Goal: Task Accomplishment & Management: Manage account settings

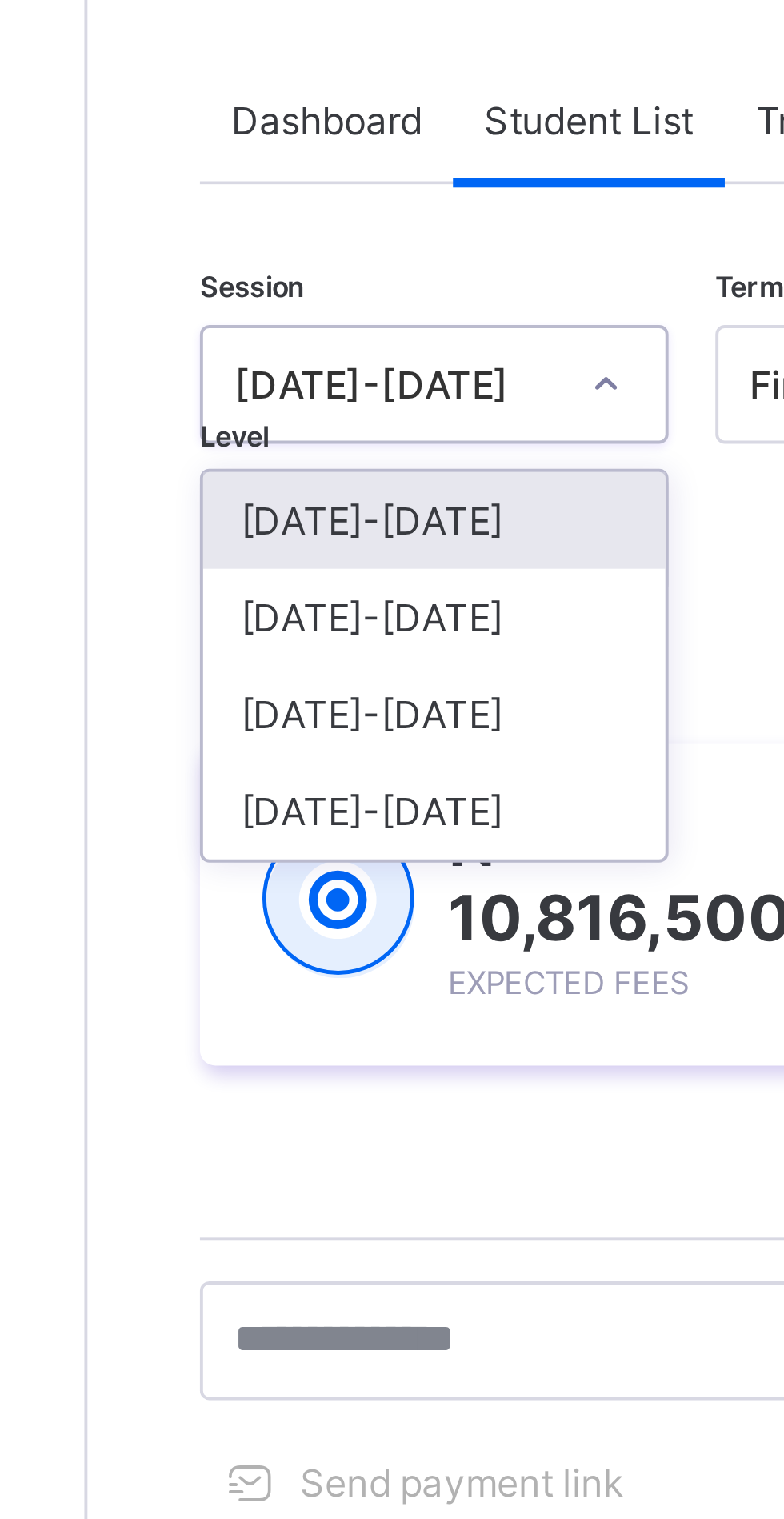
click at [252, 249] on div "[DATE]-[DATE]" at bounding box center [281, 247] width 119 height 25
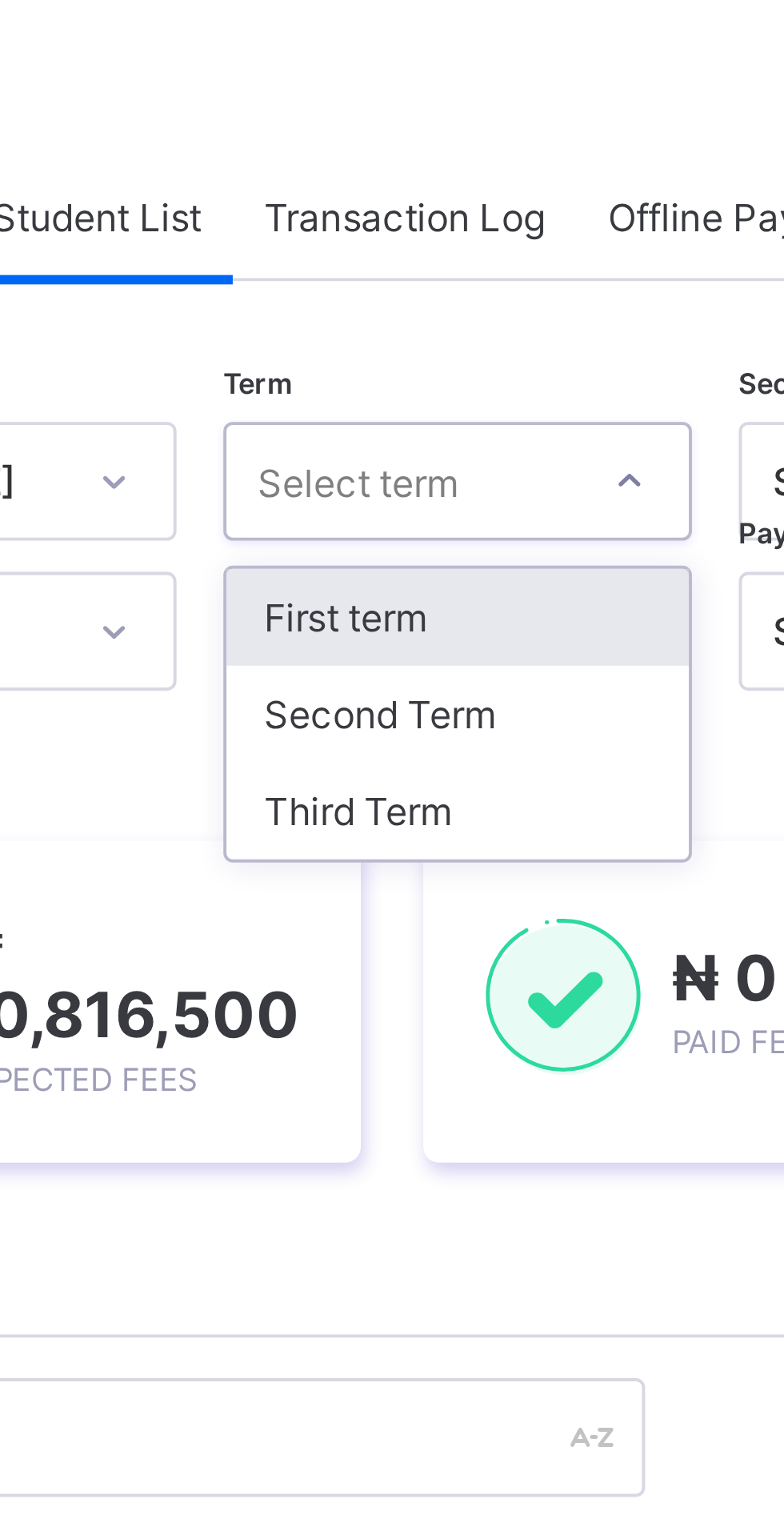
click at [401, 269] on div "Third Term" at bounding box center [412, 272] width 119 height 25
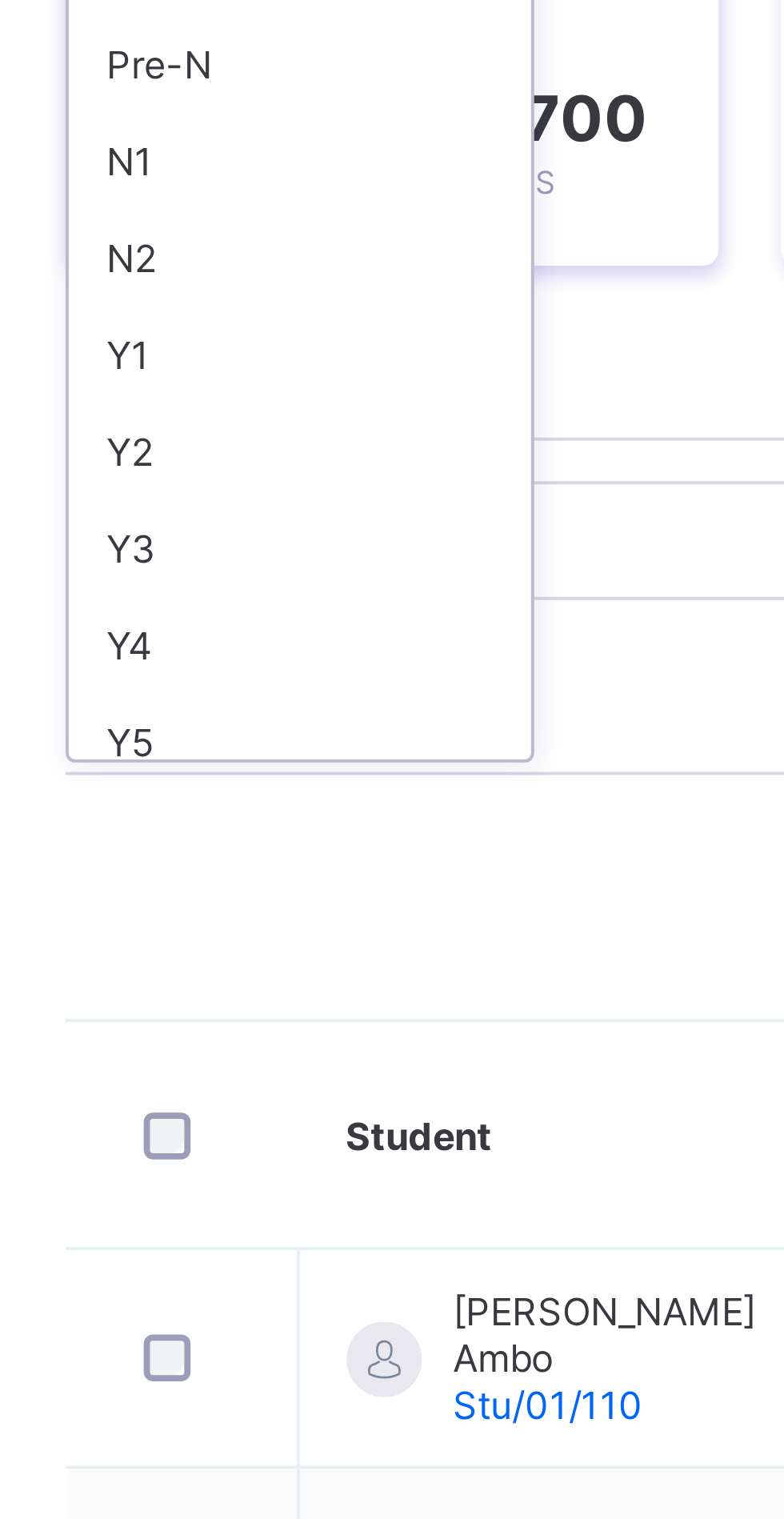
click at [236, 428] on div "Y3" at bounding box center [281, 434] width 119 height 25
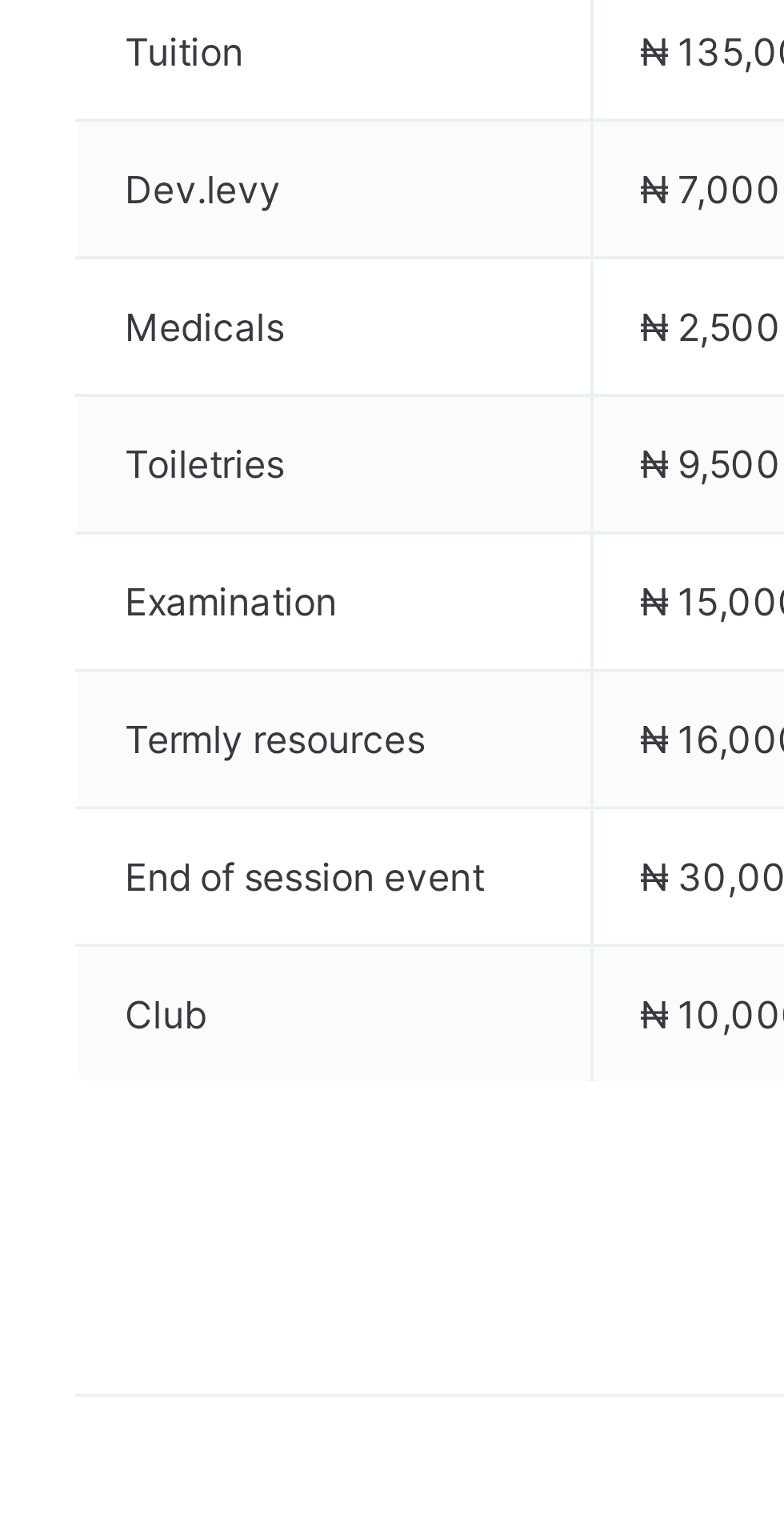
click at [322, 515] on div "Payment History" at bounding box center [304, 499] width 90 height 32
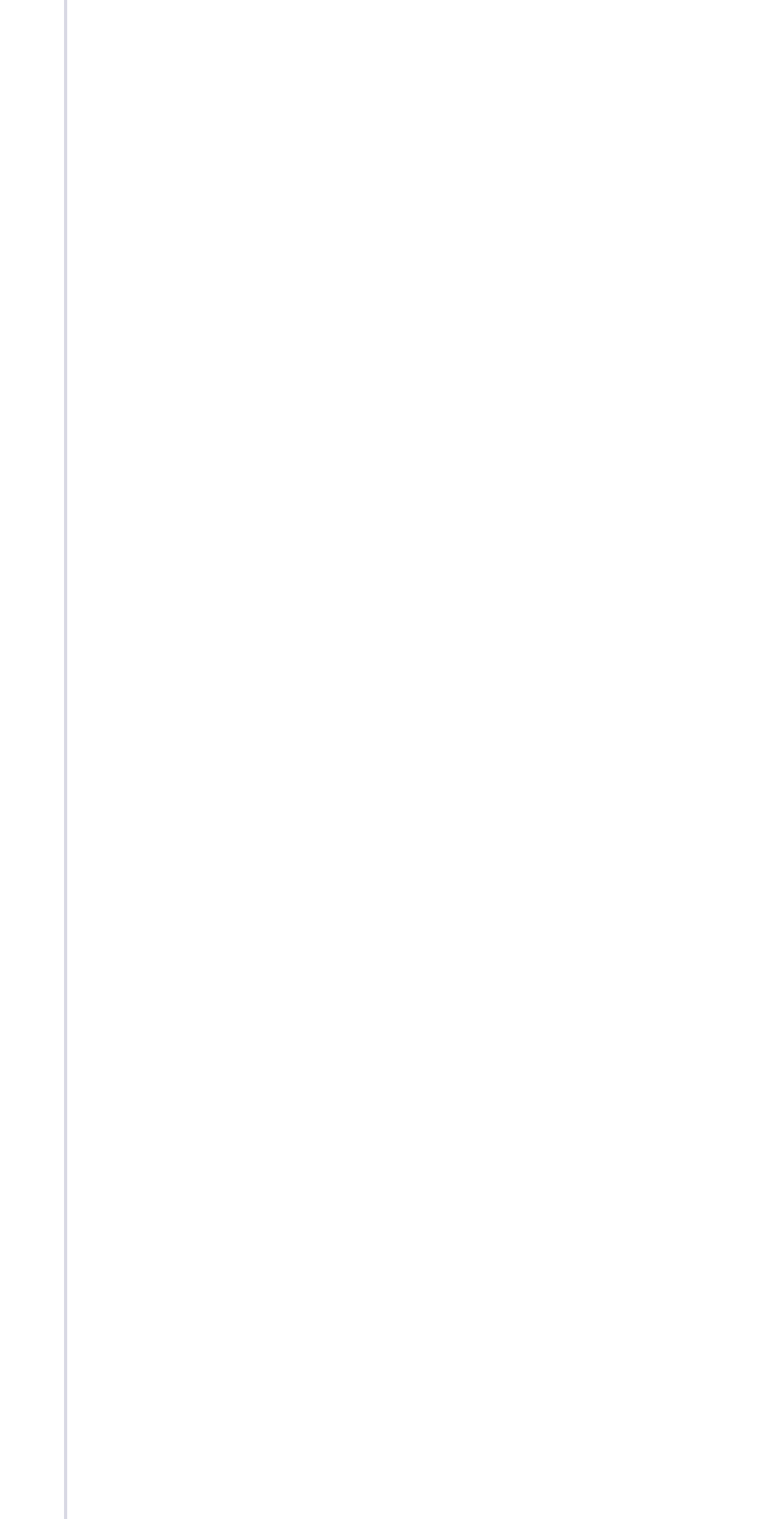
click at [242, 506] on span "Fees" at bounding box center [239, 499] width 21 height 12
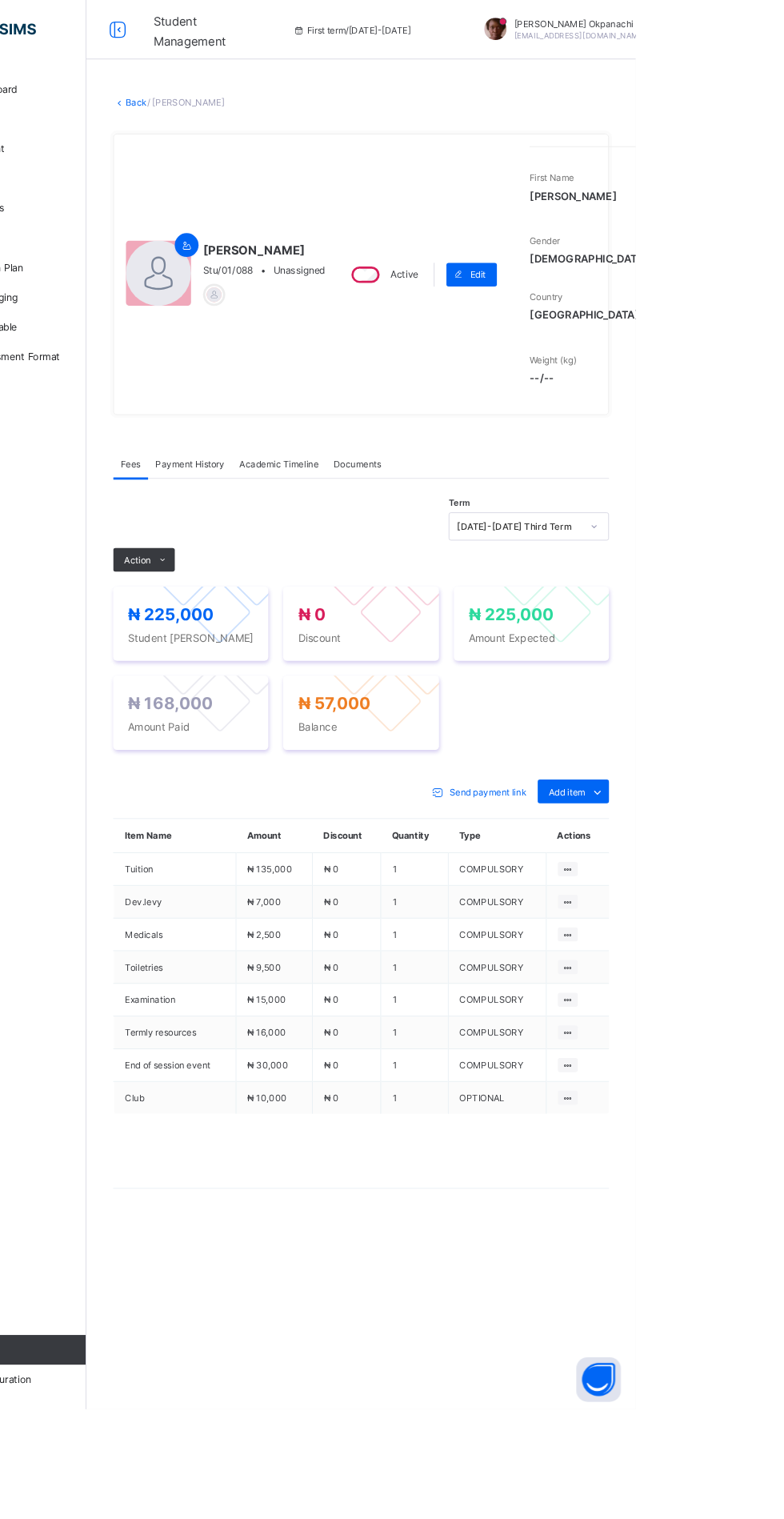
click at [258, 113] on link "Back" at bounding box center [246, 110] width 23 height 12
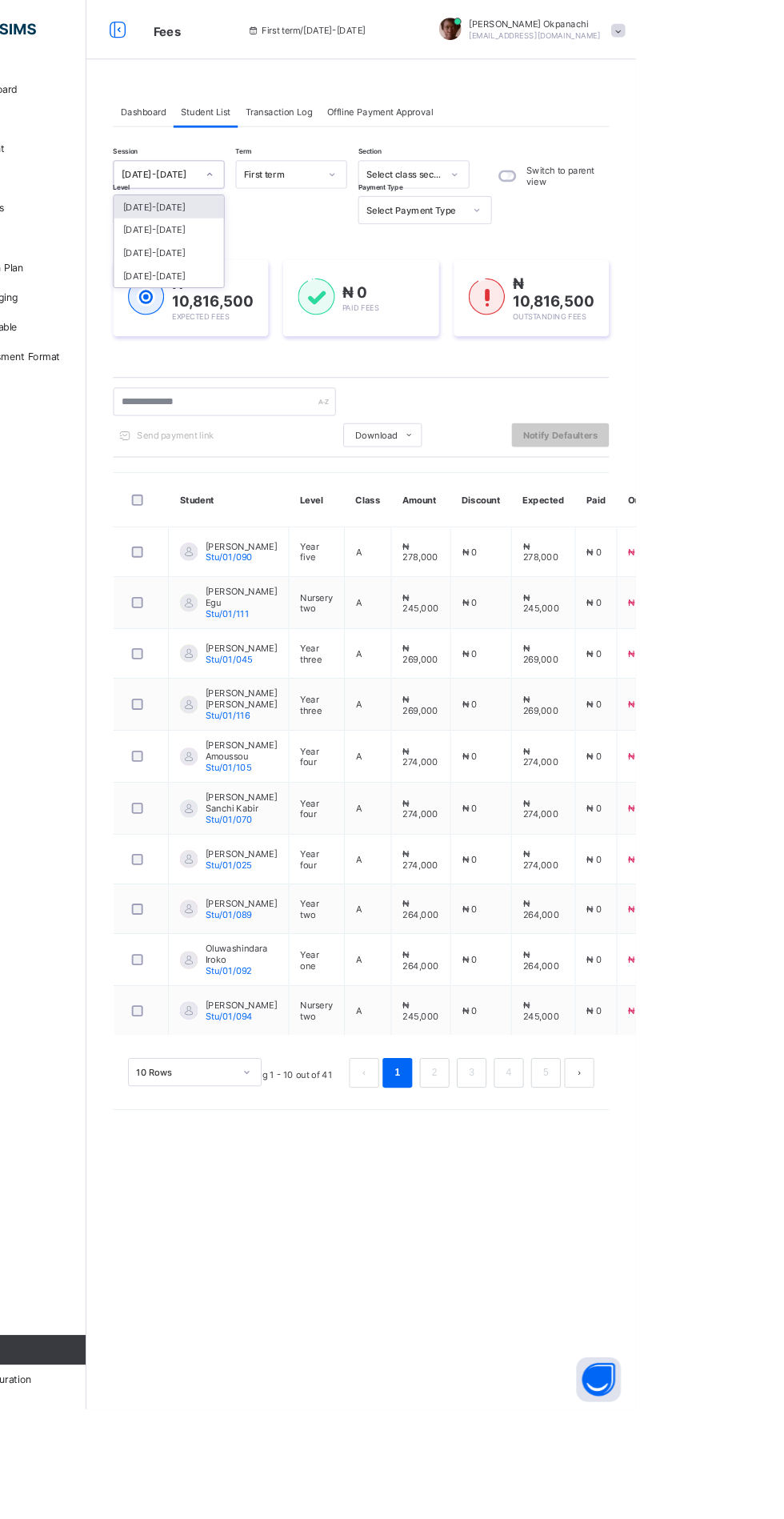
click at [325, 136] on div "Student List" at bounding box center [321, 120] width 70 height 32
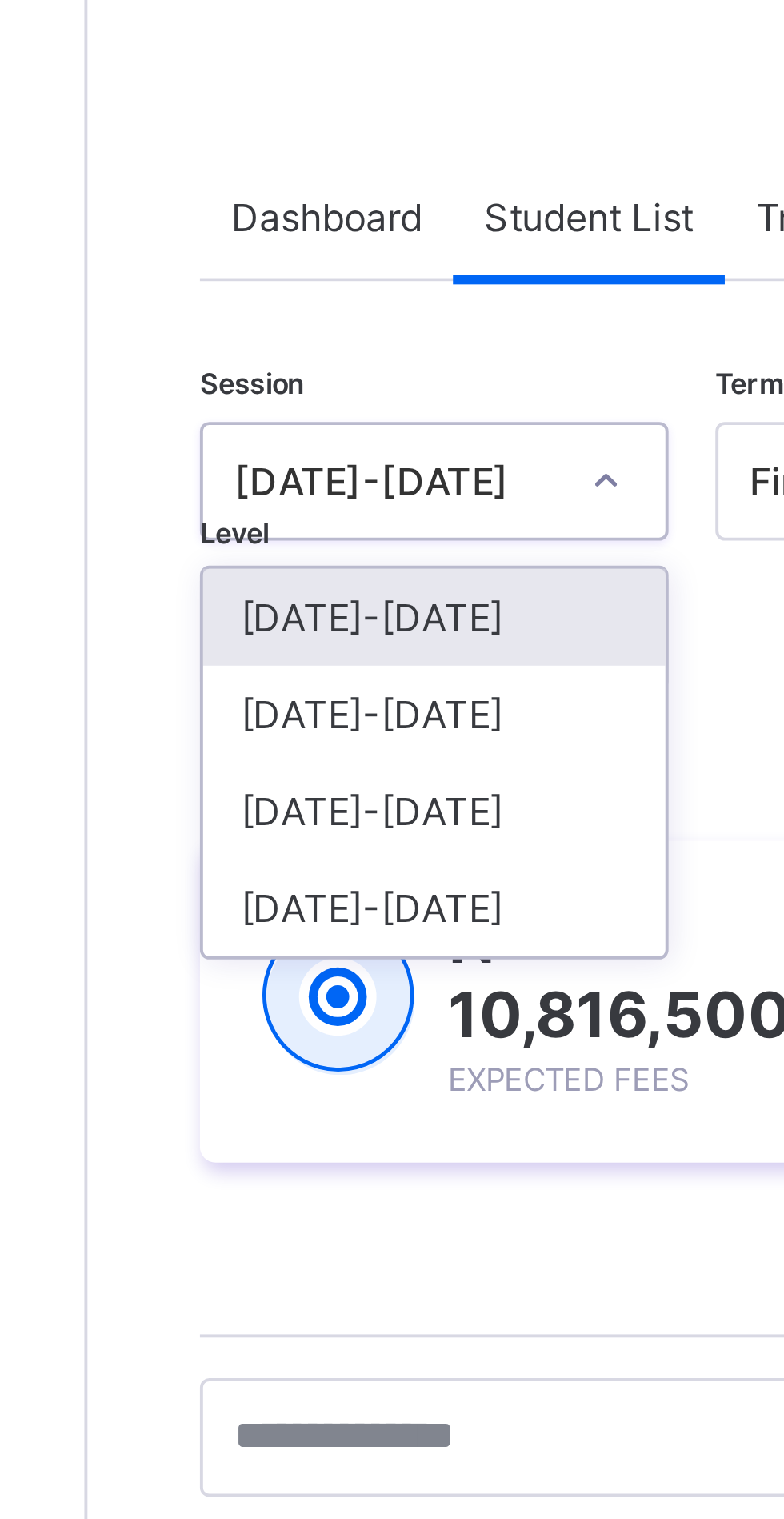
click at [287, 247] on div "[DATE]-[DATE]" at bounding box center [281, 247] width 119 height 25
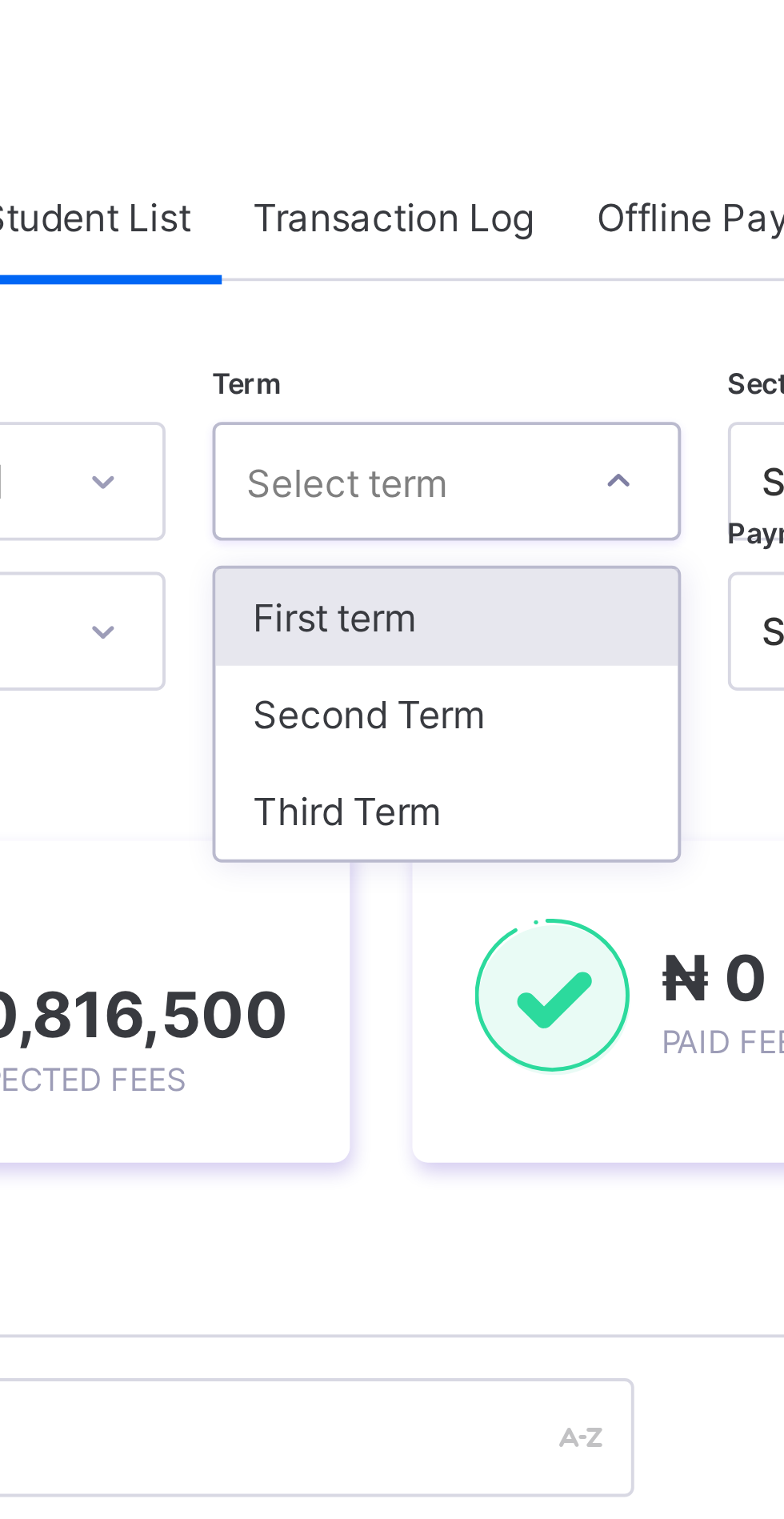
click at [415, 270] on div "Third Term" at bounding box center [412, 272] width 119 height 25
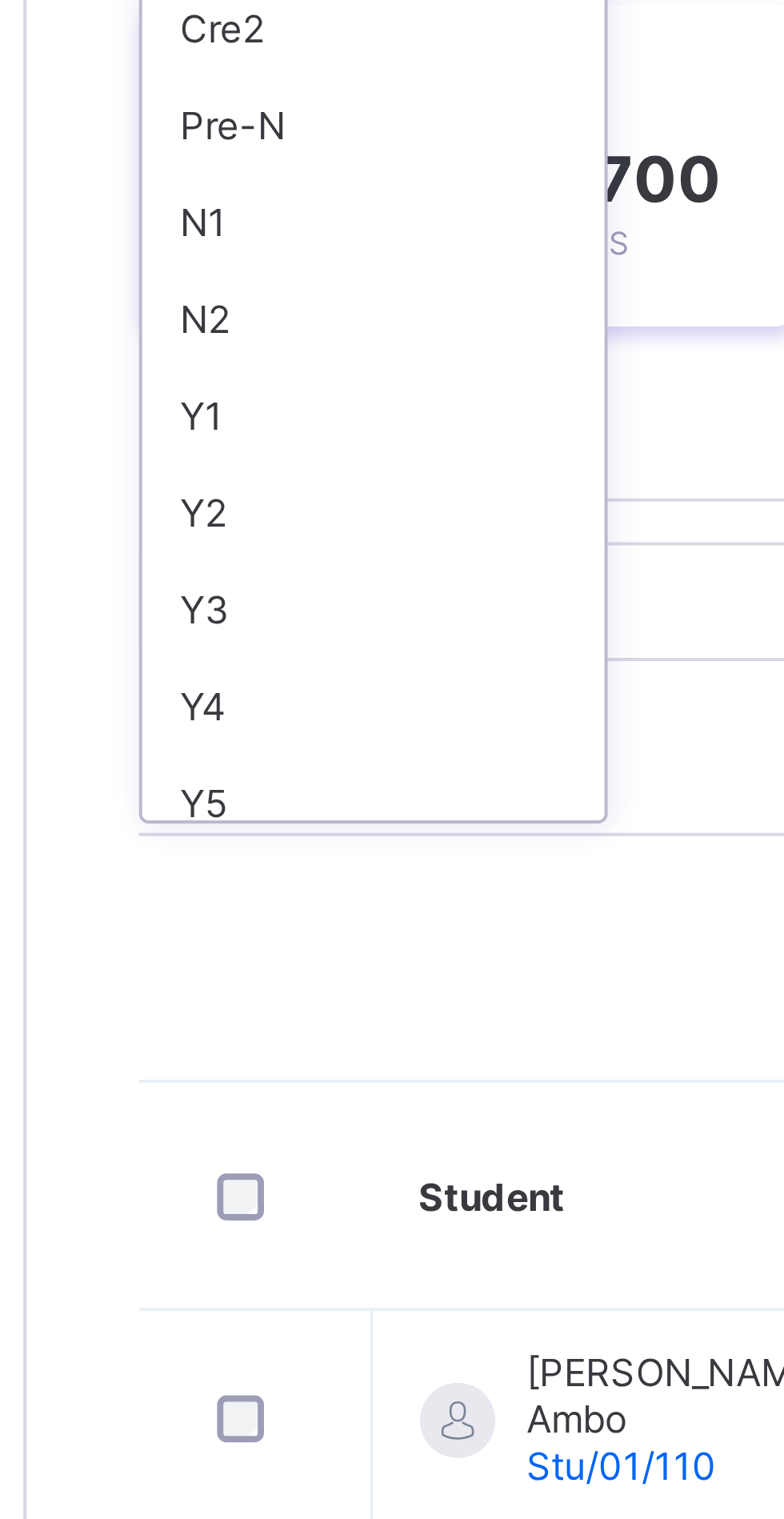
click at [266, 431] on div "Y3" at bounding box center [281, 434] width 119 height 25
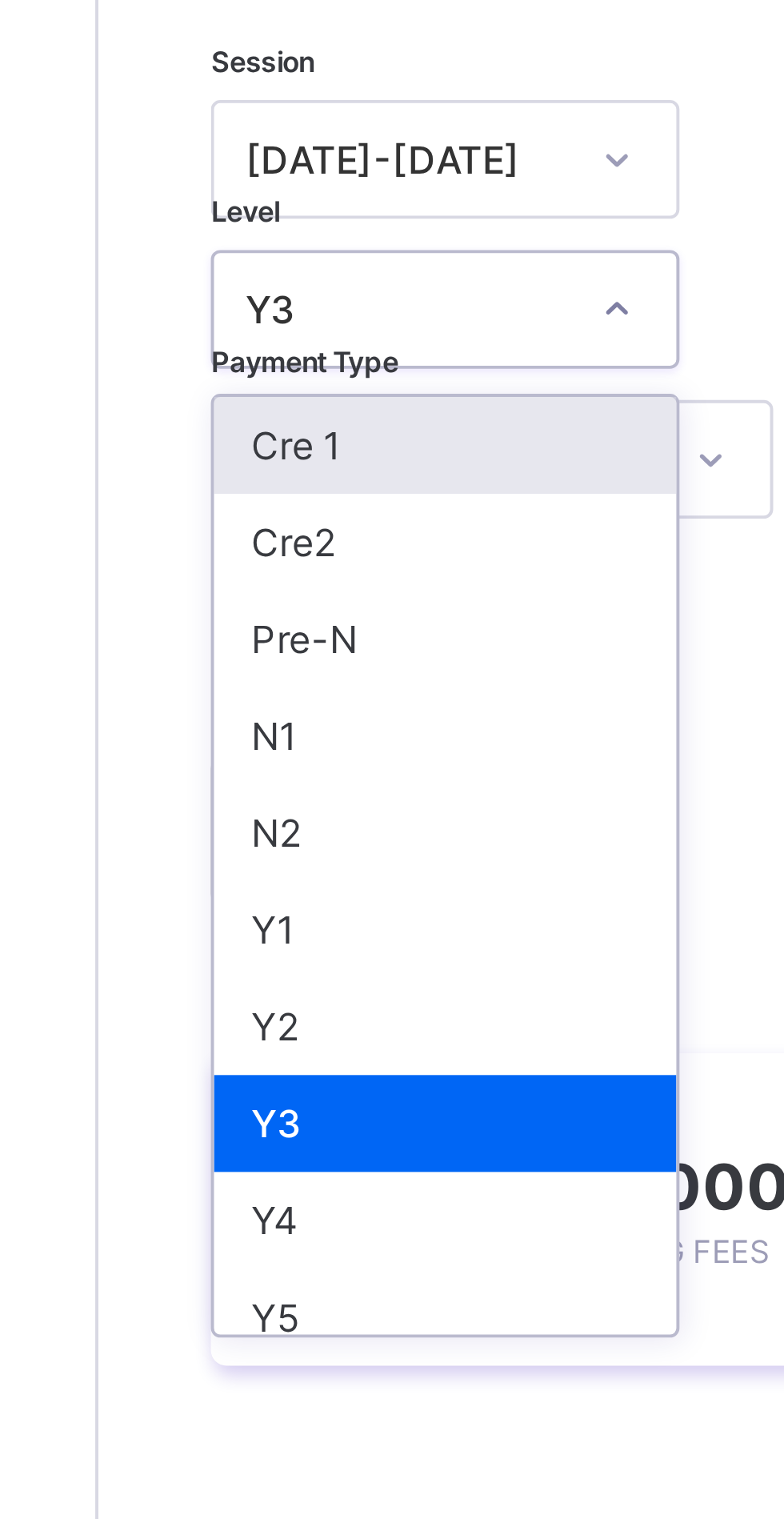
scroll to position [4, 0]
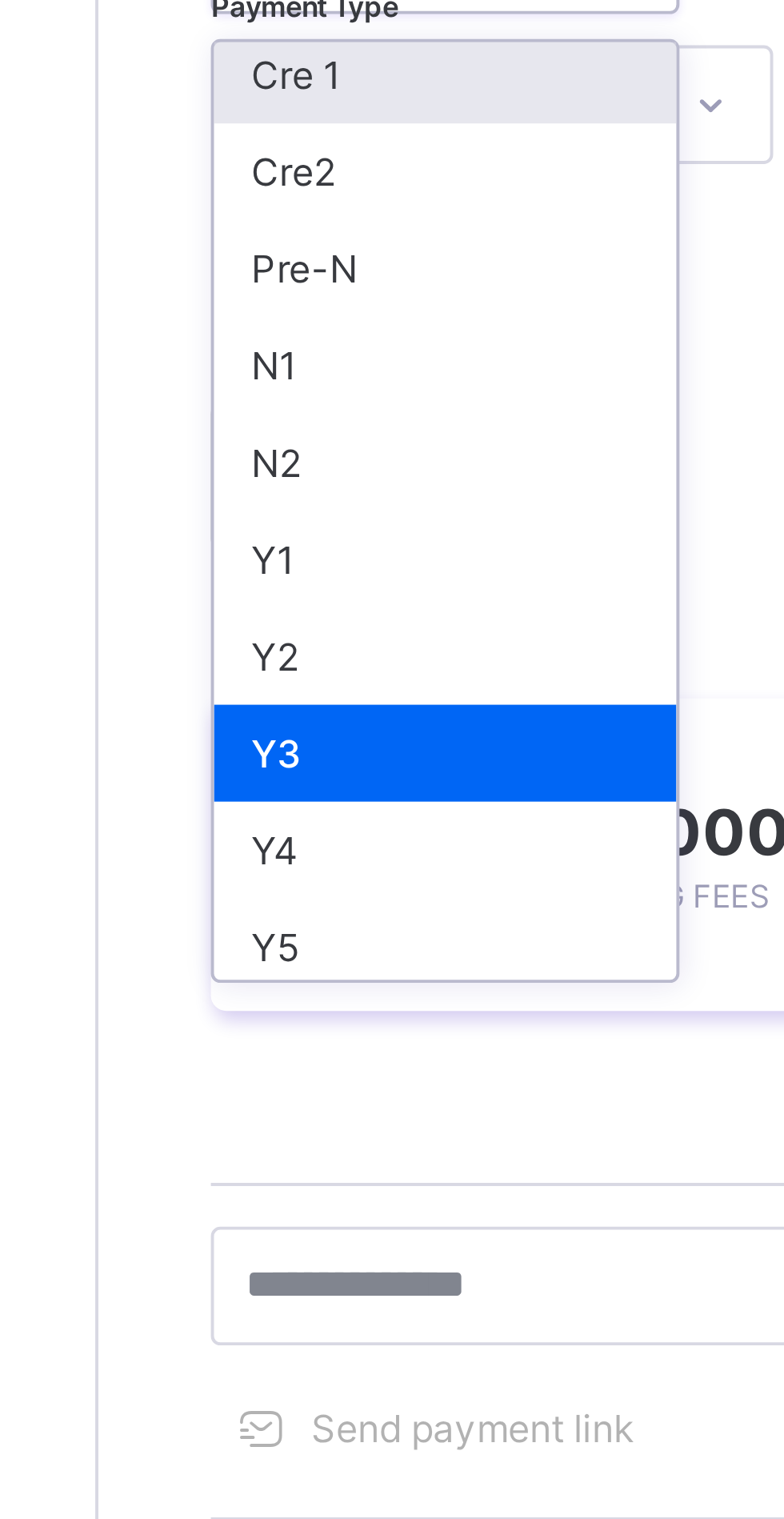
click at [281, 387] on div "Y1" at bounding box center [281, 381] width 119 height 25
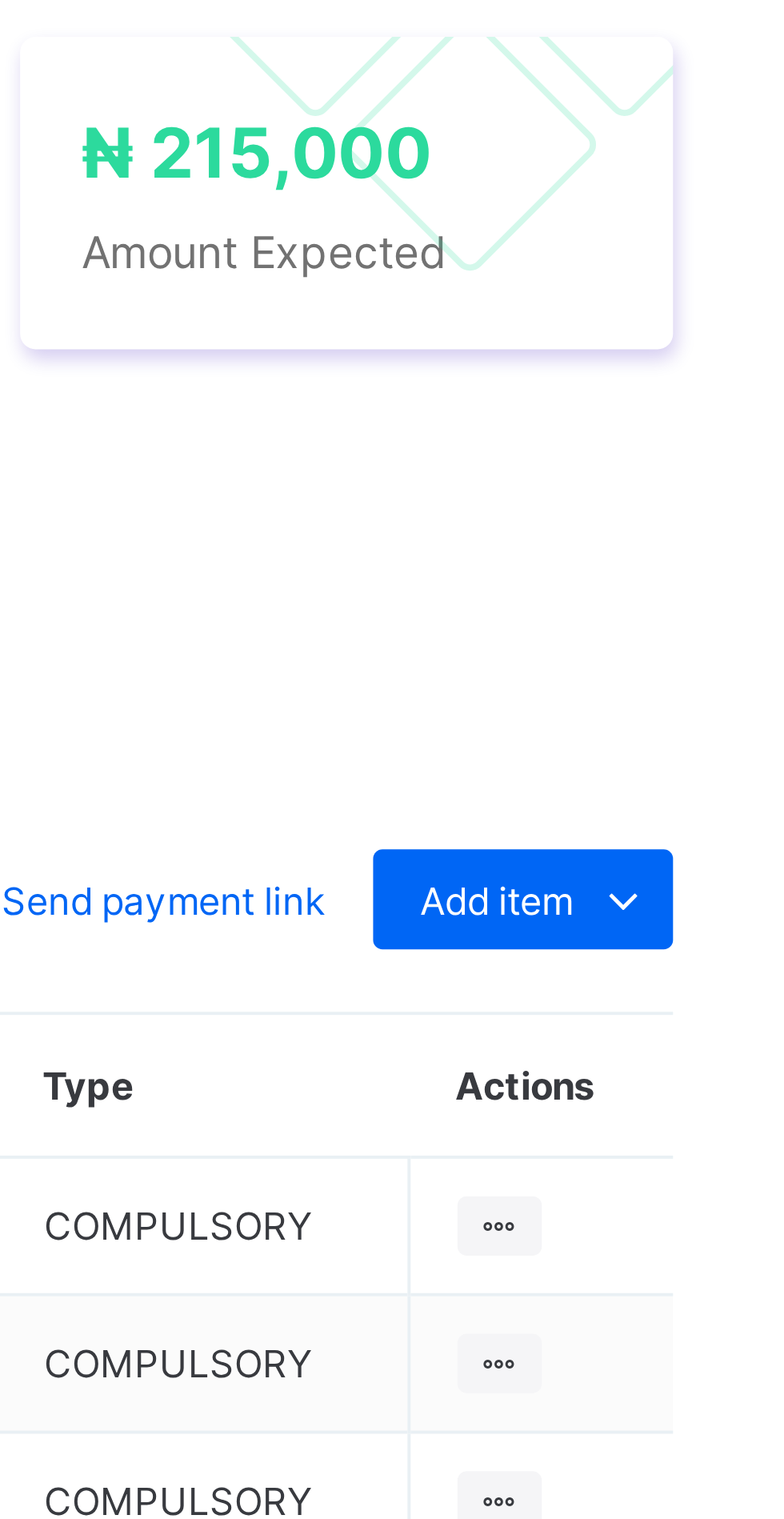
scroll to position [0, 42]
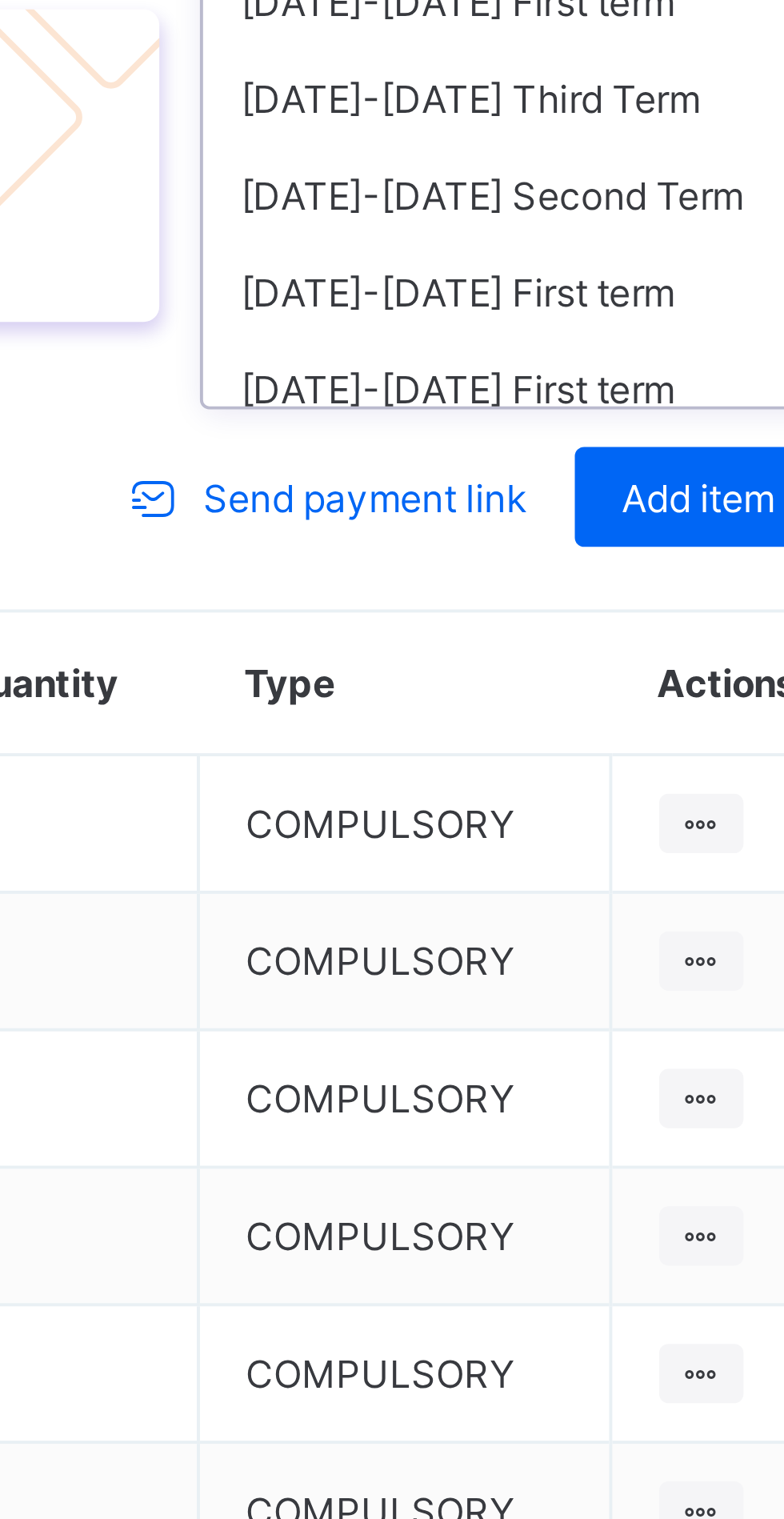
click at [688, 639] on div "2025-2026 Second Term" at bounding box center [669, 626] width 171 height 25
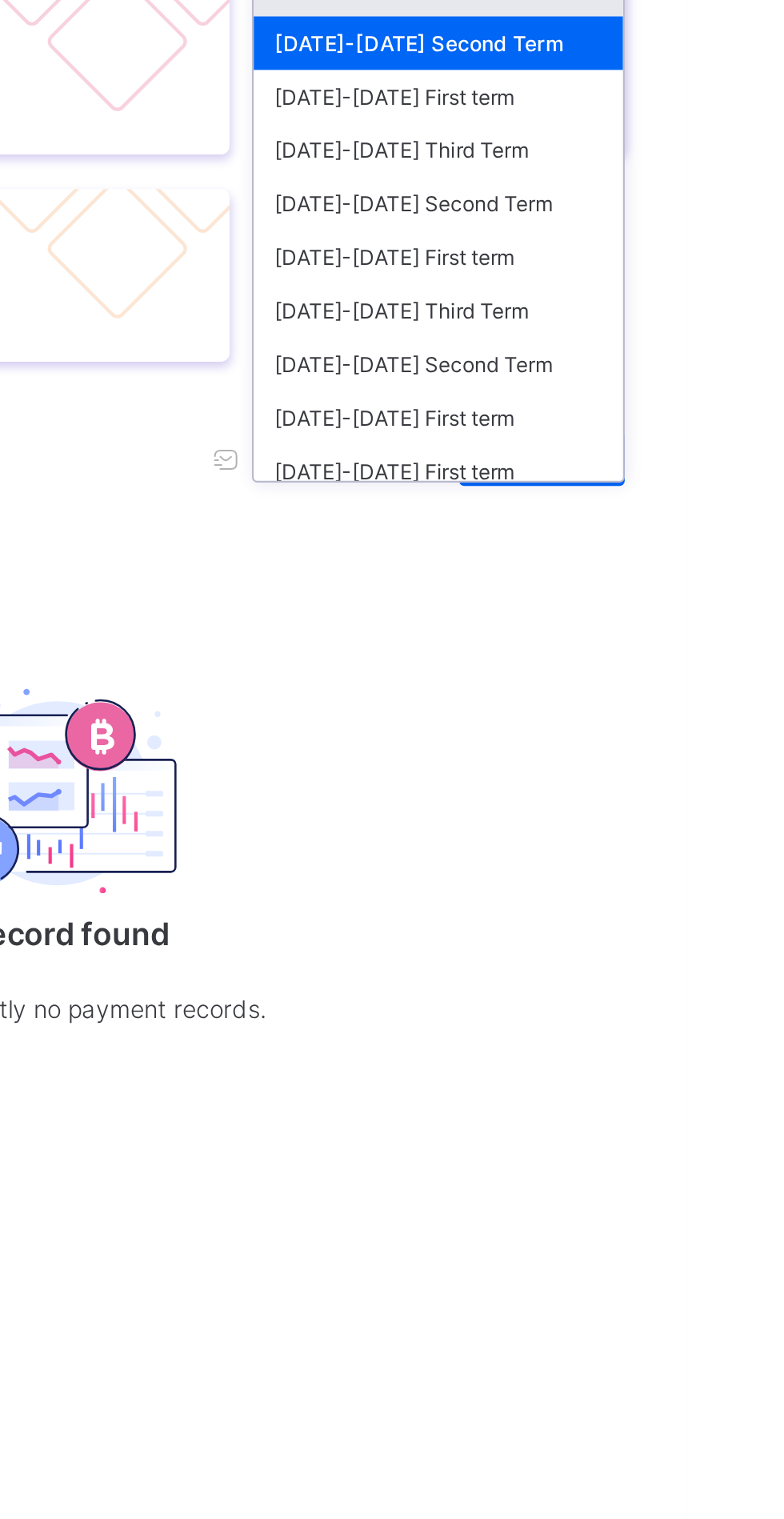
click at [660, 713] on div "2024-2025 Second Term" at bounding box center [669, 701] width 171 height 25
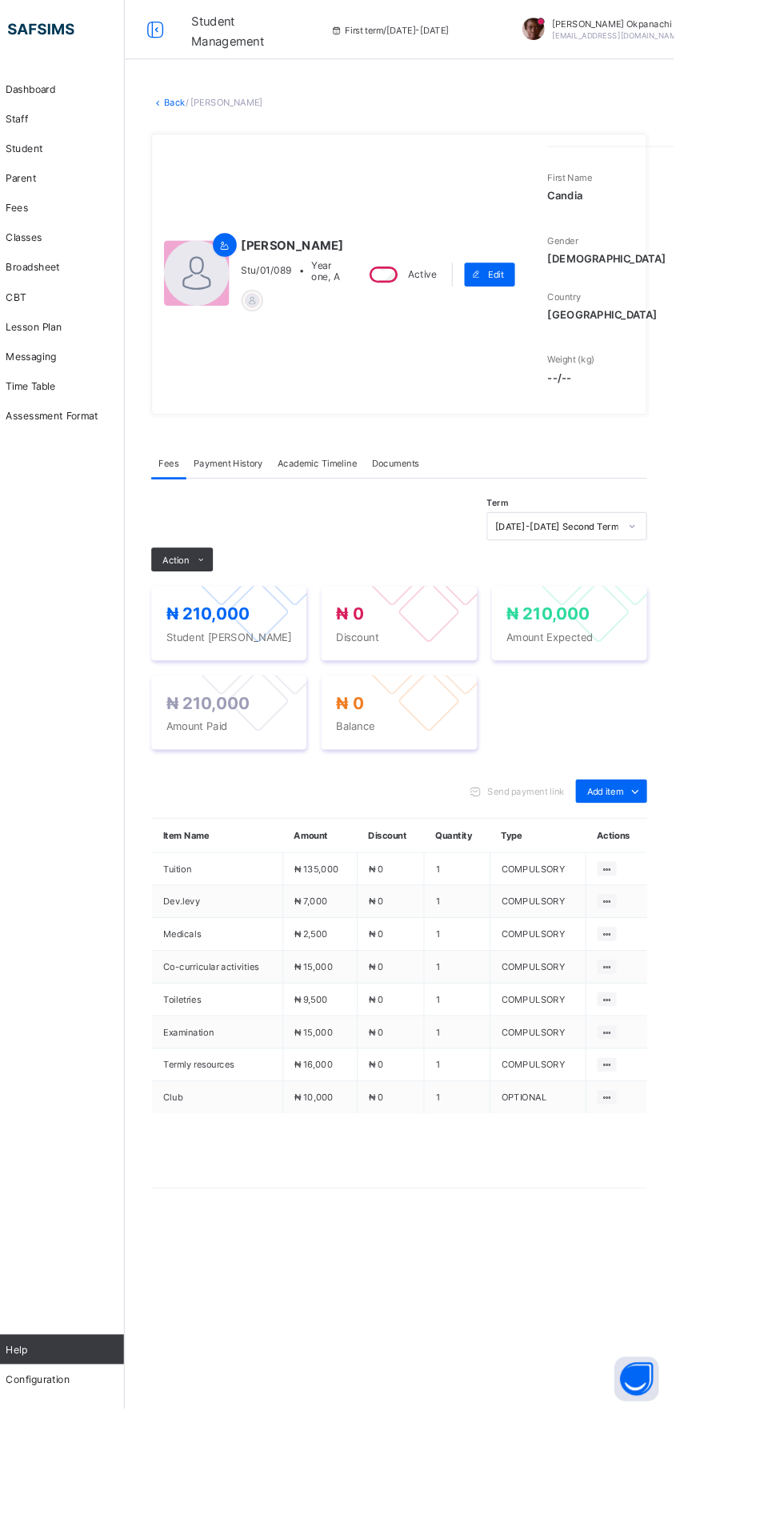
click at [243, 116] on link "Back" at bounding box center [246, 110] width 23 height 12
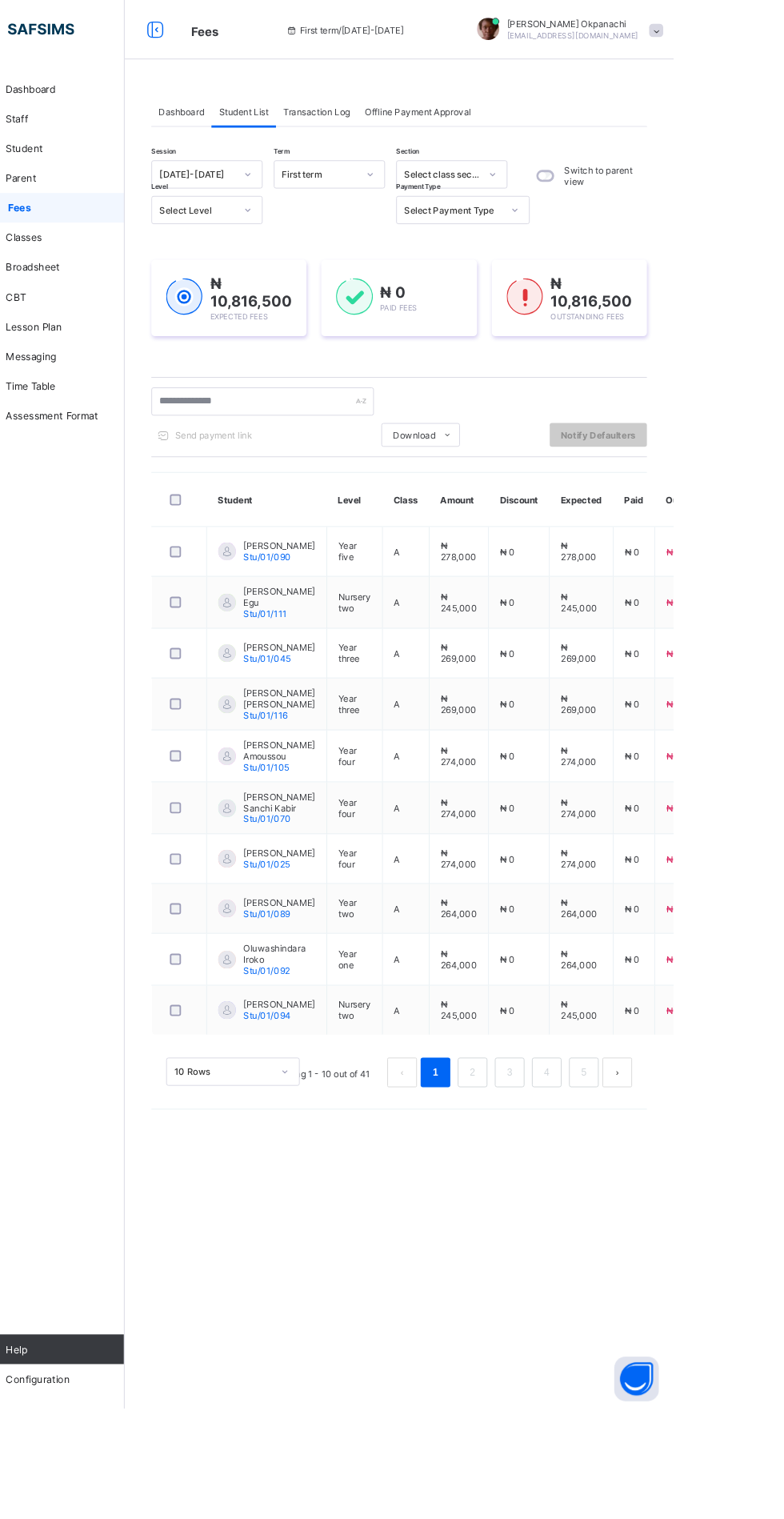
click at [325, 188] on icon at bounding box center [324, 188] width 9 height 16
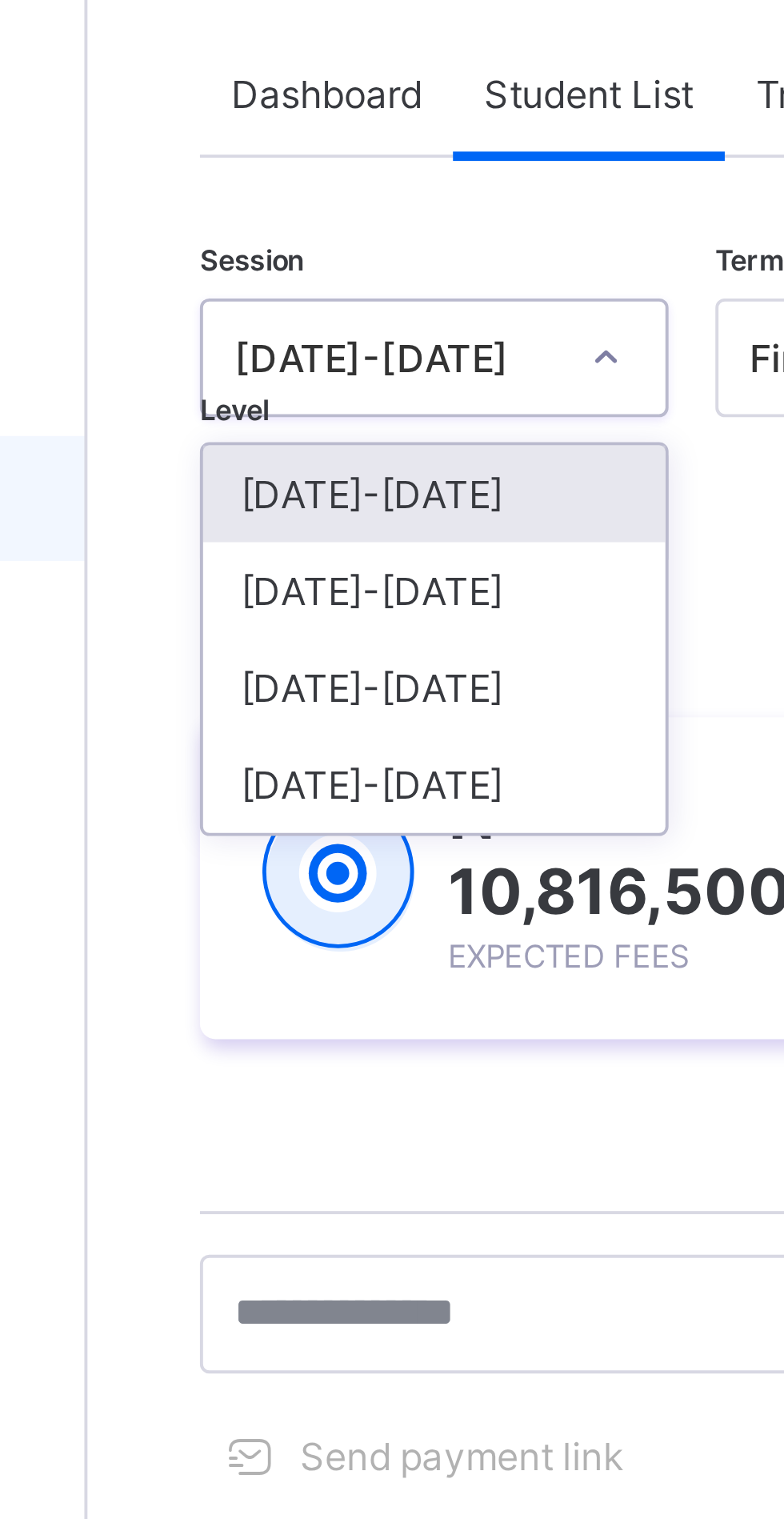
click at [293, 245] on div "[DATE]-[DATE]" at bounding box center [281, 247] width 119 height 25
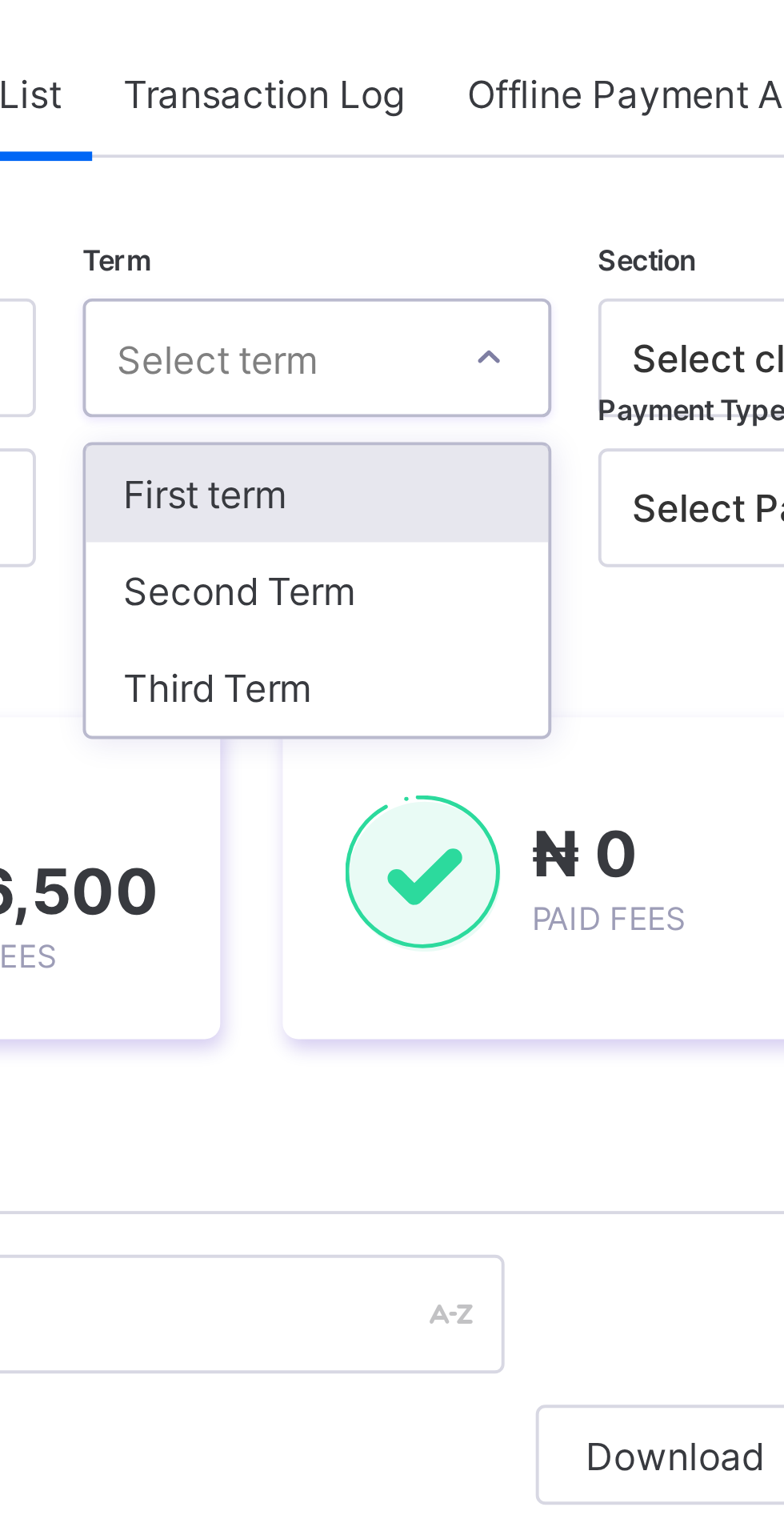
click at [420, 275] on div "Third Term" at bounding box center [412, 272] width 119 height 25
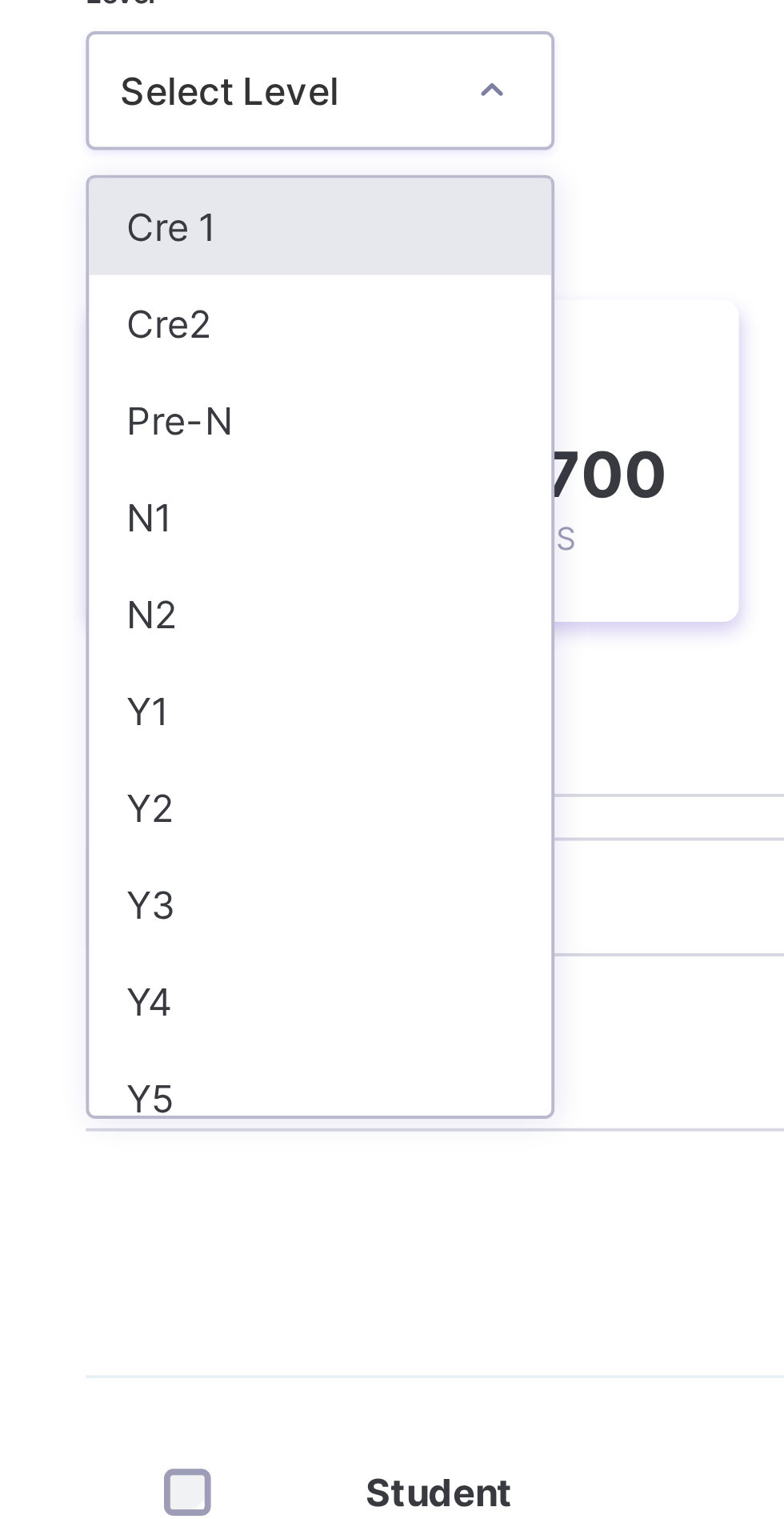
click at [315, 337] on div "N1" at bounding box center [281, 335] width 119 height 25
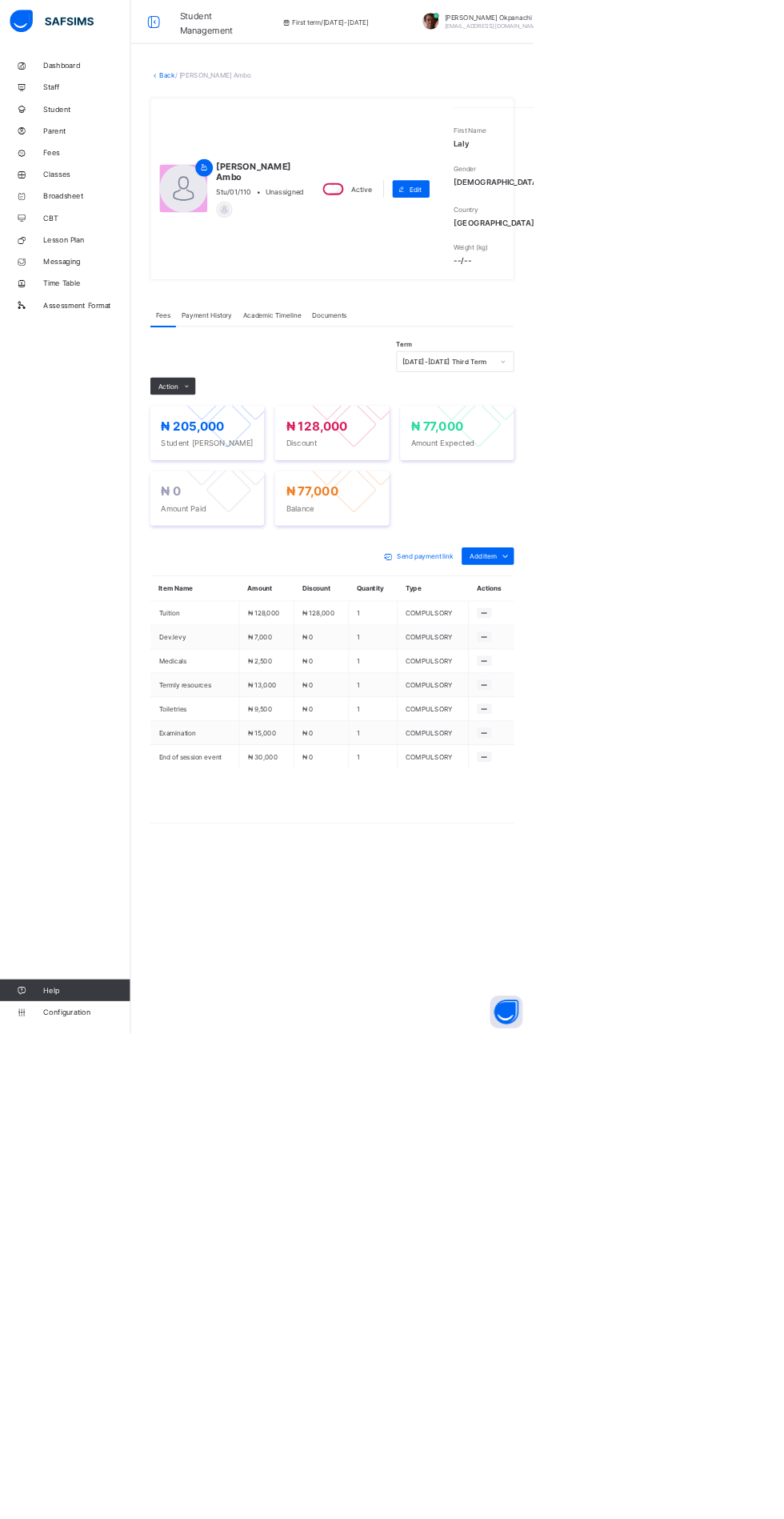
click at [721, 41] on span "[EMAIL_ADDRESS][DOMAIN_NAME]" at bounding box center [723, 38] width 142 height 9
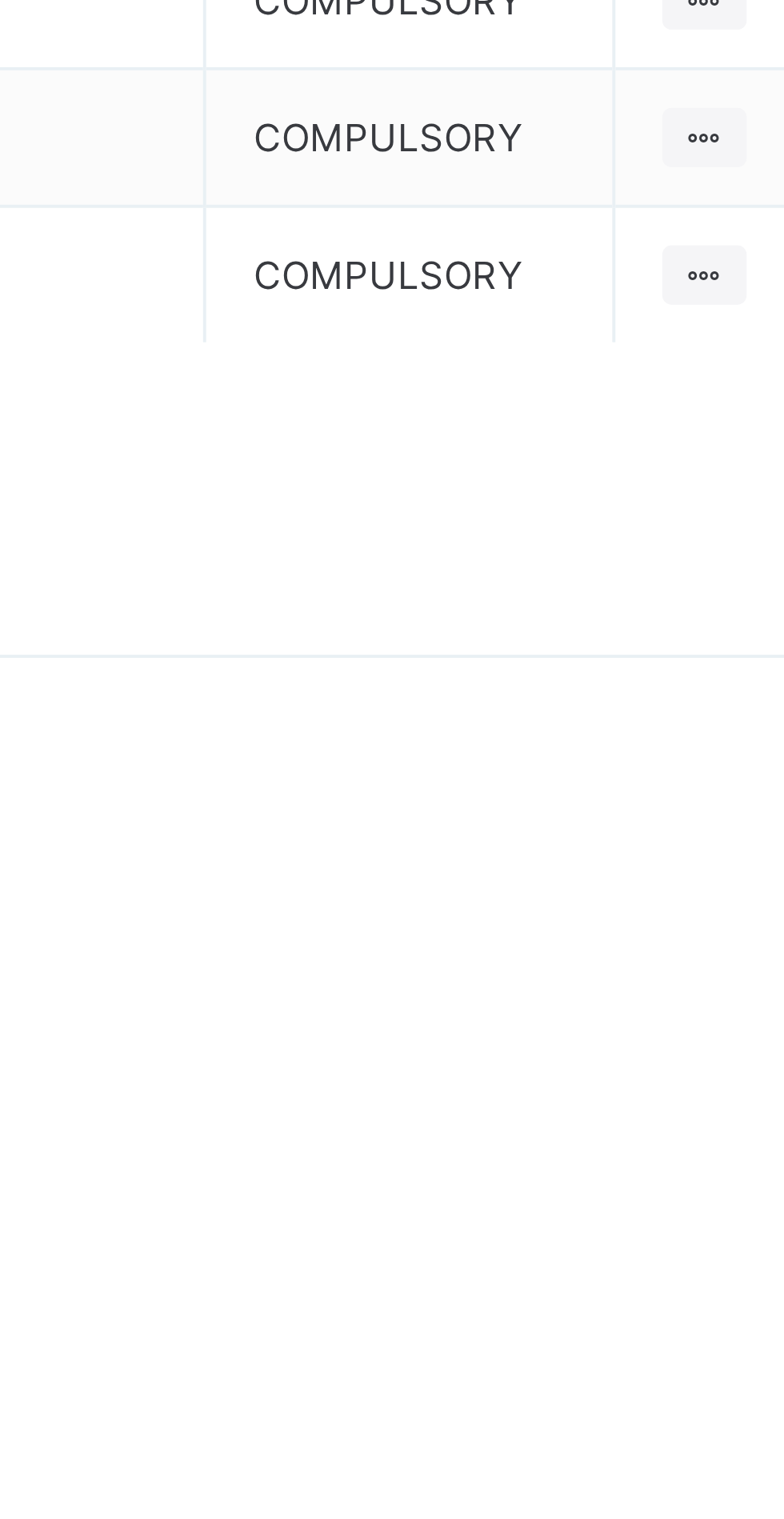
scroll to position [53, 0]
click at [680, 625] on div "2024-2025 Second Term" at bounding box center [669, 612] width 171 height 25
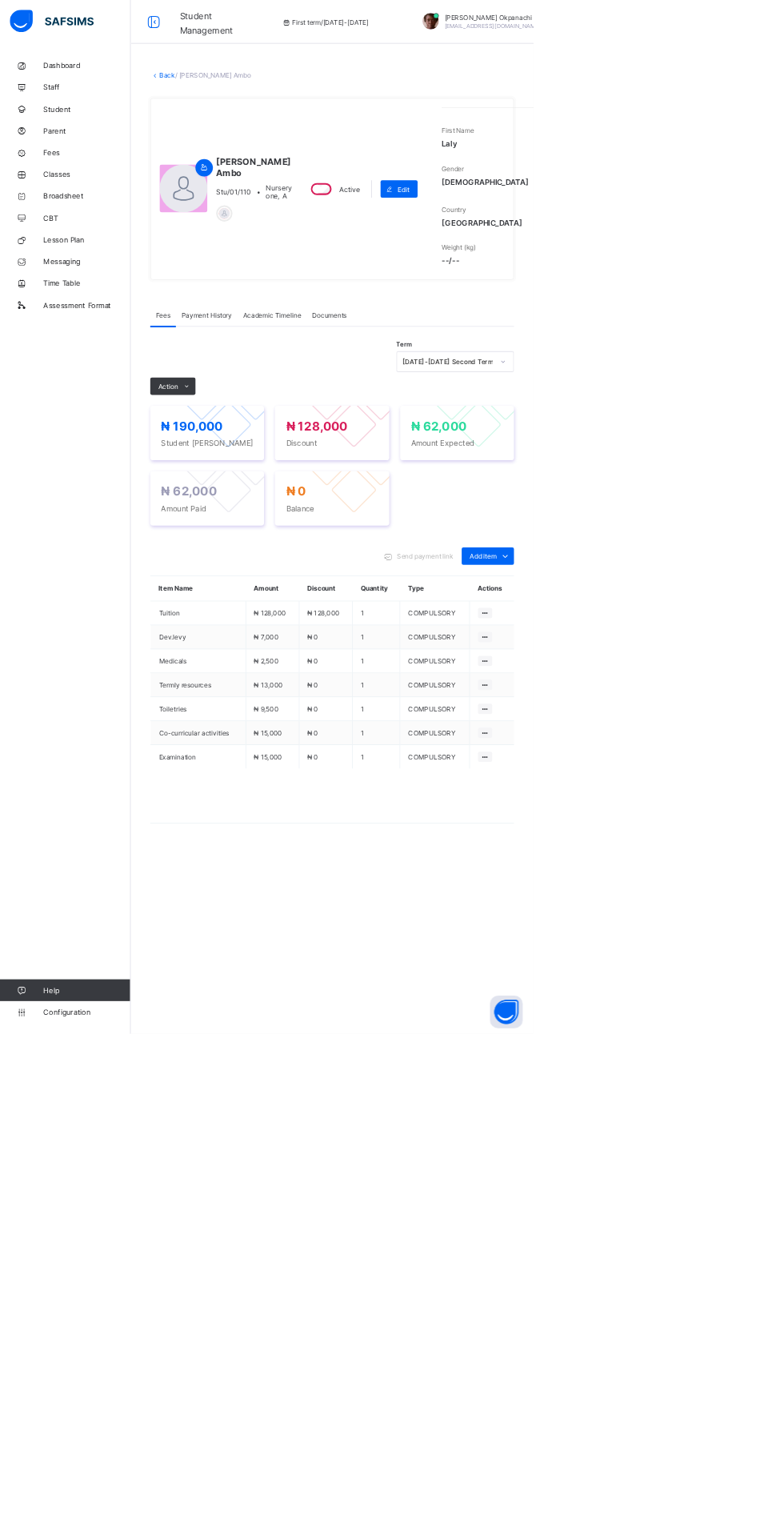
click at [258, 116] on link "Back" at bounding box center [246, 110] width 23 height 12
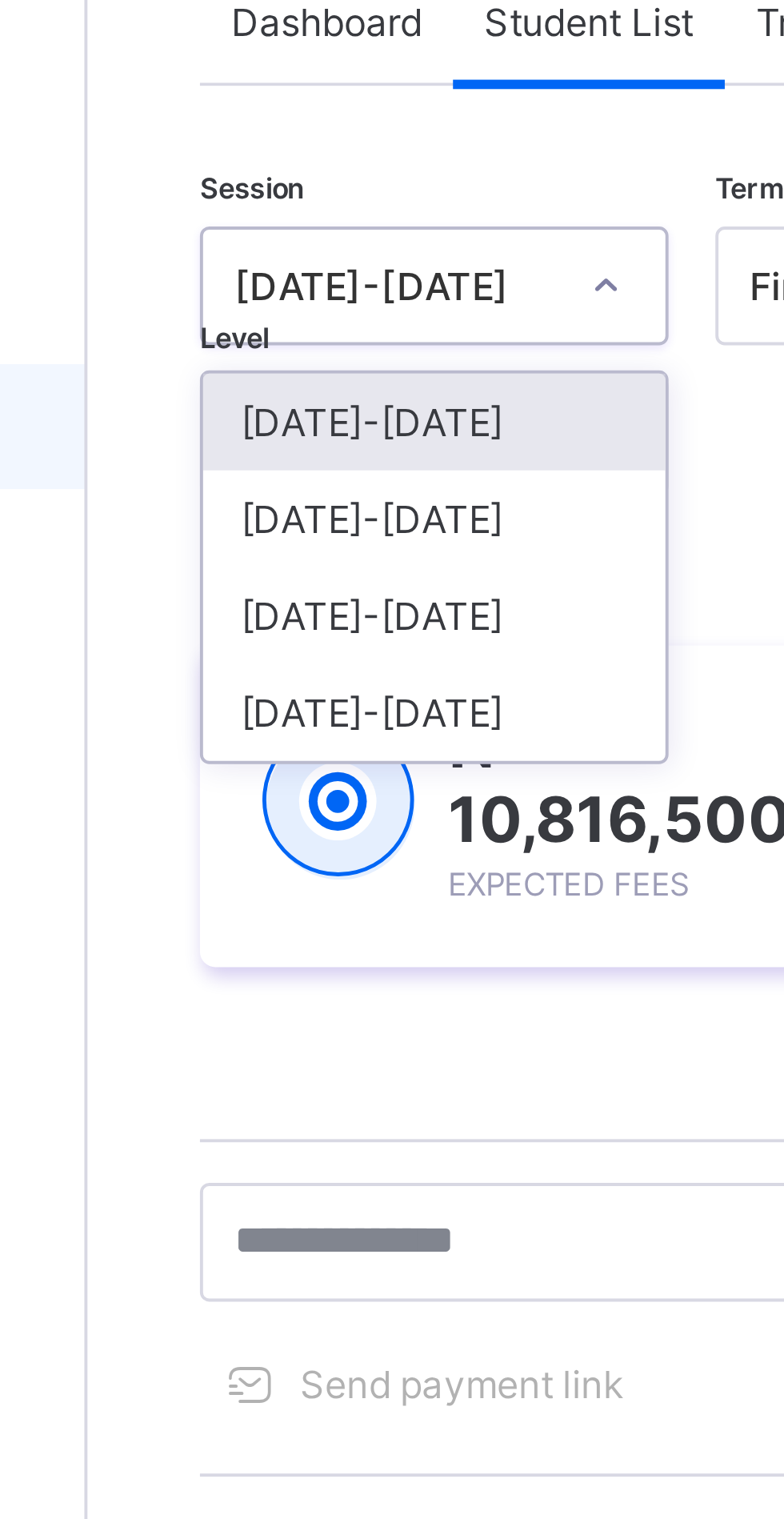
click at [308, 252] on div "[DATE]-[DATE]" at bounding box center [281, 247] width 119 height 25
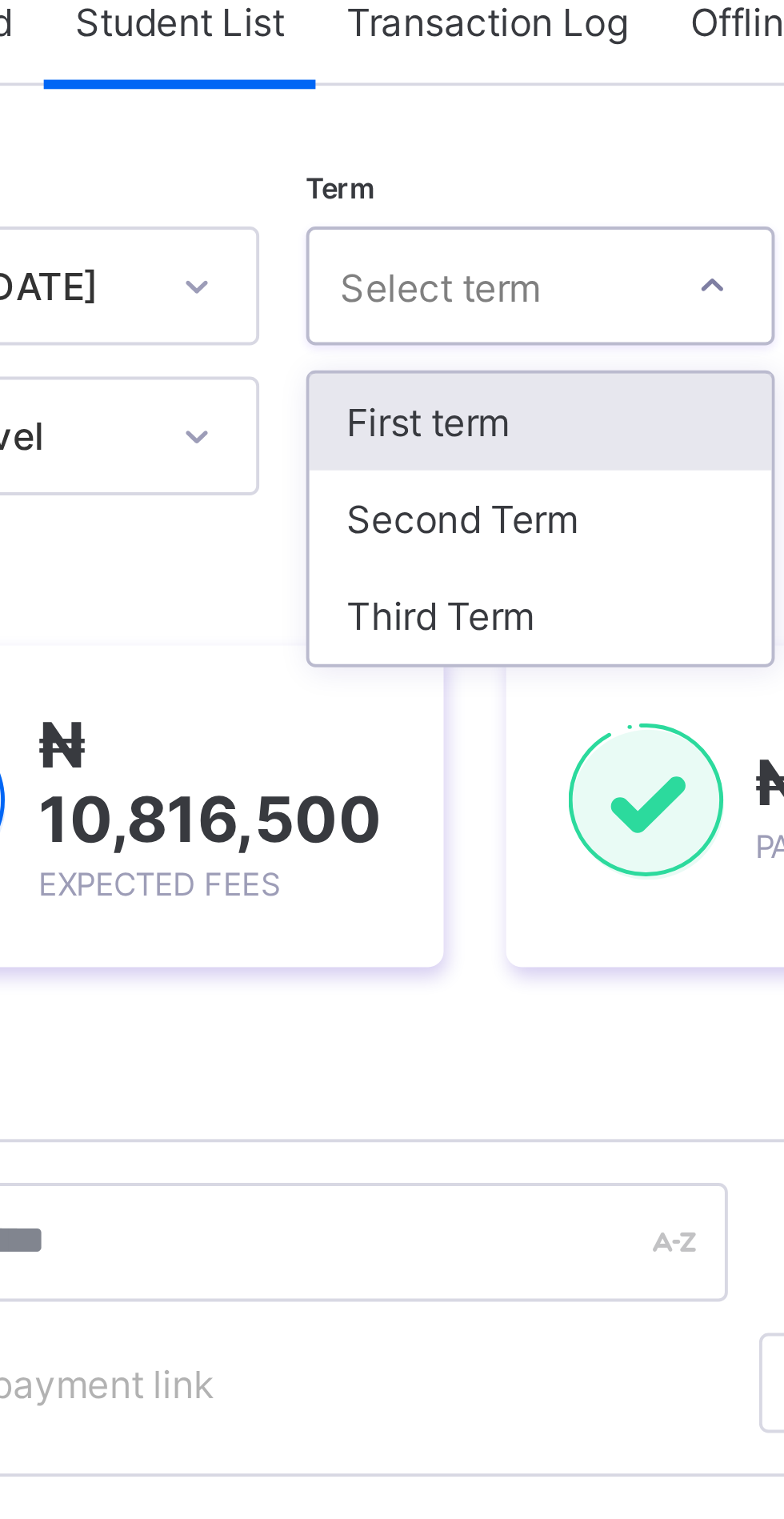
click at [399, 268] on div "Third Term" at bounding box center [412, 272] width 119 height 25
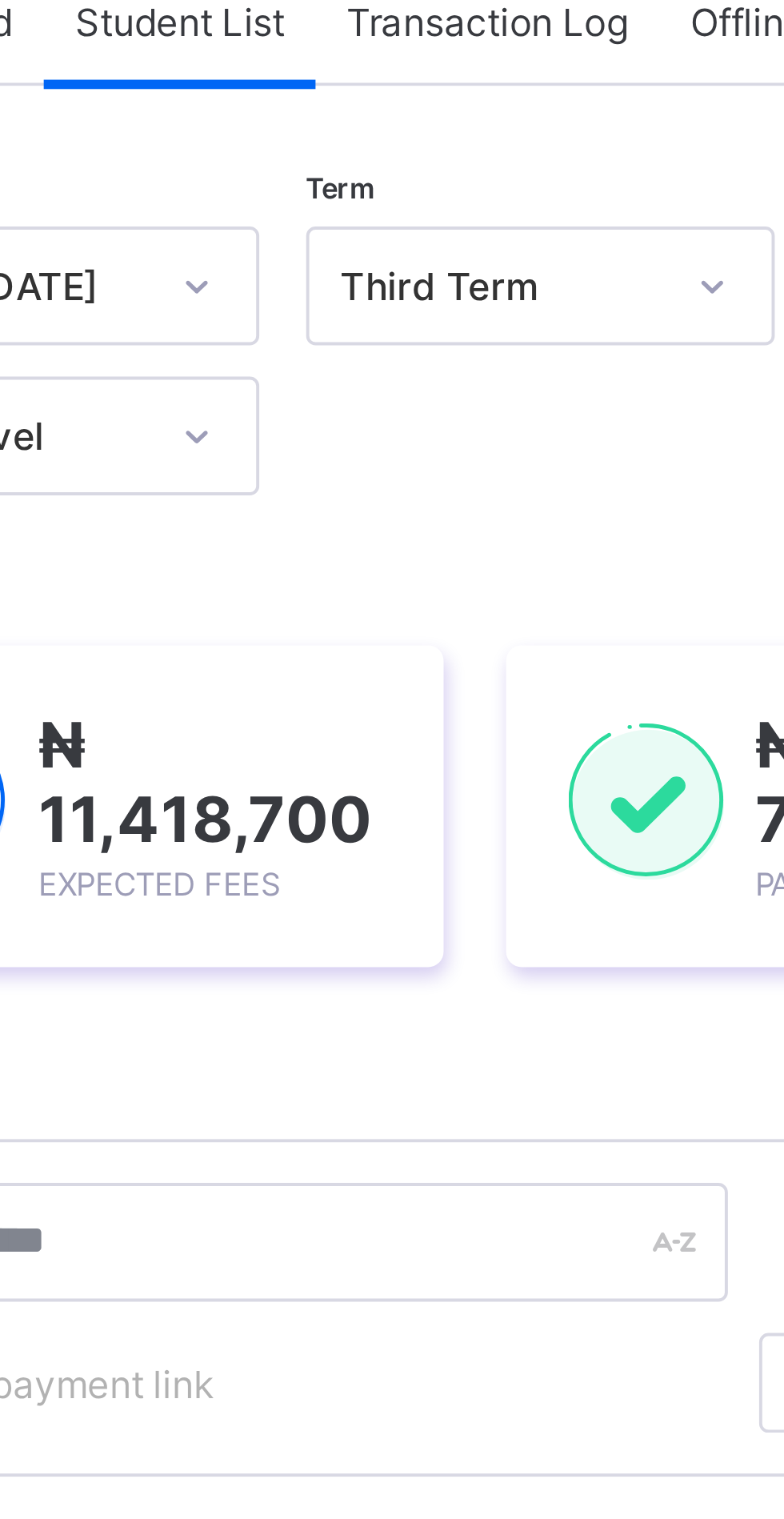
click at [325, 226] on icon at bounding box center [324, 226] width 9 height 16
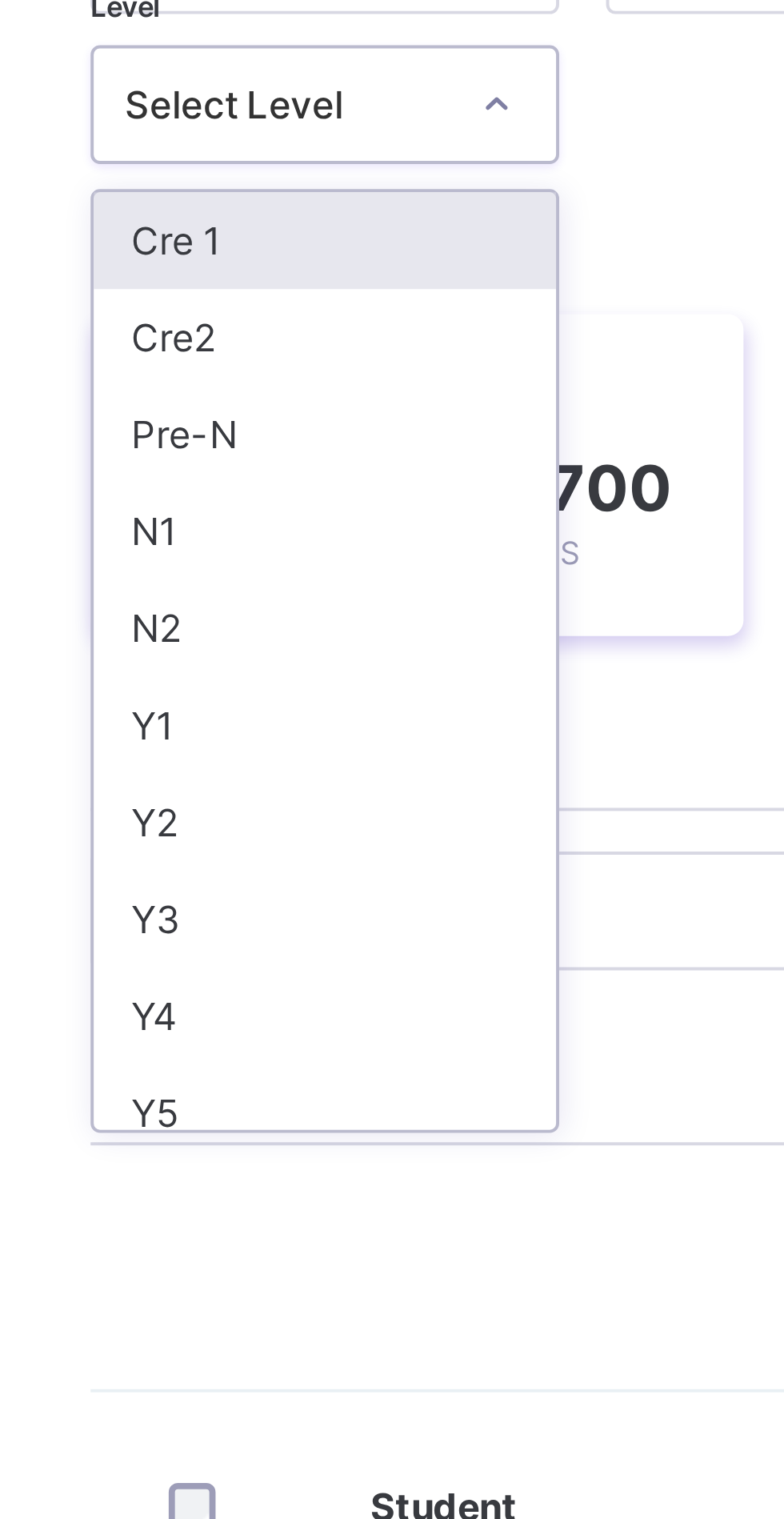
scroll to position [4, 0]
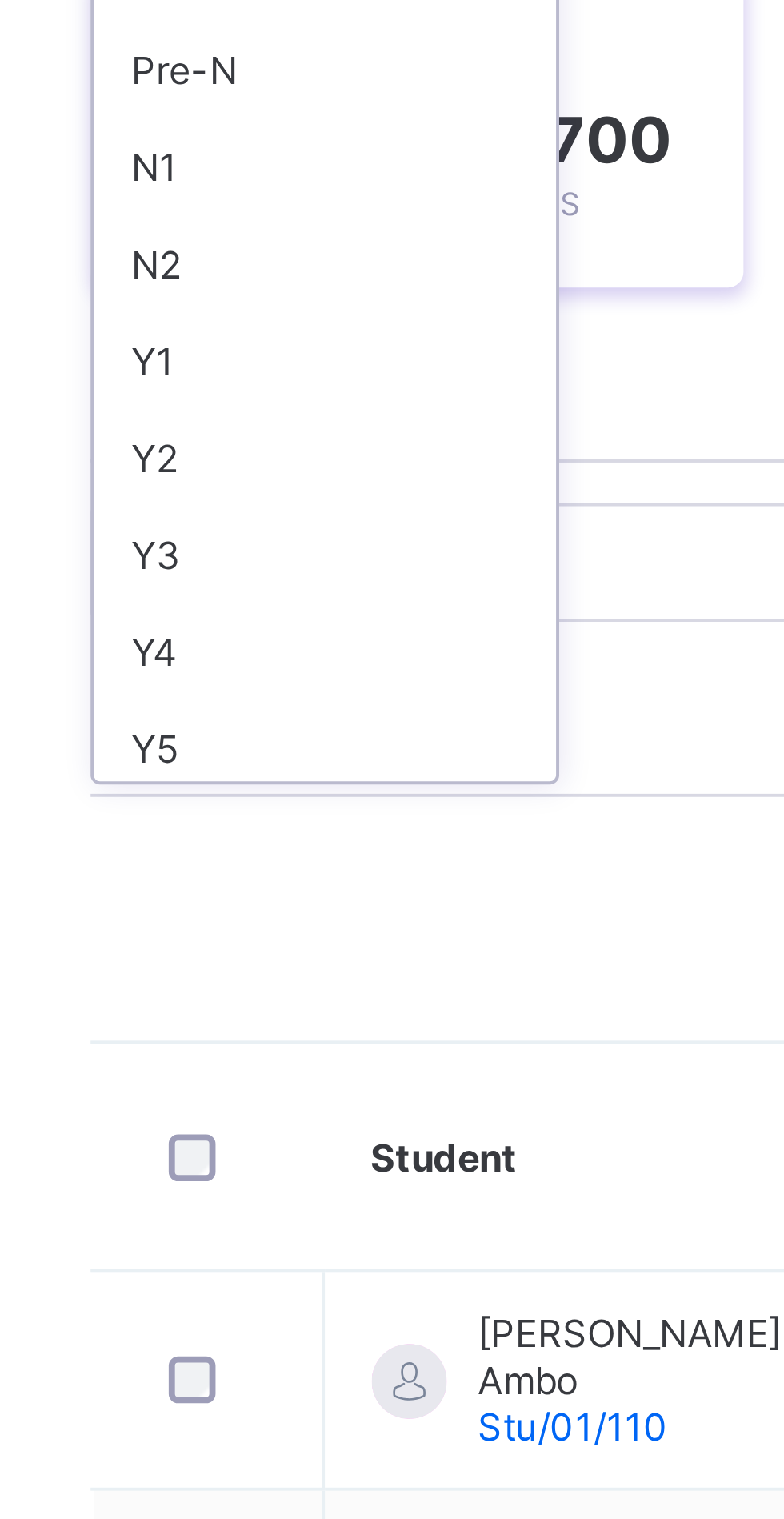
click at [273, 431] on div "Y3" at bounding box center [281, 430] width 119 height 25
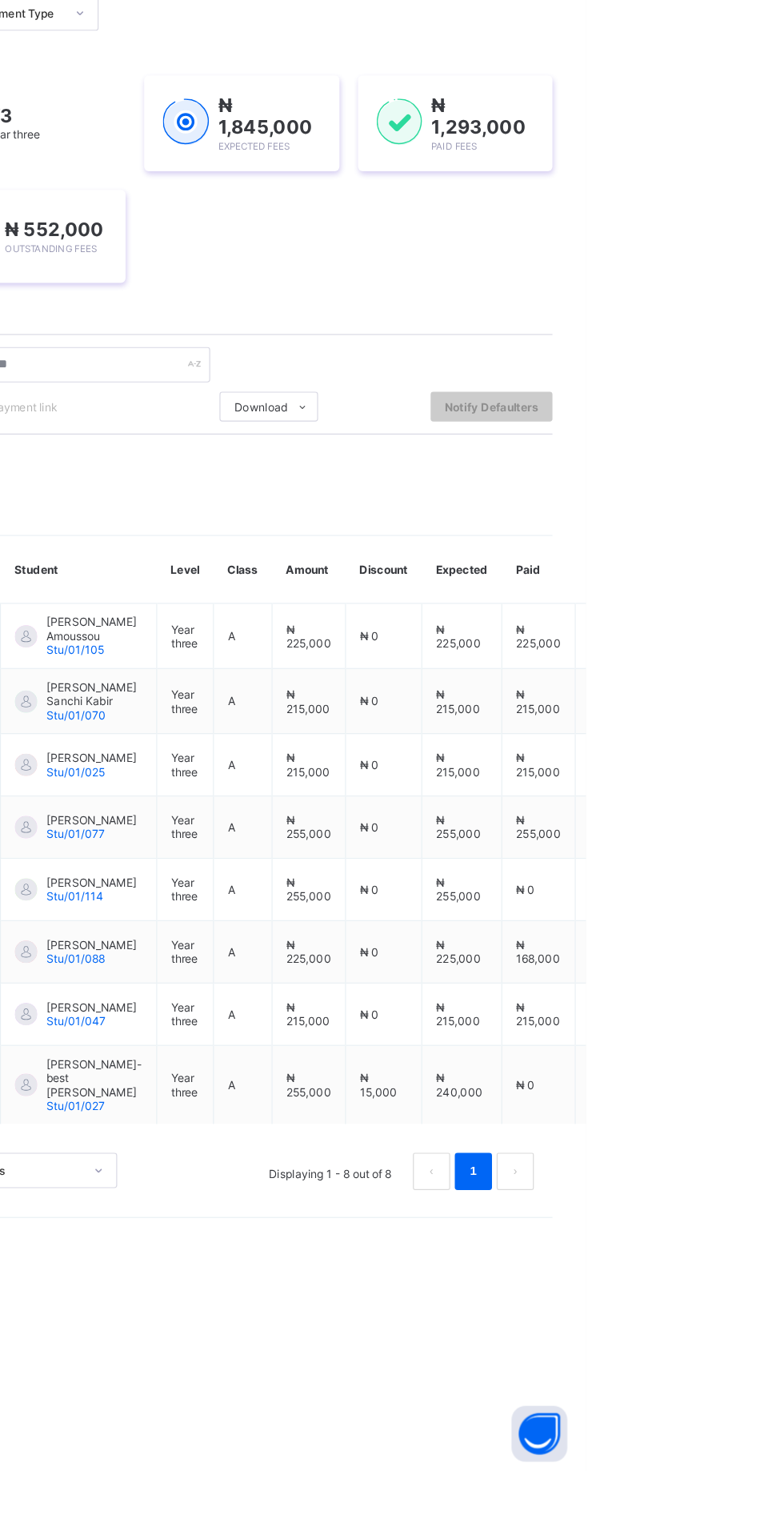
scroll to position [0, 0]
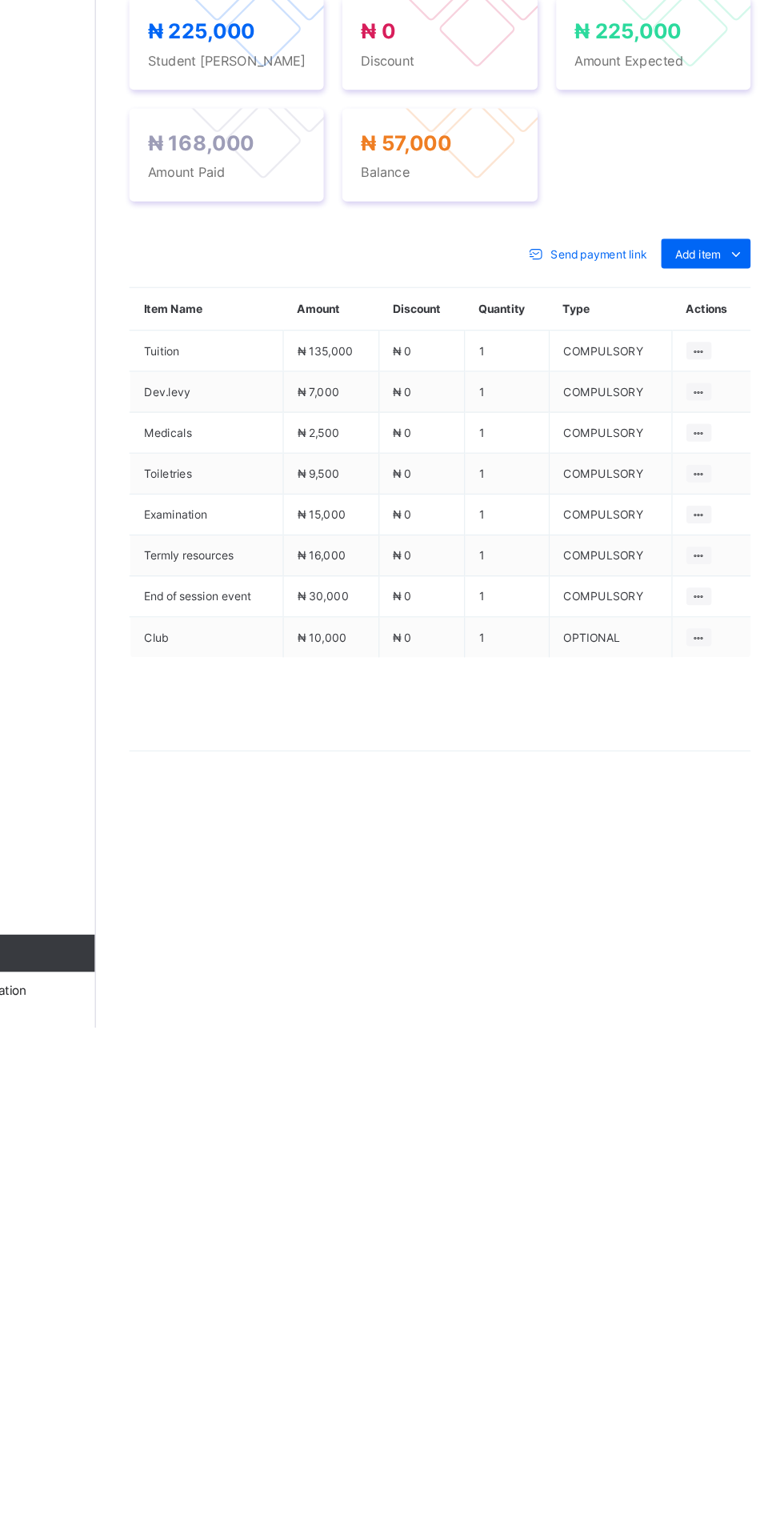
click at [293, 506] on span "Payment History" at bounding box center [303, 499] width 74 height 12
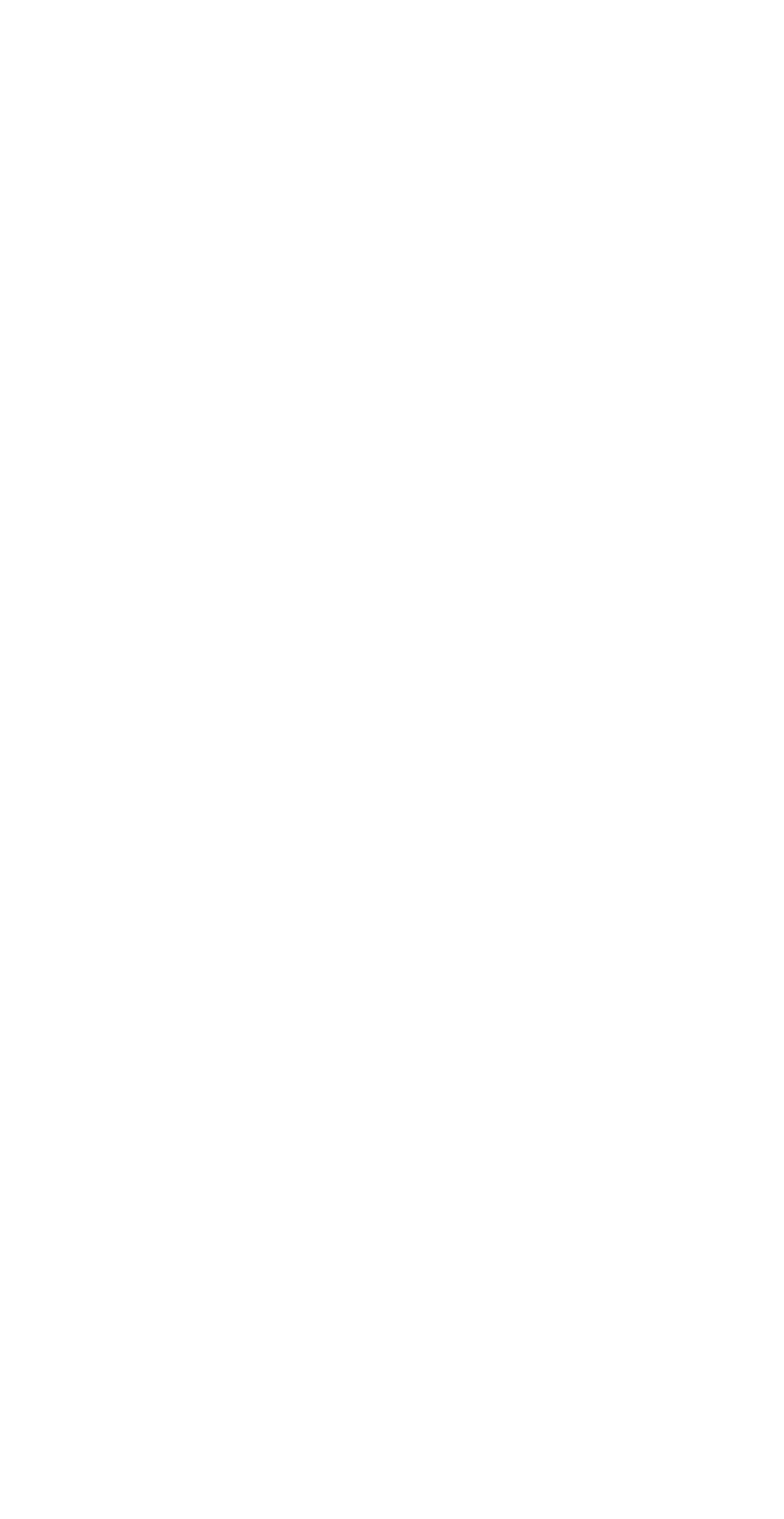
click at [387, 631] on div "Second Term" at bounding box center [409, 619] width 119 height 25
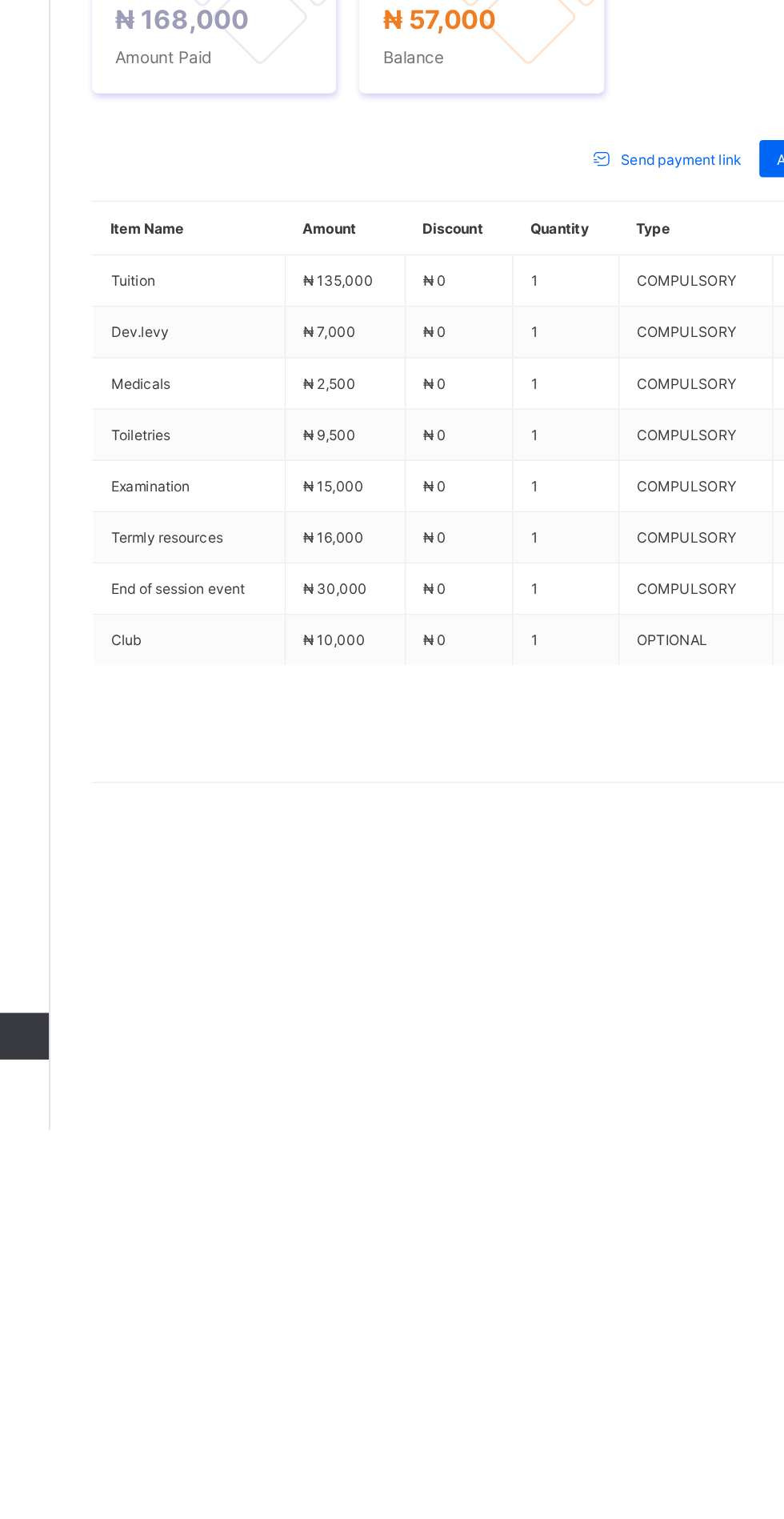
click at [306, 506] on span "Payment History" at bounding box center [303, 499] width 74 height 12
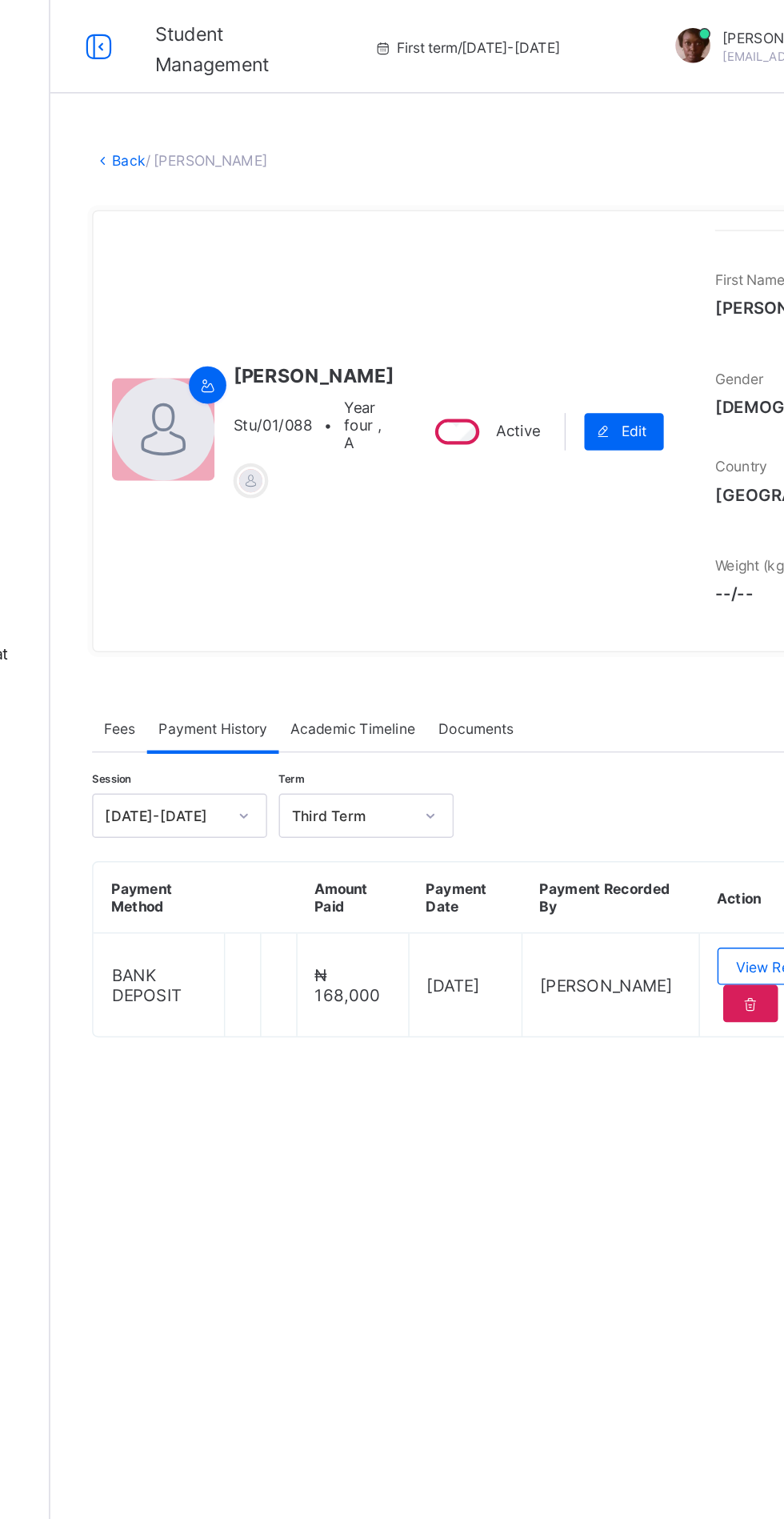
click at [258, 116] on link "Back" at bounding box center [246, 110] width 23 height 12
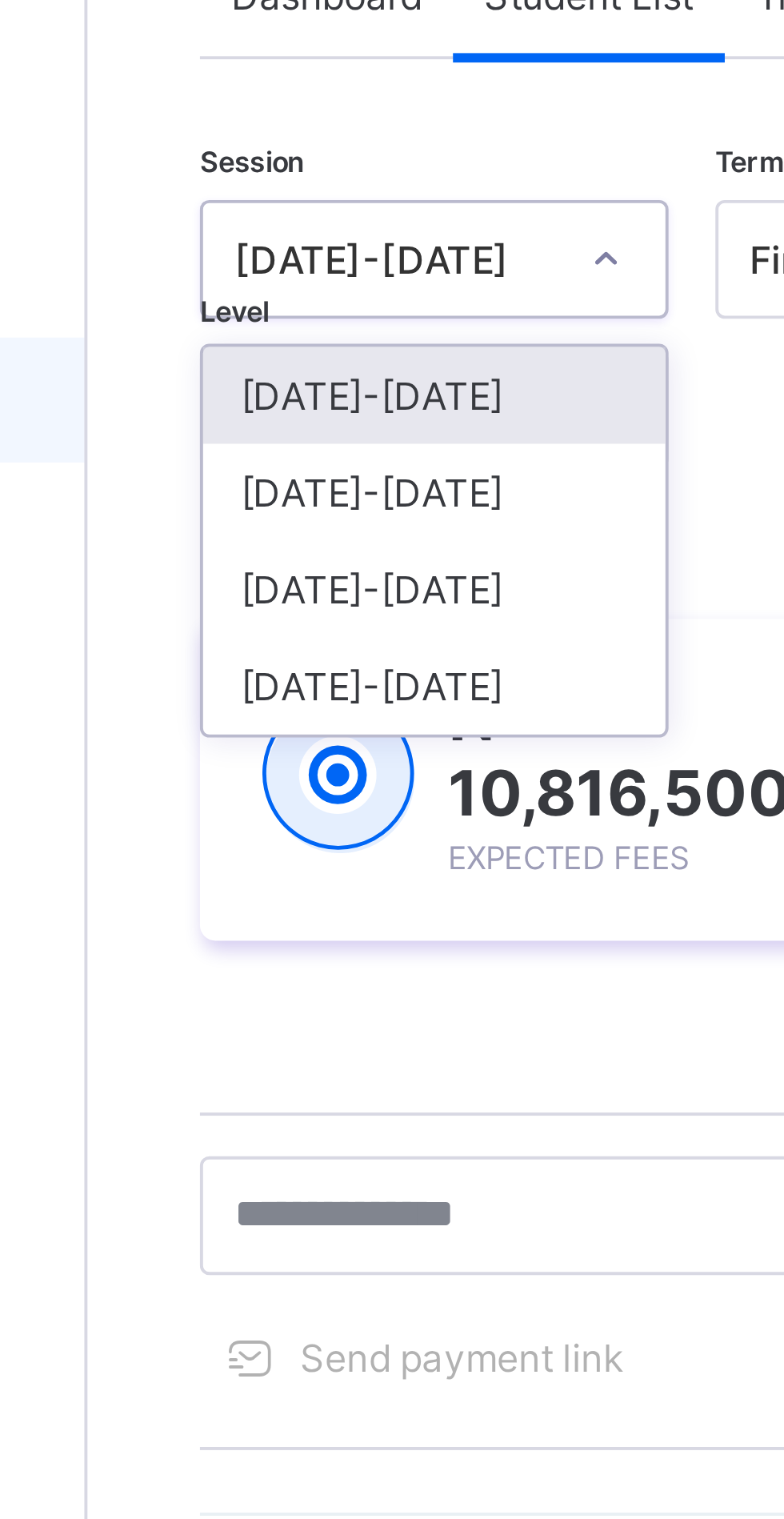
click at [282, 245] on div "[DATE]-[DATE]" at bounding box center [281, 247] width 119 height 25
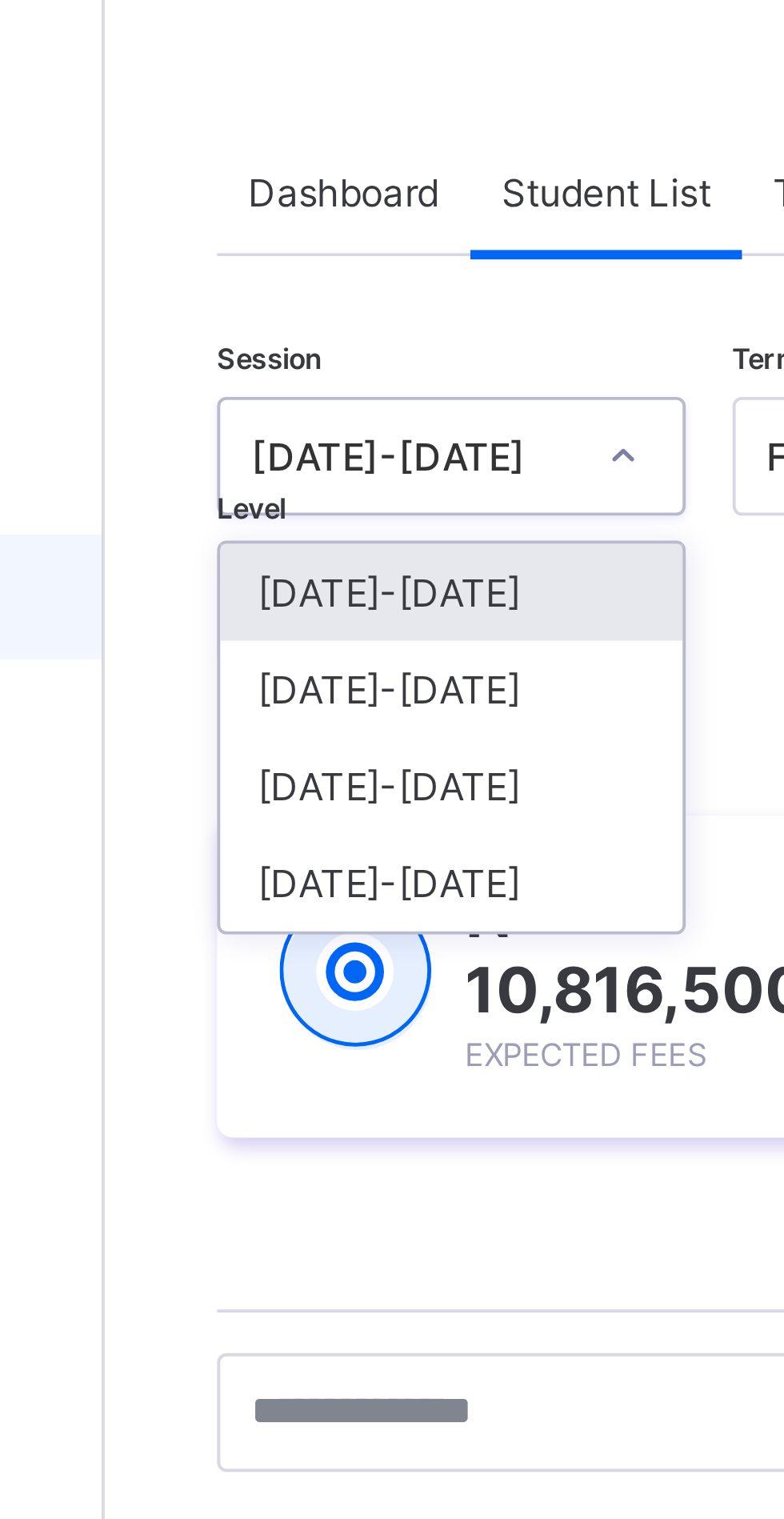
click at [287, 249] on div "[DATE]-[DATE]" at bounding box center [281, 247] width 119 height 25
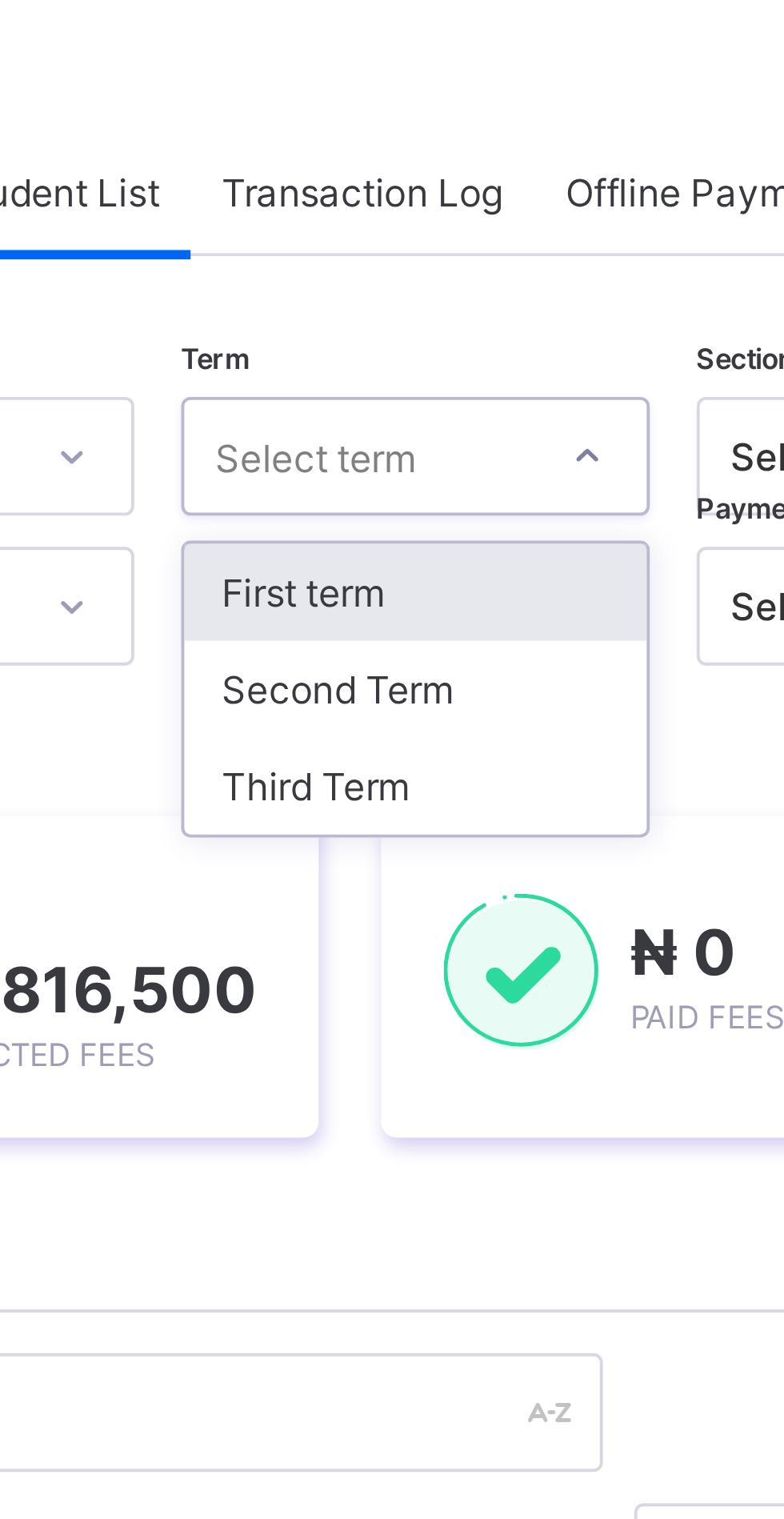
click at [415, 271] on div "Third Term" at bounding box center [412, 272] width 119 height 25
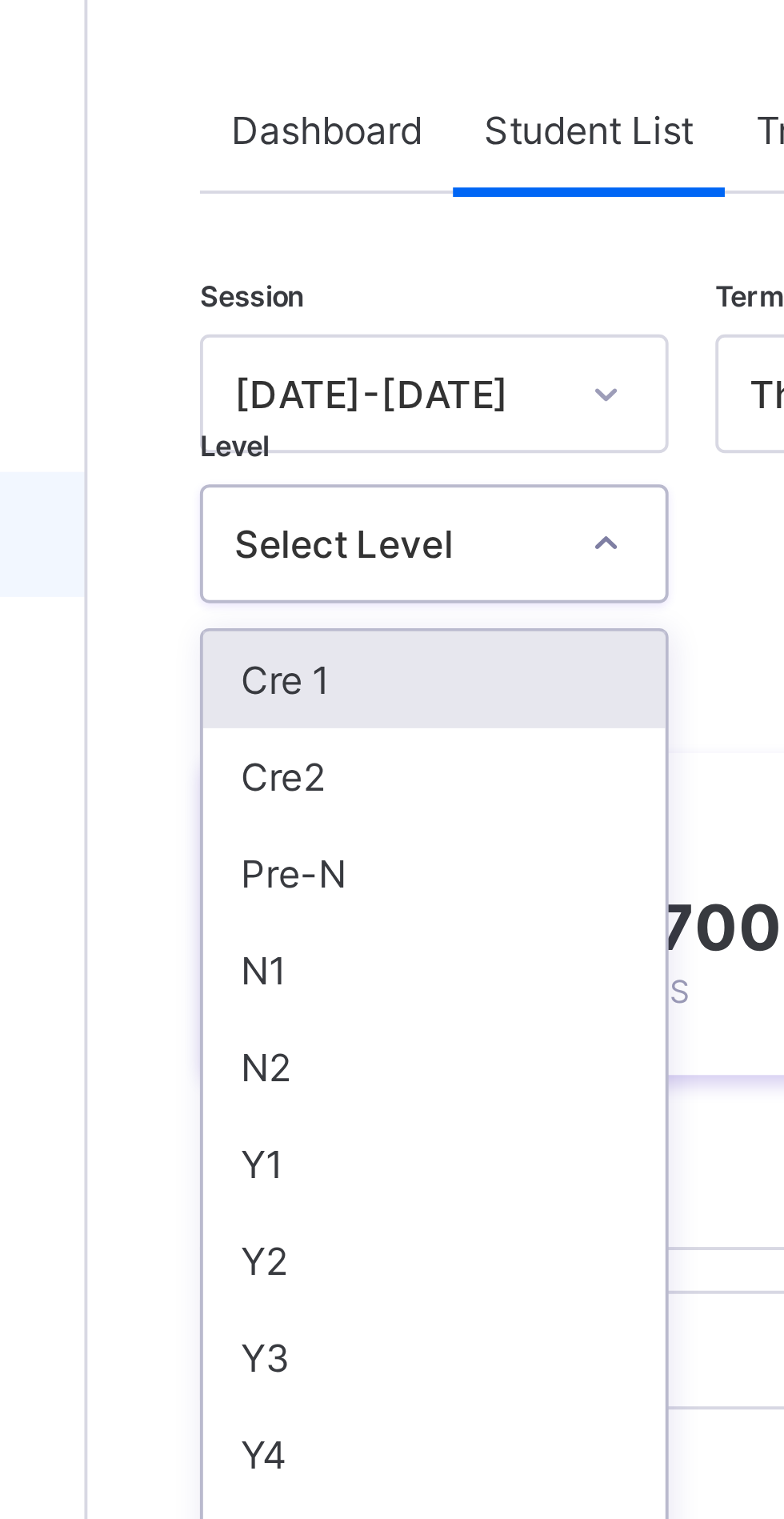
scroll to position [4, 0]
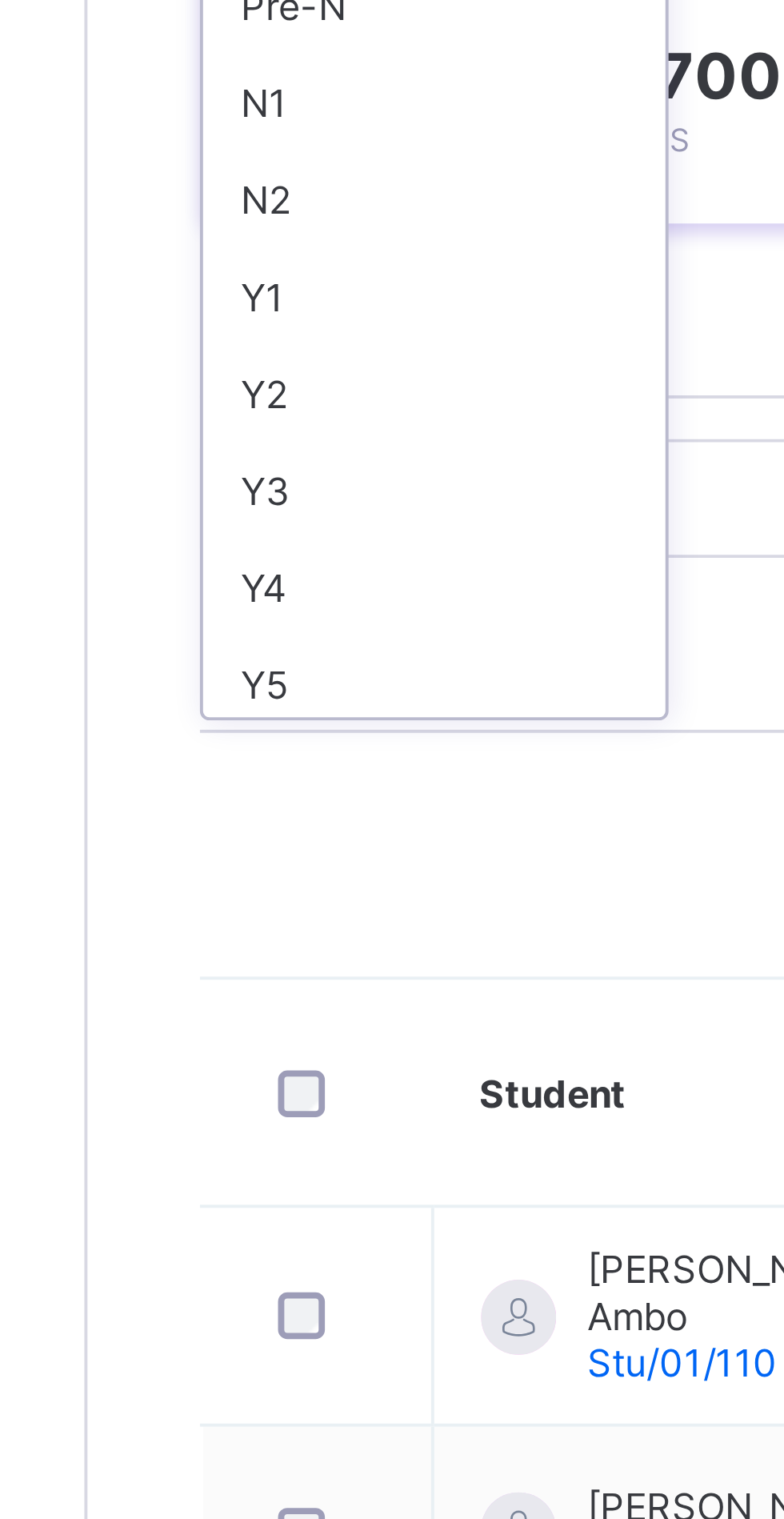
click at [235, 428] on div "Y3" at bounding box center [281, 430] width 119 height 25
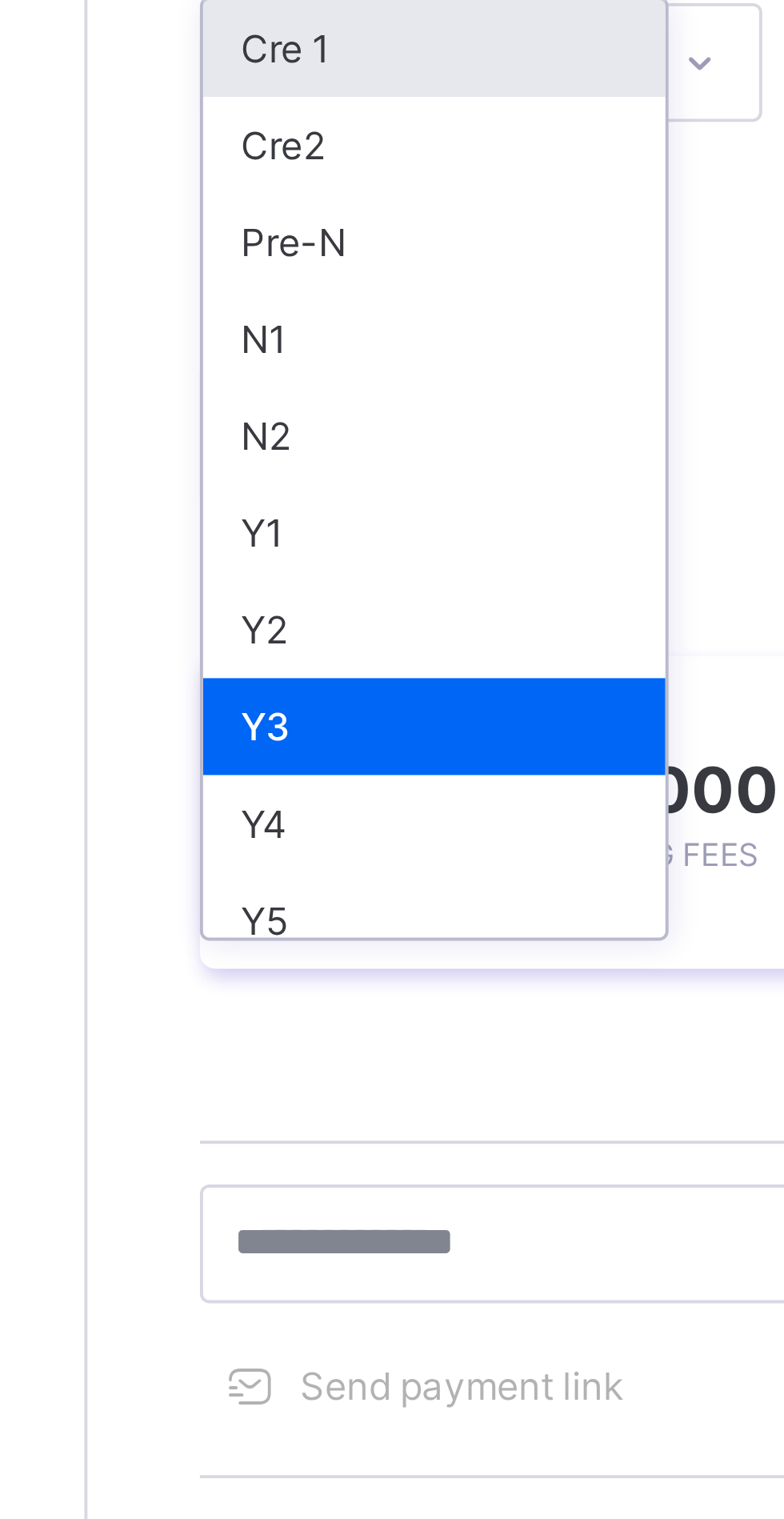
click at [229, 383] on div "Y1" at bounding box center [281, 385] width 119 height 25
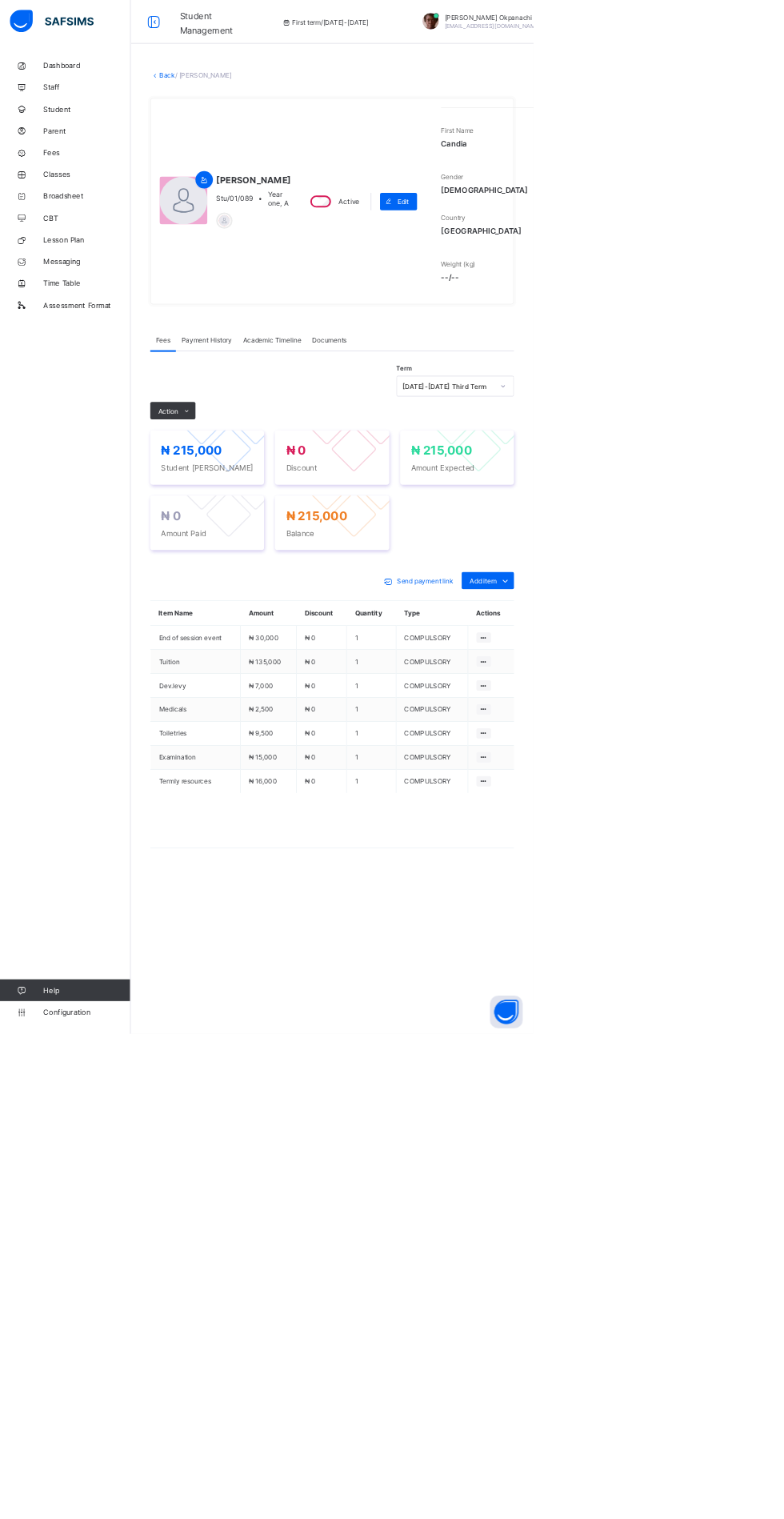
click at [301, 506] on span "Payment History" at bounding box center [303, 499] width 74 height 12
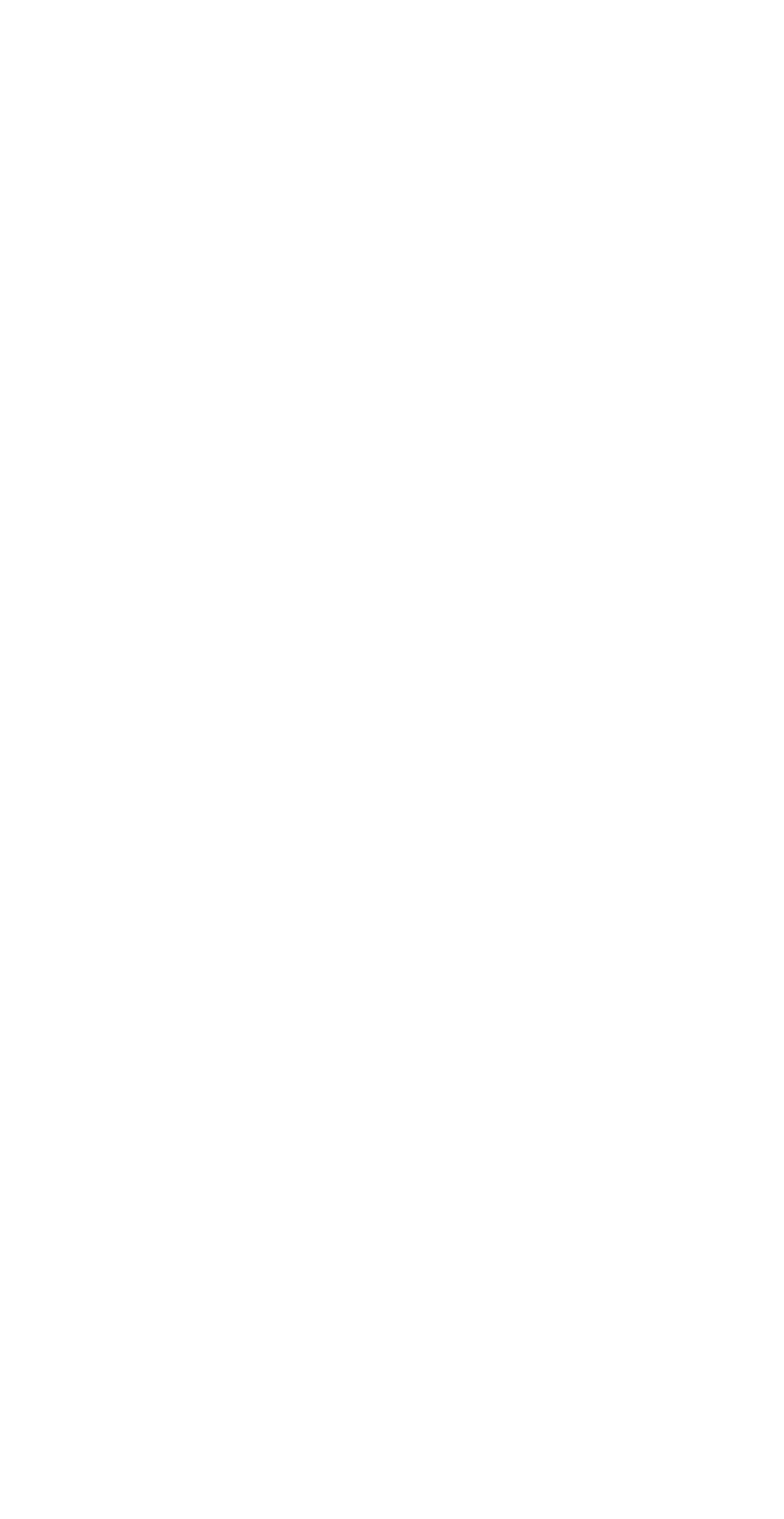
click at [415, 631] on div "Second Term" at bounding box center [409, 619] width 119 height 25
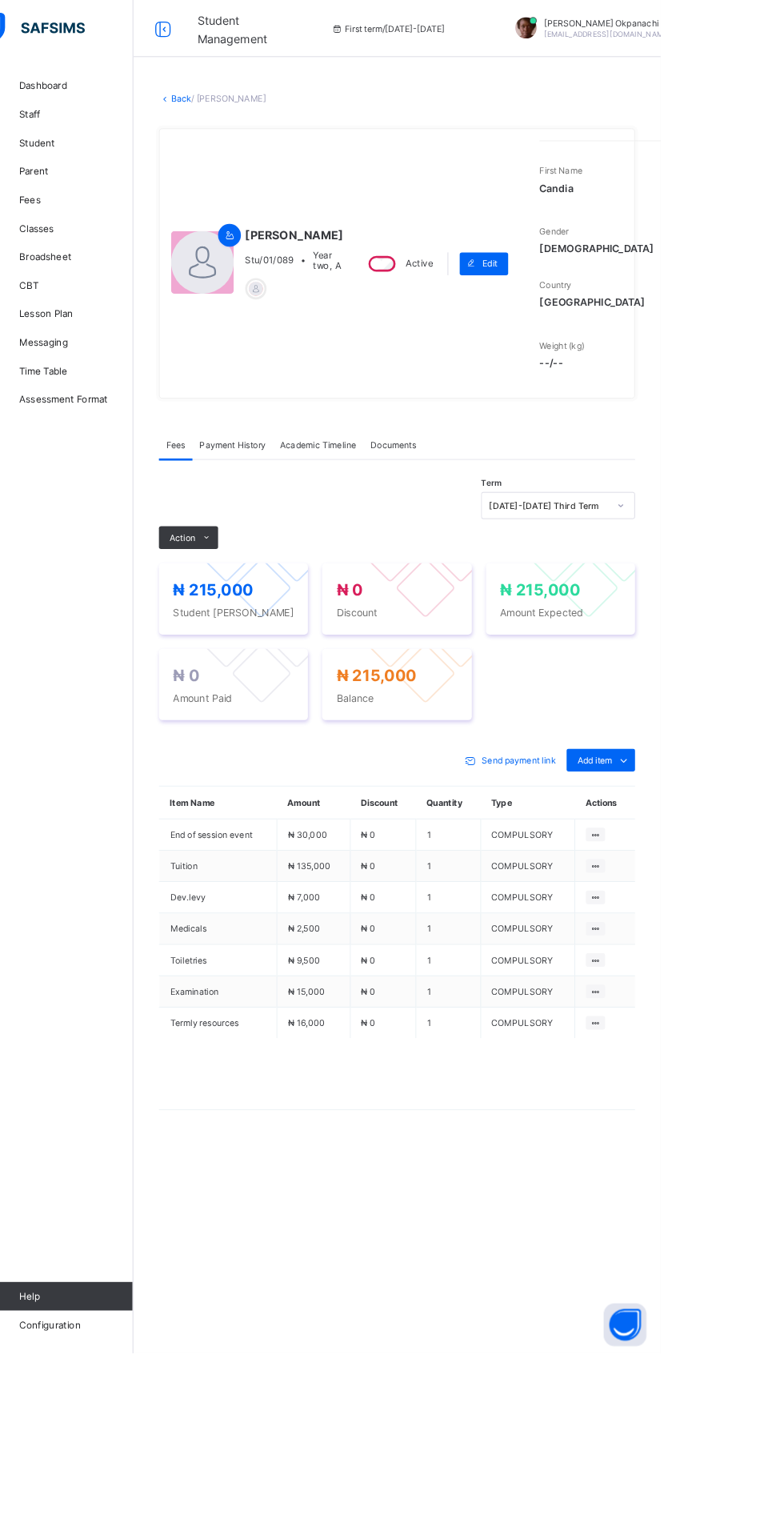
click at [258, 116] on link "Back" at bounding box center [246, 110] width 23 height 12
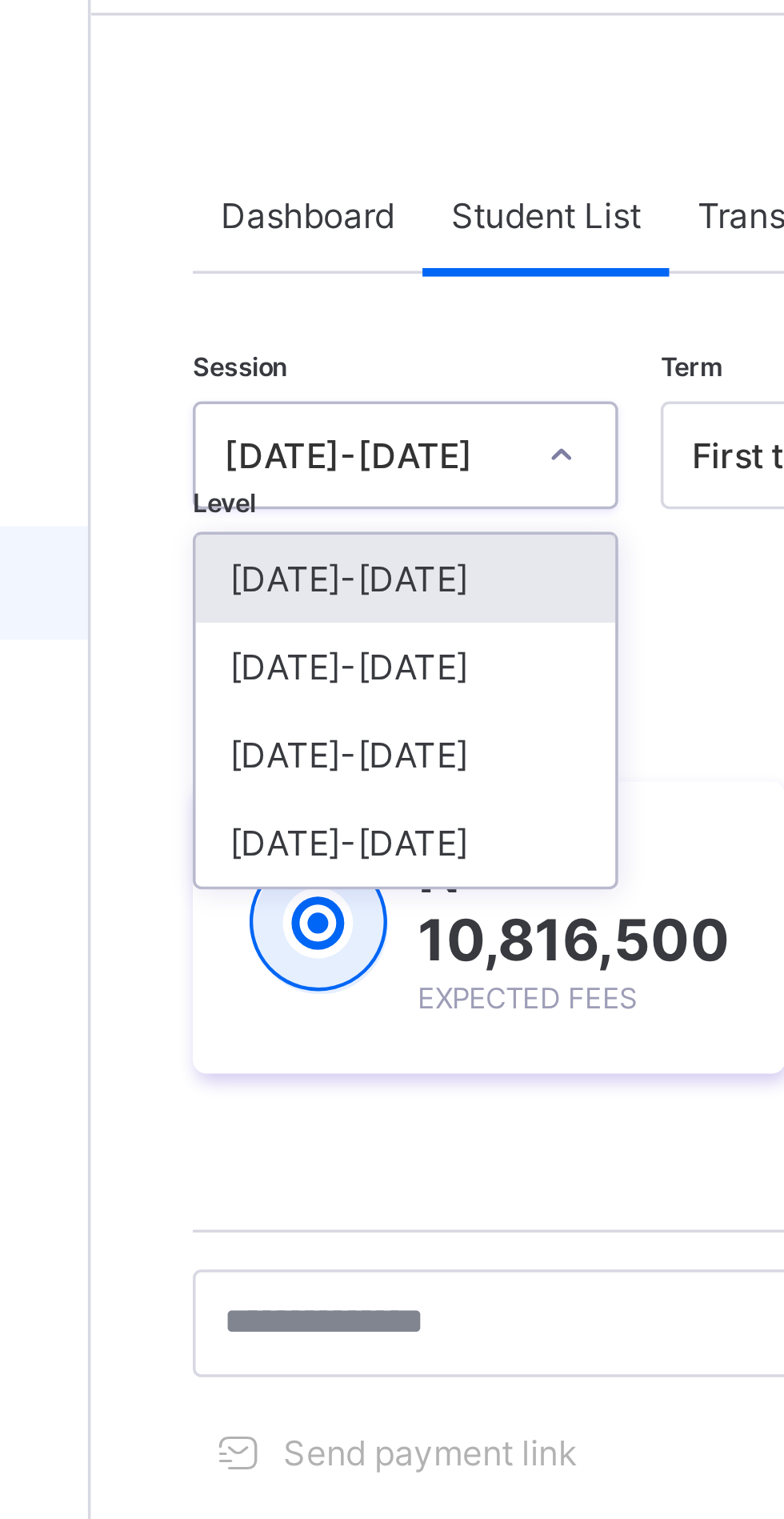
click at [270, 247] on div "[DATE]-[DATE]" at bounding box center [281, 247] width 119 height 25
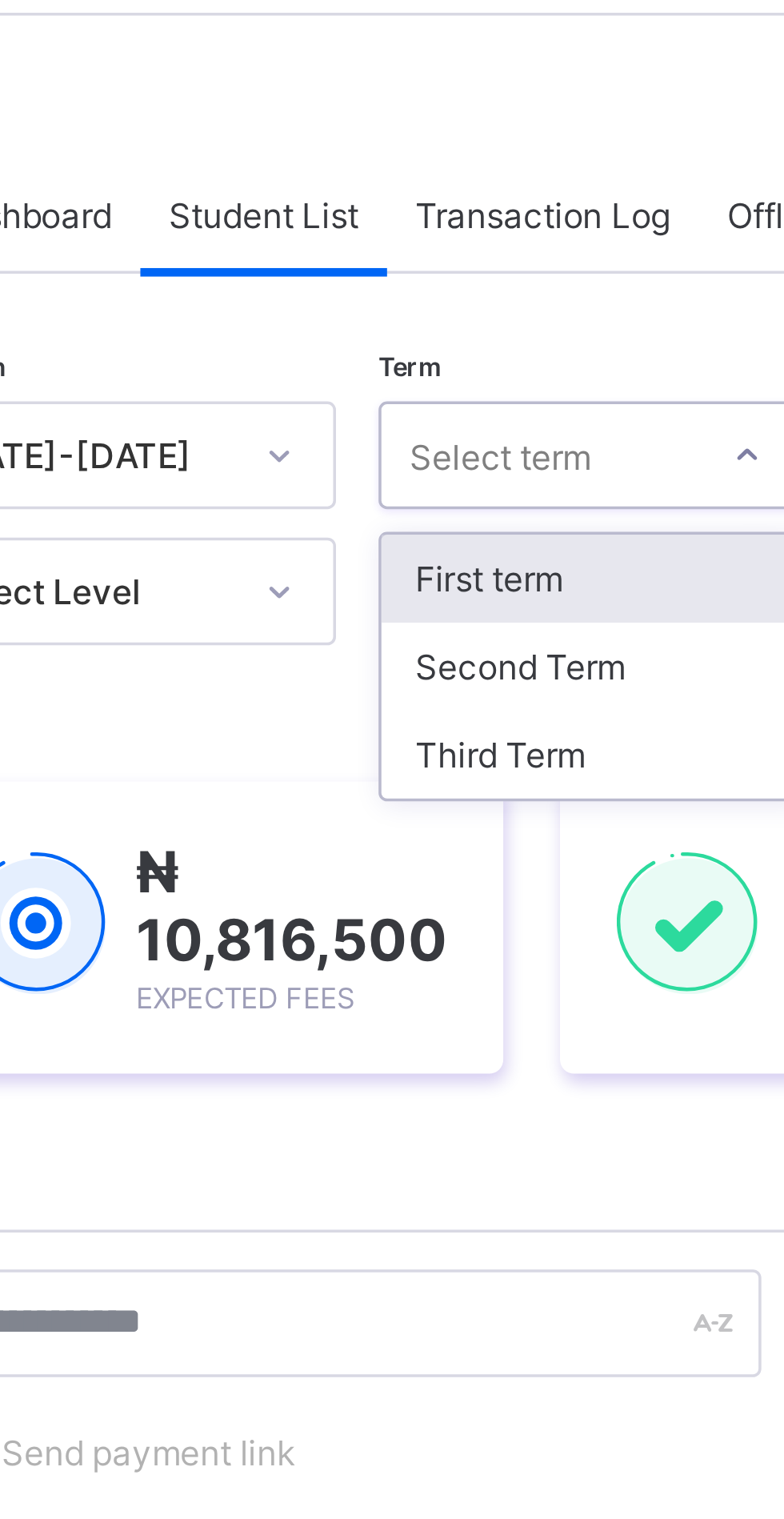
click at [391, 271] on div "Third Term" at bounding box center [412, 272] width 119 height 25
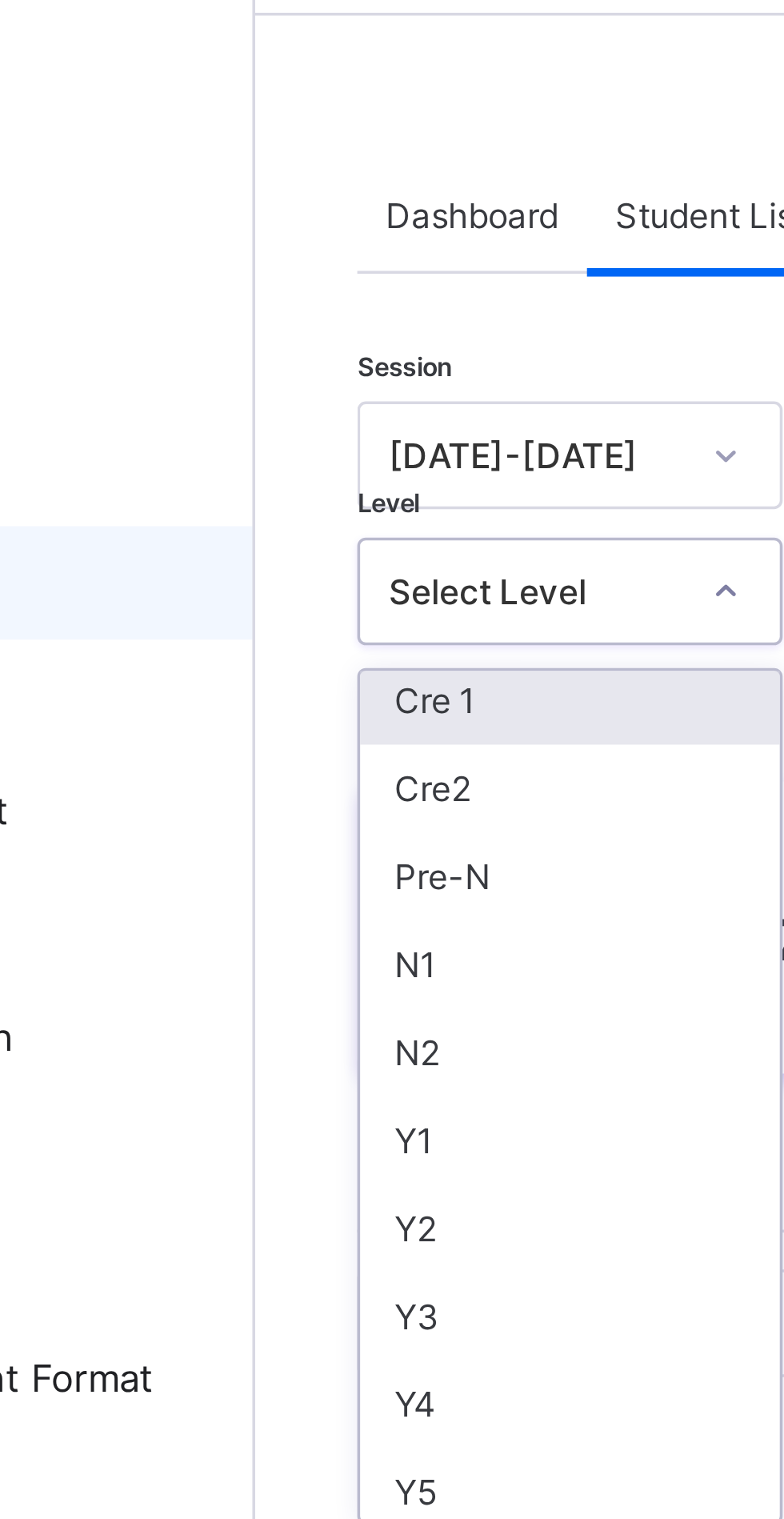
scroll to position [4, 0]
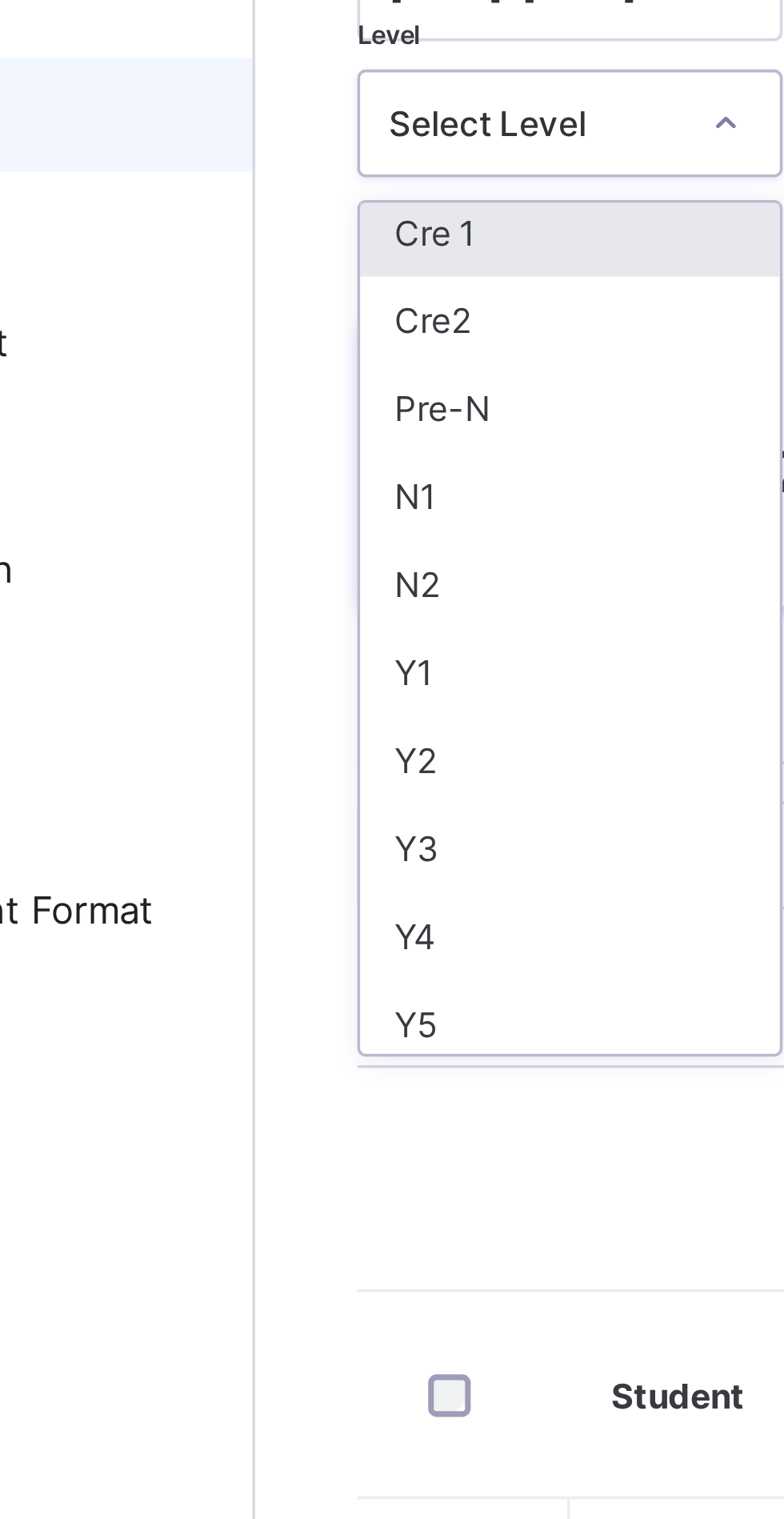
click at [243, 325] on div "N1" at bounding box center [281, 331] width 119 height 25
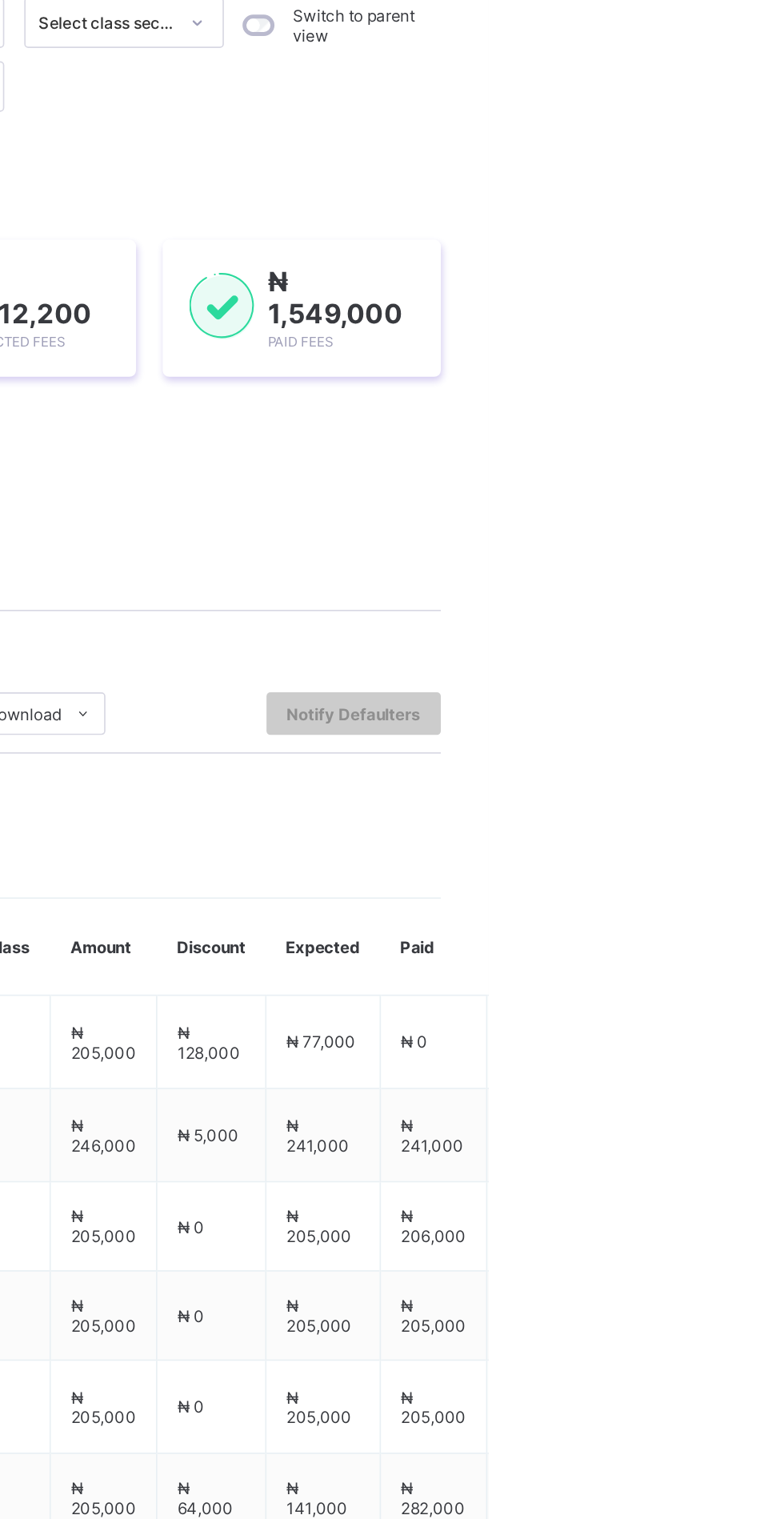
scroll to position [0, 0]
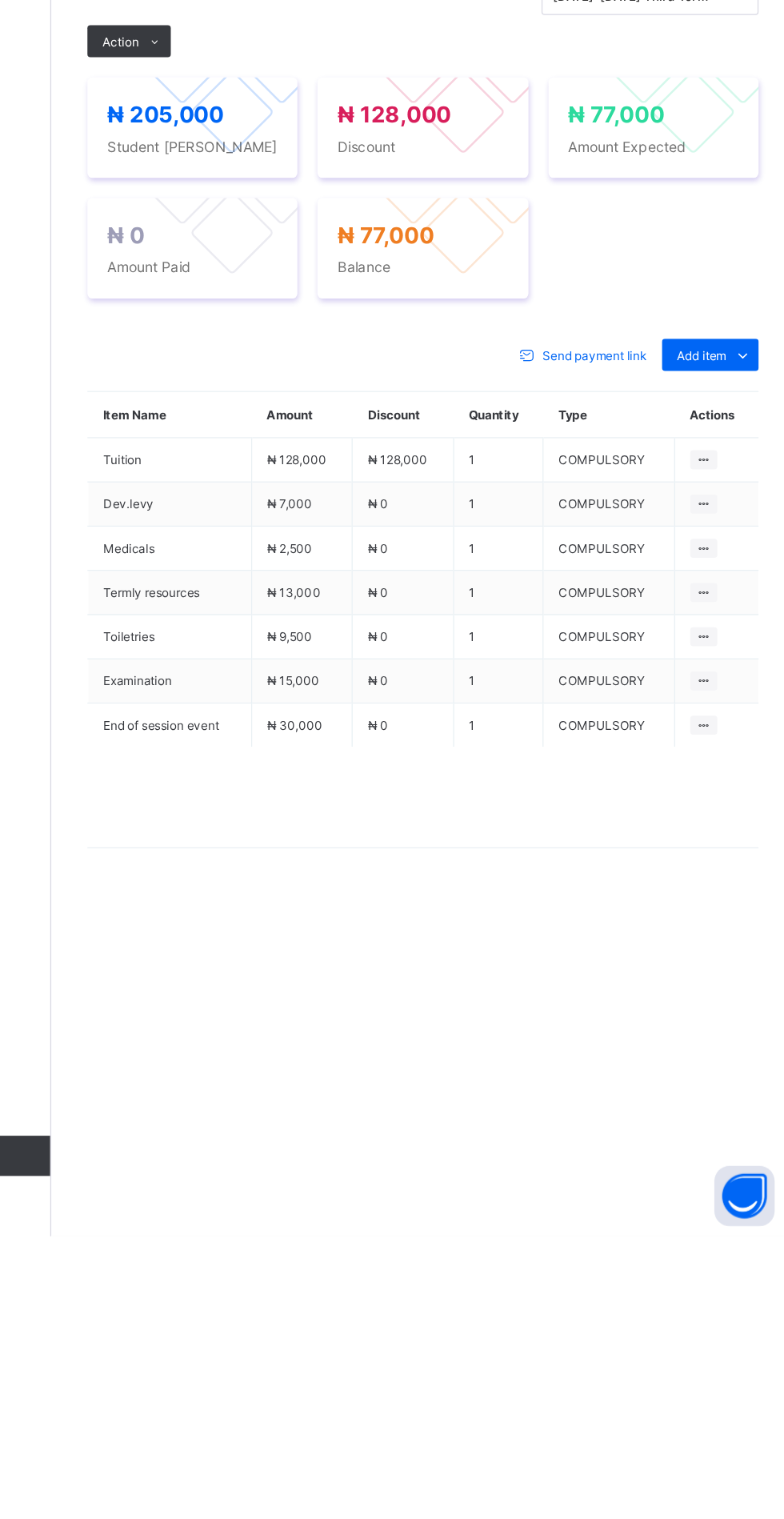
click at [319, 469] on span "Payment History" at bounding box center [303, 463] width 74 height 12
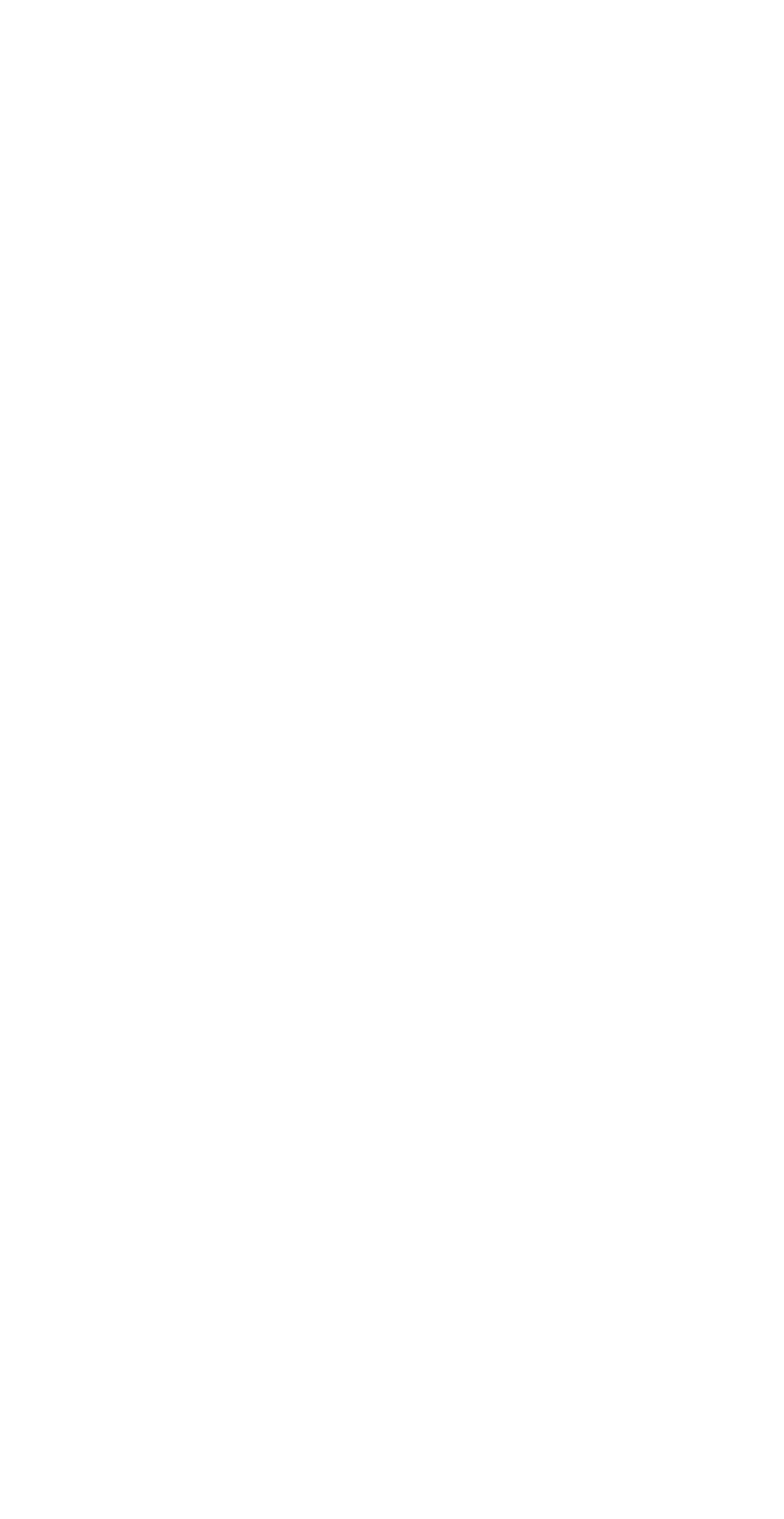
click at [398, 596] on div "Second Term" at bounding box center [409, 583] width 119 height 25
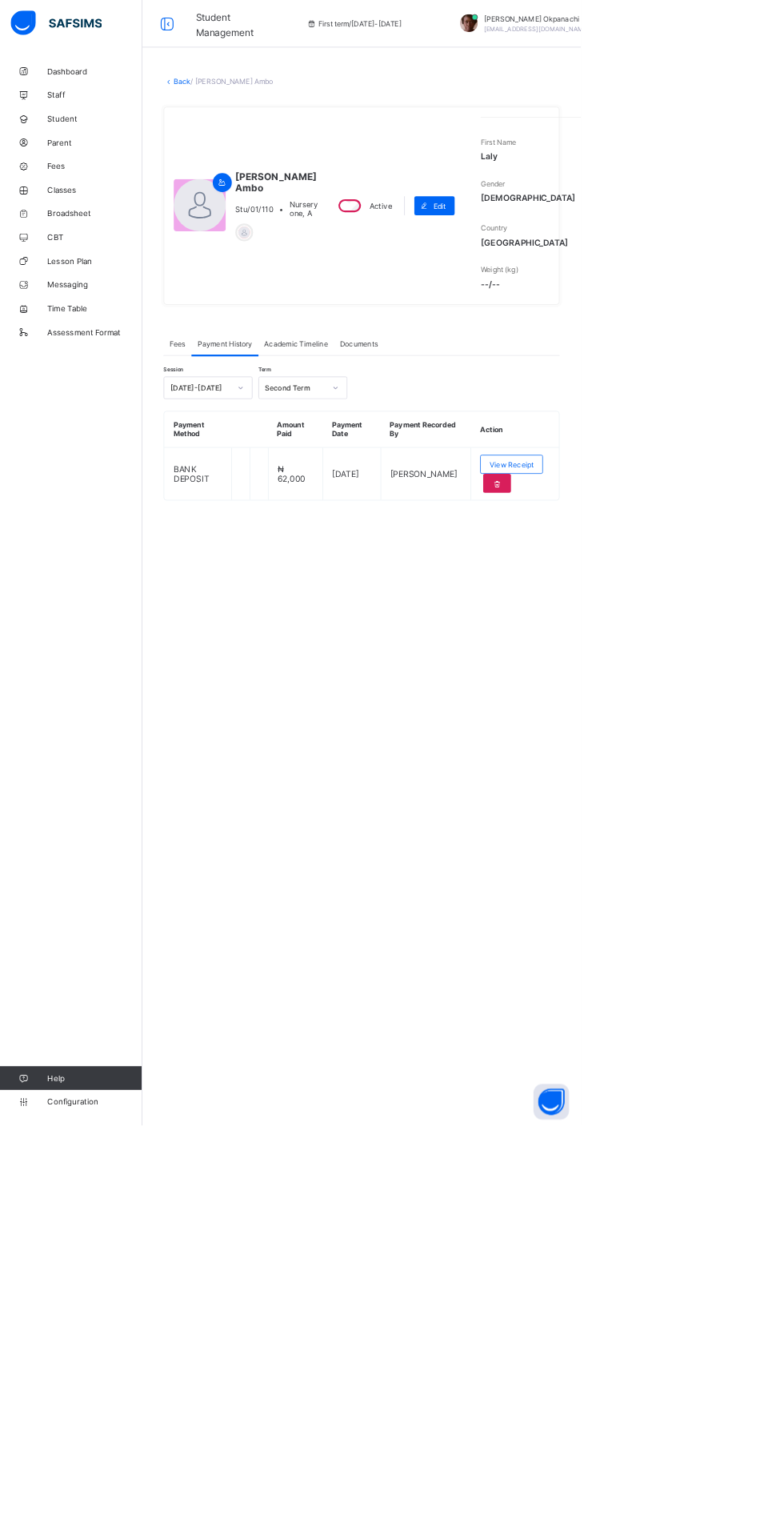
click at [239, 116] on link "Back" at bounding box center [246, 110] width 23 height 12
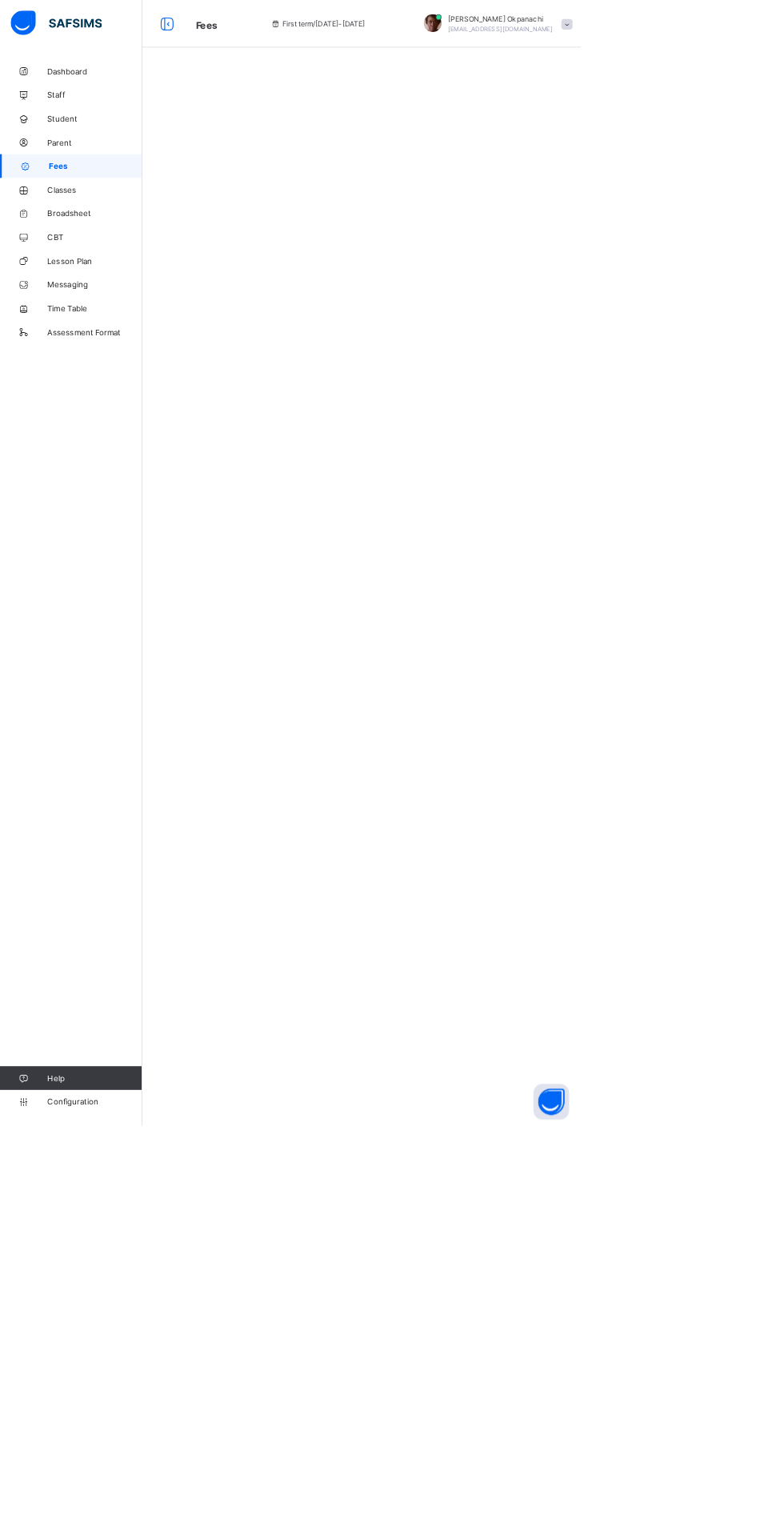
click at [267, 96] on div at bounding box center [488, 104] width 592 height 48
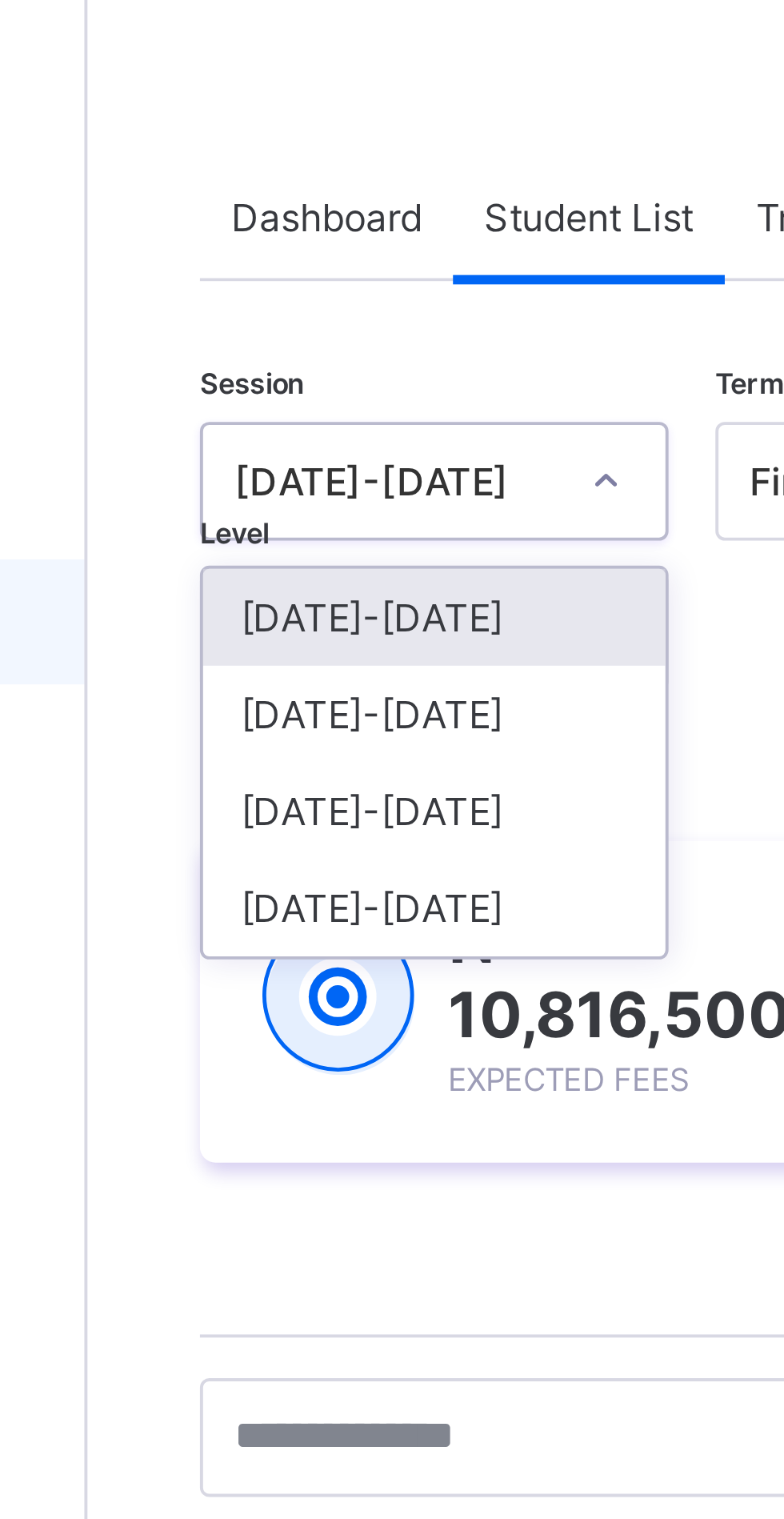
click at [282, 247] on div "[DATE]-[DATE]" at bounding box center [281, 247] width 119 height 25
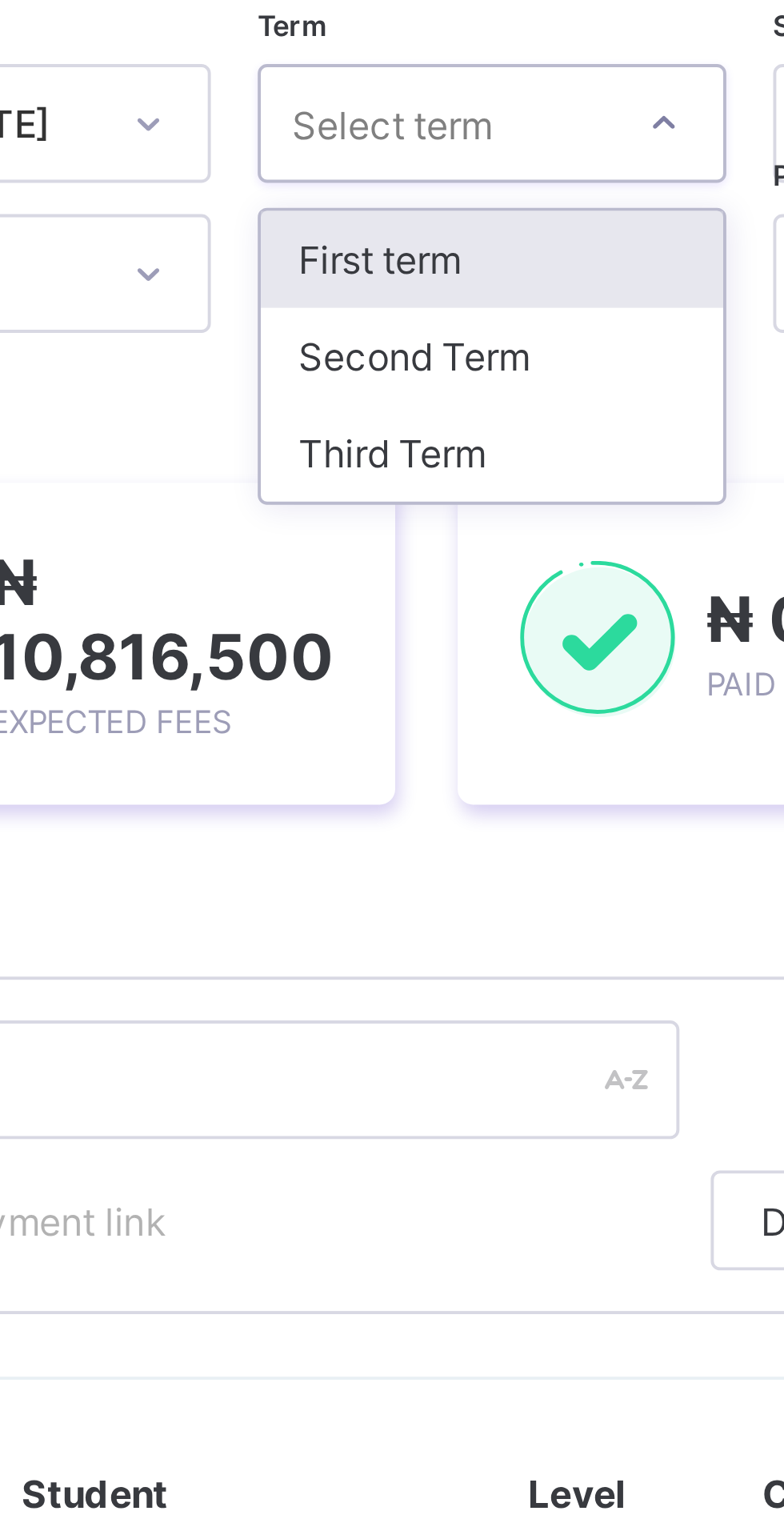
click at [420, 265] on div "Third Term" at bounding box center [412, 272] width 119 height 25
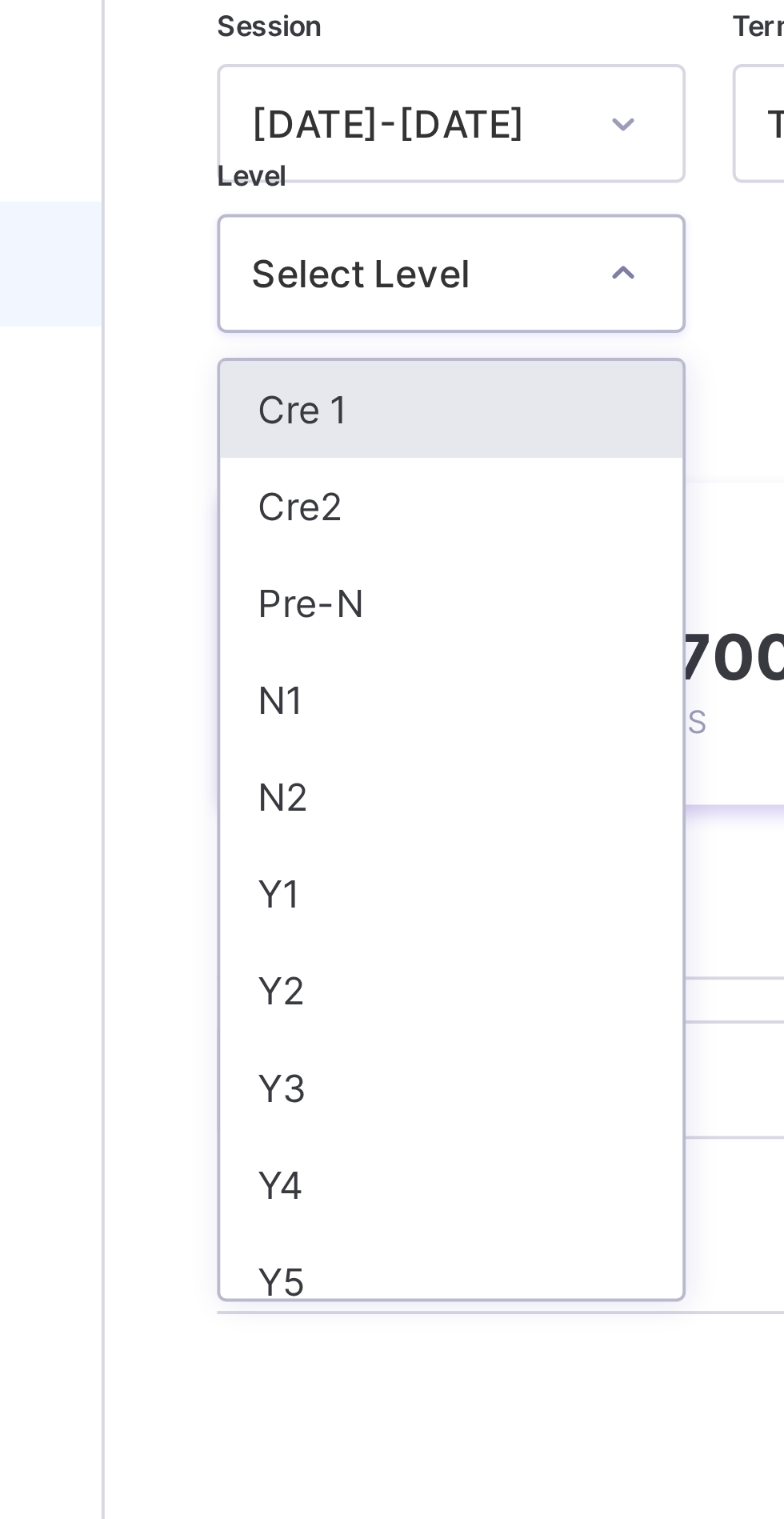
scroll to position [4, 0]
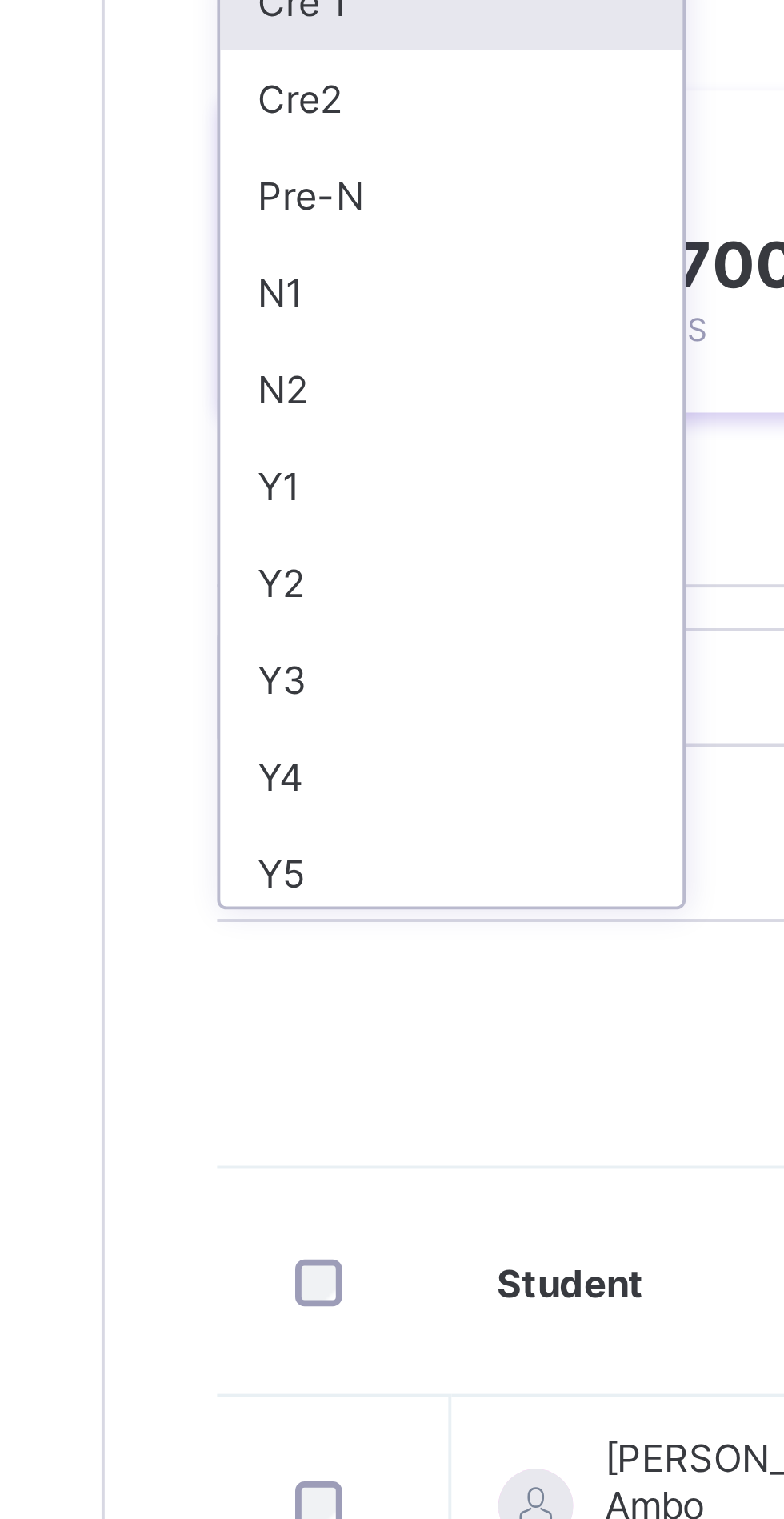
click at [276, 428] on div "Y3" at bounding box center [281, 430] width 119 height 25
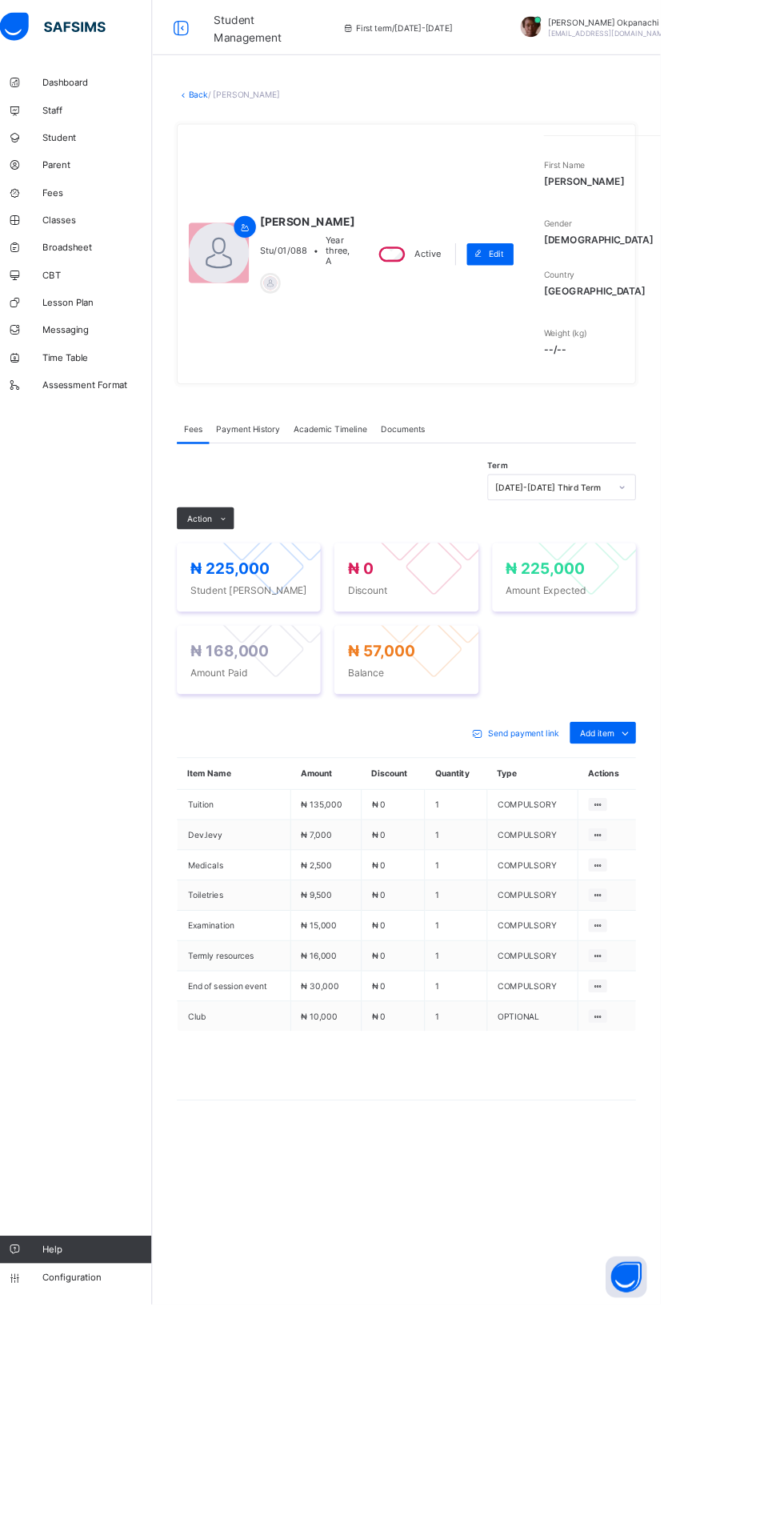
click at [264, 616] on span at bounding box center [275, 603] width 26 height 26
click at [0, 0] on ul "Receive Payment Manage Discount Send Email Reminder" at bounding box center [0, 0] width 0 height 0
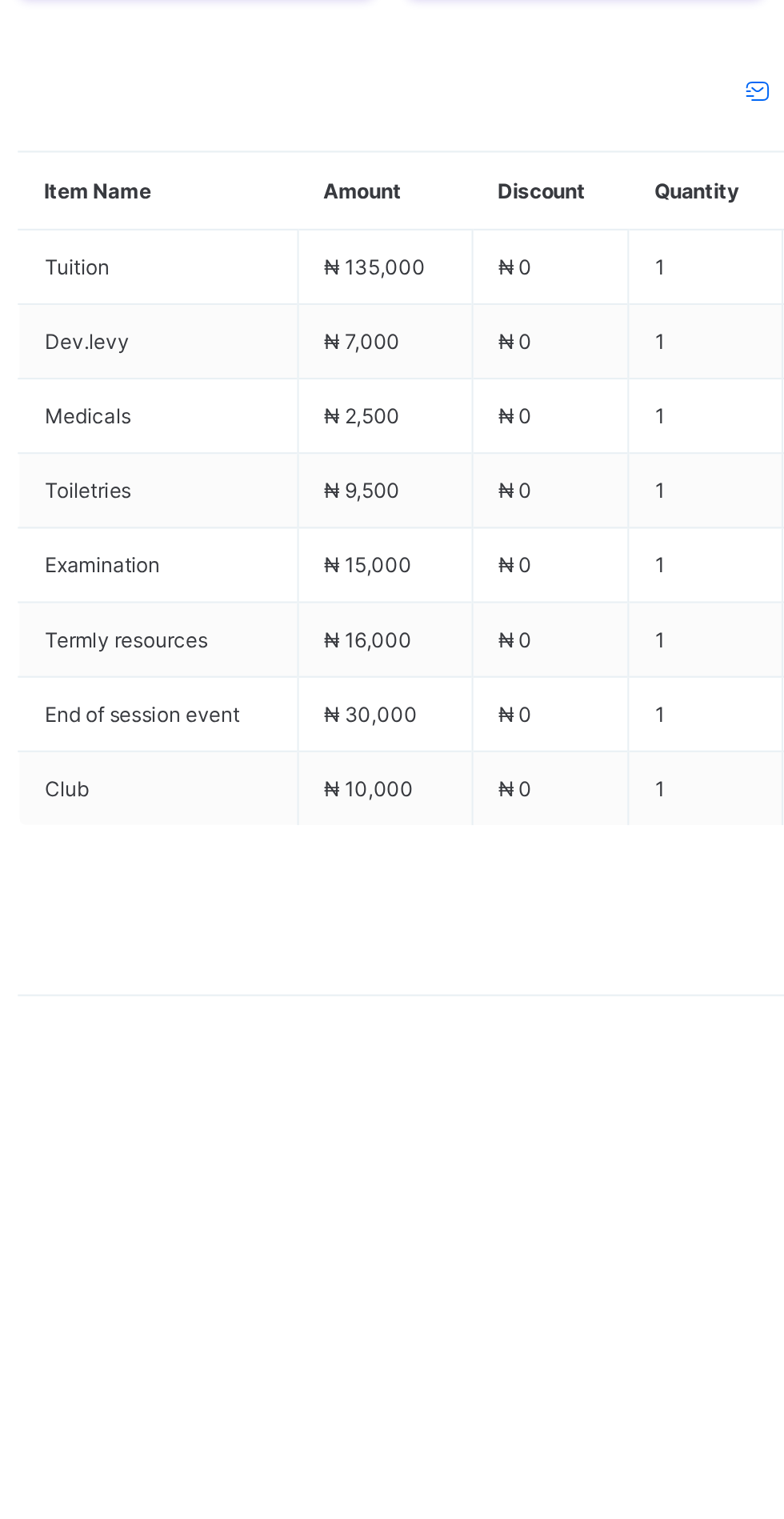
click at [0, 0] on li "Receive Payment" at bounding box center [0, 0] width 0 height 0
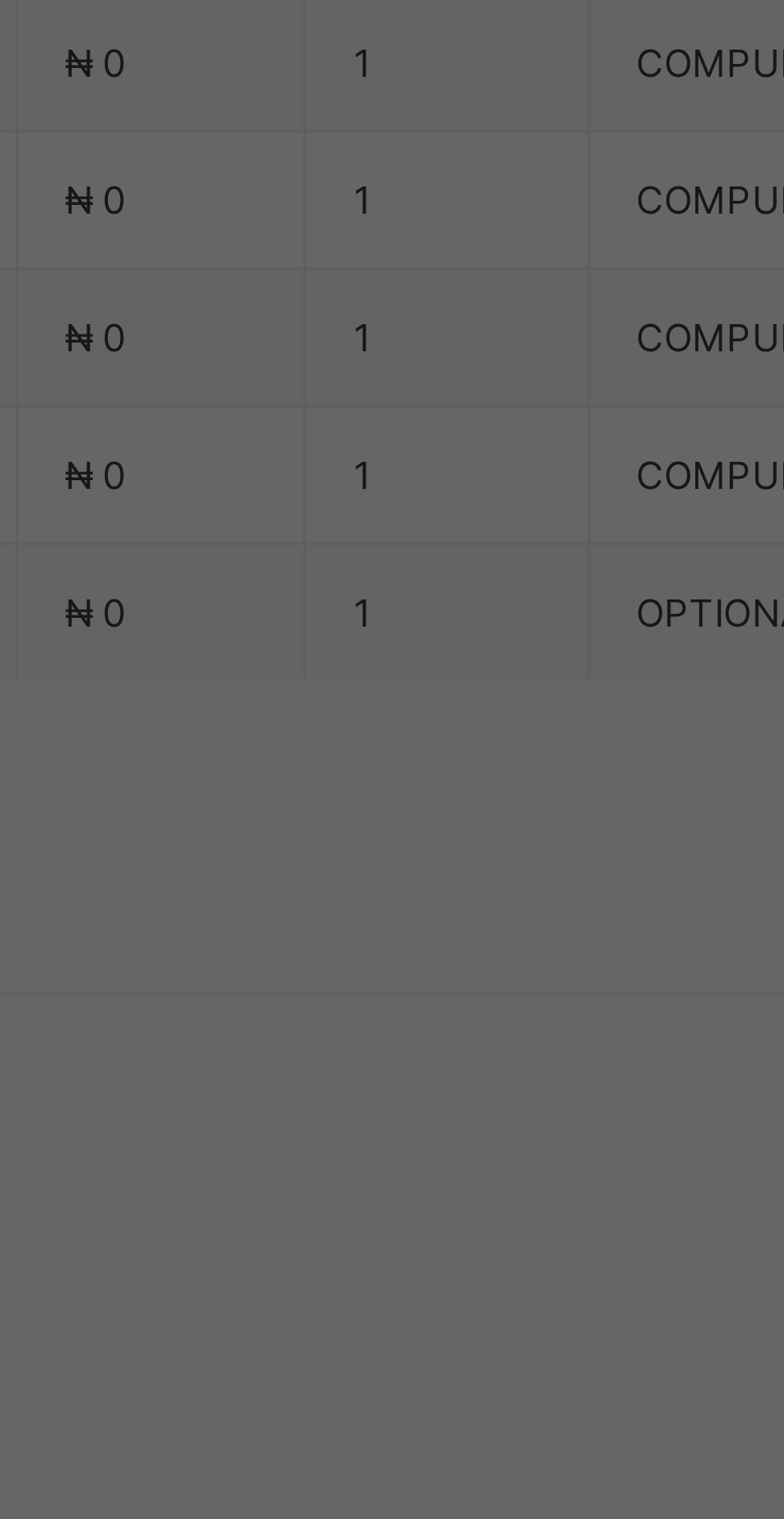
click at [354, 911] on div "Zenith Bank - Sound Minds Best Care Academy" at bounding box center [327, 862] width 55 height 96
click at [420, 811] on input "text" at bounding box center [392, 793] width 57 height 33
type input "*********"
click at [400, 876] on input "date" at bounding box center [349, 858] width 102 height 33
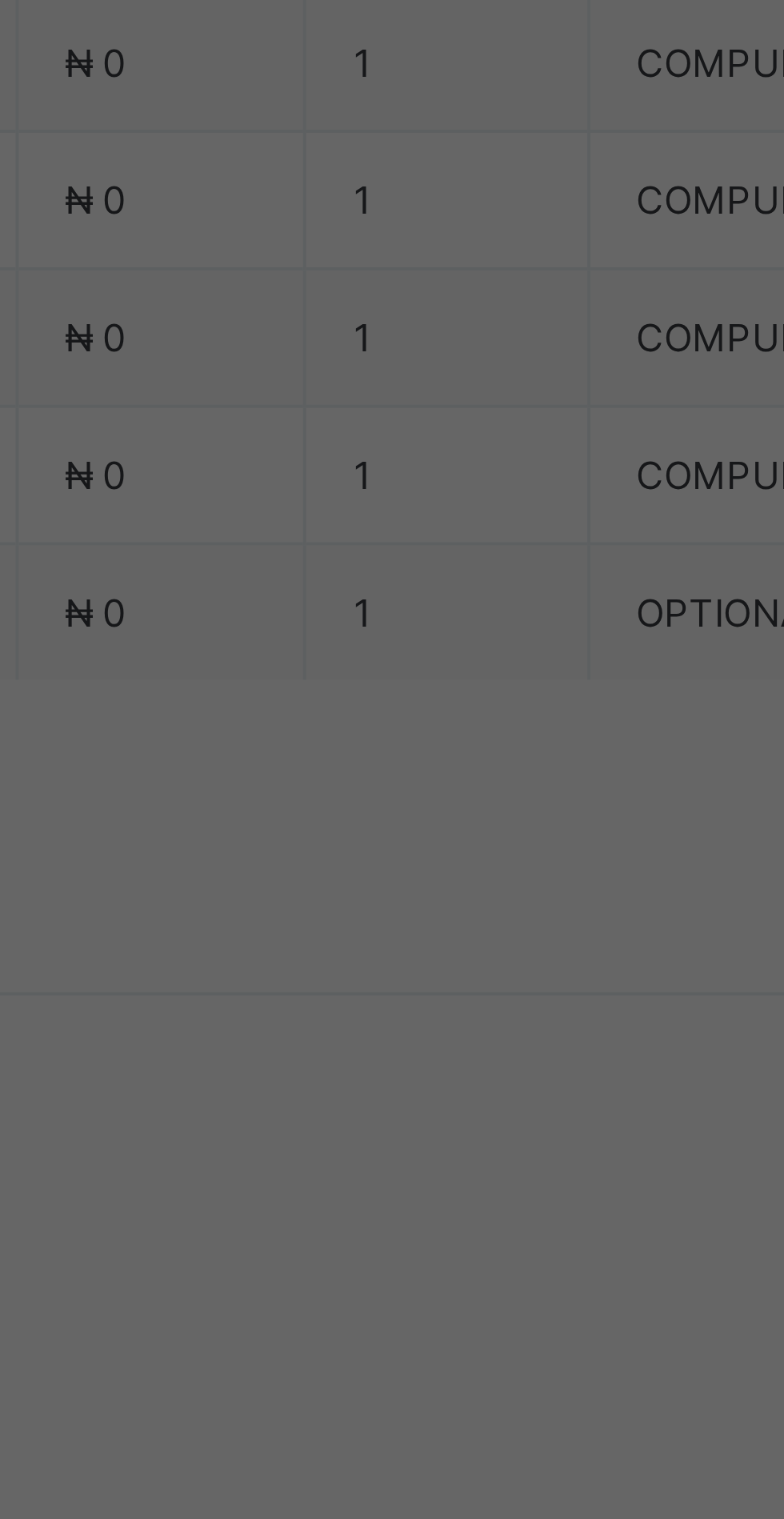
scroll to position [0, 0]
type input "**********"
click at [442, 884] on input "currency" at bounding box center [425, 867] width 34 height 33
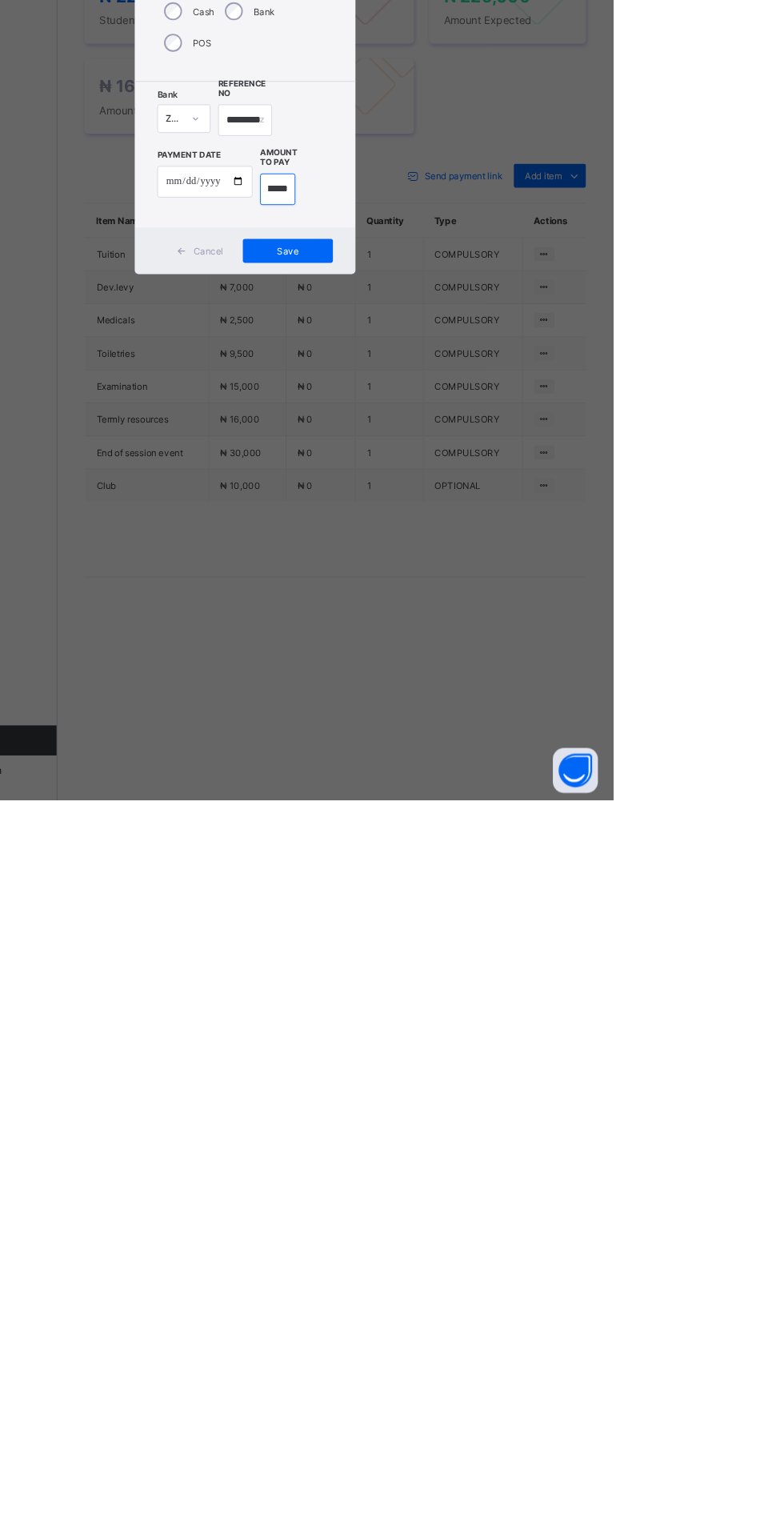
scroll to position [0, 23]
type input "********"
click at [473, 940] on span "Save" at bounding box center [438, 934] width 72 height 12
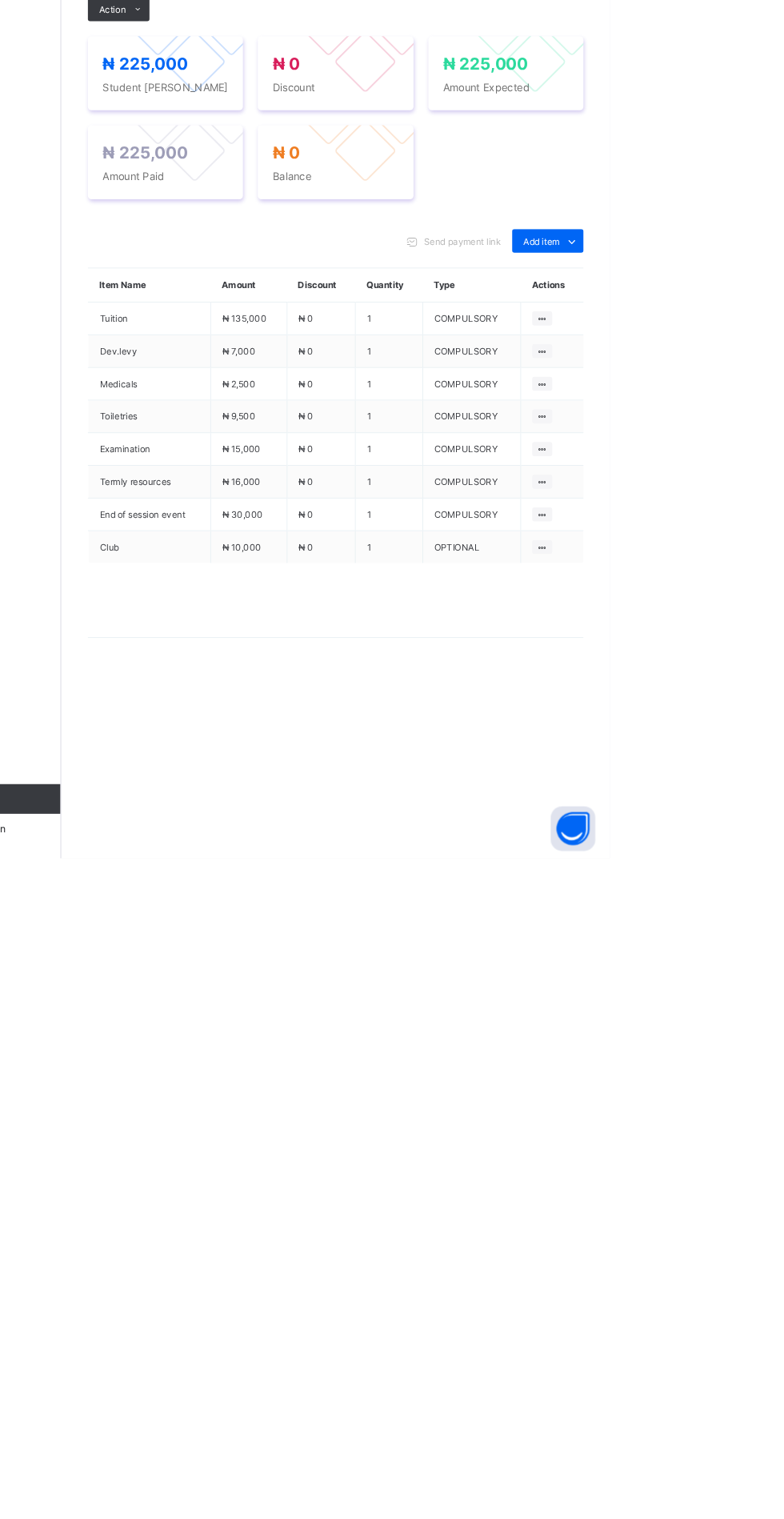
scroll to position [0, 0]
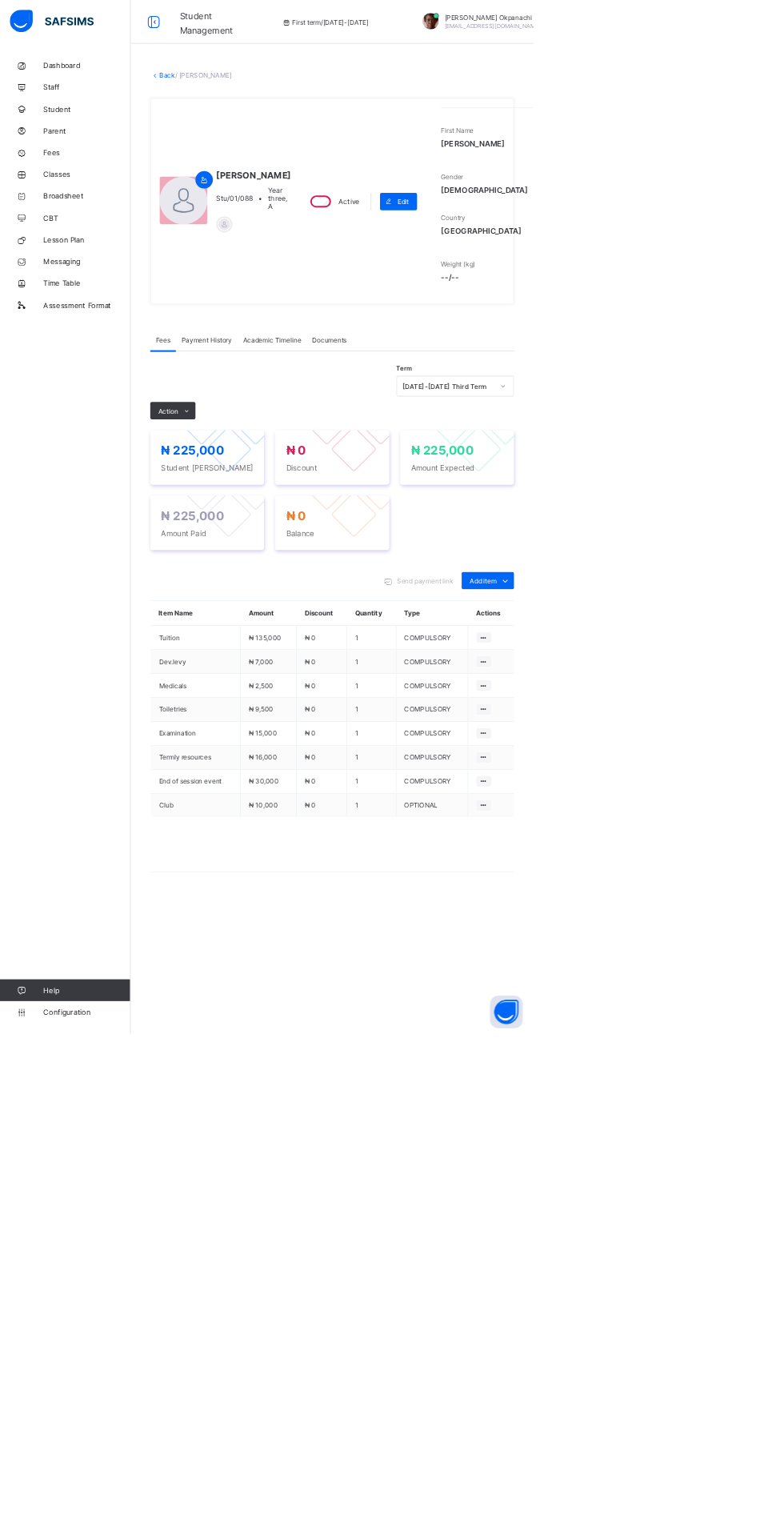
click at [258, 116] on link "Back" at bounding box center [246, 110] width 23 height 12
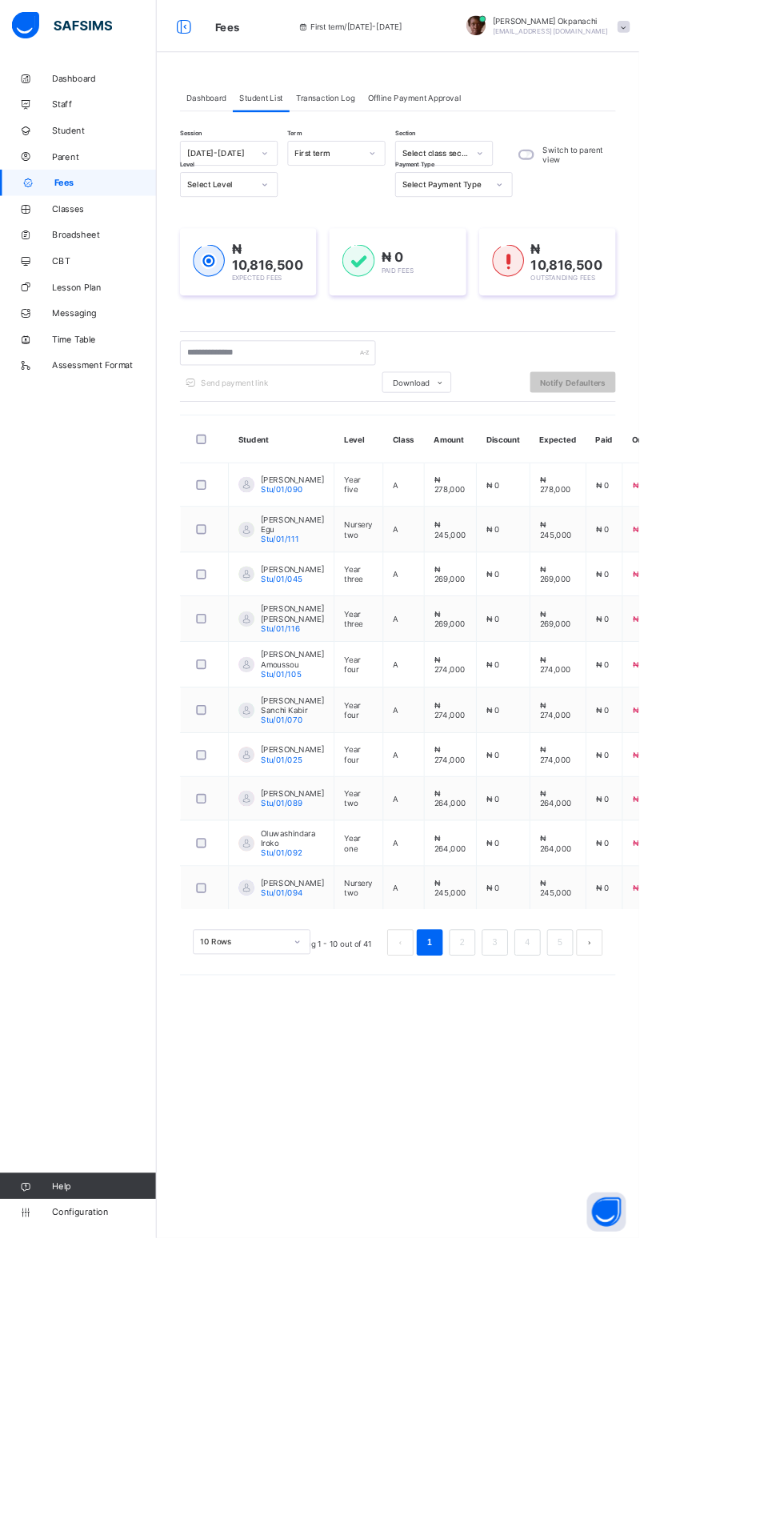
click at [334, 176] on div at bounding box center [325, 188] width 27 height 26
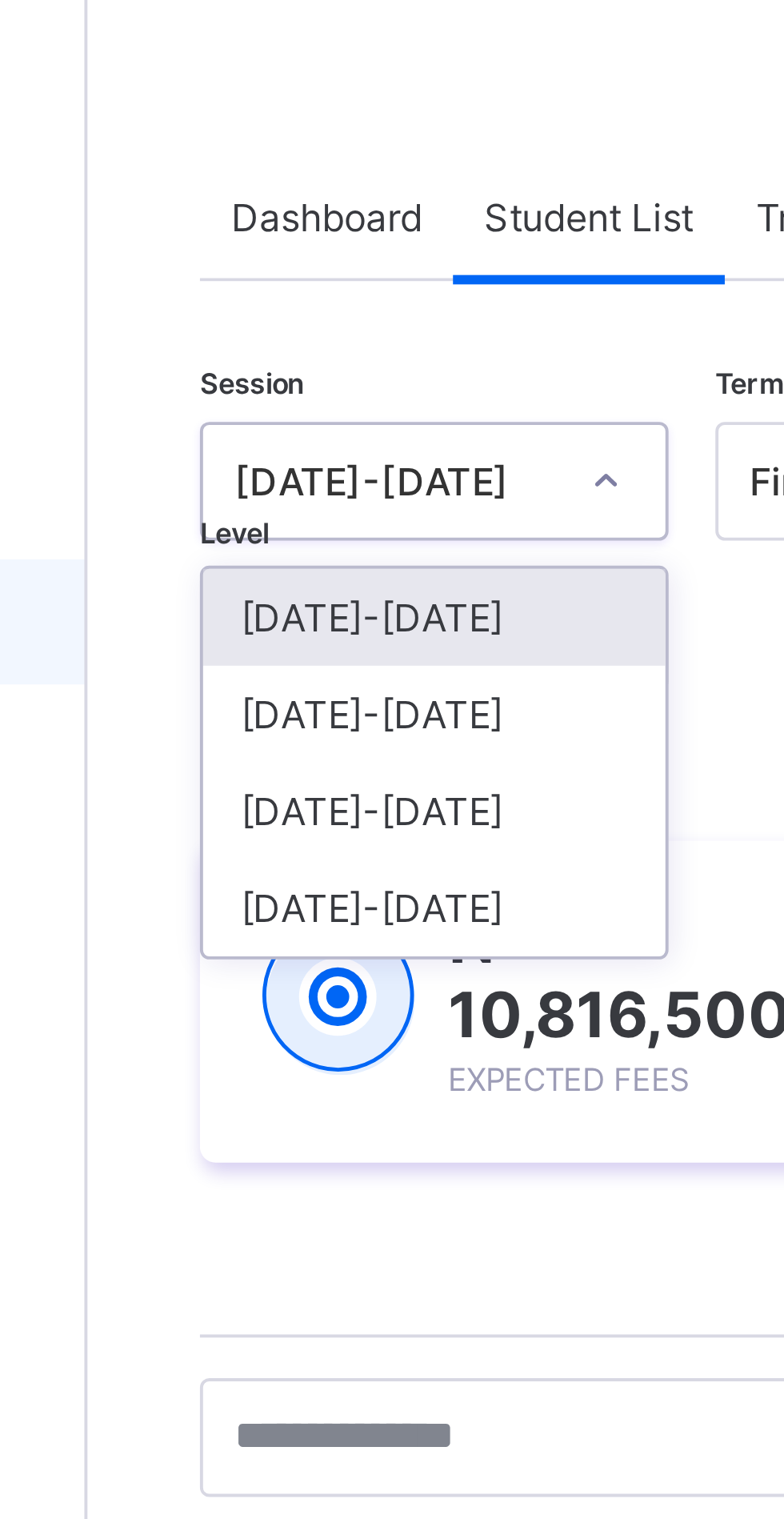
click at [328, 185] on icon at bounding box center [324, 188] width 9 height 16
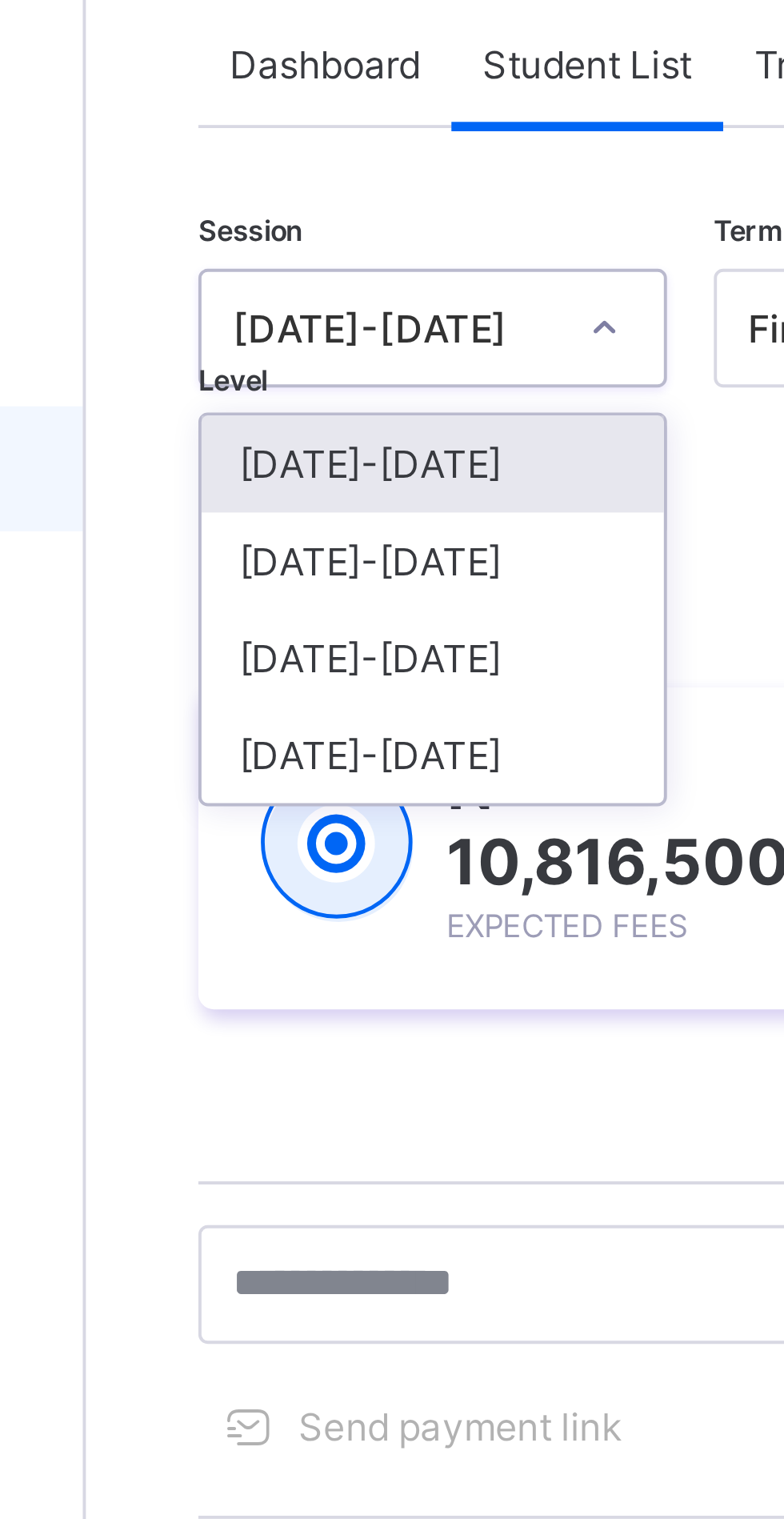
click at [282, 250] on div "[DATE]-[DATE]" at bounding box center [281, 247] width 119 height 25
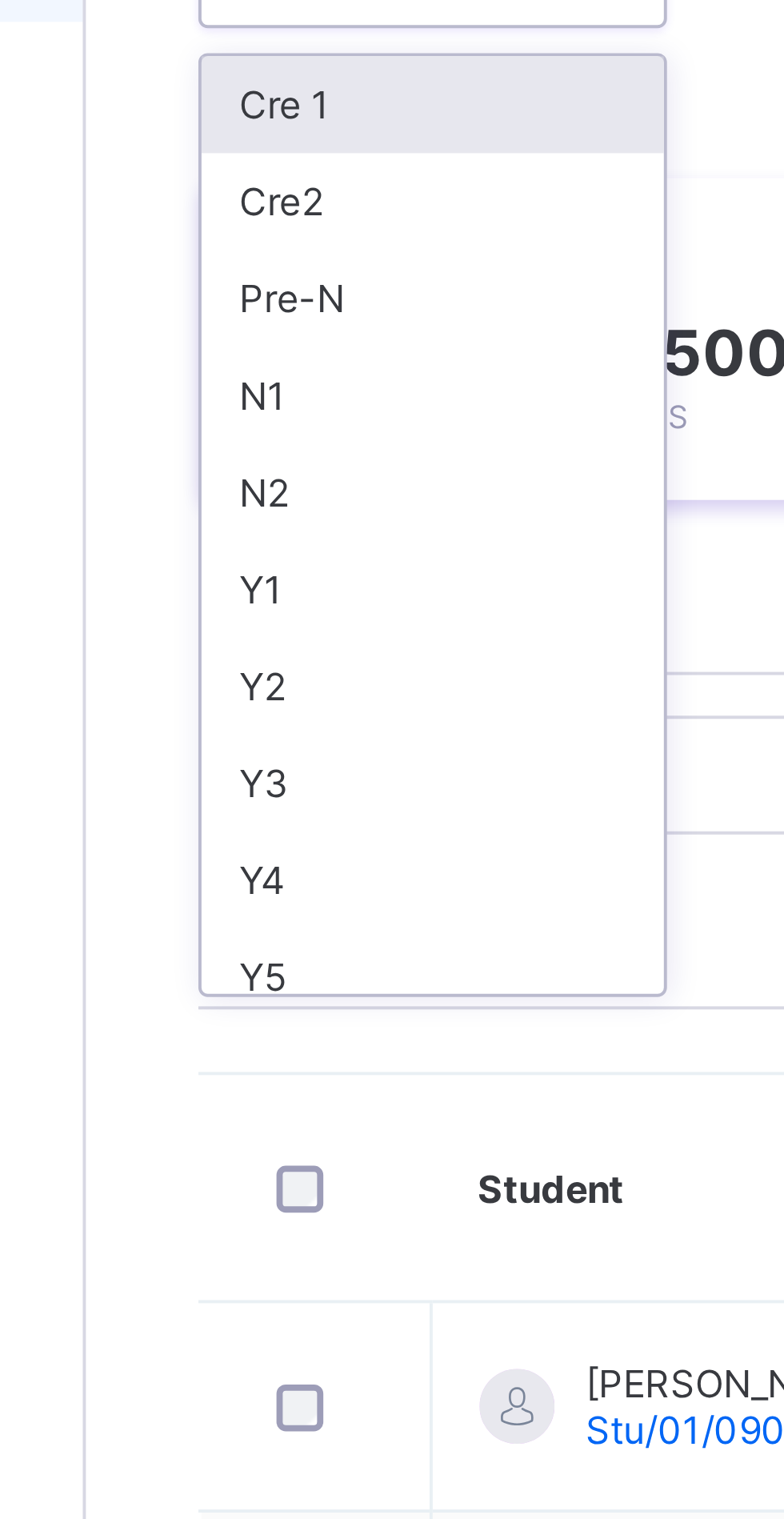
click at [229, 383] on div "Y1" at bounding box center [281, 385] width 119 height 25
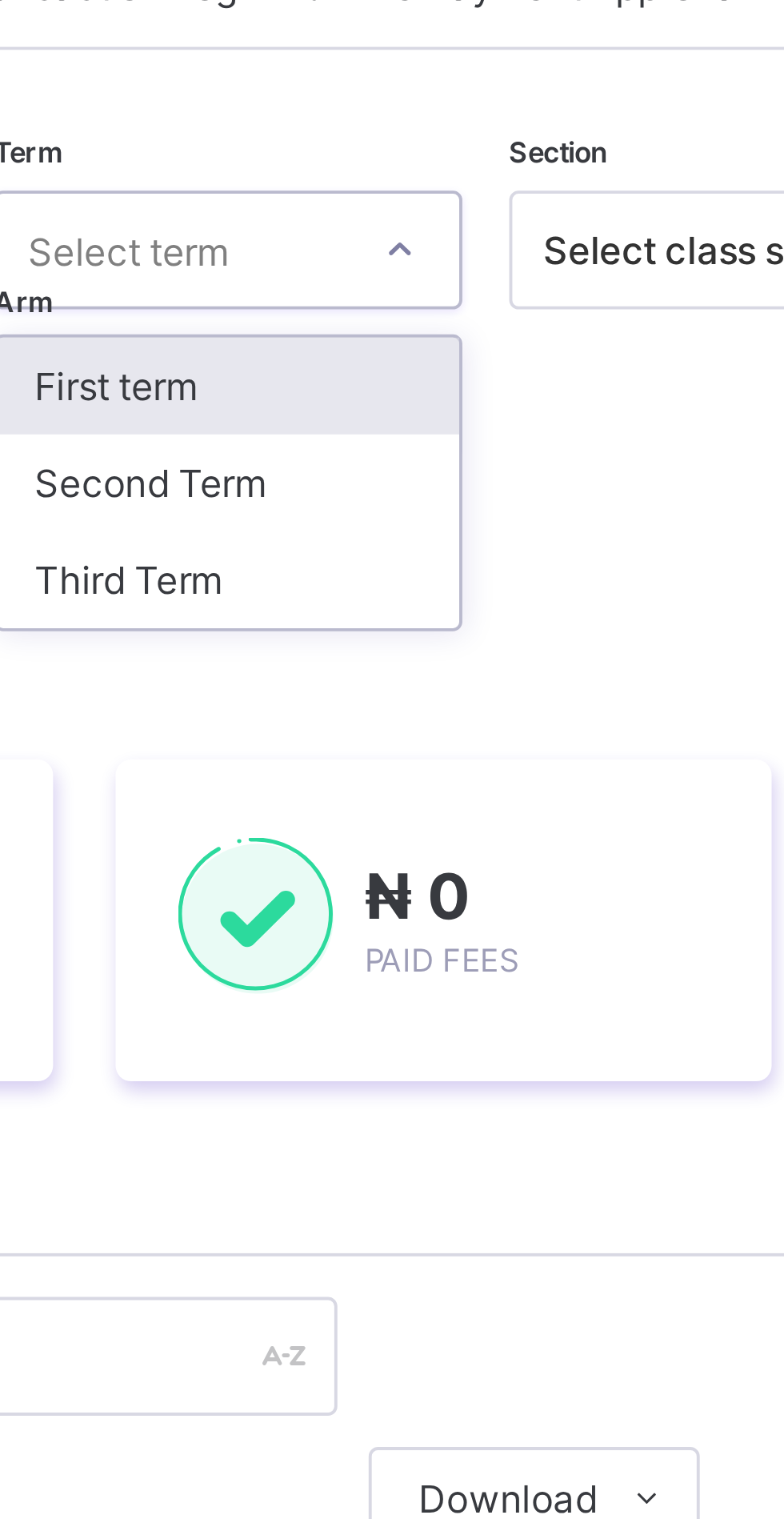
click at [438, 270] on div "Third Term" at bounding box center [433, 272] width 119 height 25
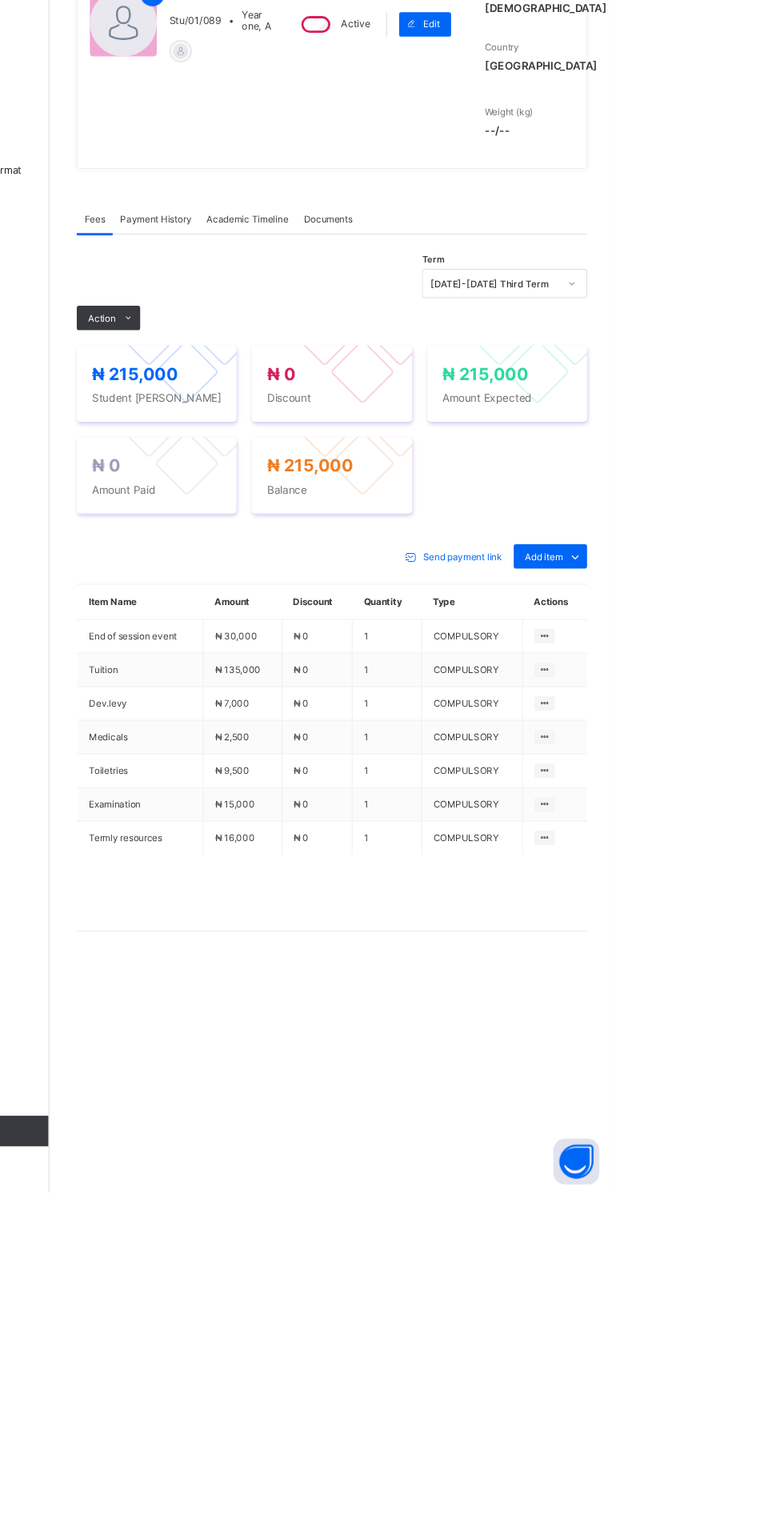
click at [247, 609] on span "Action" at bounding box center [247, 603] width 29 height 12
click at [0, 0] on ul "Receive Payment Manage Discount Send Email Reminder" at bounding box center [0, 0] width 0 height 0
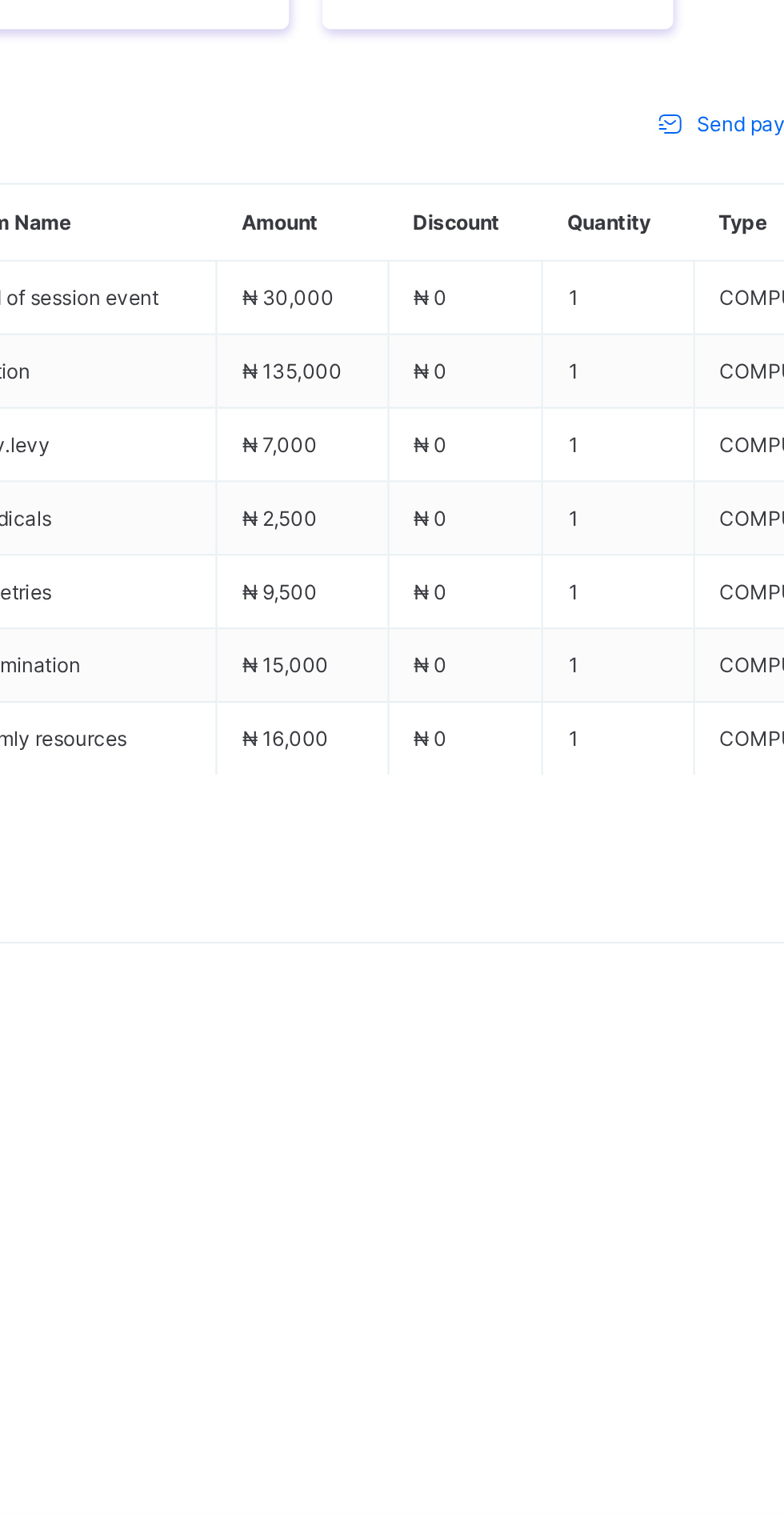
click at [0, 0] on li "Receive Payment" at bounding box center [0, 0] width 0 height 0
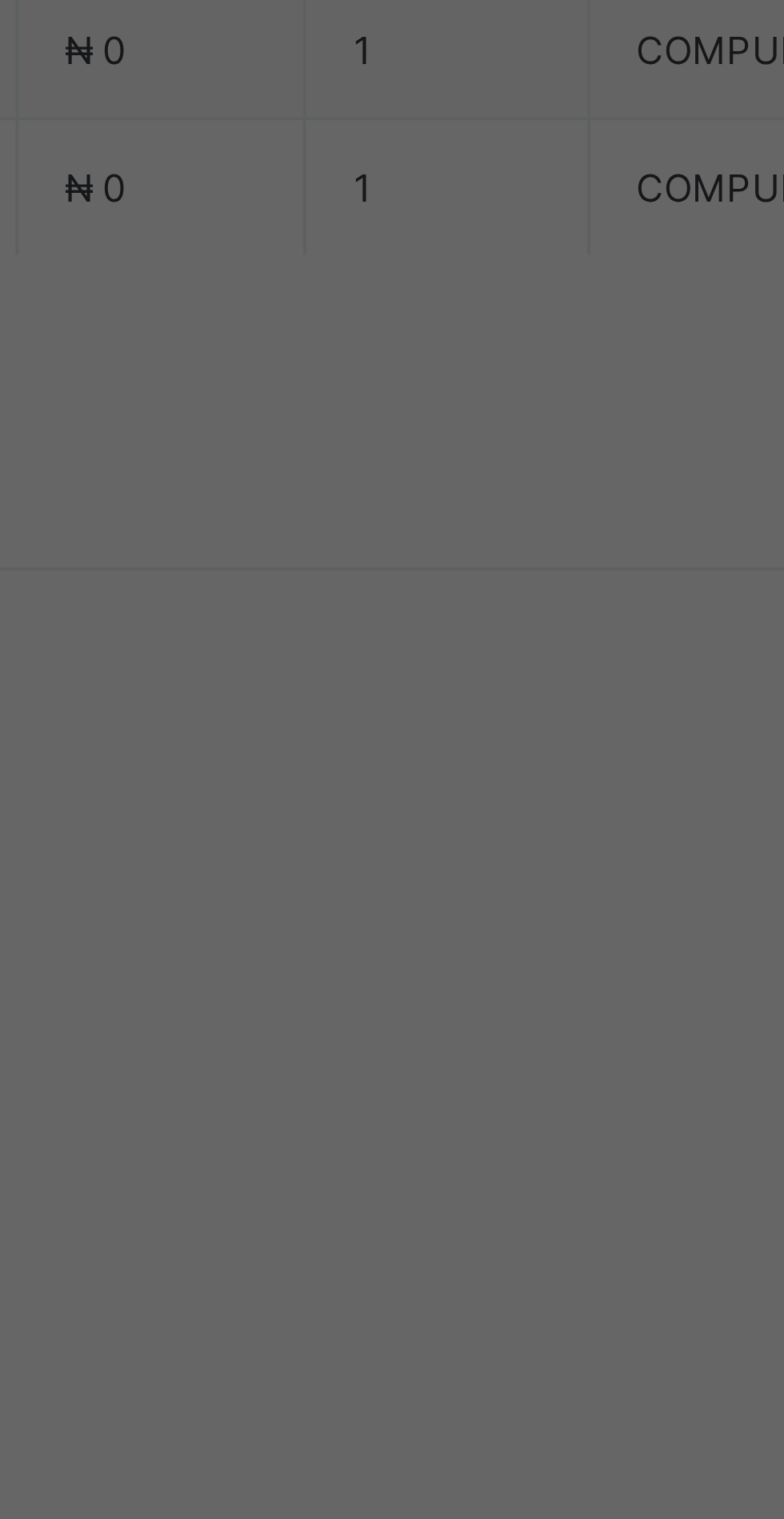
click at [354, 1008] on div "Zenith Bank - Sound Minds Best Care Academy" at bounding box center [327, 959] width 55 height 96
click at [420, 811] on input "text" at bounding box center [392, 793] width 57 height 33
type input "*********"
click at [400, 876] on input "date" at bounding box center [349, 858] width 102 height 33
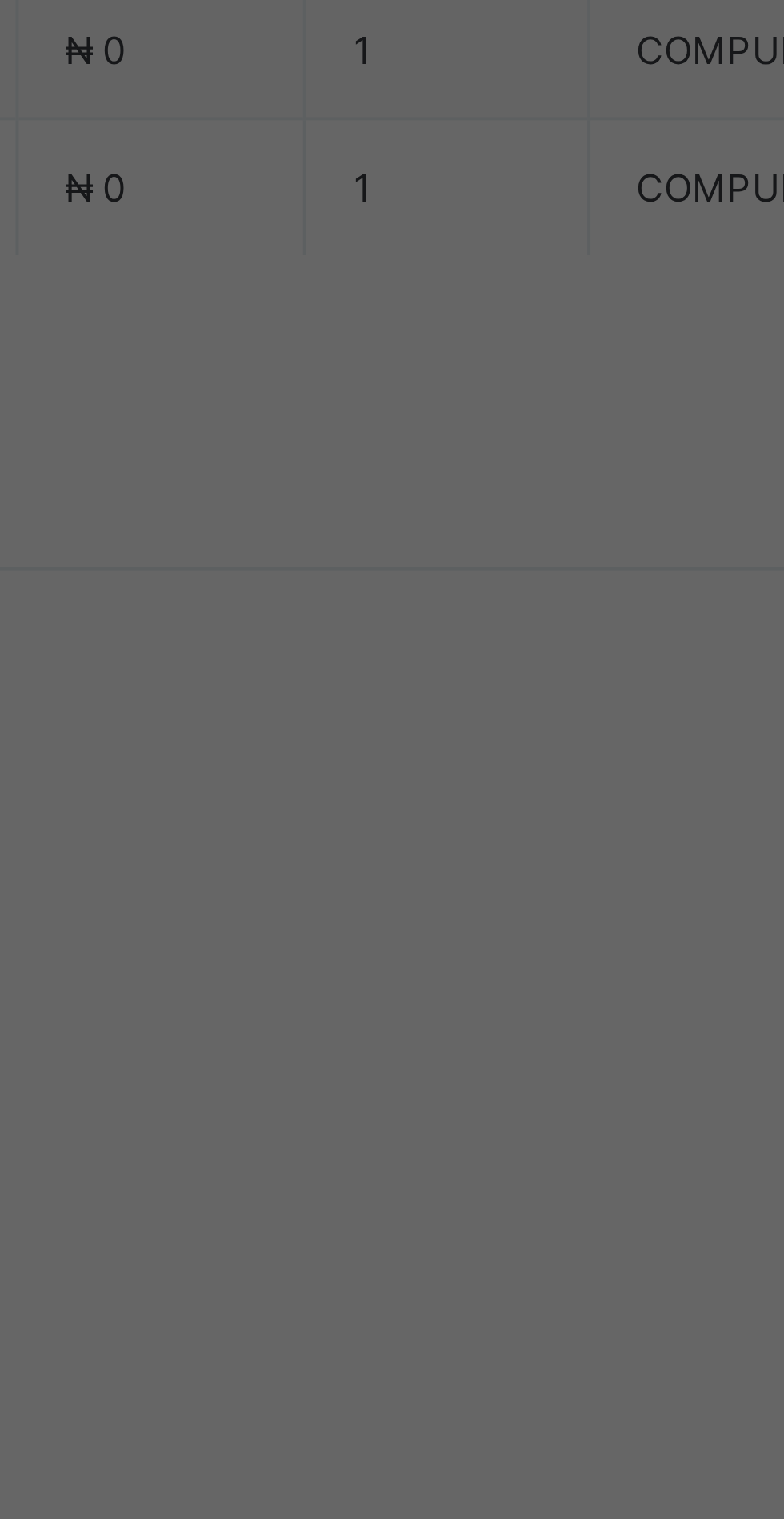
scroll to position [0, 0]
type input "**********"
click at [442, 884] on input "currency" at bounding box center [425, 867] width 34 height 33
type input "*********"
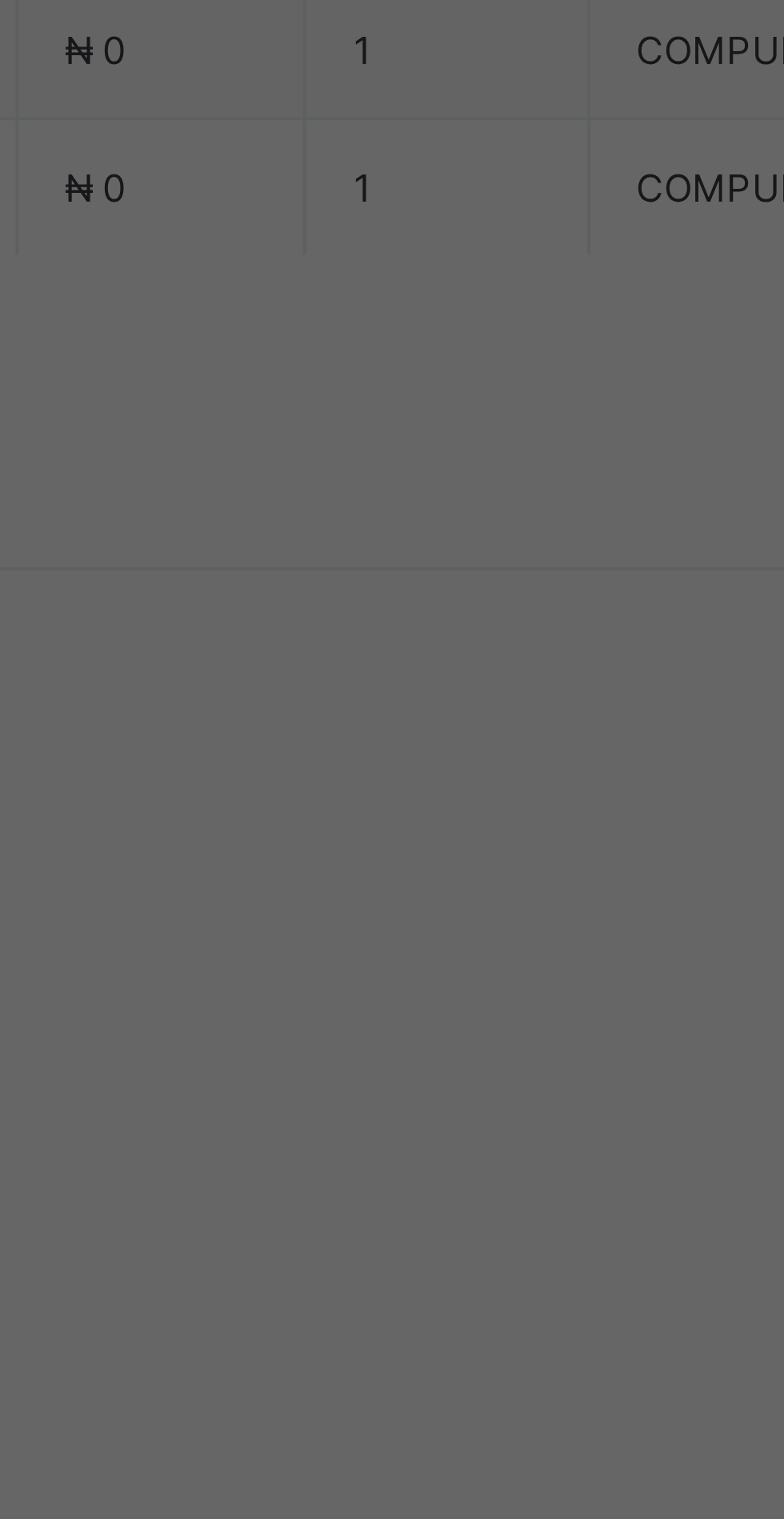
click at [473, 940] on span "Save" at bounding box center [438, 934] width 72 height 12
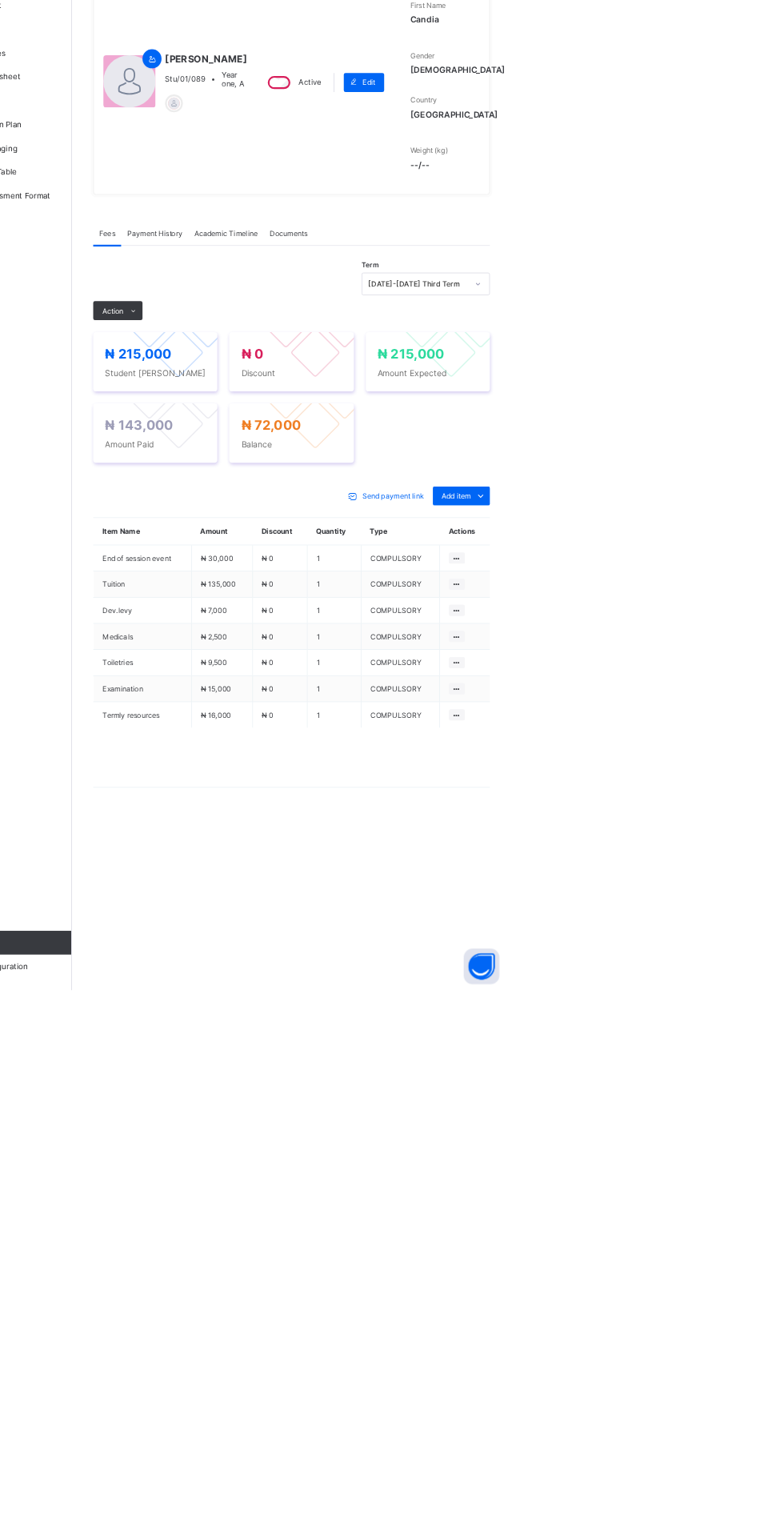
click at [247, 609] on span "Action" at bounding box center [247, 603] width 29 height 12
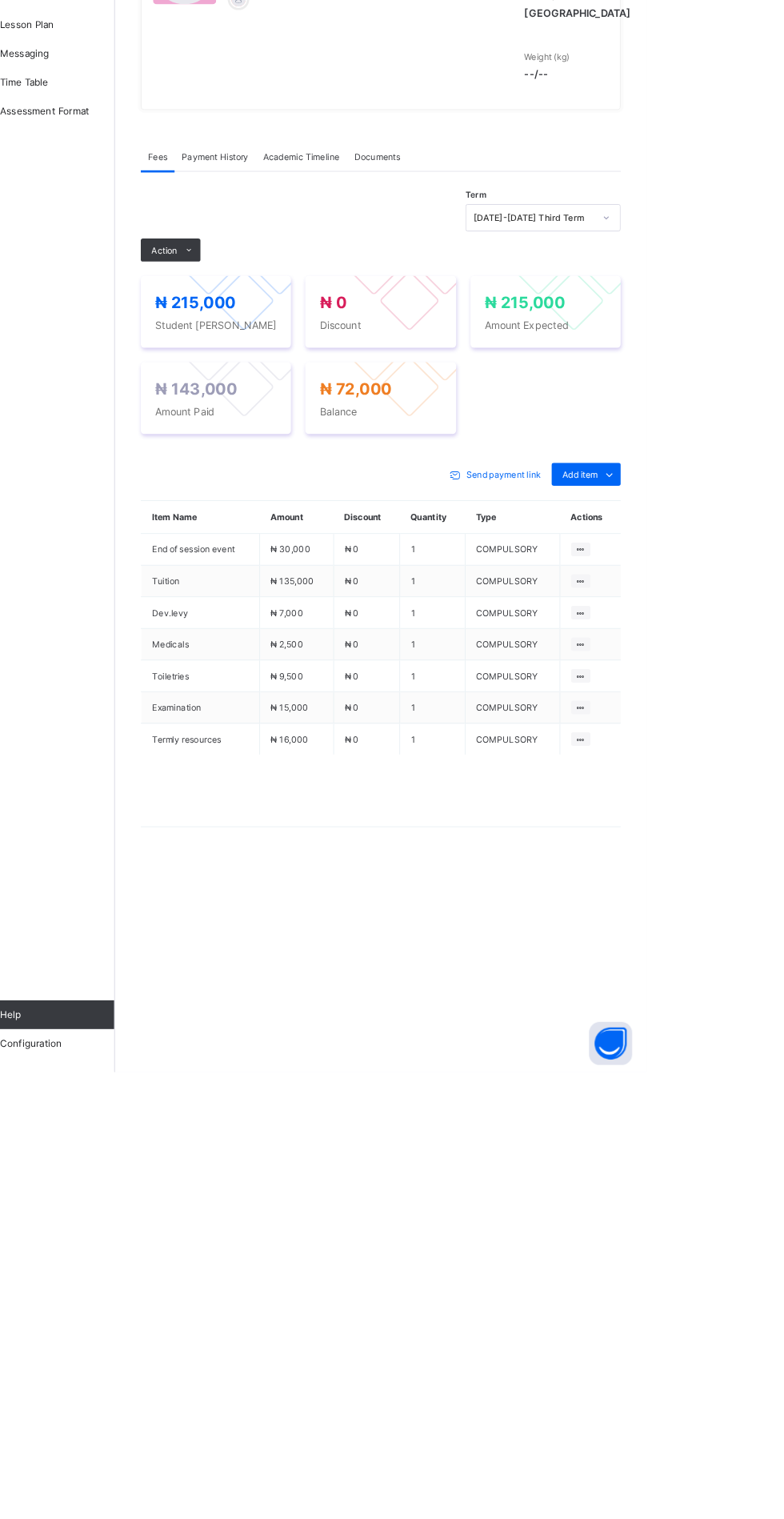
click at [0, 0] on ul "Receive Payment Manage Discount Send Email Reminder" at bounding box center [0, 0] width 0 height 0
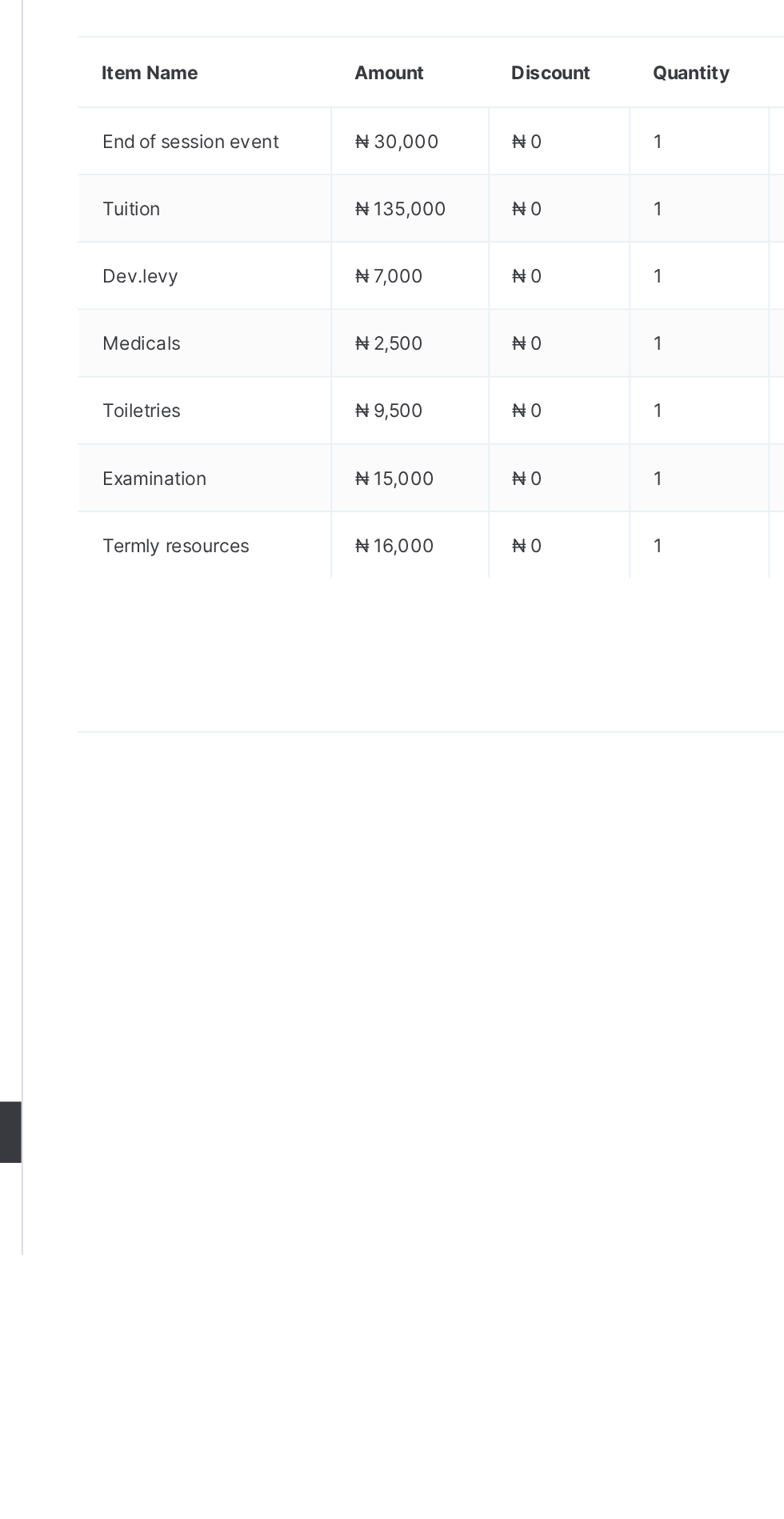
click at [0, 0] on li "Receive Payment" at bounding box center [0, 0] width 0 height 0
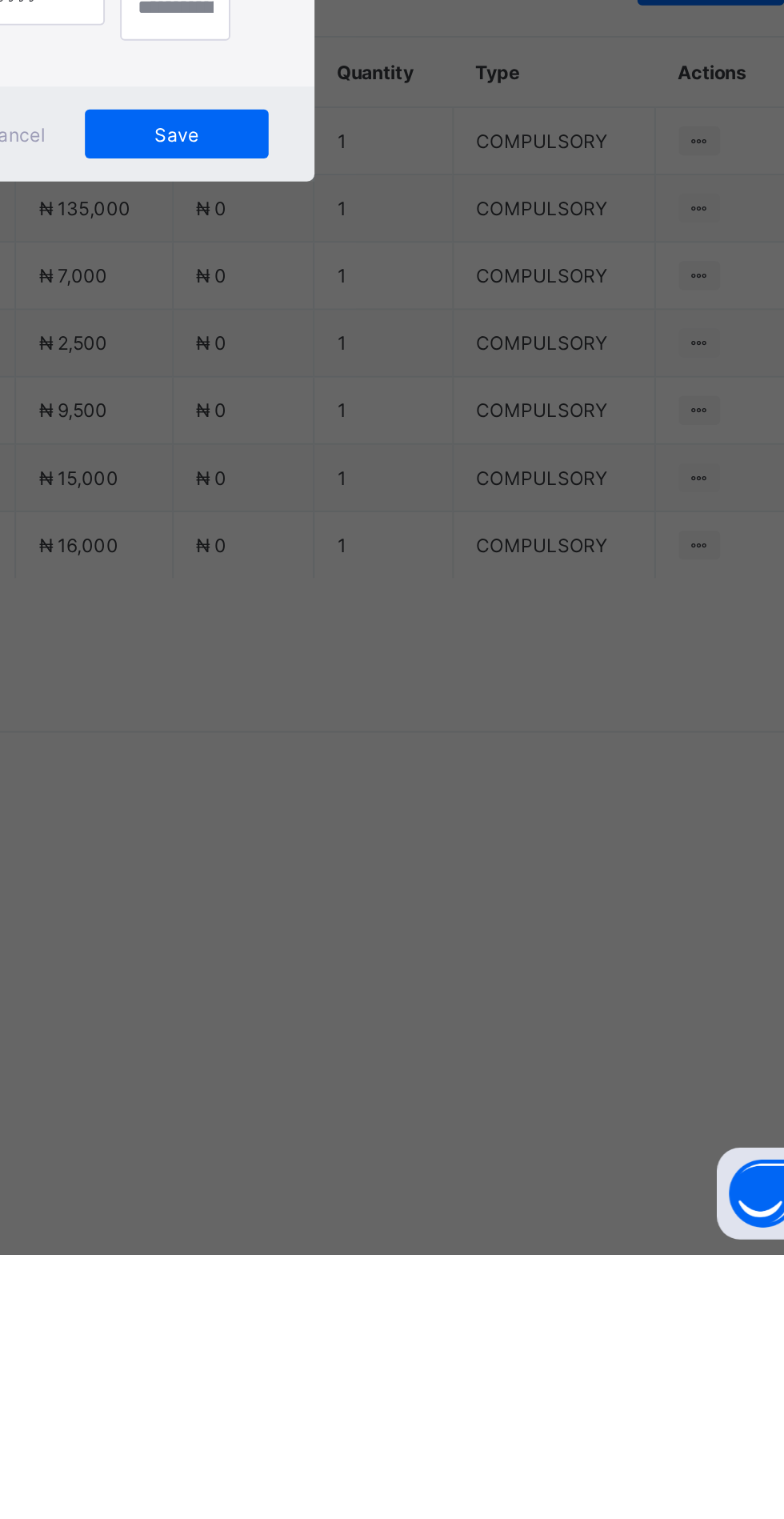
click at [336, 807] on div "Select bank" at bounding box center [322, 792] width 29 height 31
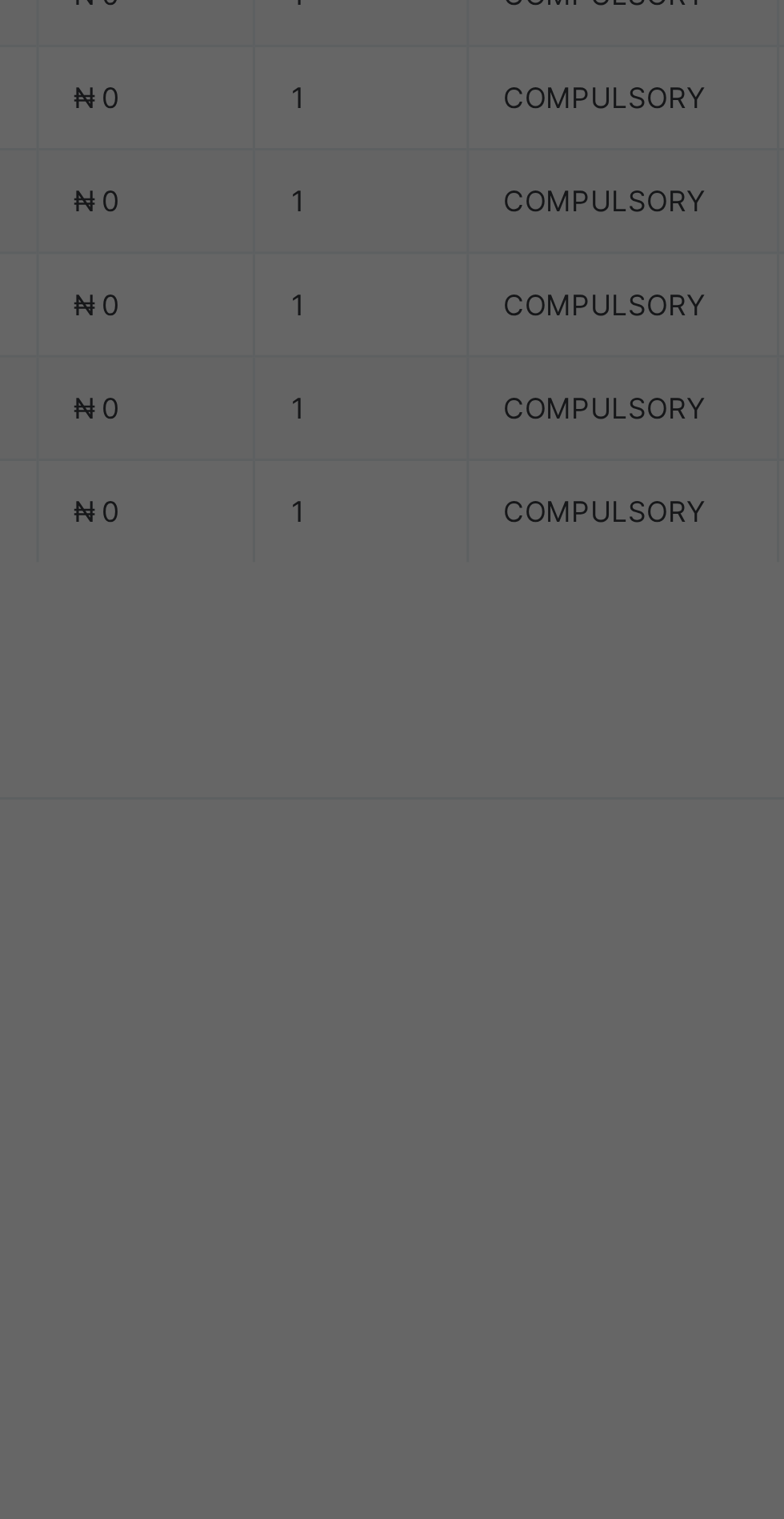
click at [354, 911] on div "Zenith Bank - Sound Minds Best Care Academy" at bounding box center [327, 862] width 55 height 96
click at [420, 811] on input "text" at bounding box center [392, 793] width 57 height 33
type input "**********"
click at [400, 876] on input "date" at bounding box center [349, 858] width 102 height 33
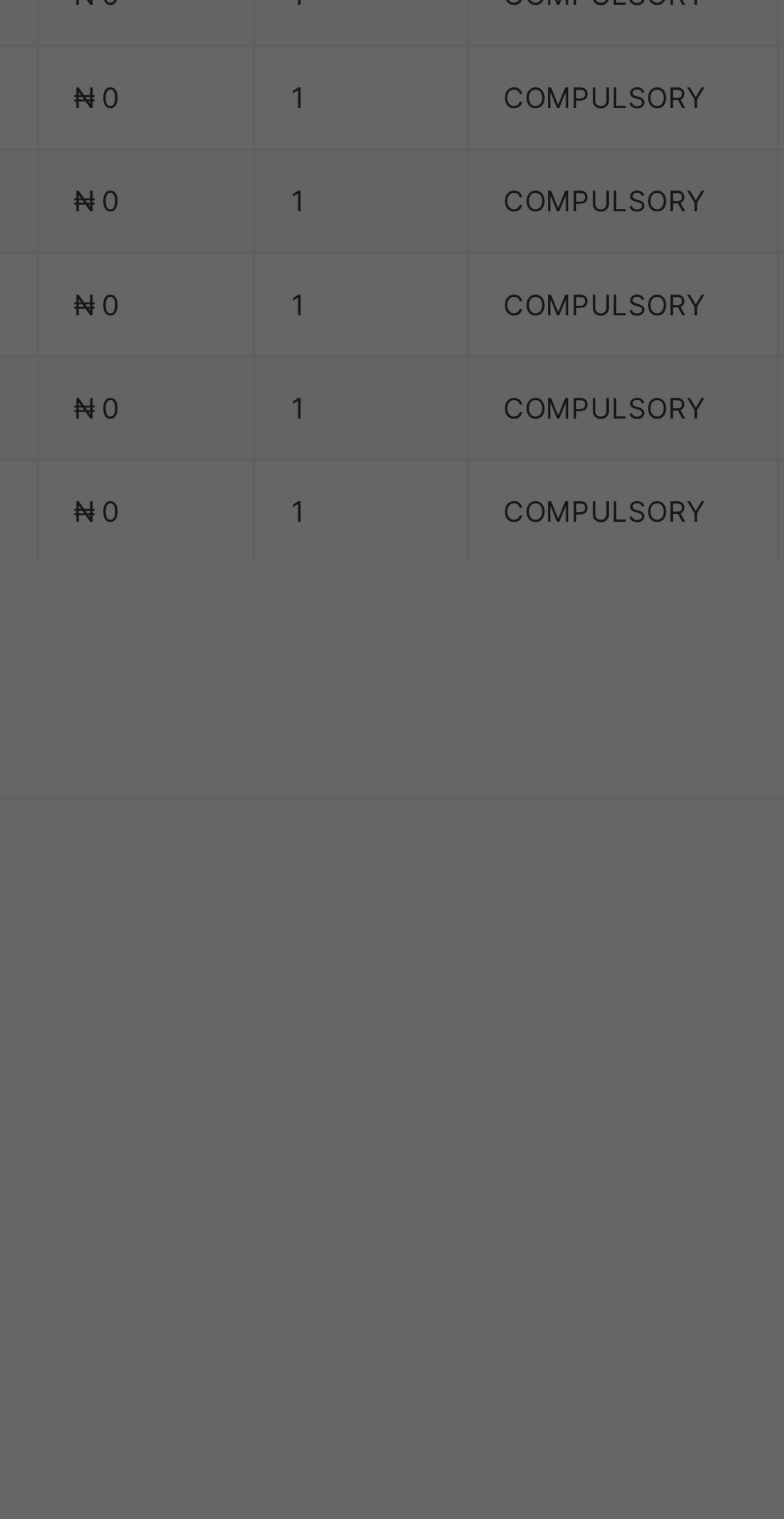
scroll to position [0, 0]
type input "**********"
click at [445, 884] on input "currency" at bounding box center [427, 867] width 38 height 33
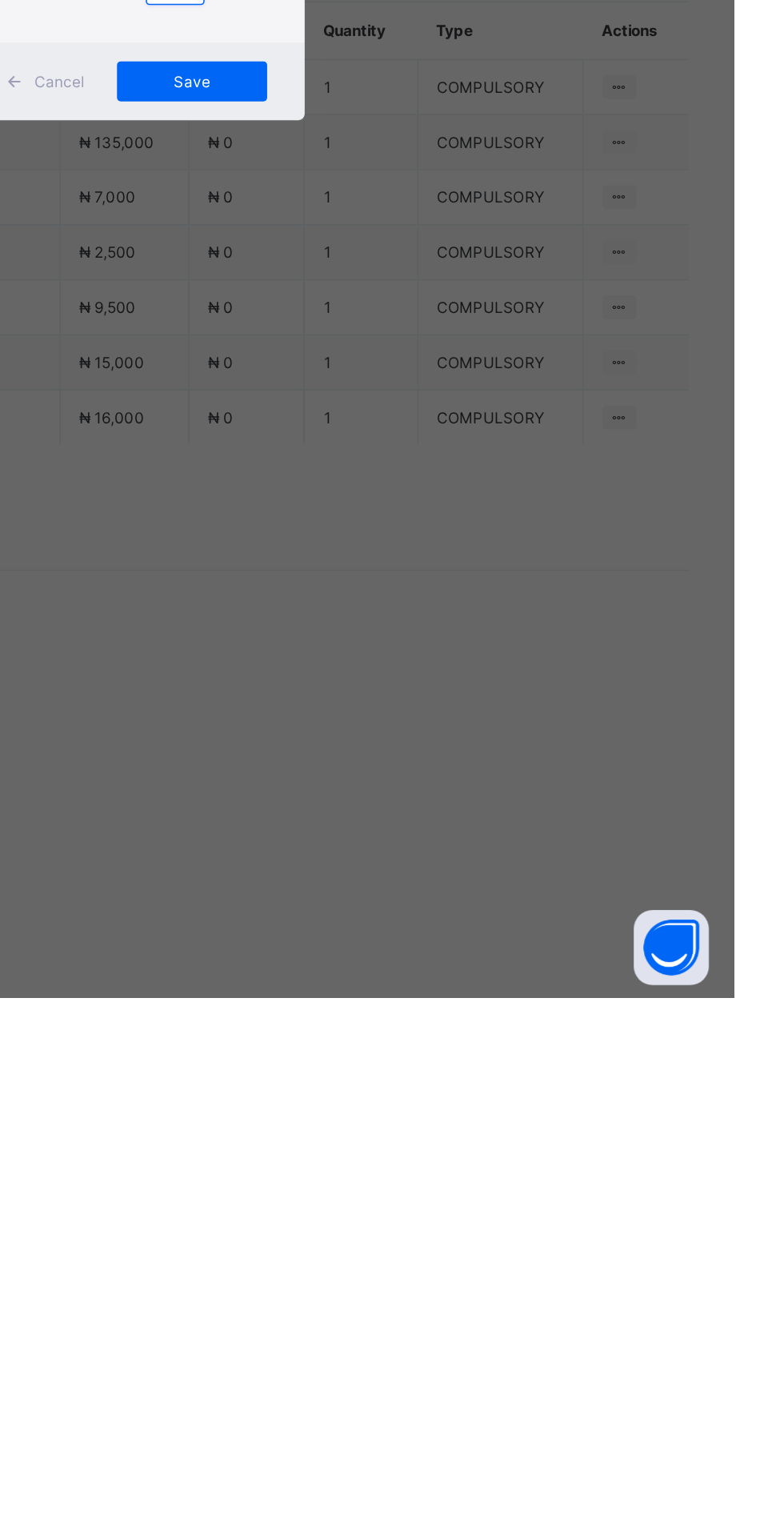
type input "********"
click at [473, 940] on span "Save" at bounding box center [438, 934] width 72 height 12
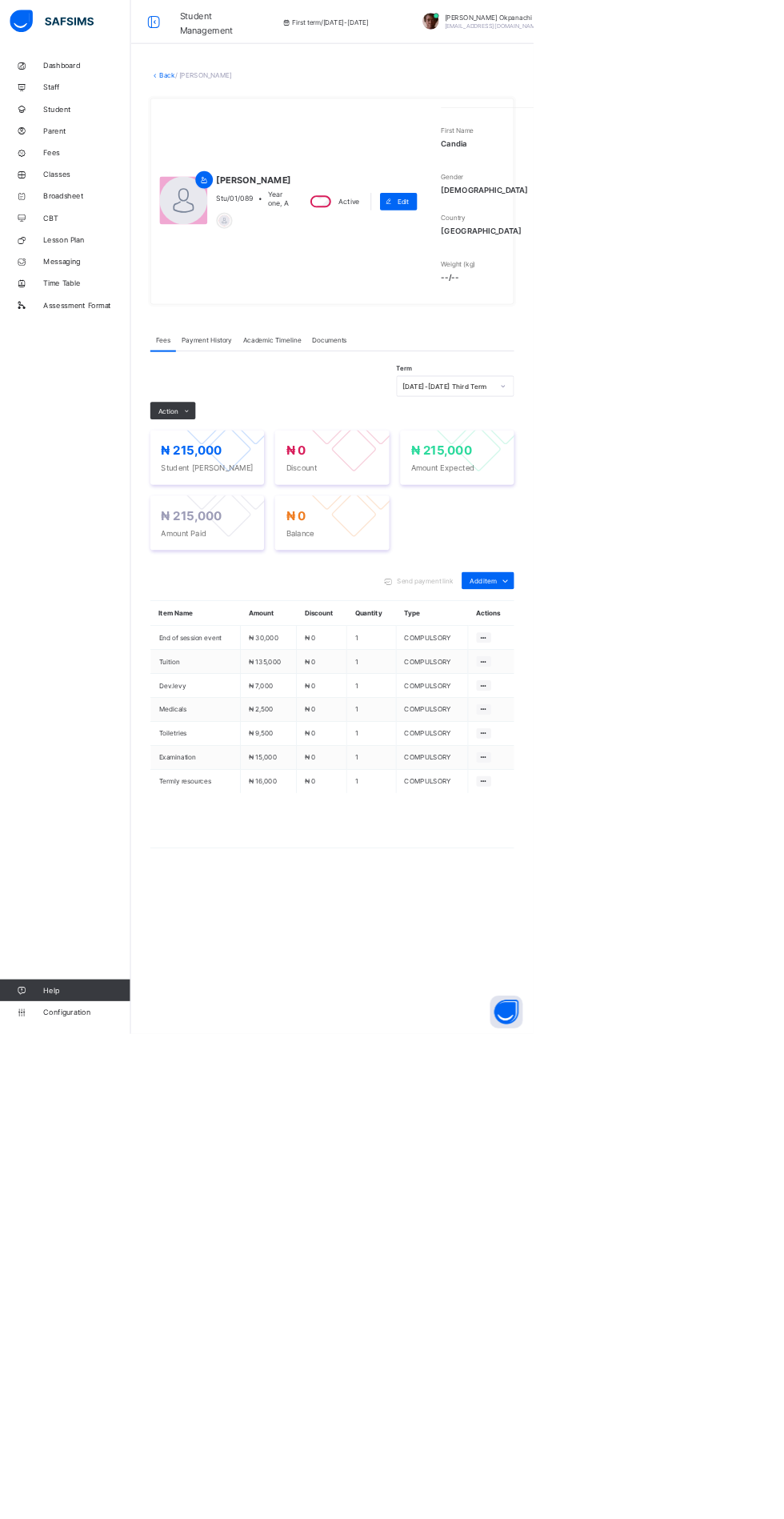
click at [258, 116] on link "Back" at bounding box center [246, 110] width 23 height 12
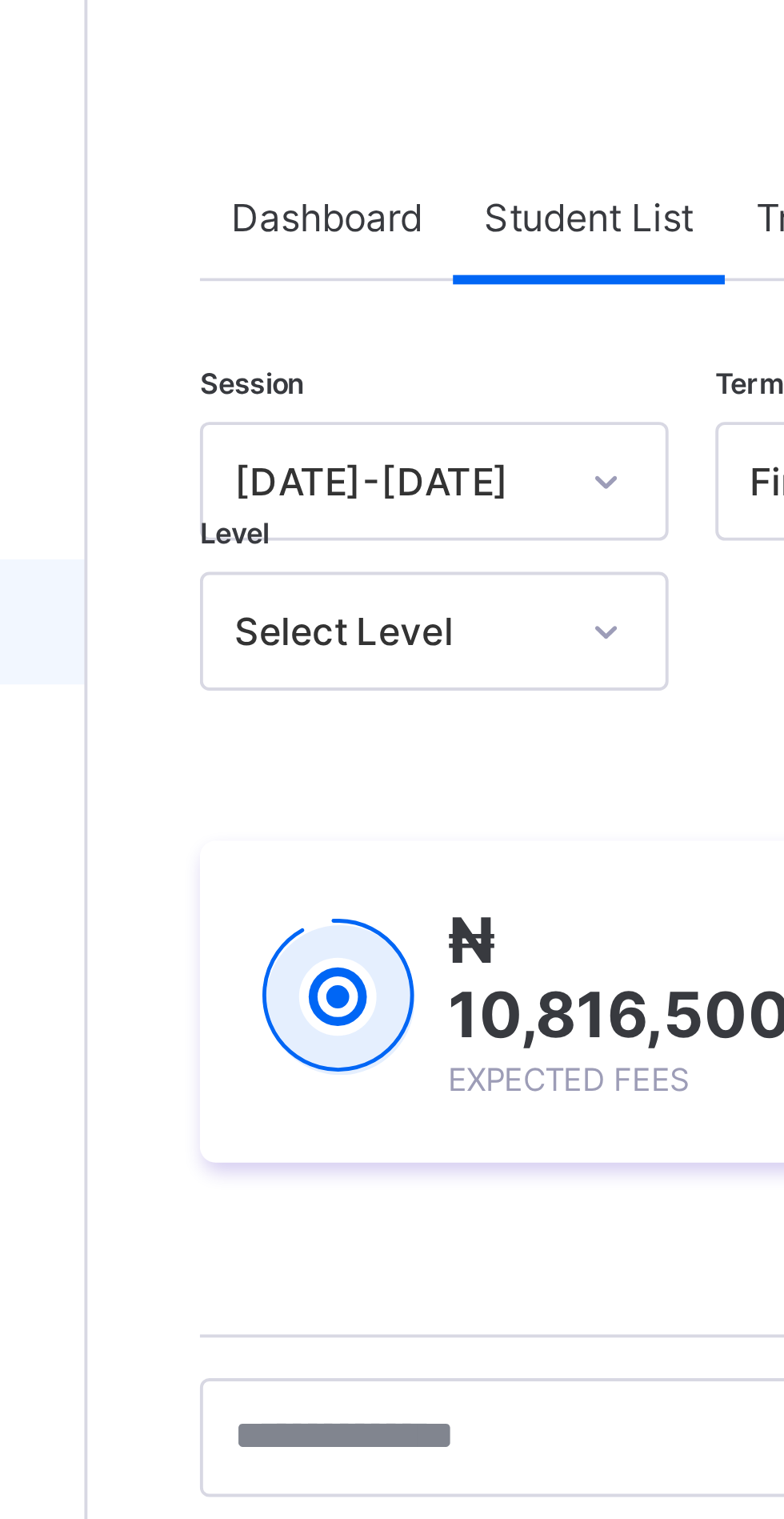
click at [269, 160] on div "Session [DATE]-[DATE] Term First term Section Select class section Level Select…" at bounding box center [488, 662] width 534 height 1051
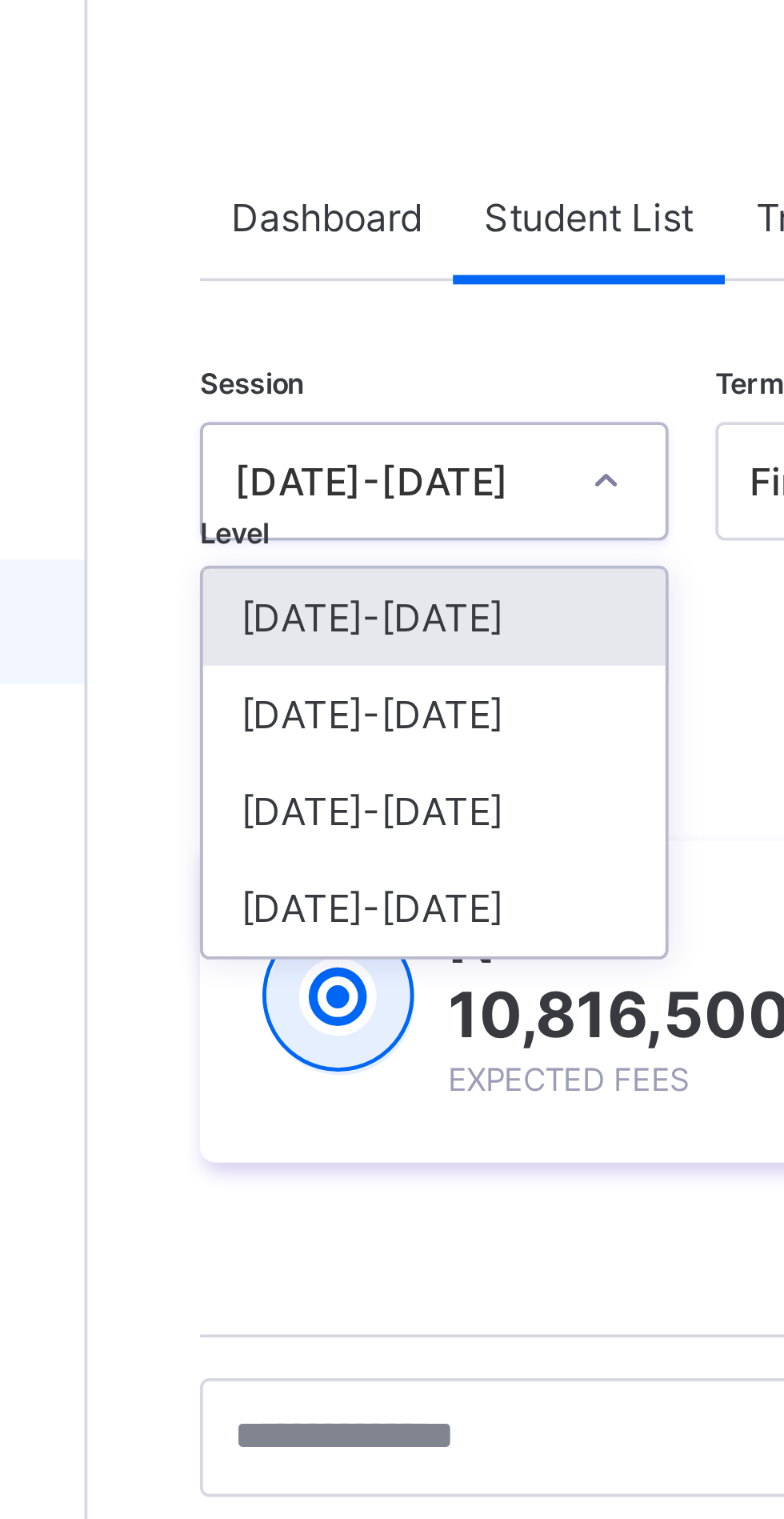
click at [282, 245] on div "[DATE]-[DATE]" at bounding box center [281, 247] width 119 height 25
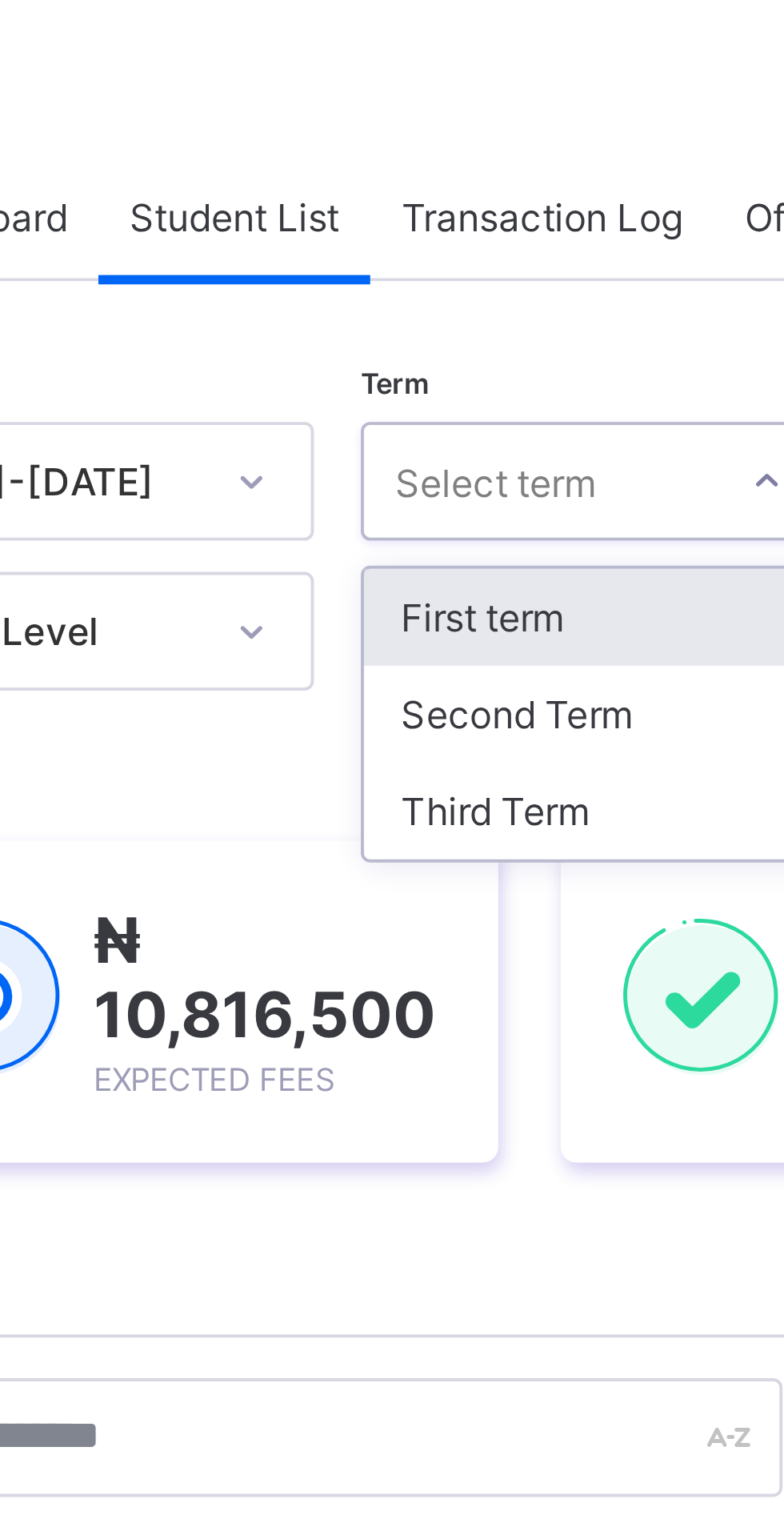
click at [399, 269] on div "Third Term" at bounding box center [412, 272] width 119 height 25
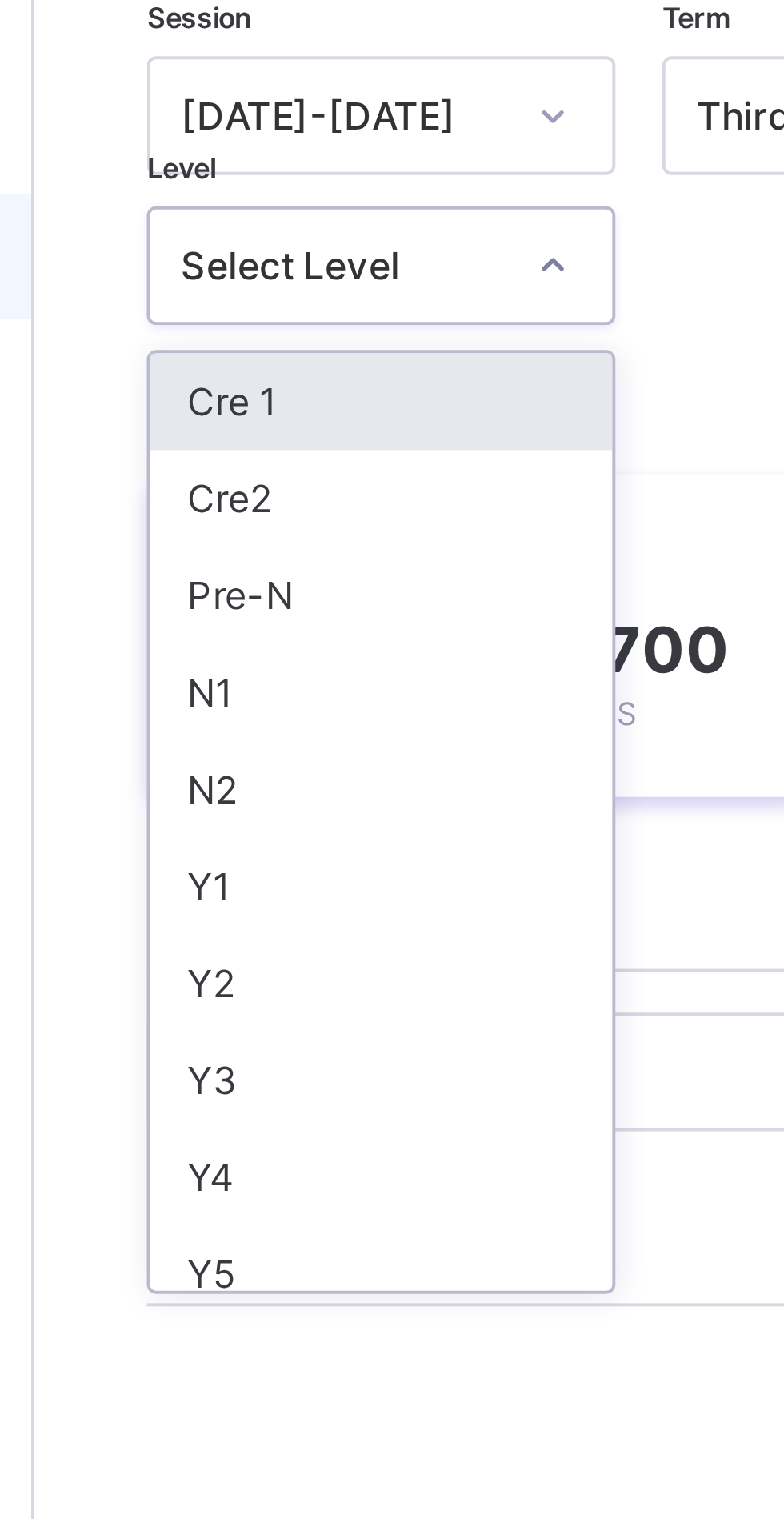
scroll to position [4, 0]
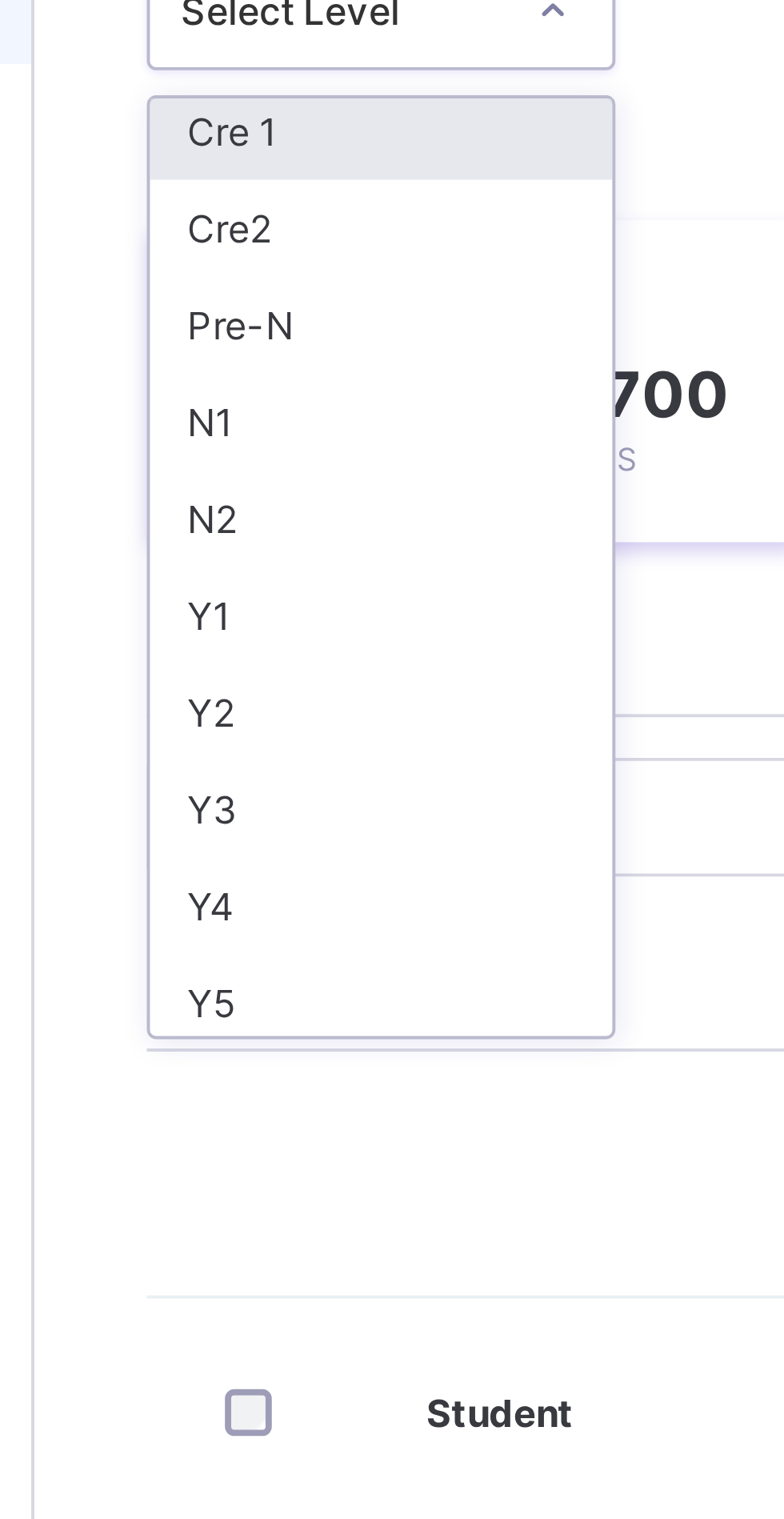
click at [276, 330] on div "N1" at bounding box center [281, 331] width 119 height 25
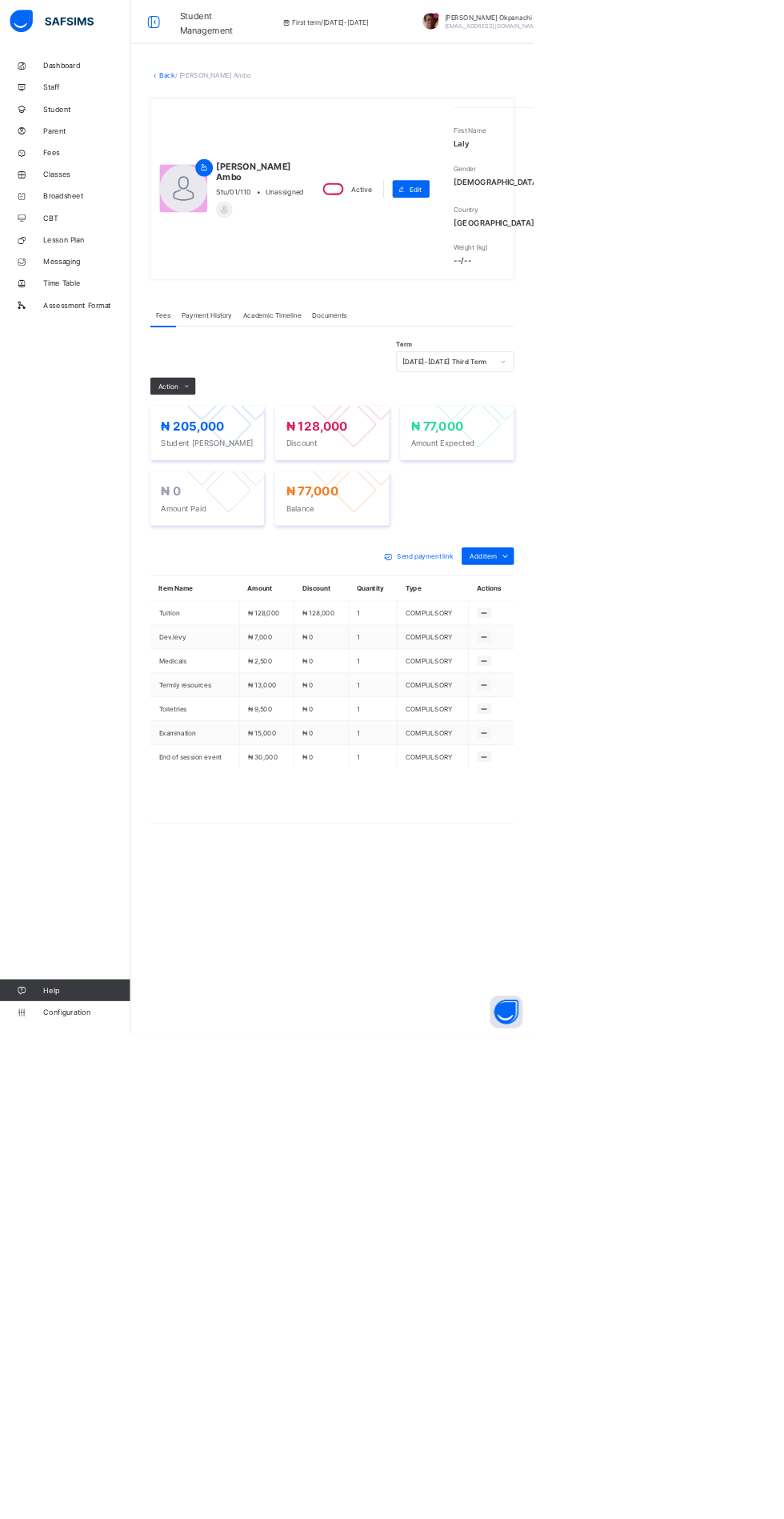
click at [91, 218] on span "Fees" at bounding box center [128, 224] width 128 height 13
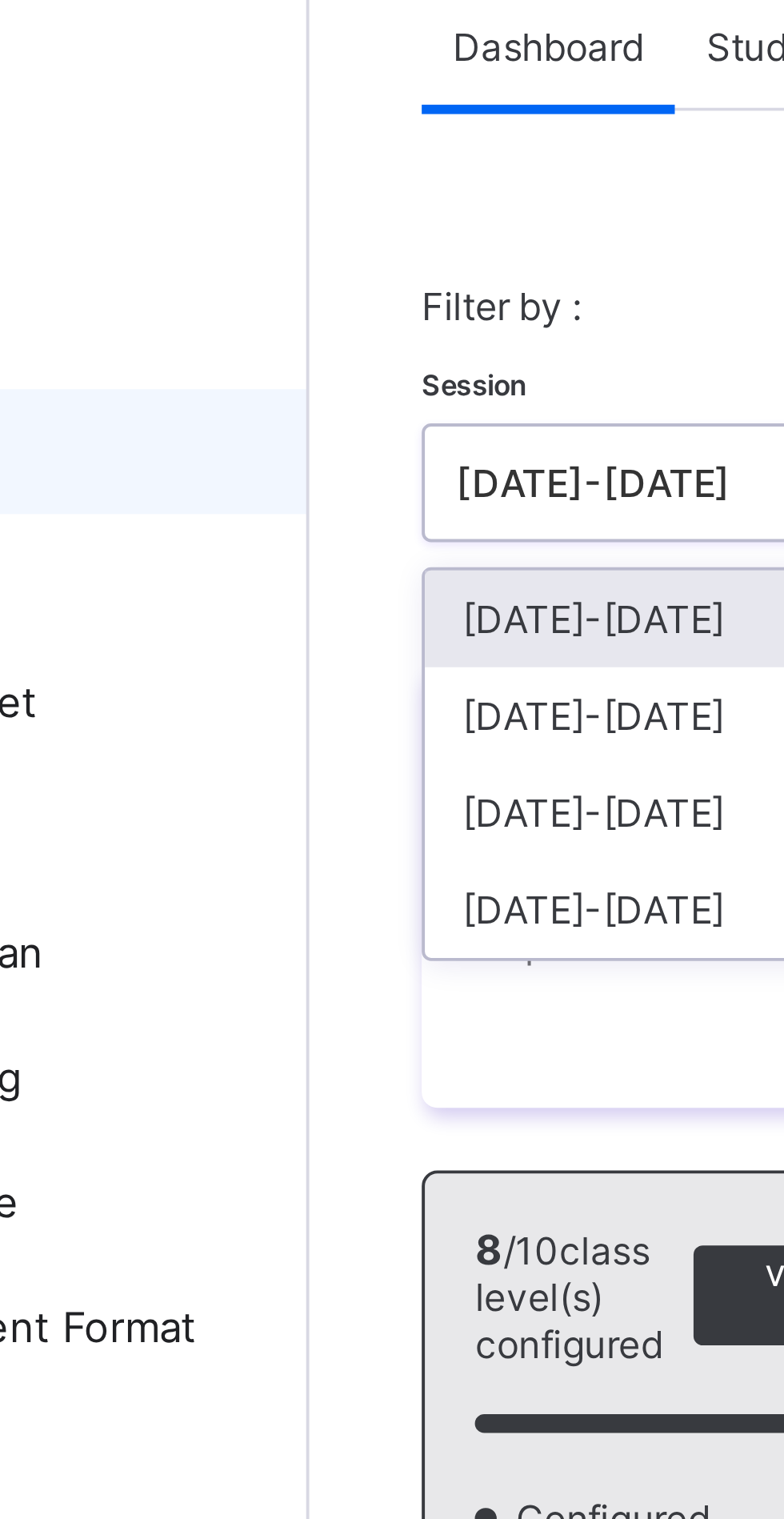
click at [272, 288] on div "[DATE]-[DATE]" at bounding box center [281, 291] width 119 height 25
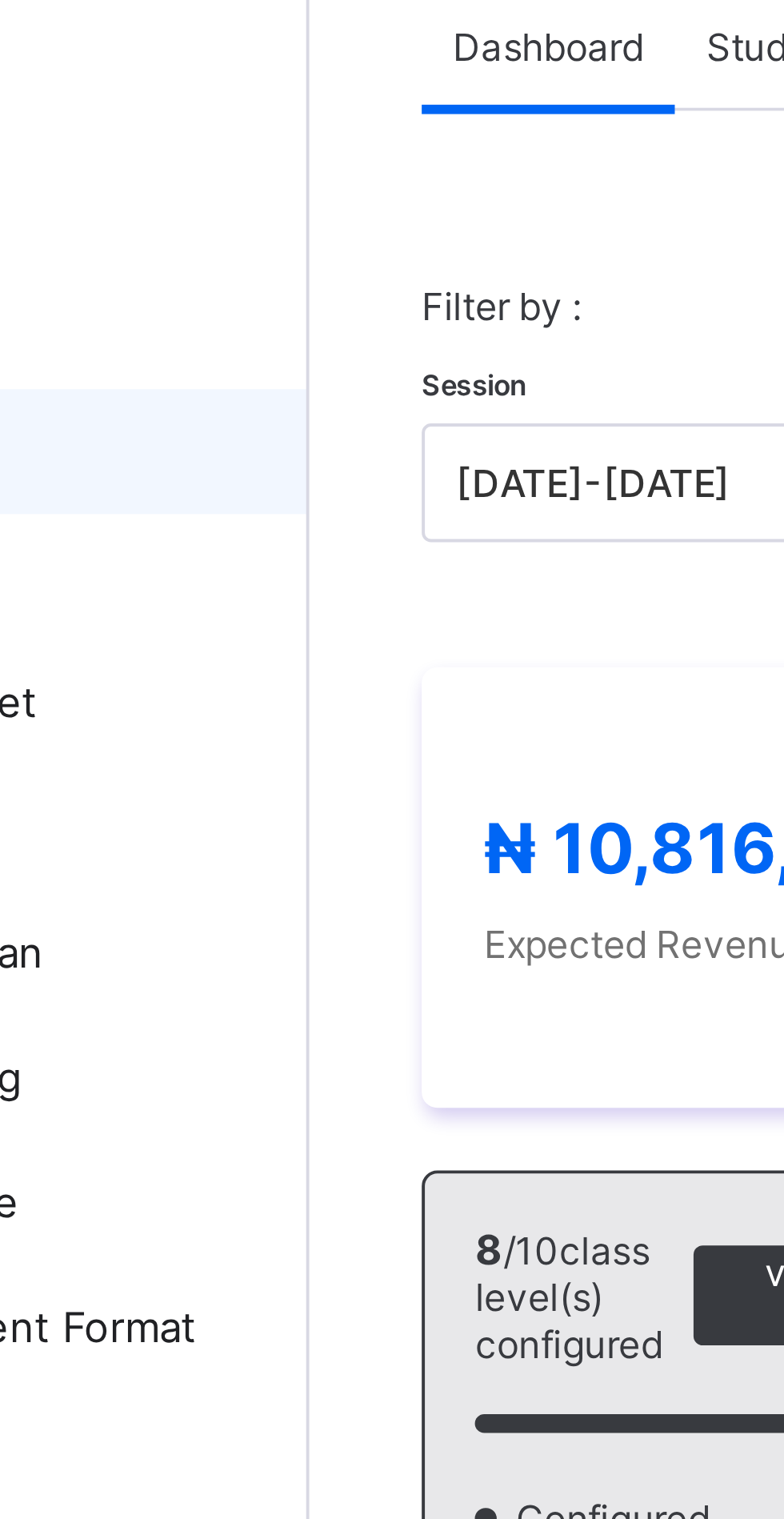
click at [302, 120] on span "Student List" at bounding box center [320, 120] width 54 height 12
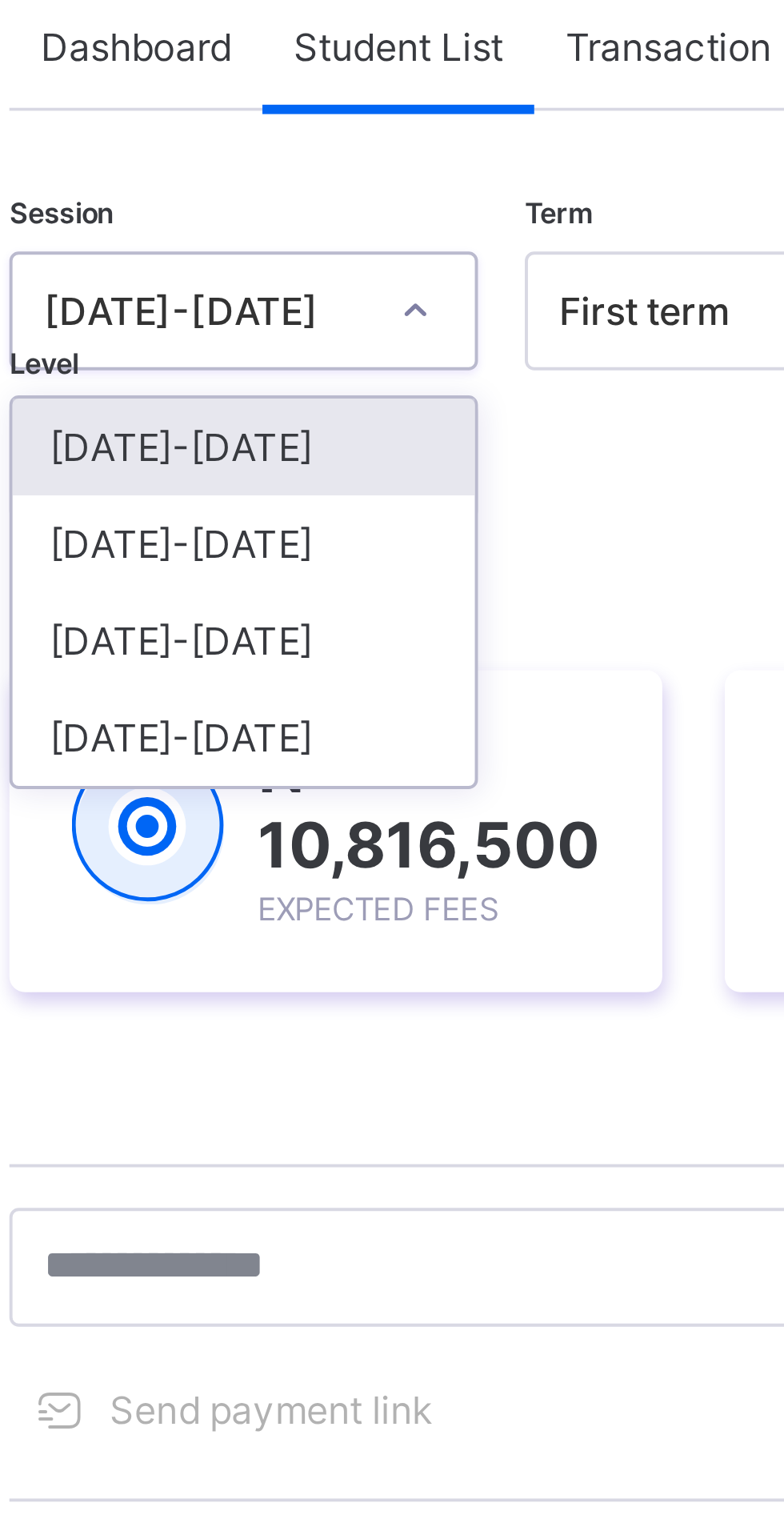
click at [276, 247] on div "[DATE]-[DATE]" at bounding box center [281, 247] width 119 height 25
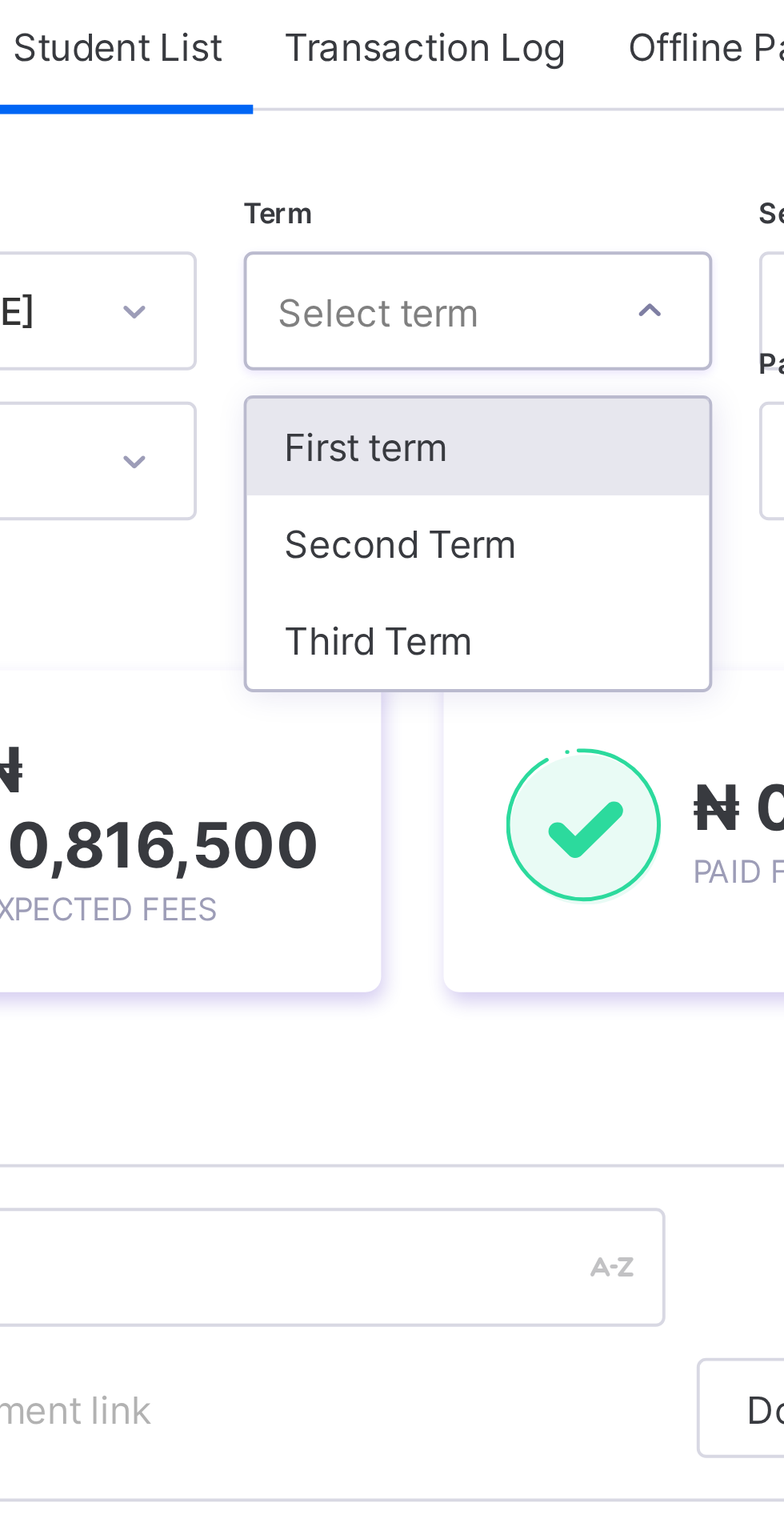
click at [394, 272] on div "Third Term" at bounding box center [412, 272] width 119 height 25
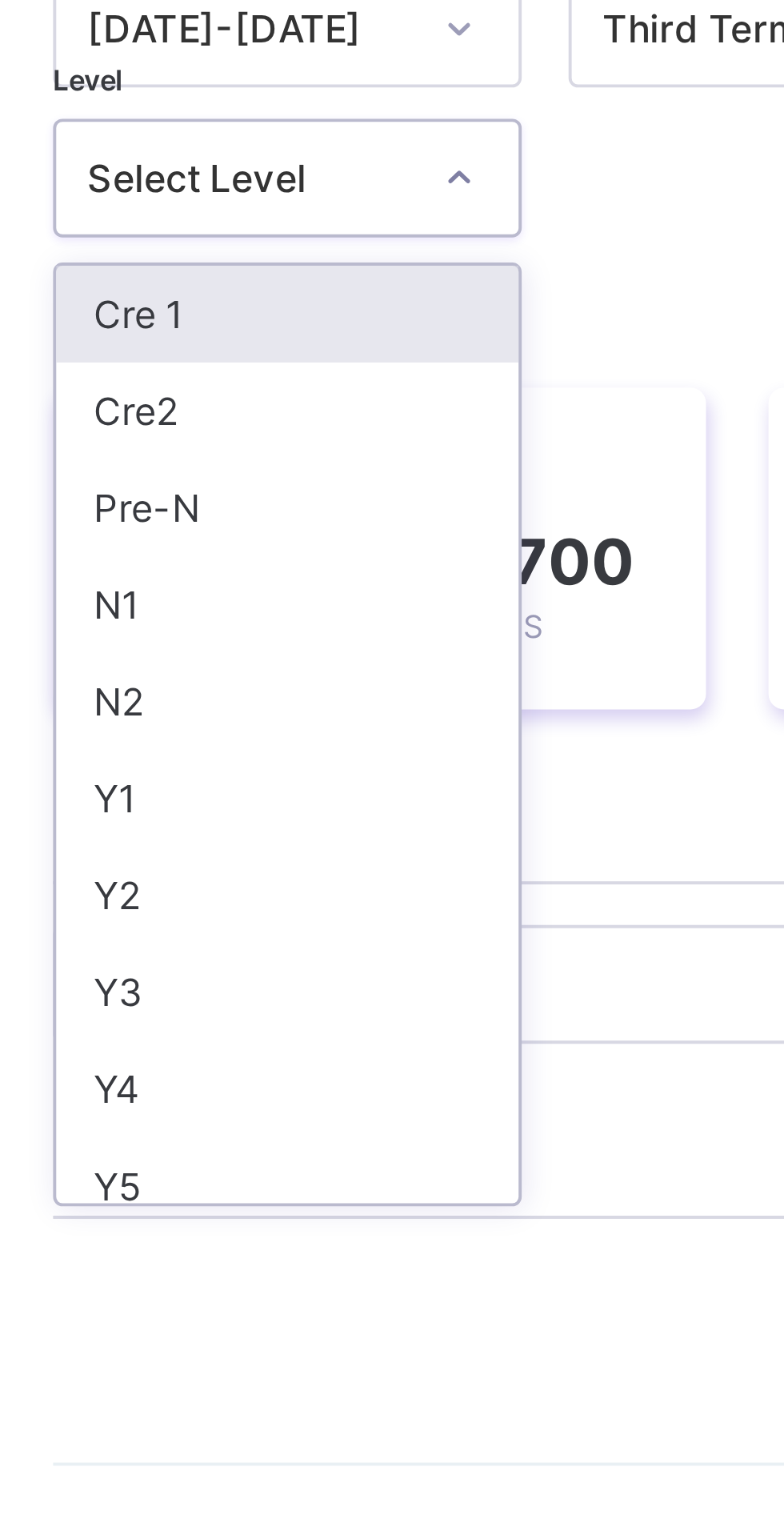
click at [236, 332] on div "N1" at bounding box center [281, 335] width 119 height 25
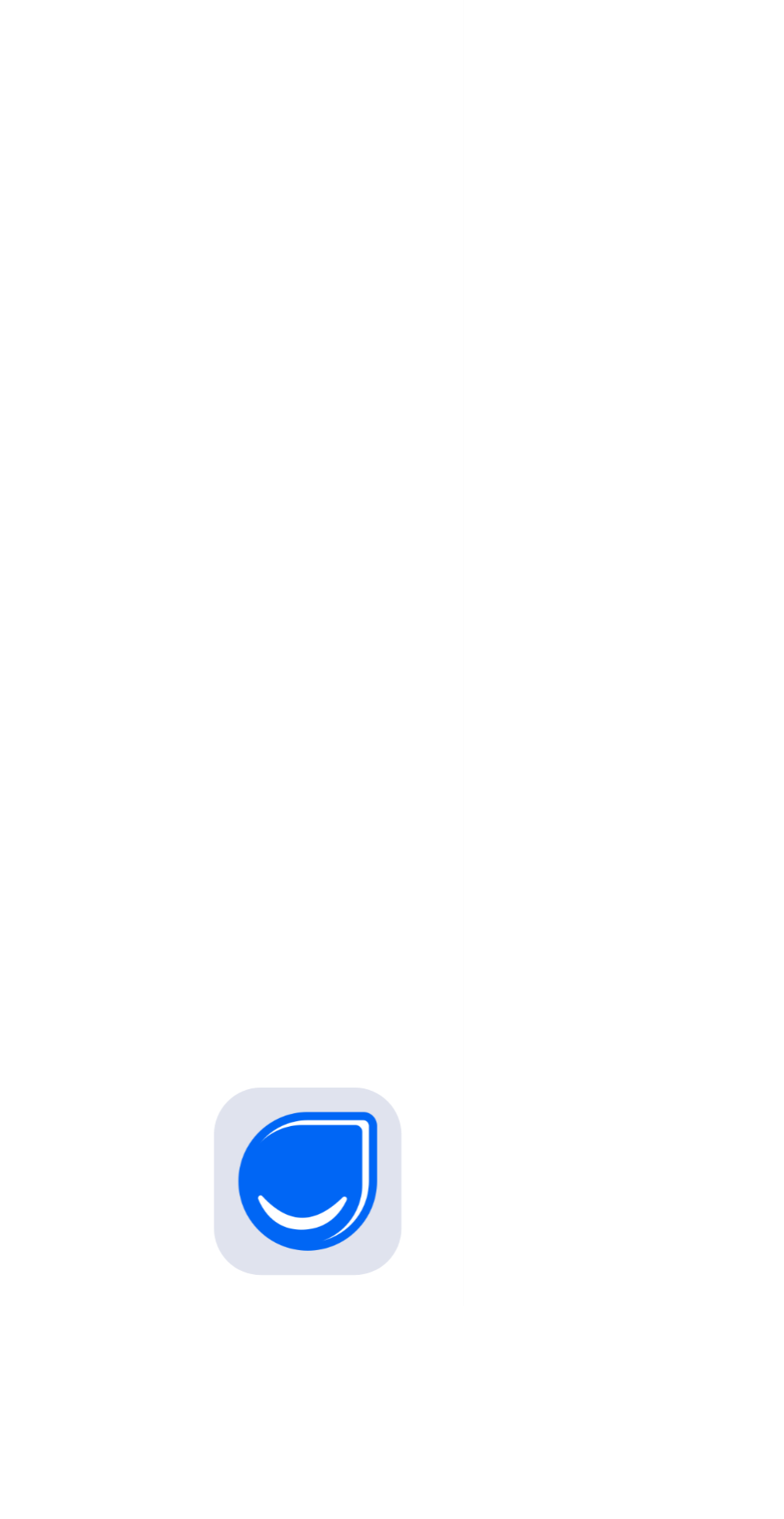
click at [188, 1458] on div "Dashboard Staff Student Parent Fees Classes Broadsheet CBT Lesson Plan Messagin…" at bounding box center [96, 791] width 192 height 1455
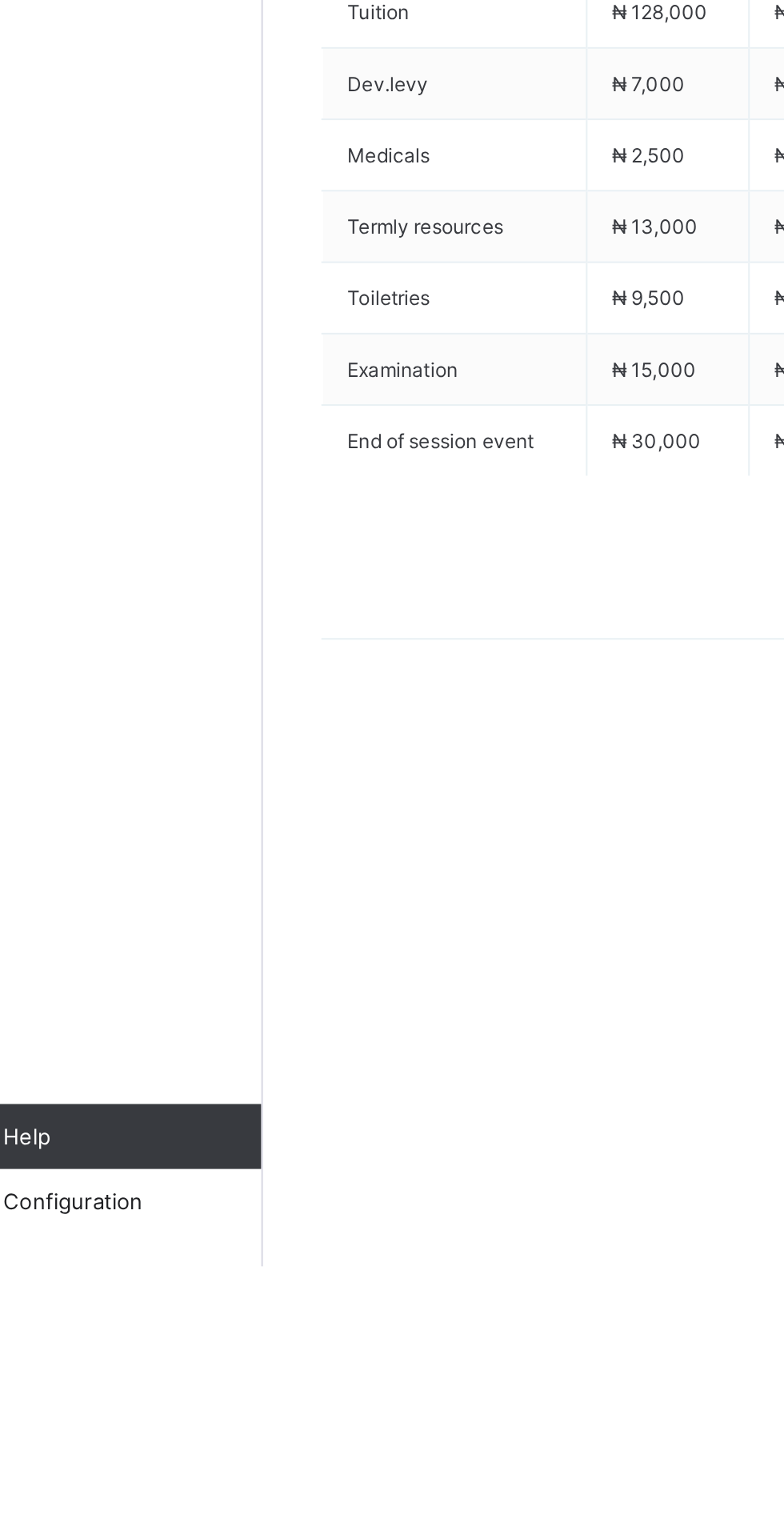
click at [270, 573] on icon at bounding box center [275, 567] width 12 height 10
click at [0, 0] on li "Receive Payment" at bounding box center [0, 0] width 0 height 0
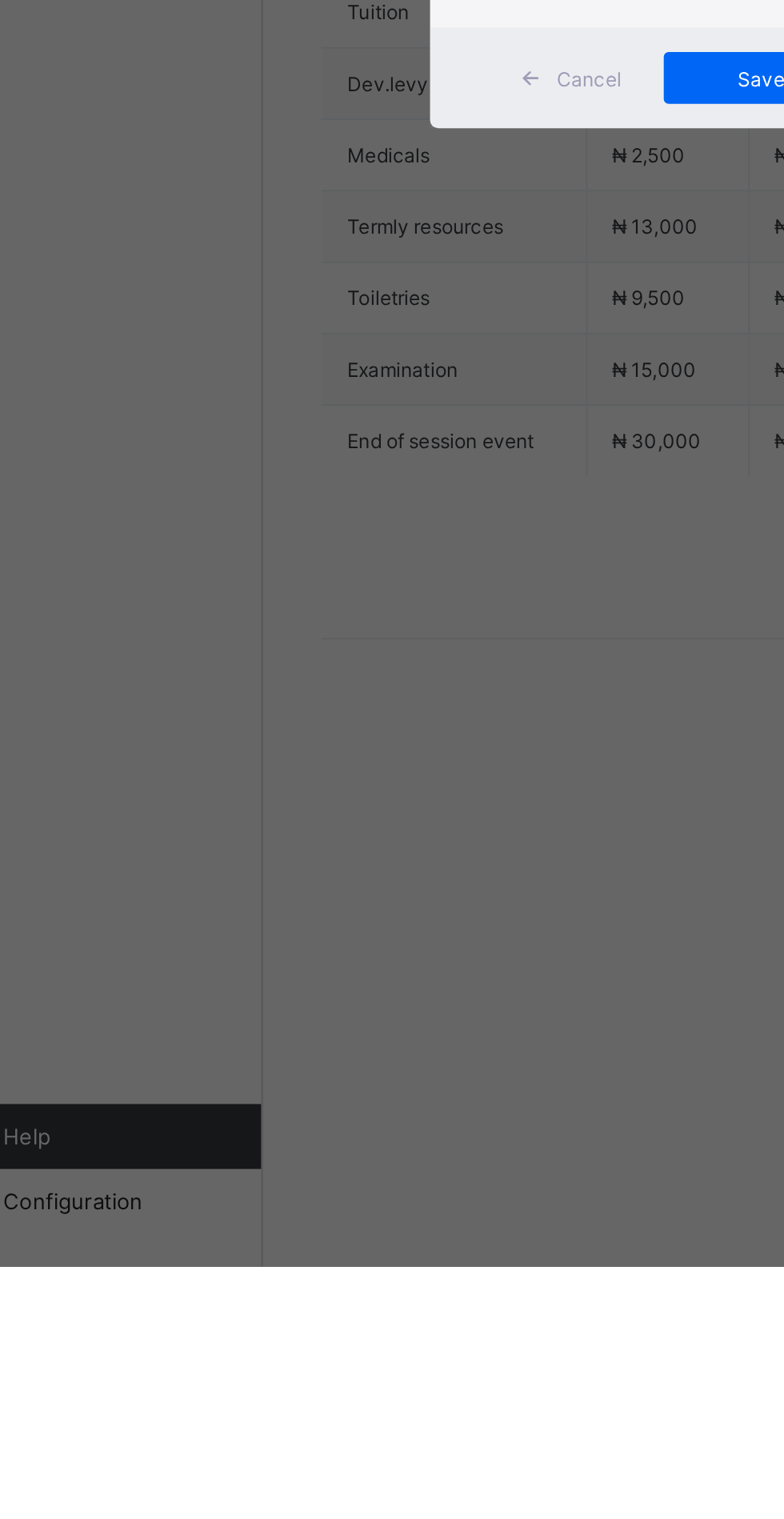
click at [308, 1131] on div "× Receive Payment Payment Method Cash Bank POS Bank Select bank Reference No Pa…" at bounding box center [392, 760] width 784 height 1519
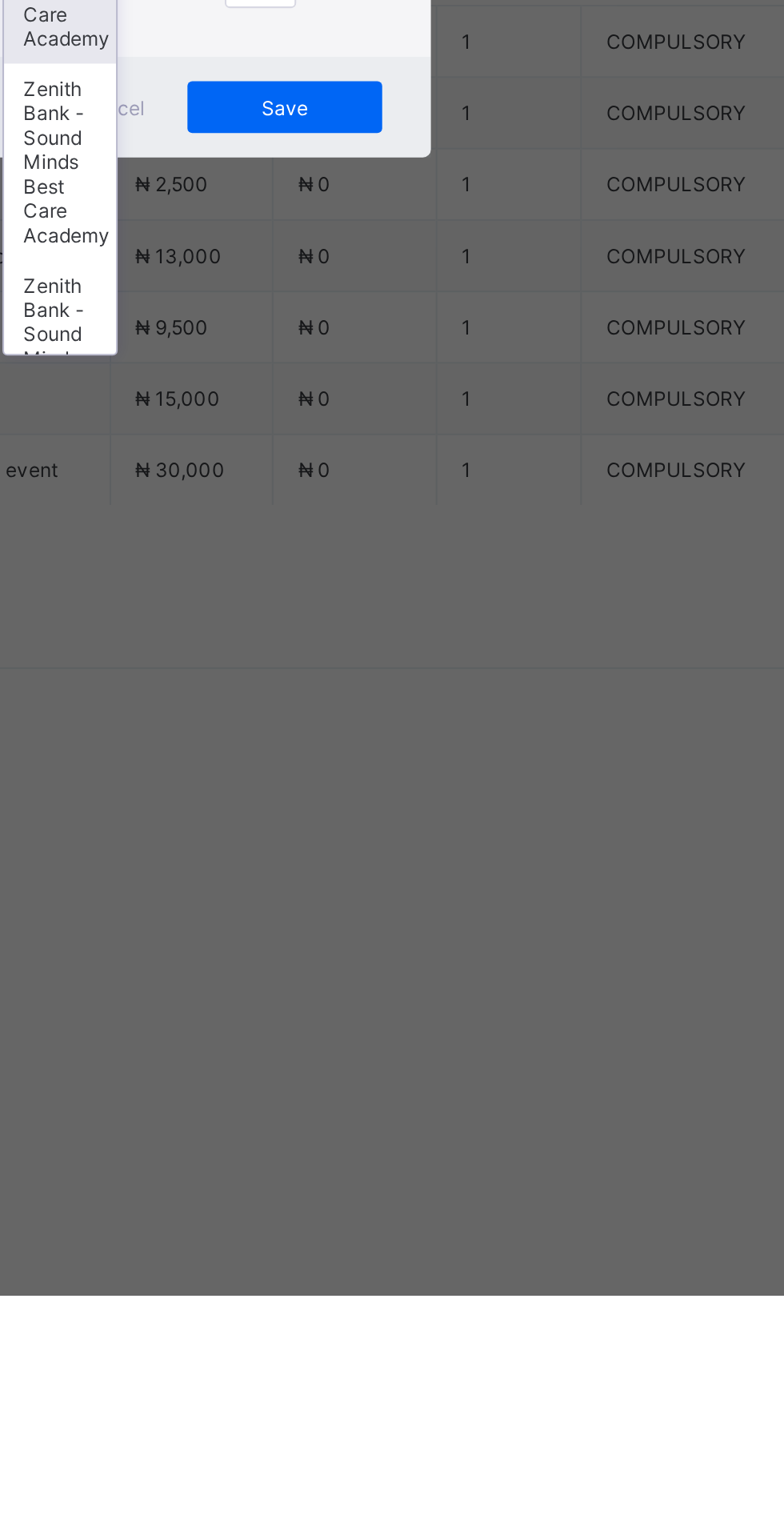
click at [354, 911] on div "Zenith Bank - Sound Minds Best Care Academy" at bounding box center [327, 862] width 55 height 96
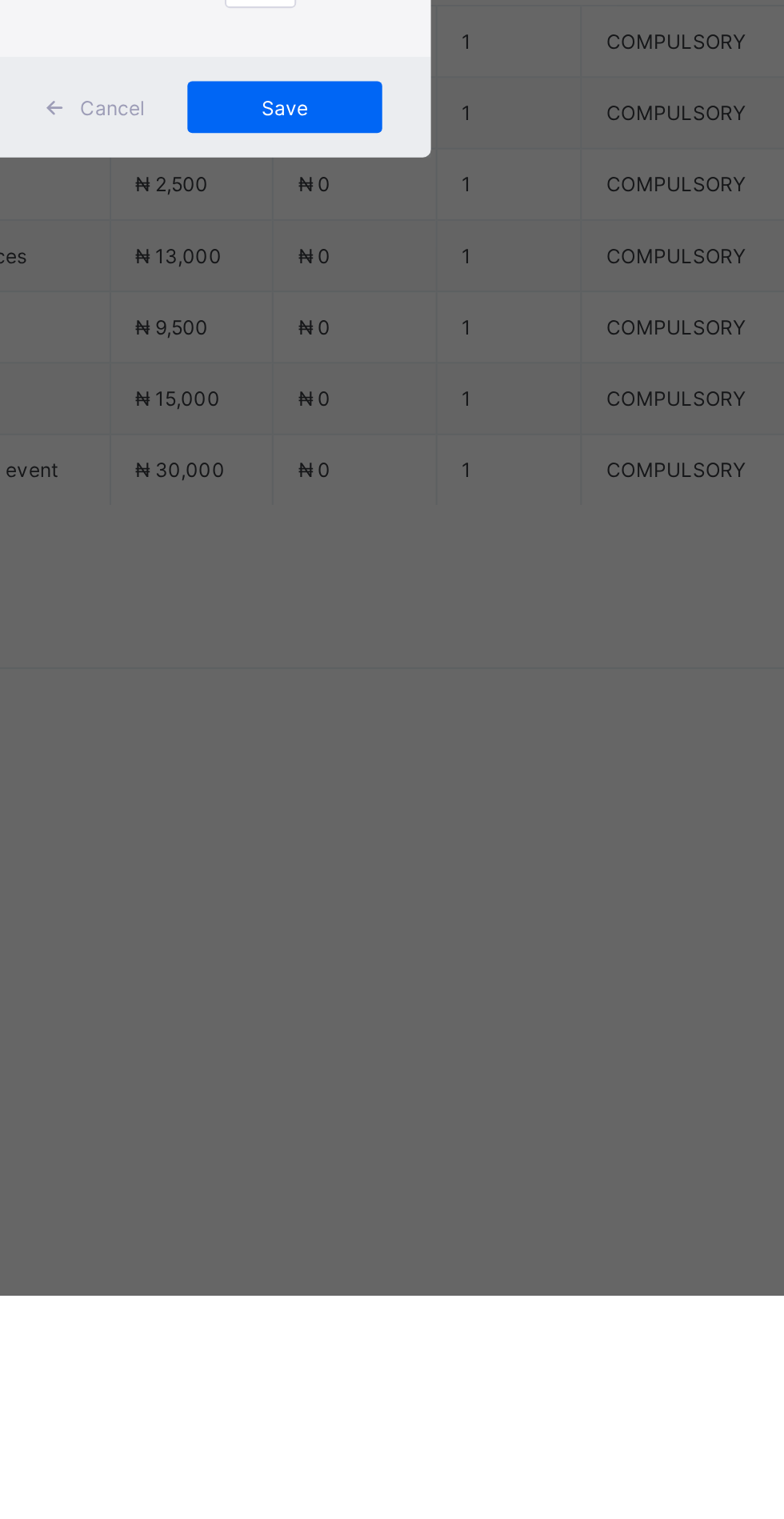
click at [420, 811] on input "text" at bounding box center [392, 793] width 57 height 33
type input "**********"
click at [400, 876] on input "date" at bounding box center [349, 858] width 102 height 33
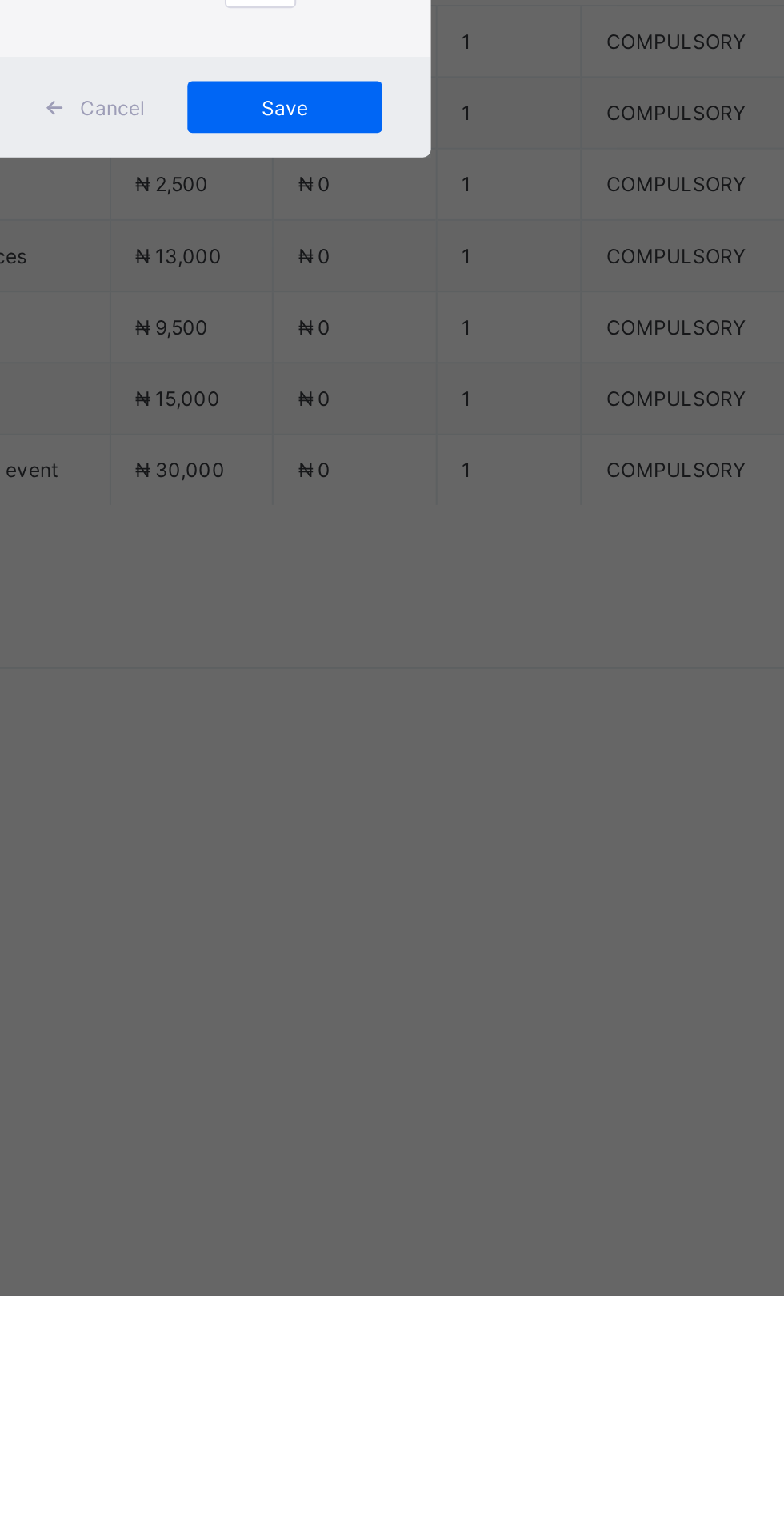
type input "**********"
click at [442, 884] on input "currency" at bounding box center [425, 867] width 34 height 33
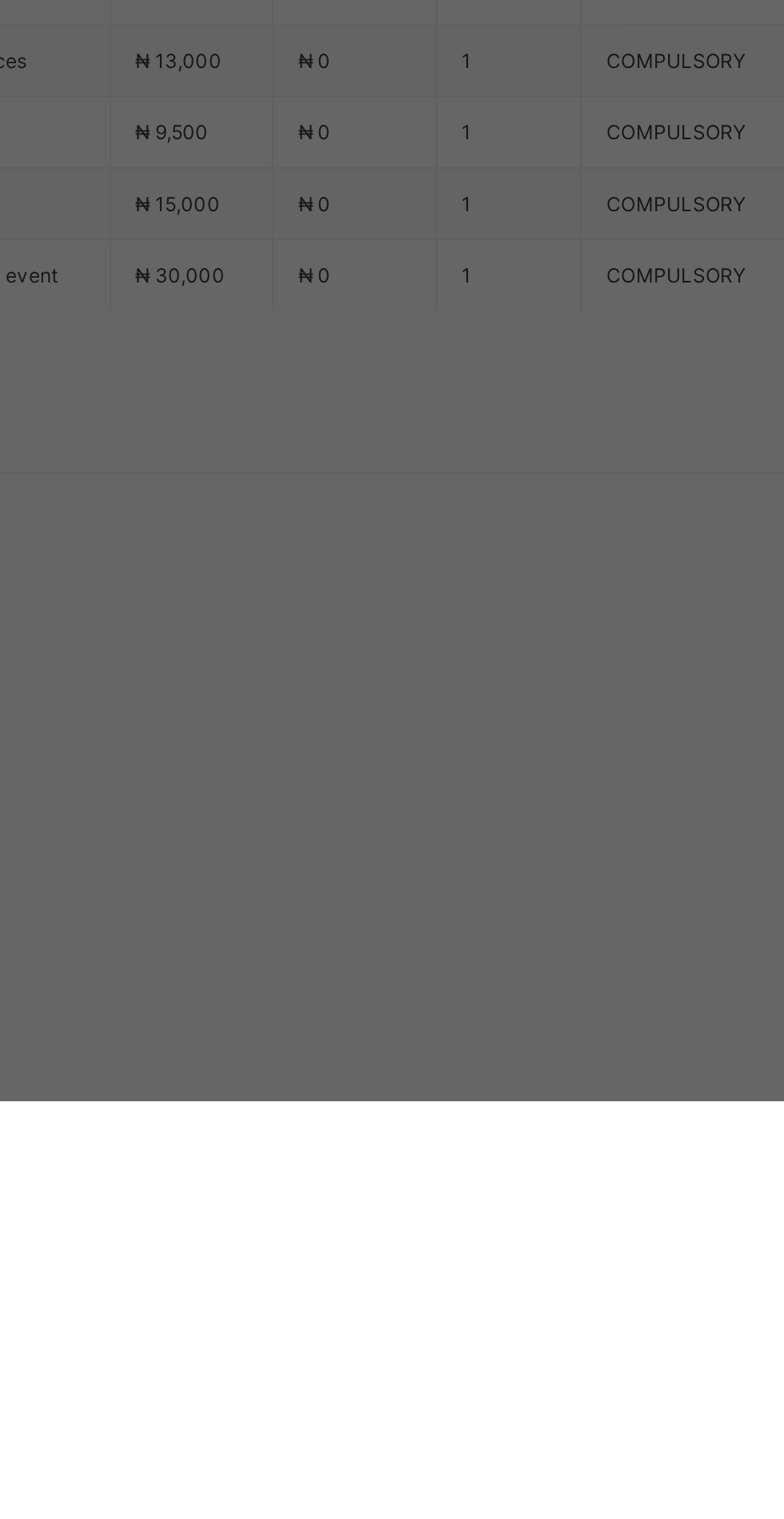
type input "********"
click at [473, 940] on span "Save" at bounding box center [438, 934] width 72 height 12
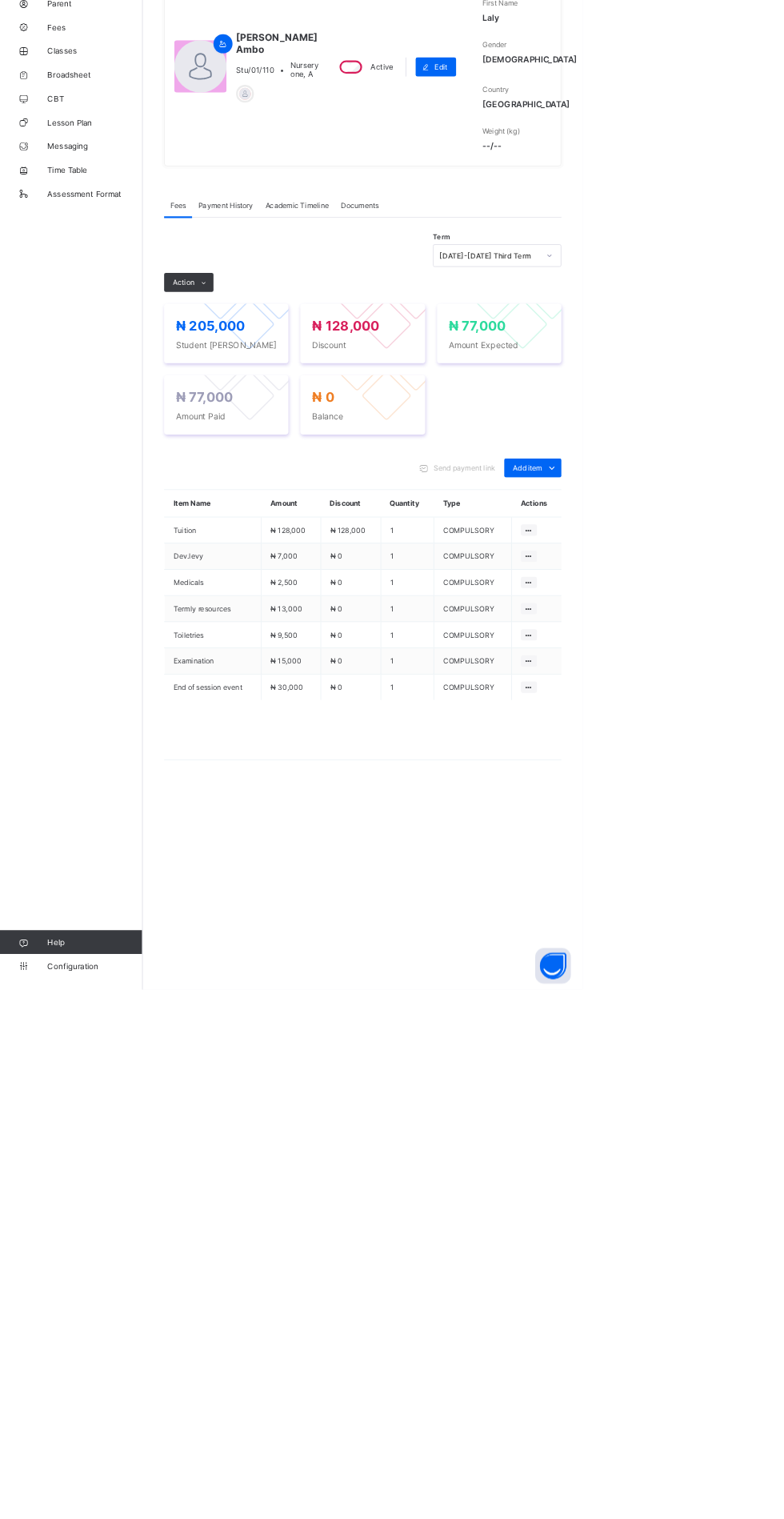
scroll to position [0, 0]
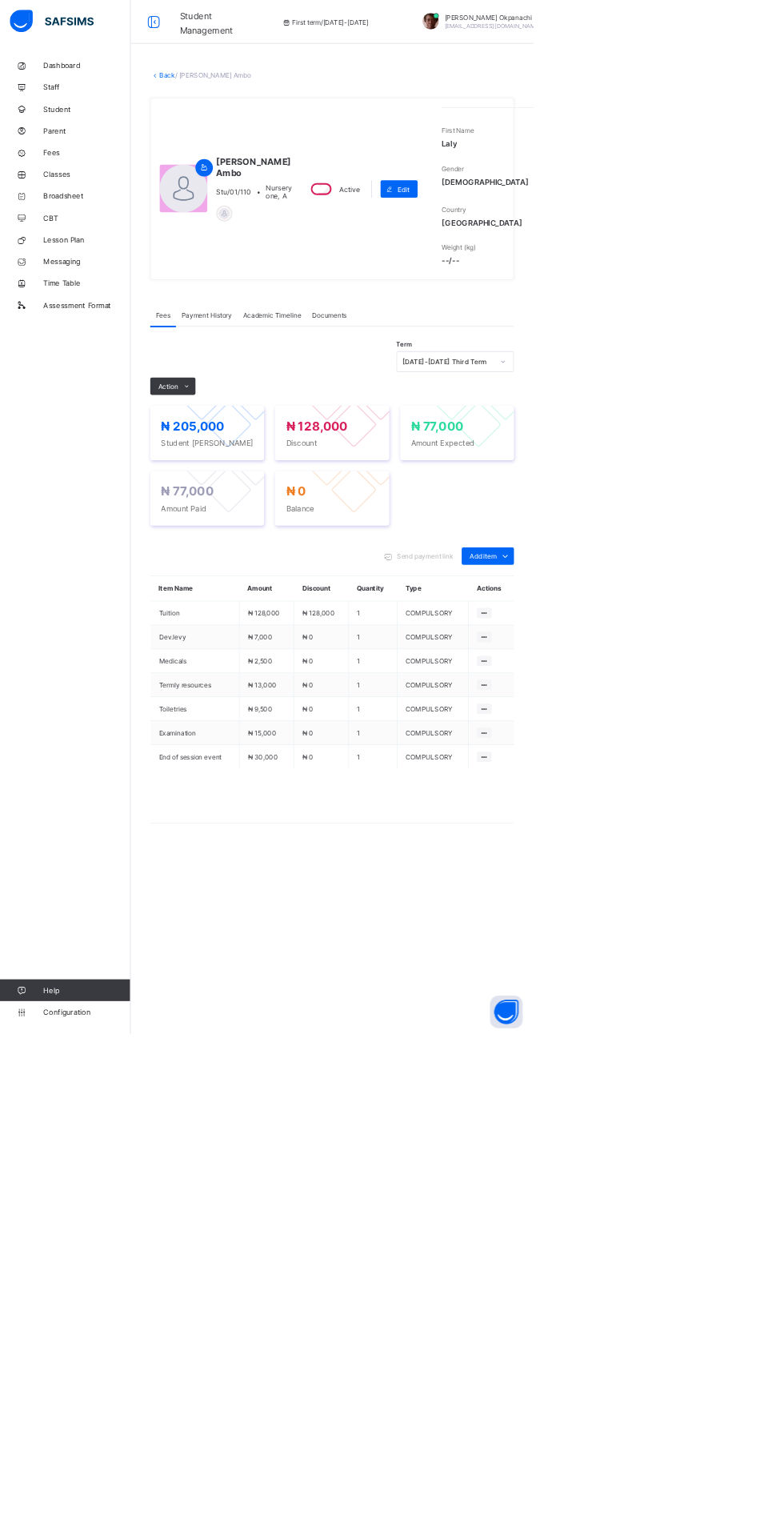
click at [232, 29] on icon at bounding box center [225, 32] width 27 height 23
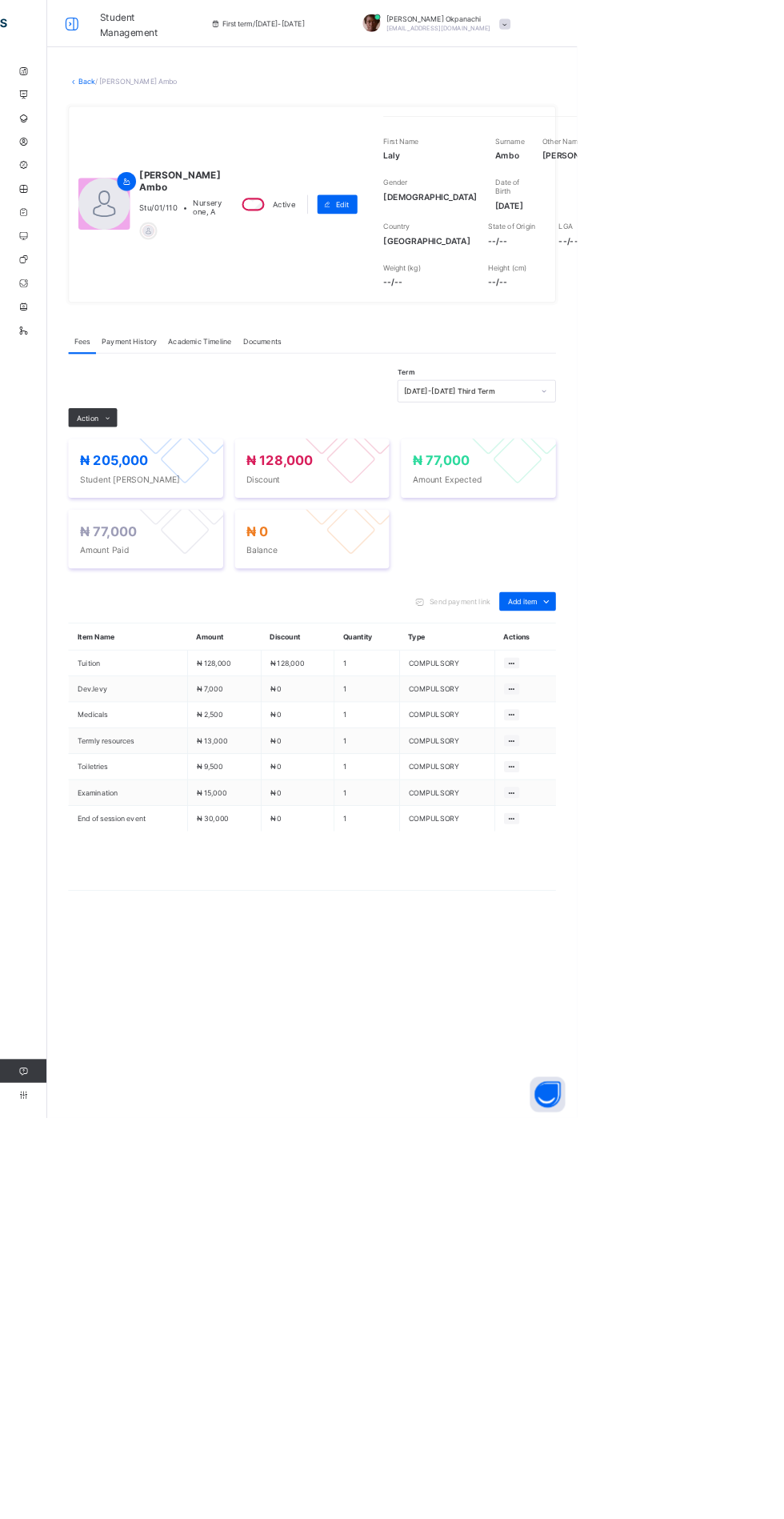
click at [130, 116] on link "Back" at bounding box center [118, 110] width 23 height 12
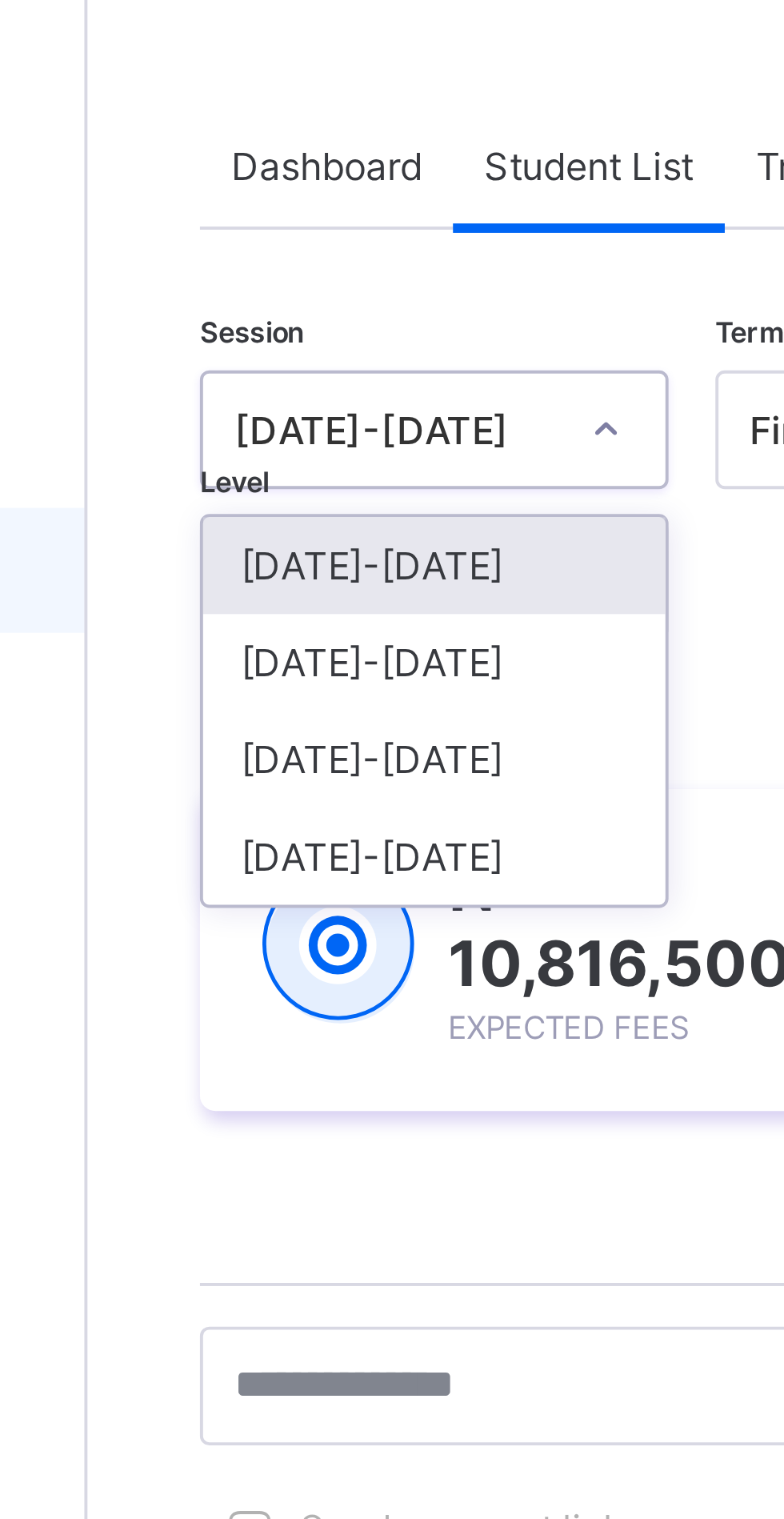
click at [277, 249] on div "[DATE]-[DATE]" at bounding box center [281, 247] width 119 height 25
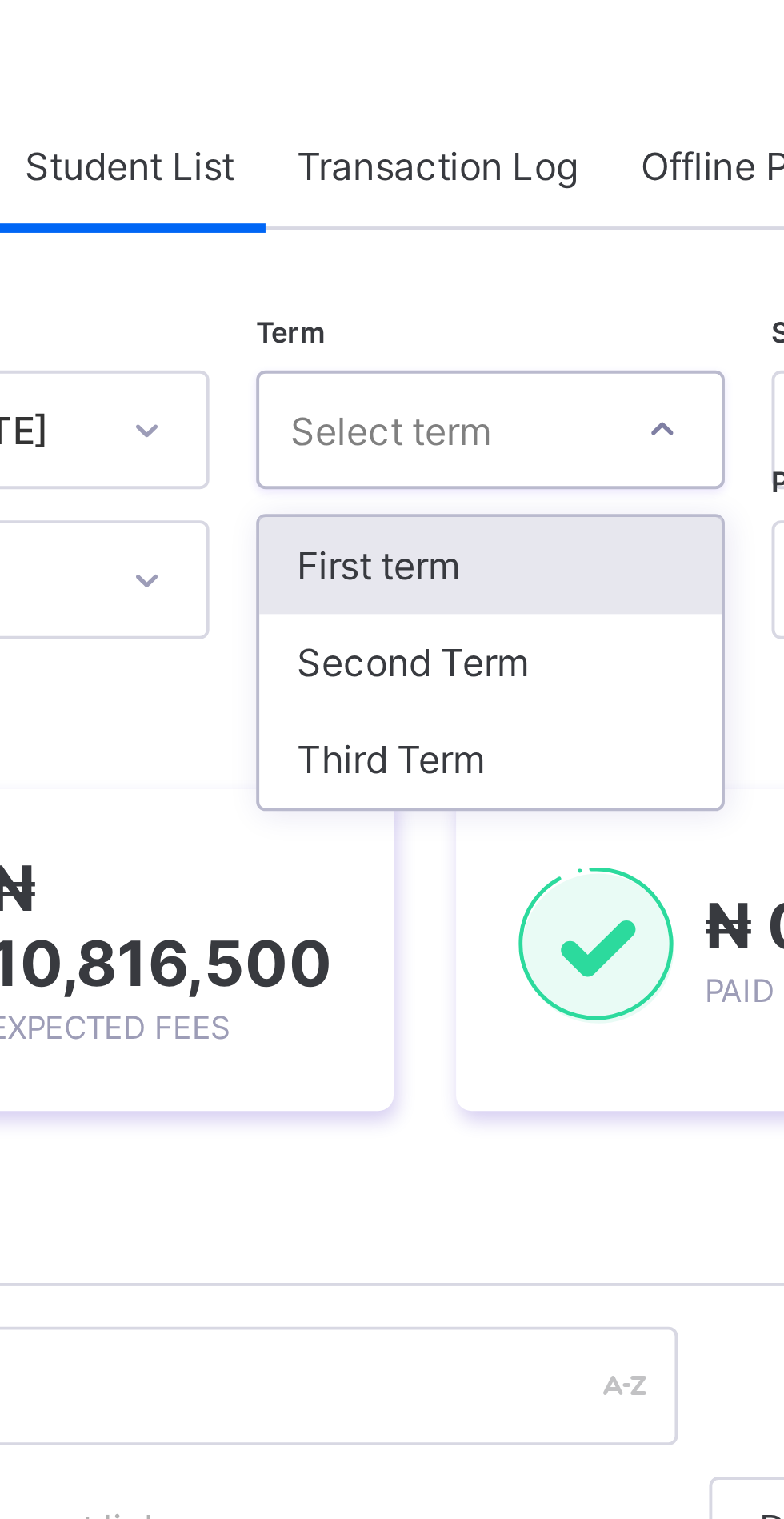
click at [403, 247] on div "Second Term" at bounding box center [412, 247] width 119 height 25
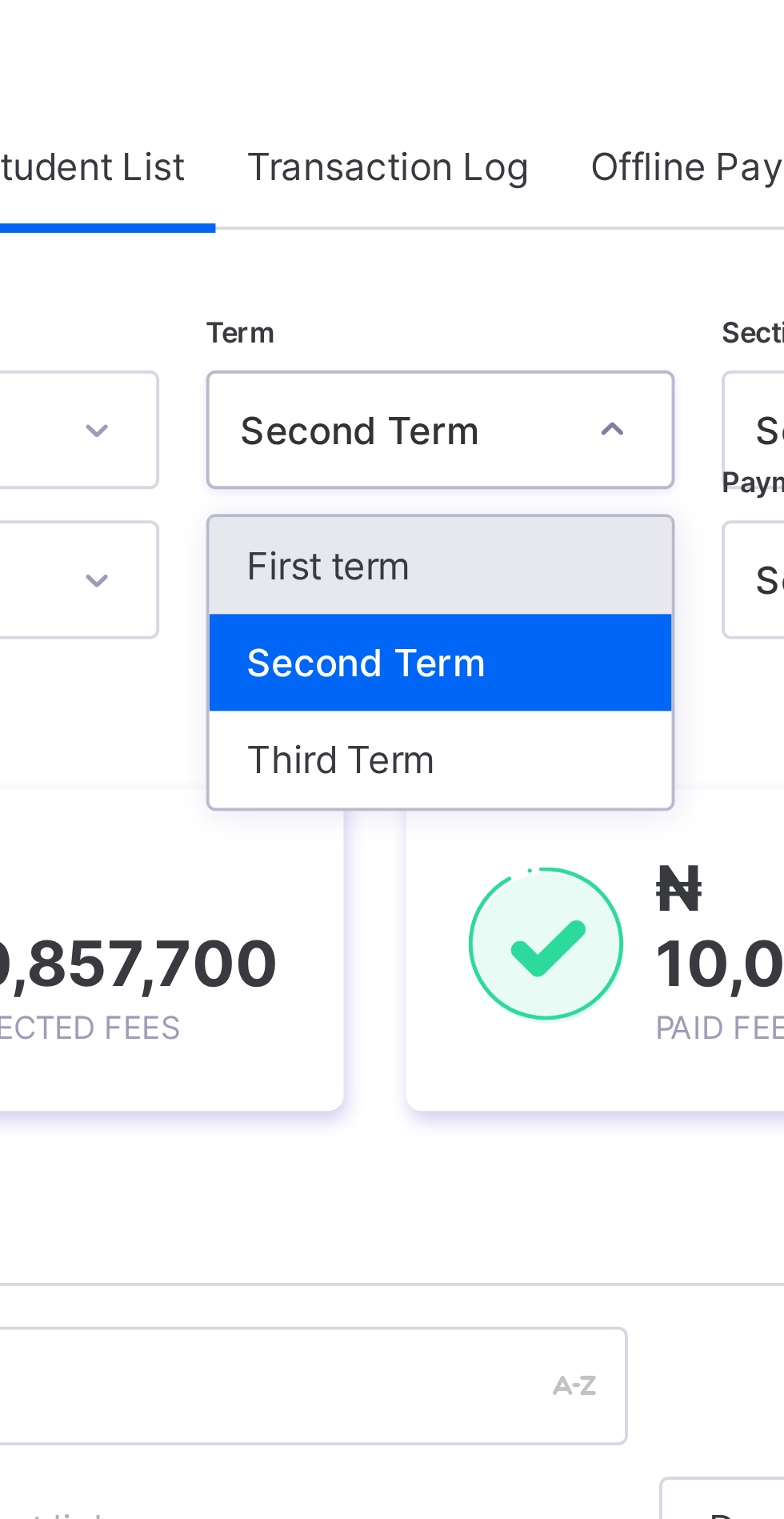
click at [399, 272] on div "Third Term" at bounding box center [412, 272] width 119 height 25
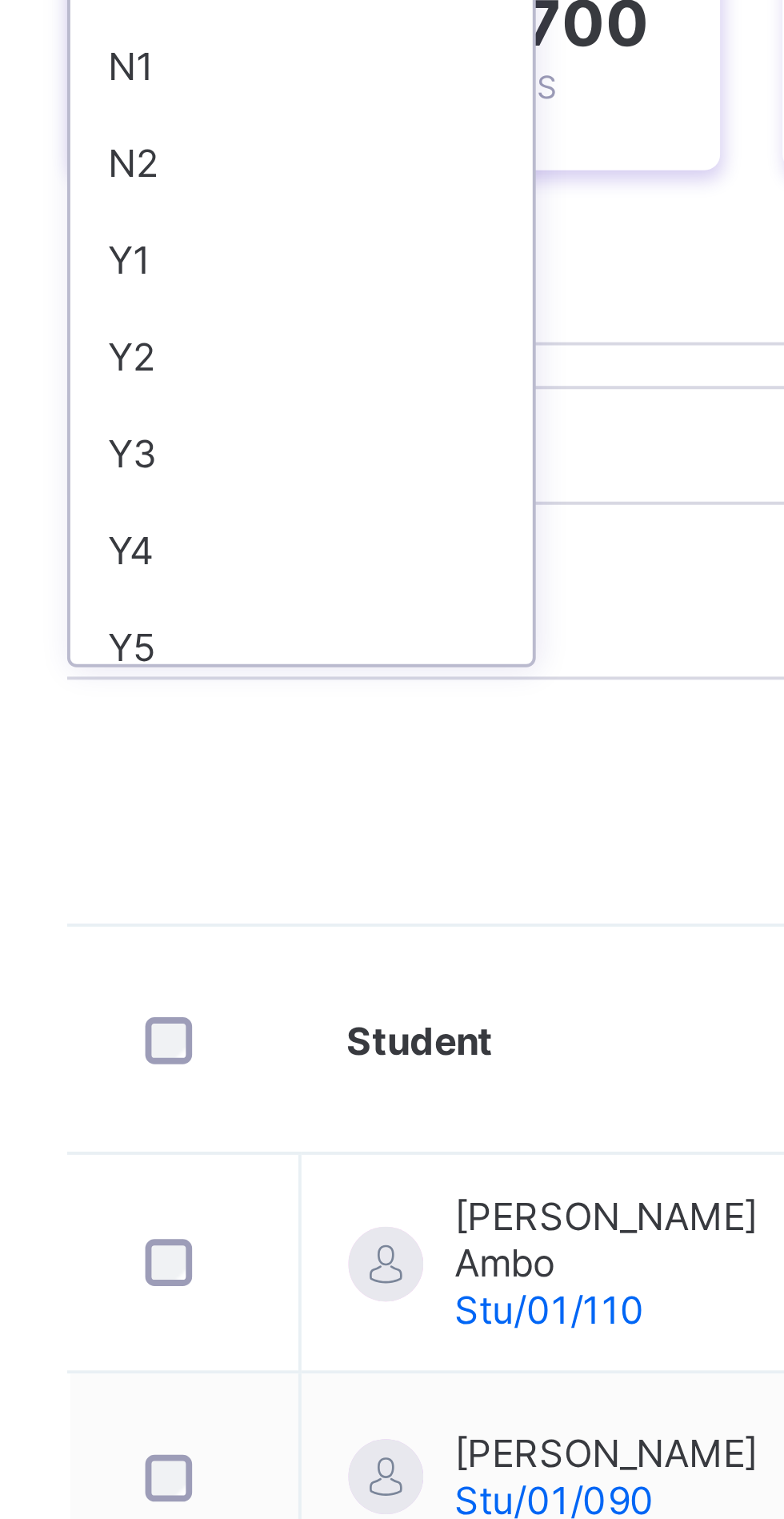
click at [276, 484] on div "Y5" at bounding box center [281, 484] width 119 height 25
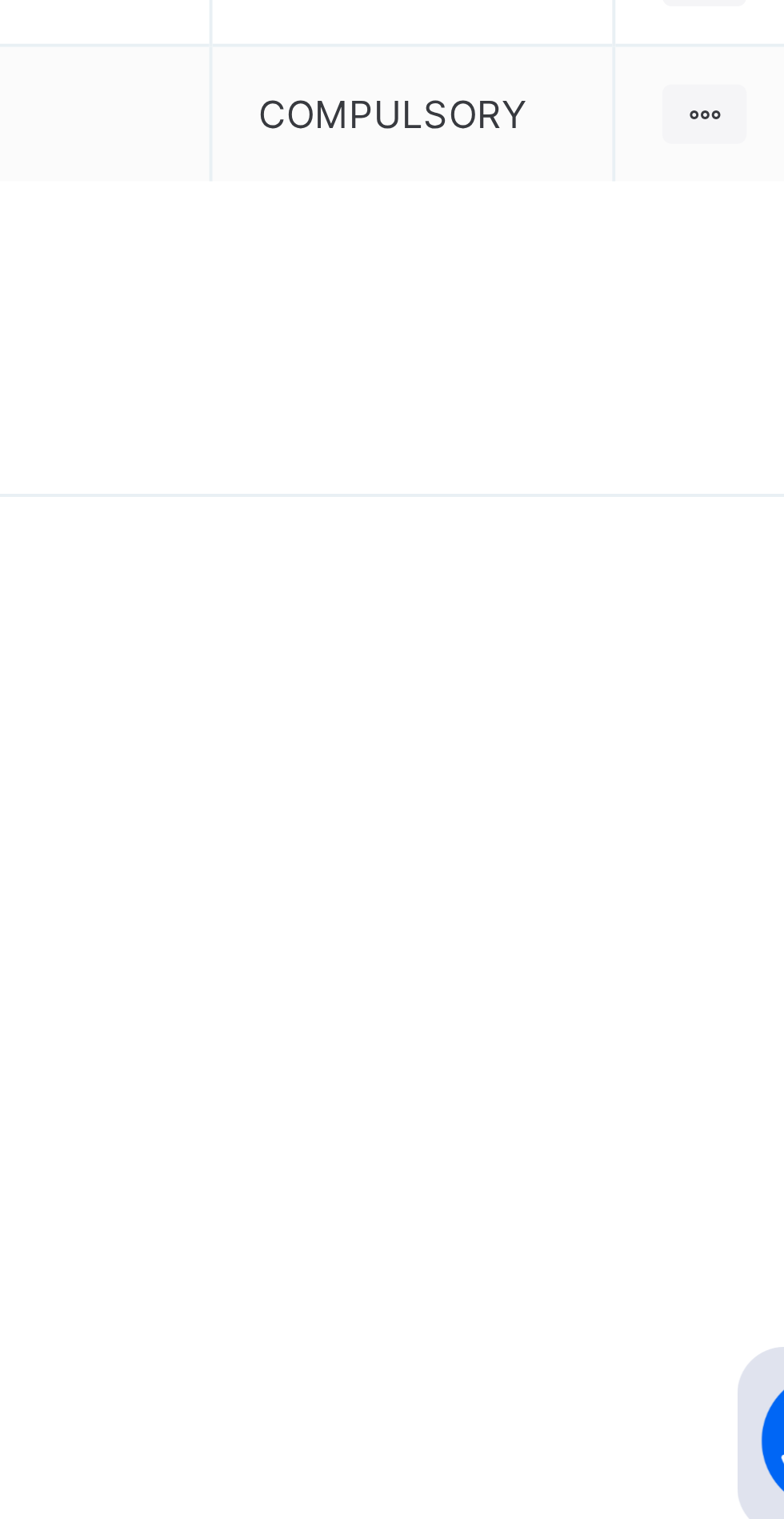
click at [673, 678] on div "2024-2025 Second Term" at bounding box center [669, 665] width 171 height 25
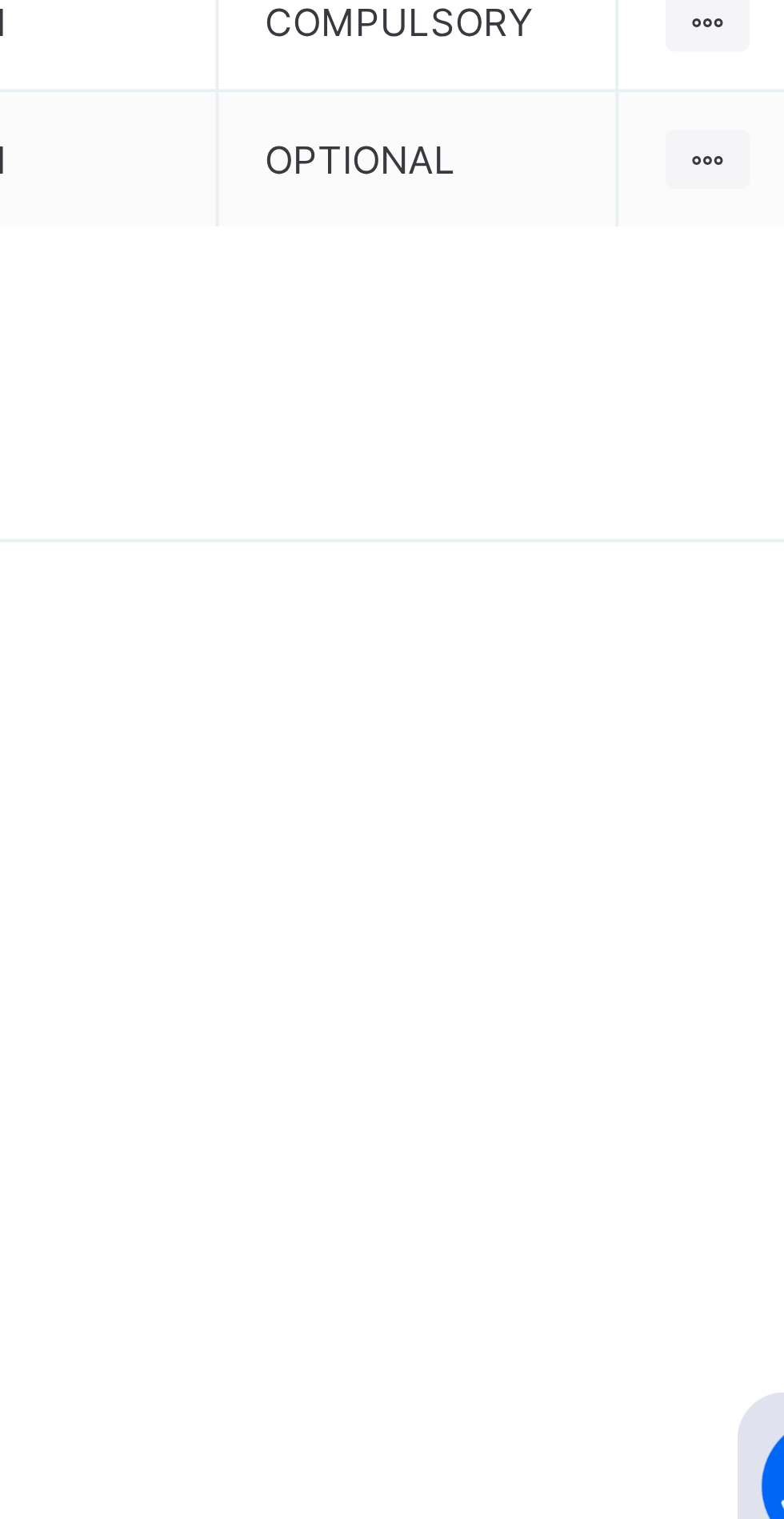
click at [674, 653] on div "[DATE]-[DATE] Third Term" at bounding box center [669, 640] width 171 height 25
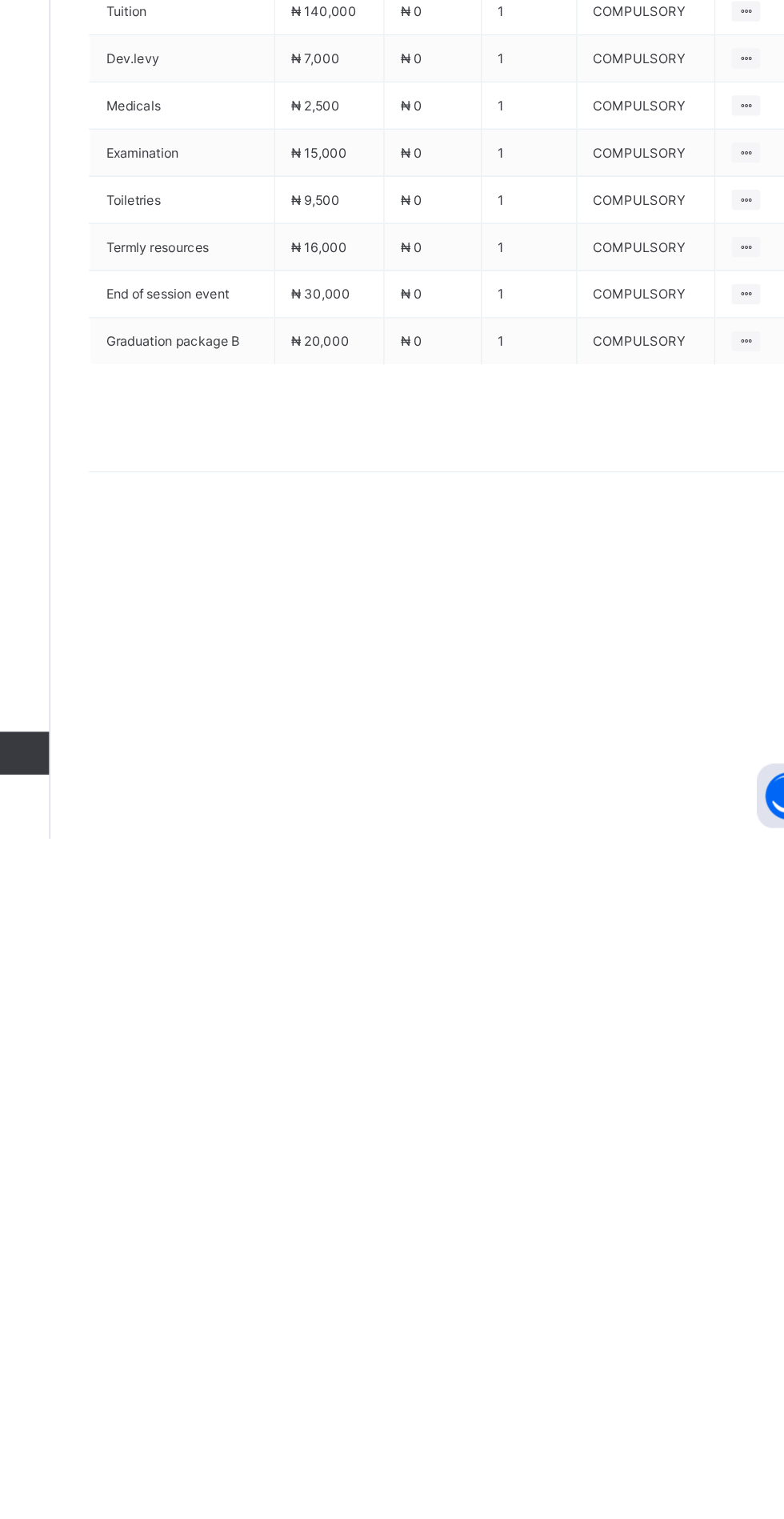
click at [275, 573] on icon at bounding box center [275, 567] width 12 height 10
click at [0, 0] on ul "Receive Payment Manage Discount Send Email Reminder" at bounding box center [0, 0] width 0 height 0
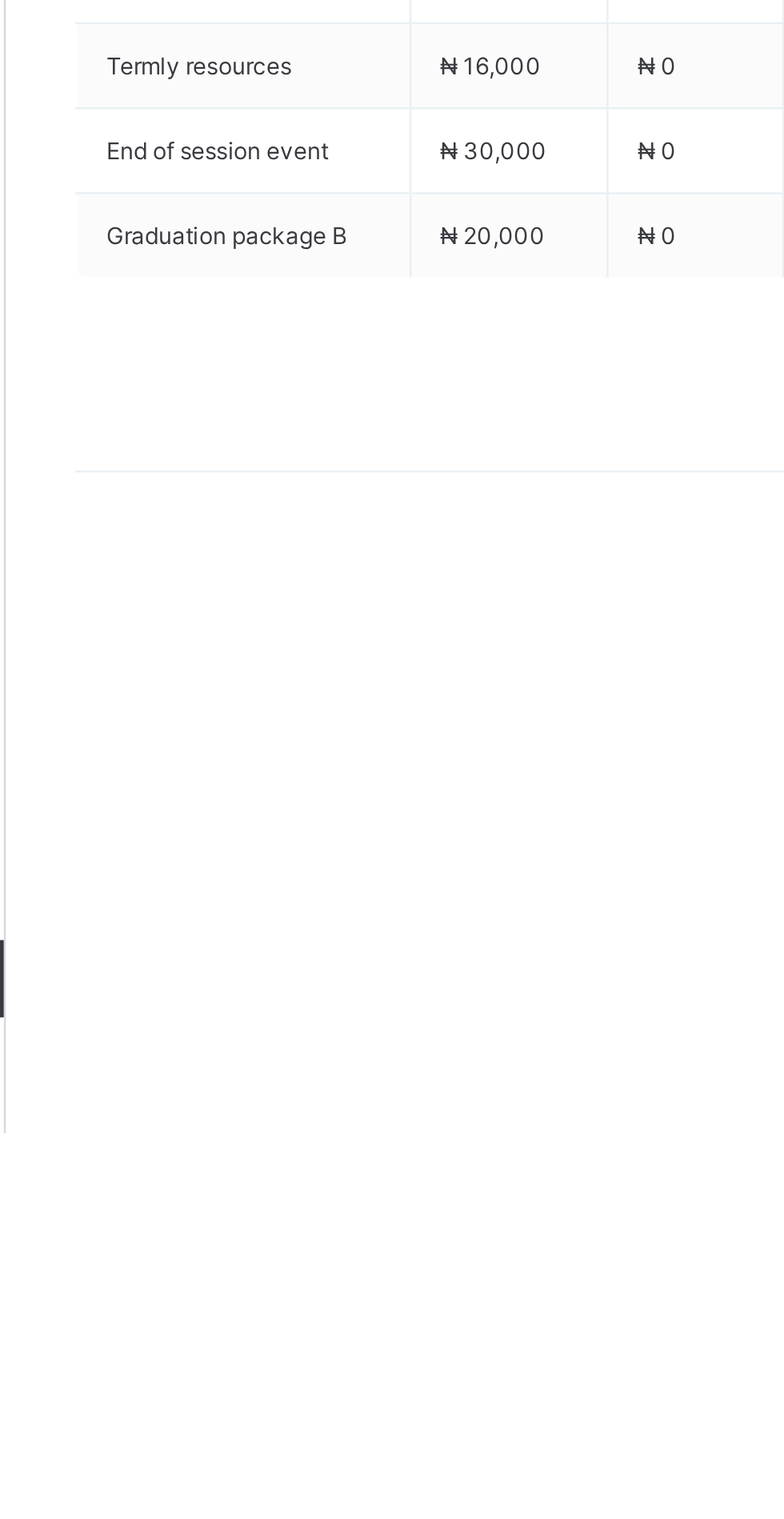
click at [0, 0] on li "Receive Payment" at bounding box center [0, 0] width 0 height 0
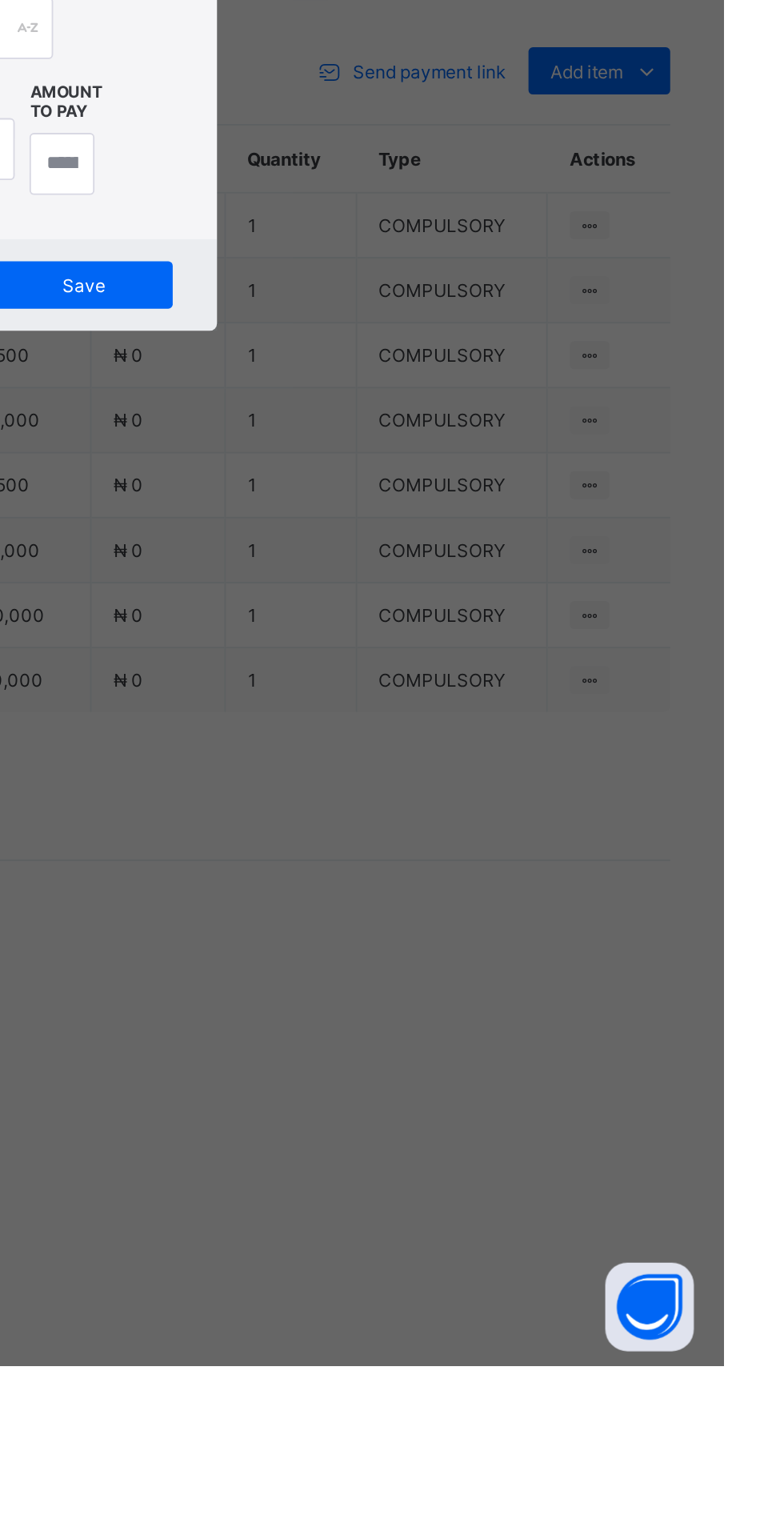
click at [354, 911] on div "Zenith Bank - Sound Minds Best Care Academy" at bounding box center [327, 862] width 55 height 96
click at [420, 811] on div at bounding box center [392, 793] width 57 height 33
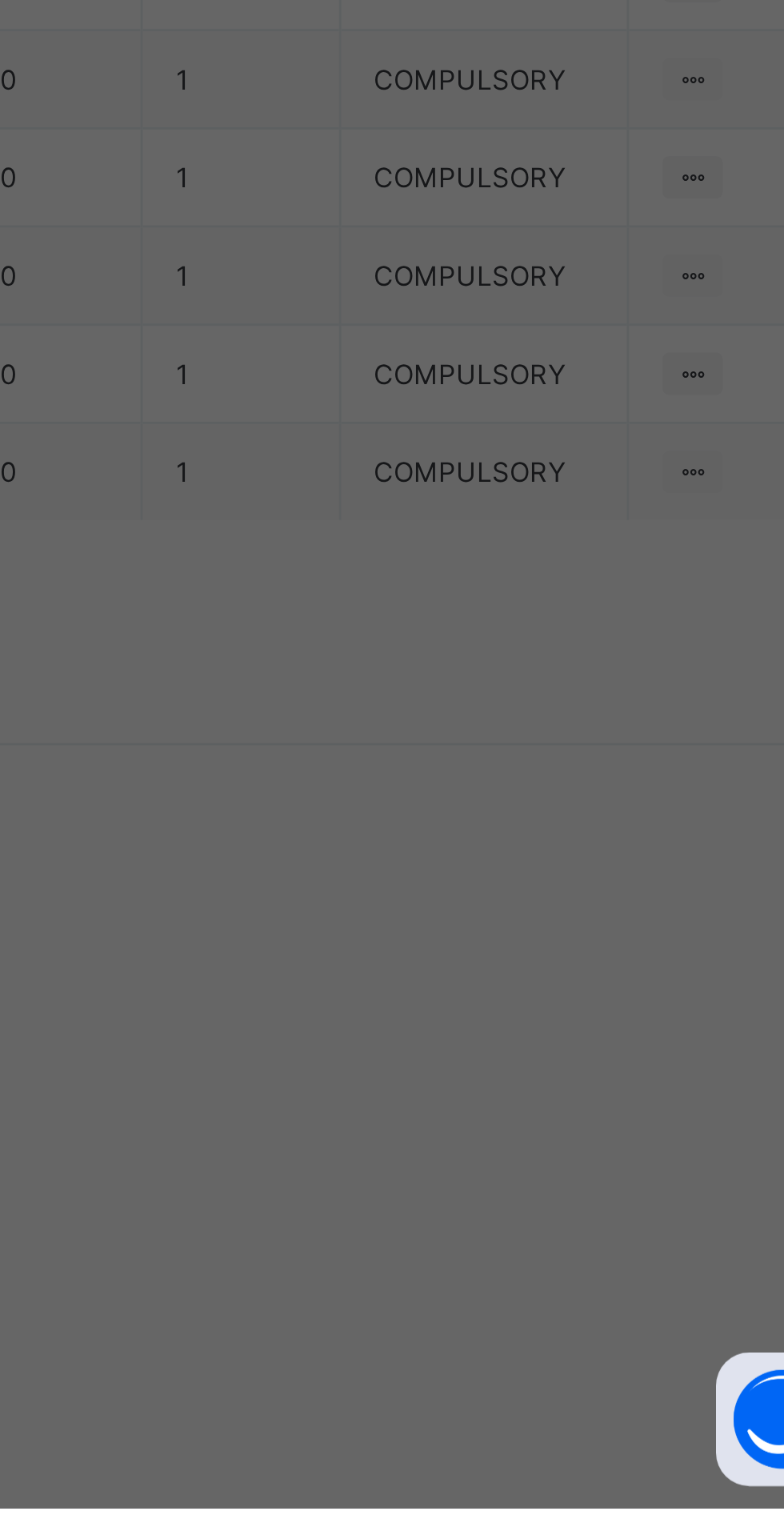
scroll to position [0, 32]
type input "**********"
click at [400, 876] on input "date" at bounding box center [349, 858] width 102 height 33
type input "**********"
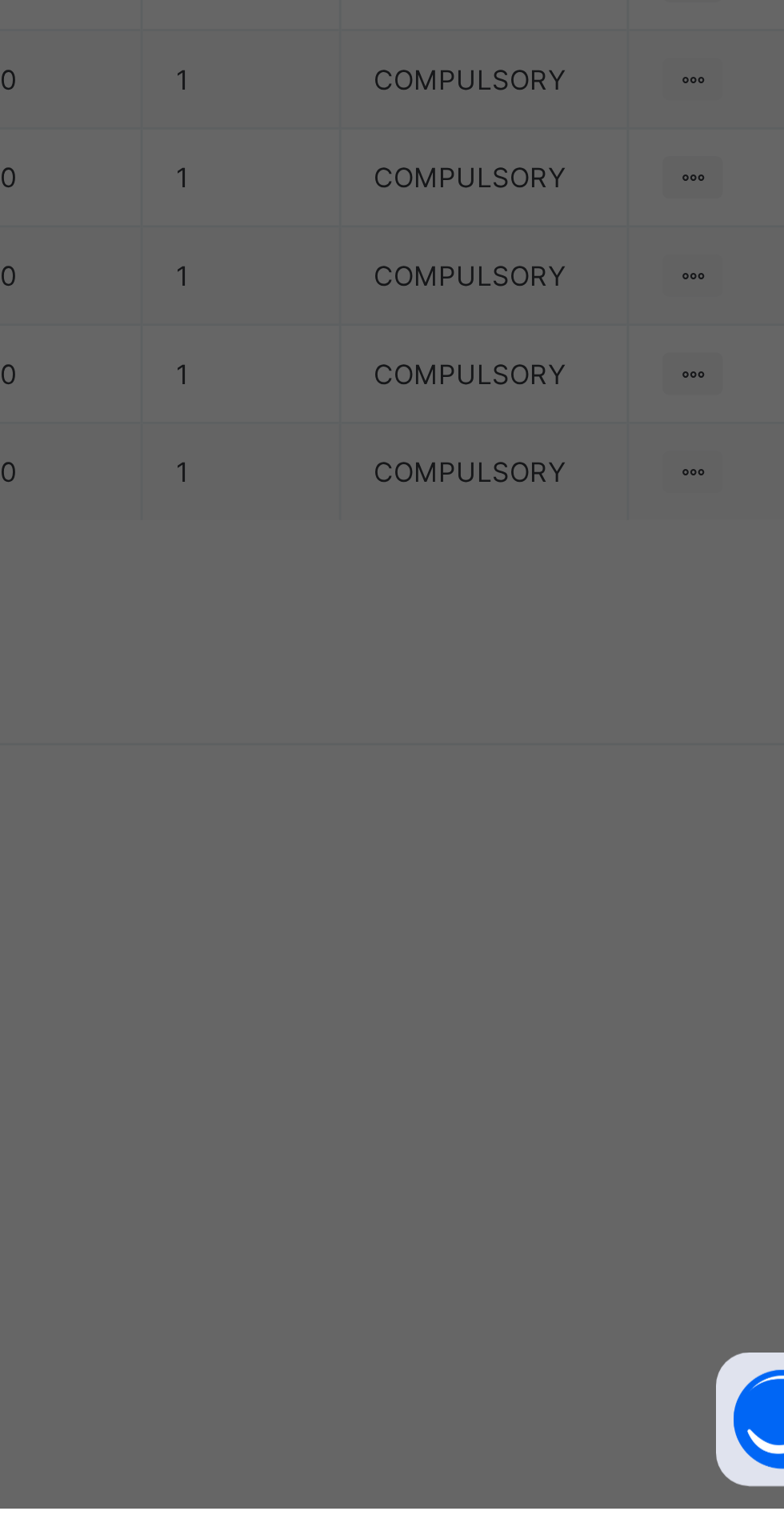
click at [442, 884] on input "currency" at bounding box center [425, 867] width 34 height 33
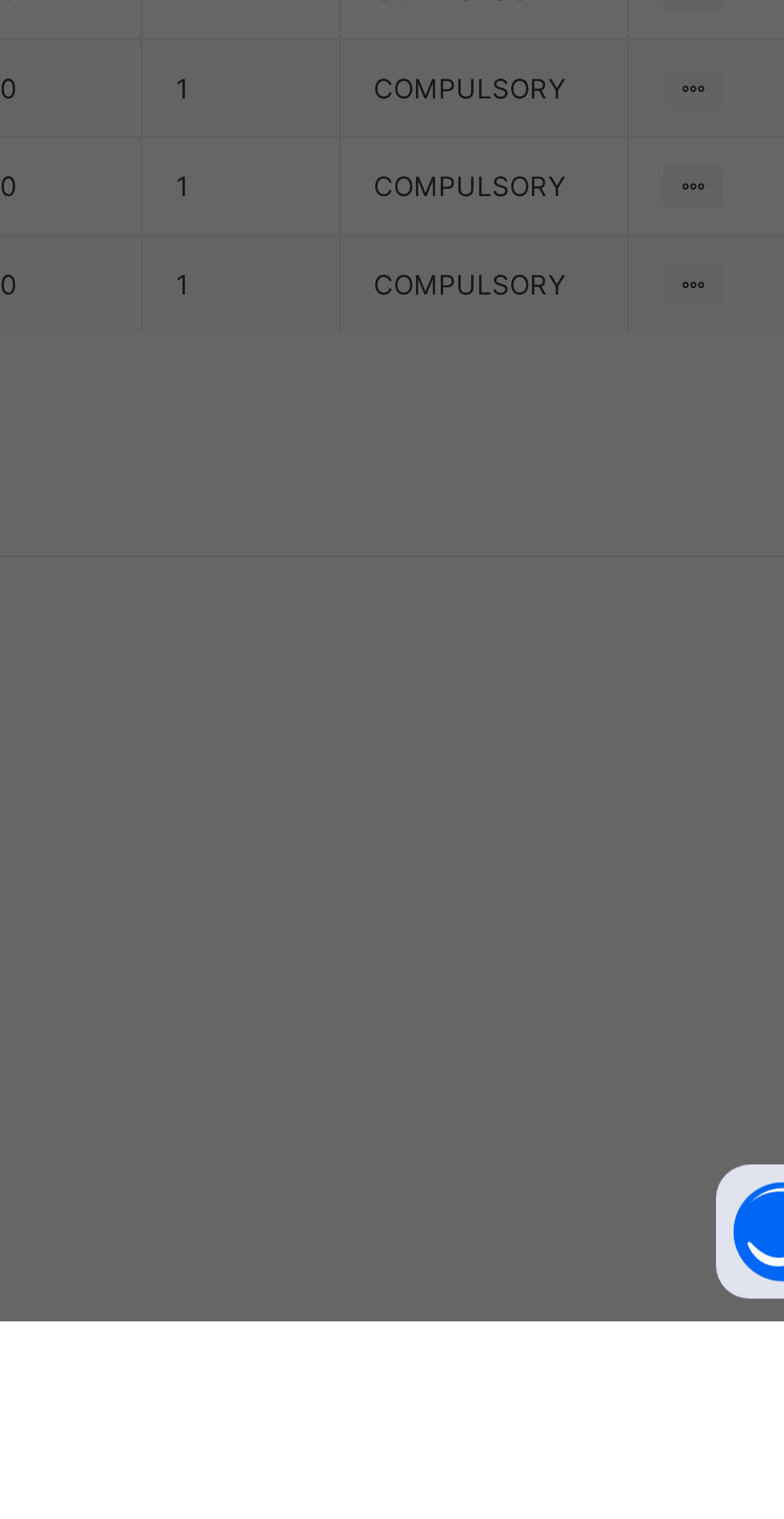
type input "*********"
click at [473, 940] on span "Save" at bounding box center [438, 934] width 72 height 12
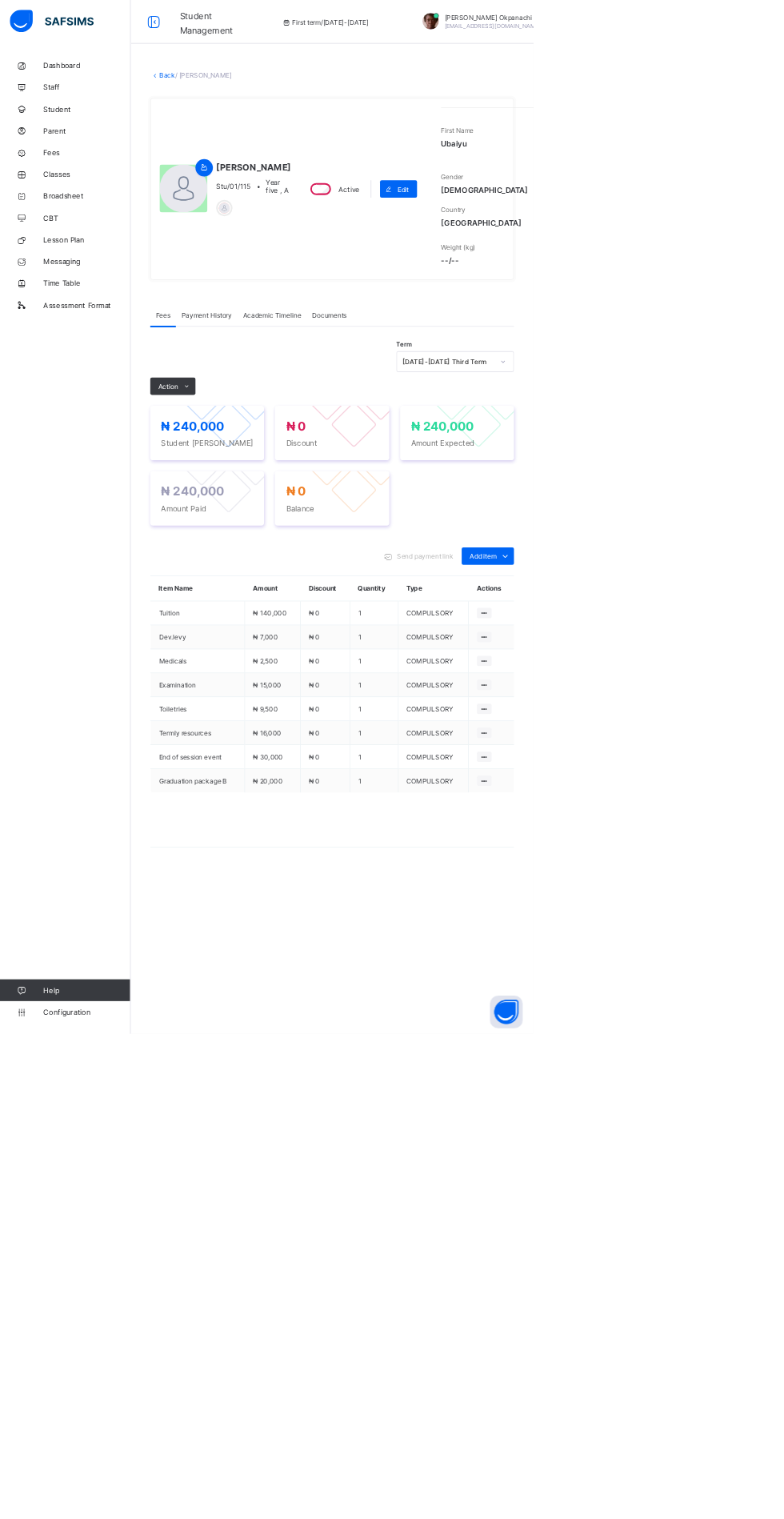
click at [258, 116] on link "Back" at bounding box center [246, 110] width 23 height 12
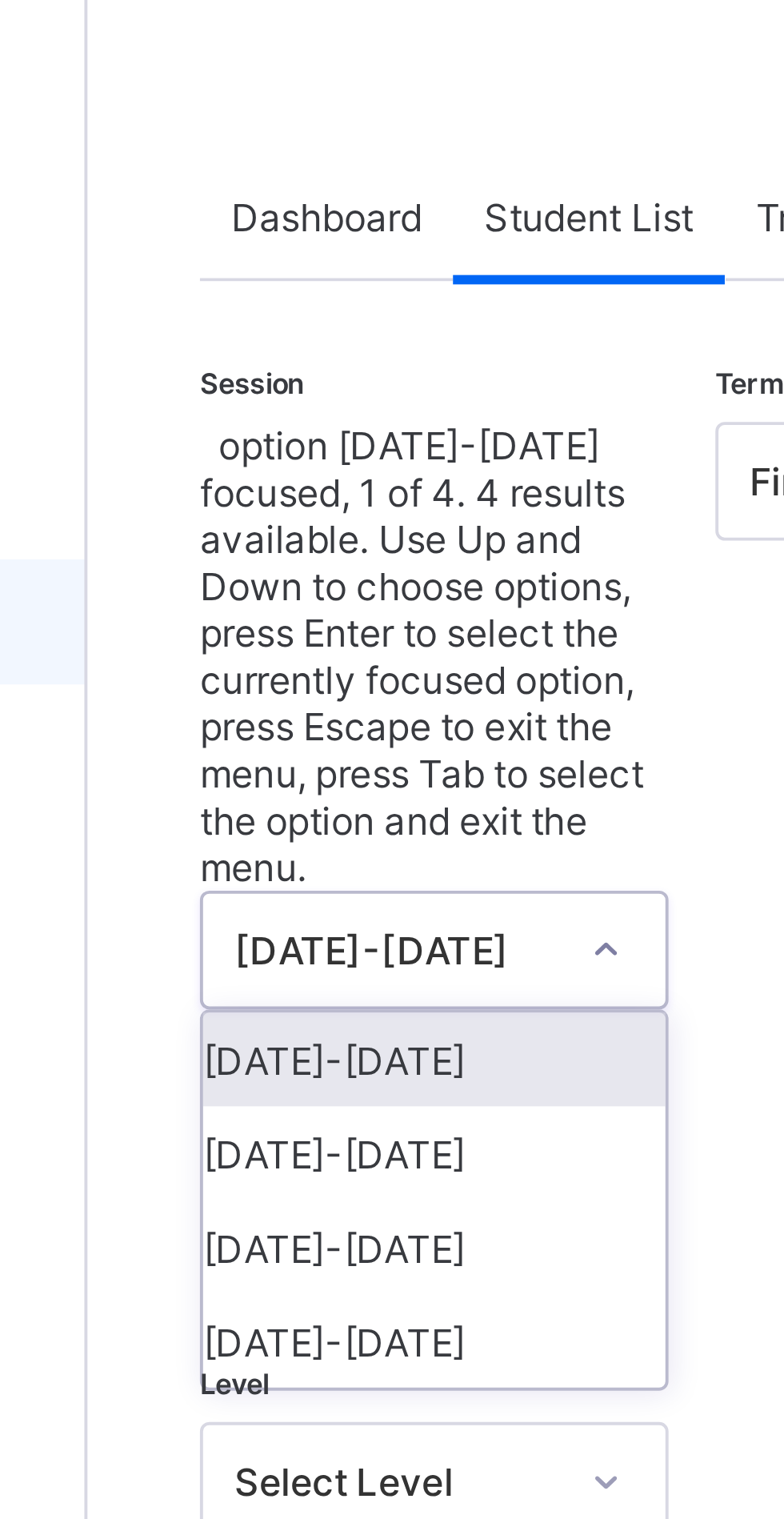
click at [280, 348] on div "[DATE]-[DATE]" at bounding box center [281, 360] width 119 height 24
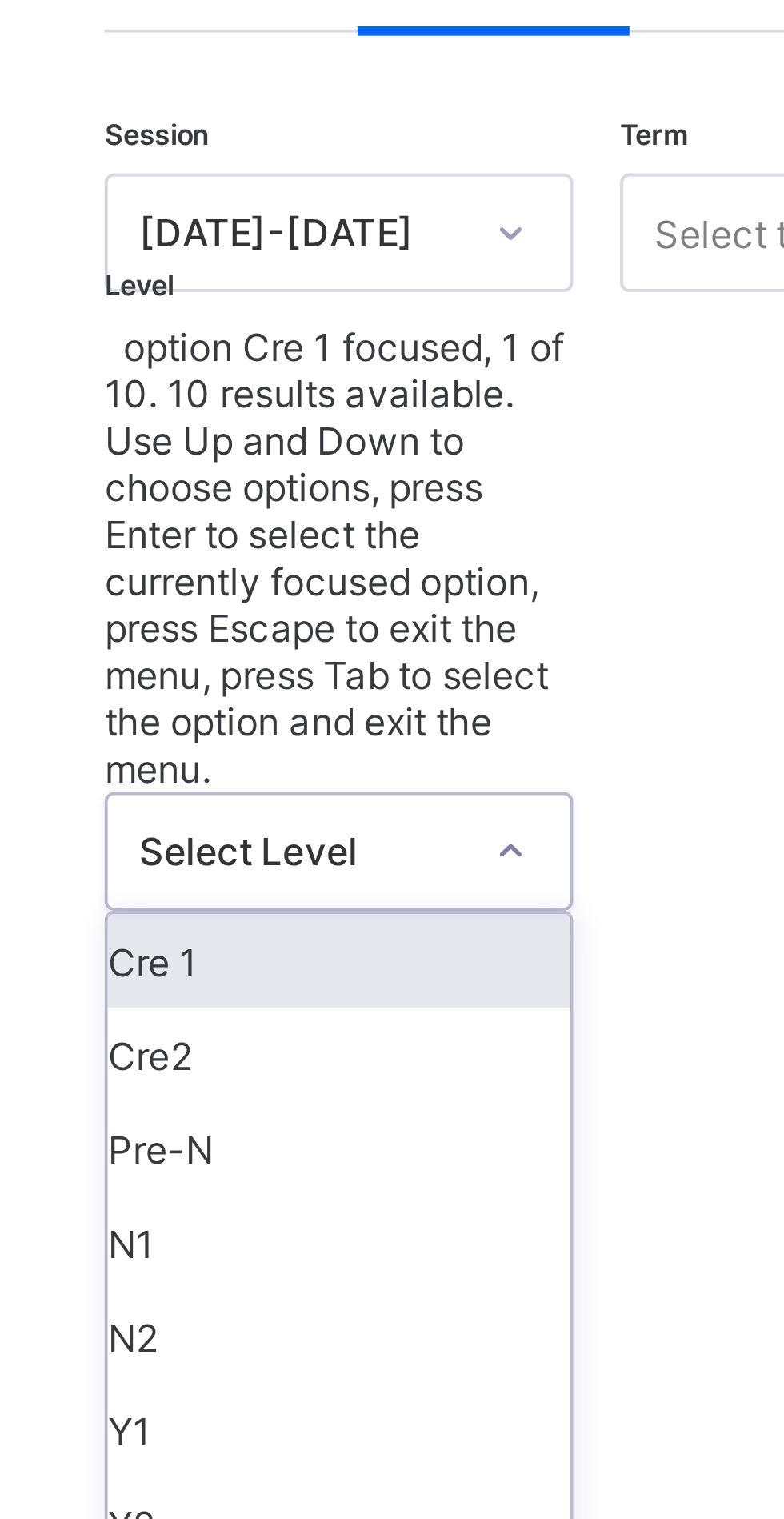
scroll to position [4, 0]
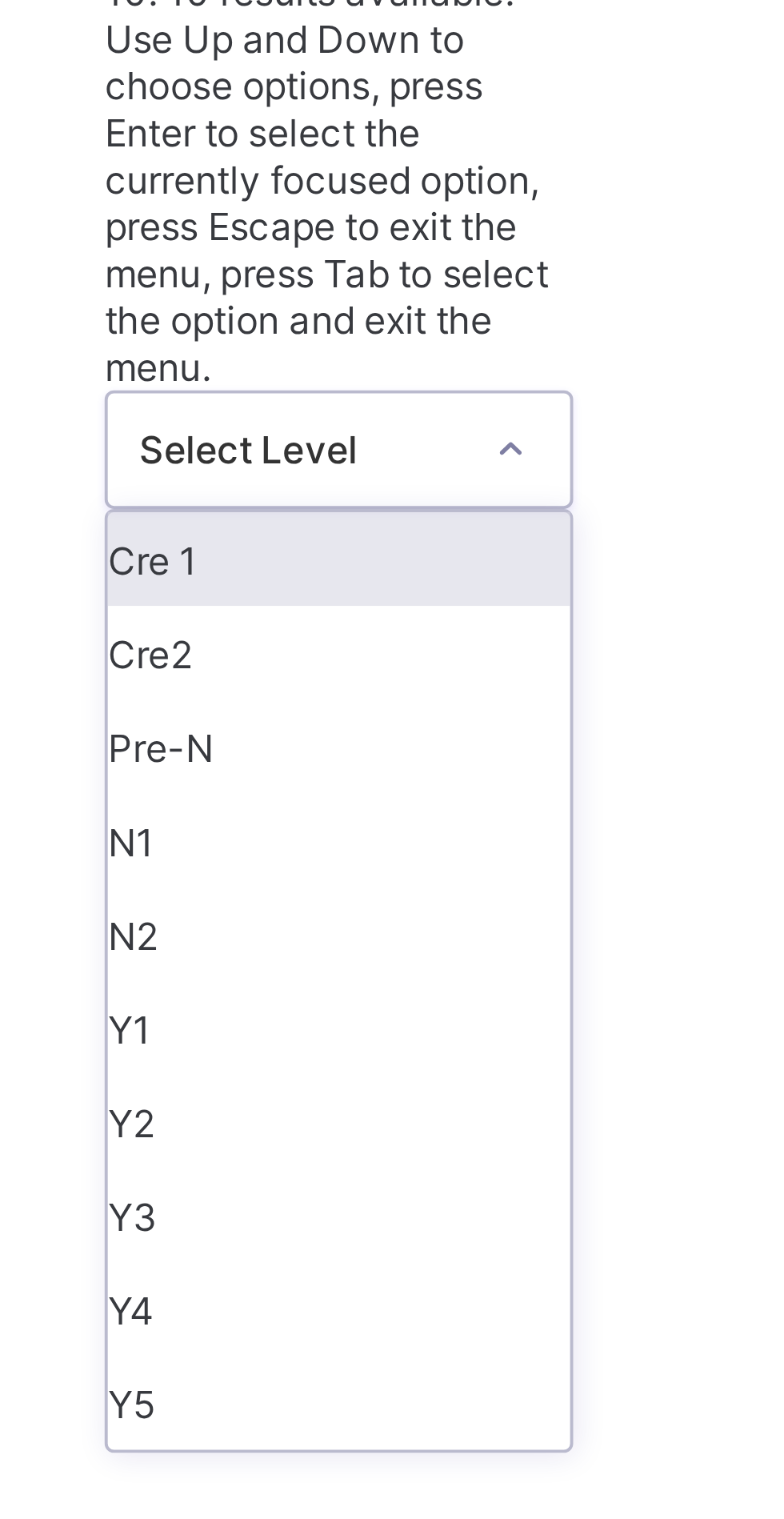
click at [257, 482] on div "Y1" at bounding box center [281, 494] width 119 height 24
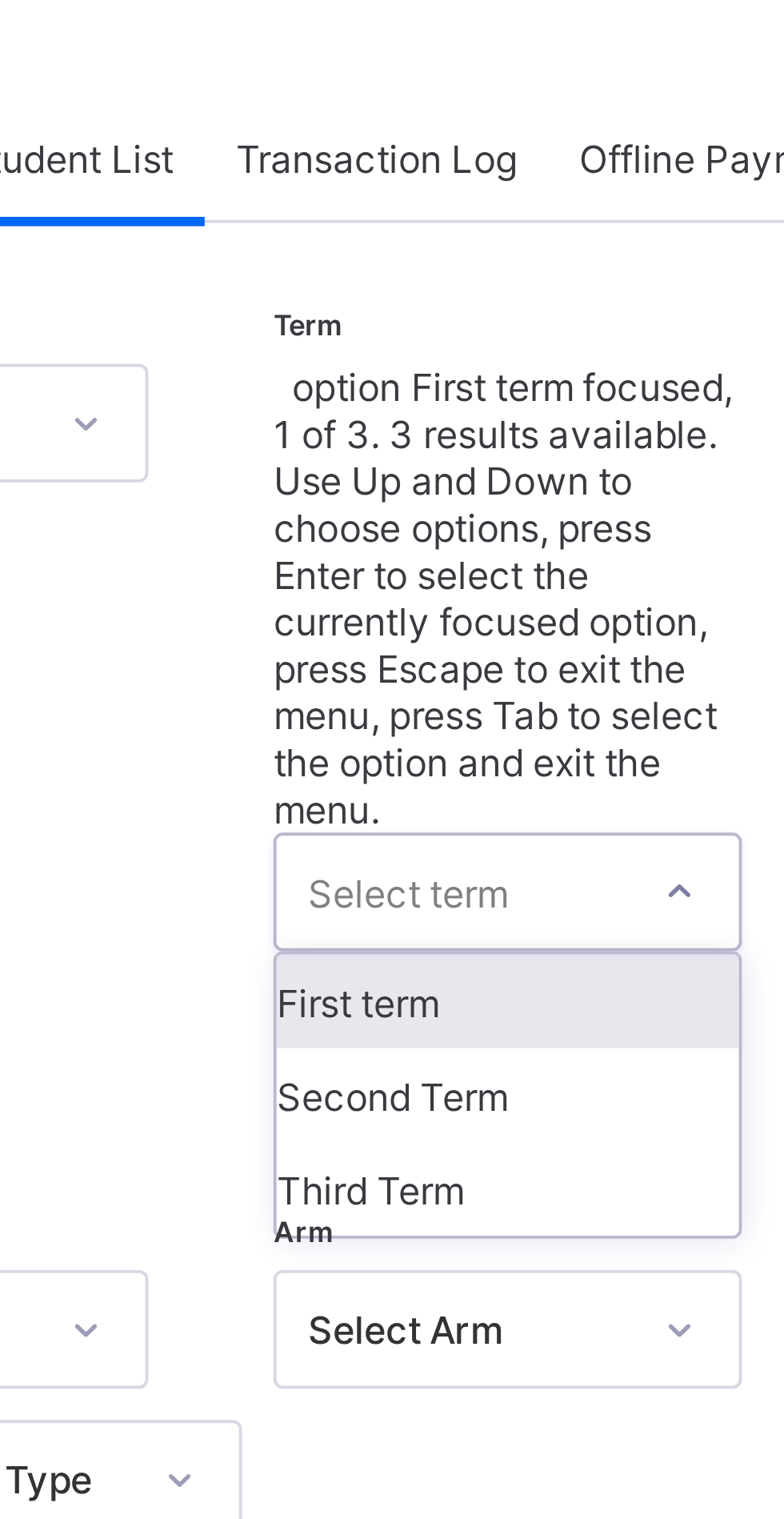
click at [447, 348] on div "Second Term" at bounding box center [433, 360] width 119 height 24
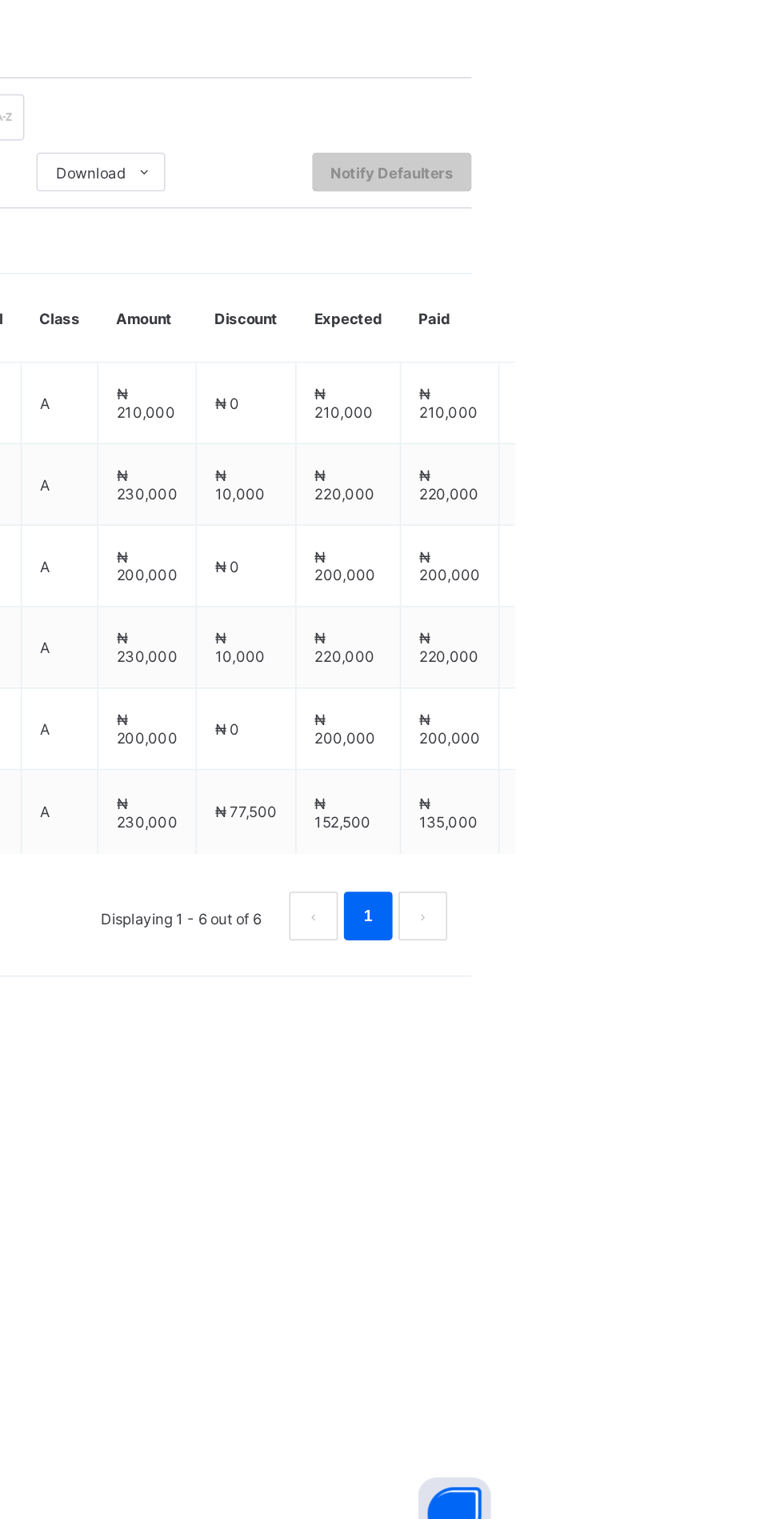
scroll to position [0, 0]
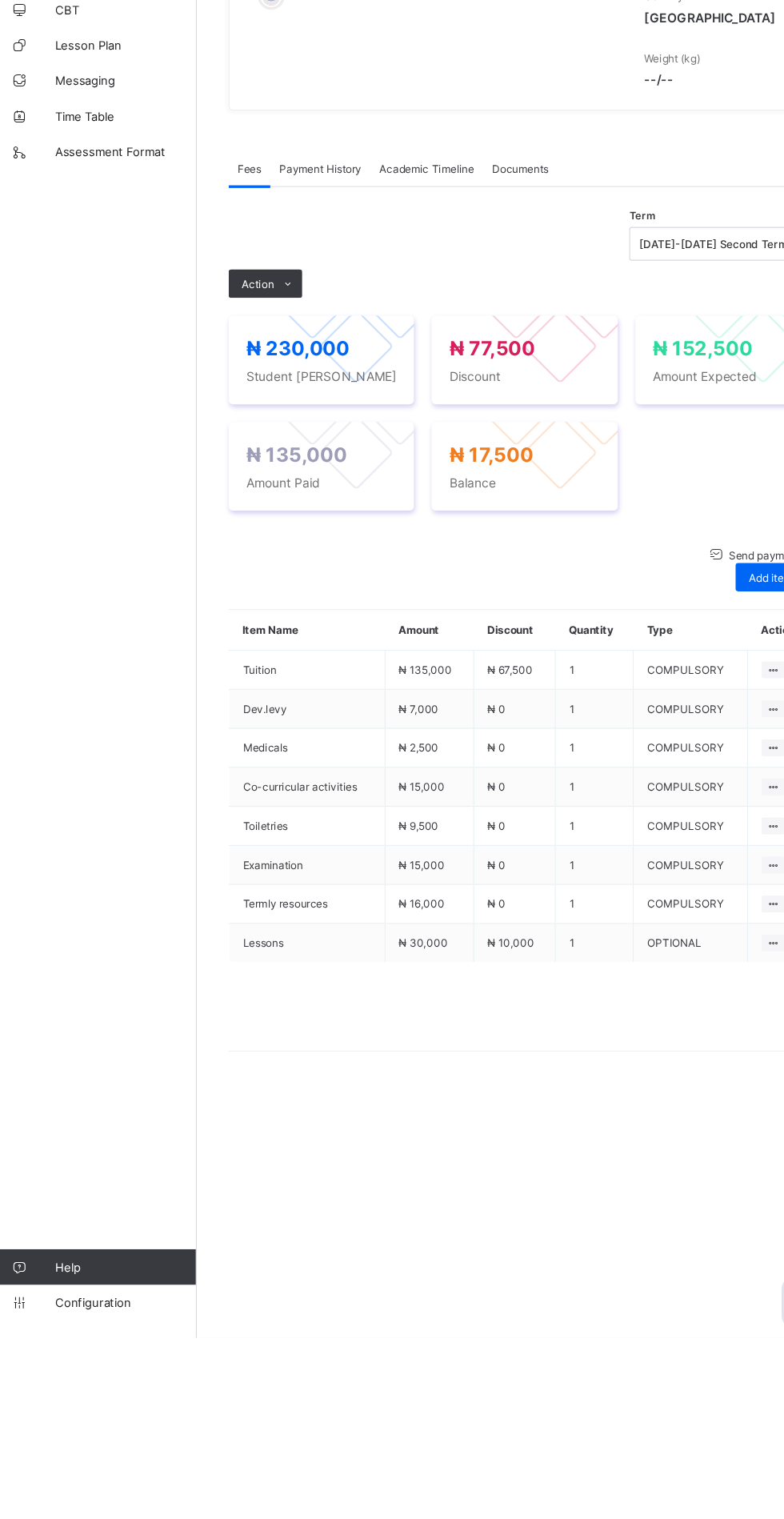
click at [257, 580] on div "Action" at bounding box center [254, 567] width 67 height 26
click at [0, 0] on ul "Receive Payment Manage Discount Send Email Reminder" at bounding box center [0, 0] width 0 height 0
click at [0, 0] on li "Receive Payment" at bounding box center [0, 0] width 0 height 0
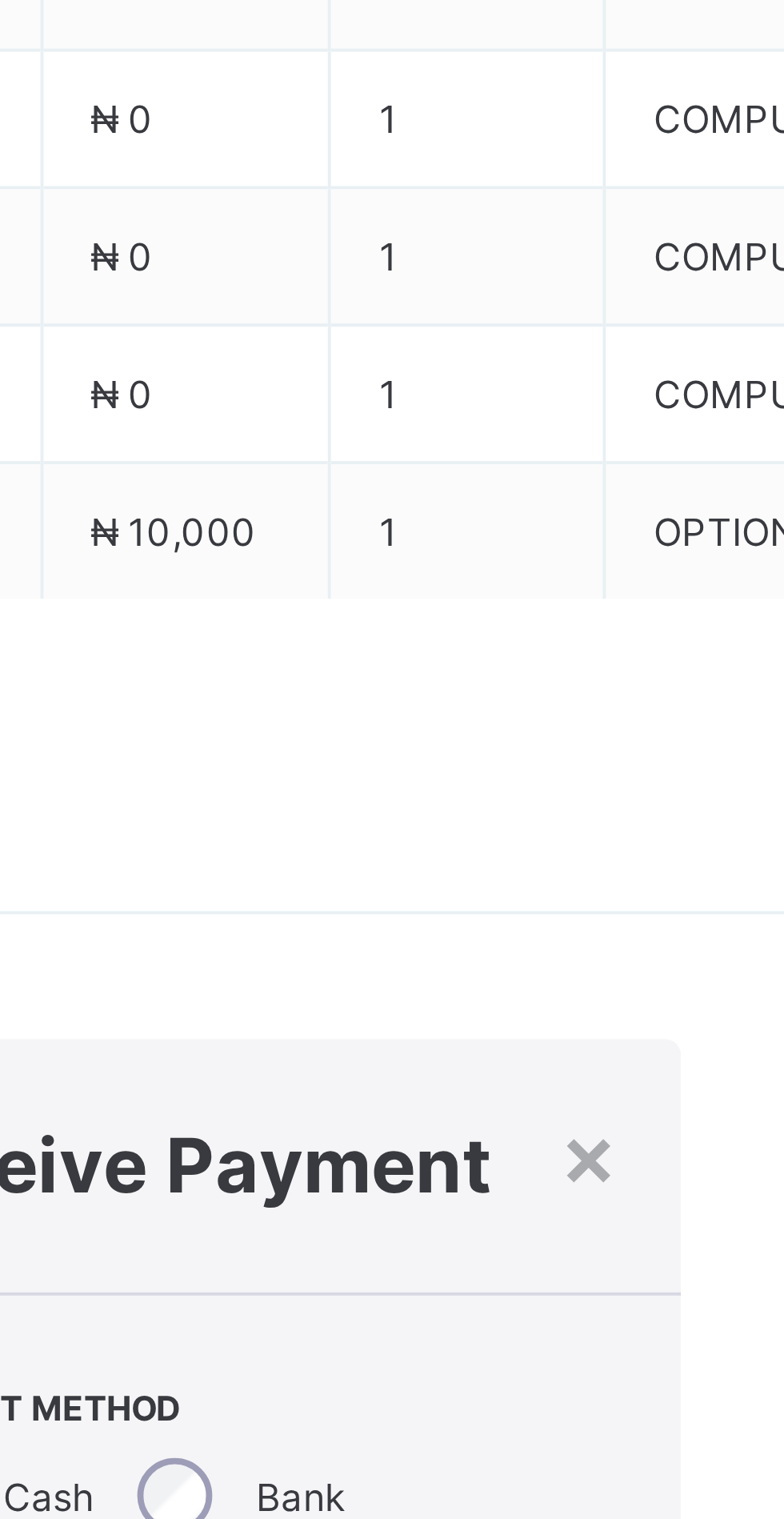
click at [516, 1508] on input "text" at bounding box center [487, 1524] width 57 height 33
type input "**********"
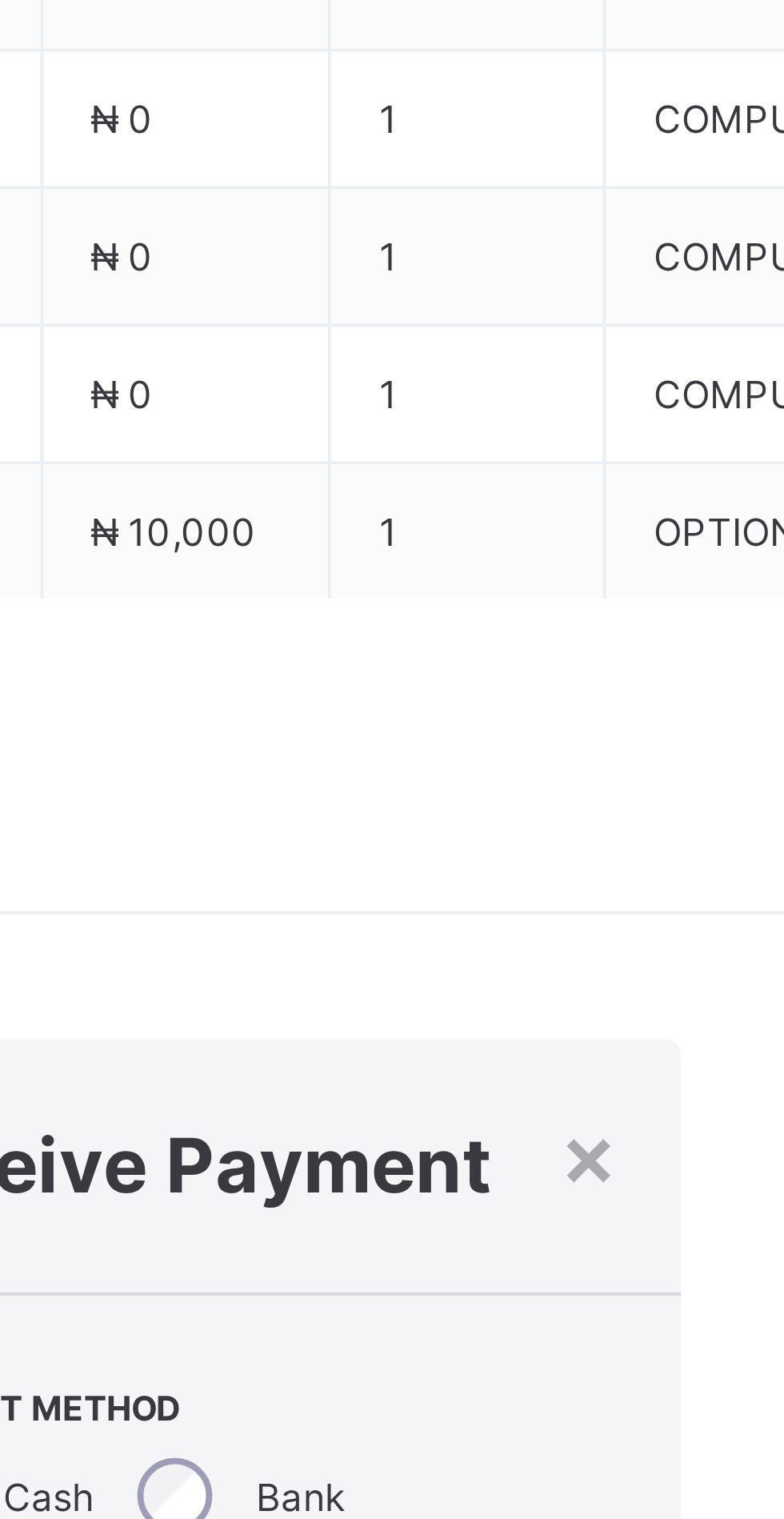
scroll to position [0, 0]
type input "**********"
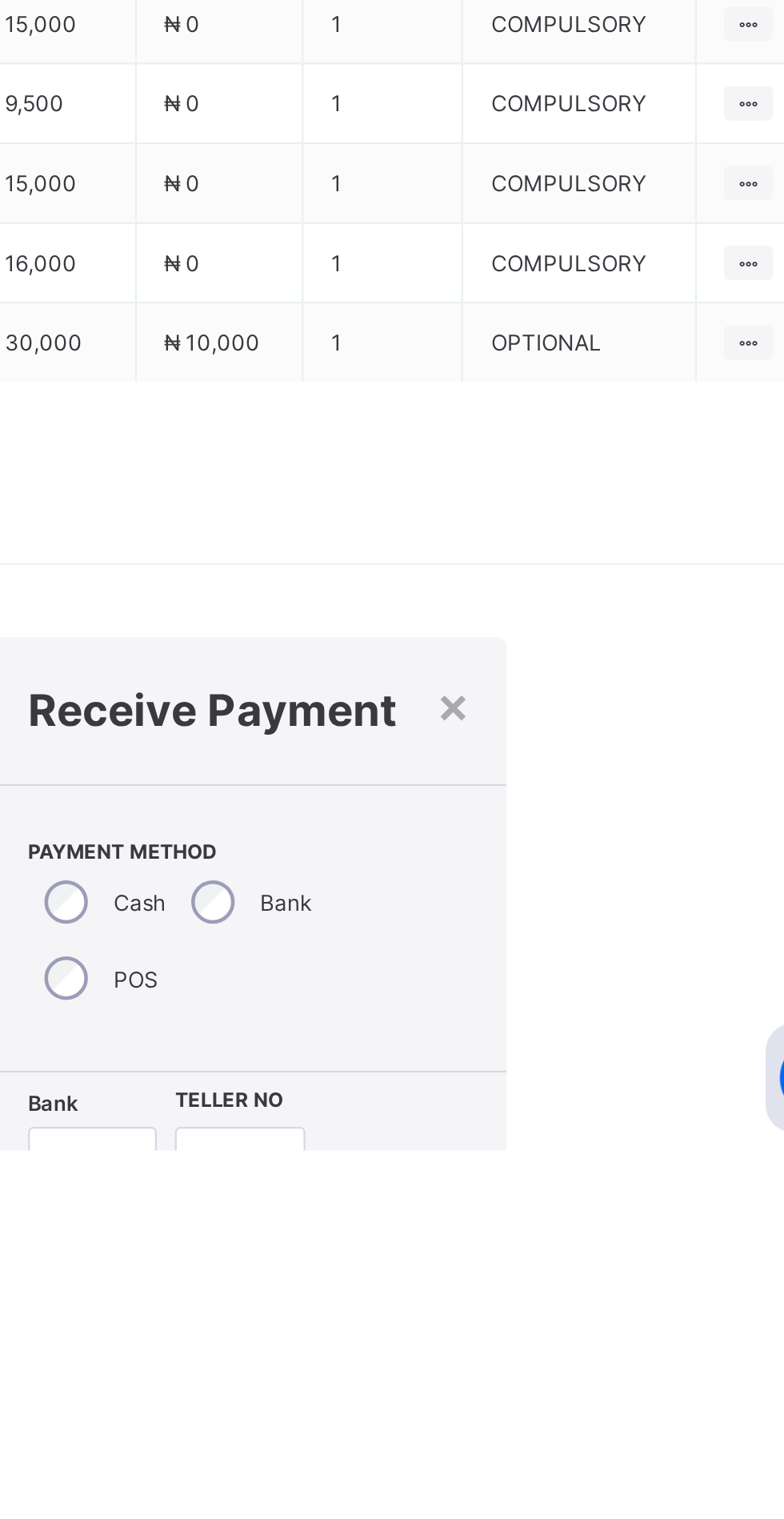
type input "********"
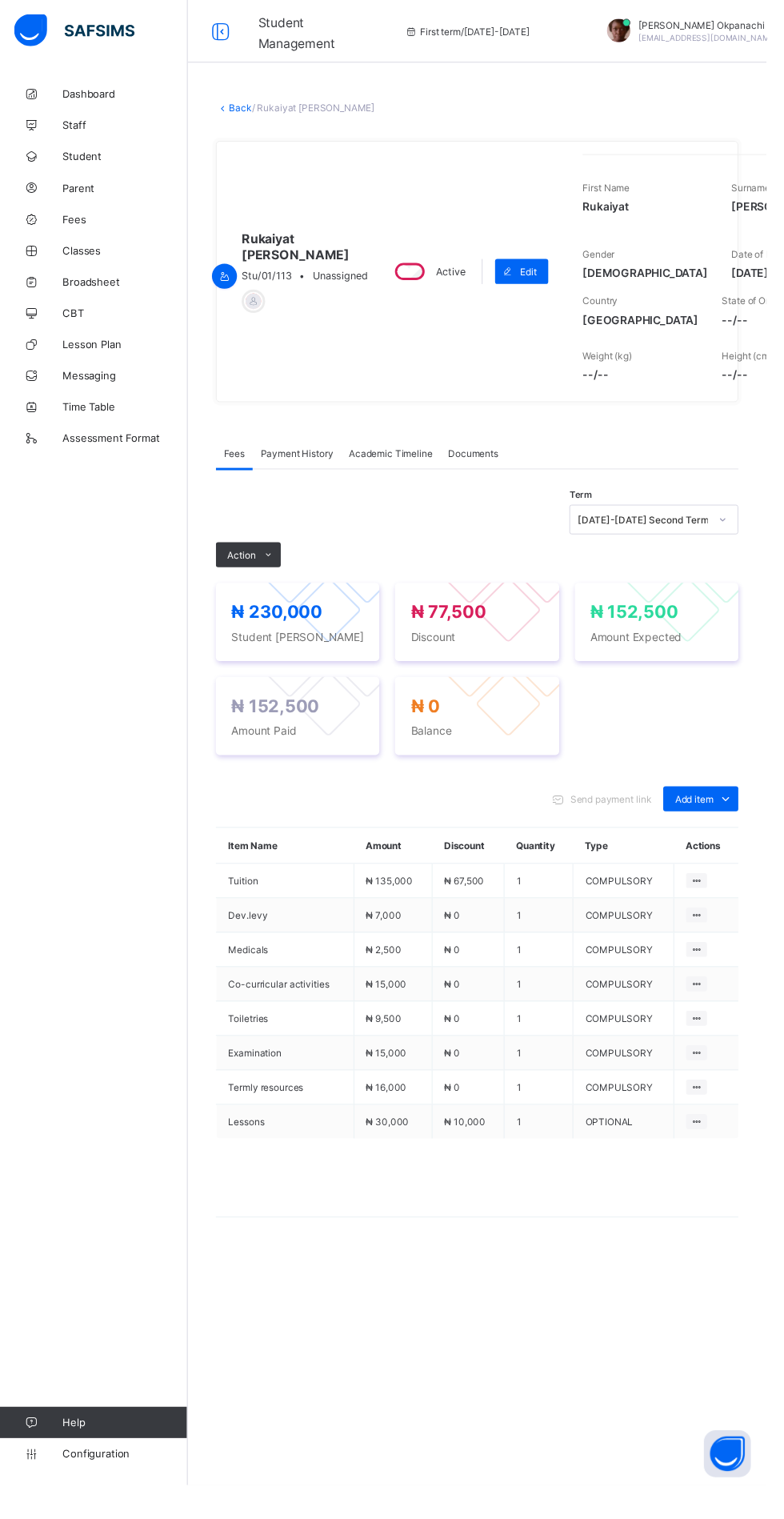
click at [256, 116] on link "Back" at bounding box center [246, 110] width 23 height 12
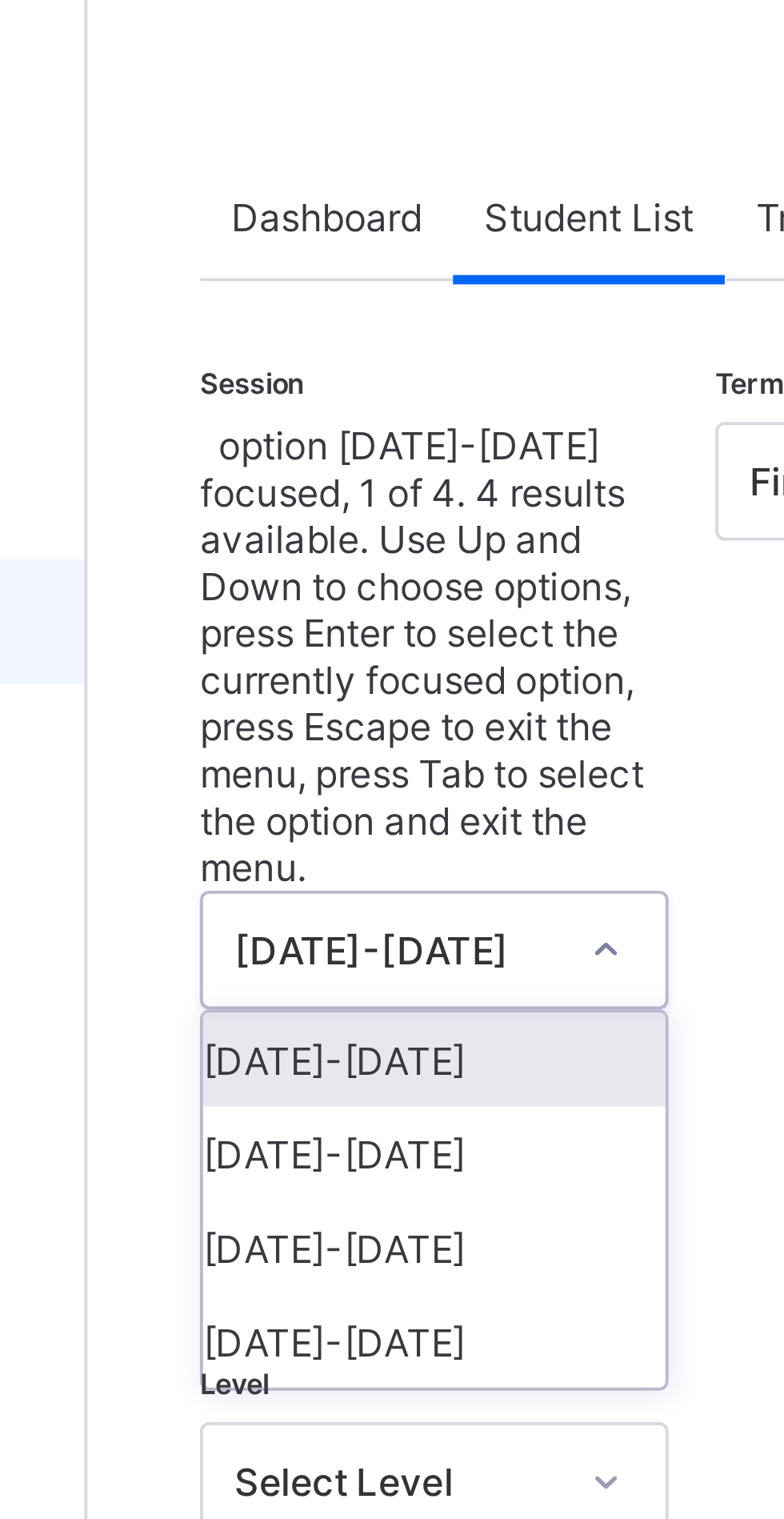
click at [282, 348] on div "[DATE]-[DATE]" at bounding box center [281, 360] width 119 height 24
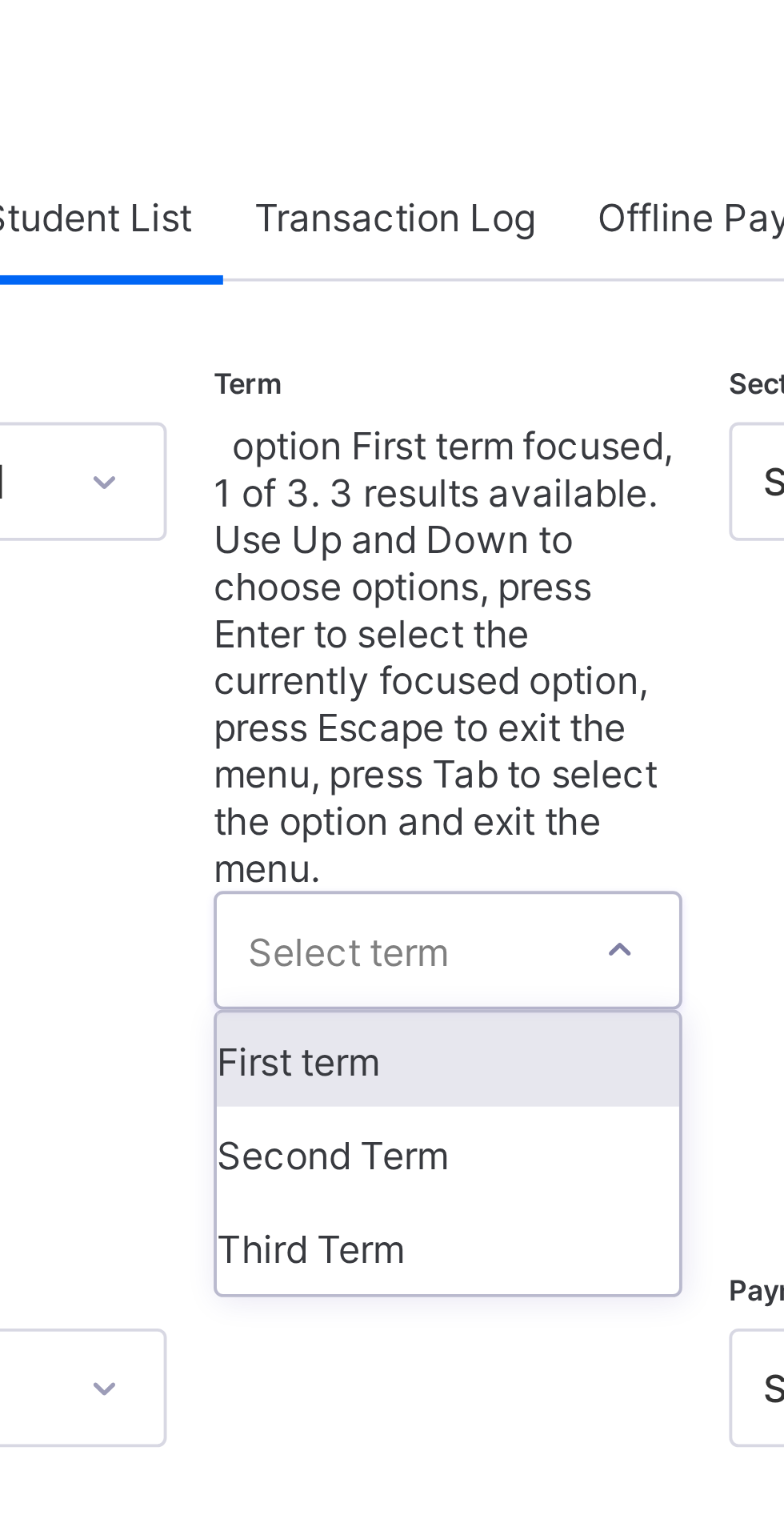
click at [399, 372] on div "Third Term" at bounding box center [412, 384] width 119 height 24
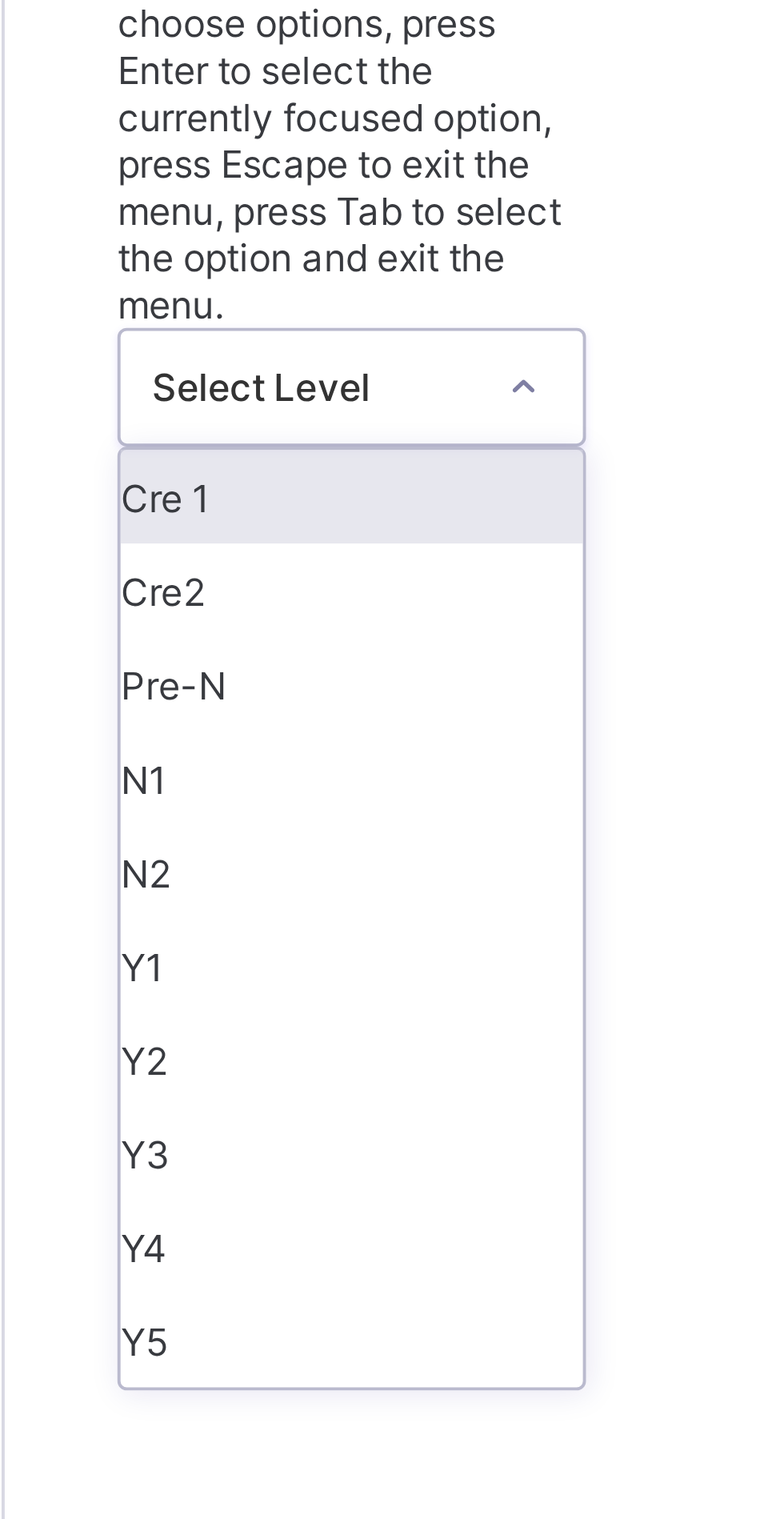
click at [260, 531] on div "Y3" at bounding box center [281, 543] width 119 height 24
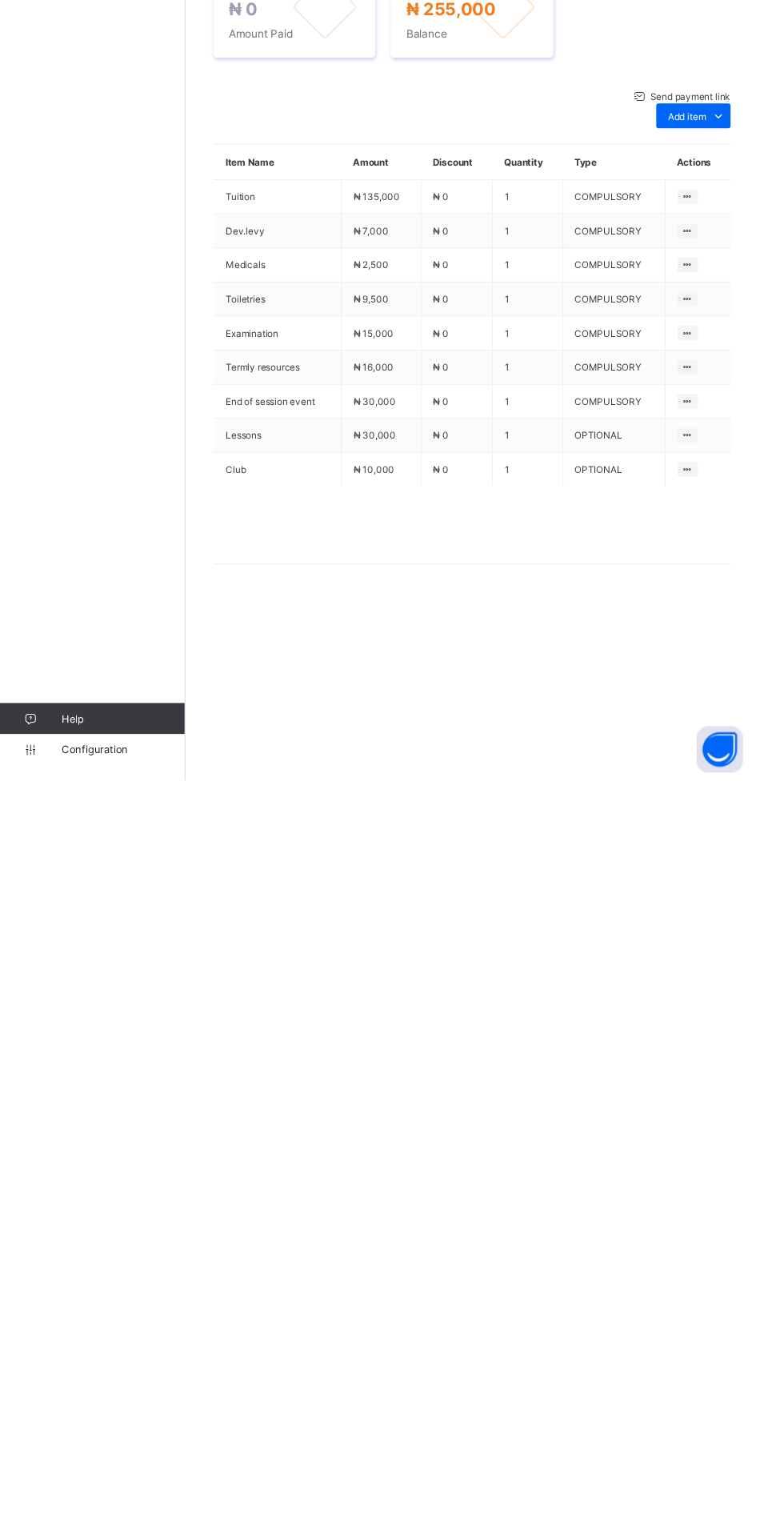
click at [261, 573] on span "Action" at bounding box center [247, 567] width 29 height 12
click at [0, 0] on li "Receive Payment" at bounding box center [0, 0] width 0 height 0
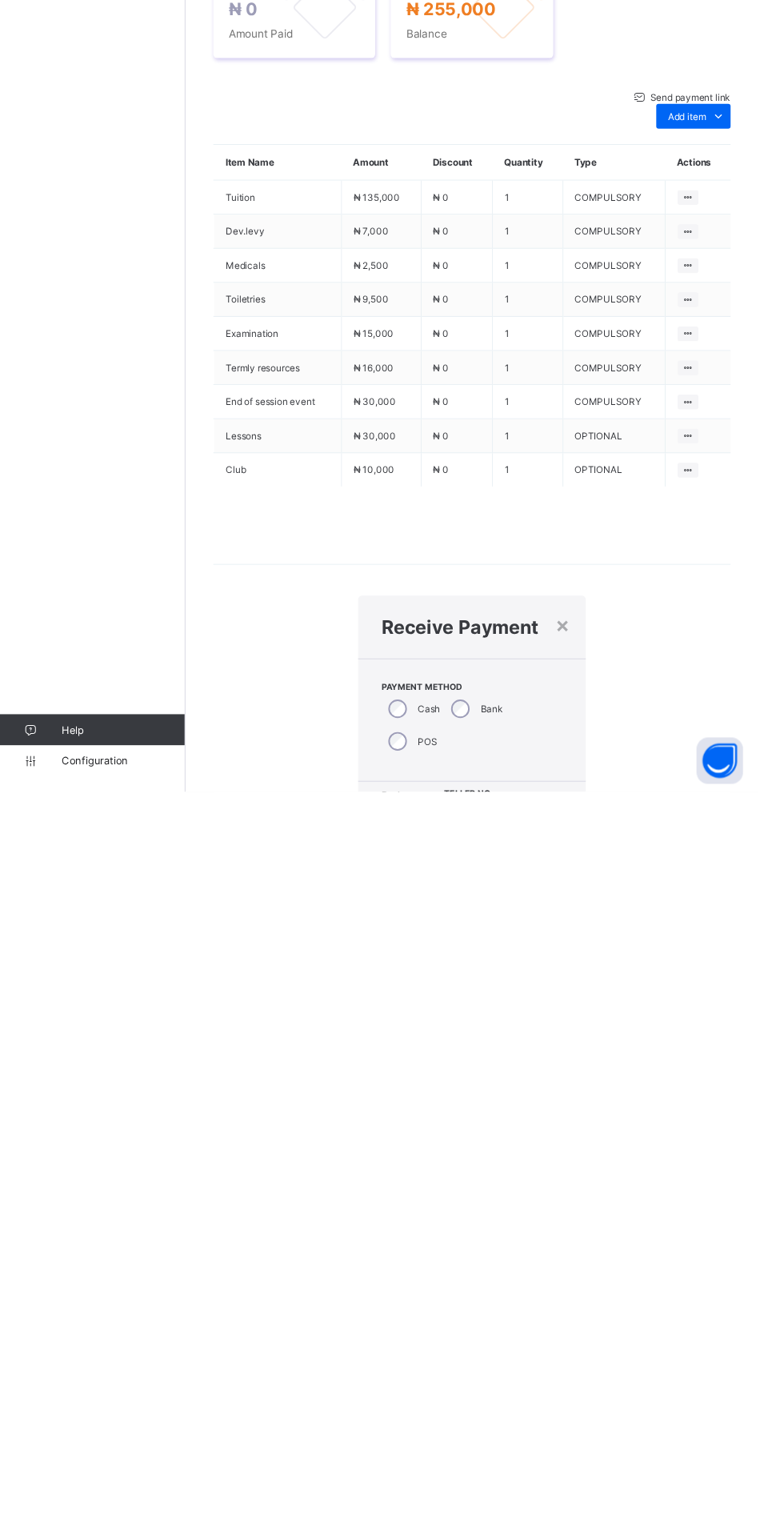
scroll to position [42, 0]
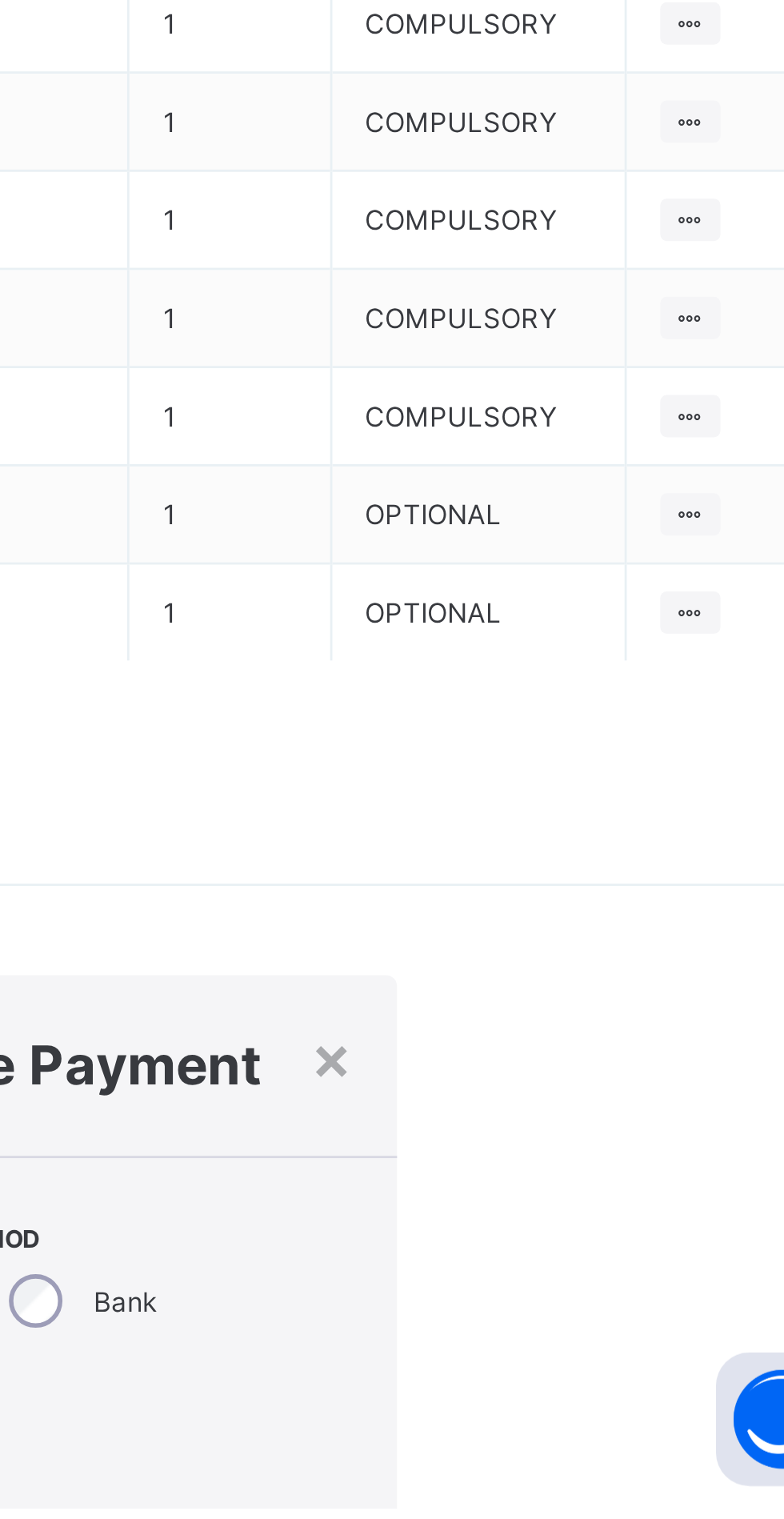
scroll to position [0, 32]
type input "**********"
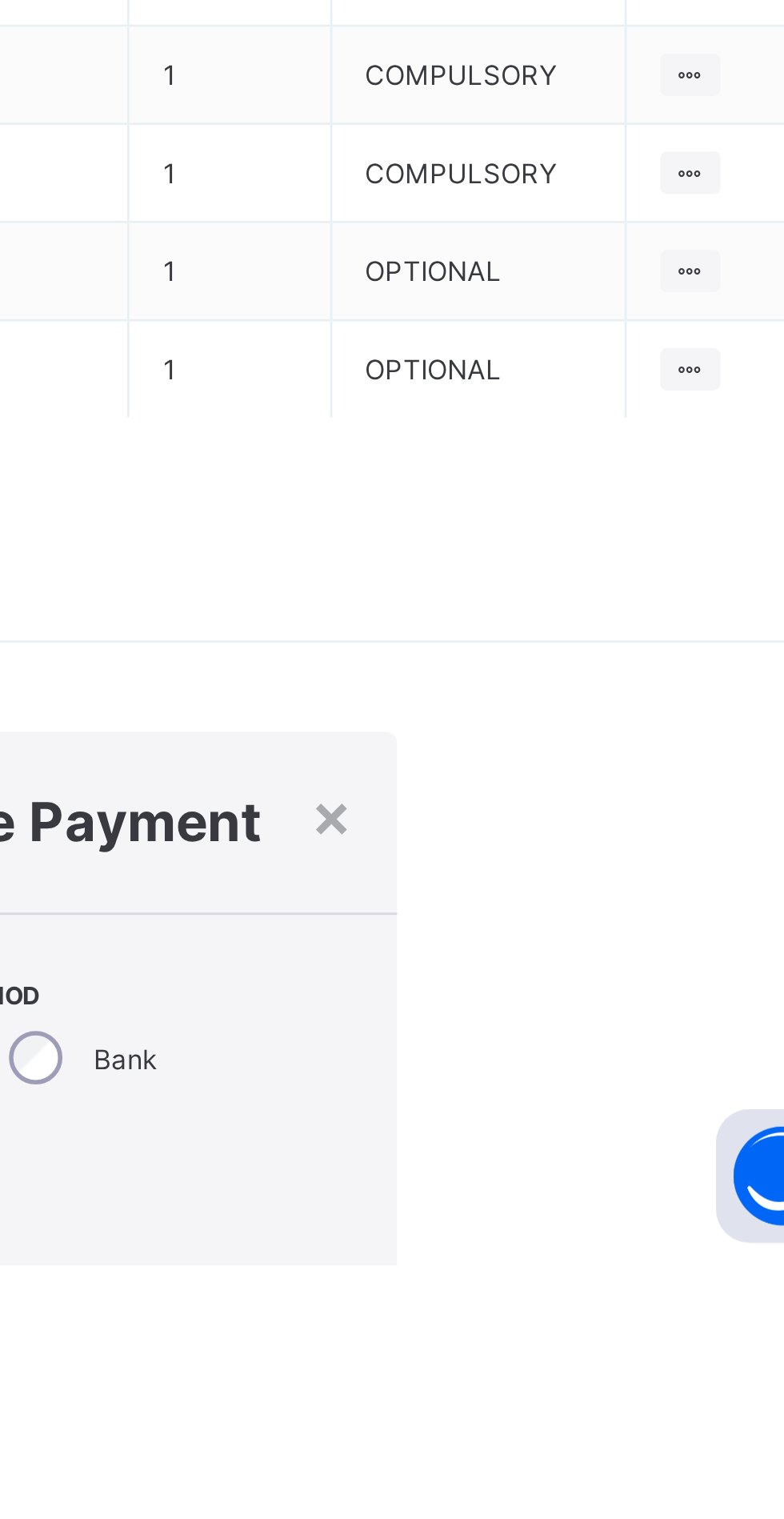
type input "*********"
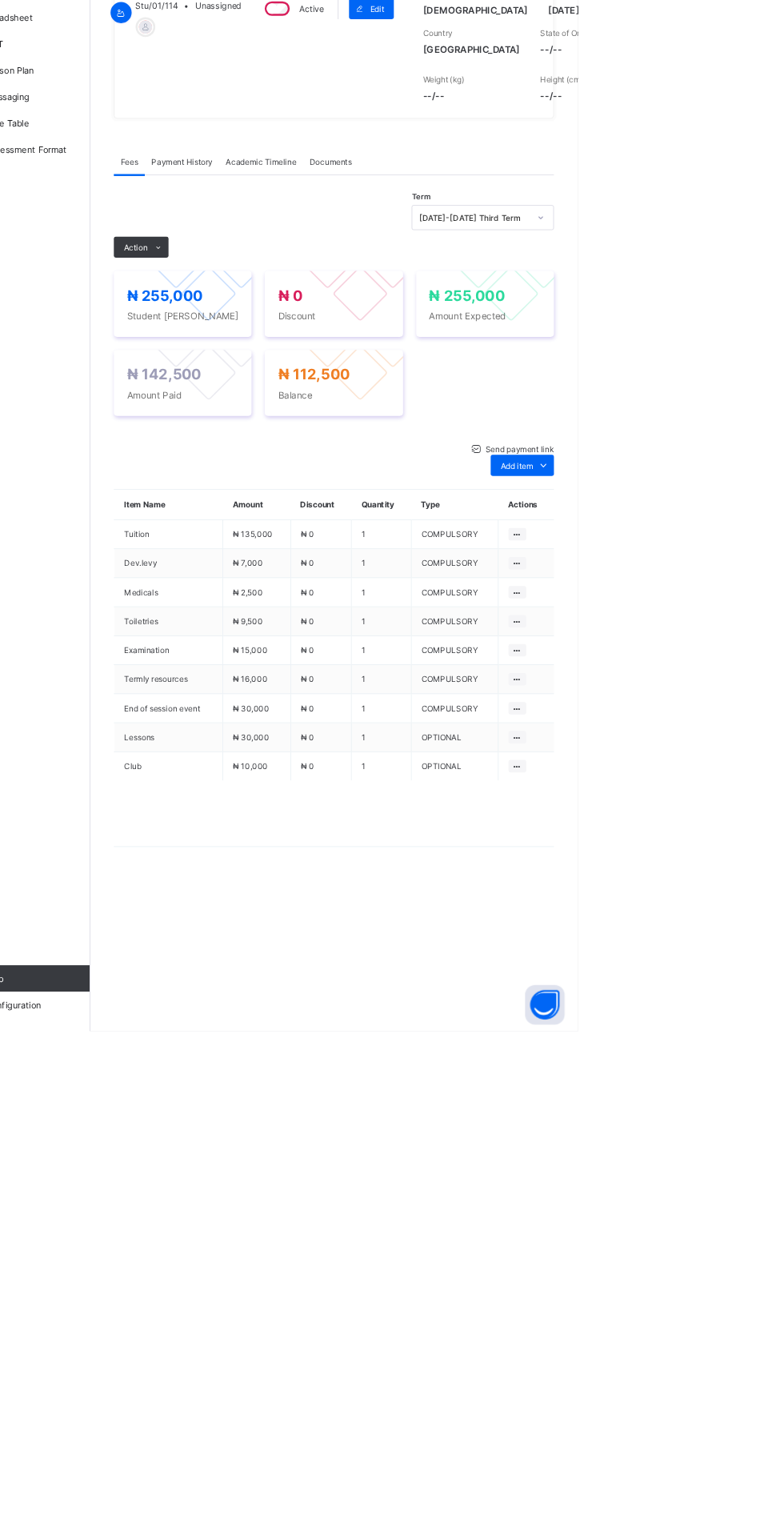
scroll to position [0, 0]
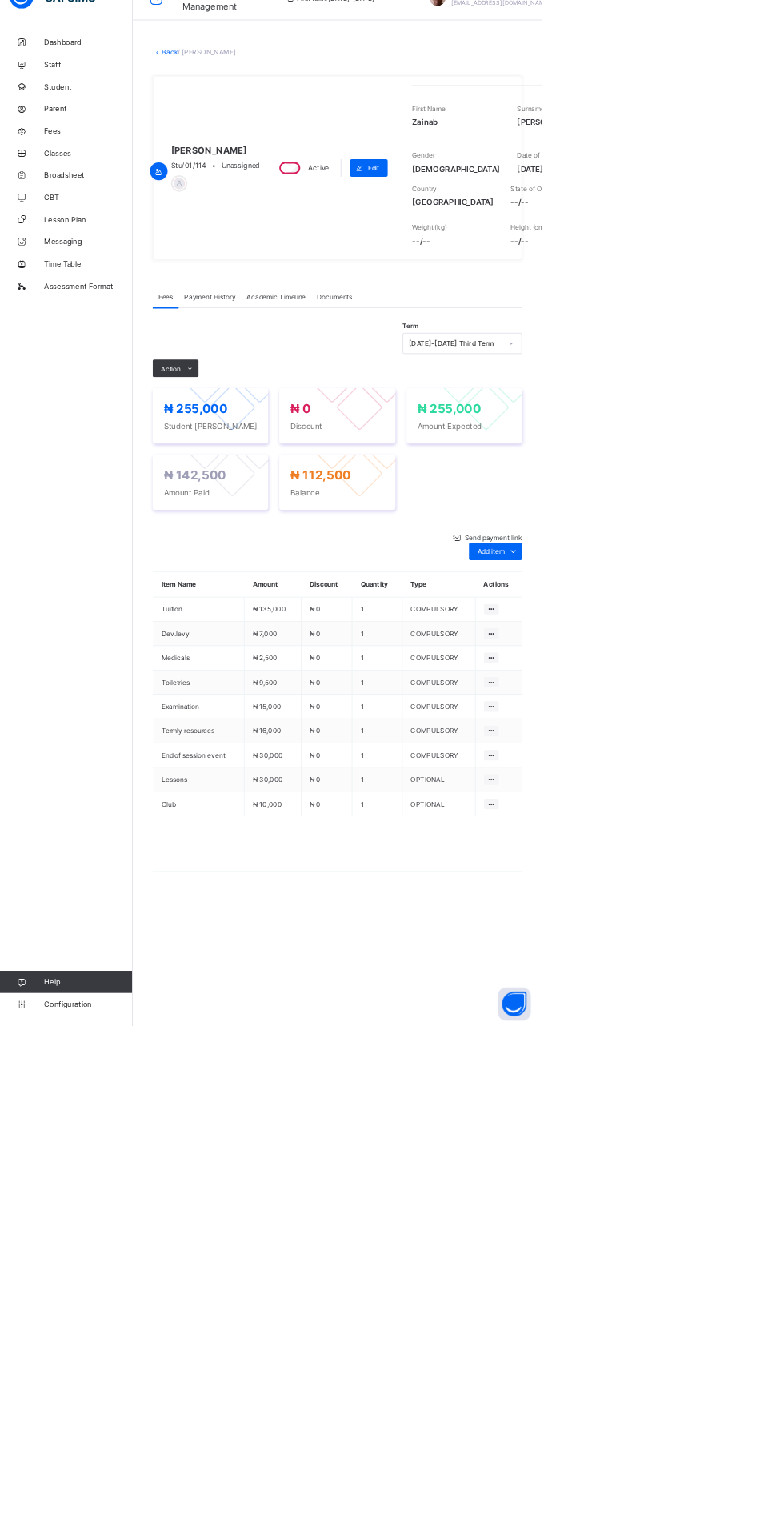
click at [253, 113] on link "Back" at bounding box center [246, 110] width 23 height 12
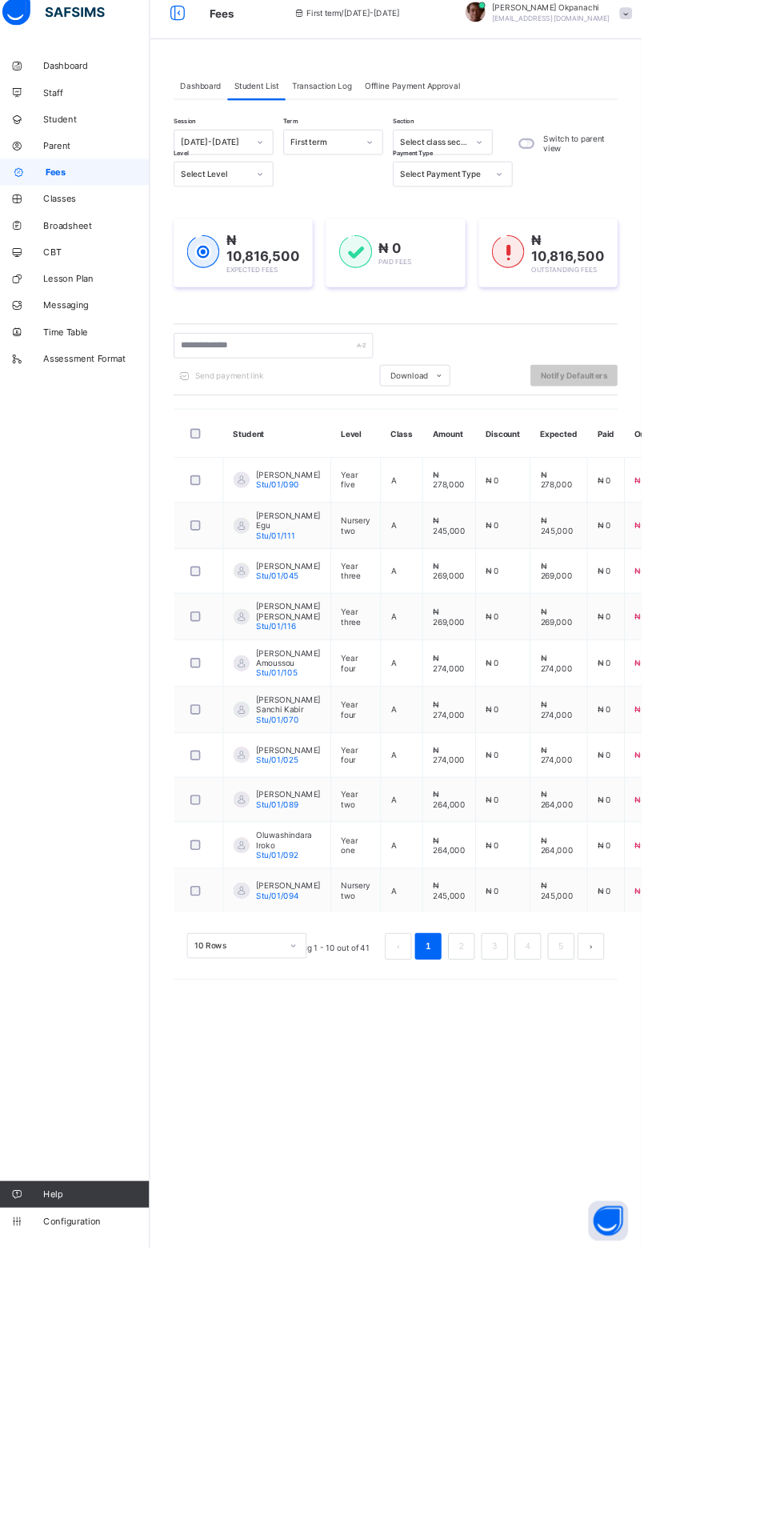
click at [467, 181] on div at bounding box center [456, 188] width 27 height 26
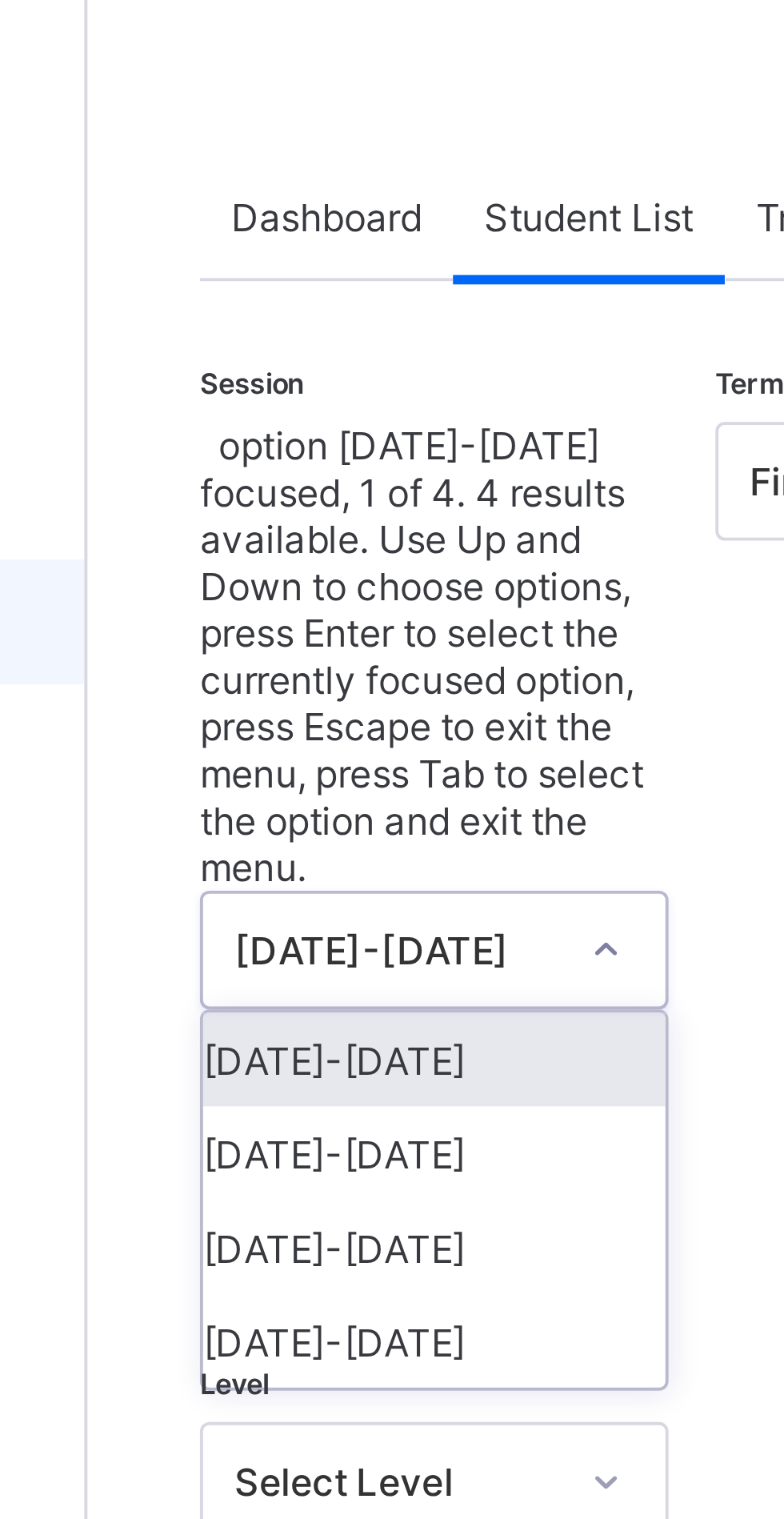
click at [284, 348] on div "[DATE]-[DATE]" at bounding box center [281, 360] width 119 height 24
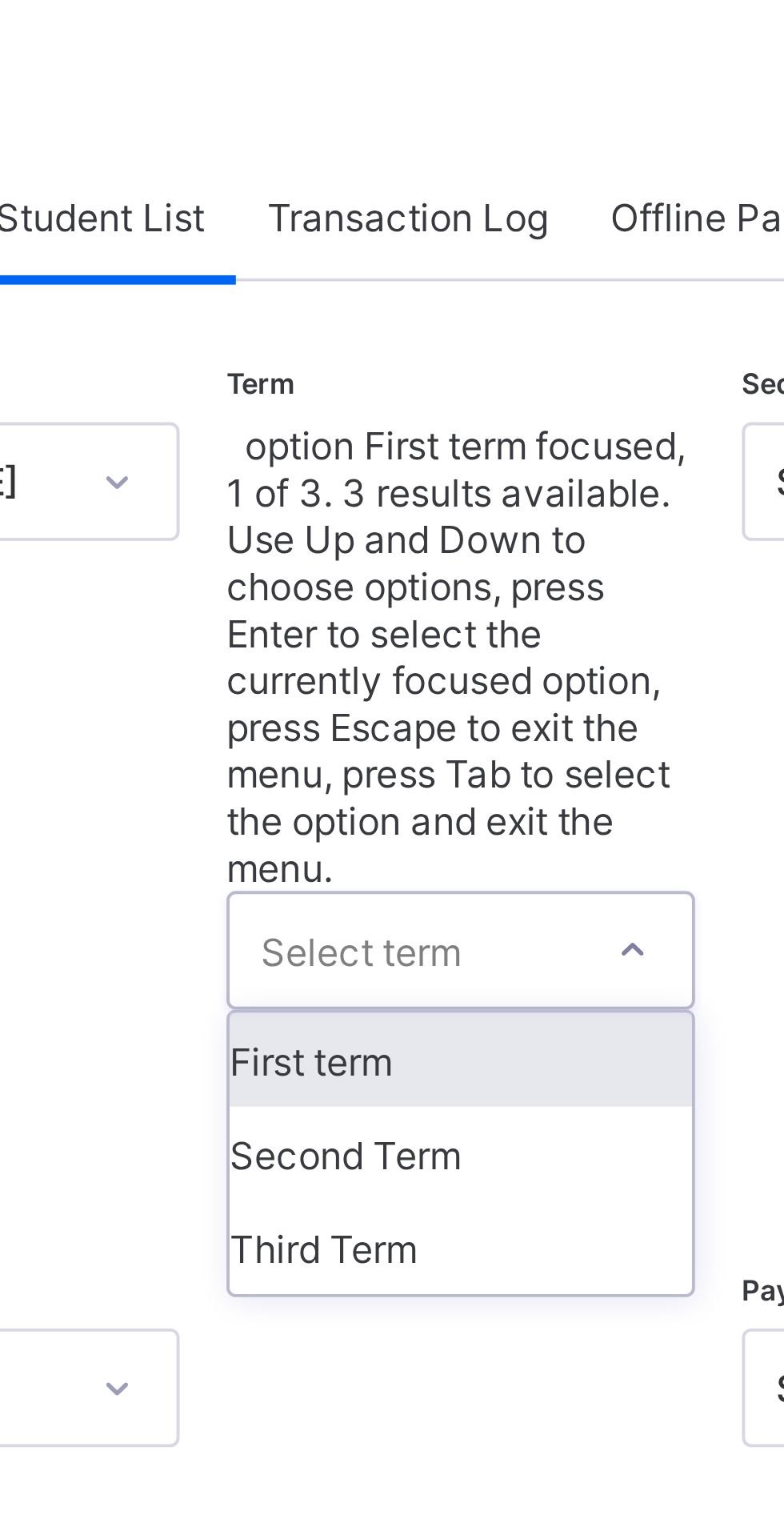
click at [408, 372] on div "Third Term" at bounding box center [412, 384] width 119 height 24
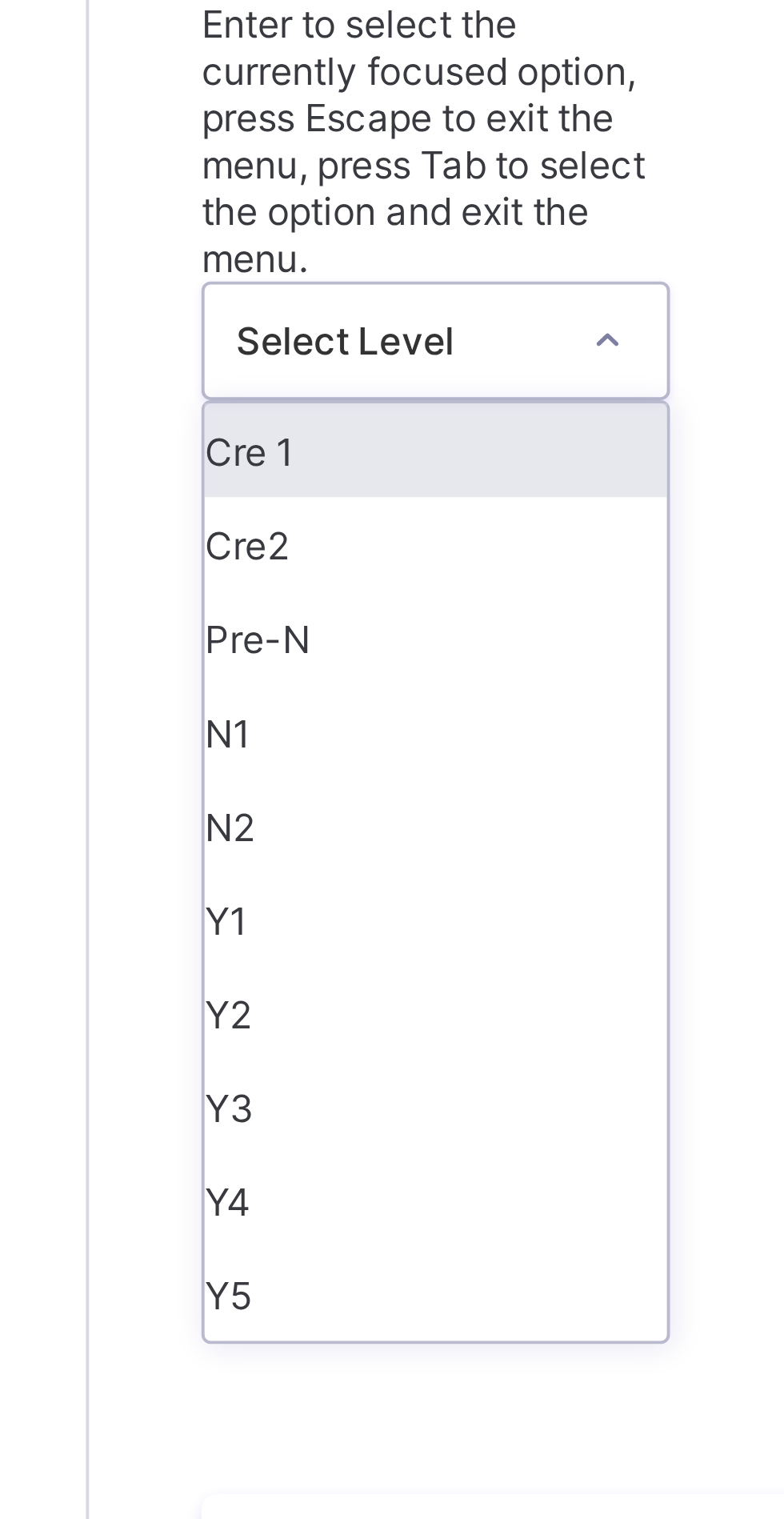
click at [266, 531] on div "Y3" at bounding box center [281, 543] width 119 height 24
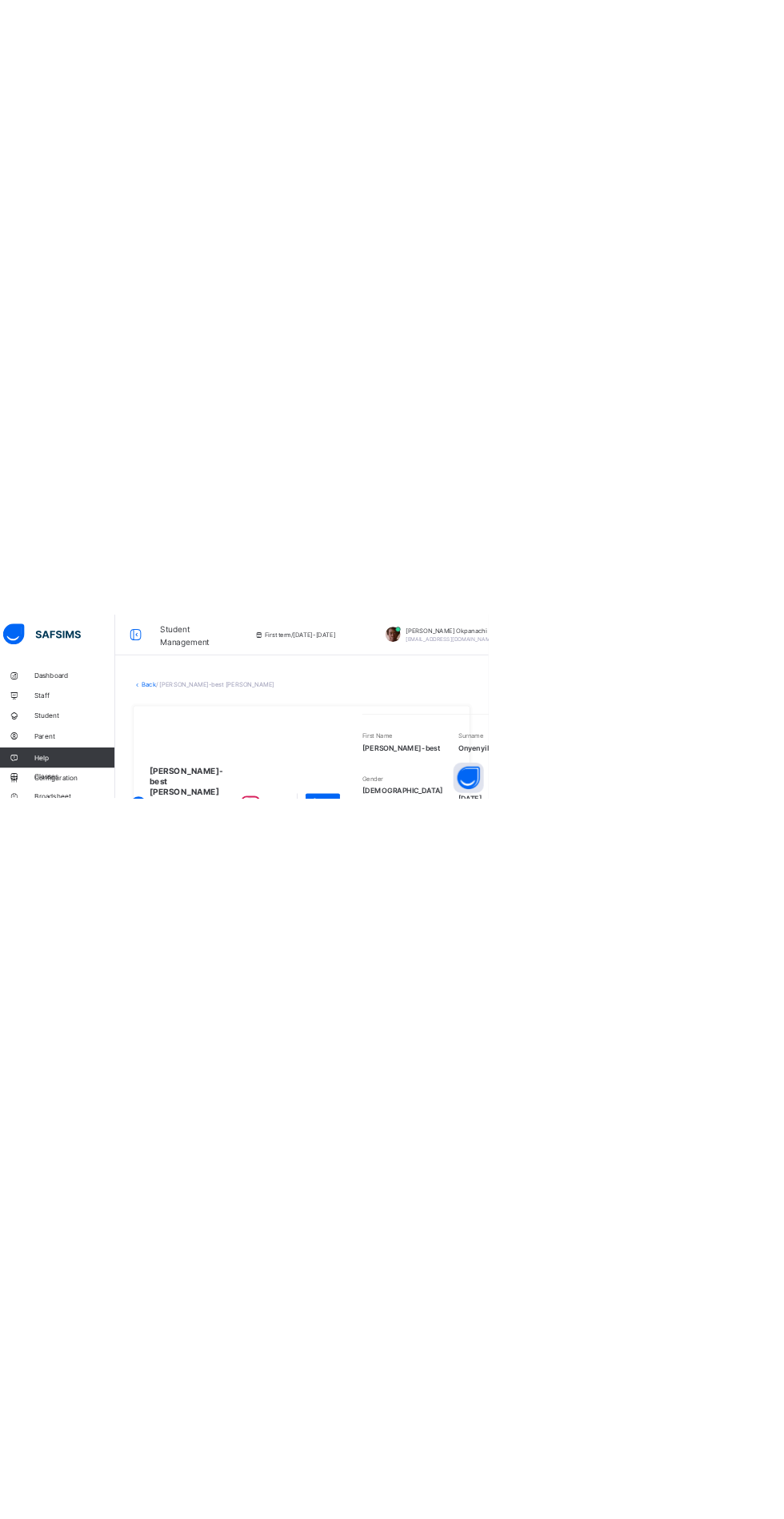
scroll to position [0, 43]
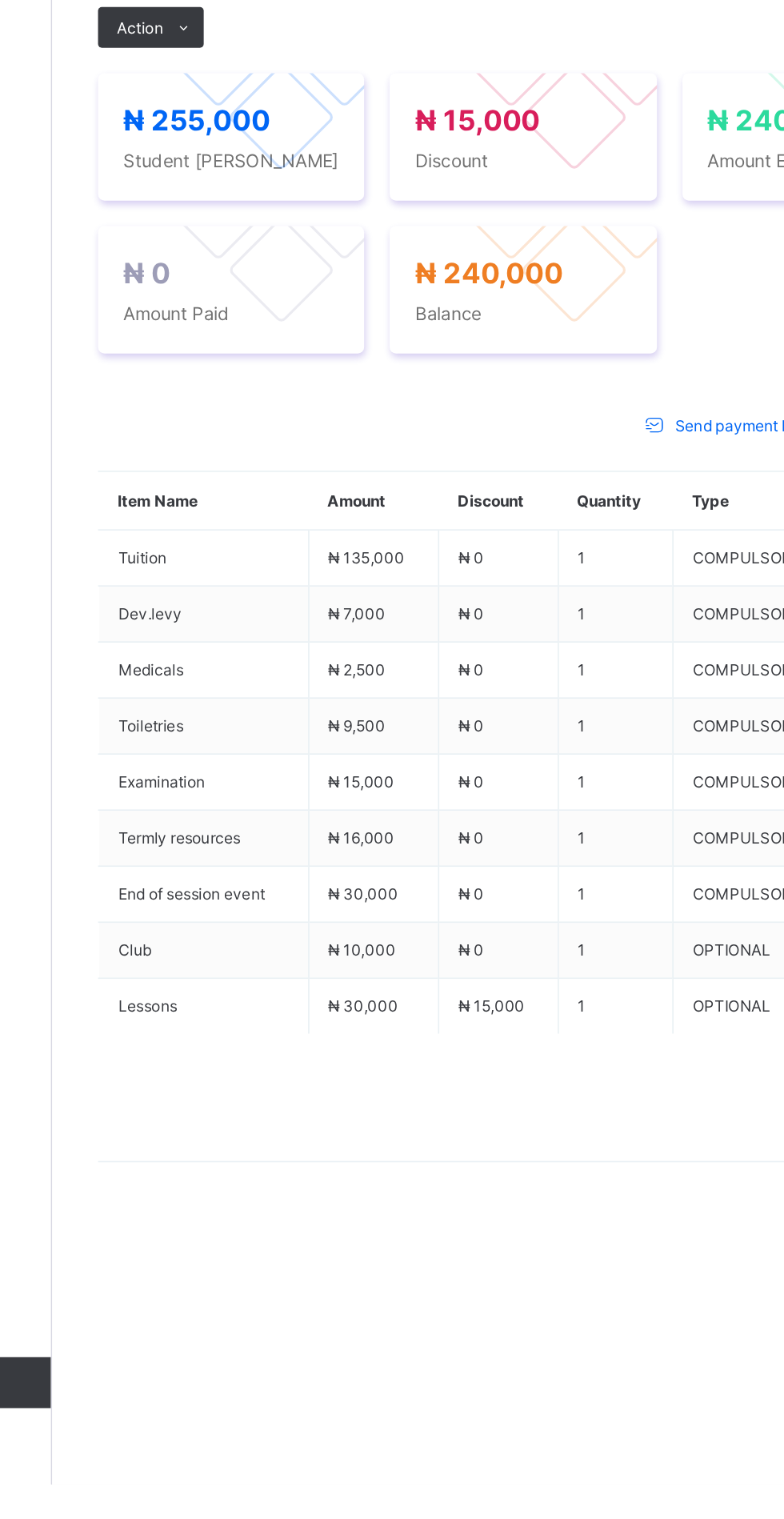
click at [303, 506] on span "Payment History" at bounding box center [303, 499] width 74 height 12
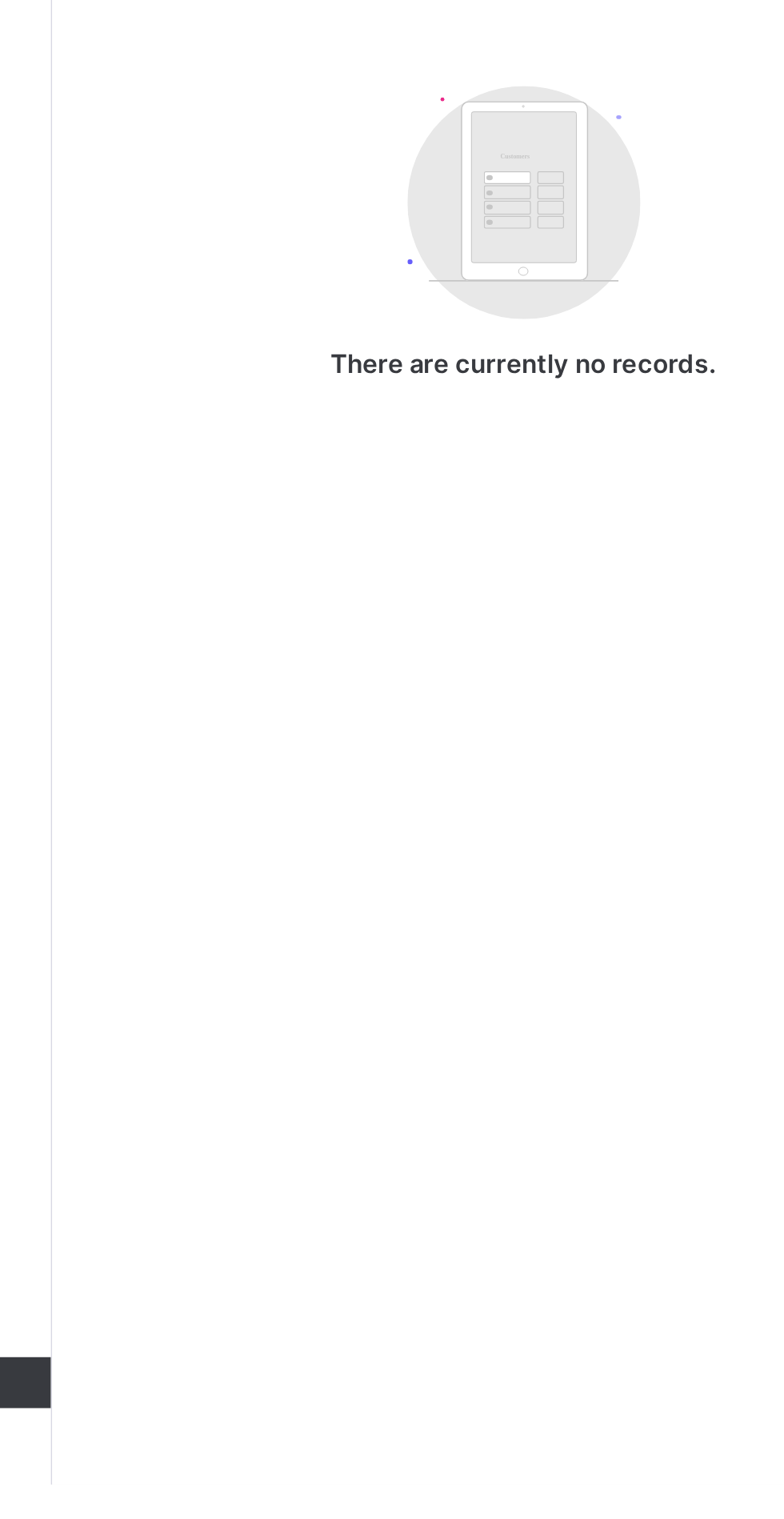
click at [237, 506] on span "Fees" at bounding box center [239, 499] width 21 height 12
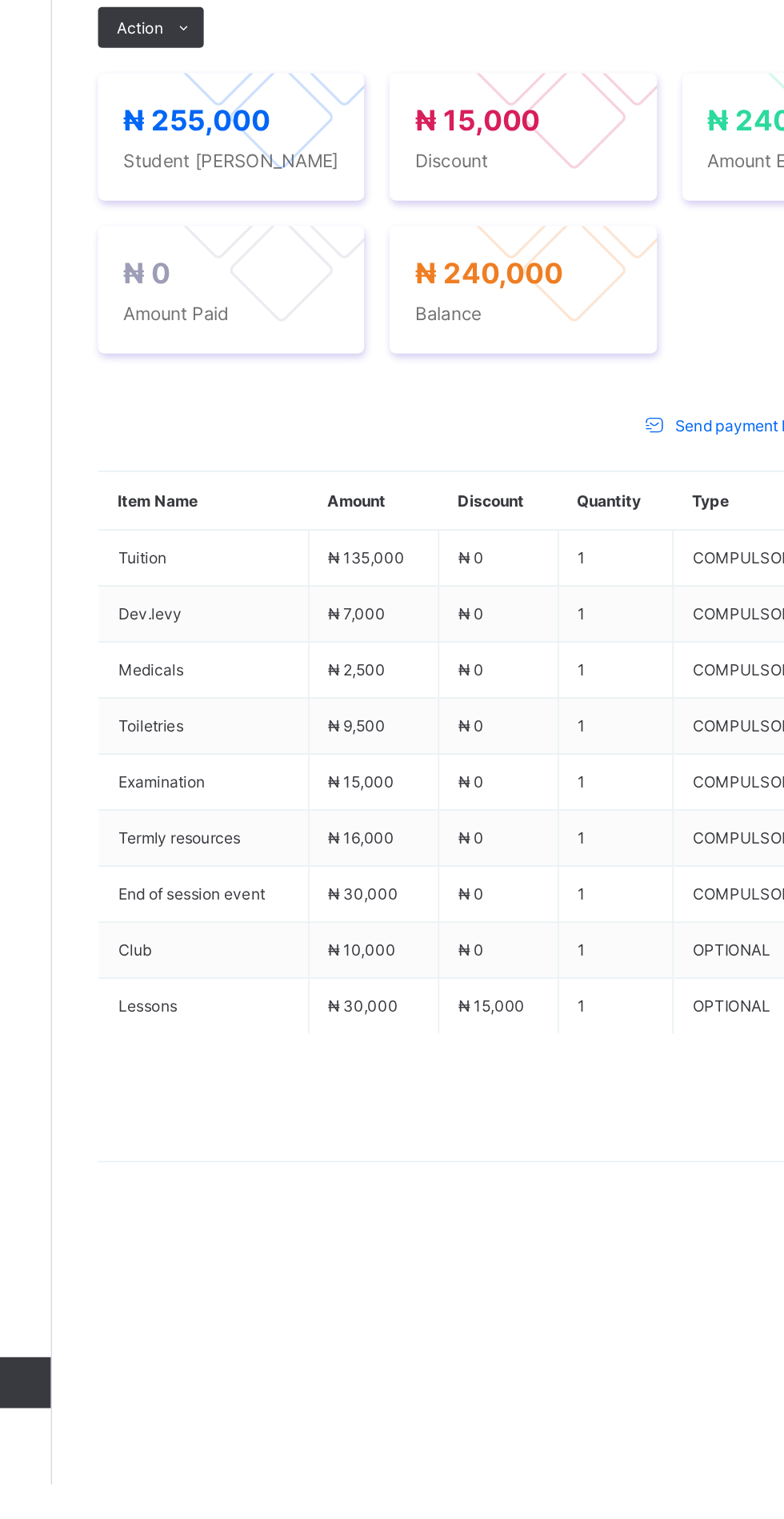
click at [263, 616] on span at bounding box center [275, 603] width 26 height 26
click at [0, 0] on li "Receive Payment" at bounding box center [0, 0] width 0 height 0
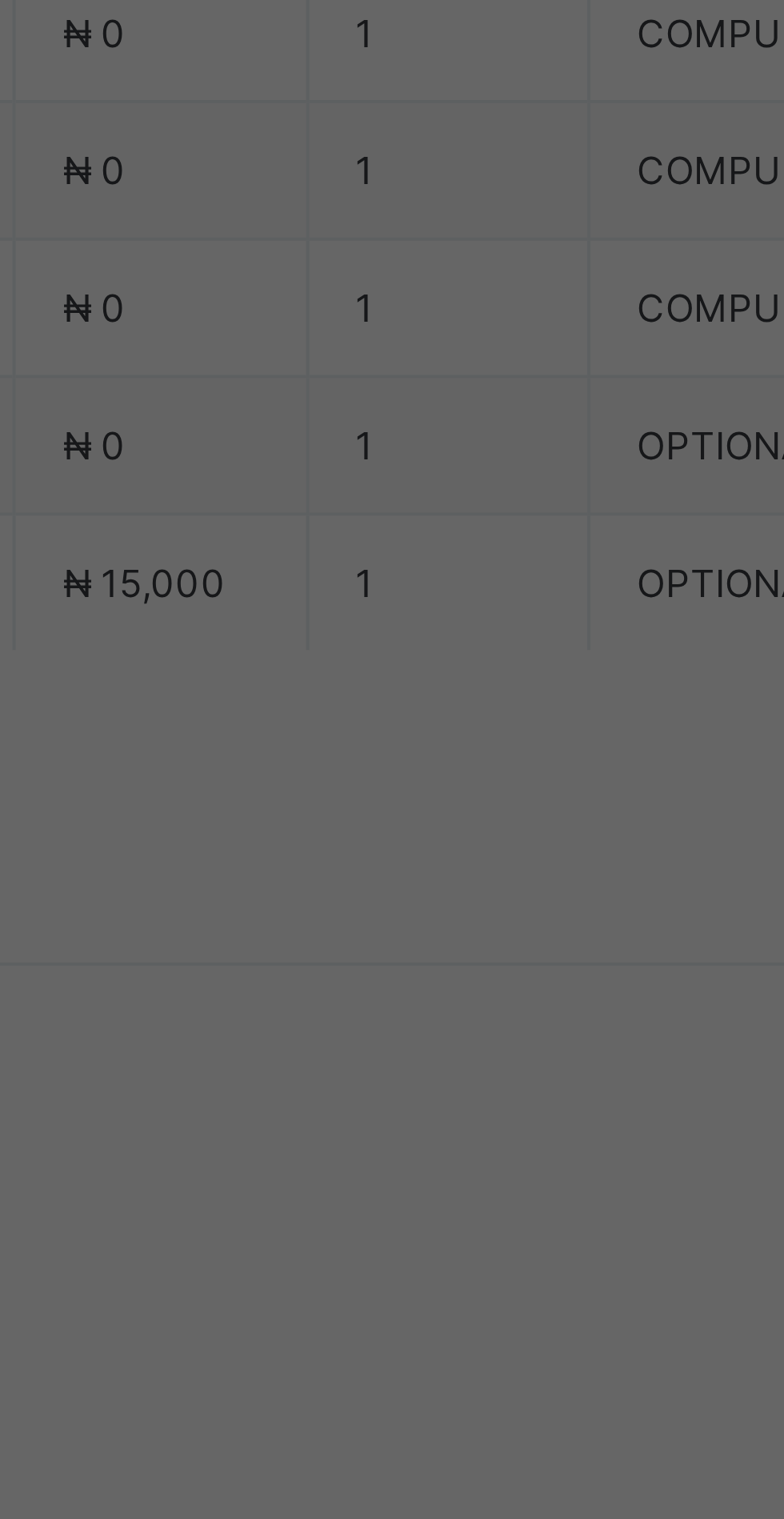
click at [420, 811] on input "text" at bounding box center [392, 793] width 57 height 33
type input "**********"
click at [400, 876] on input "date" at bounding box center [349, 858] width 102 height 33
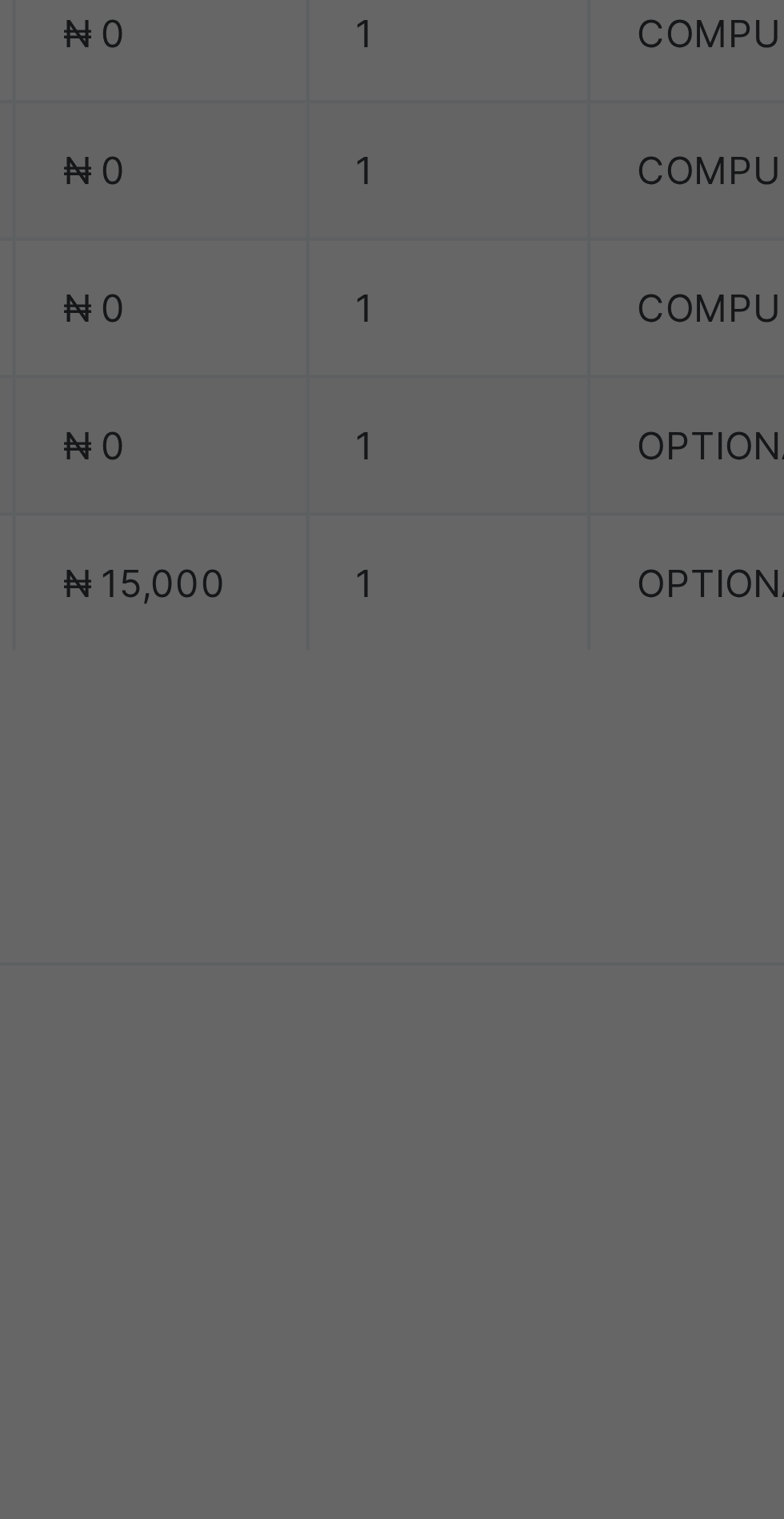
type input "**********"
click at [442, 884] on input "currency" at bounding box center [425, 867] width 34 height 33
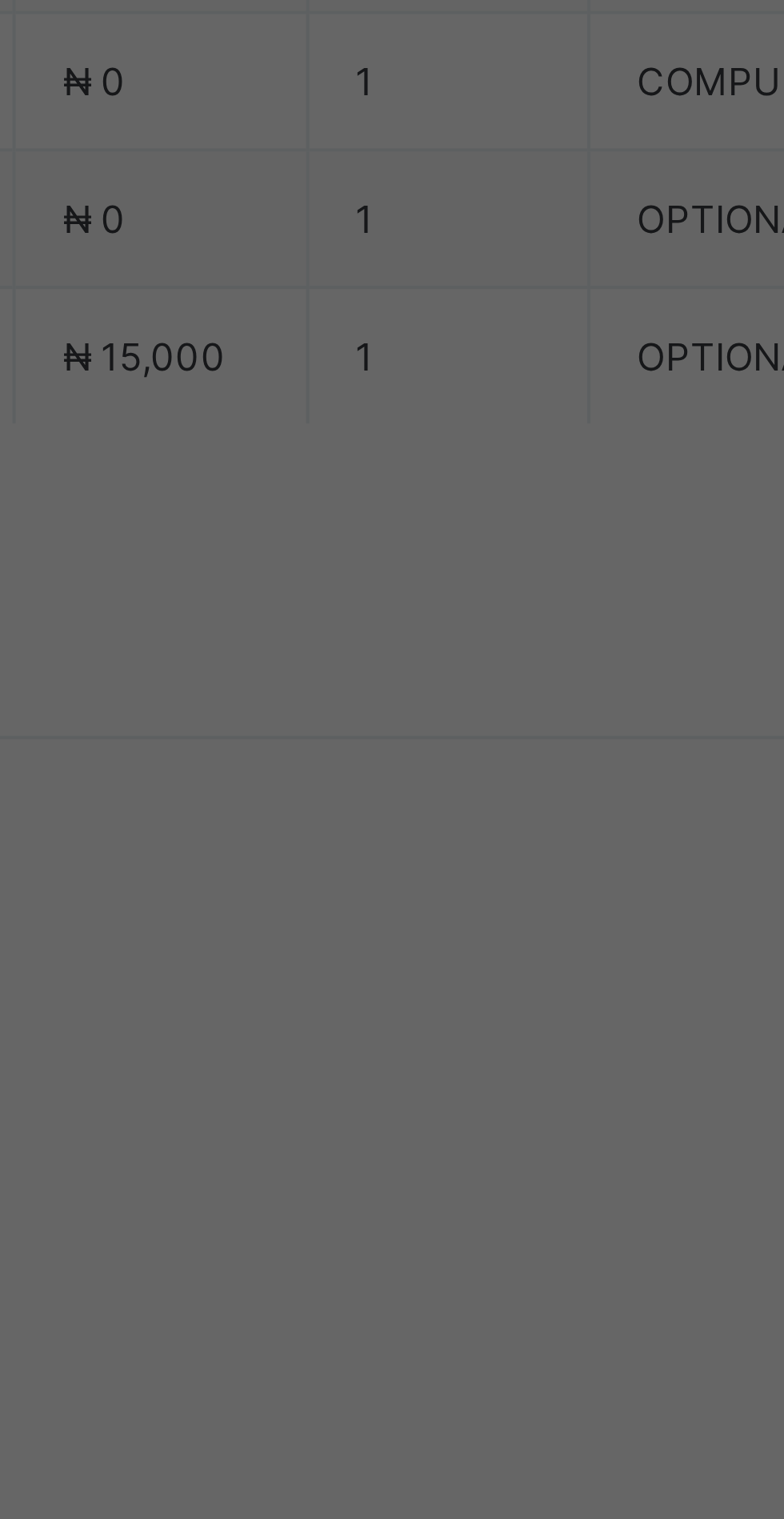
type input "*********"
click at [473, 940] on span "Save" at bounding box center [438, 934] width 72 height 12
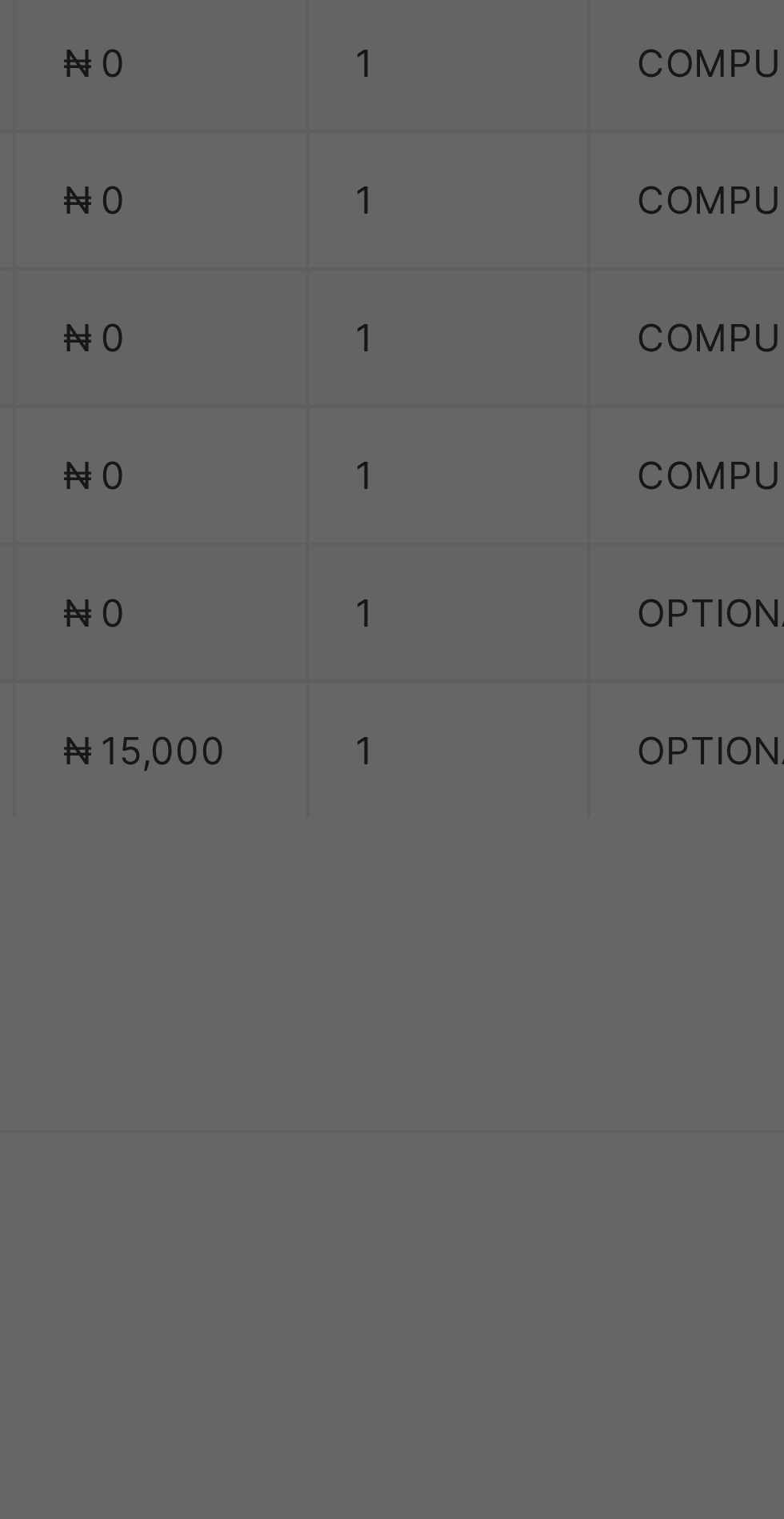
click at [354, 911] on div "Zenith Bank - Sound Minds Best Care Academy" at bounding box center [327, 862] width 55 height 96
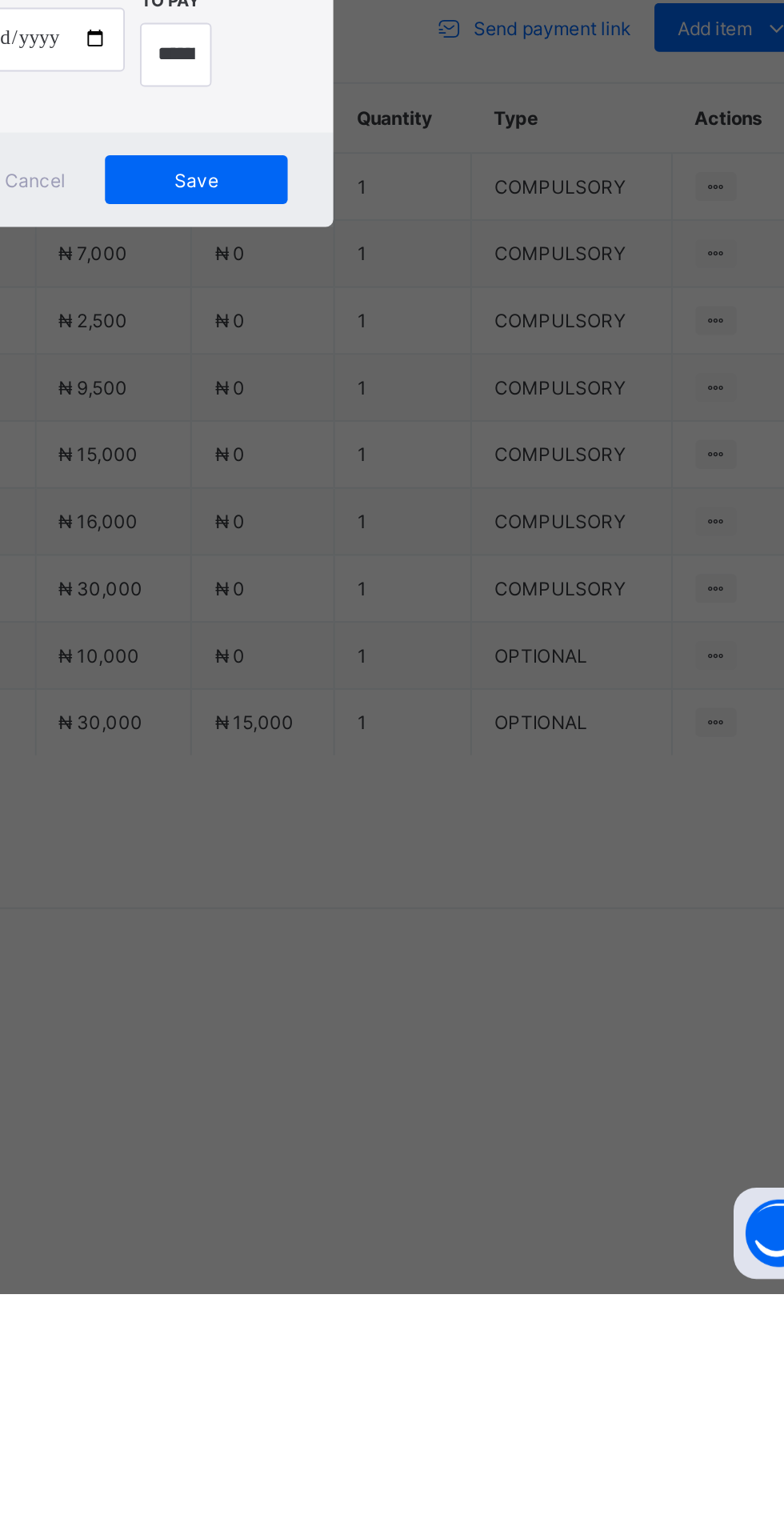
click at [473, 940] on span "Save" at bounding box center [438, 934] width 72 height 12
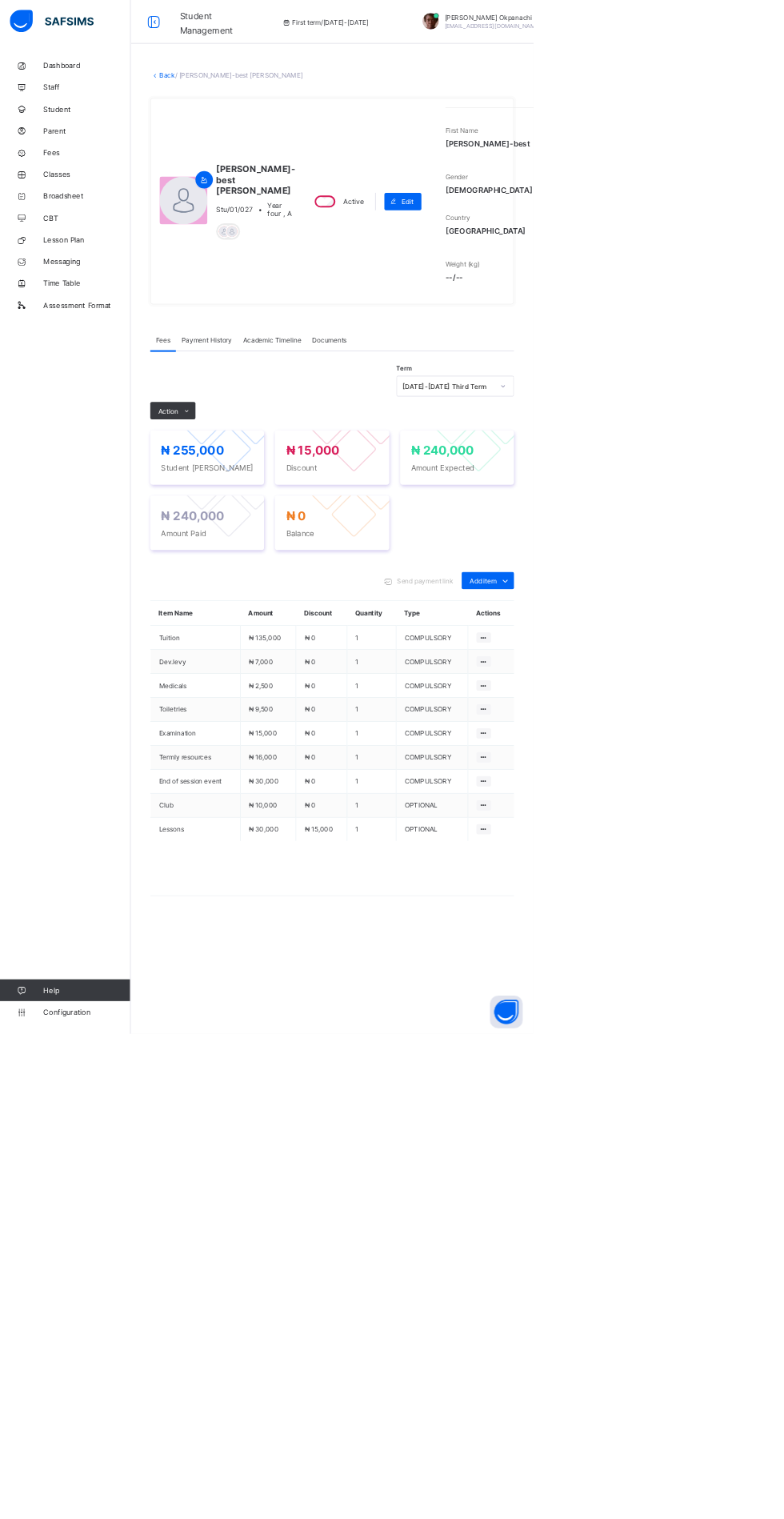
click at [258, 113] on link "Back" at bounding box center [246, 110] width 23 height 12
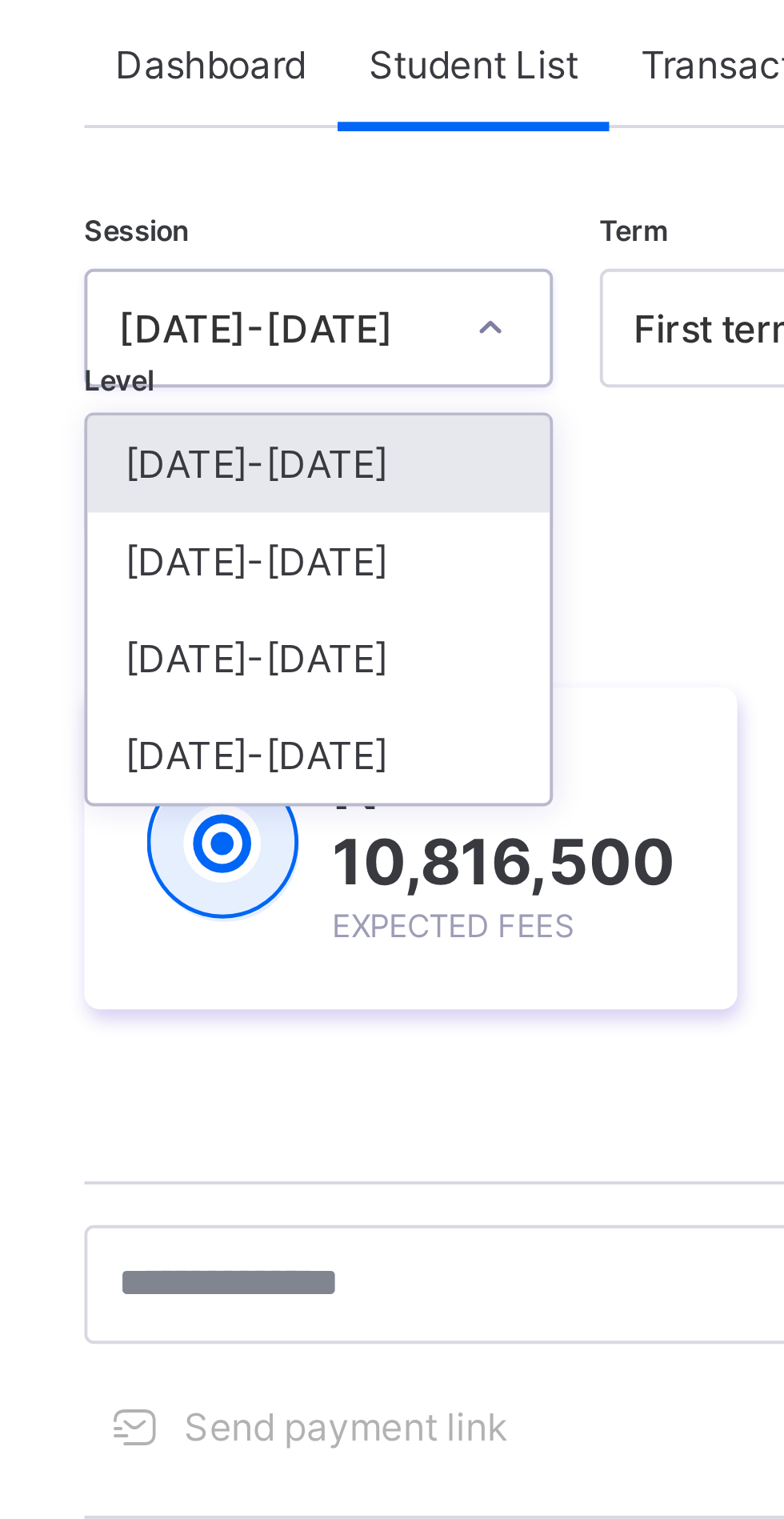
click at [288, 250] on div "[DATE]-[DATE]" at bounding box center [281, 247] width 119 height 25
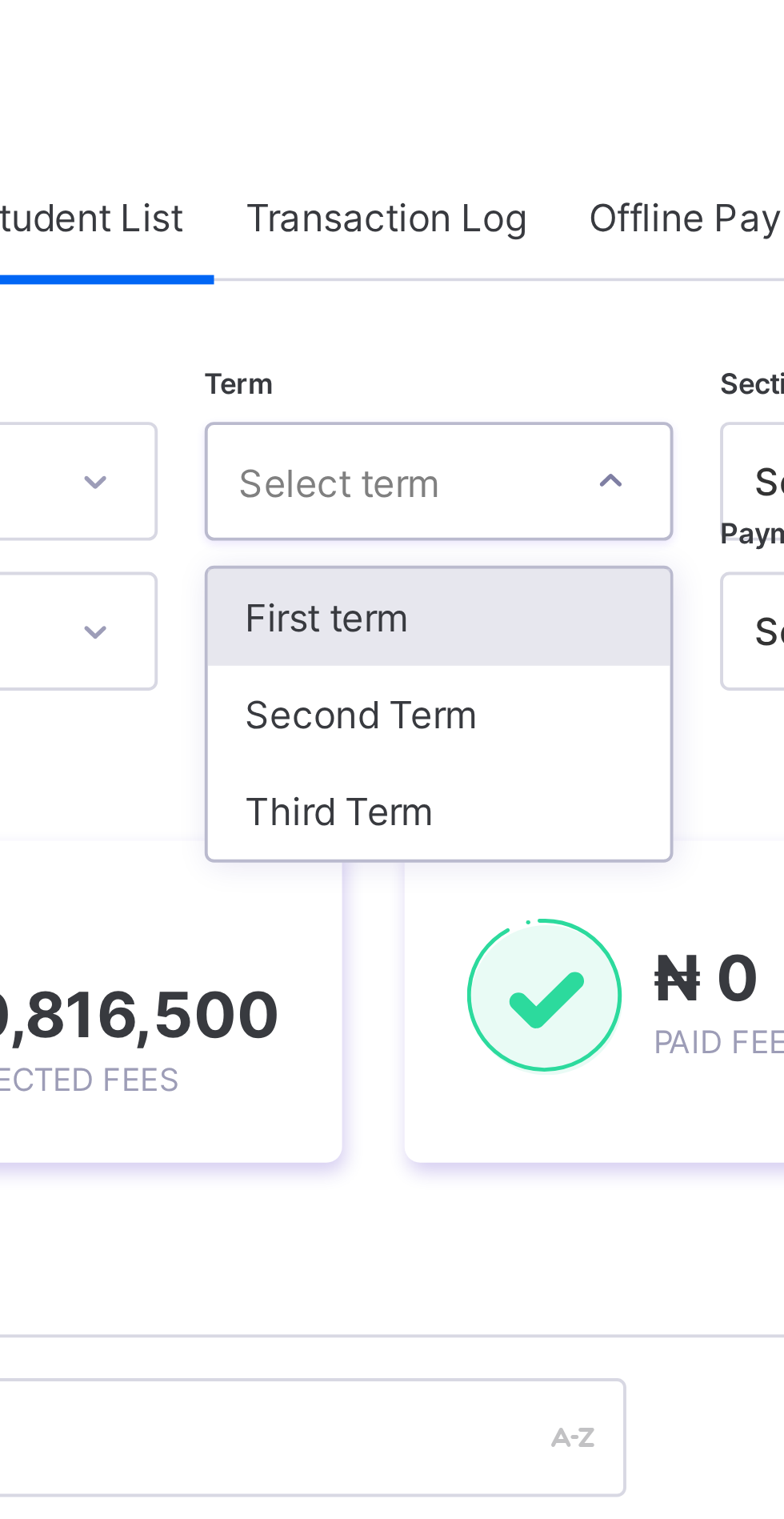
click at [394, 271] on div "Third Term" at bounding box center [412, 272] width 119 height 25
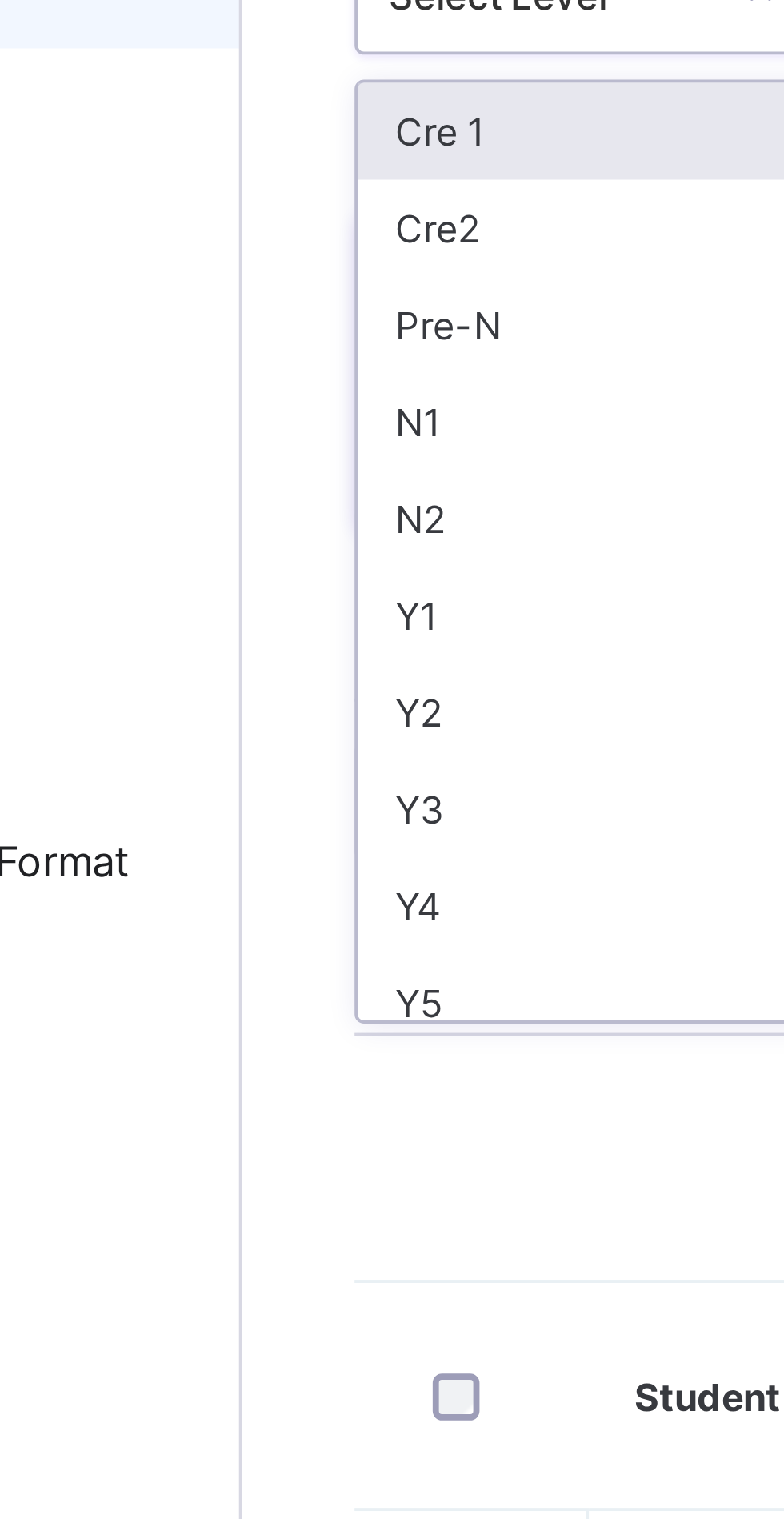
click at [255, 404] on div "Y2" at bounding box center [281, 410] width 119 height 25
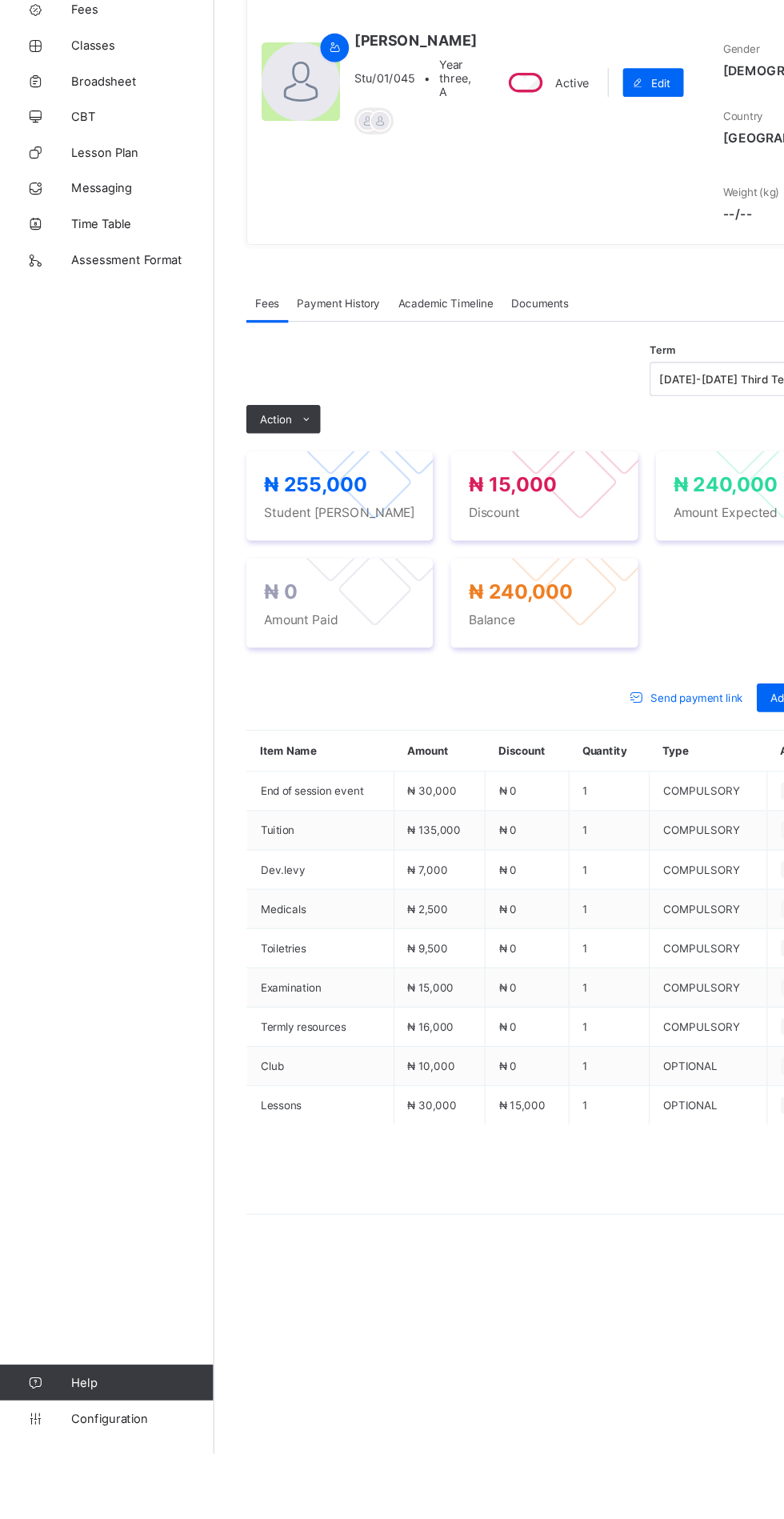
click at [275, 597] on icon at bounding box center [275, 591] width 12 height 10
click at [0, 0] on li "Receive Payment" at bounding box center [0, 0] width 0 height 0
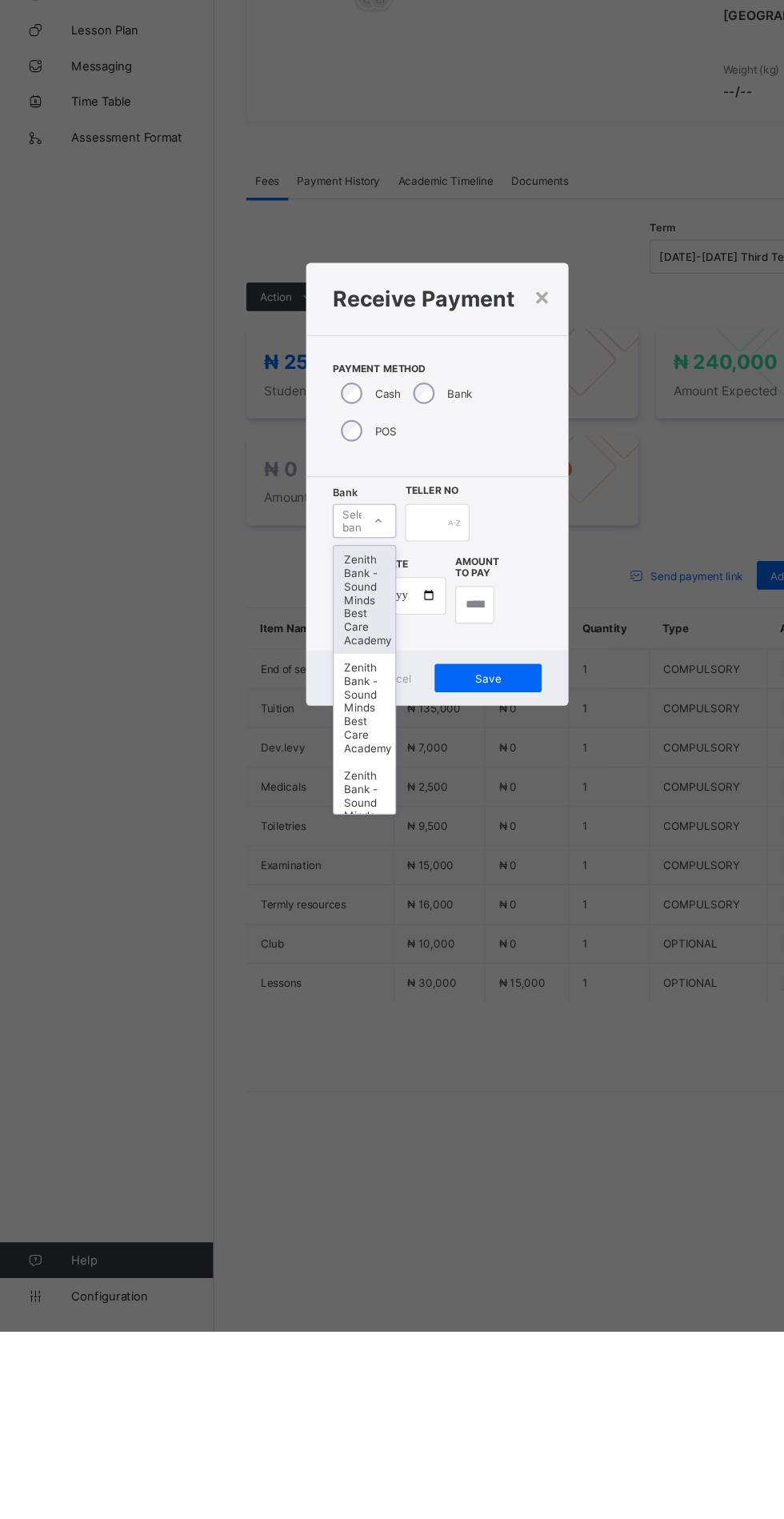
click at [354, 911] on div "Zenith Bank - Sound Minds Best Care Academy" at bounding box center [327, 862] width 55 height 96
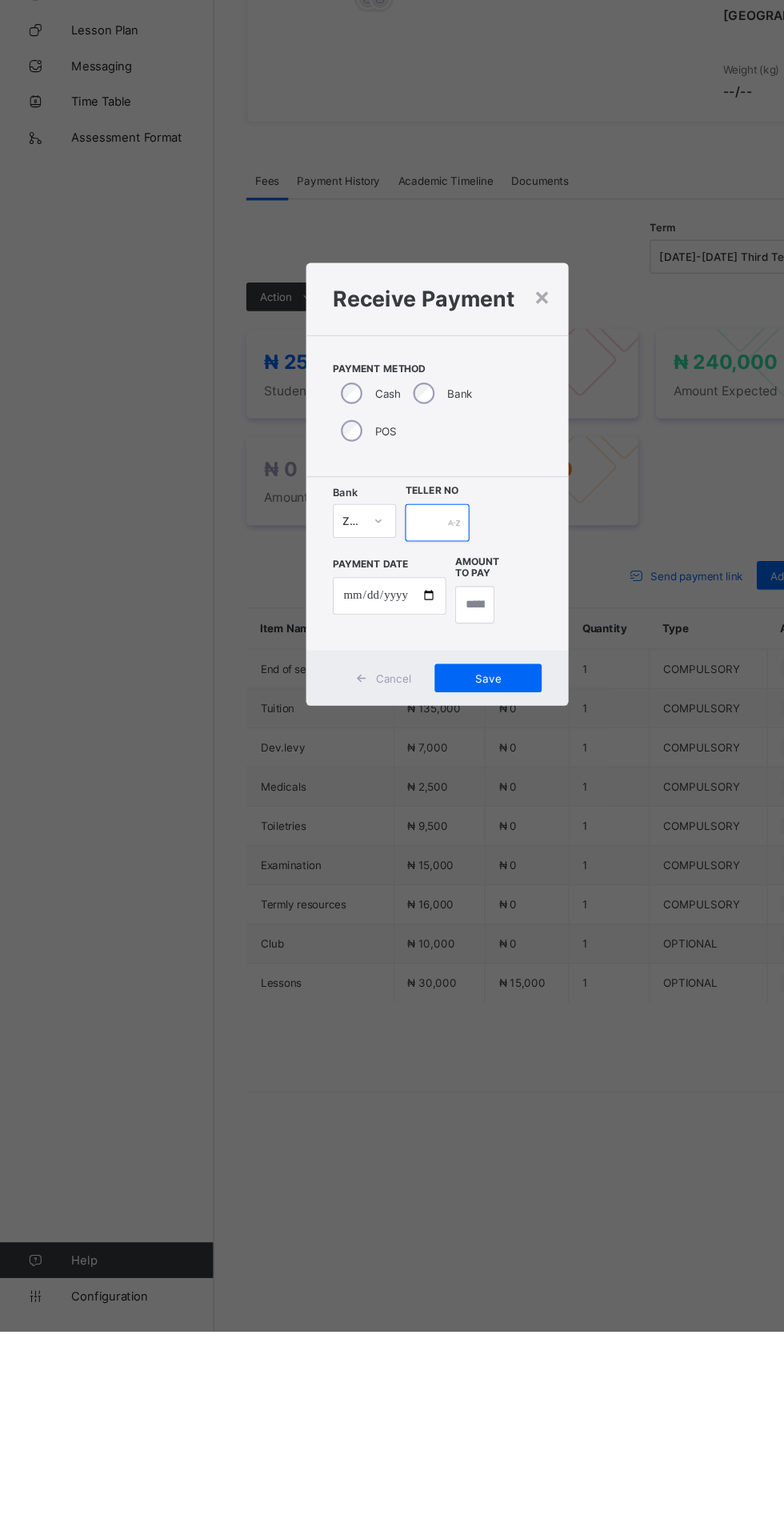
click at [420, 811] on div at bounding box center [392, 793] width 57 height 33
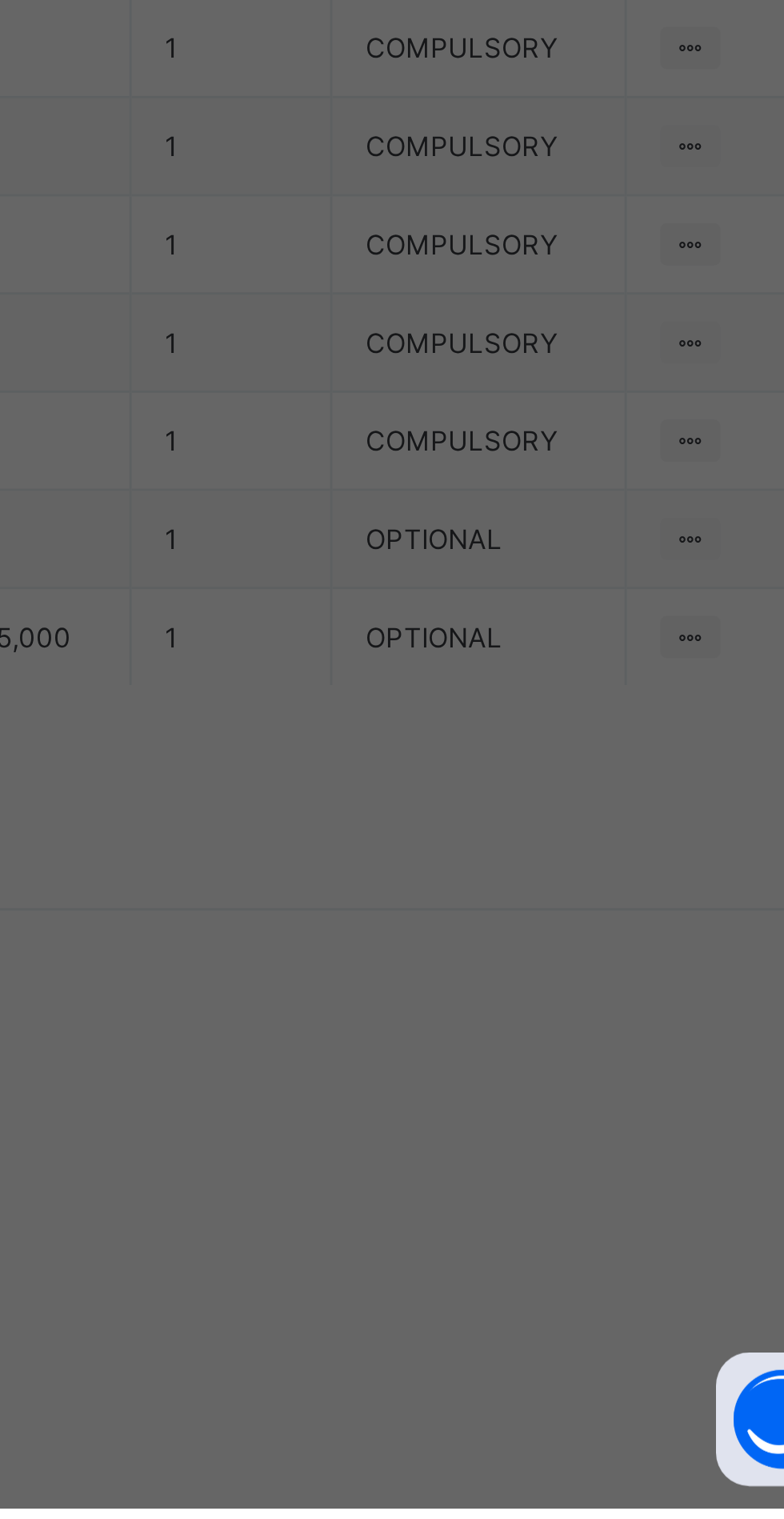
scroll to position [0, 32]
type input "**********"
click at [400, 876] on input "date" at bounding box center [349, 858] width 102 height 33
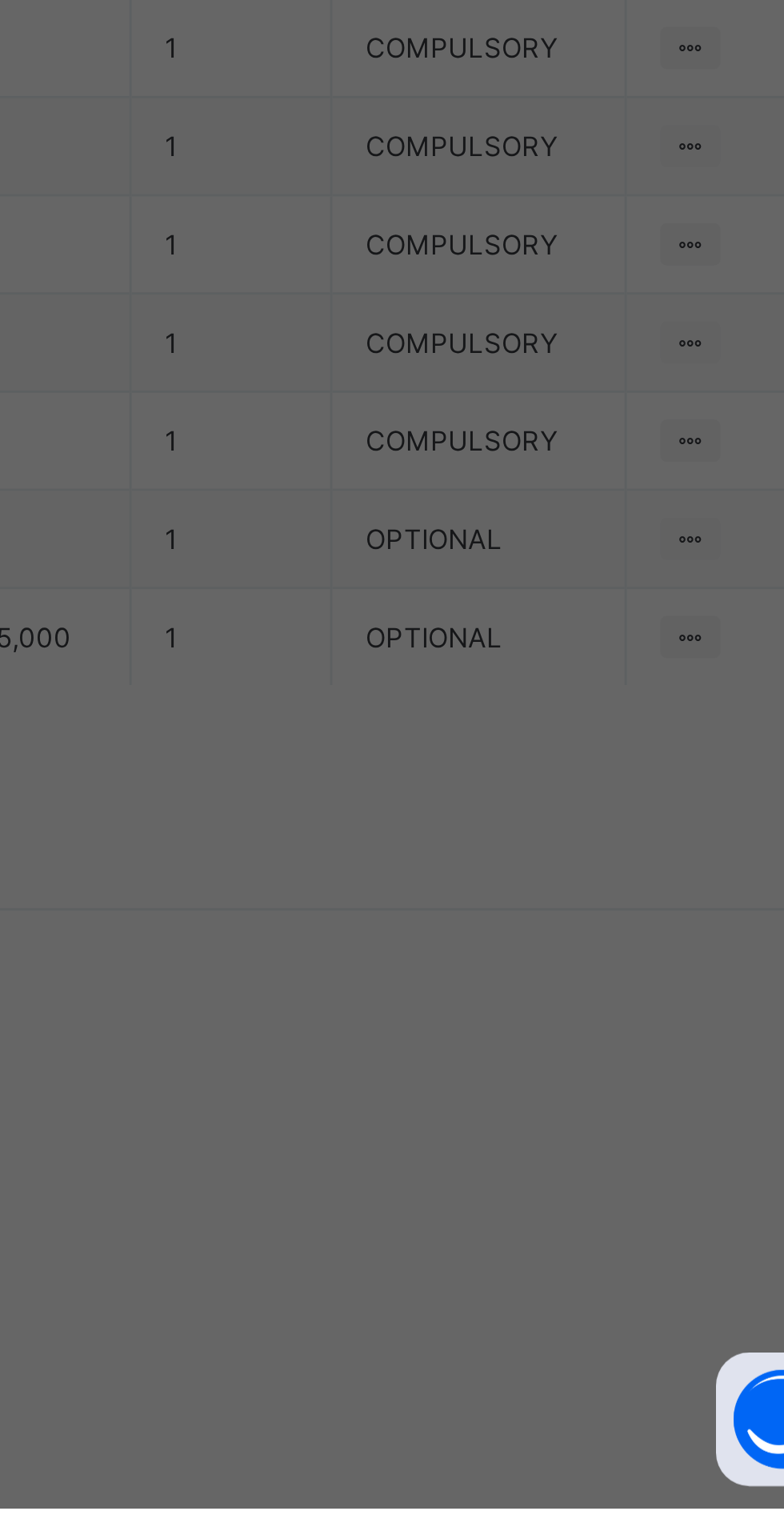
type input "**********"
click at [442, 884] on input "currency" at bounding box center [425, 867] width 34 height 33
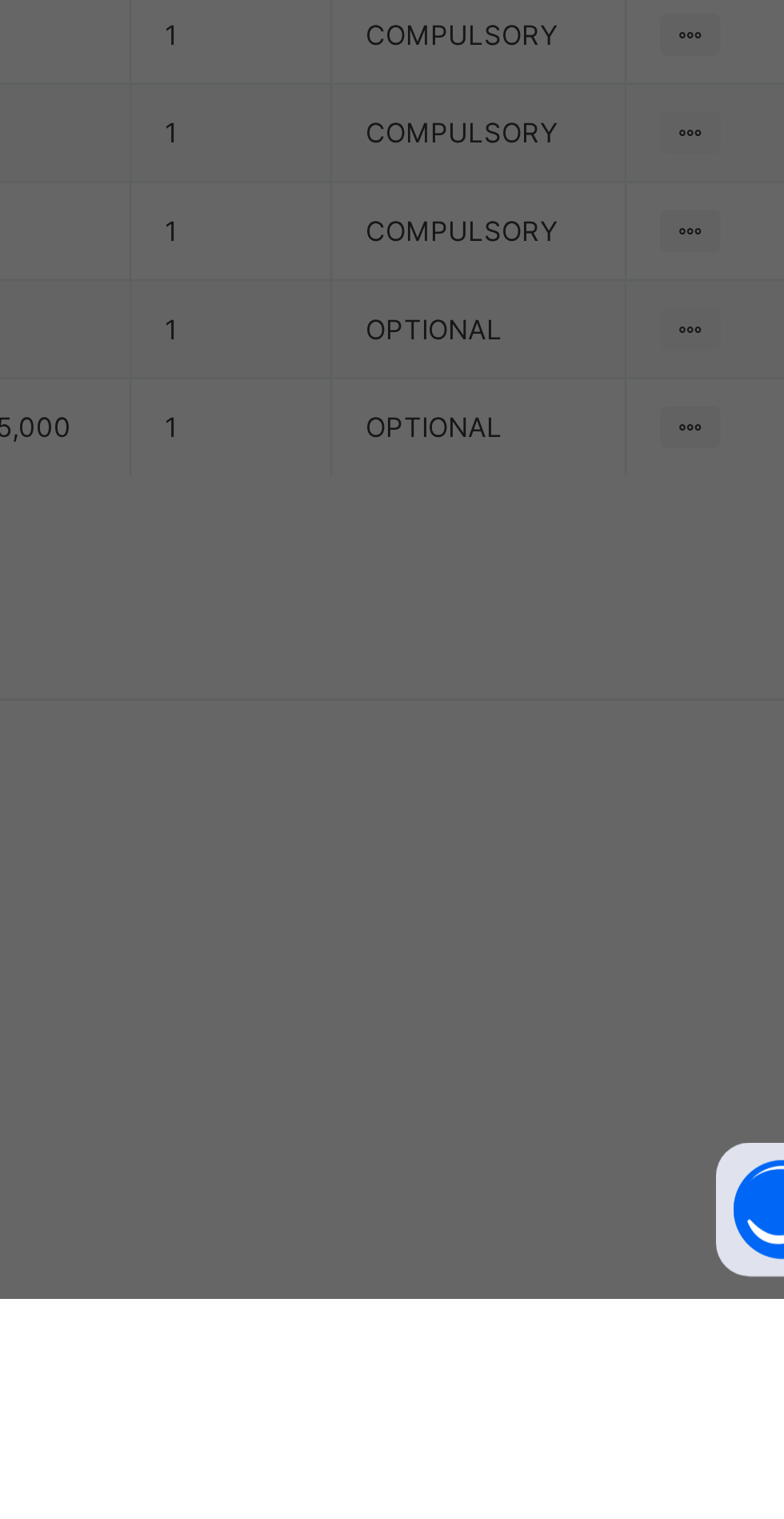
type input "********"
click at [485, 946] on div "Save" at bounding box center [438, 933] width 96 height 26
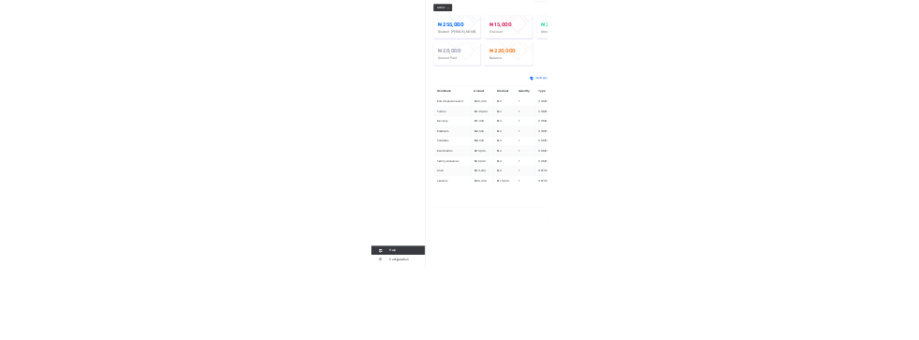
scroll to position [236, 0]
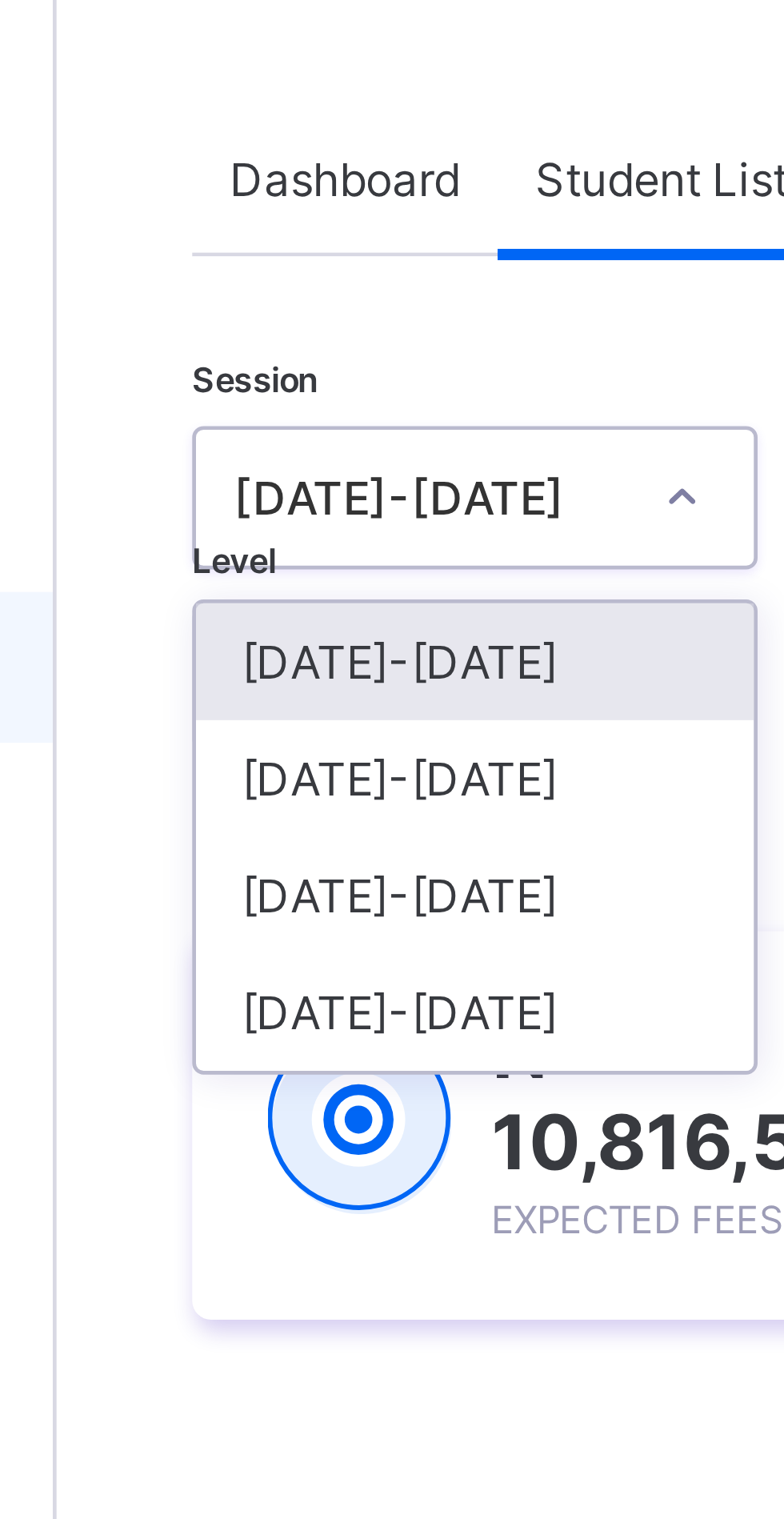
click at [281, 250] on div "[DATE]-[DATE]" at bounding box center [281, 247] width 119 height 25
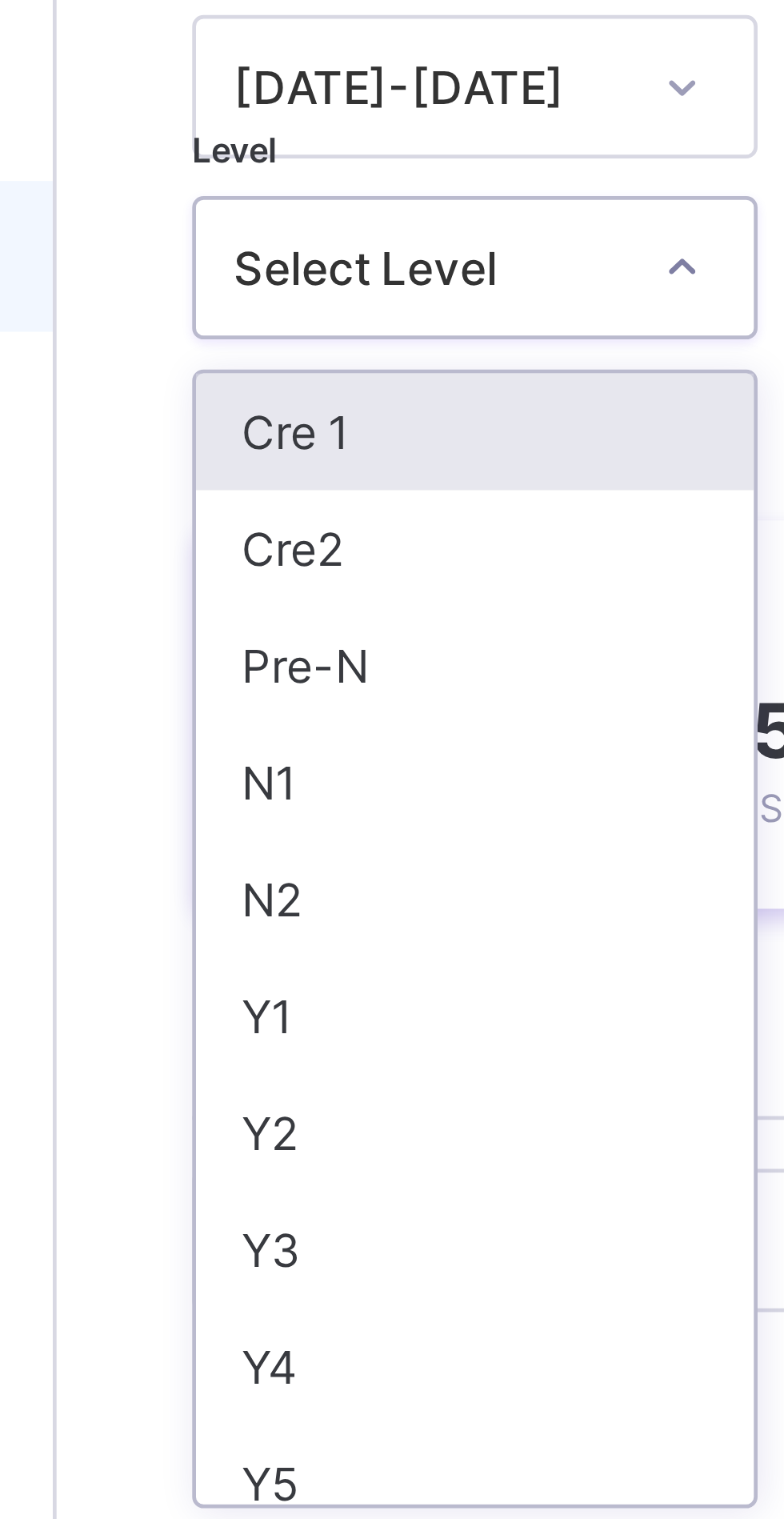
scroll to position [4, 0]
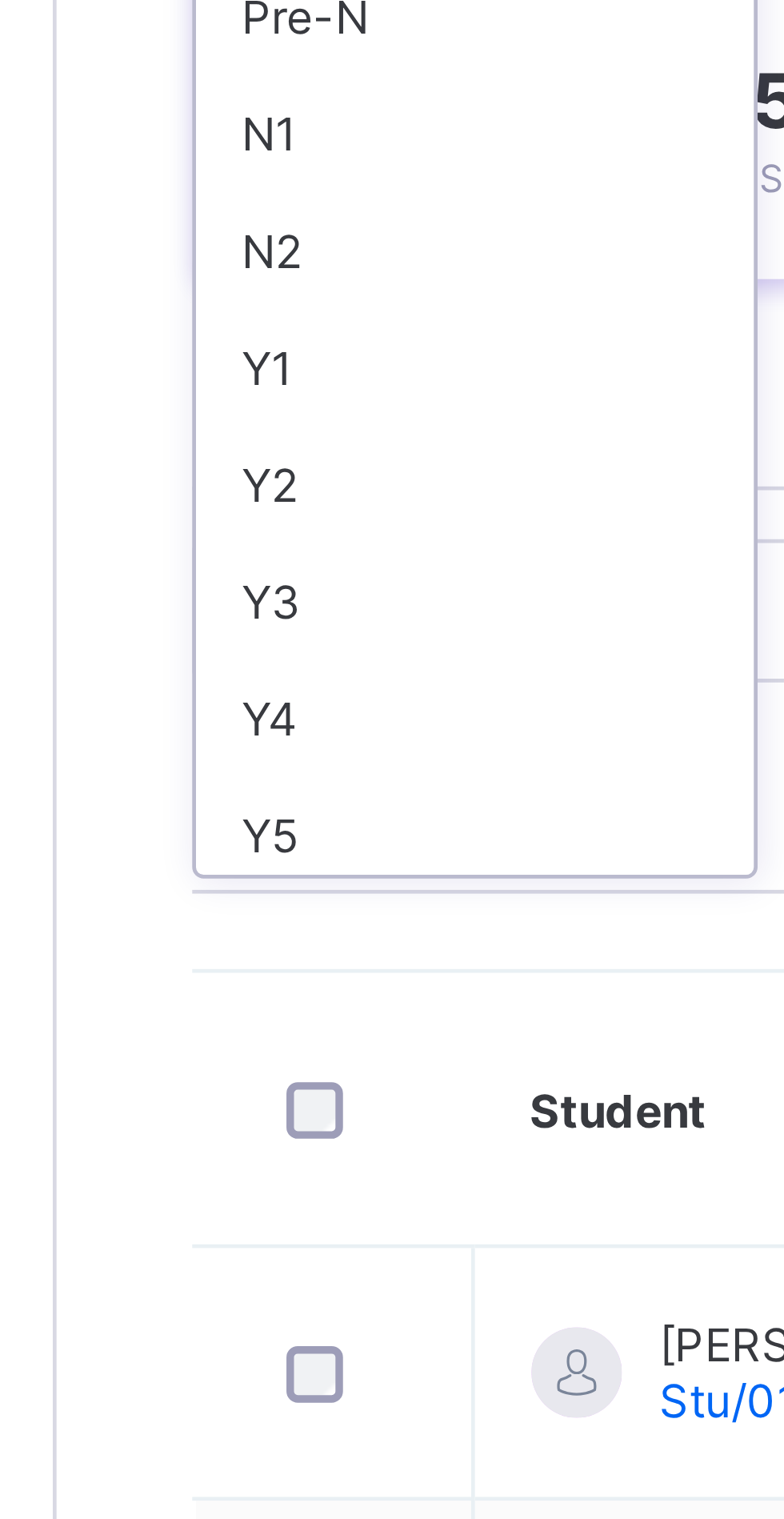
click at [273, 426] on div "Y3" at bounding box center [281, 430] width 119 height 25
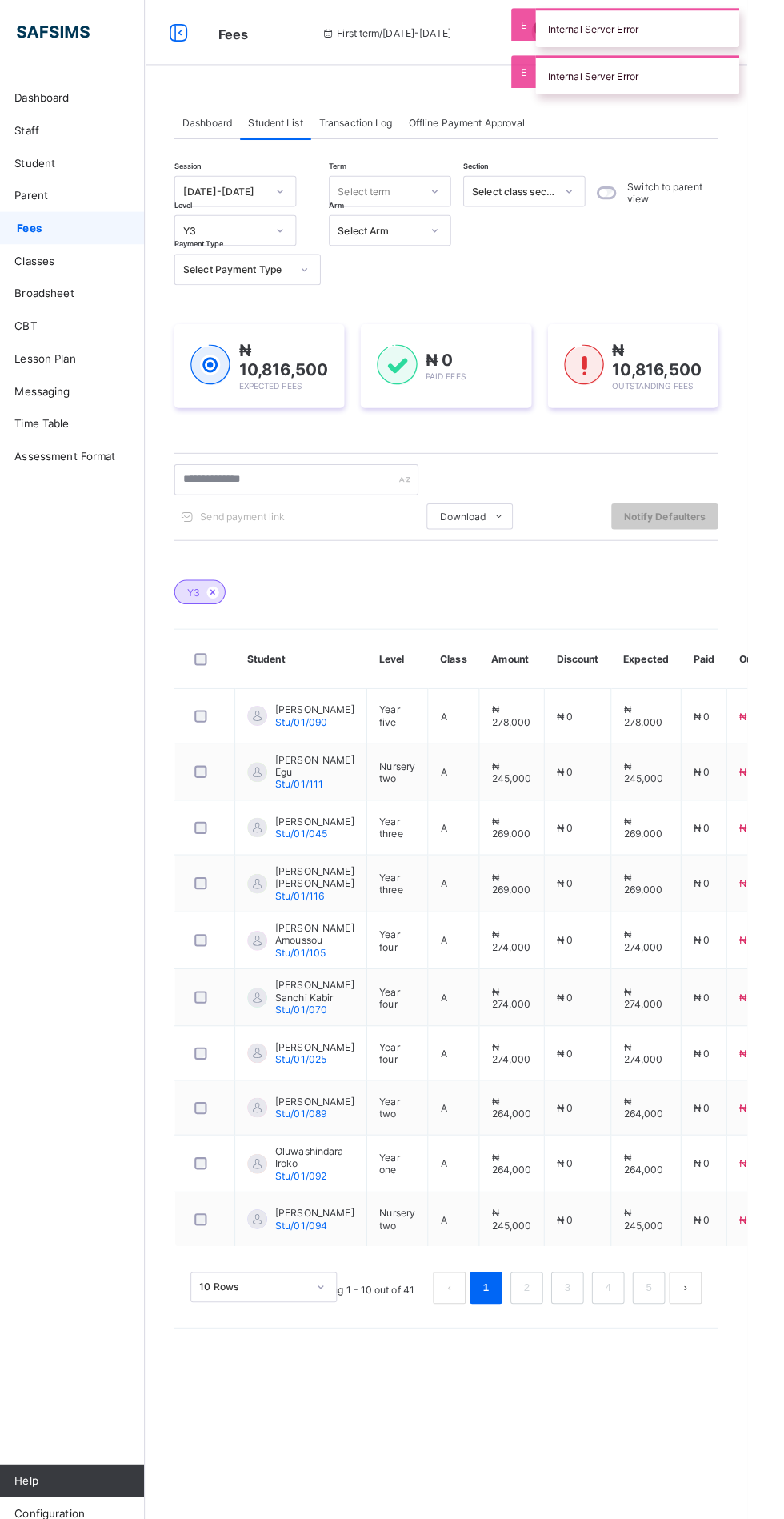
click at [572, 282] on div "Session [DATE]-[DATE] Term Select term Section Select class section Level Y3 Ar…" at bounding box center [488, 735] width 534 height 1124
click at [477, 188] on icon at bounding box center [476, 188] width 9 height 16
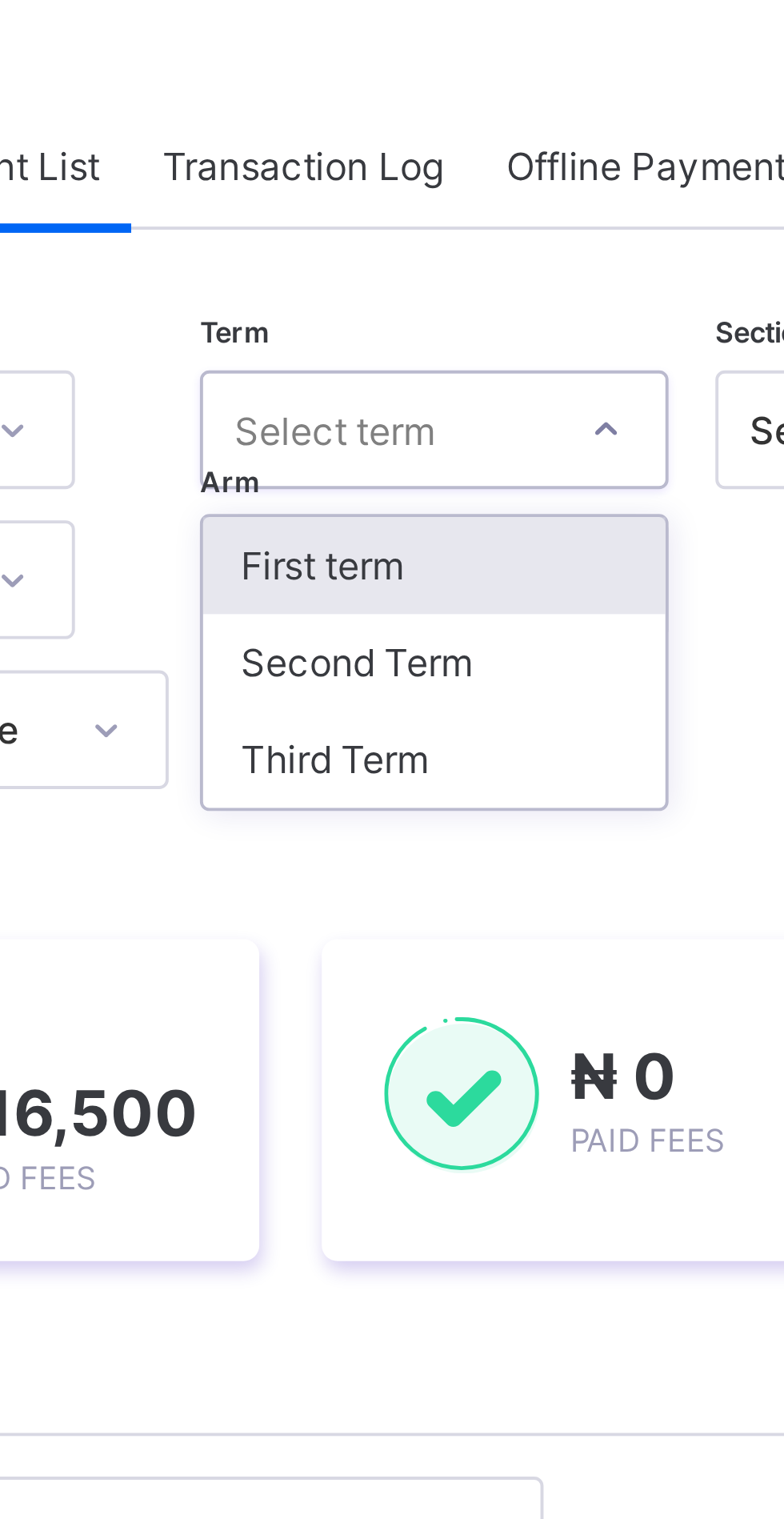
click at [427, 268] on div "Third Term" at bounding box center [433, 272] width 119 height 25
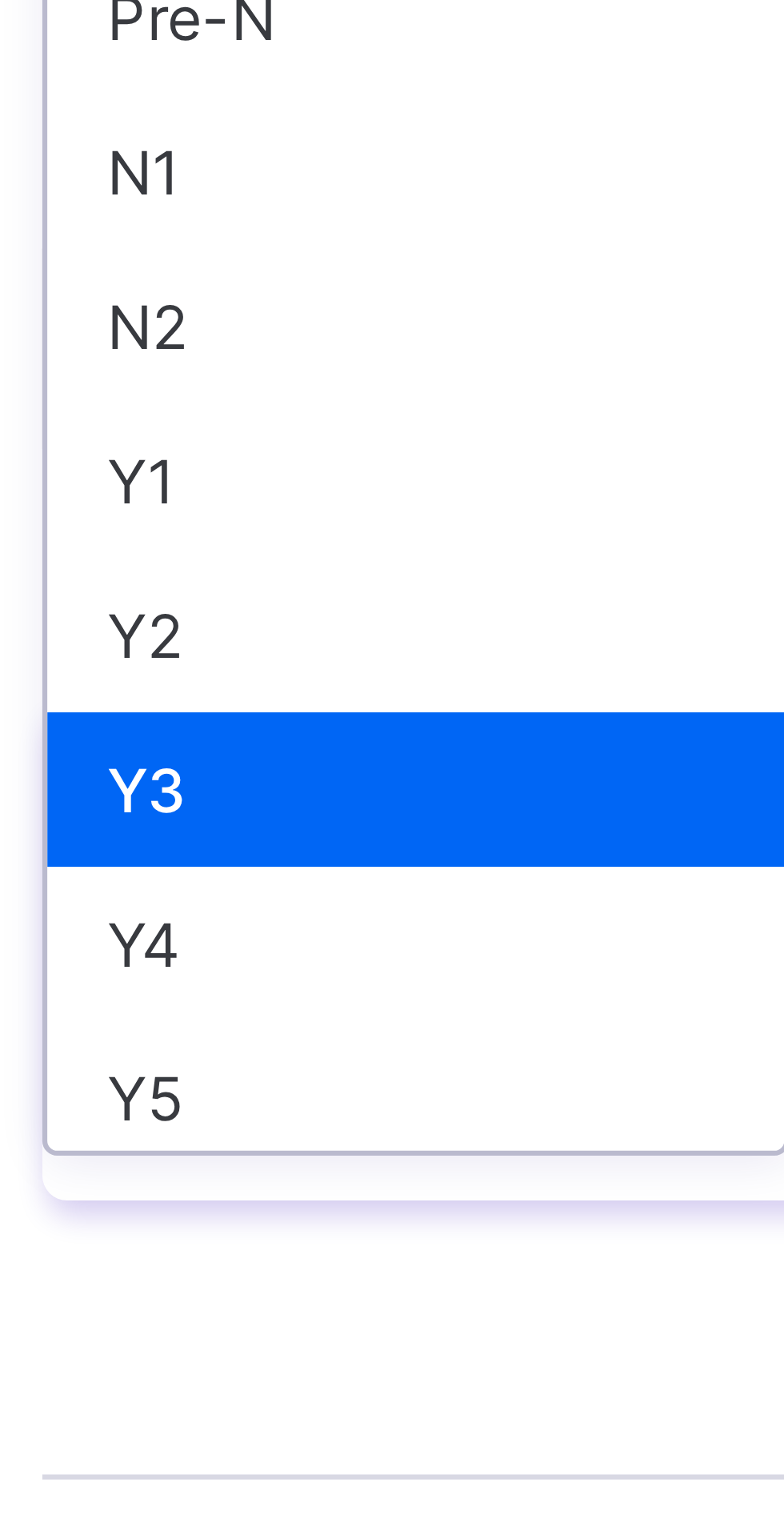
click at [270, 404] on div "Y2" at bounding box center [281, 405] width 119 height 25
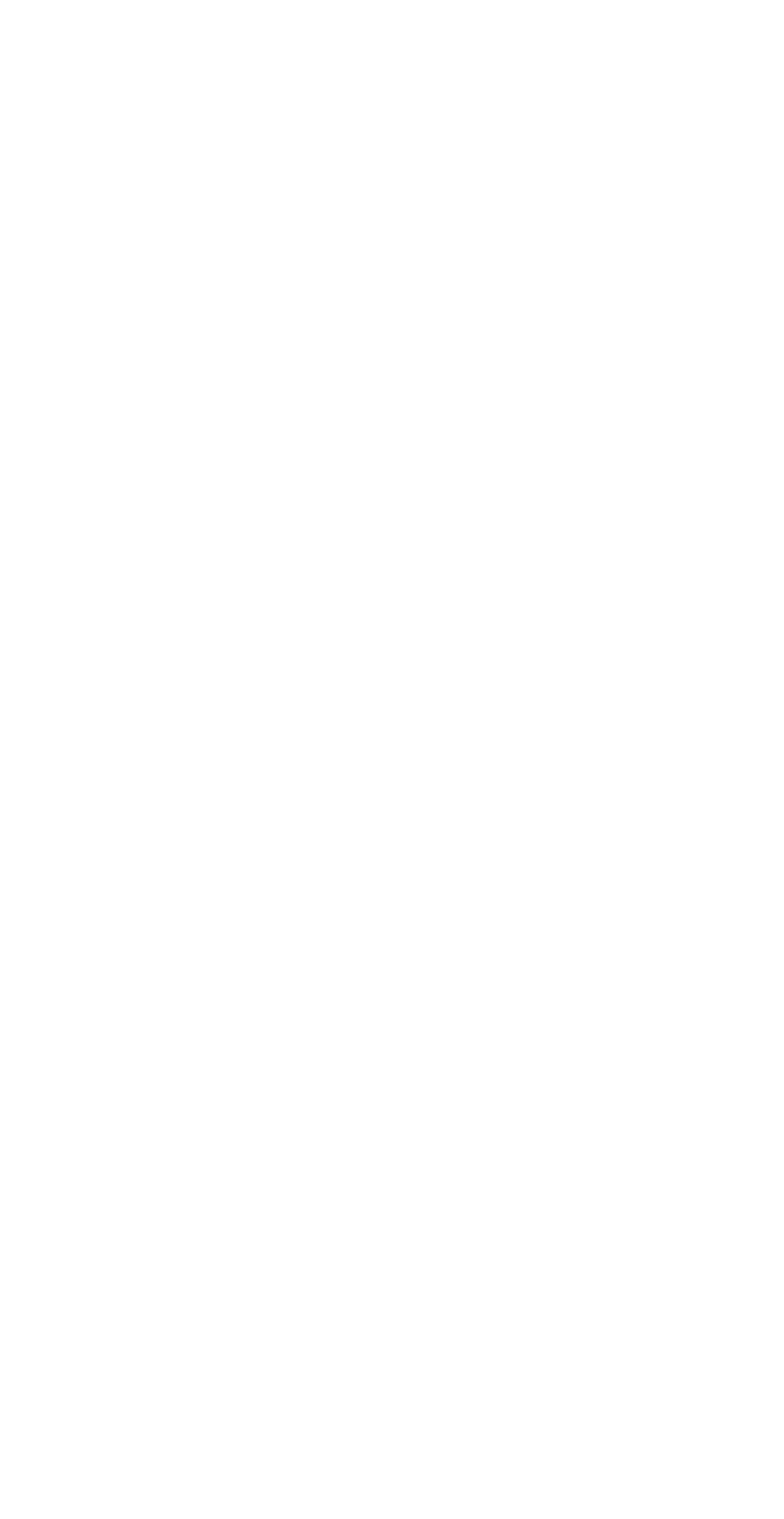
click at [712, 1189] on icon at bounding box center [711, 1183] width 14 height 12
click at [0, 0] on div "Delete Payment Item" at bounding box center [0, 0] width 0 height 0
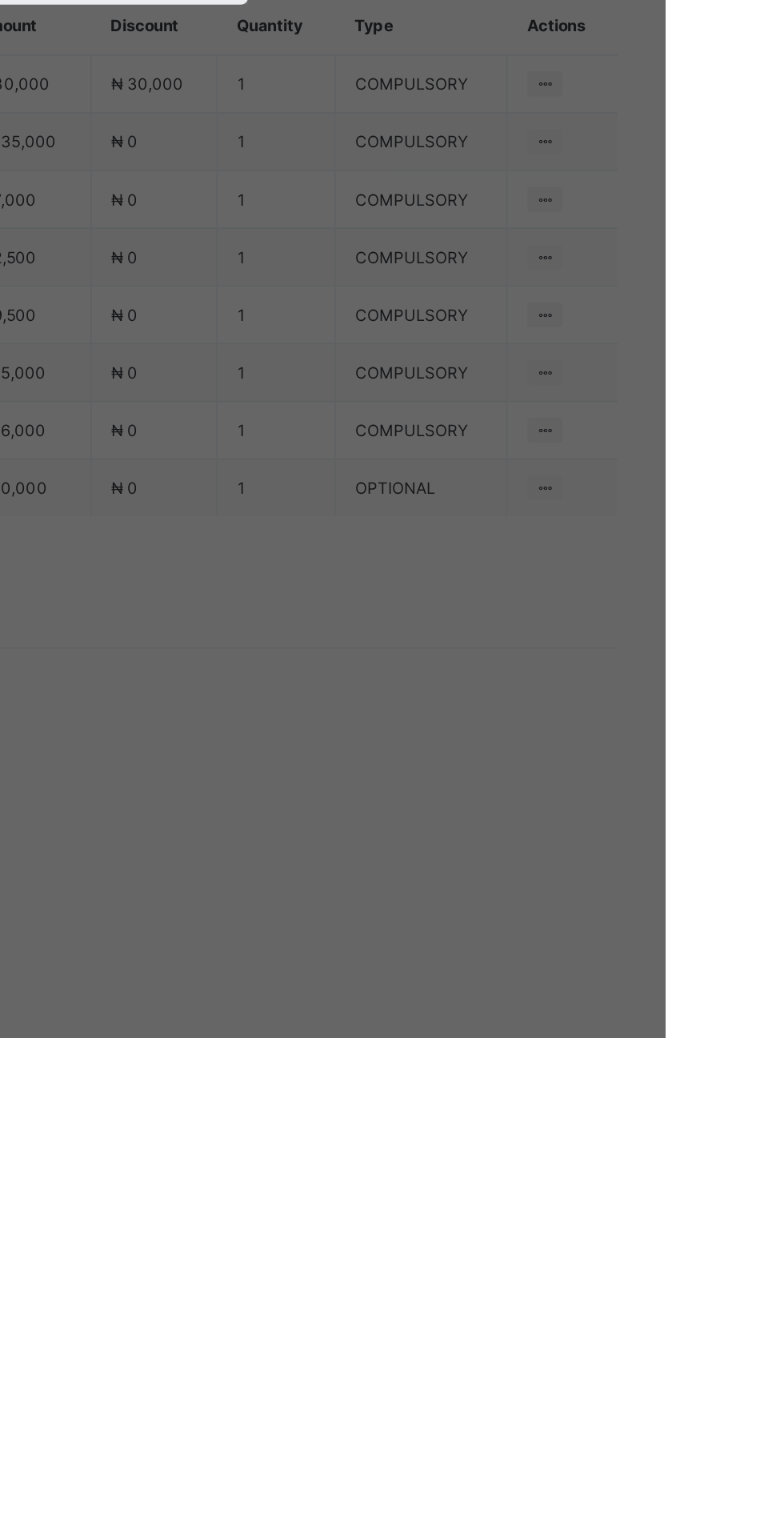
click at [502, 865] on span "Yes, Delete Item" at bounding box center [465, 859] width 72 height 12
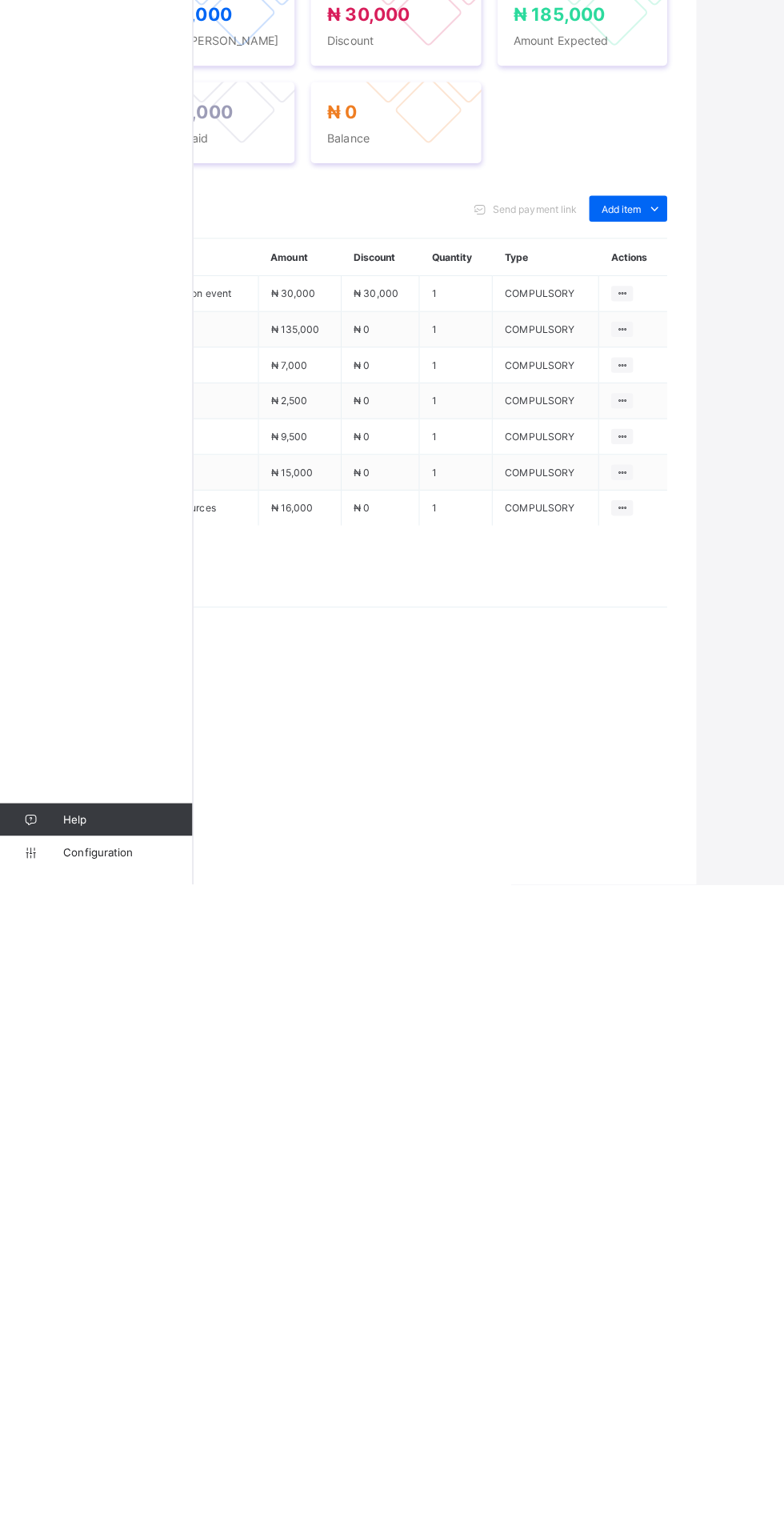
scroll to position [0, 96]
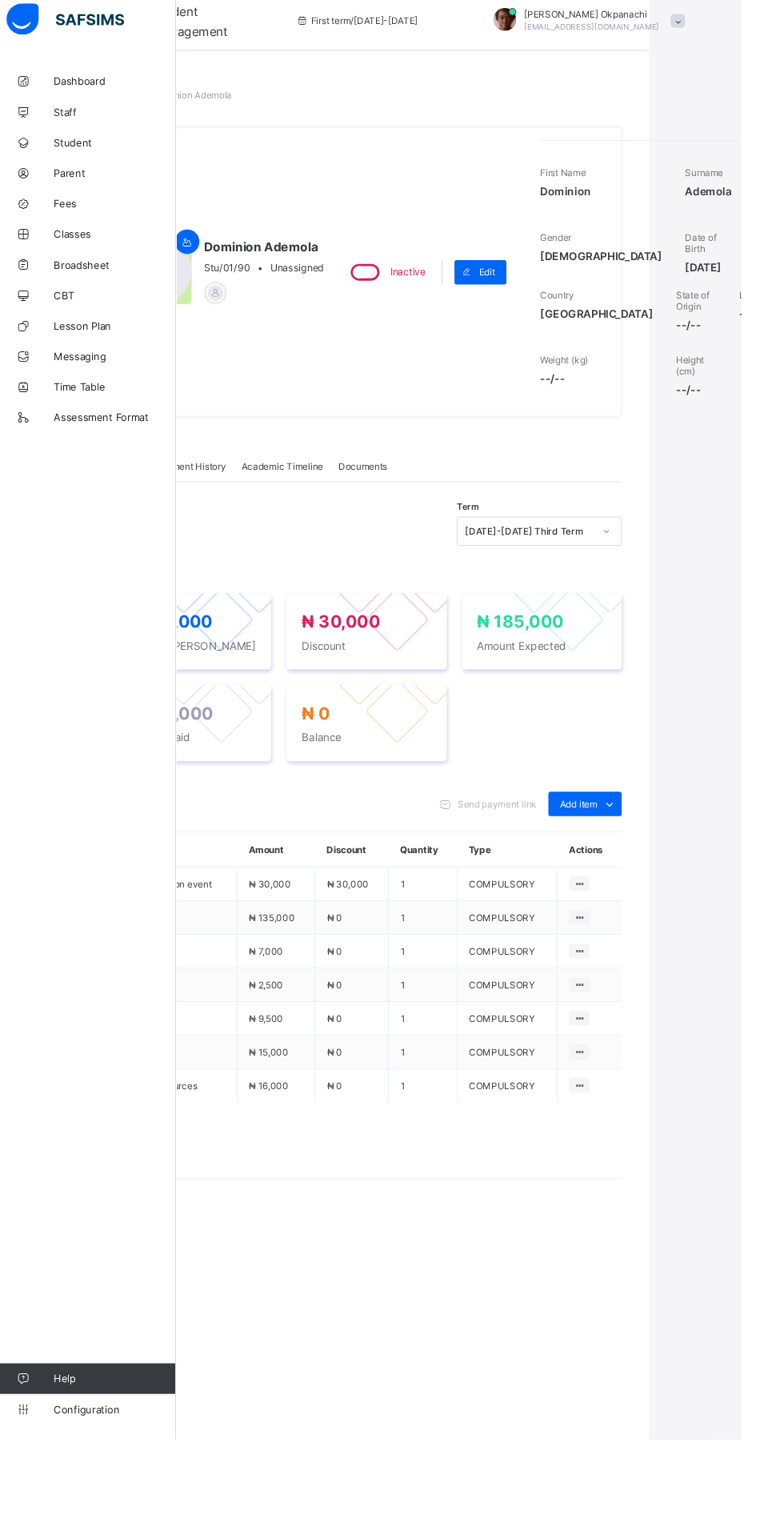
click at [199, 40] on span "Student Management" at bounding box center [207, 33] width 78 height 37
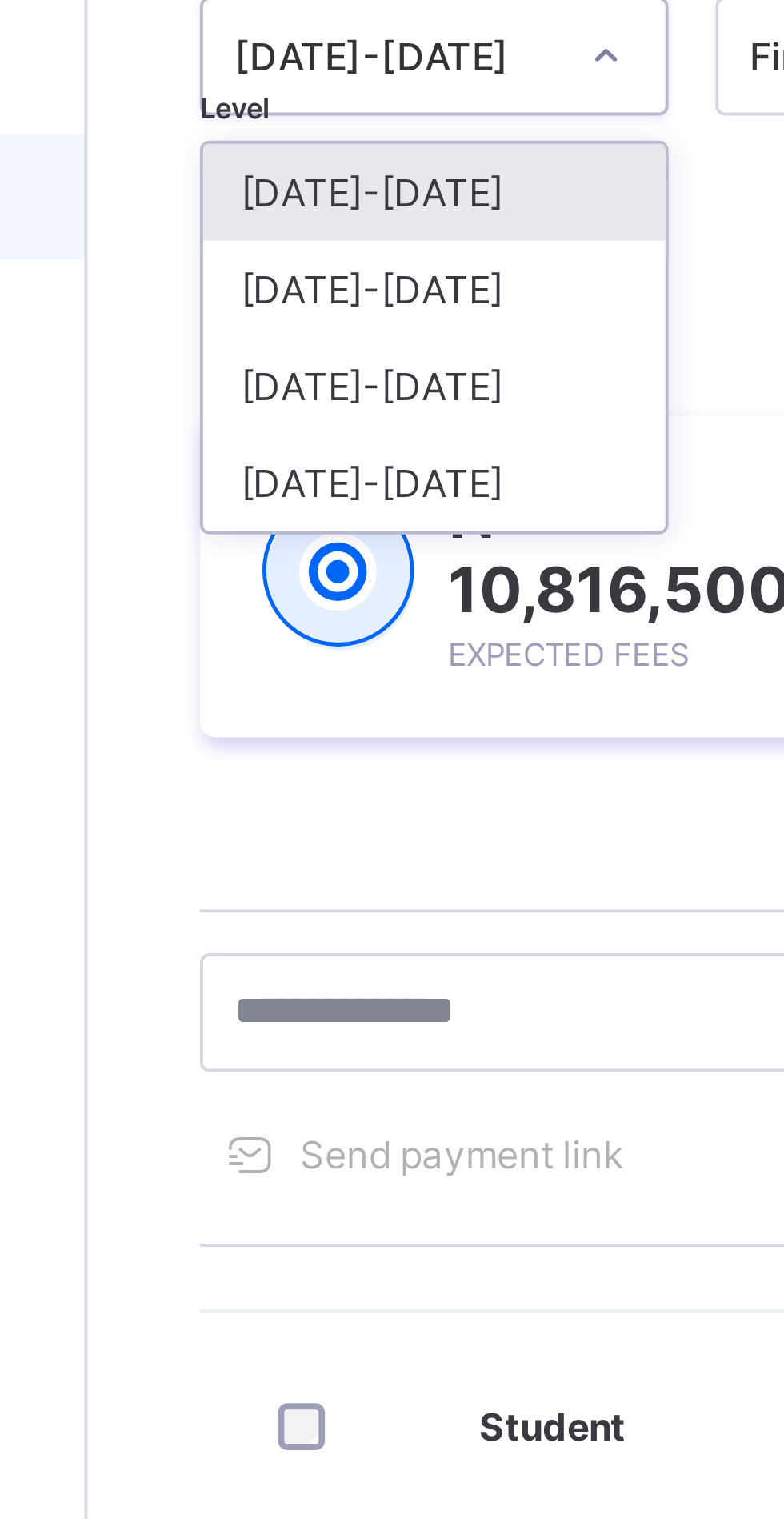
click at [282, 250] on div "[DATE]-[DATE]" at bounding box center [281, 247] width 119 height 25
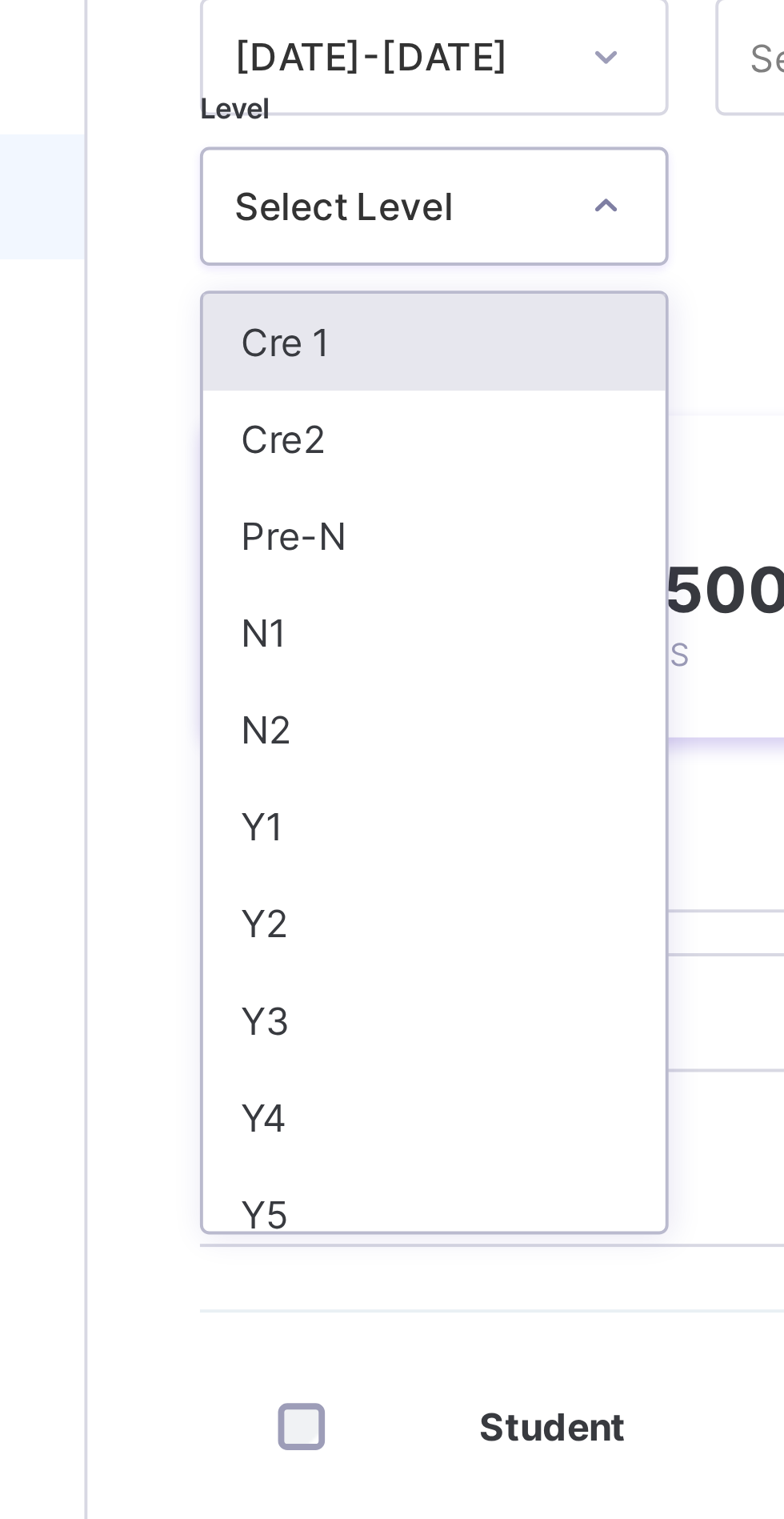
scroll to position [4, 0]
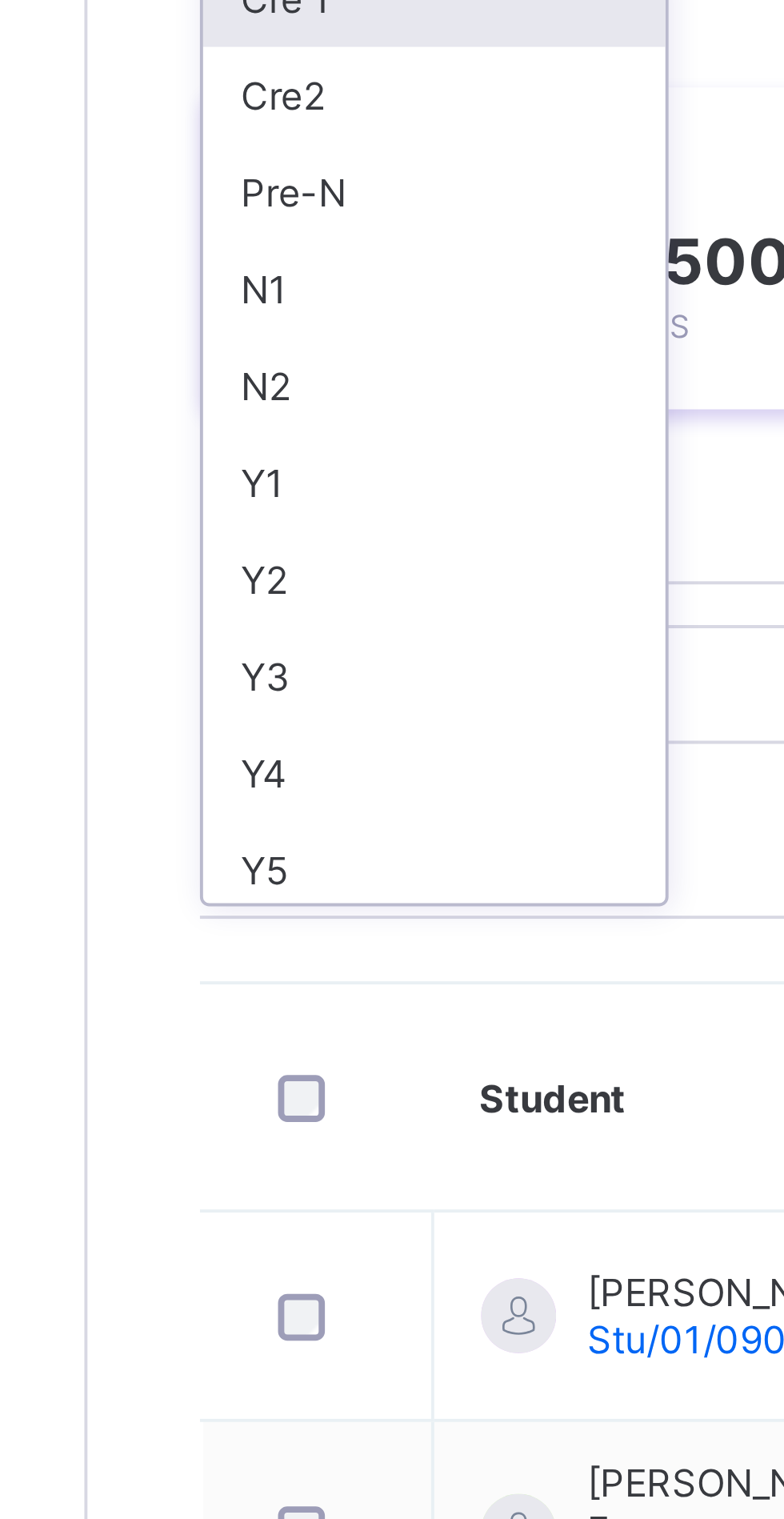
click at [261, 428] on div "Y3" at bounding box center [281, 430] width 119 height 25
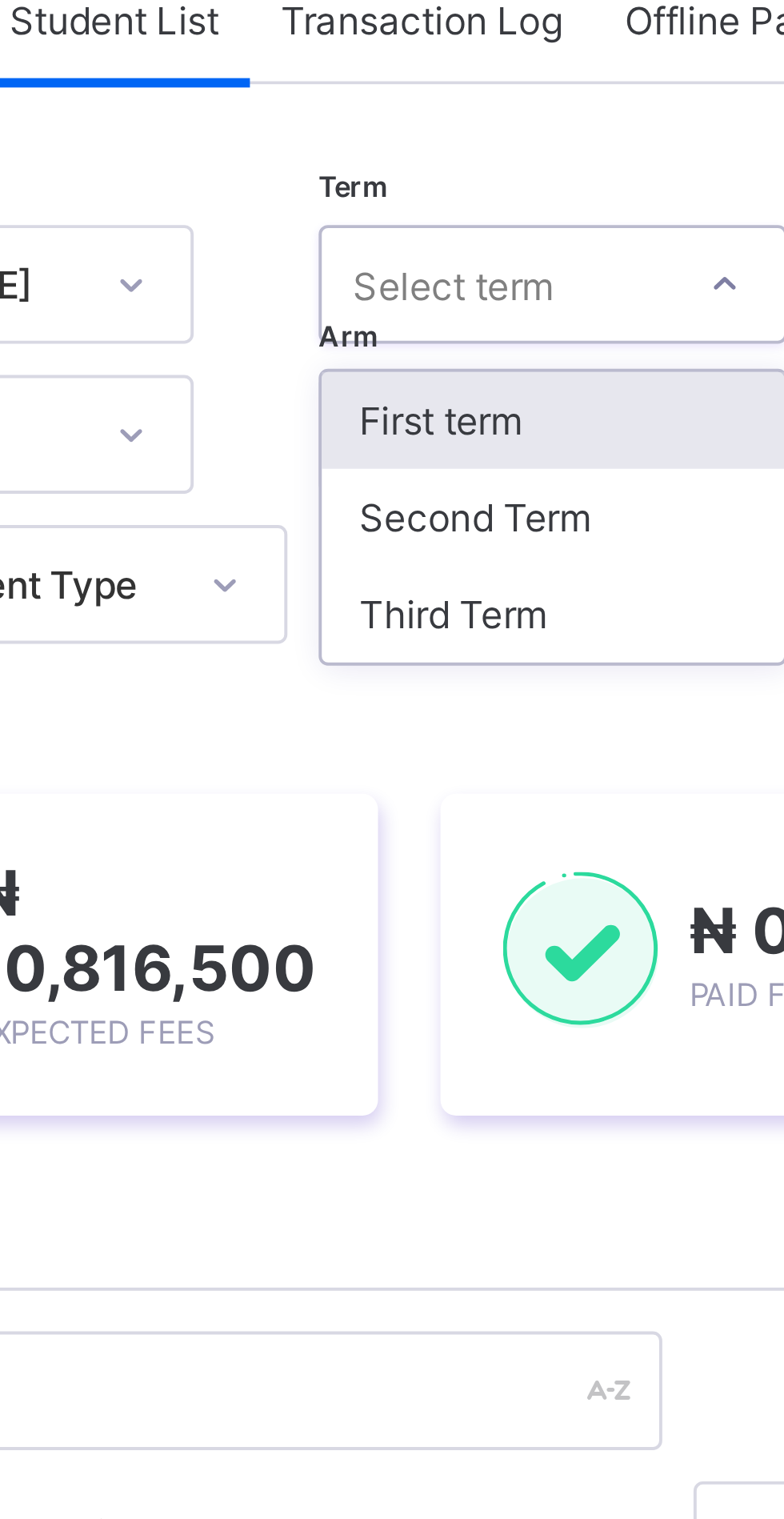
click at [424, 271] on div "Third Term" at bounding box center [433, 272] width 119 height 25
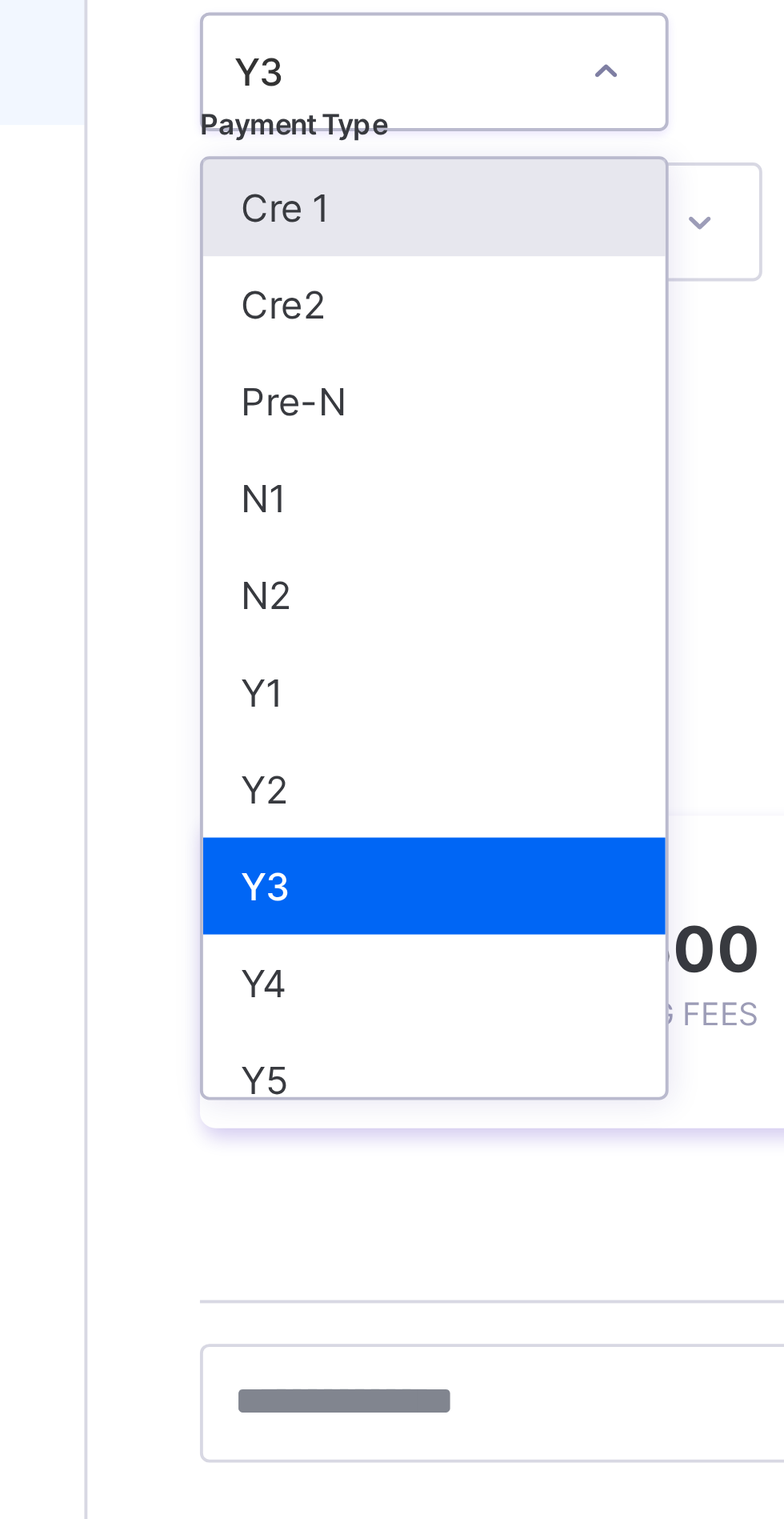
click at [251, 383] on div "Y1" at bounding box center [281, 385] width 119 height 25
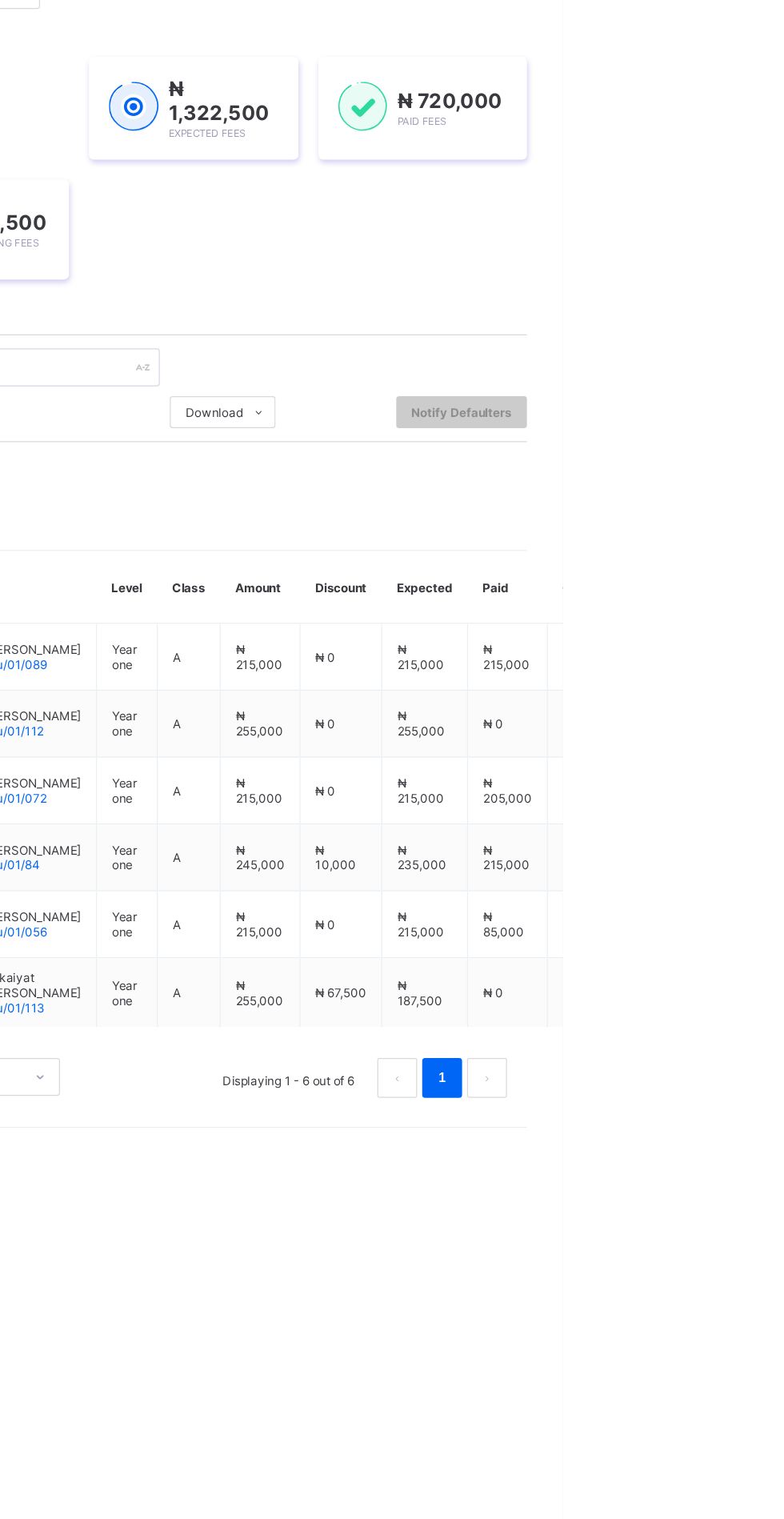
scroll to position [0, 0]
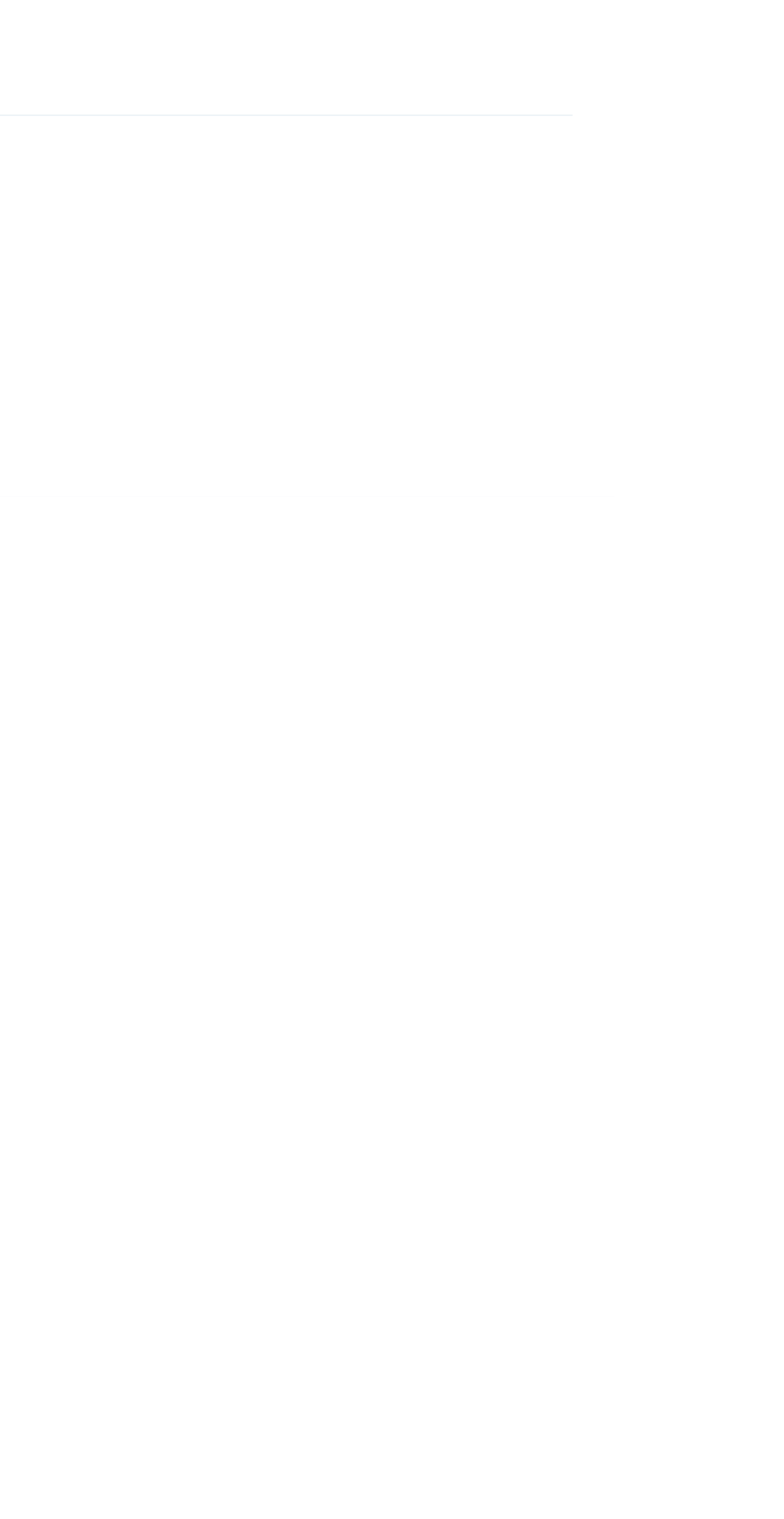
click at [726, 835] on span "Add item" at bounding box center [710, 829] width 39 height 12
click at [0, 0] on div "Optional items" at bounding box center [0, 0] width 0 height 0
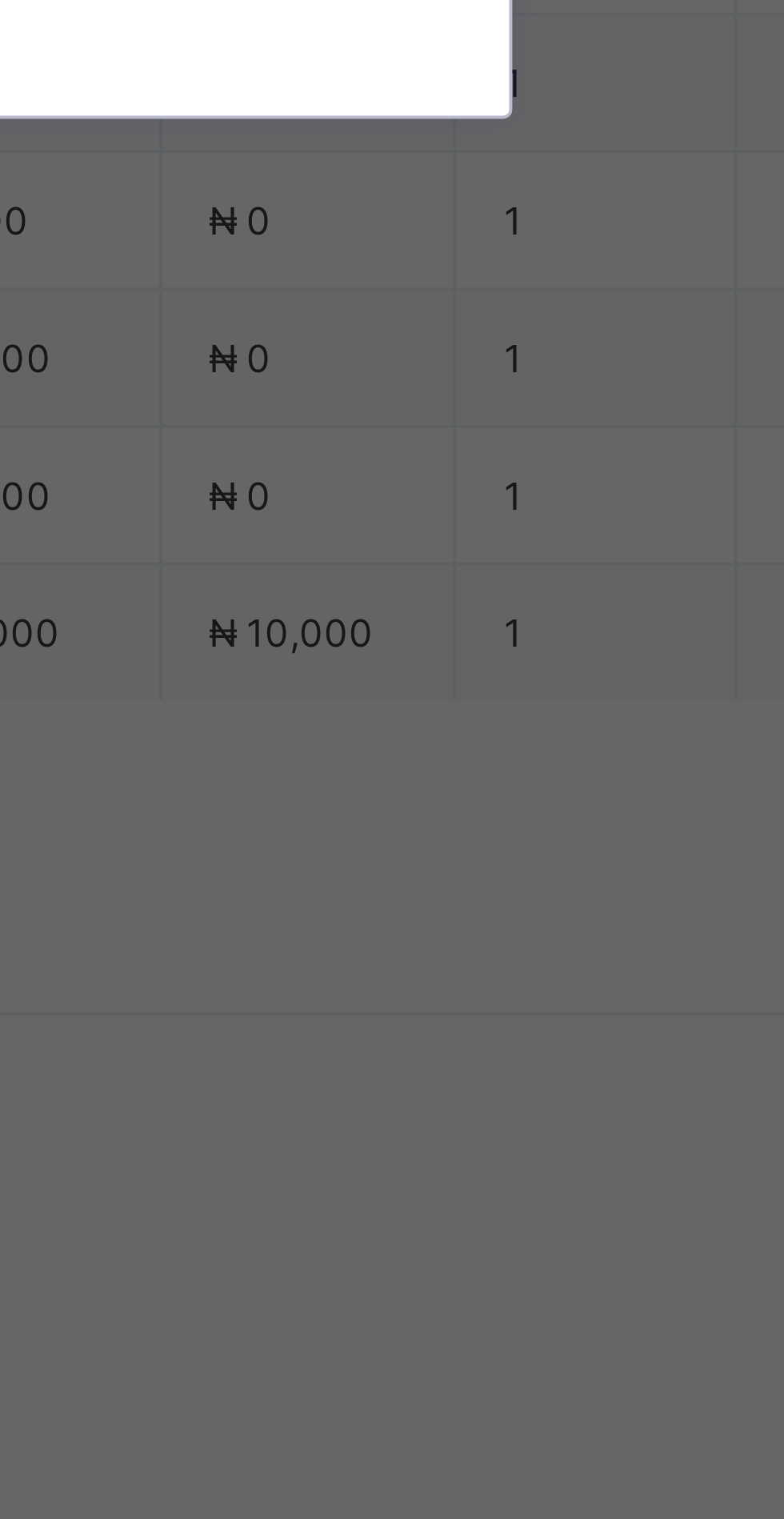
click at [496, 836] on div "Pinafores" at bounding box center [392, 824] width 264 height 25
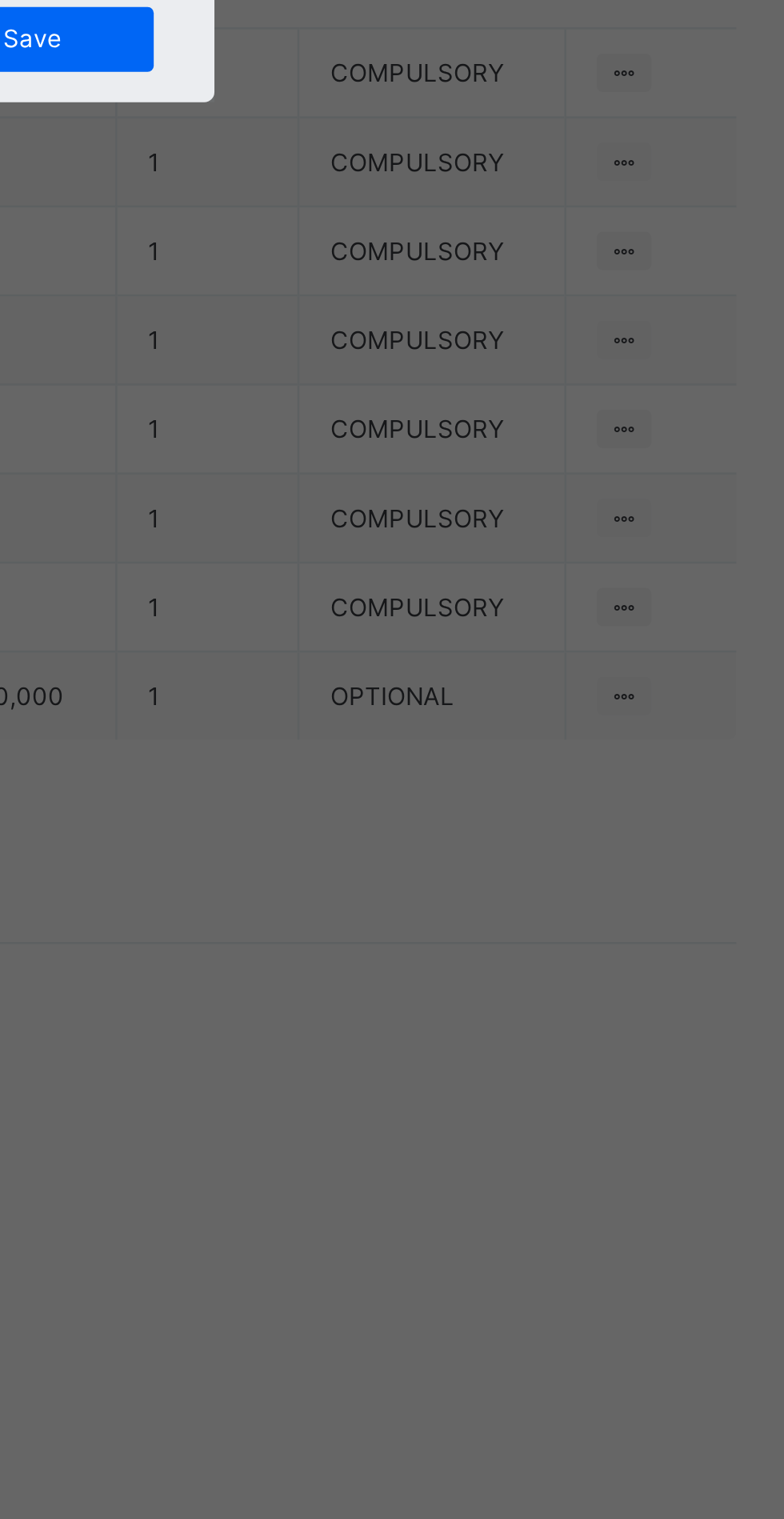
click at [513, 905] on span "Save" at bounding box center [477, 899] width 72 height 12
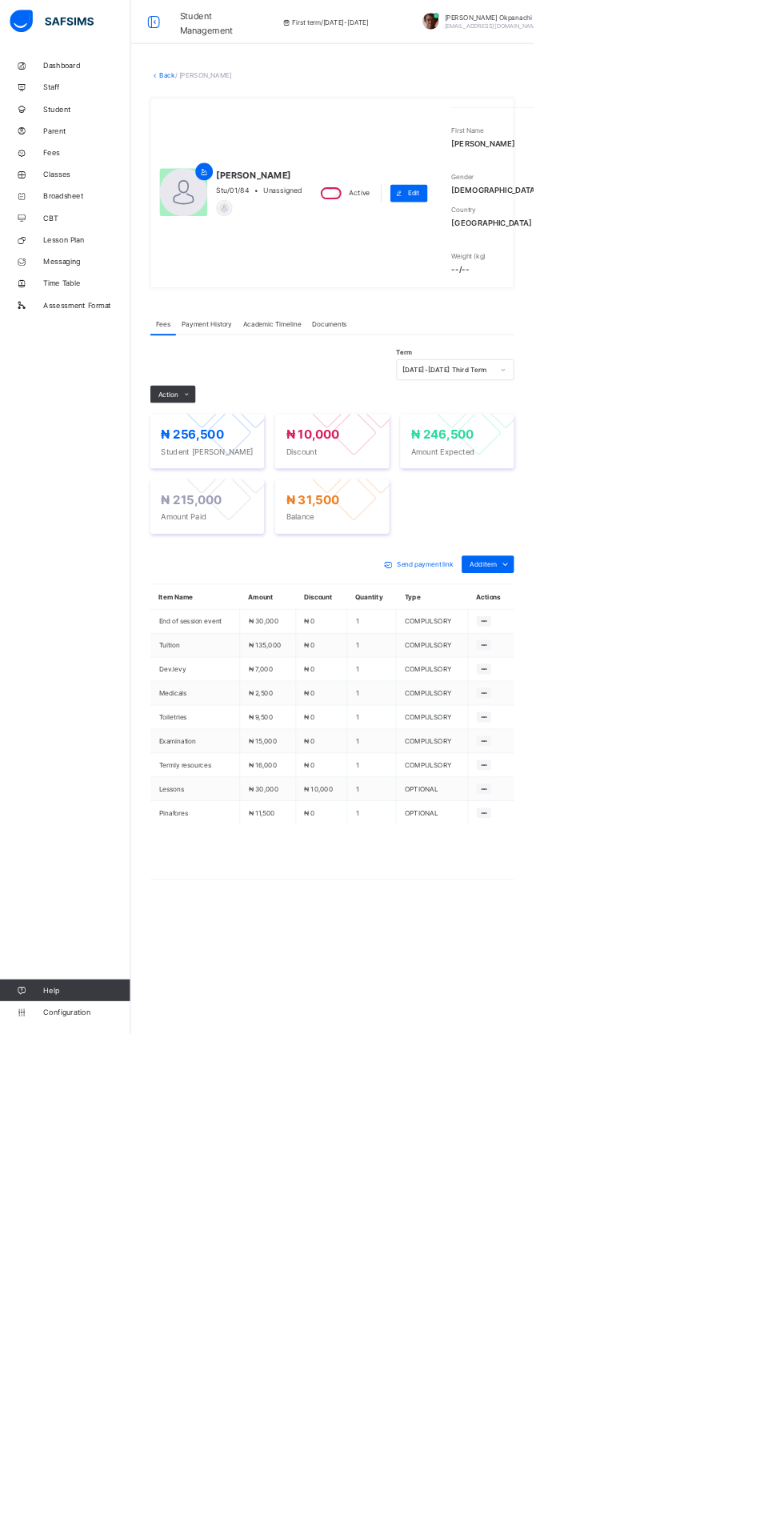
click at [258, 116] on link "Back" at bounding box center [246, 110] width 23 height 12
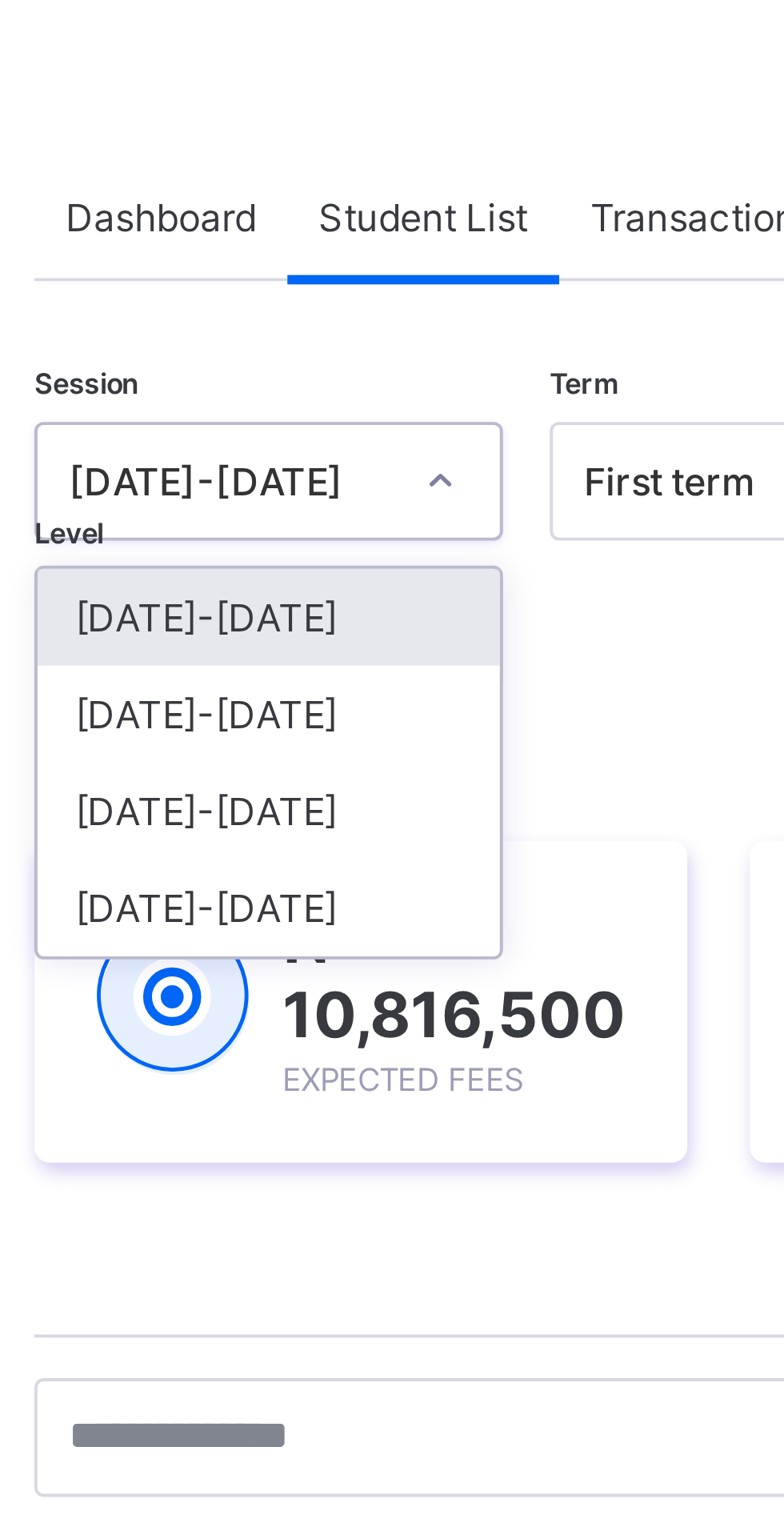
click at [298, 254] on div "[DATE]-[DATE]" at bounding box center [281, 247] width 119 height 25
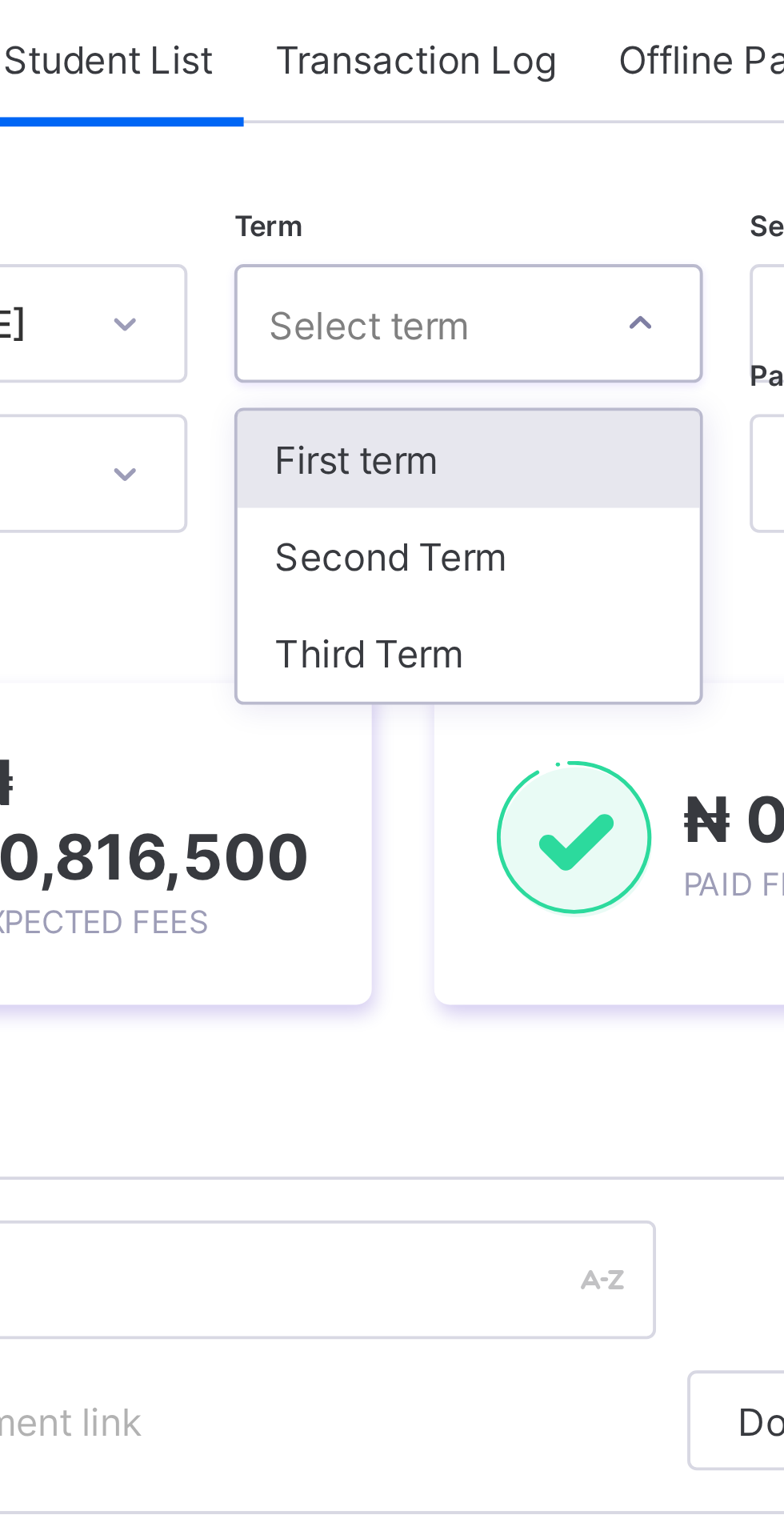
click at [424, 275] on div "Third Term" at bounding box center [412, 272] width 119 height 25
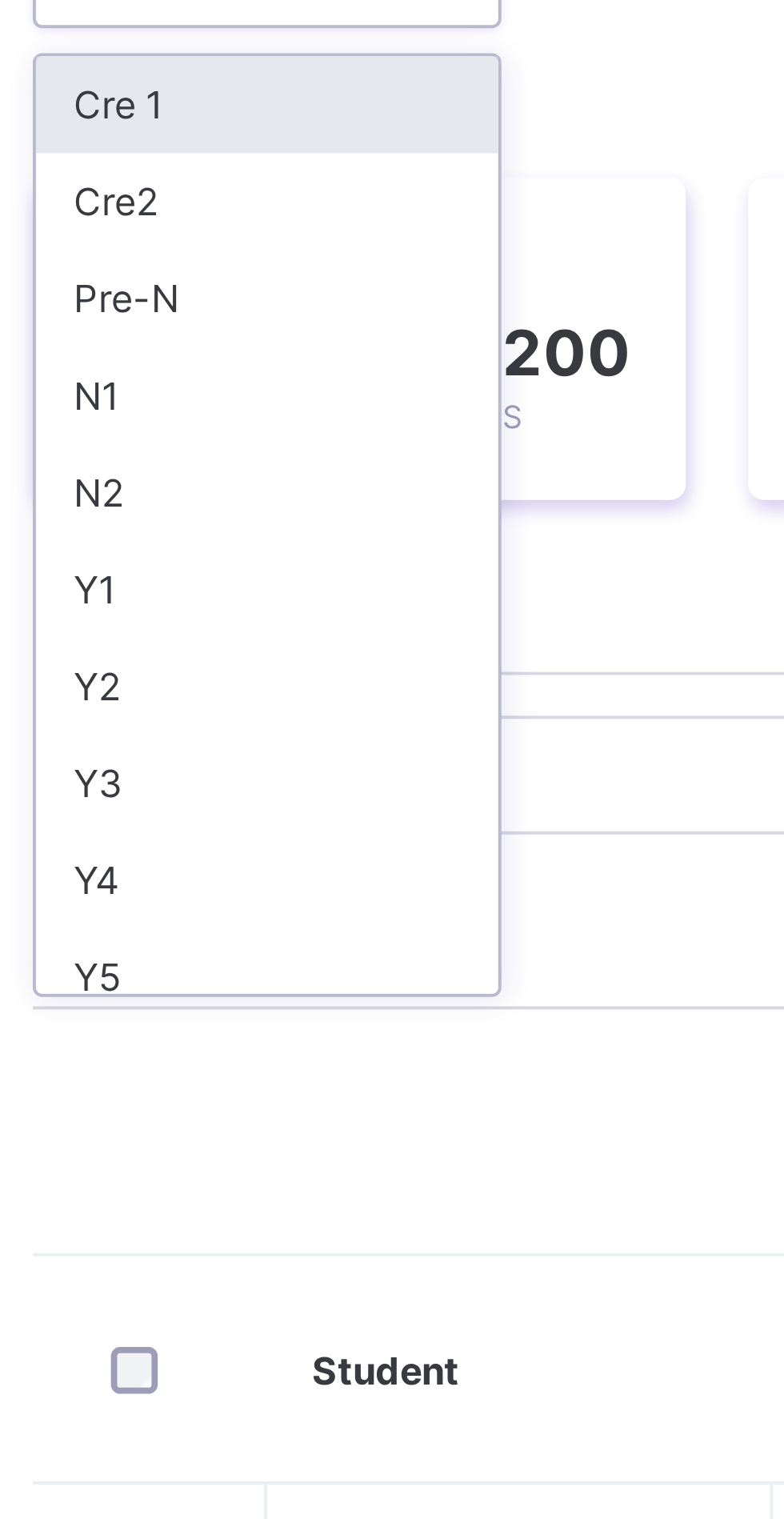
click at [278, 440] on div "Y3" at bounding box center [281, 434] width 119 height 25
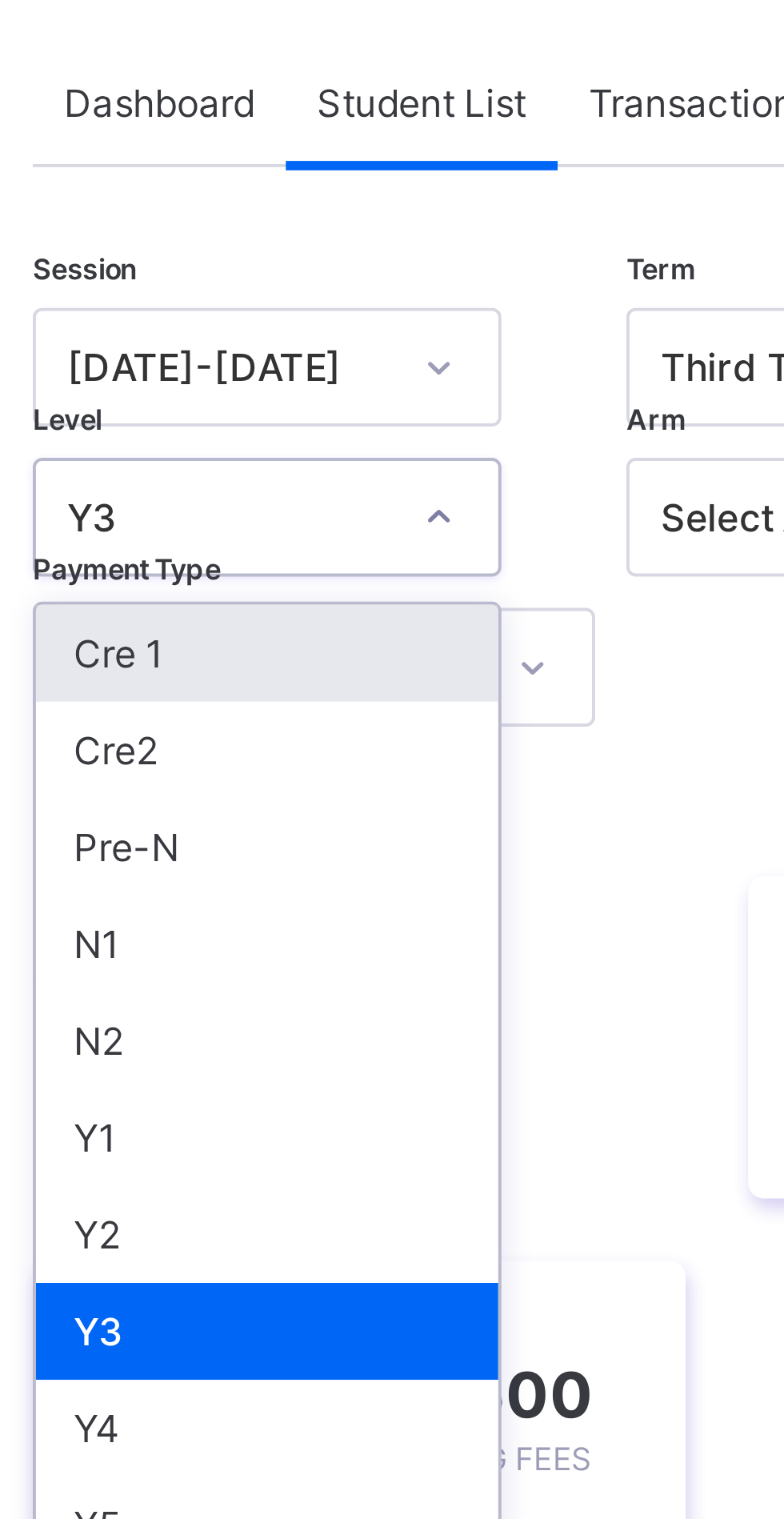
scroll to position [4, 0]
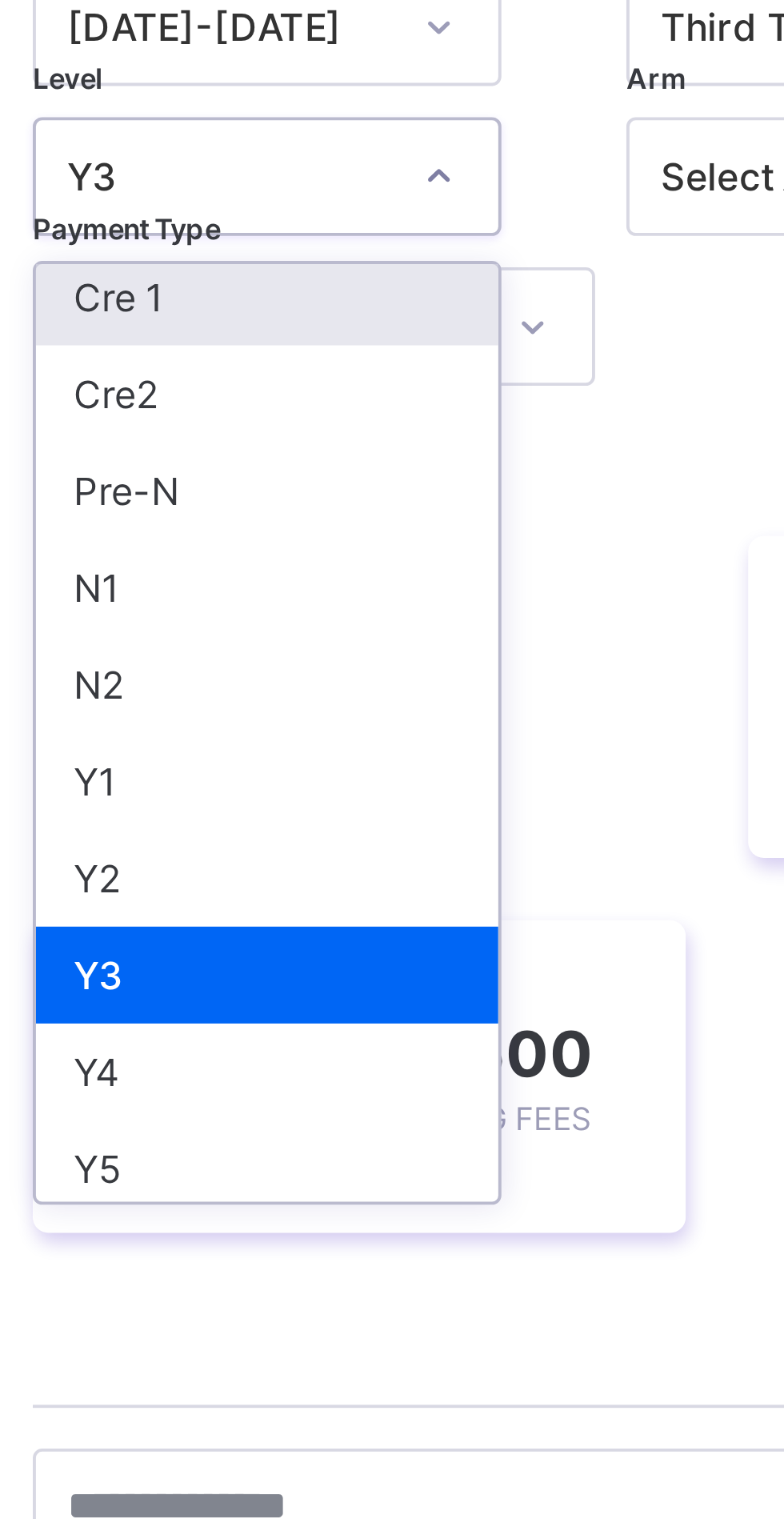
click at [255, 380] on div "Y1" at bounding box center [281, 381] width 119 height 25
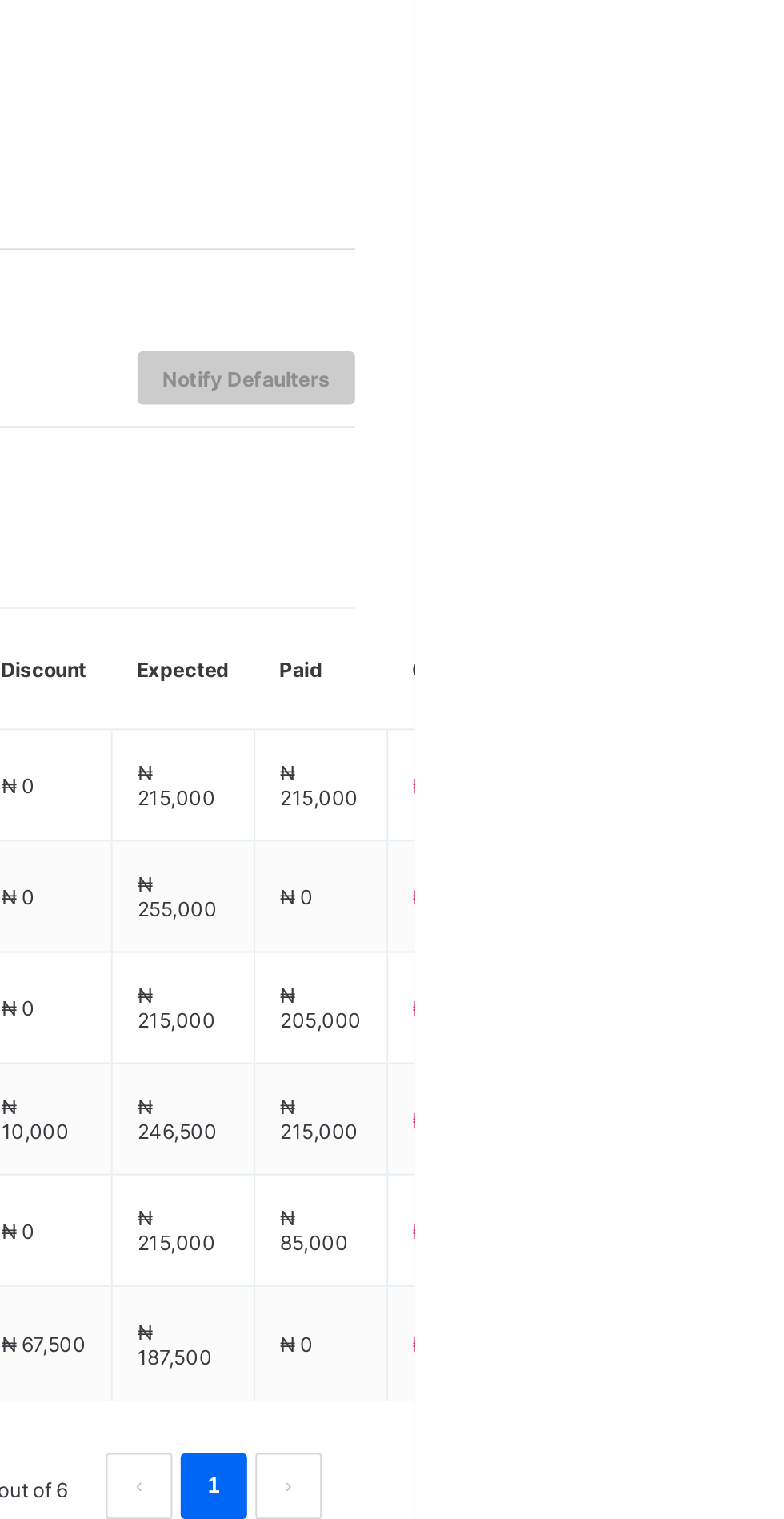
scroll to position [0, 0]
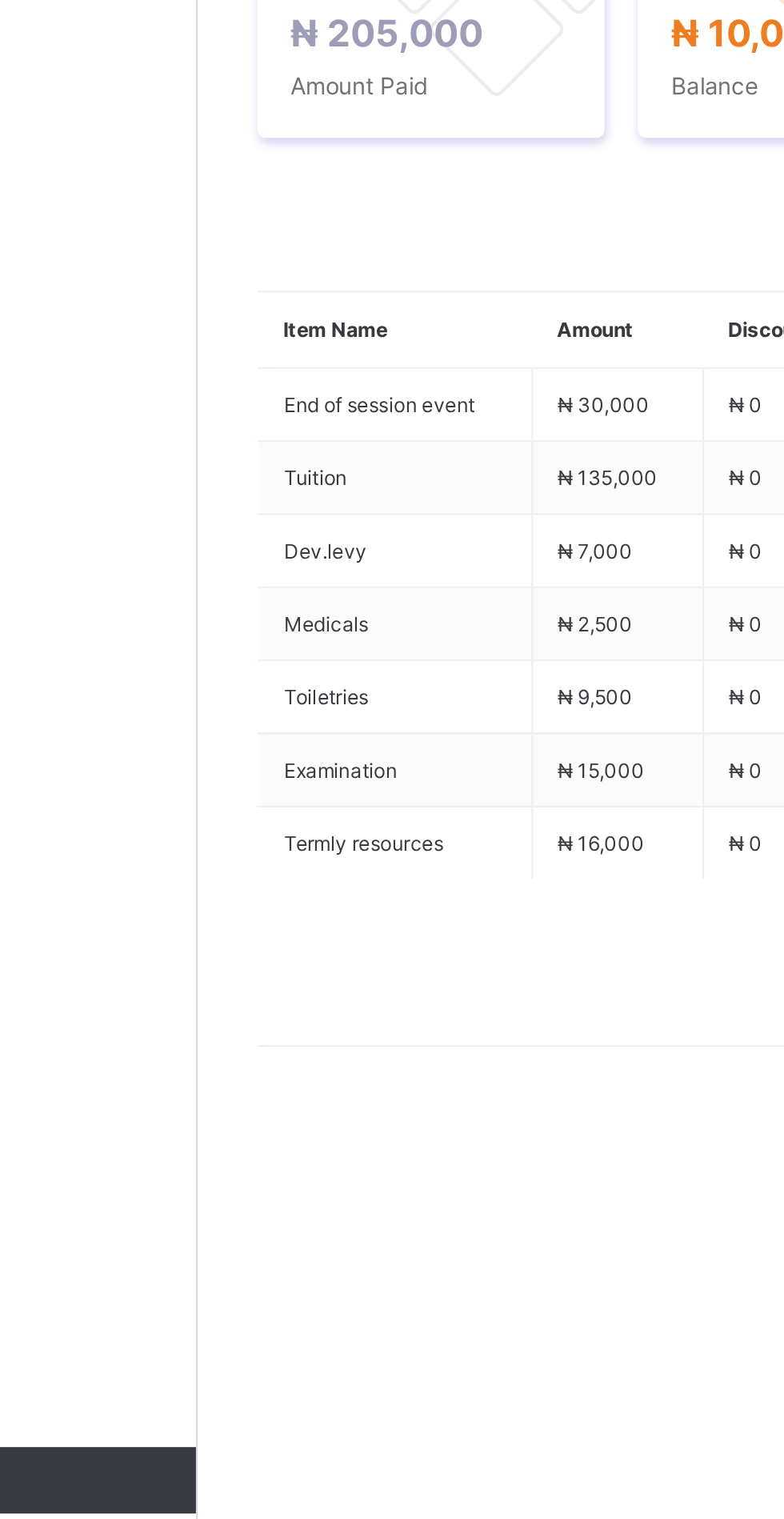
click at [304, 506] on span "Payment History" at bounding box center [303, 499] width 74 height 12
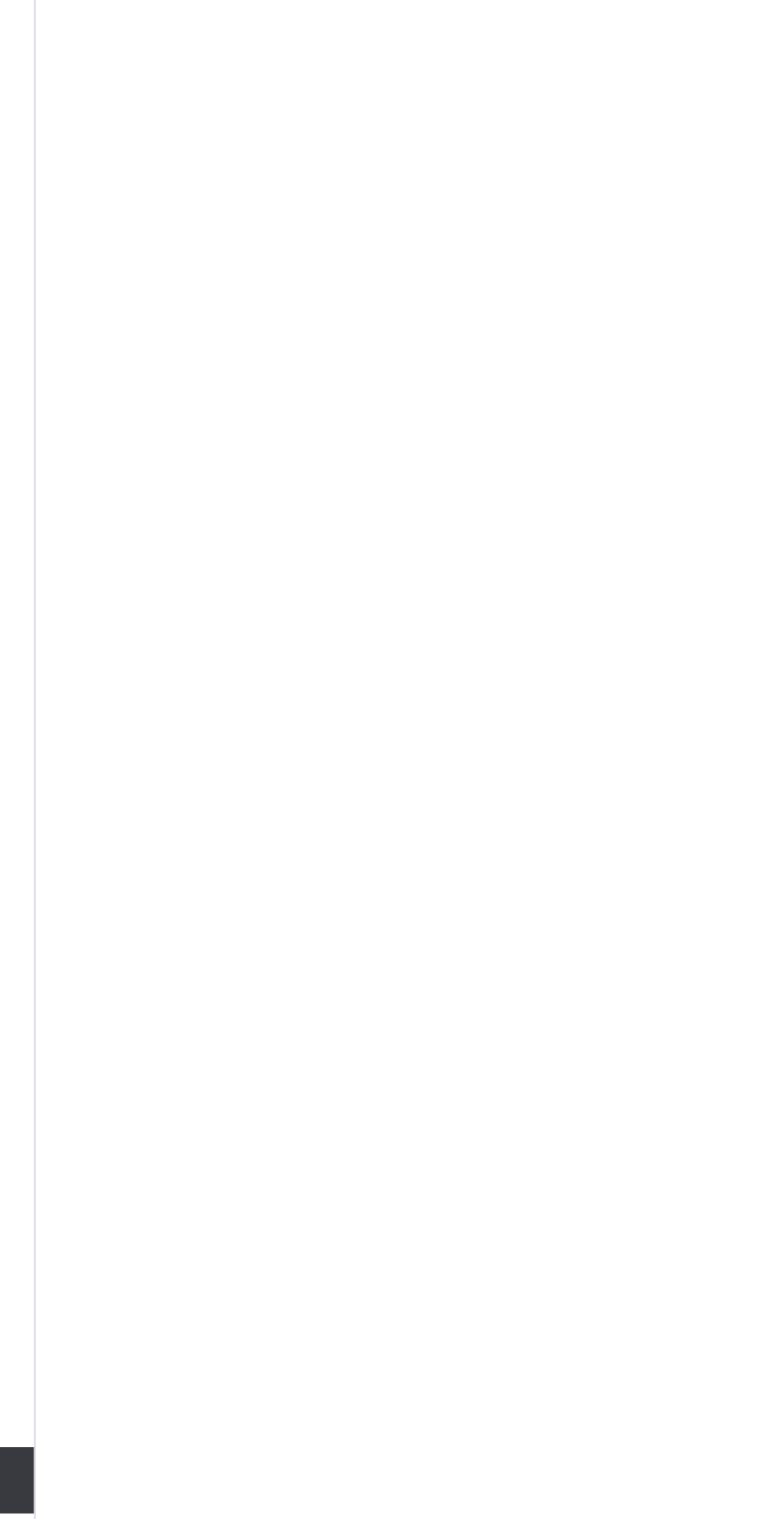
click at [248, 506] on span "Fees" at bounding box center [239, 499] width 21 height 12
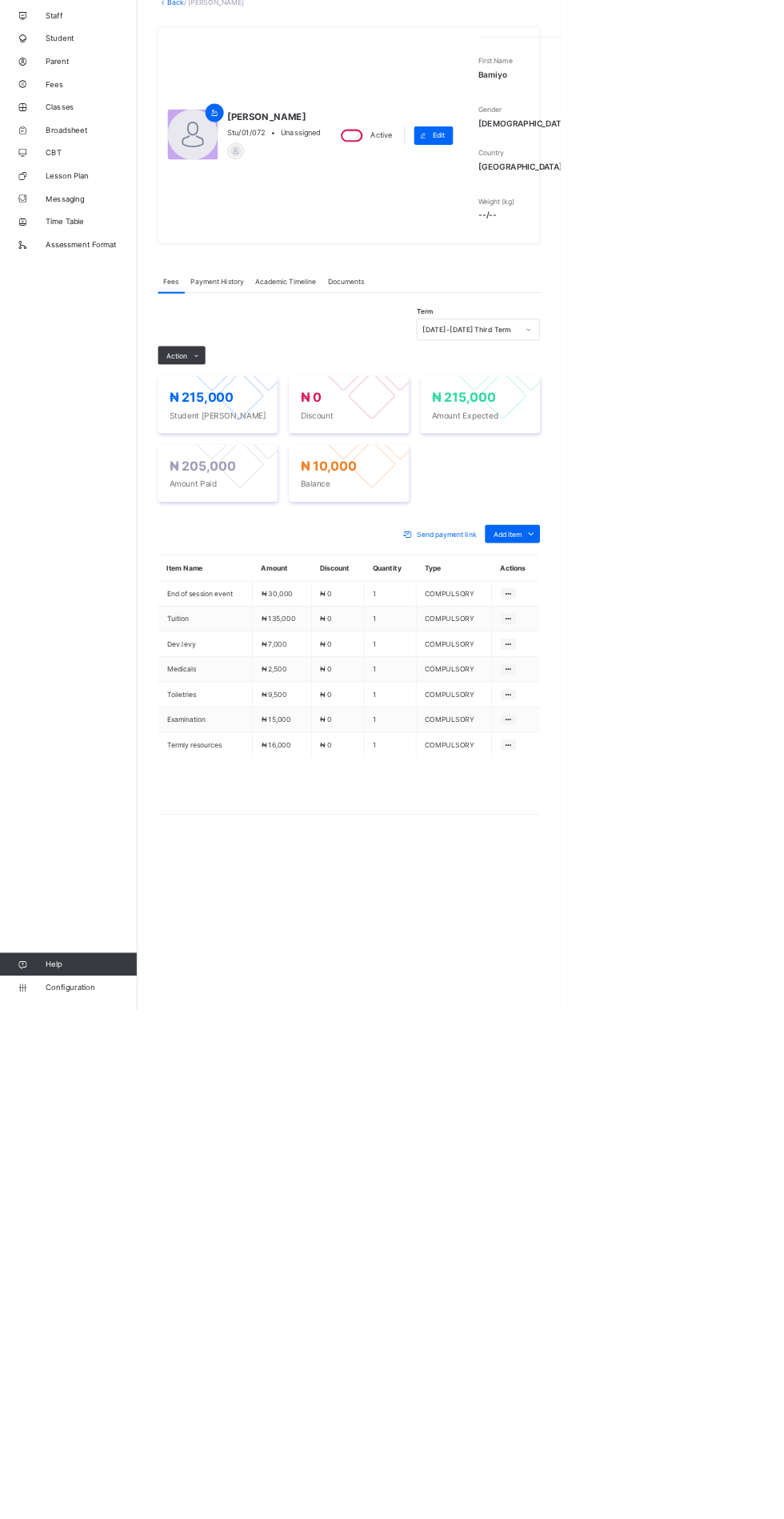
click at [275, 616] on span at bounding box center [275, 603] width 26 height 26
click at [0, 0] on ul "Receive Payment Manage Discount Send Email Reminder" at bounding box center [0, 0] width 0 height 0
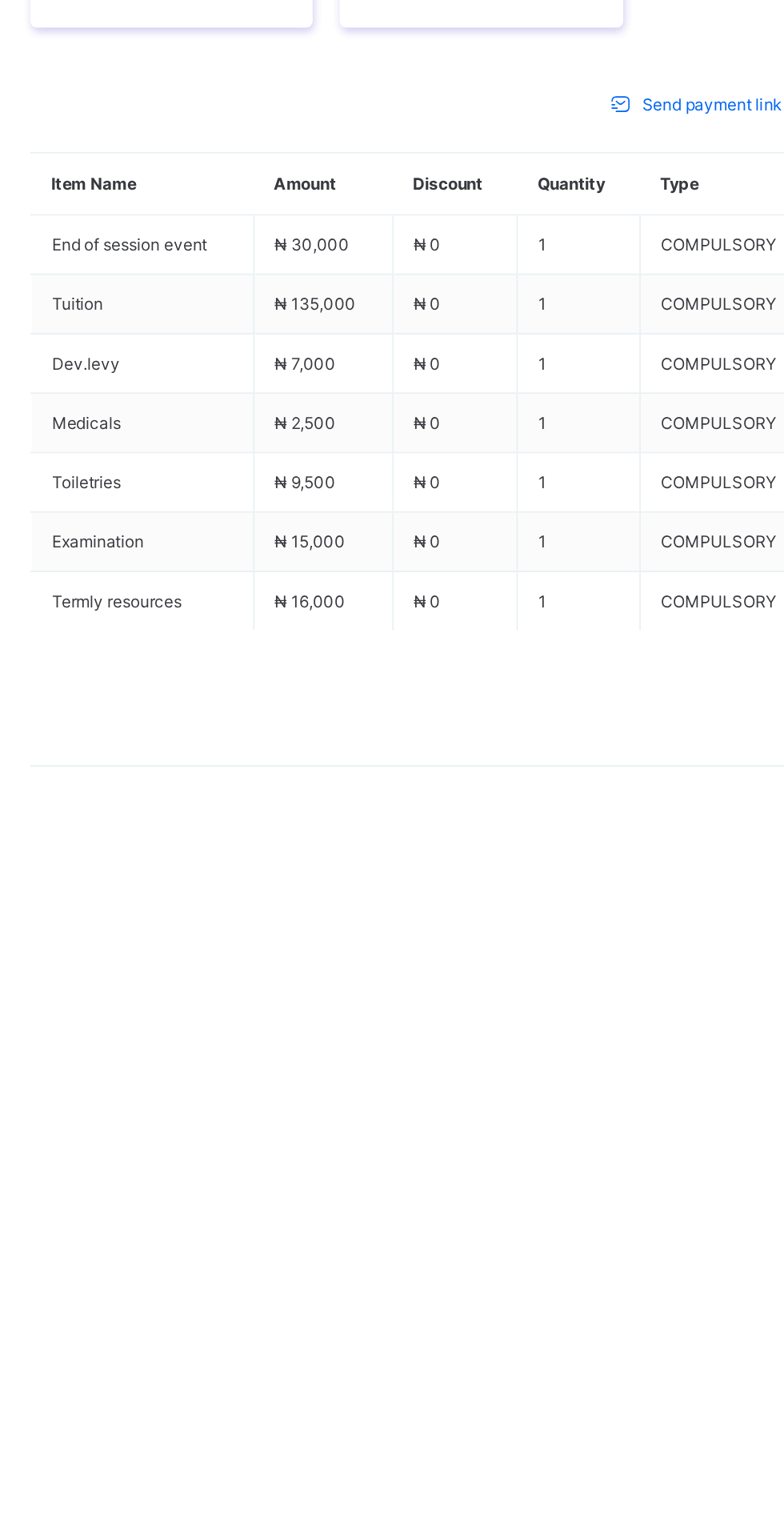
click at [0, 0] on li "Receive Payment" at bounding box center [0, 0] width 0 height 0
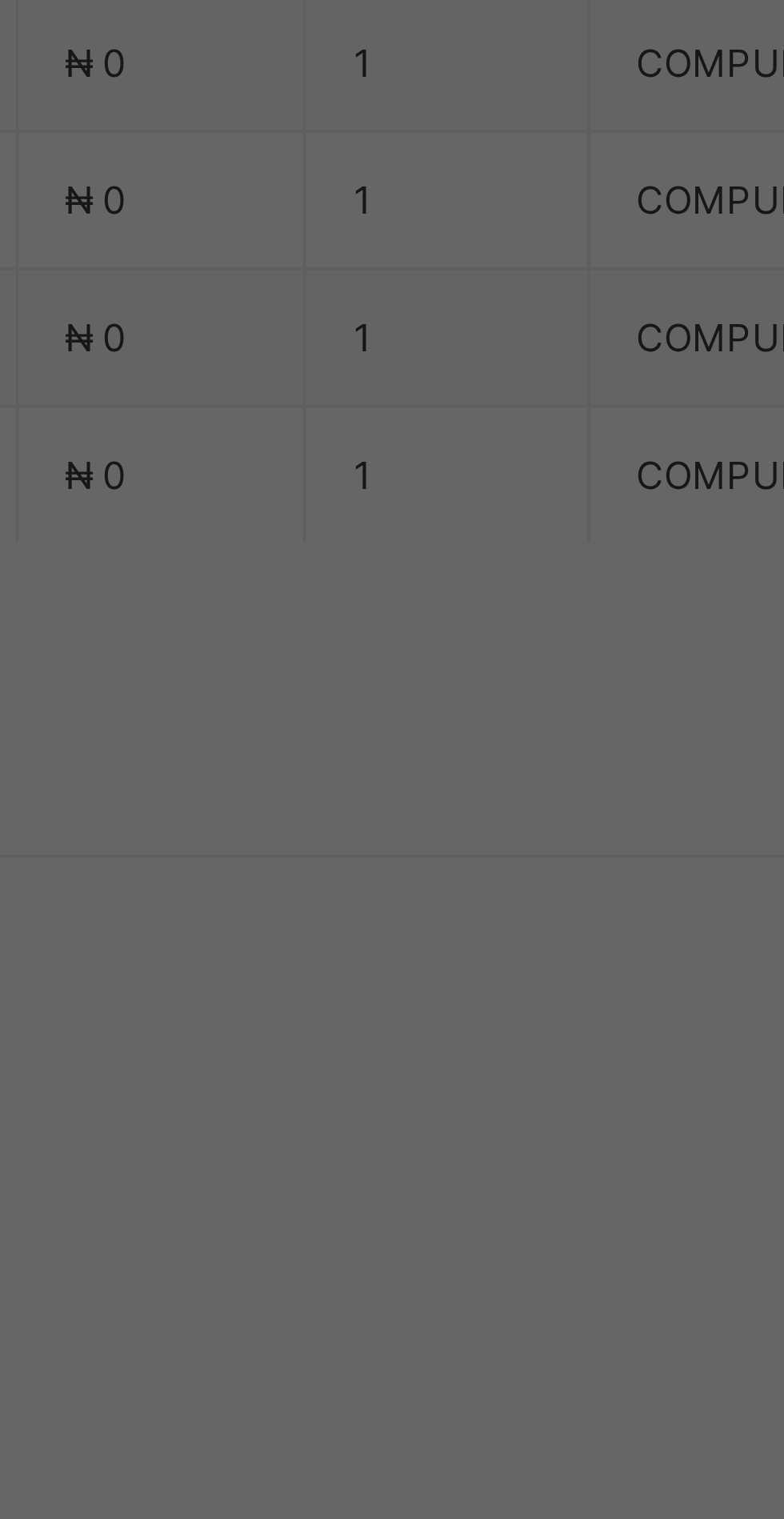
click at [442, 884] on input "currency" at bounding box center [425, 867] width 34 height 33
click at [354, 911] on div "Zenith Bank - Sound Minds Best Care Academy" at bounding box center [327, 862] width 55 height 96
click at [420, 811] on input "text" at bounding box center [392, 793] width 57 height 33
type input "**********"
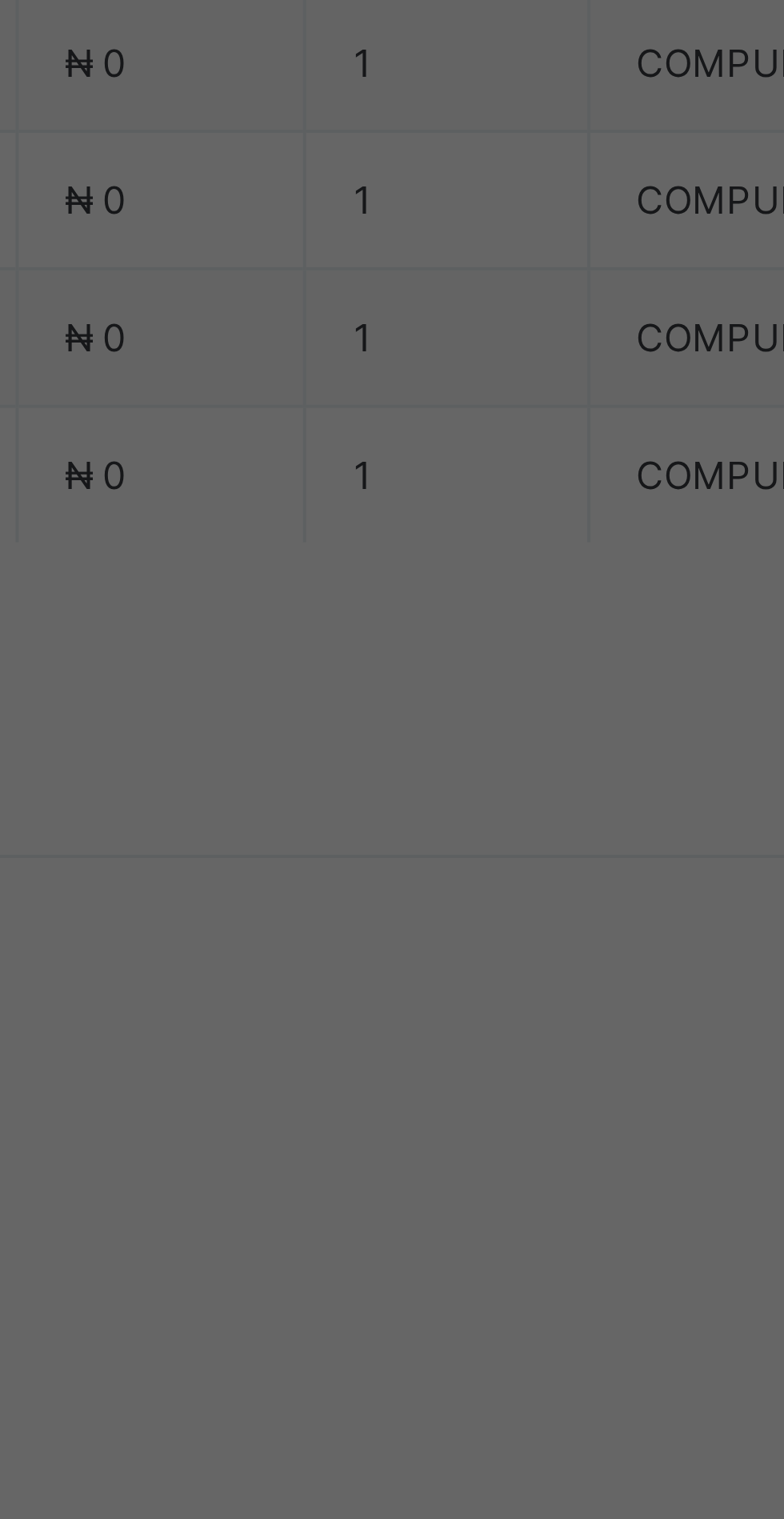
click at [400, 876] on input "date" at bounding box center [349, 858] width 102 height 33
type input "**********"
click at [442, 884] on input "currency" at bounding box center [425, 867] width 34 height 33
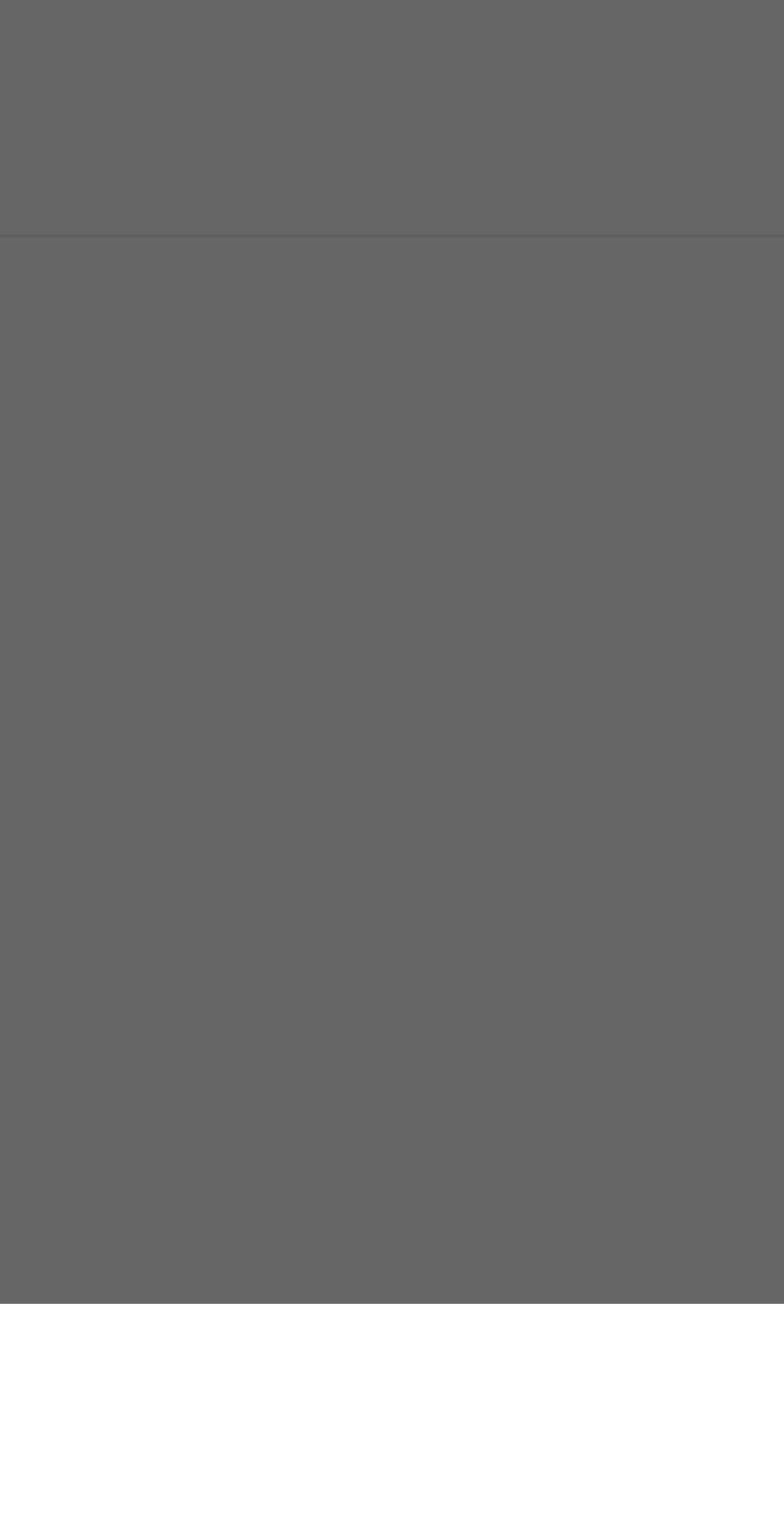
type input "********"
click at [473, 940] on span "Save" at bounding box center [438, 934] width 72 height 12
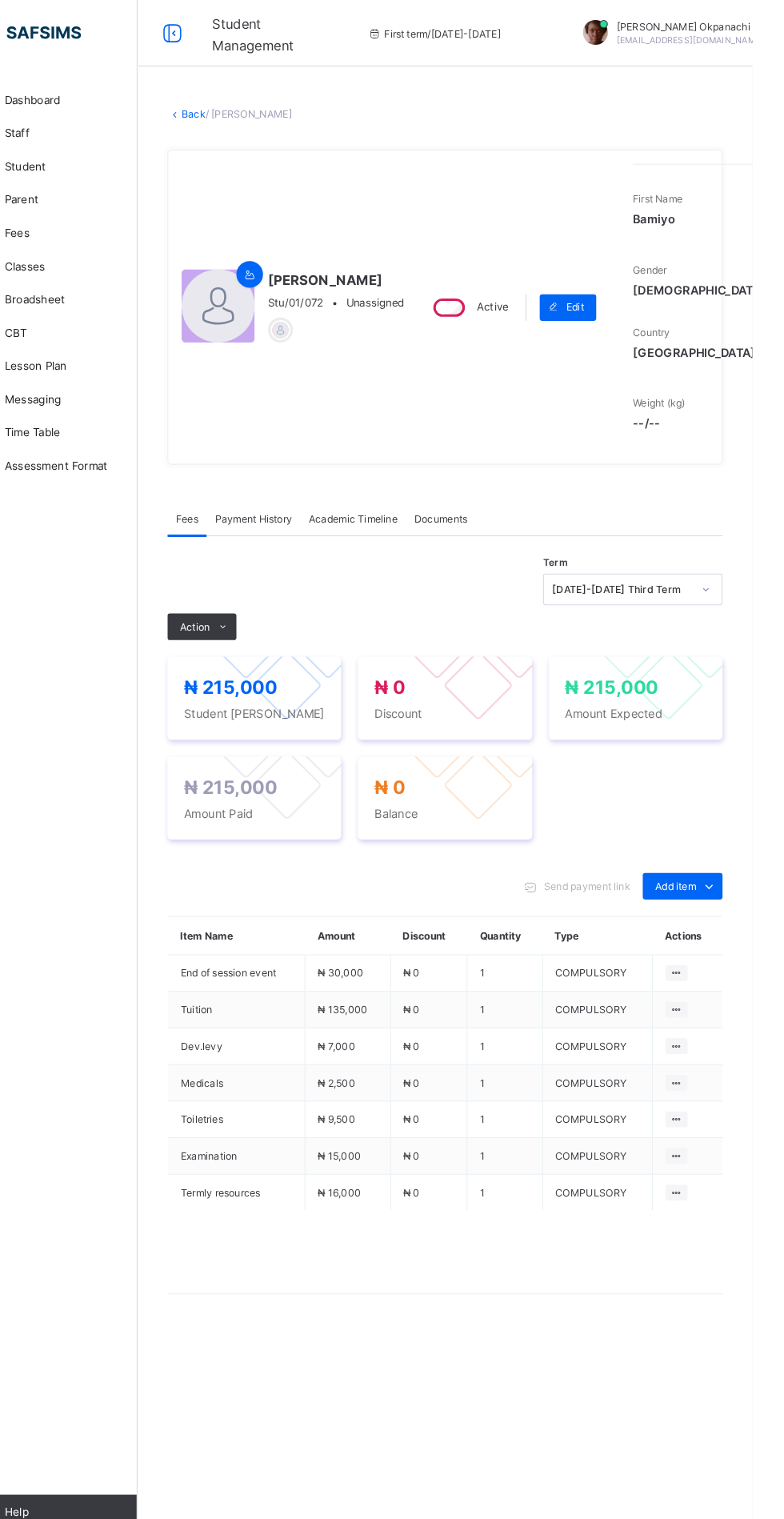
click at [258, 116] on link "Back" at bounding box center [246, 110] width 23 height 12
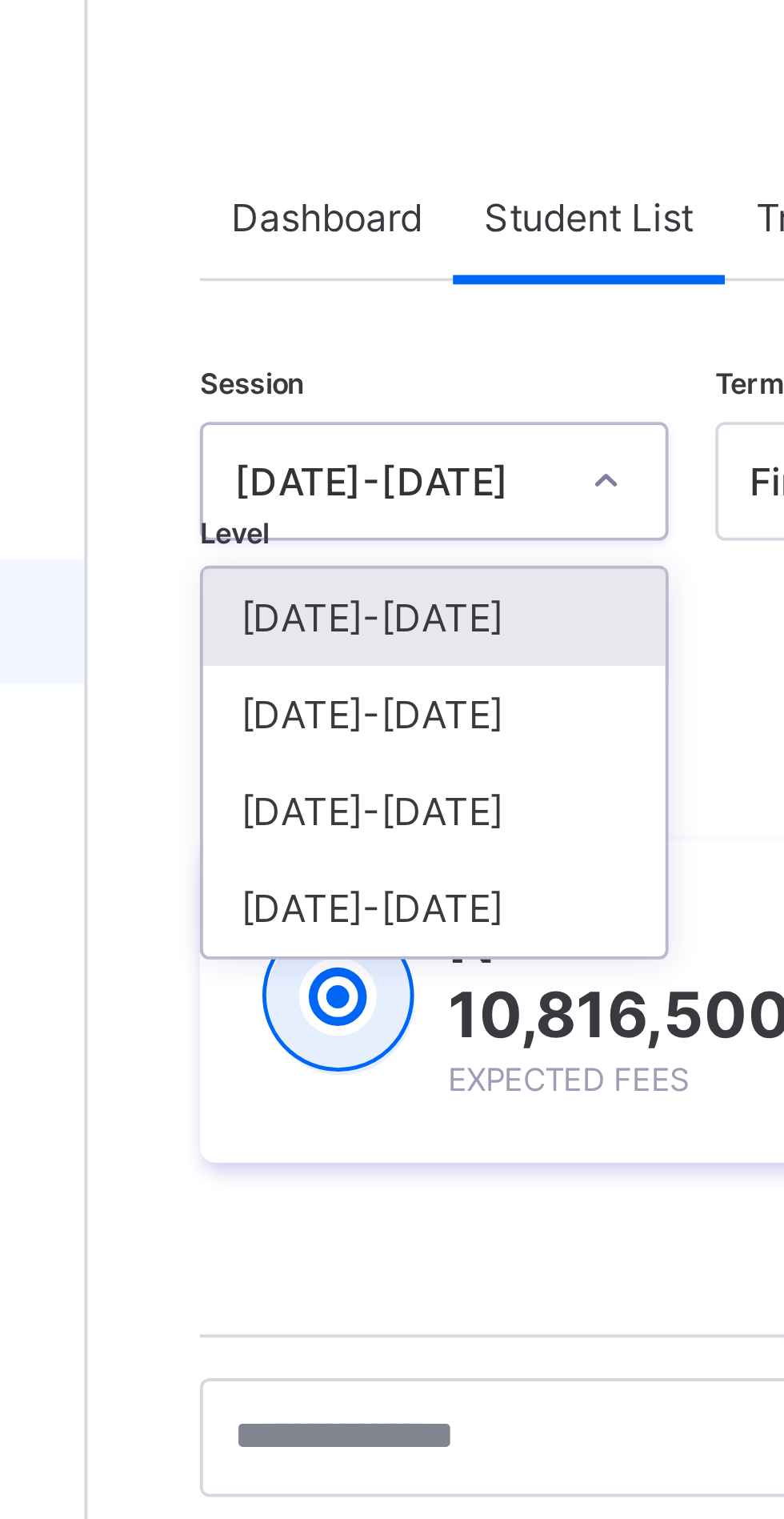
click at [273, 247] on div "[DATE]-[DATE]" at bounding box center [281, 247] width 119 height 25
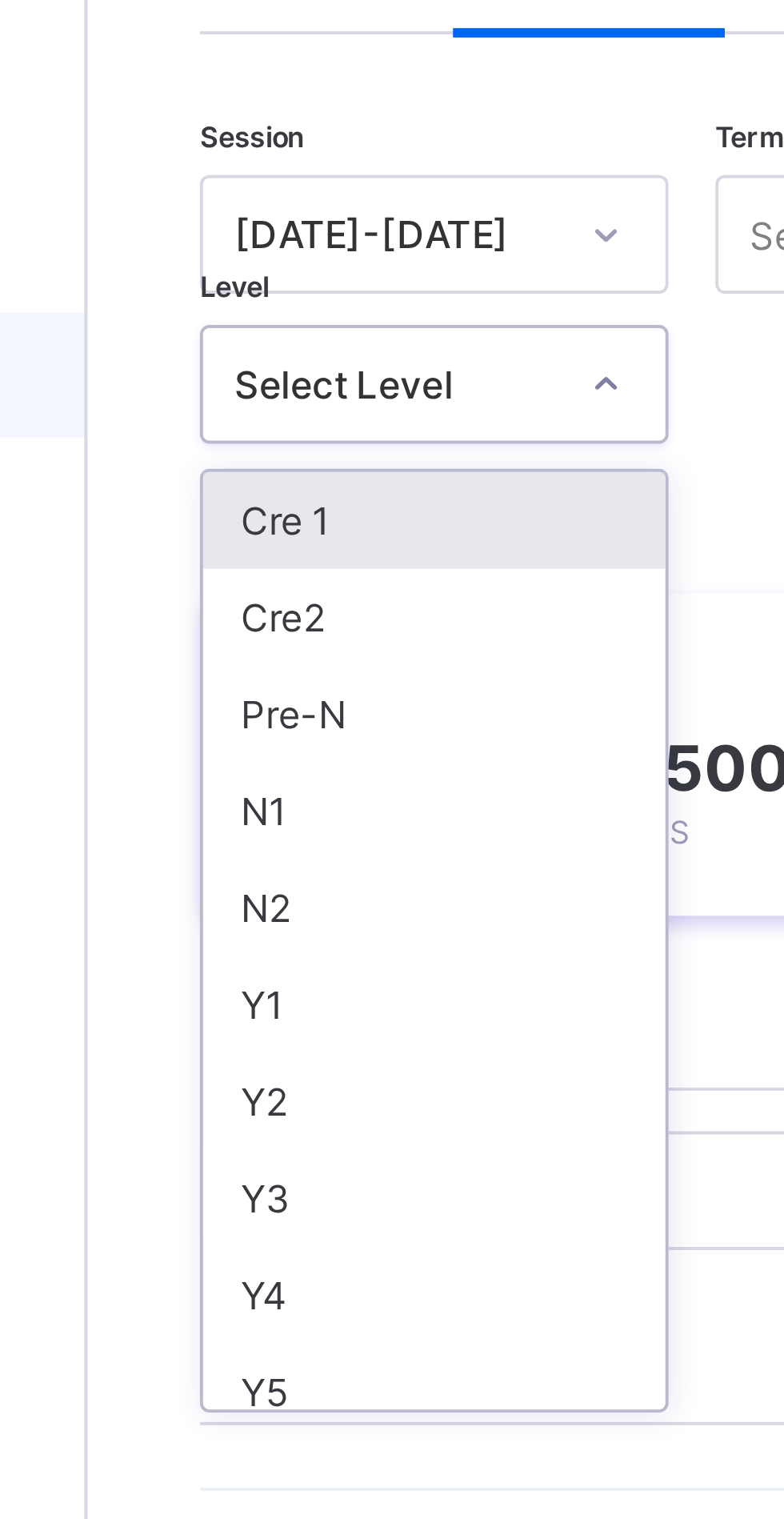
click at [244, 335] on div "N1" at bounding box center [281, 335] width 119 height 25
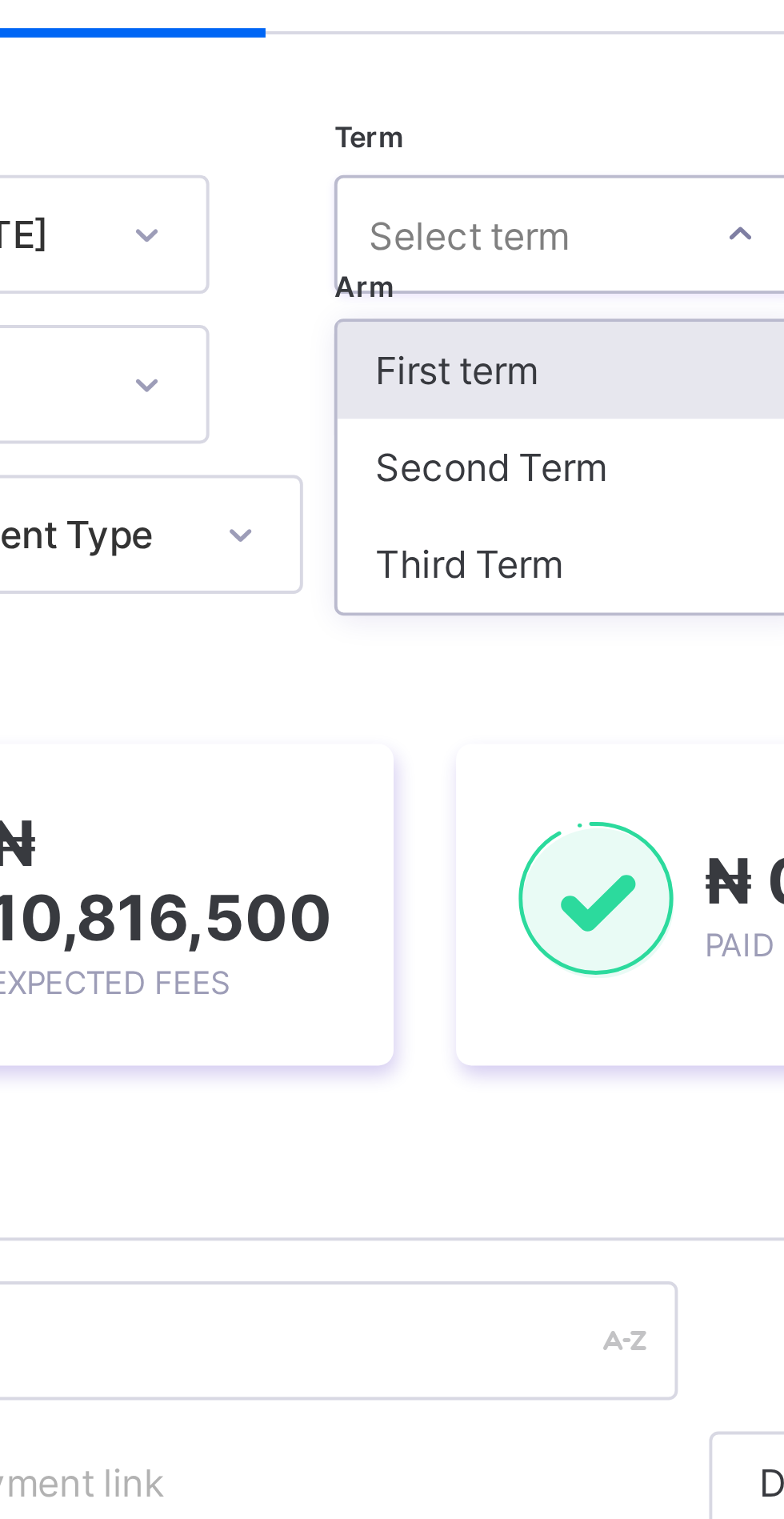
click at [430, 274] on div "Third Term" at bounding box center [433, 272] width 119 height 25
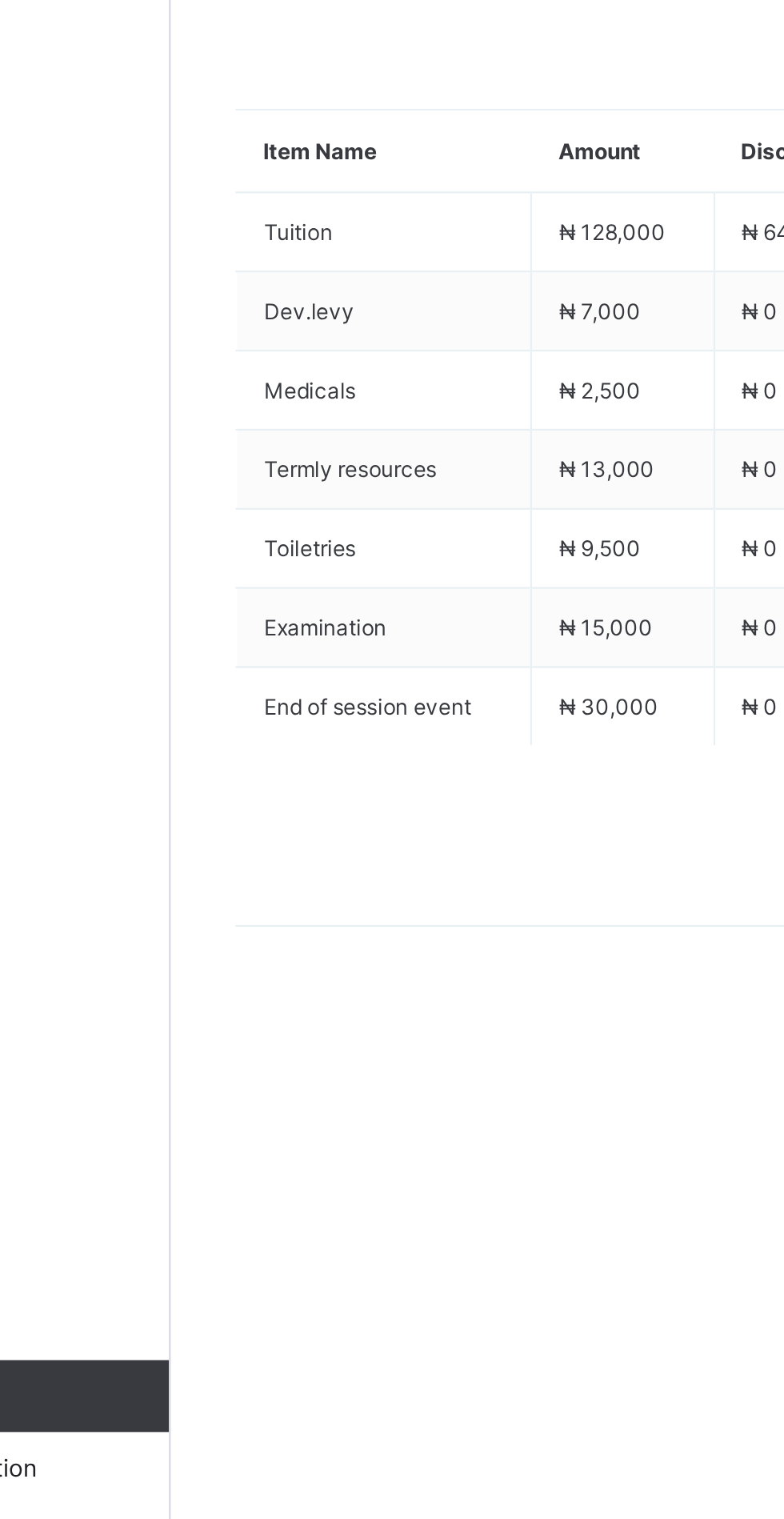
click at [270, 609] on icon at bounding box center [275, 603] width 12 height 10
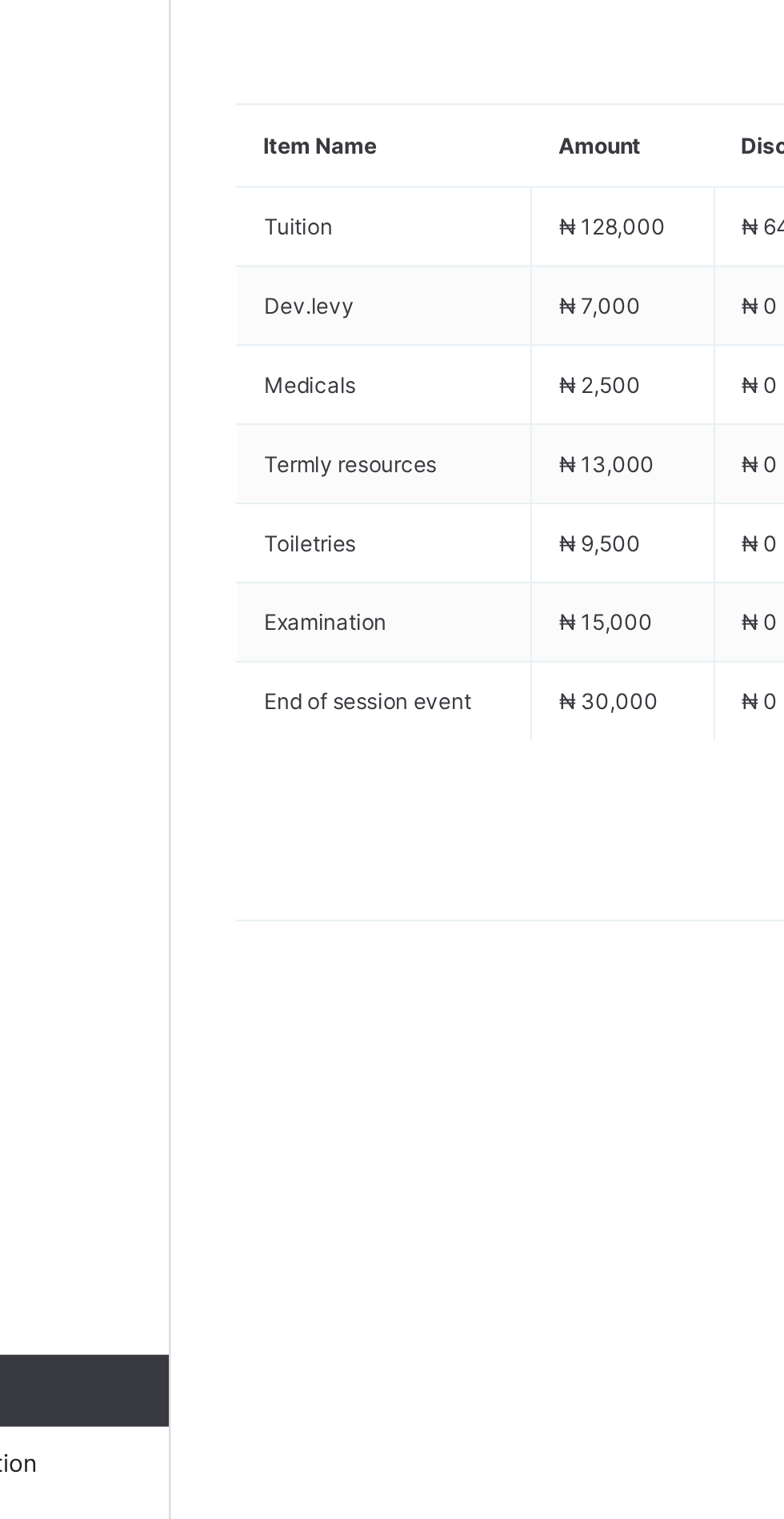
click at [0, 0] on li "Receive Payment" at bounding box center [0, 0] width 0 height 0
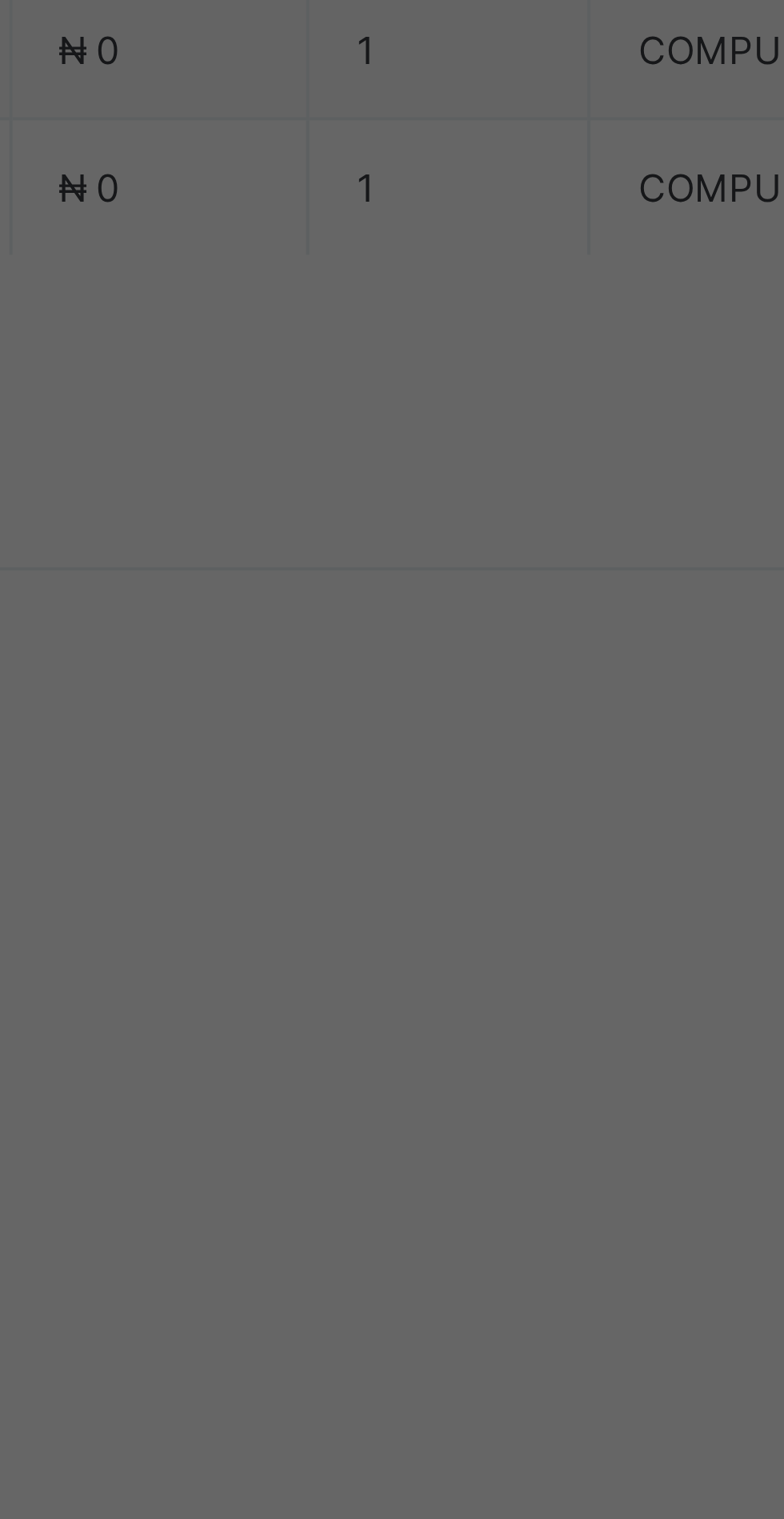
click at [354, 911] on div "Zenith Bank - Sound Minds Best Care Academy" at bounding box center [327, 862] width 55 height 96
click at [420, 811] on div at bounding box center [392, 793] width 57 height 33
type input "**********"
click at [400, 876] on input "date" at bounding box center [349, 858] width 102 height 33
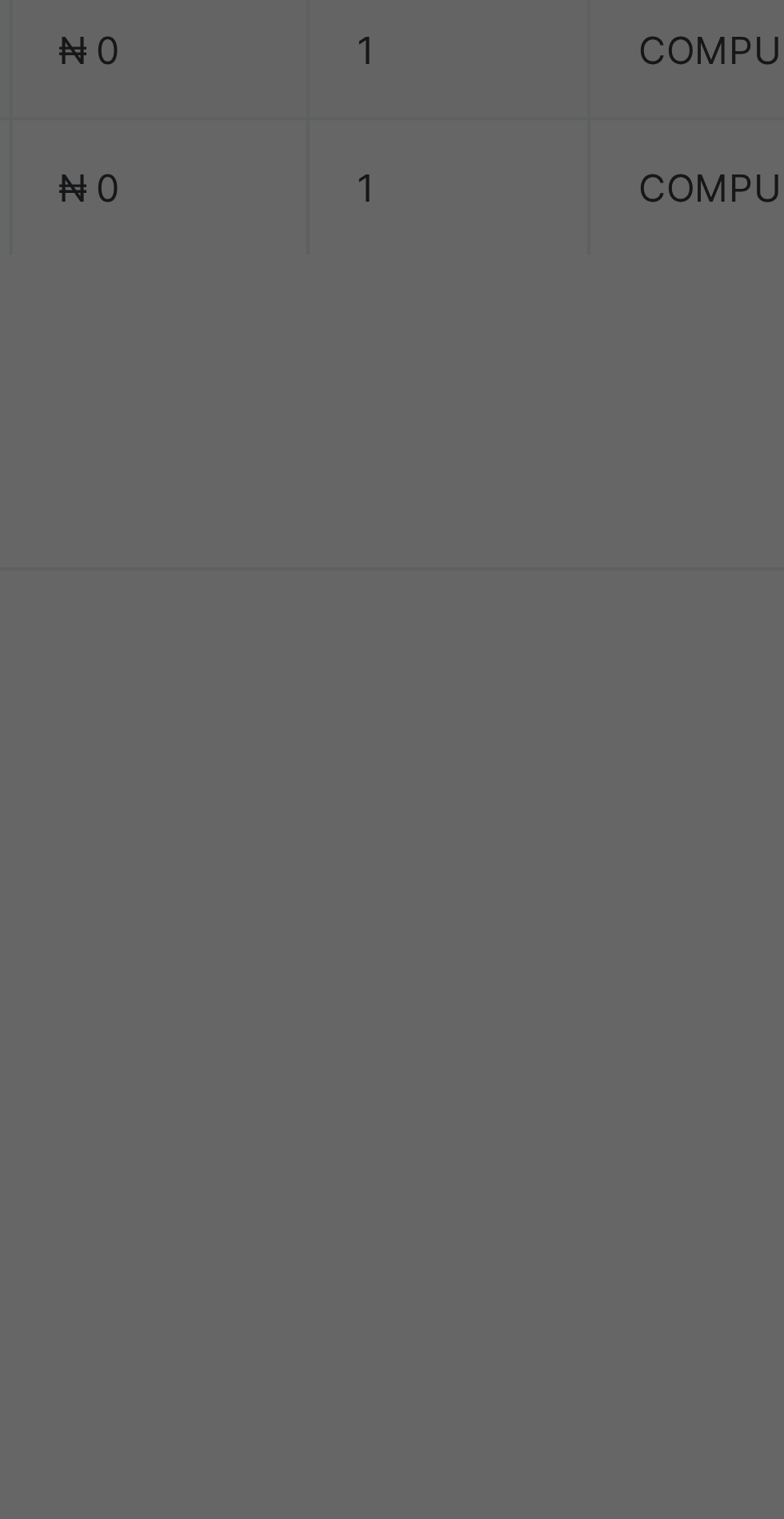
scroll to position [0, 0]
type input "**********"
click at [442, 884] on input "currency" at bounding box center [425, 867] width 34 height 33
type input "*********"
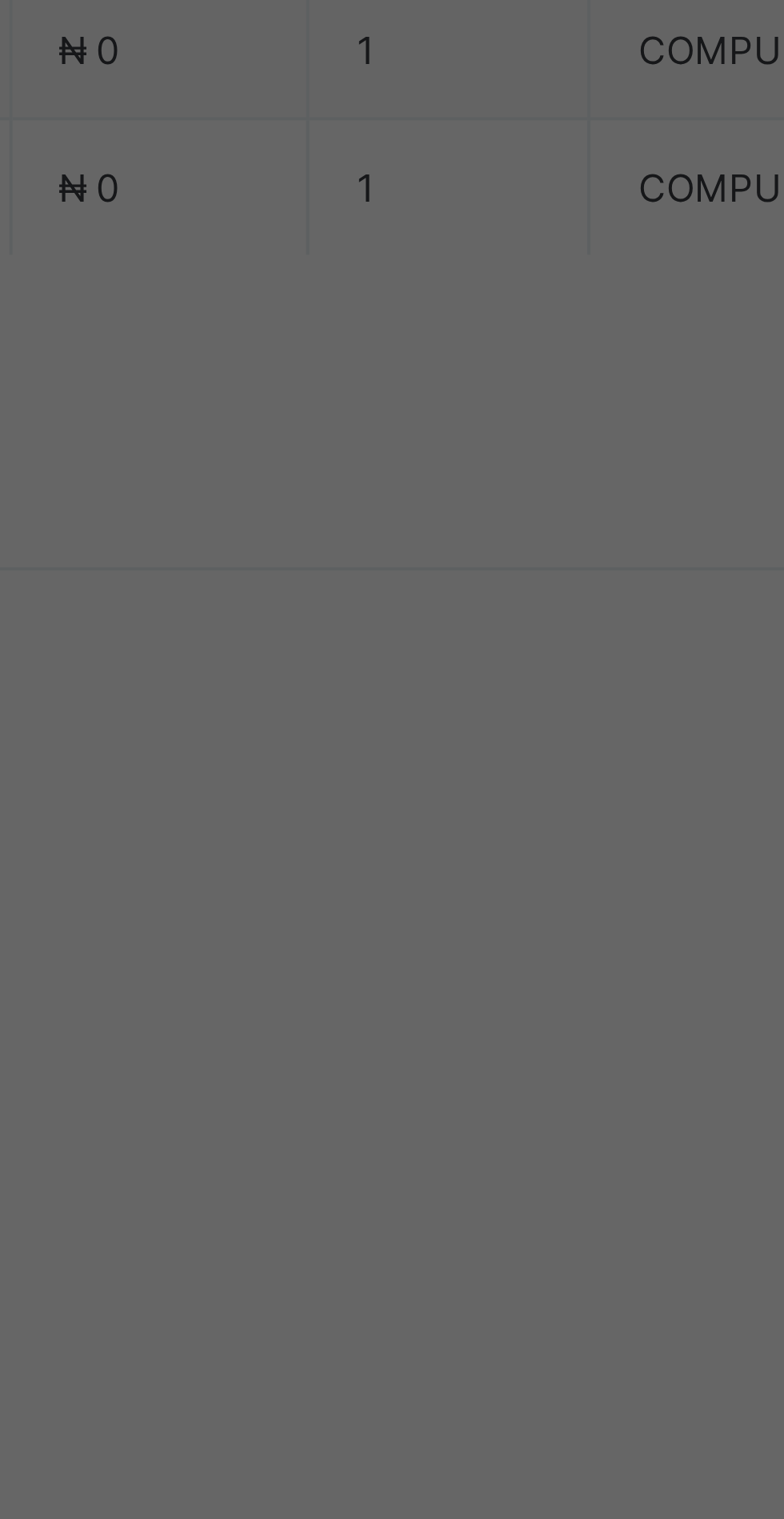
click at [473, 940] on span "Save" at bounding box center [438, 934] width 72 height 12
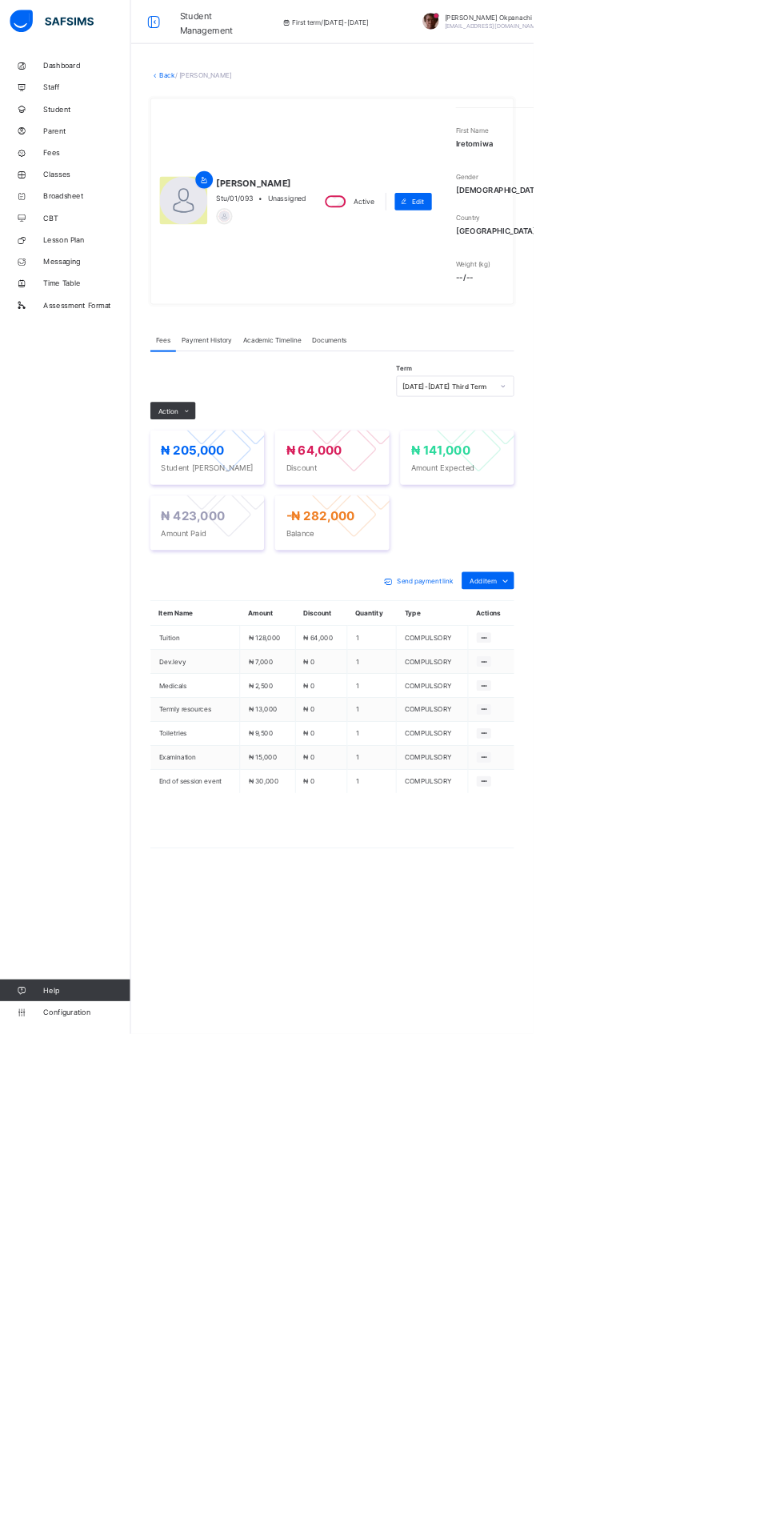
click at [258, 116] on link "Back" at bounding box center [246, 110] width 23 height 12
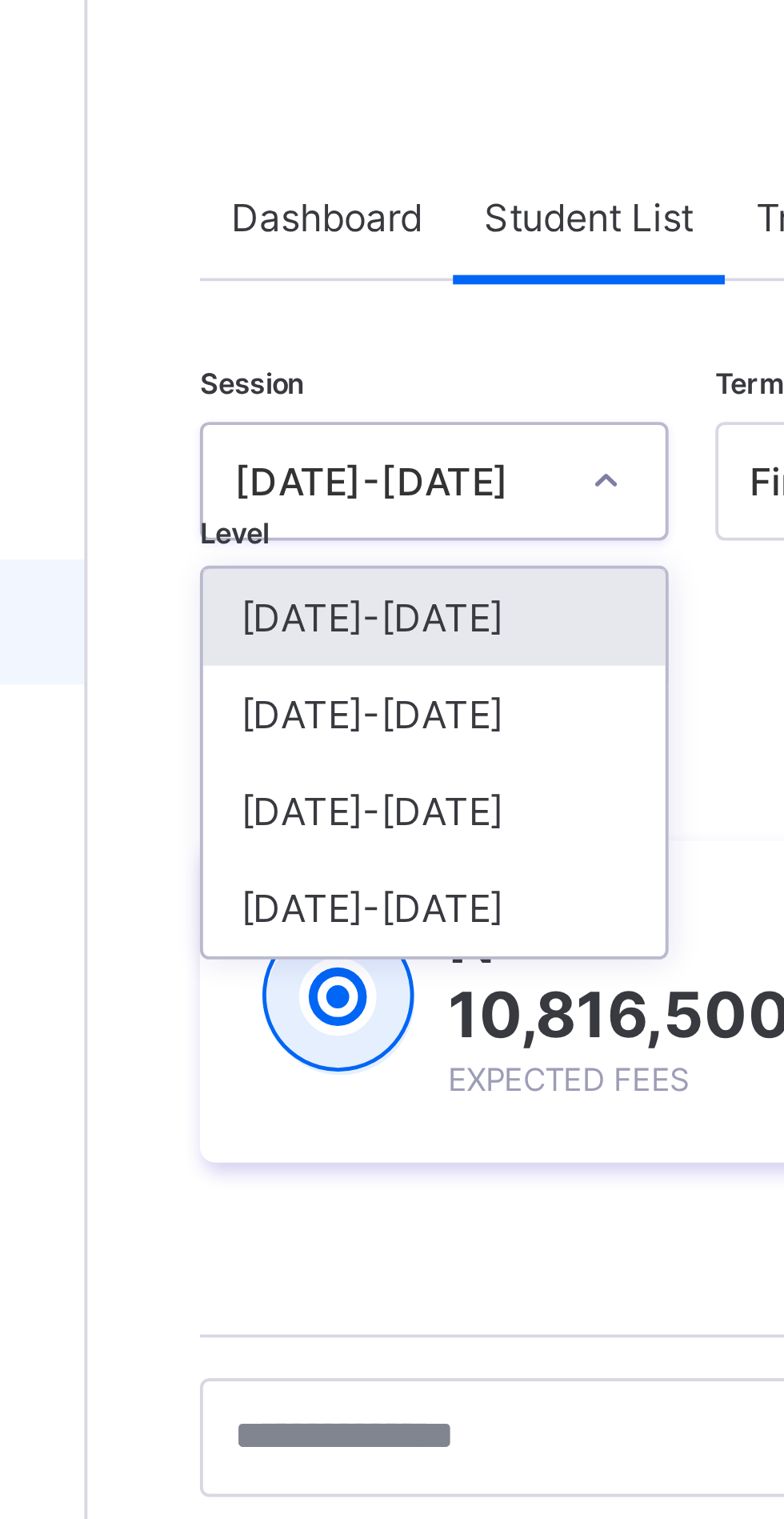
click at [280, 253] on div "[DATE]-[DATE]" at bounding box center [281, 247] width 119 height 25
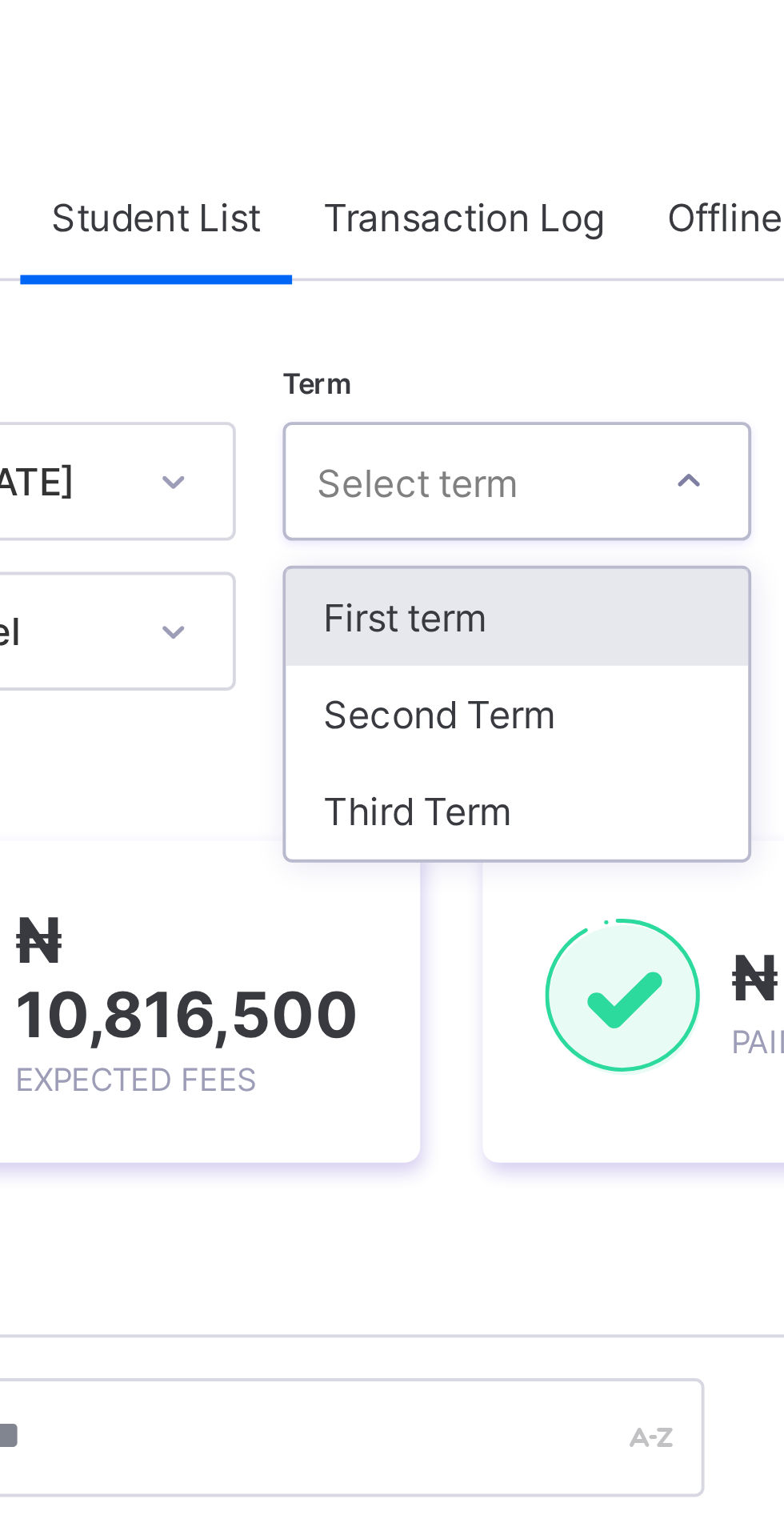
click at [398, 274] on div "Third Term" at bounding box center [412, 272] width 119 height 25
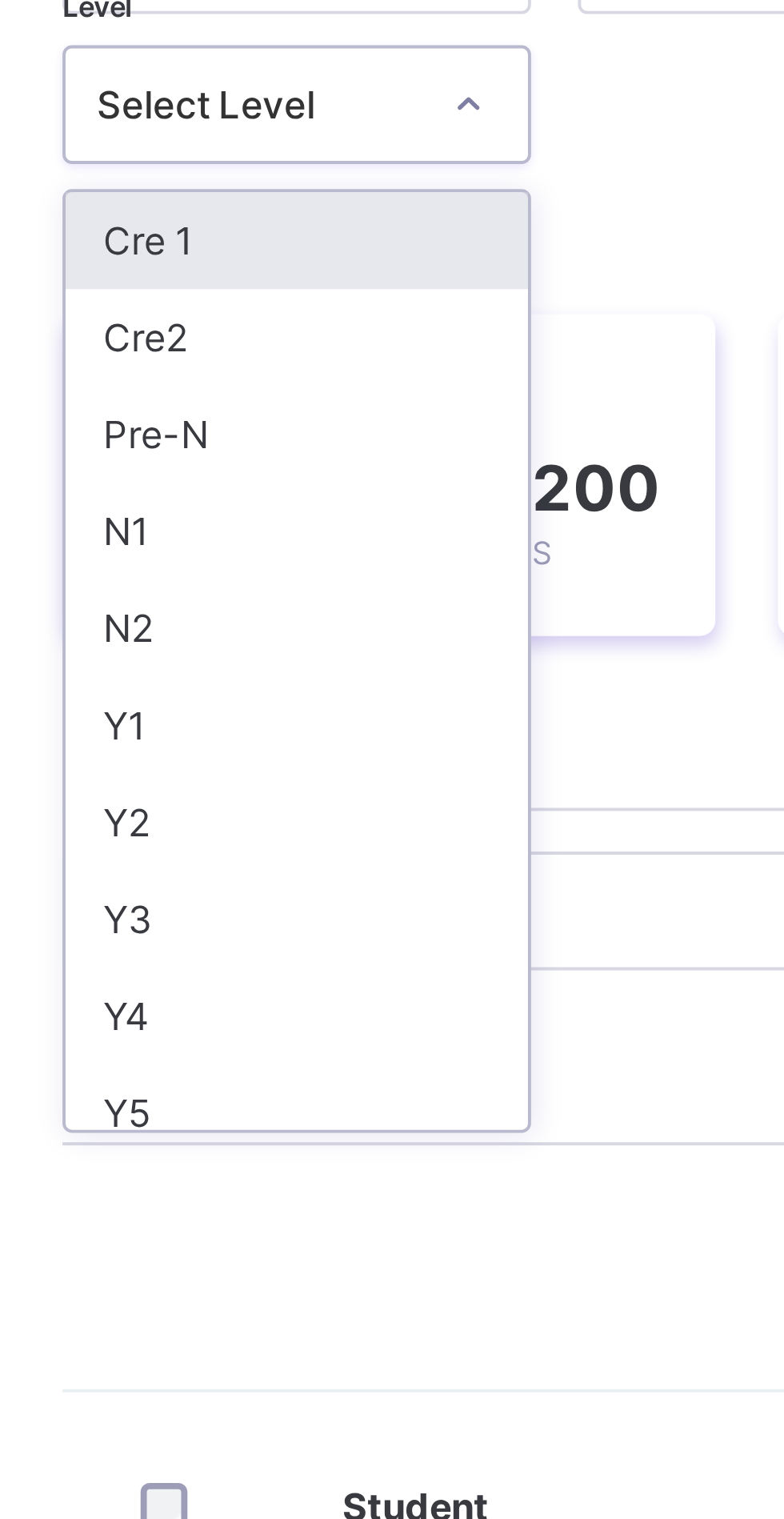
click at [270, 360] on div "N2" at bounding box center [281, 360] width 119 height 25
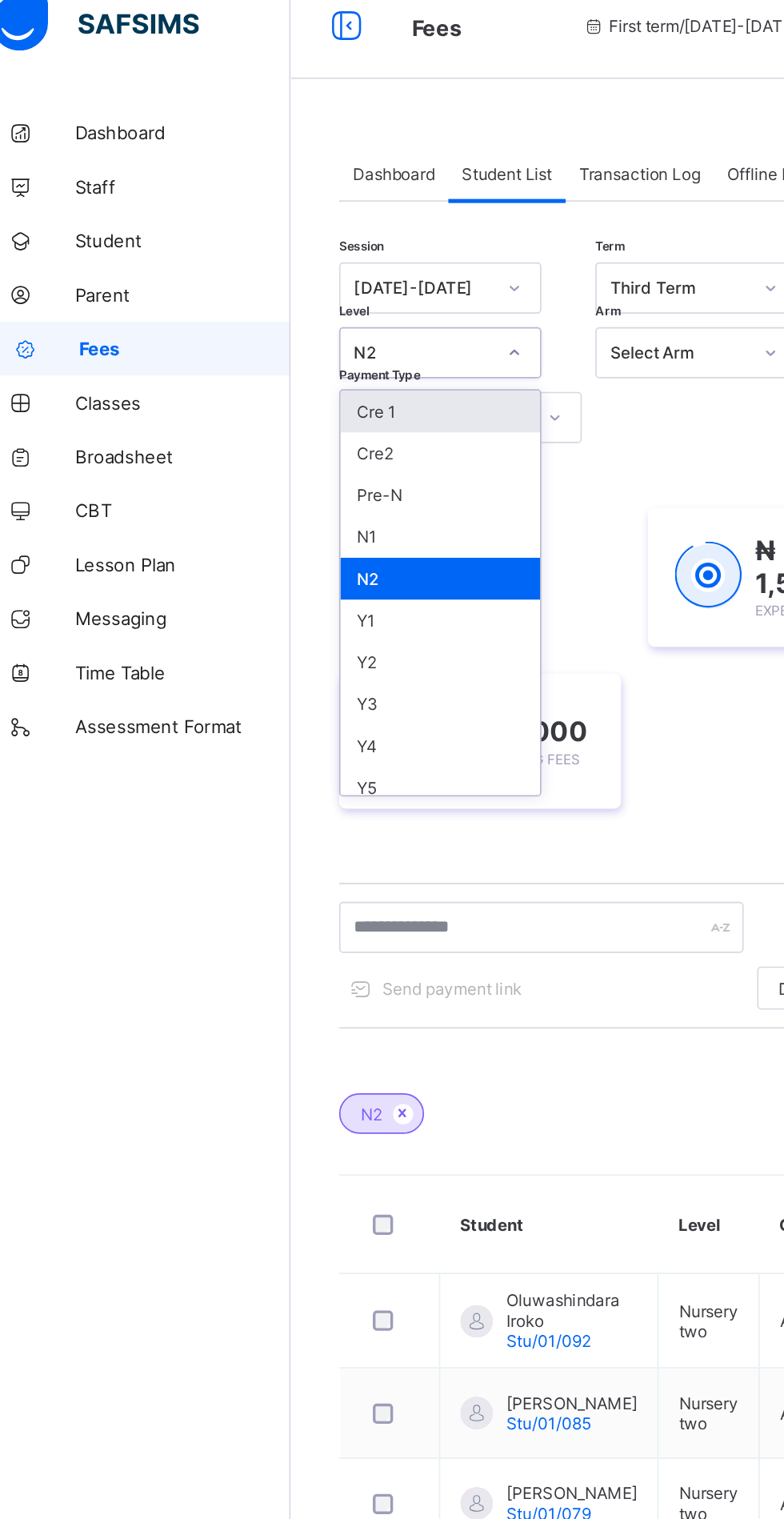
click at [264, 457] on div "Y4" at bounding box center [281, 459] width 119 height 25
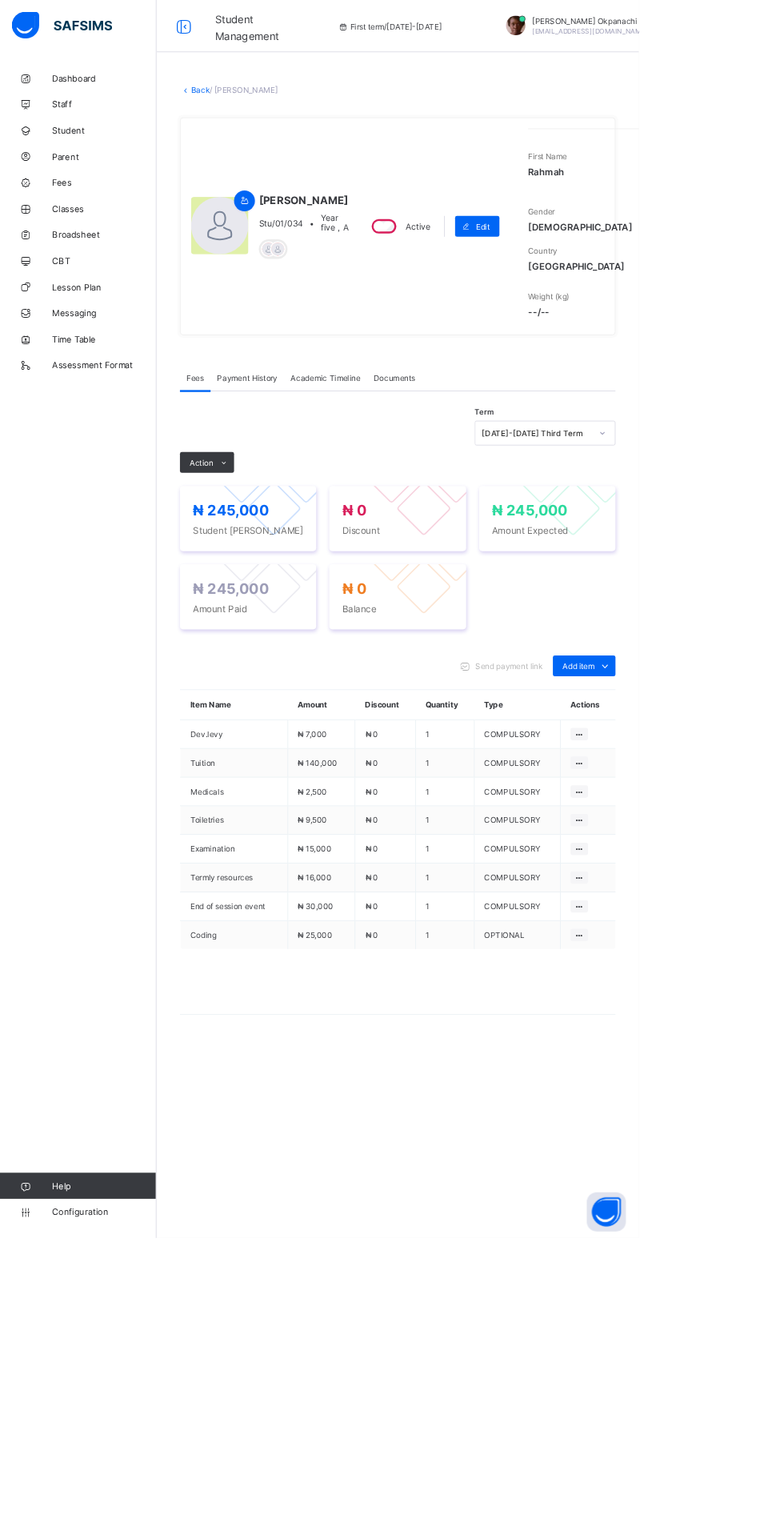
click at [307, 469] on span "Payment History" at bounding box center [303, 463] width 74 height 12
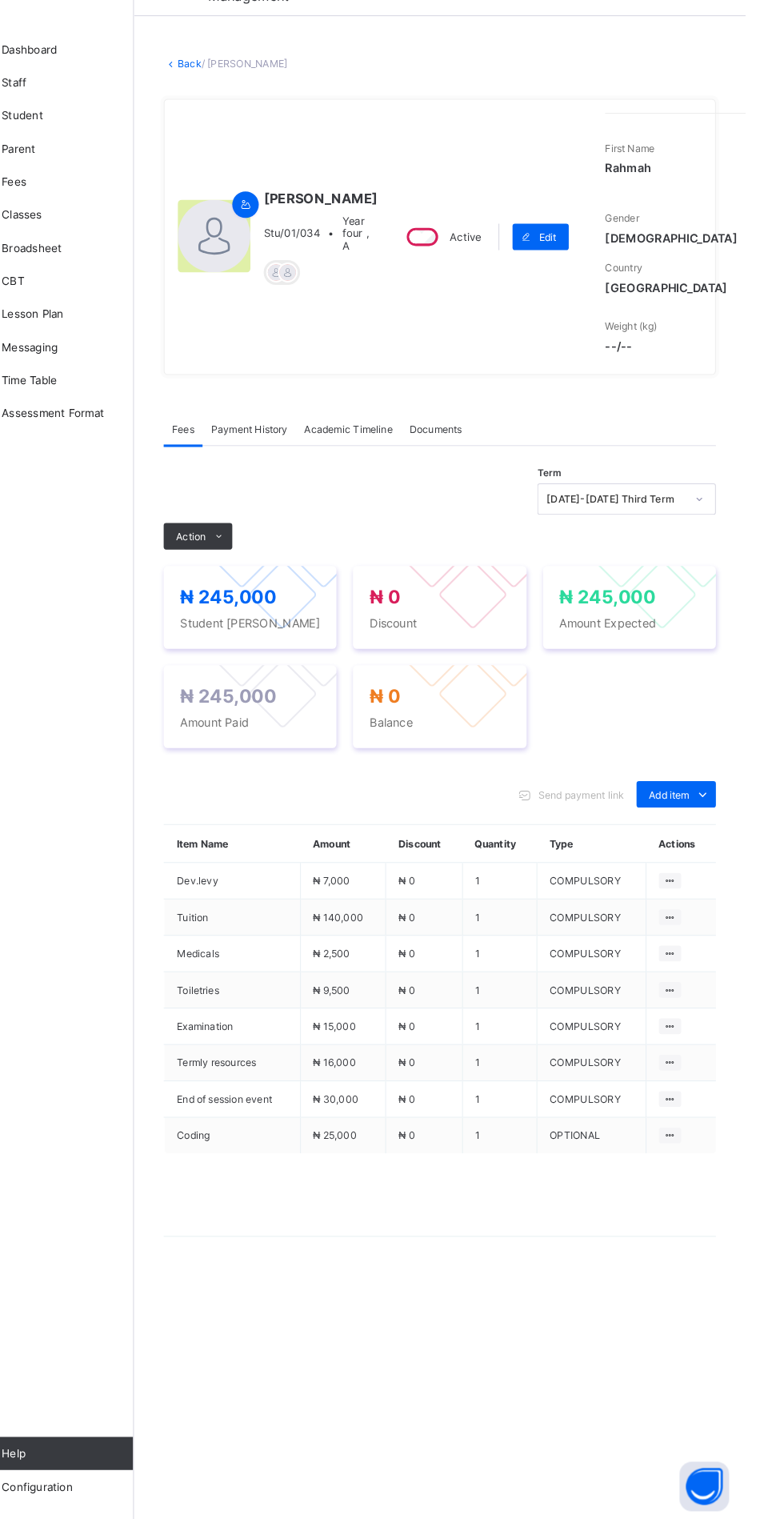
click at [312, 469] on span "Payment History" at bounding box center [303, 463] width 74 height 12
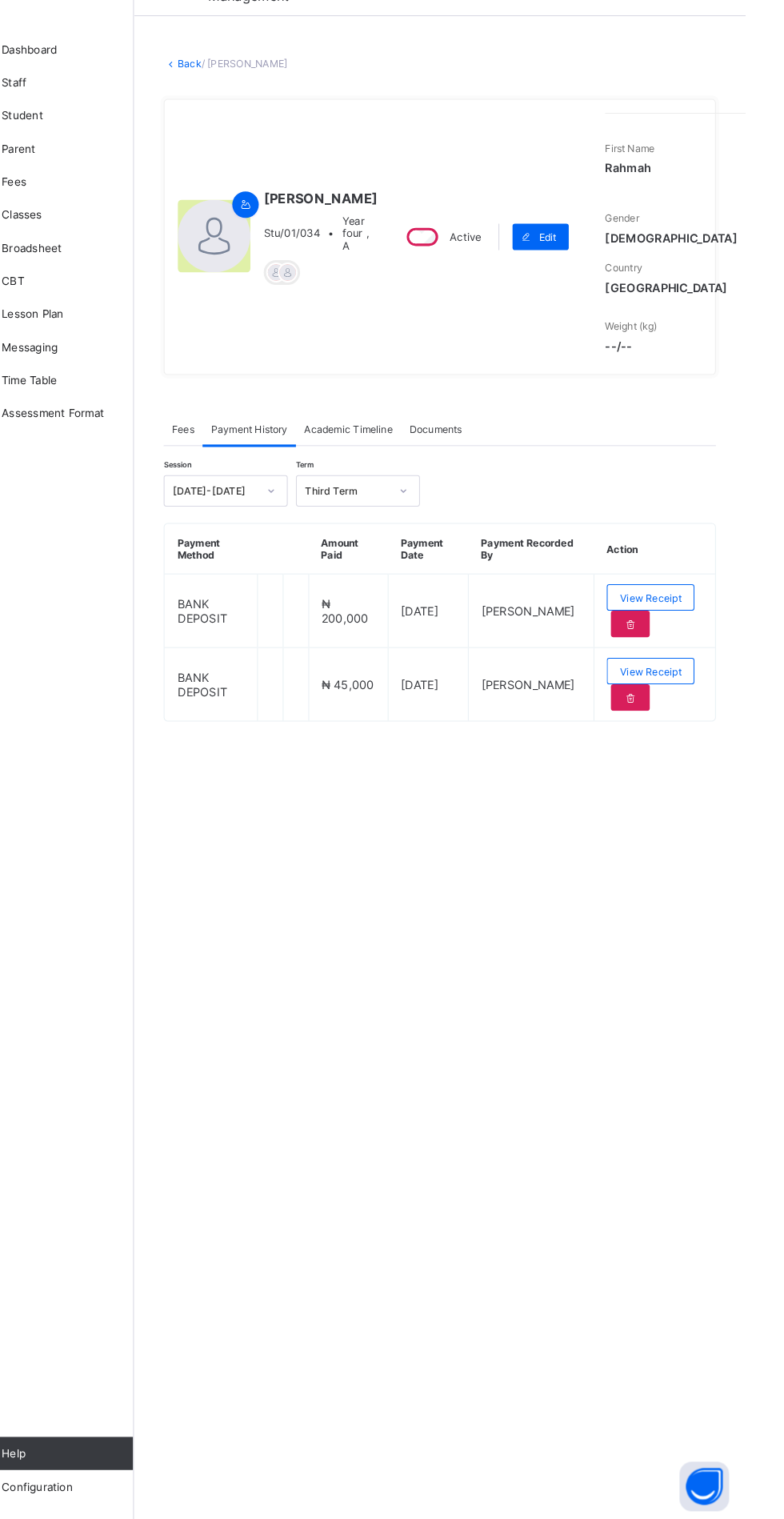
click at [248, 116] on link "Back" at bounding box center [246, 110] width 23 height 12
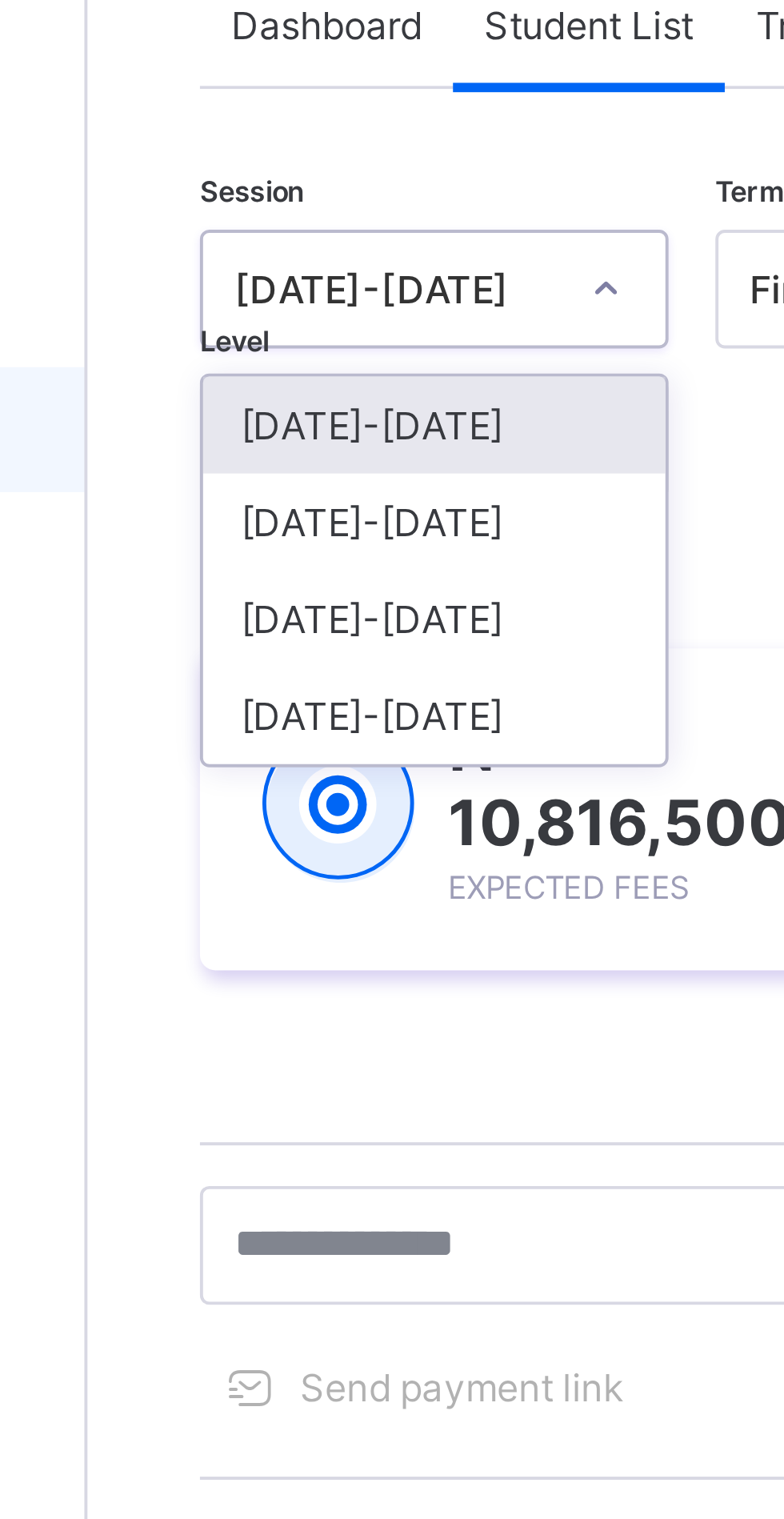
click at [276, 248] on div "[DATE]-[DATE]" at bounding box center [281, 247] width 119 height 25
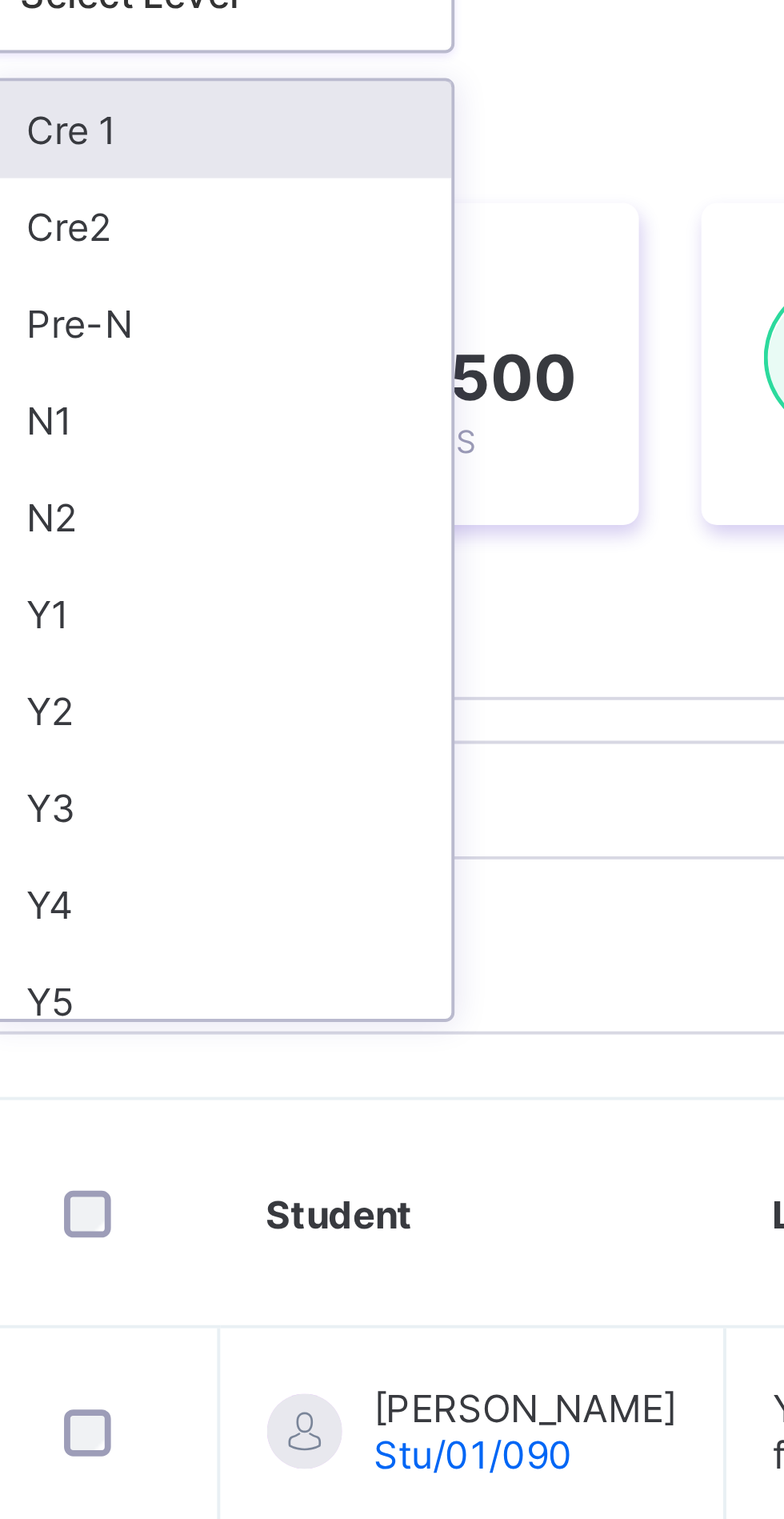
scroll to position [4, 0]
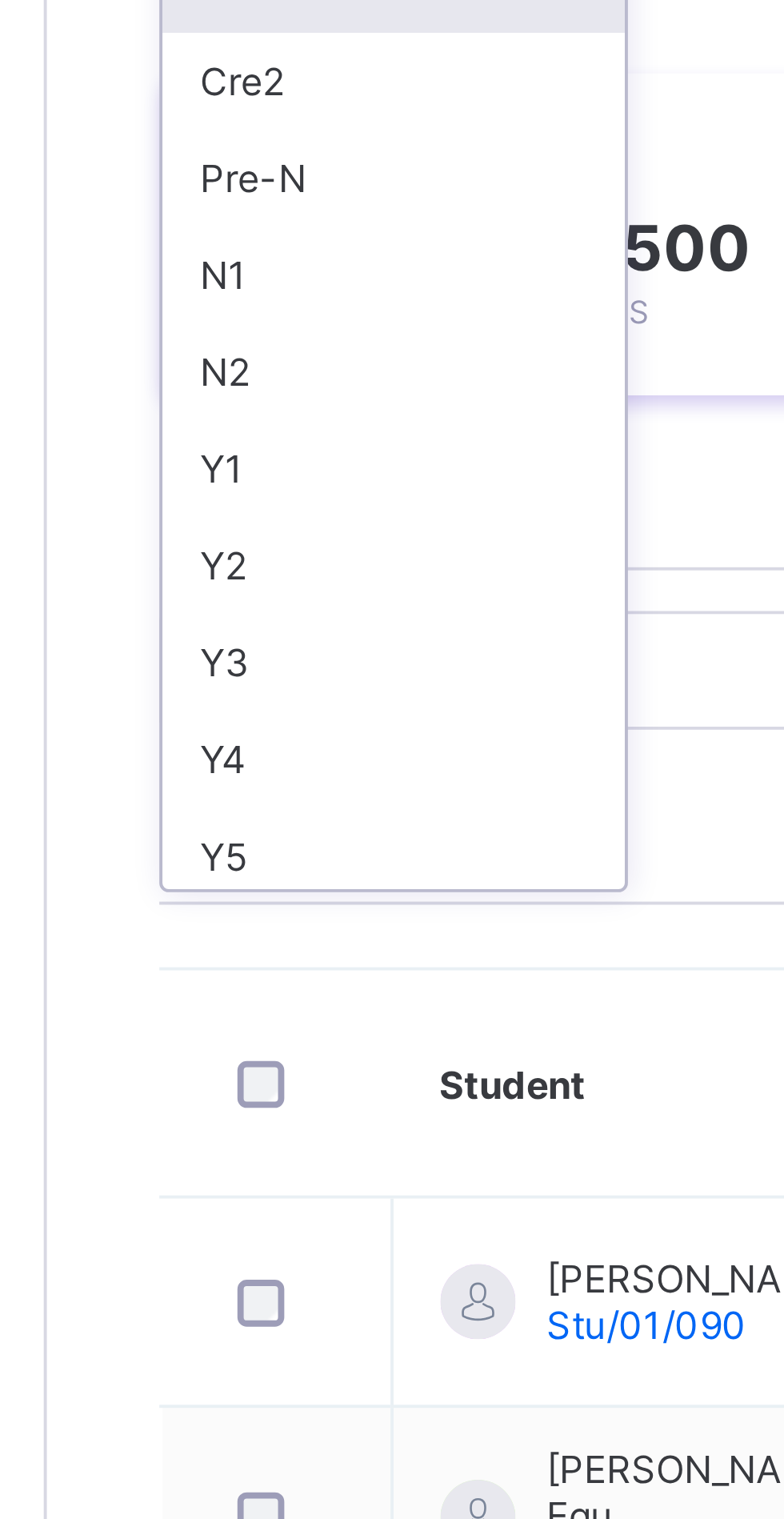
click at [253, 355] on div "N2" at bounding box center [281, 356] width 119 height 25
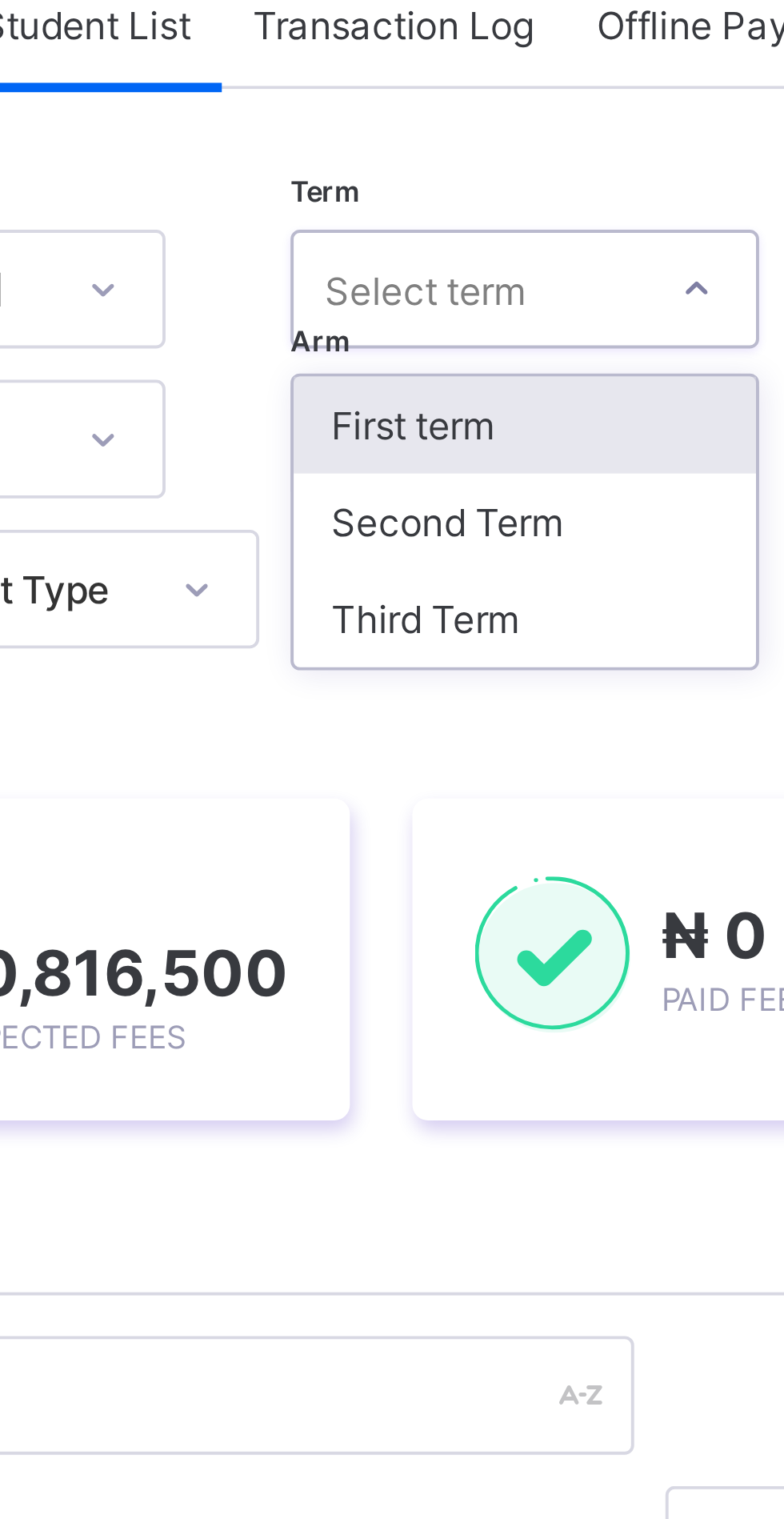
click at [419, 271] on div "Third Term" at bounding box center [433, 272] width 119 height 25
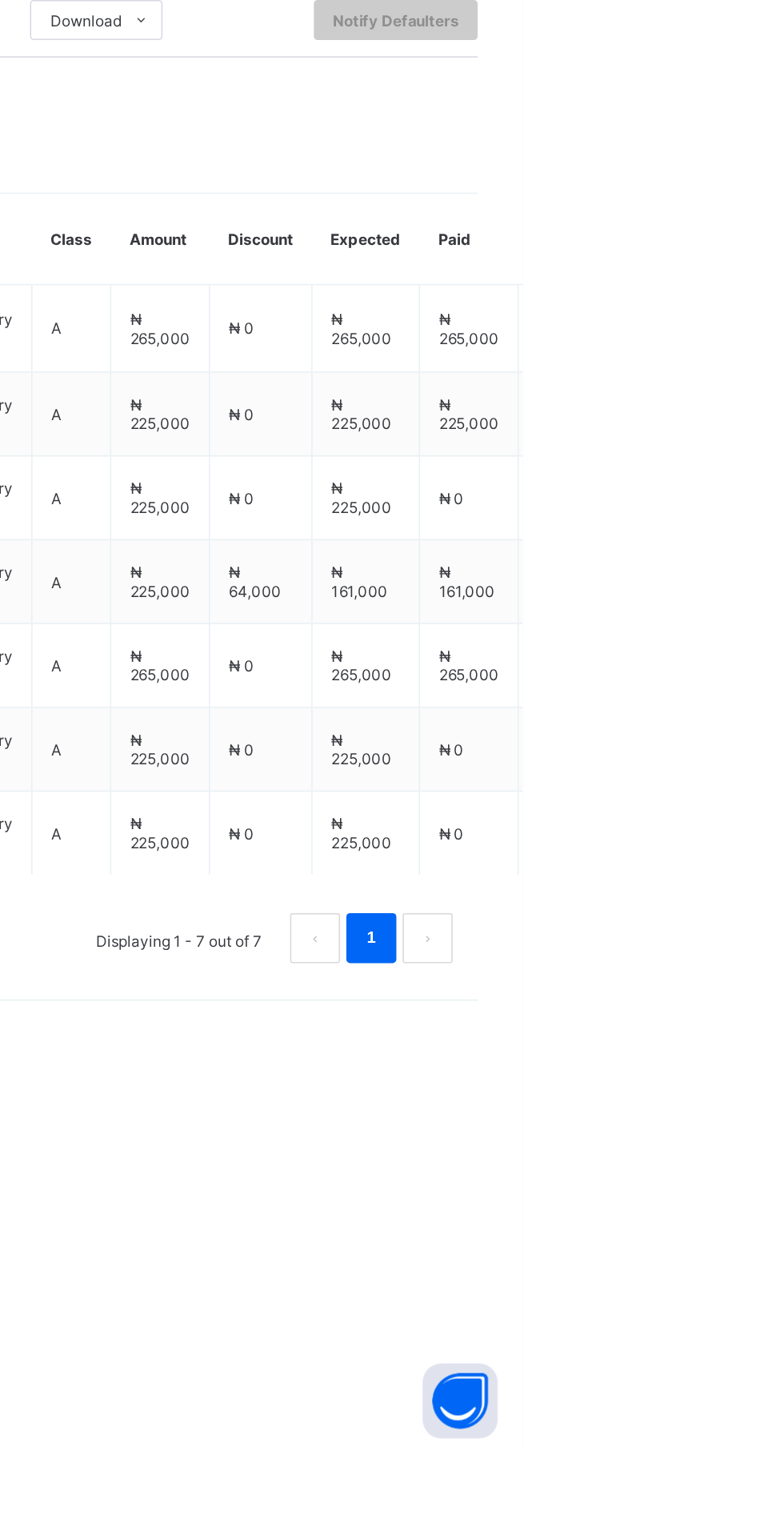
scroll to position [0, 0]
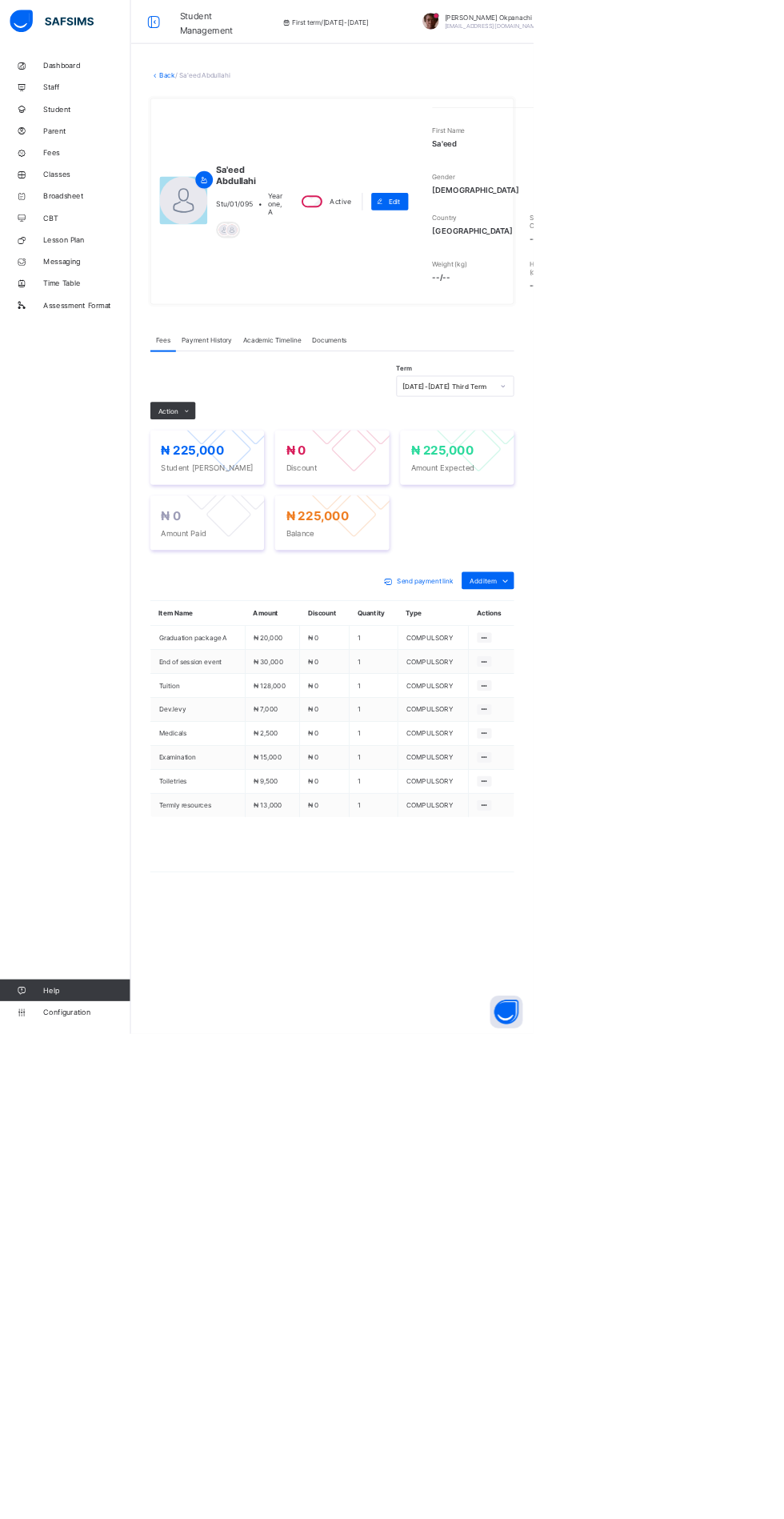
click at [263, 616] on span at bounding box center [275, 603] width 26 height 26
click at [0, 0] on li "Receive Payment" at bounding box center [0, 0] width 0 height 0
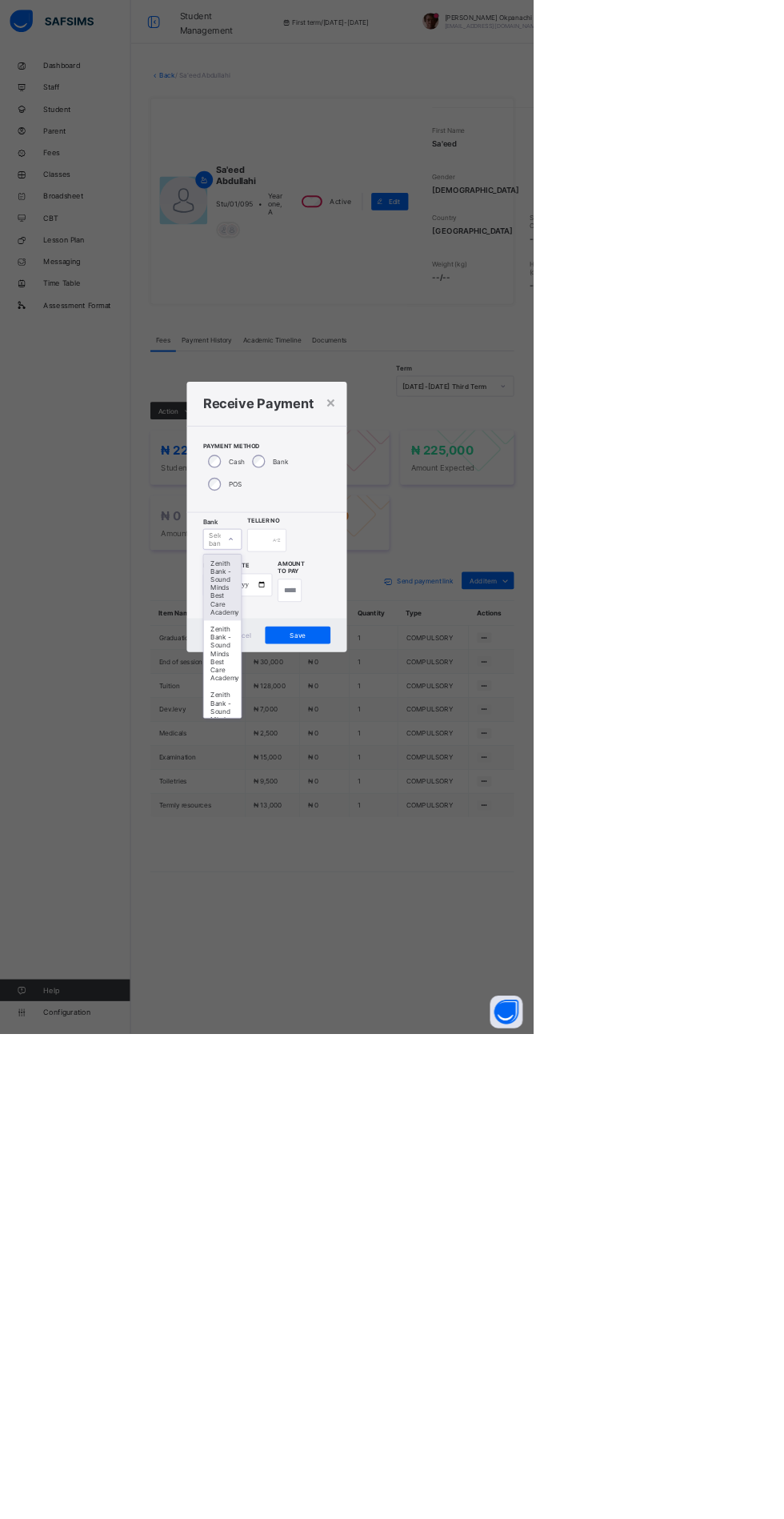
click at [352, 805] on div at bounding box center [340, 792] width 27 height 26
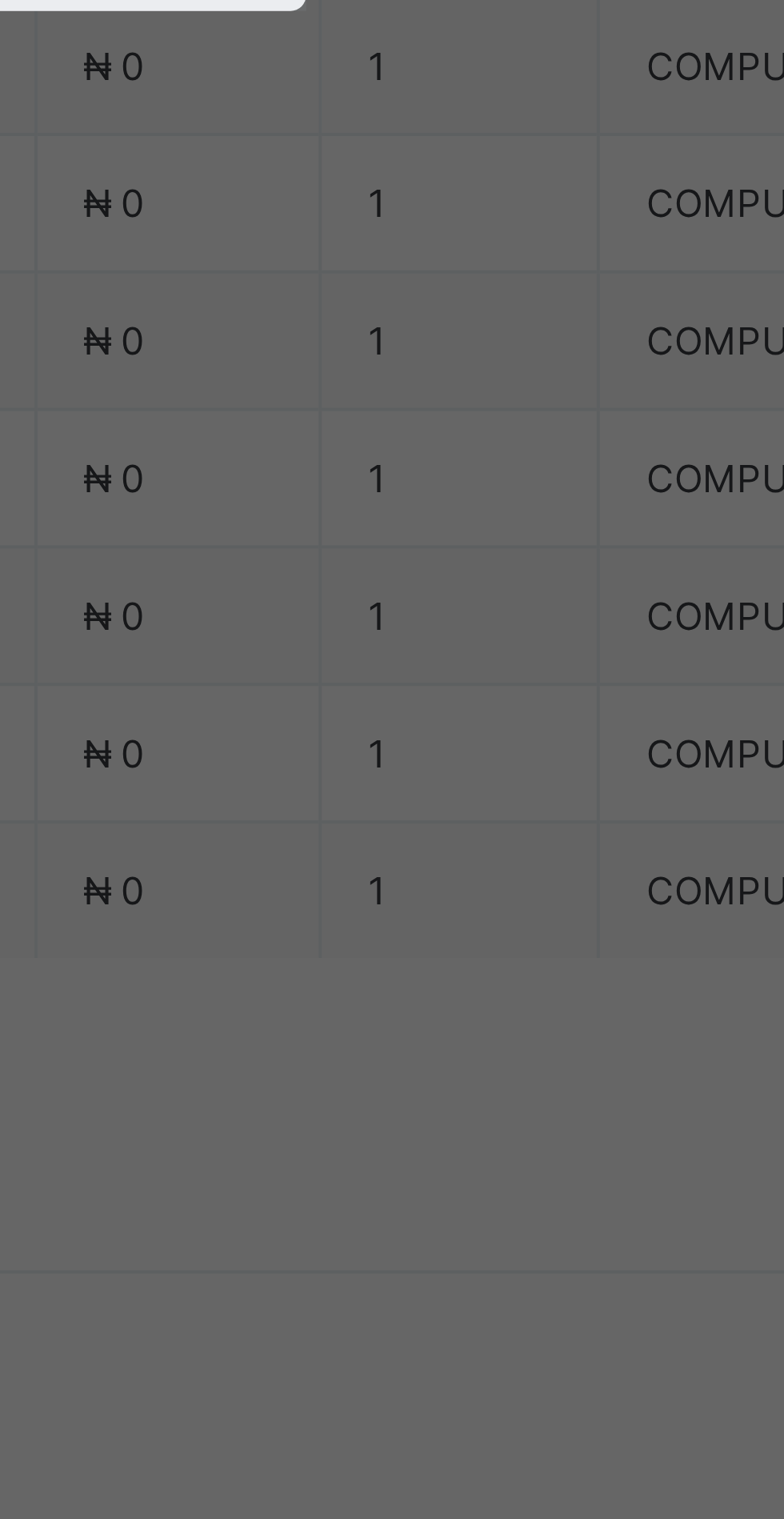
click at [344, 800] on icon at bounding box center [339, 792] width 9 height 16
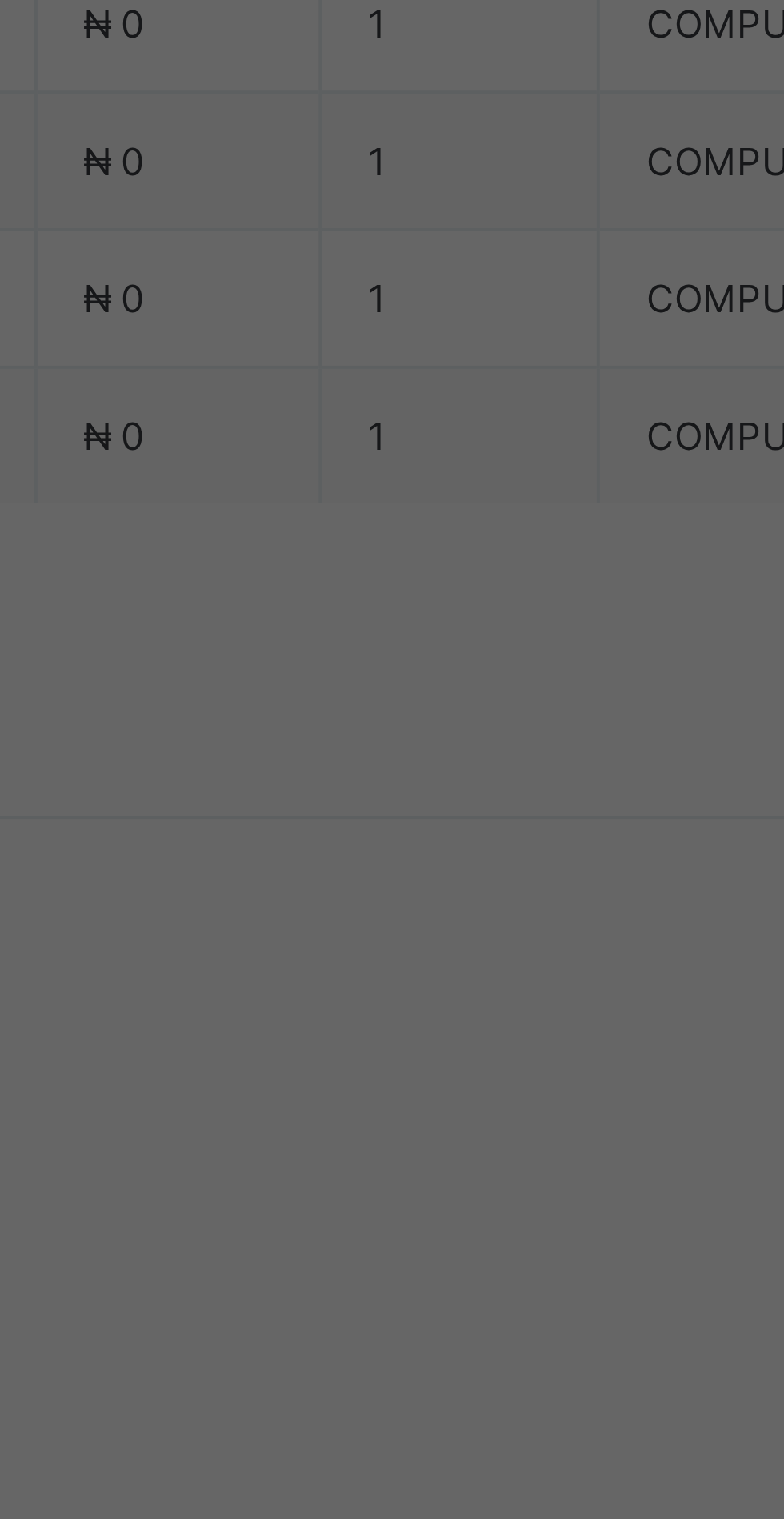
click at [344, 800] on icon at bounding box center [339, 792] width 9 height 16
click at [352, 805] on div at bounding box center [340, 792] width 27 height 26
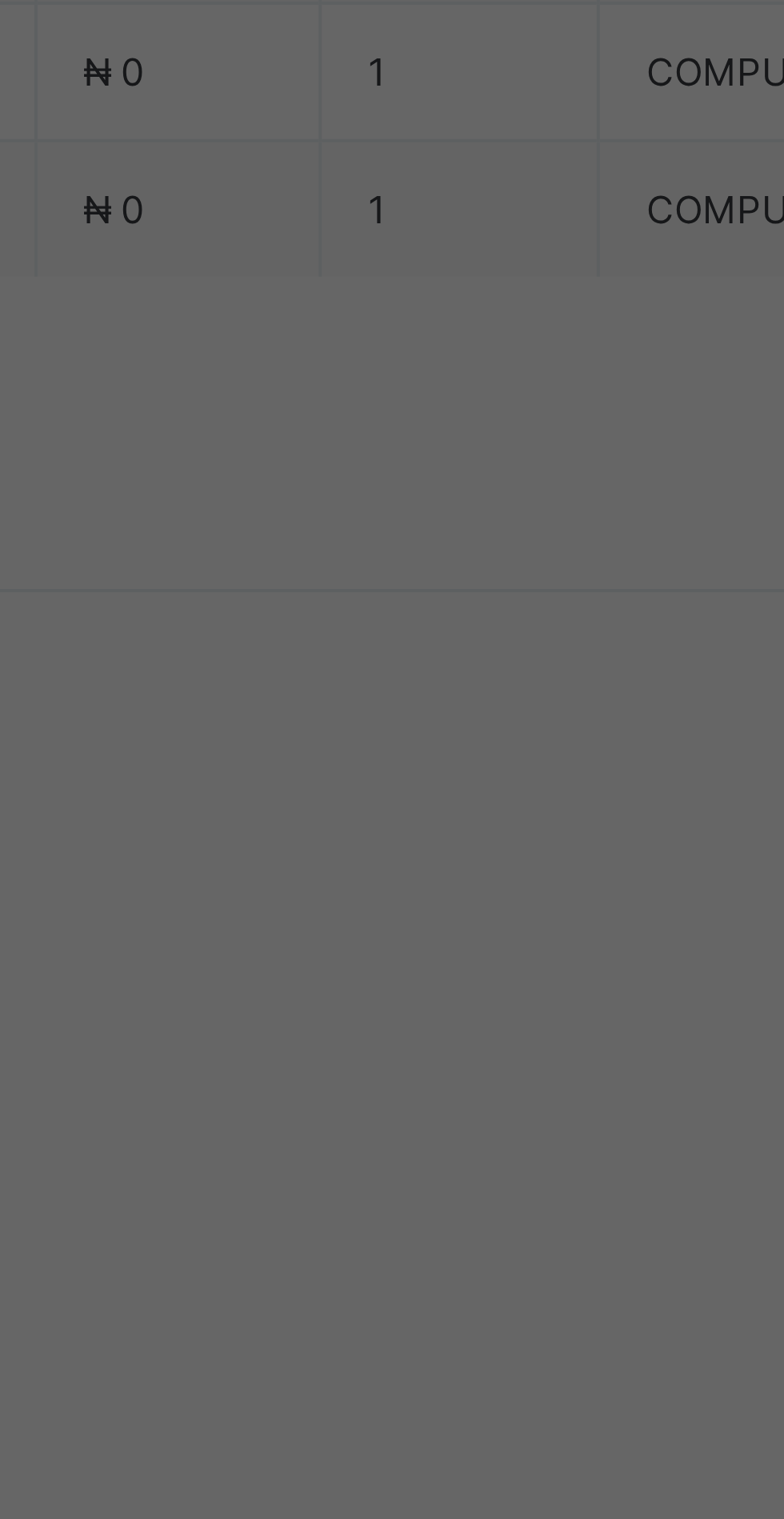
click at [352, 805] on div at bounding box center [340, 792] width 27 height 26
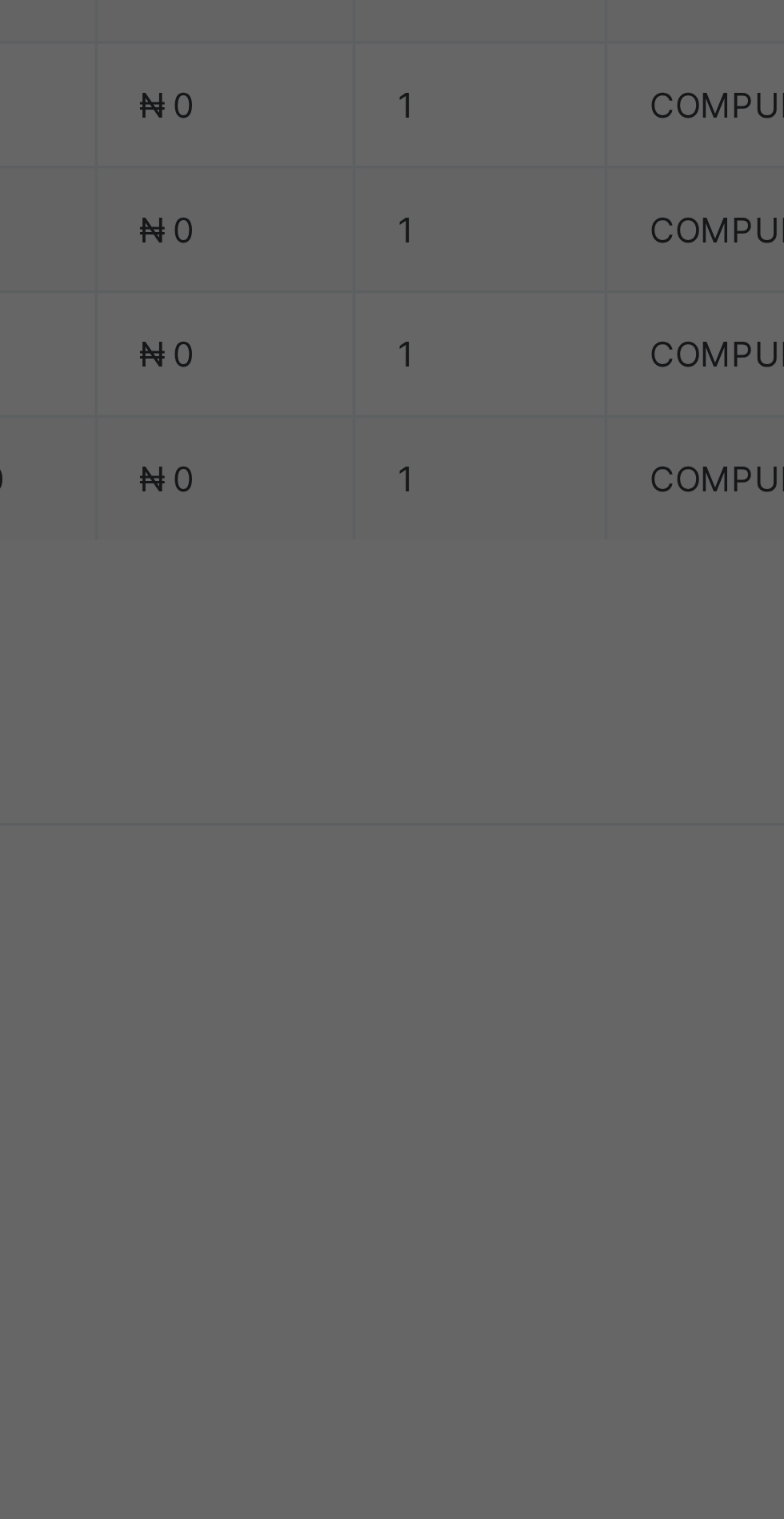
click at [344, 800] on icon at bounding box center [339, 792] width 9 height 16
click at [352, 805] on div at bounding box center [340, 792] width 27 height 26
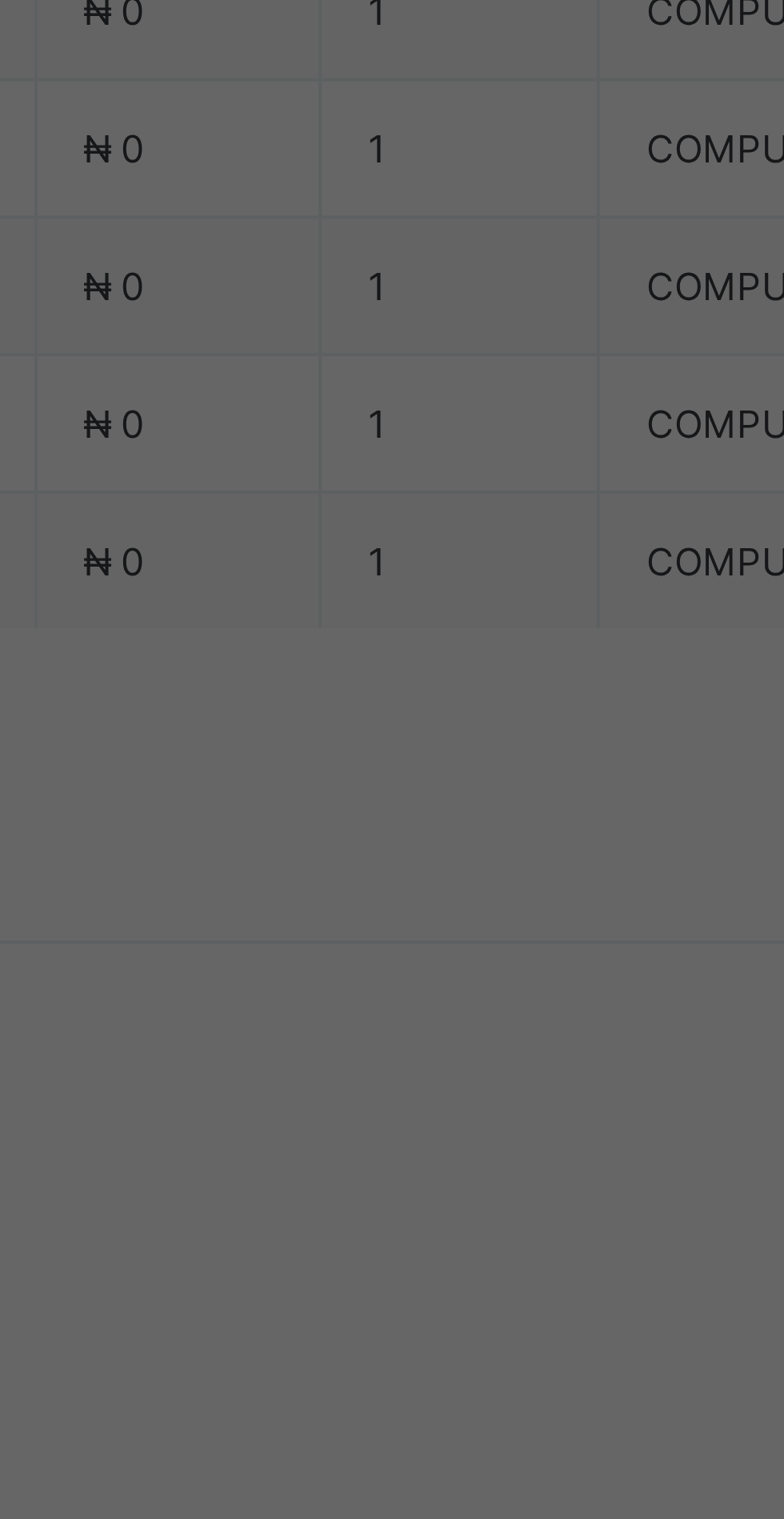
click at [354, 911] on div "Zenith Bank - Sound Minds Best Care Academy" at bounding box center [327, 862] width 55 height 96
click at [420, 811] on input "text" at bounding box center [392, 793] width 57 height 33
type input "**********"
click at [400, 876] on input "date" at bounding box center [349, 858] width 102 height 33
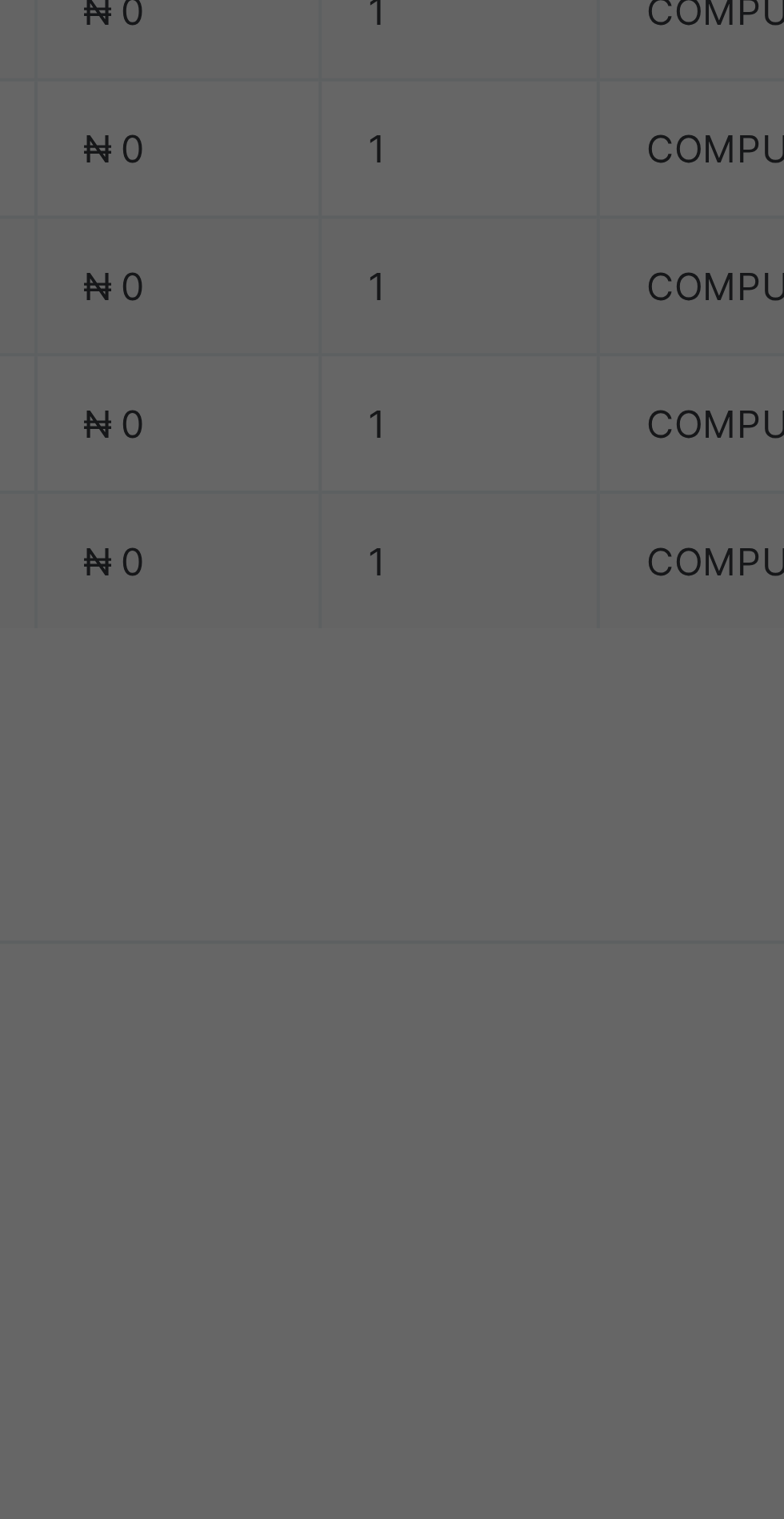
scroll to position [0, 0]
type input "**********"
click at [442, 884] on input "currency" at bounding box center [425, 867] width 34 height 33
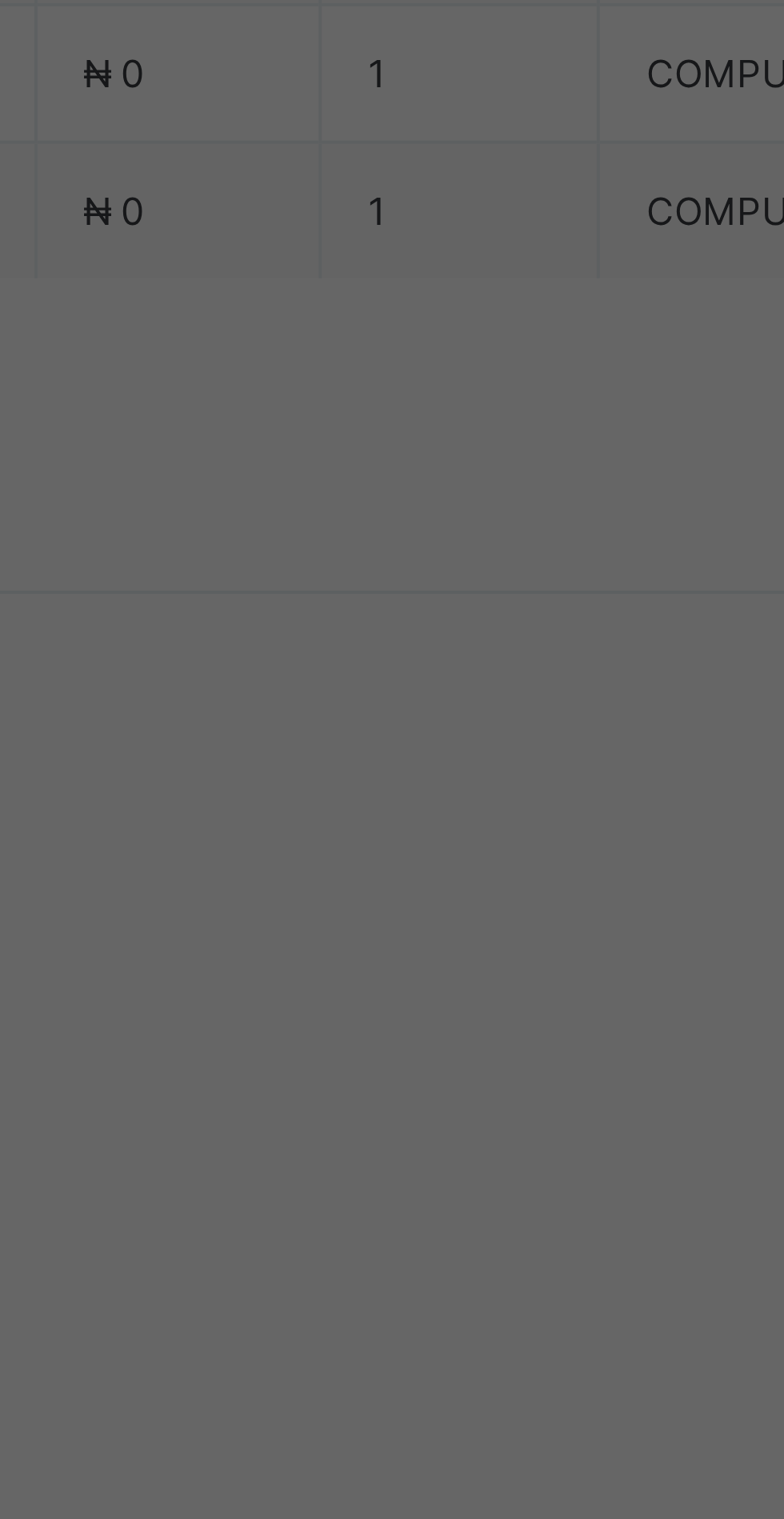
type input "********"
click at [473, 940] on span "Save" at bounding box center [438, 934] width 72 height 12
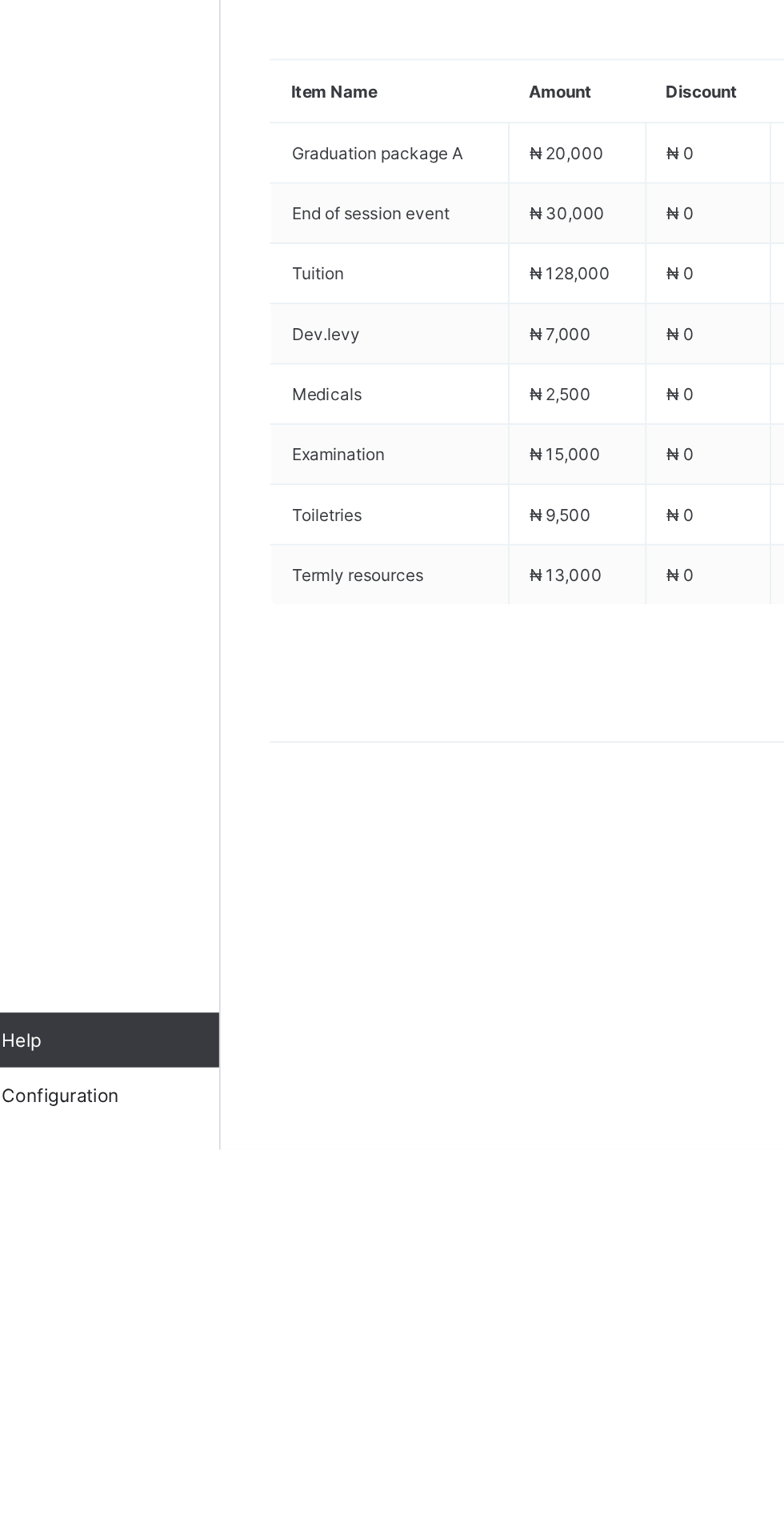
click at [275, 609] on icon at bounding box center [275, 603] width 12 height 10
click at [0, 0] on li "Receive Payment" at bounding box center [0, 0] width 0 height 0
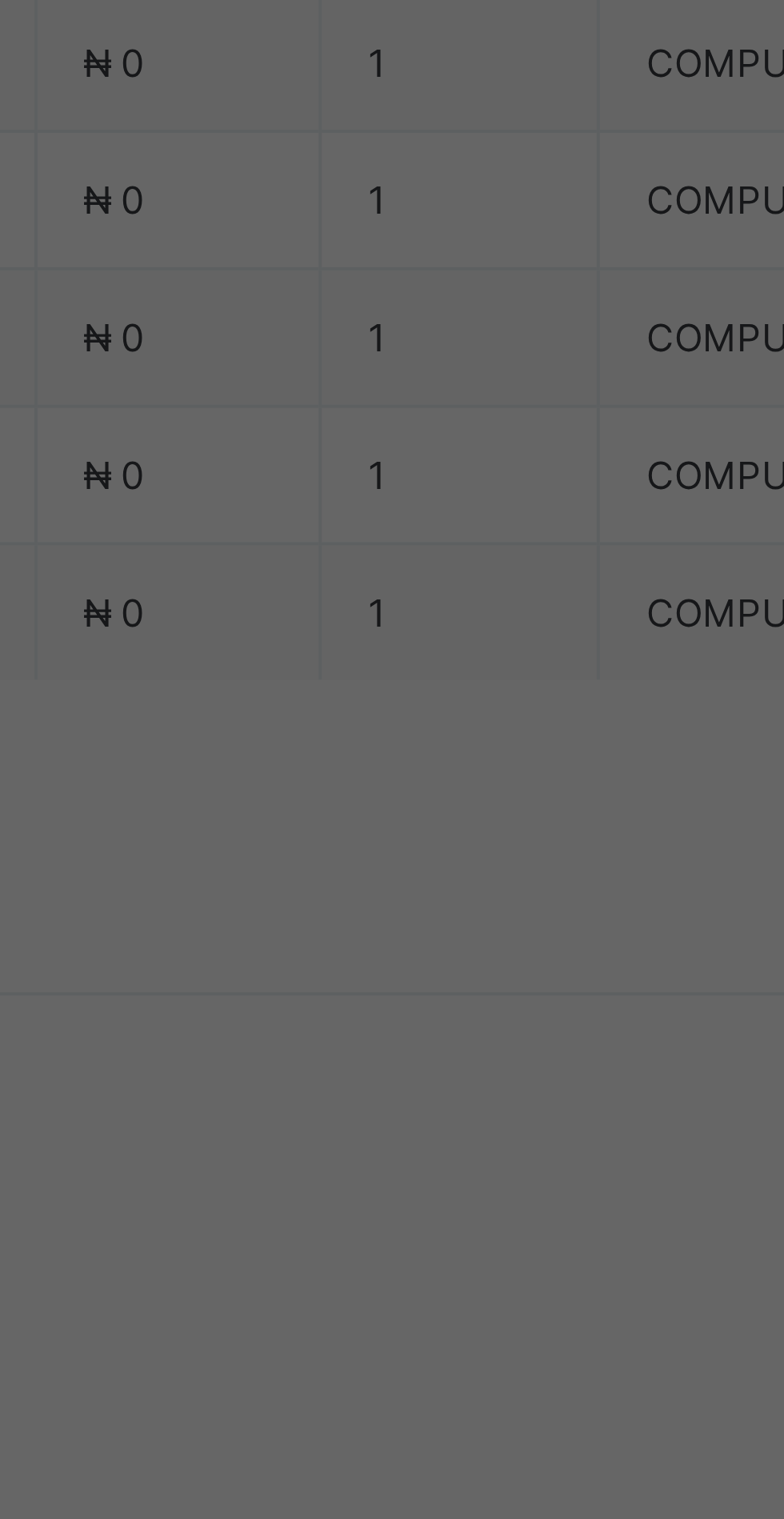
click at [354, 911] on div "Zenith Bank - Sound Minds Best Care Academy" at bounding box center [327, 862] width 55 height 96
click at [420, 811] on input "text" at bounding box center [392, 793] width 57 height 33
type input "**********"
click at [400, 876] on input "date" at bounding box center [349, 858] width 102 height 33
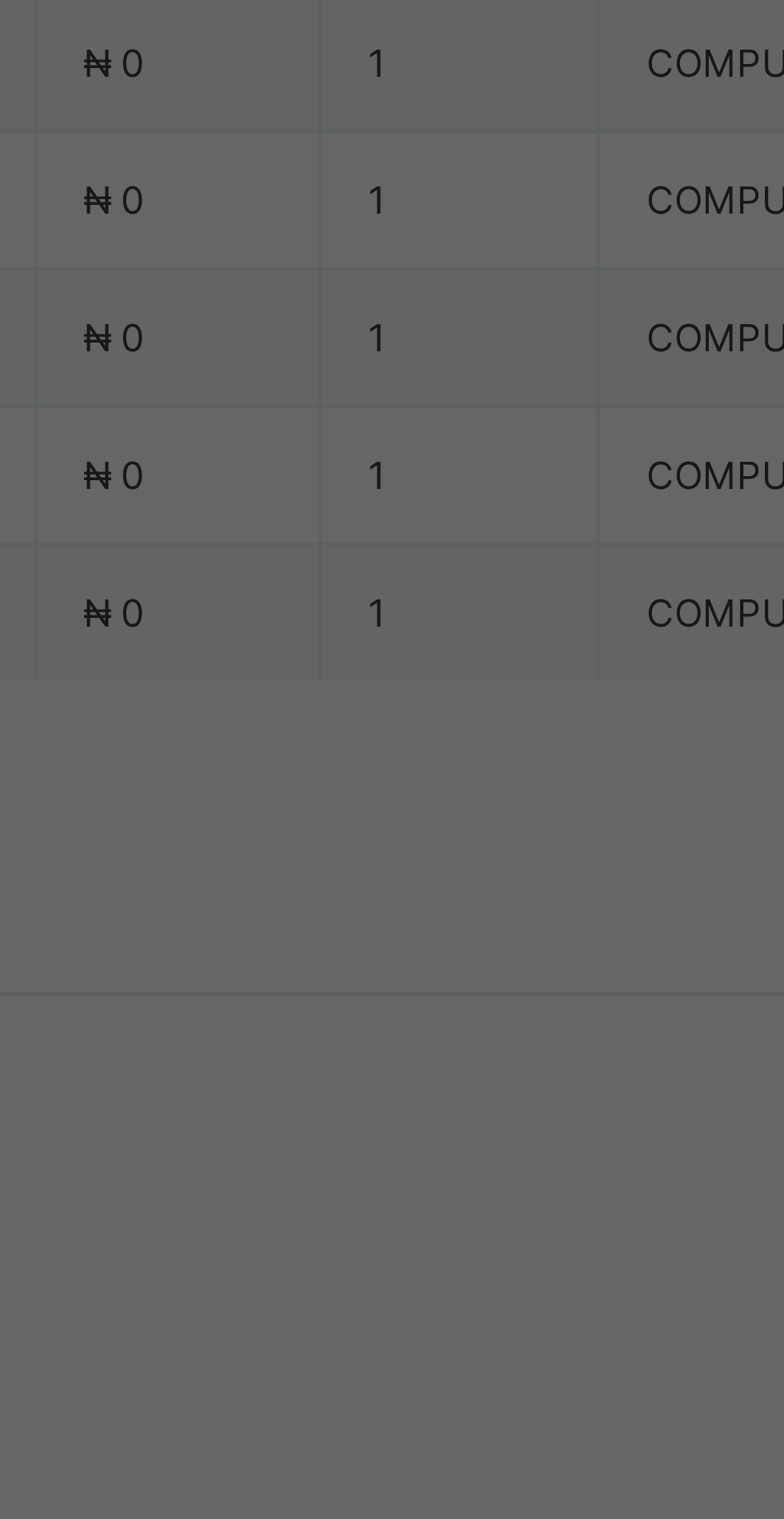
scroll to position [0, 0]
type input "**********"
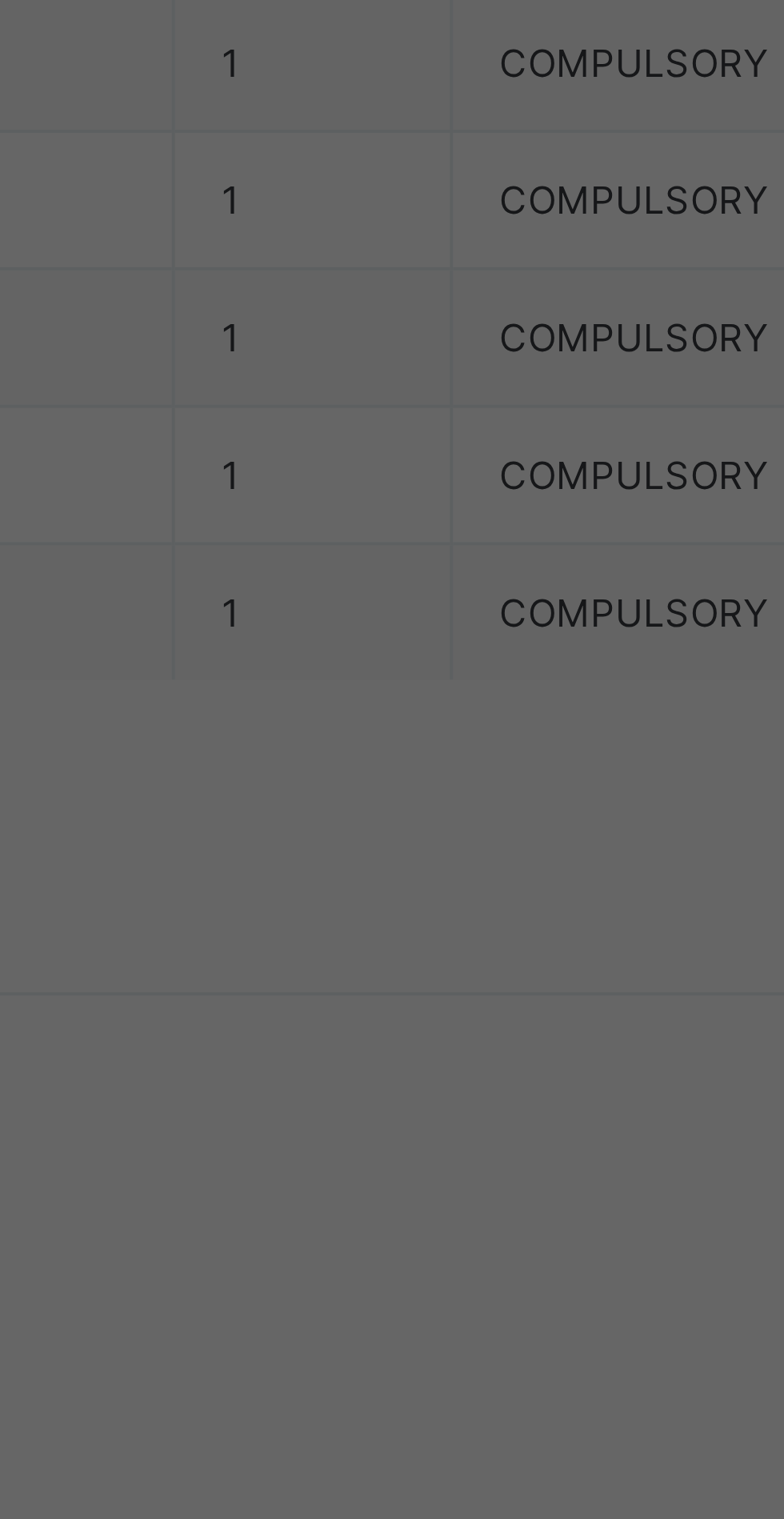
click at [445, 884] on input "currency" at bounding box center [427, 867] width 38 height 33
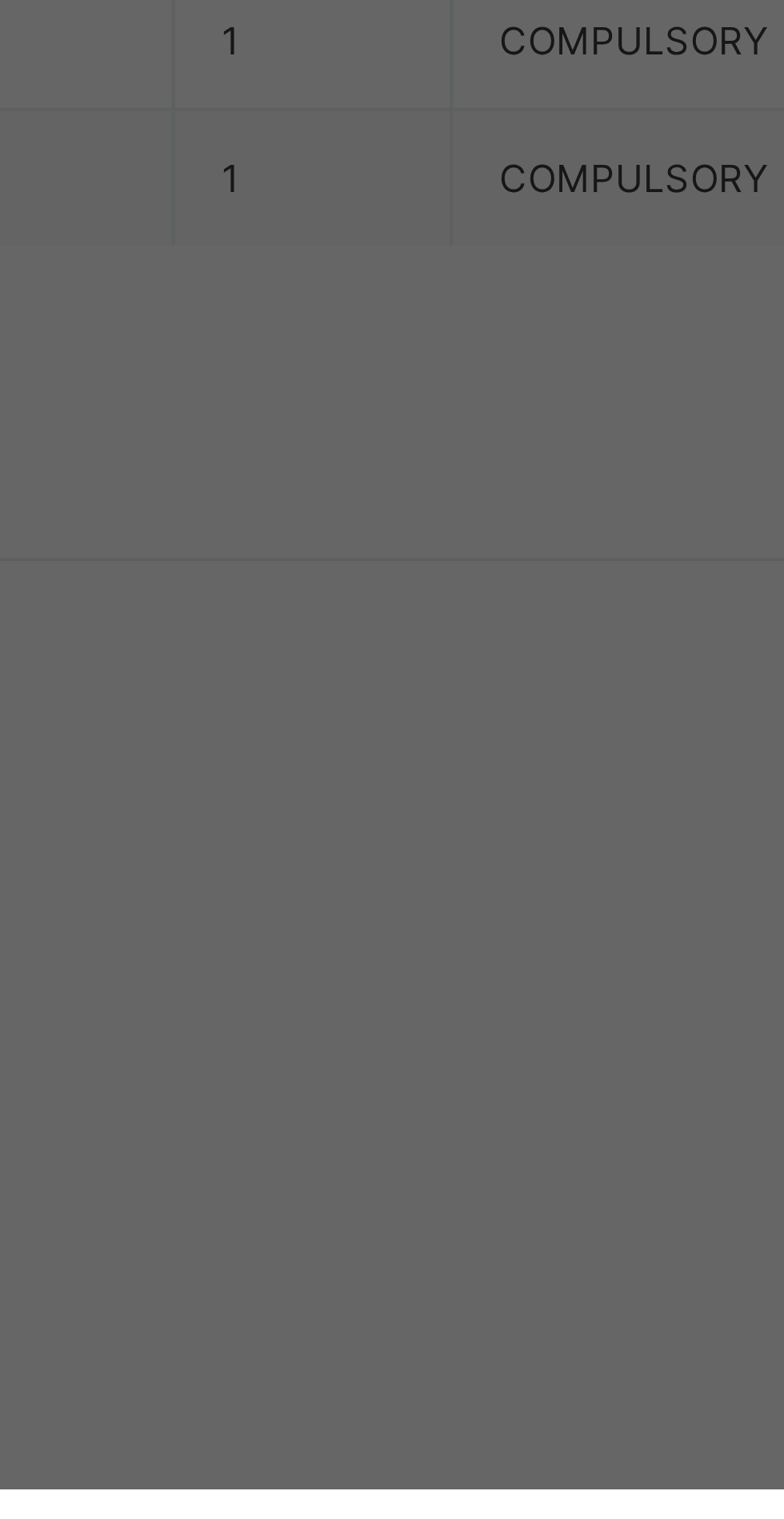
type input "*********"
click at [473, 940] on span "Save" at bounding box center [438, 934] width 72 height 12
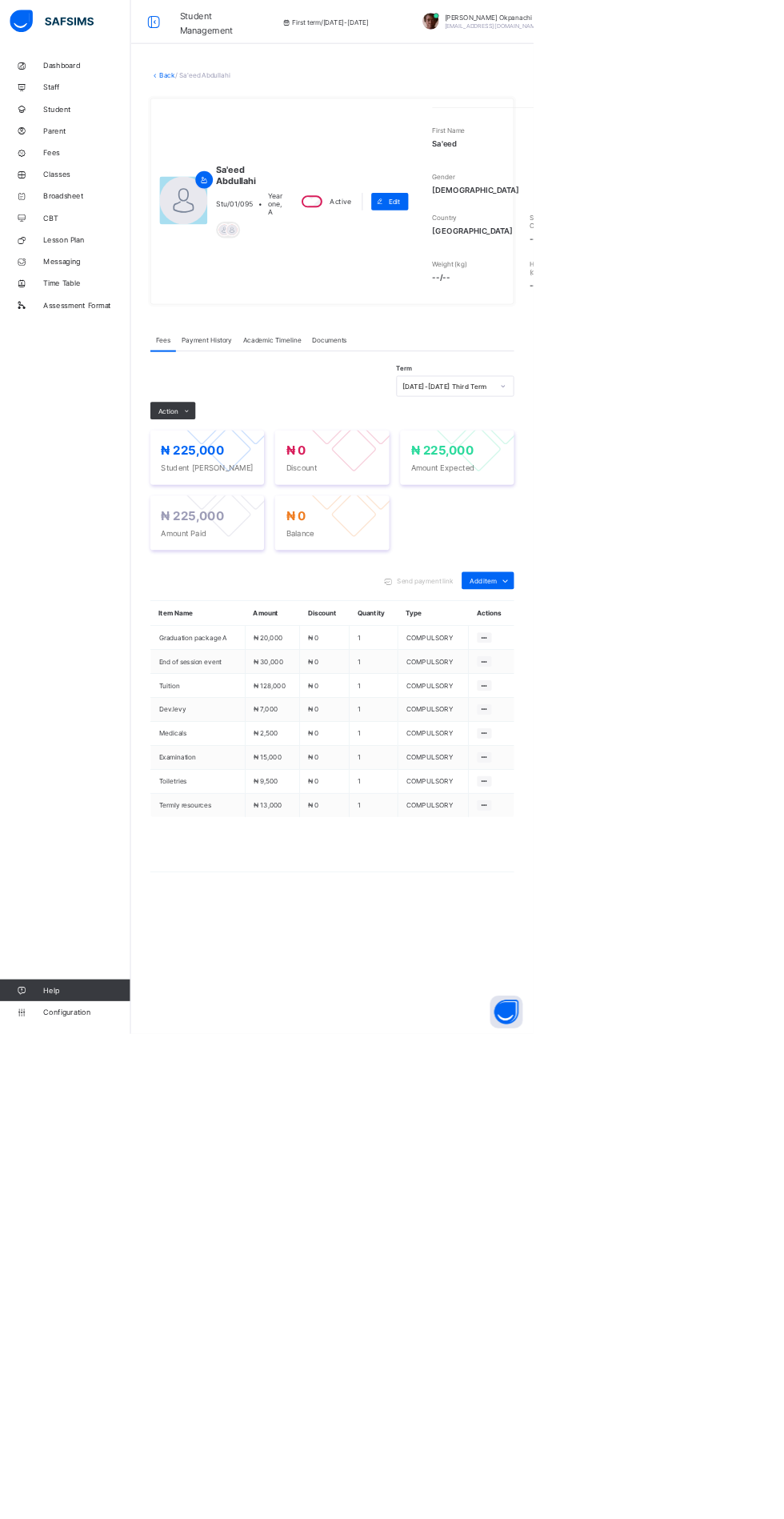
click at [243, 116] on link "Back" at bounding box center [246, 110] width 23 height 12
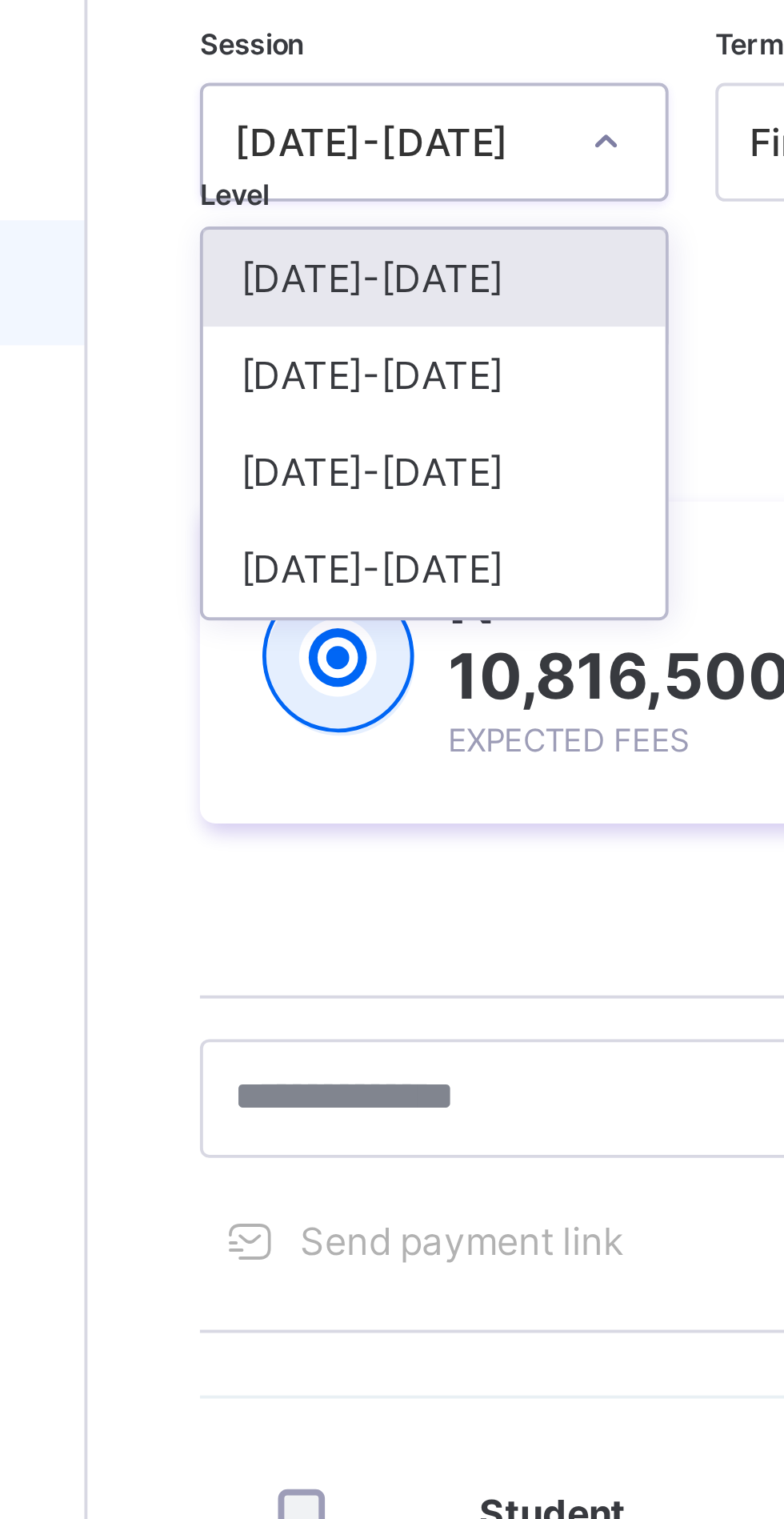
click at [282, 248] on div "[DATE]-[DATE]" at bounding box center [281, 247] width 119 height 25
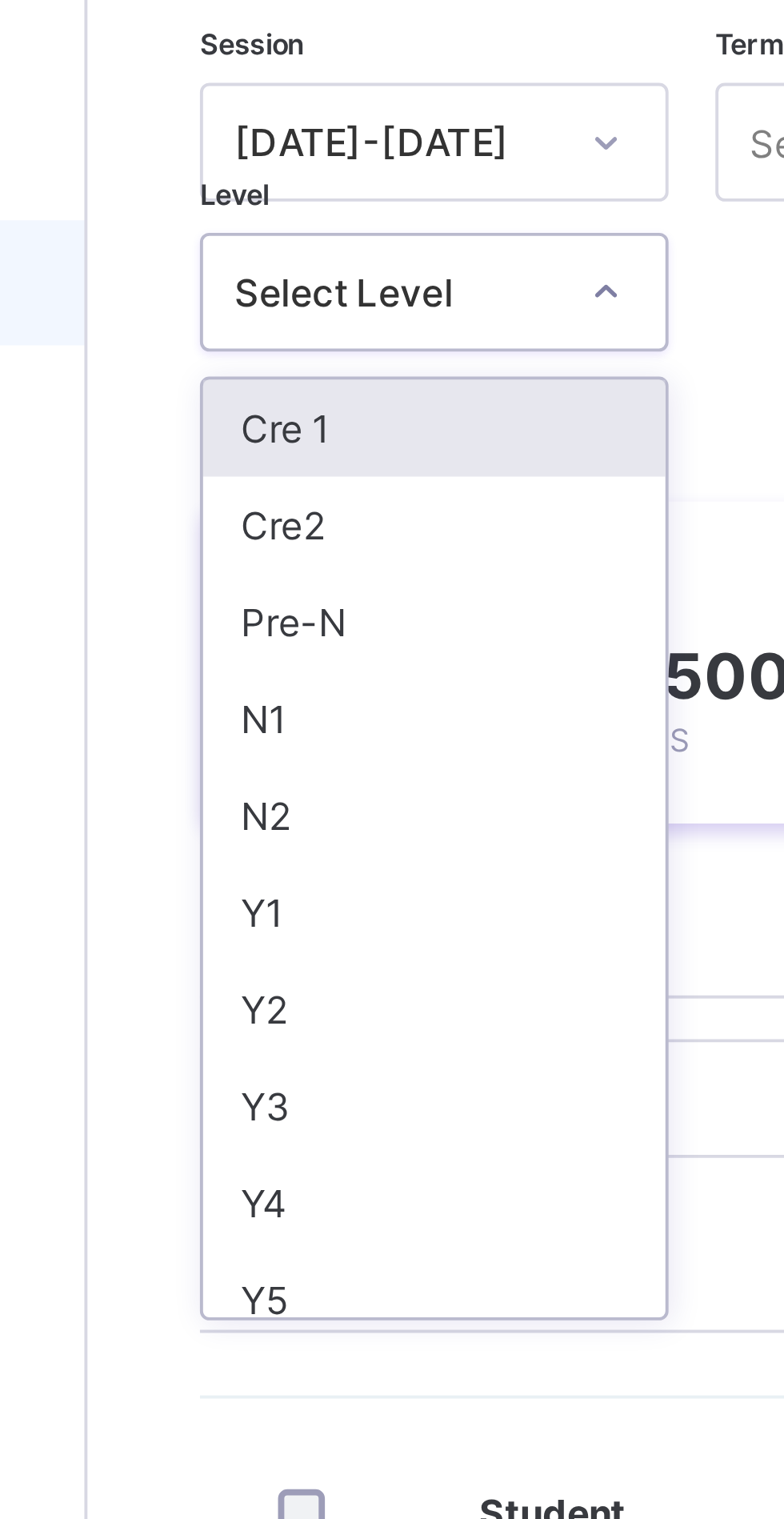
click at [262, 356] on div "N2" at bounding box center [281, 360] width 119 height 25
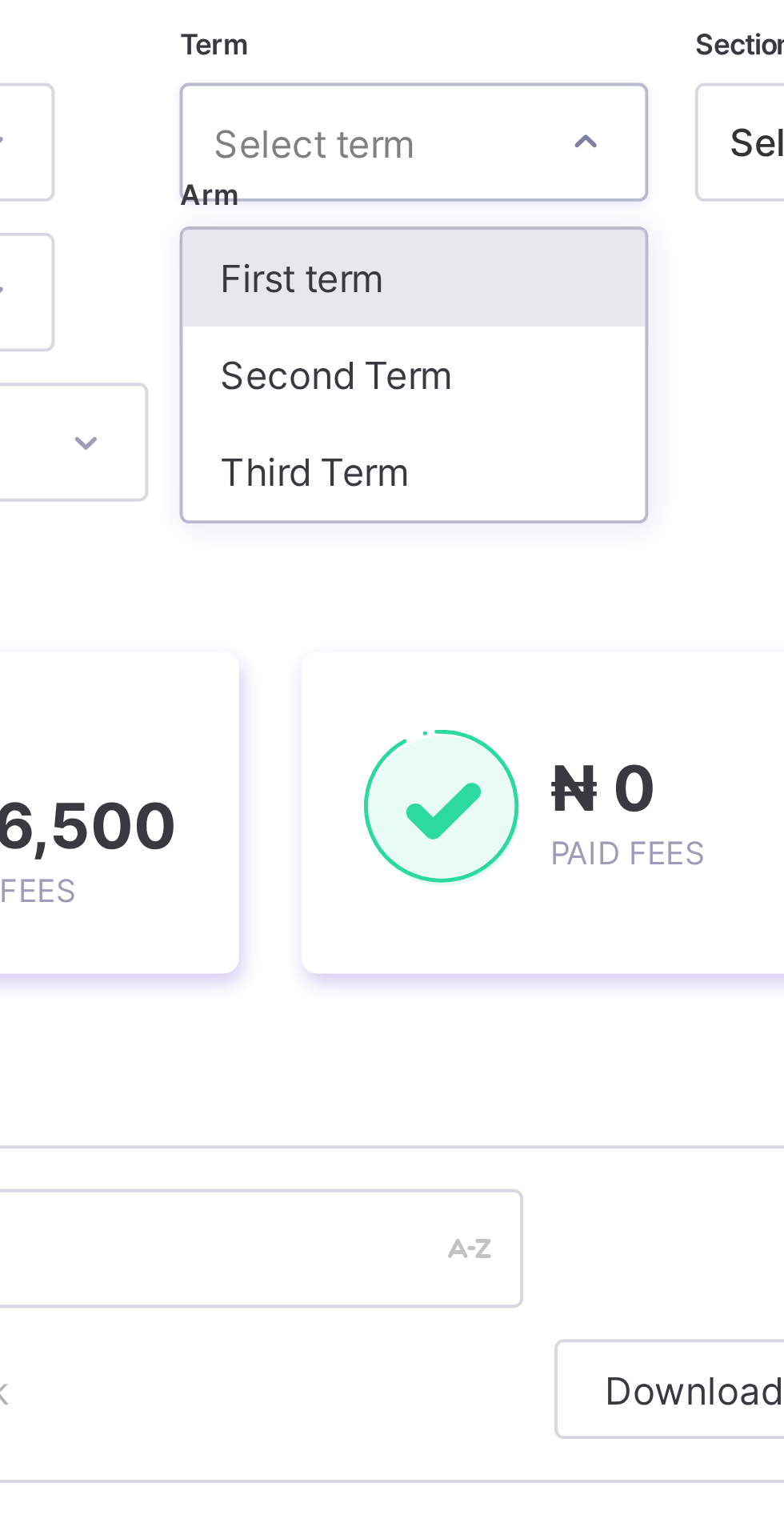
click at [430, 274] on div "Third Term" at bounding box center [433, 272] width 119 height 25
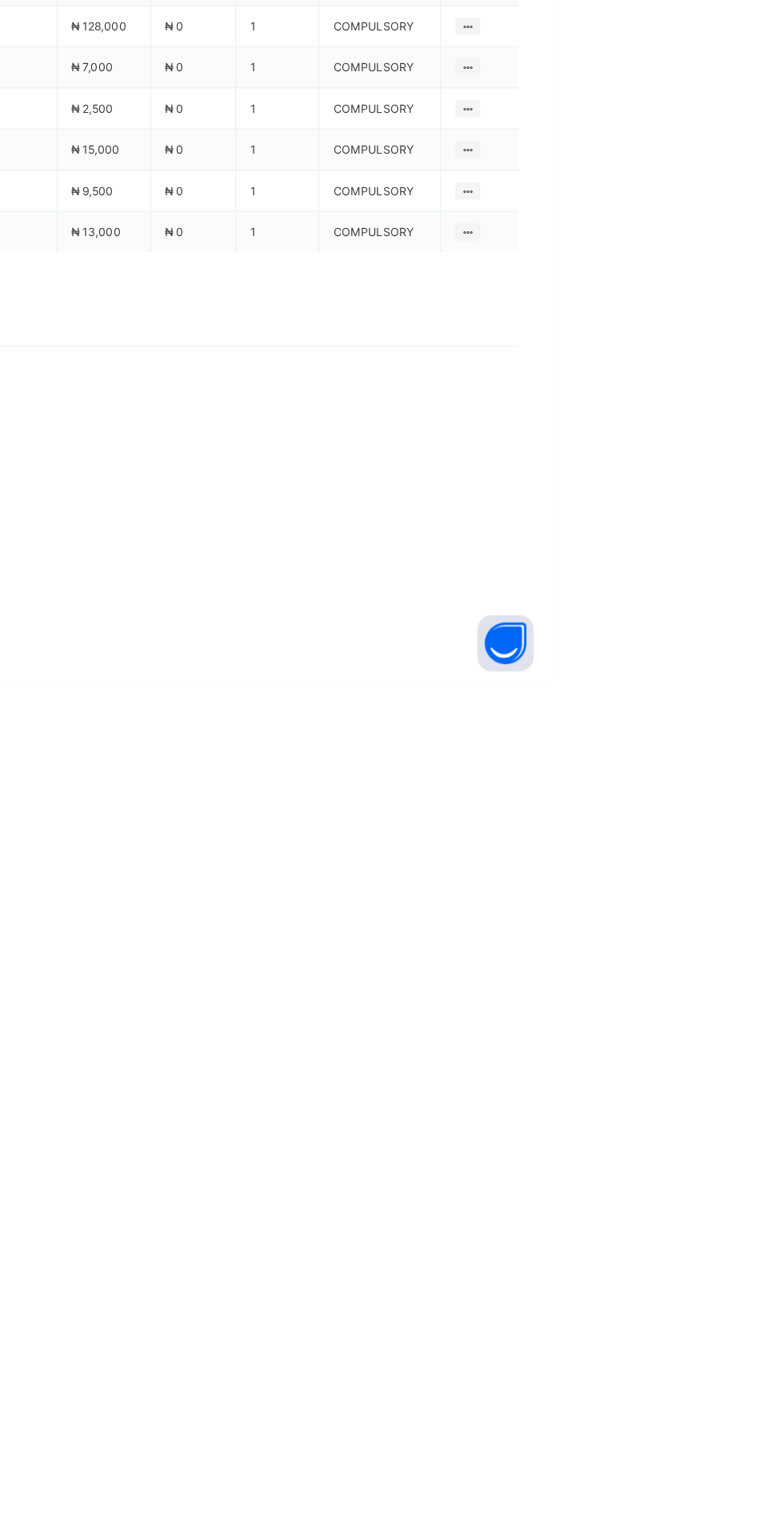
click at [737, 813] on icon at bounding box center [742, 805] width 18 height 16
click at [0, 0] on div "Optional items" at bounding box center [0, 0] width 0 height 0
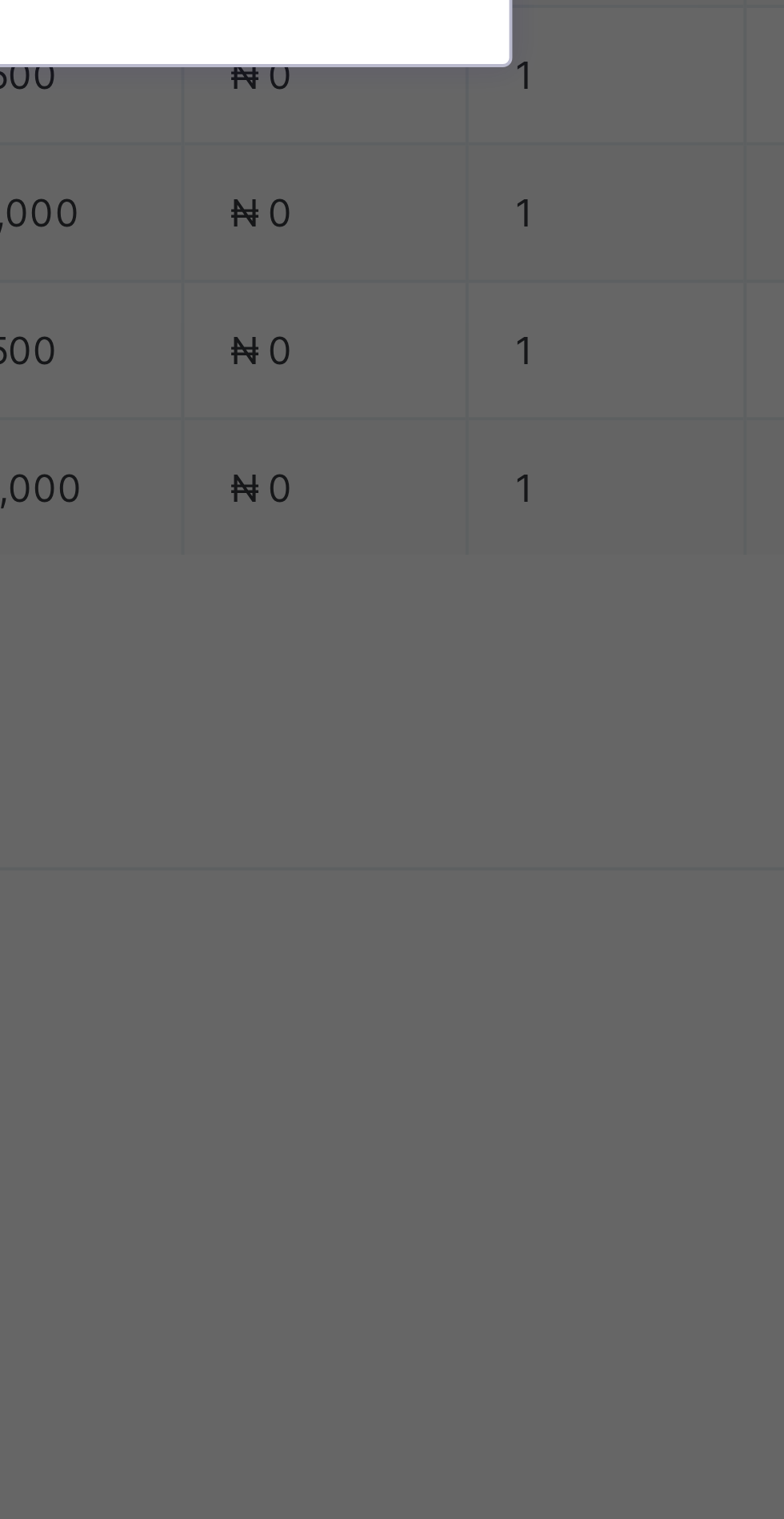
click at [504, 861] on div "Lessons" at bounding box center [392, 848] width 264 height 25
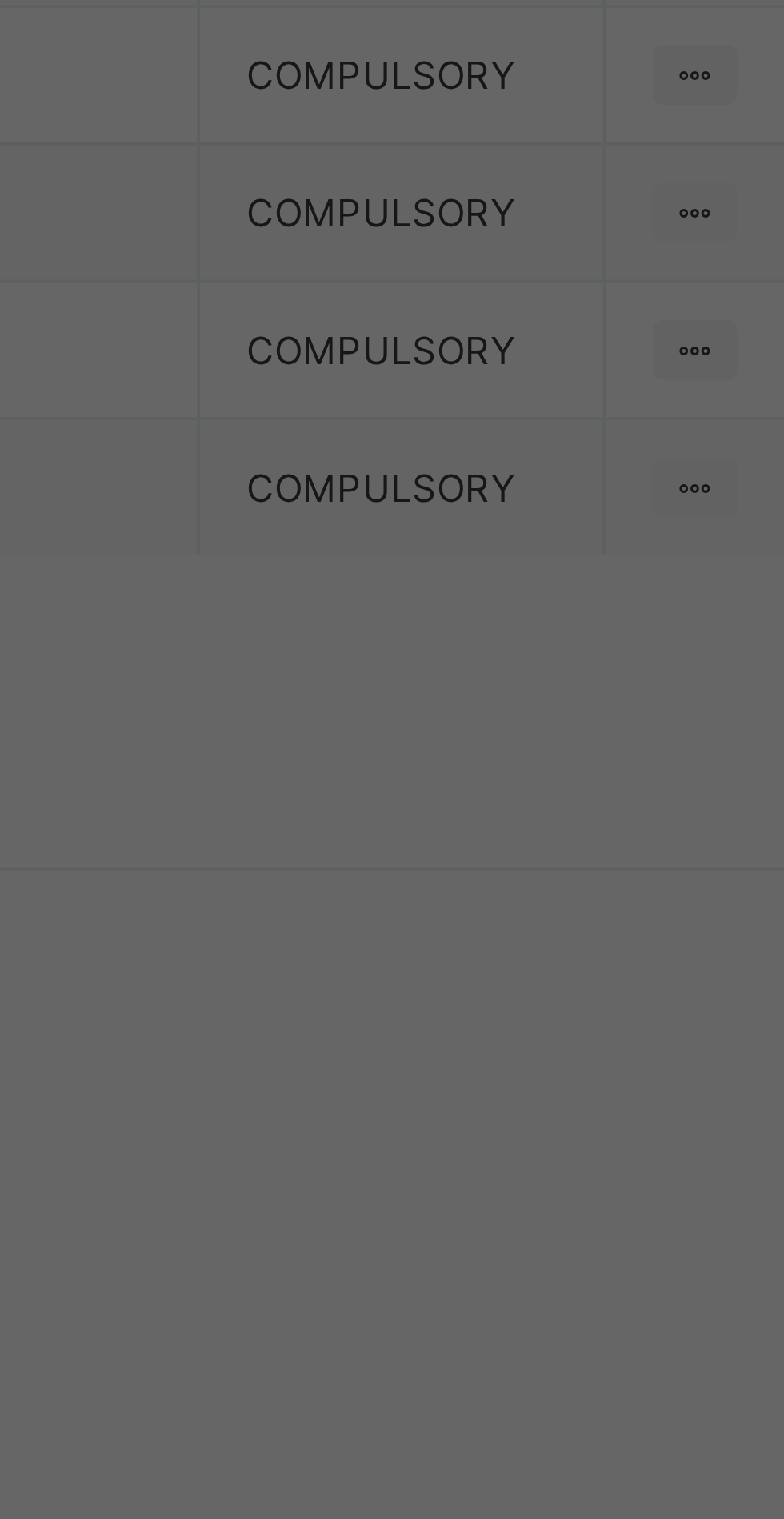
click at [513, 905] on span "Save" at bounding box center [477, 899] width 72 height 12
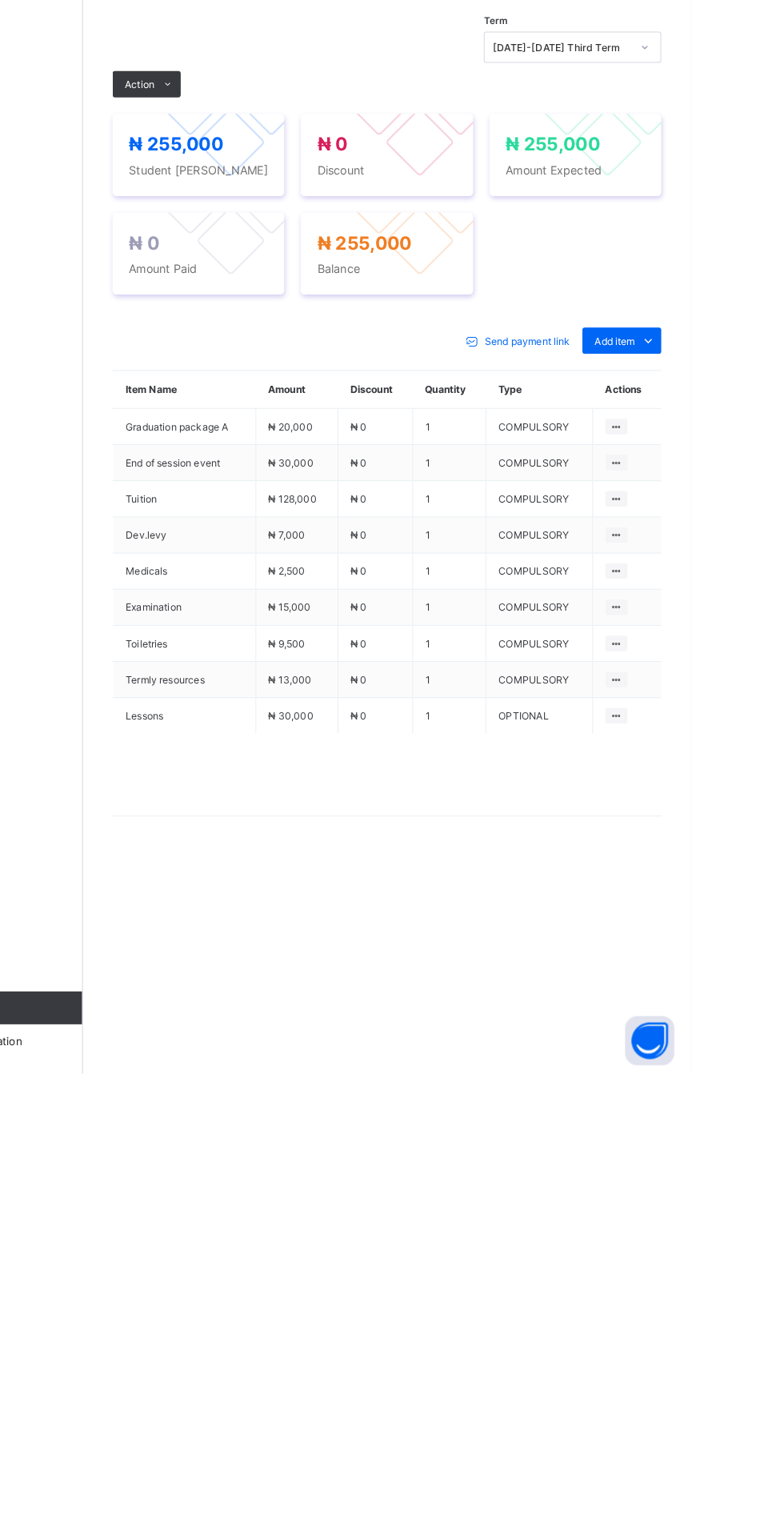
click at [270, 561] on icon at bounding box center [275, 556] width 12 height 10
click at [0, 0] on button "Manage Discount" at bounding box center [0, 0] width 0 height 0
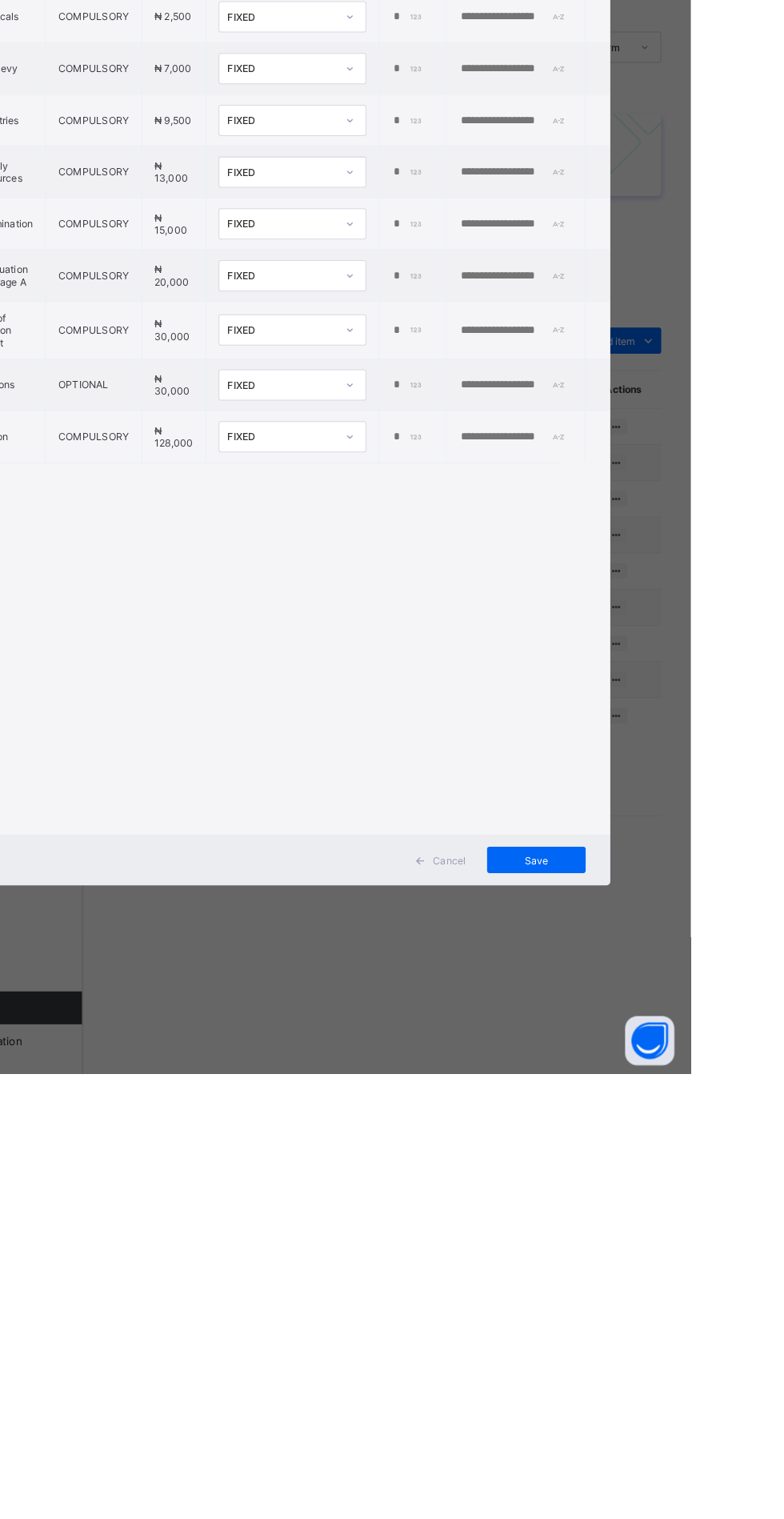
scroll to position [0, 64]
click at [526, 854] on input "*" at bounding box center [509, 847] width 32 height 13
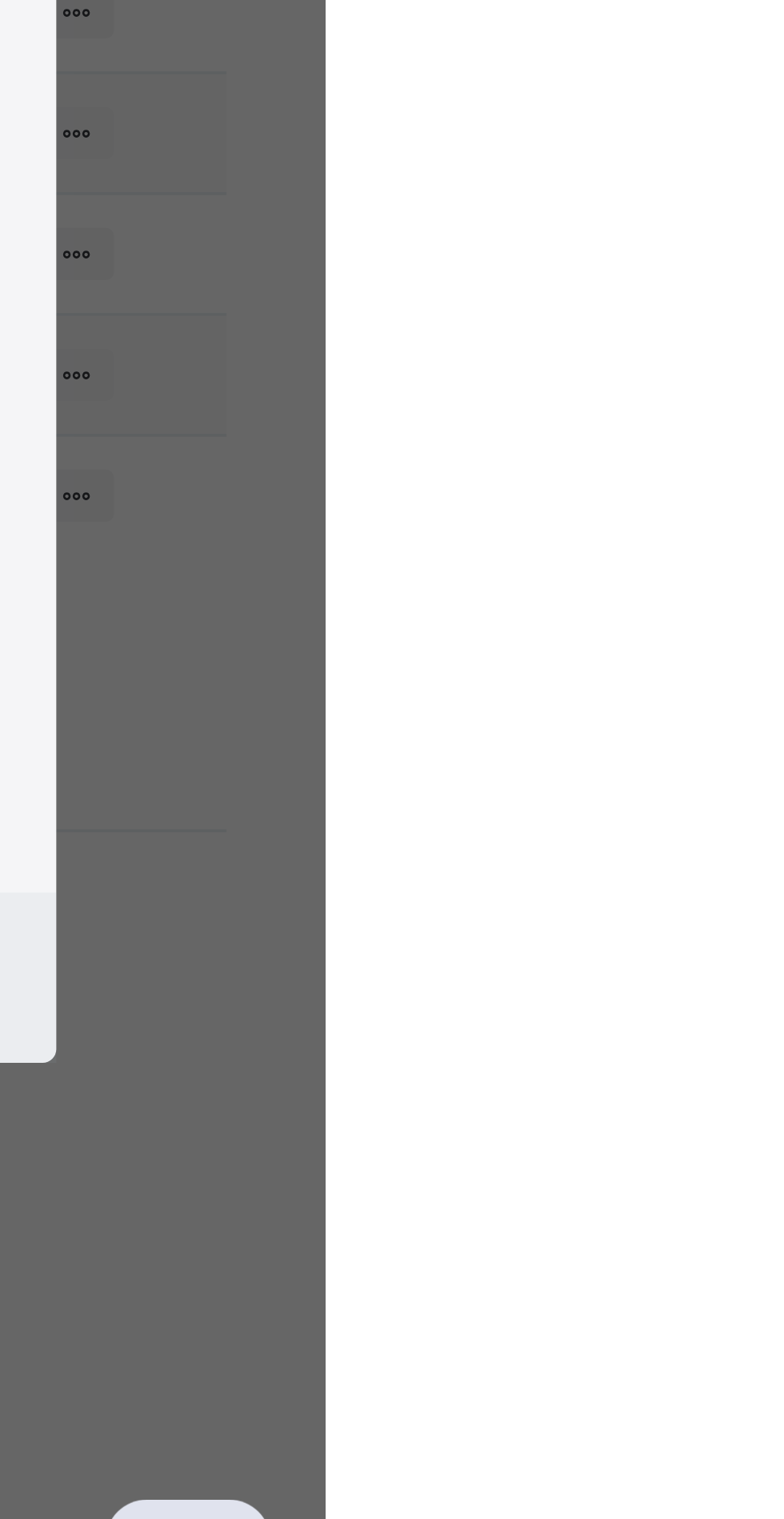
type input "*****"
click at [669, 854] on input "text" at bounding box center [613, 847] width 110 height 13
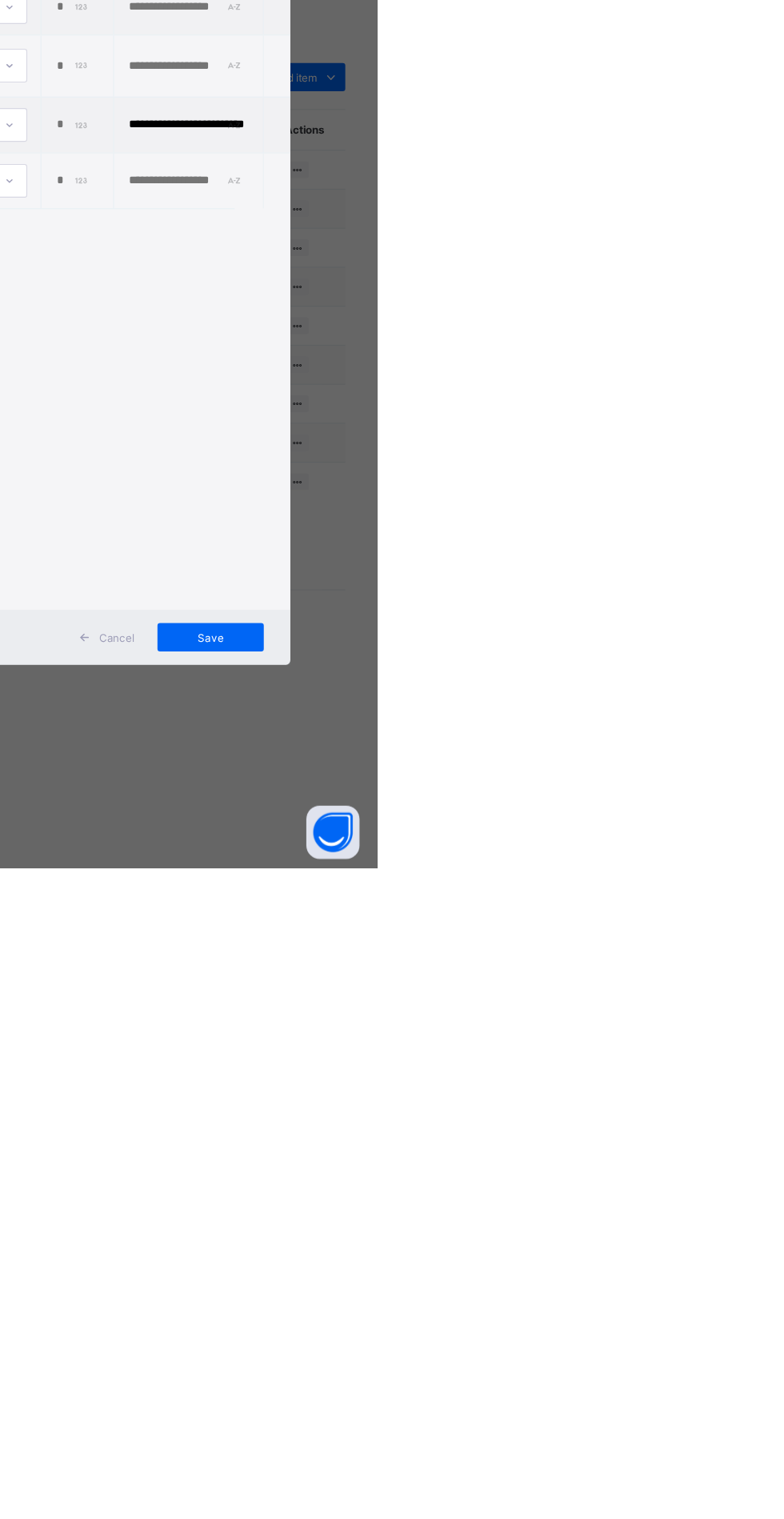
scroll to position [0, 0]
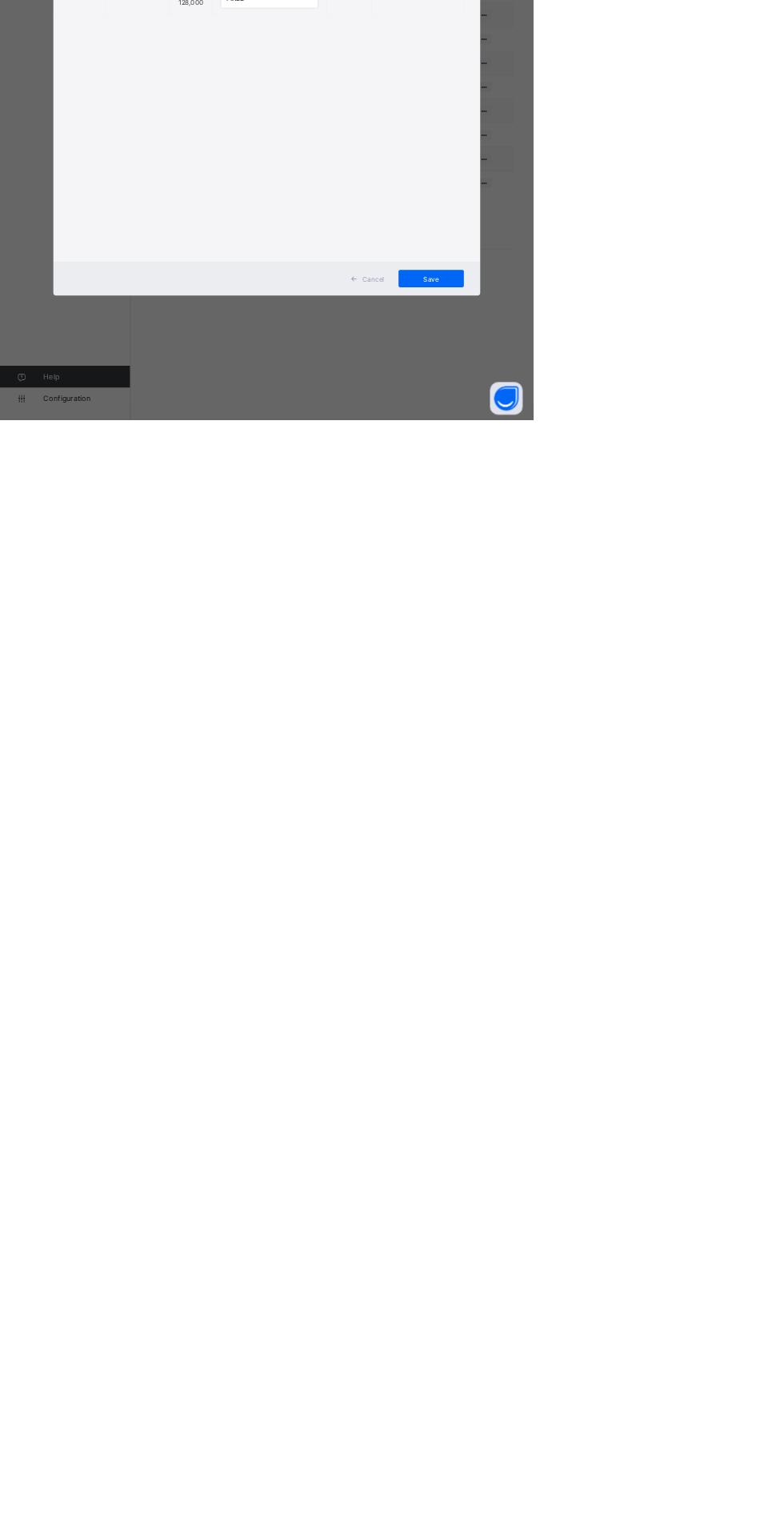
type input "**********"
click at [670, 1317] on span "Save" at bounding box center [633, 1311] width 72 height 12
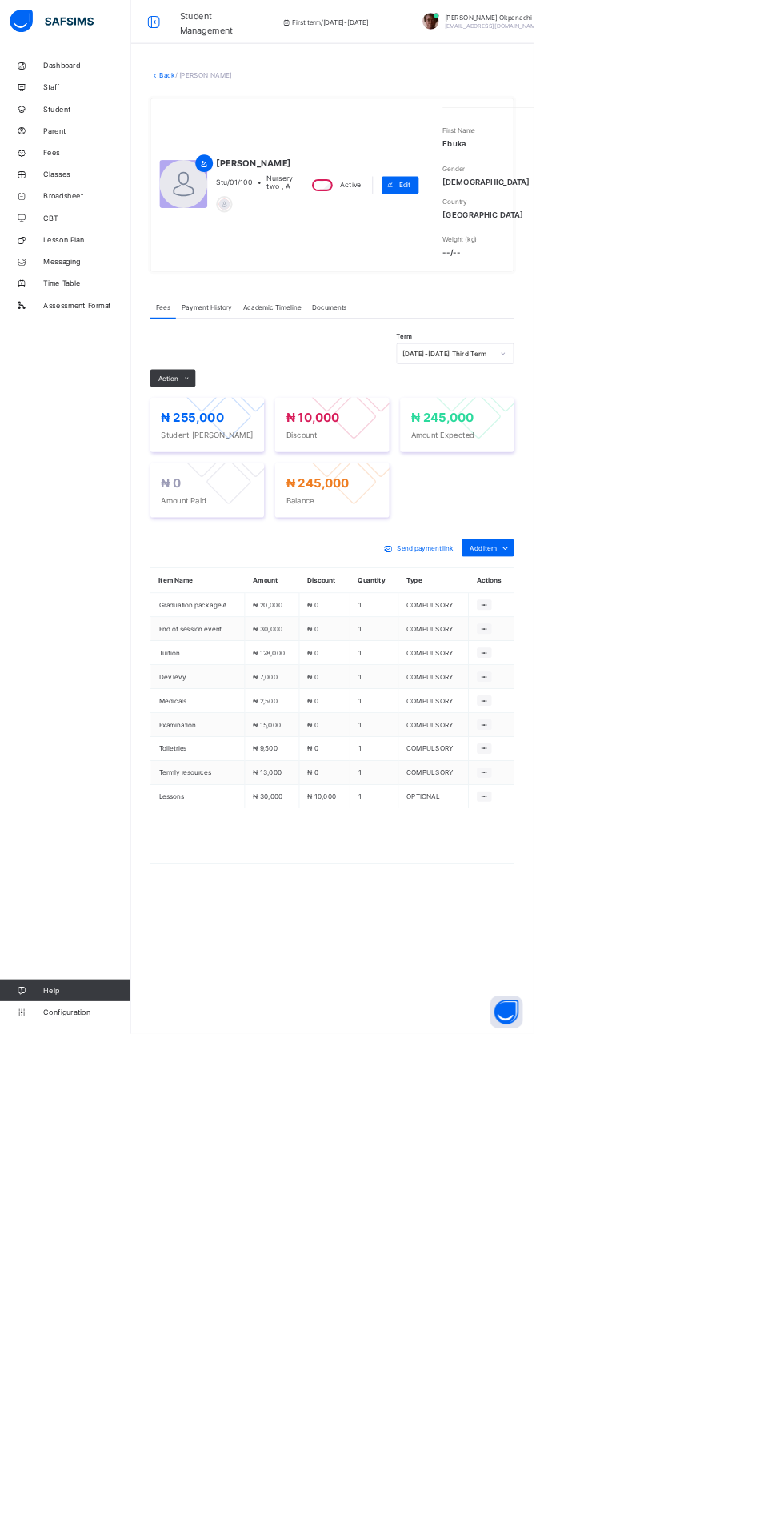
click at [261, 562] on span "Action" at bounding box center [247, 556] width 29 height 12
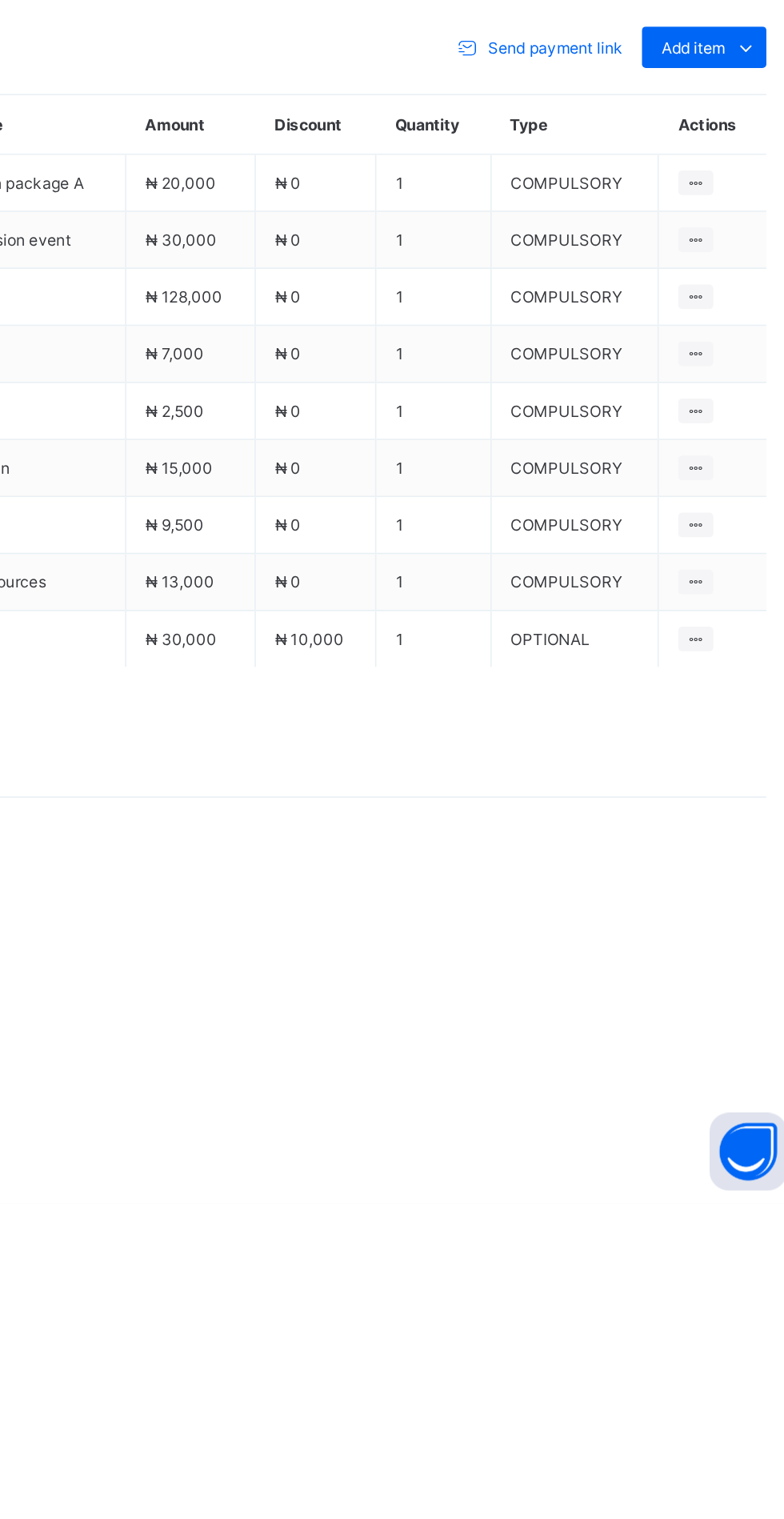
click at [0, 0] on ul "Receive Payment Manage Discount Send Email Reminder" at bounding box center [0, 0] width 0 height 0
click at [0, 0] on li "Receive Payment" at bounding box center [0, 0] width 0 height 0
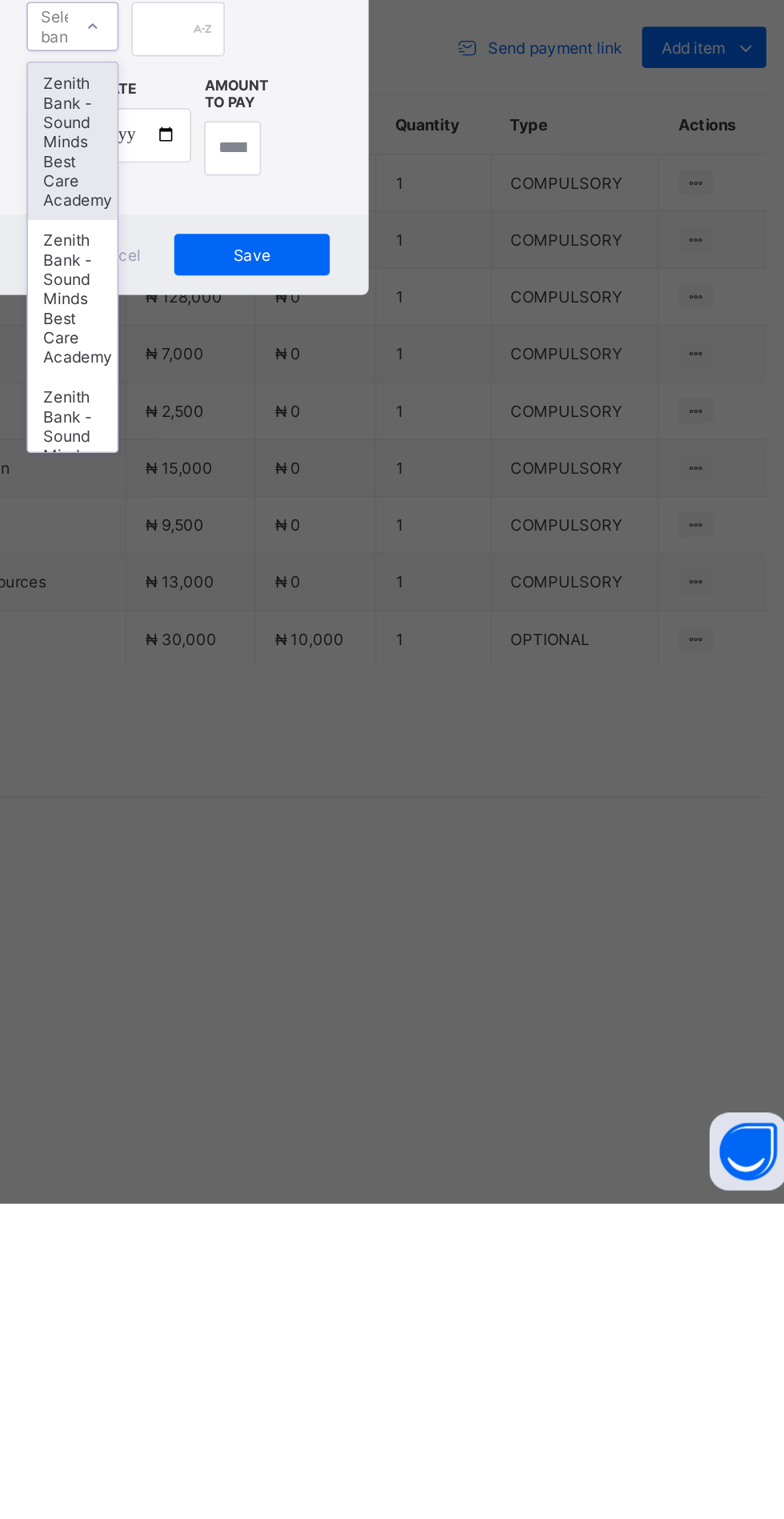
click at [354, 911] on div "Zenith Bank - Sound Minds Best Care Academy" at bounding box center [327, 862] width 55 height 96
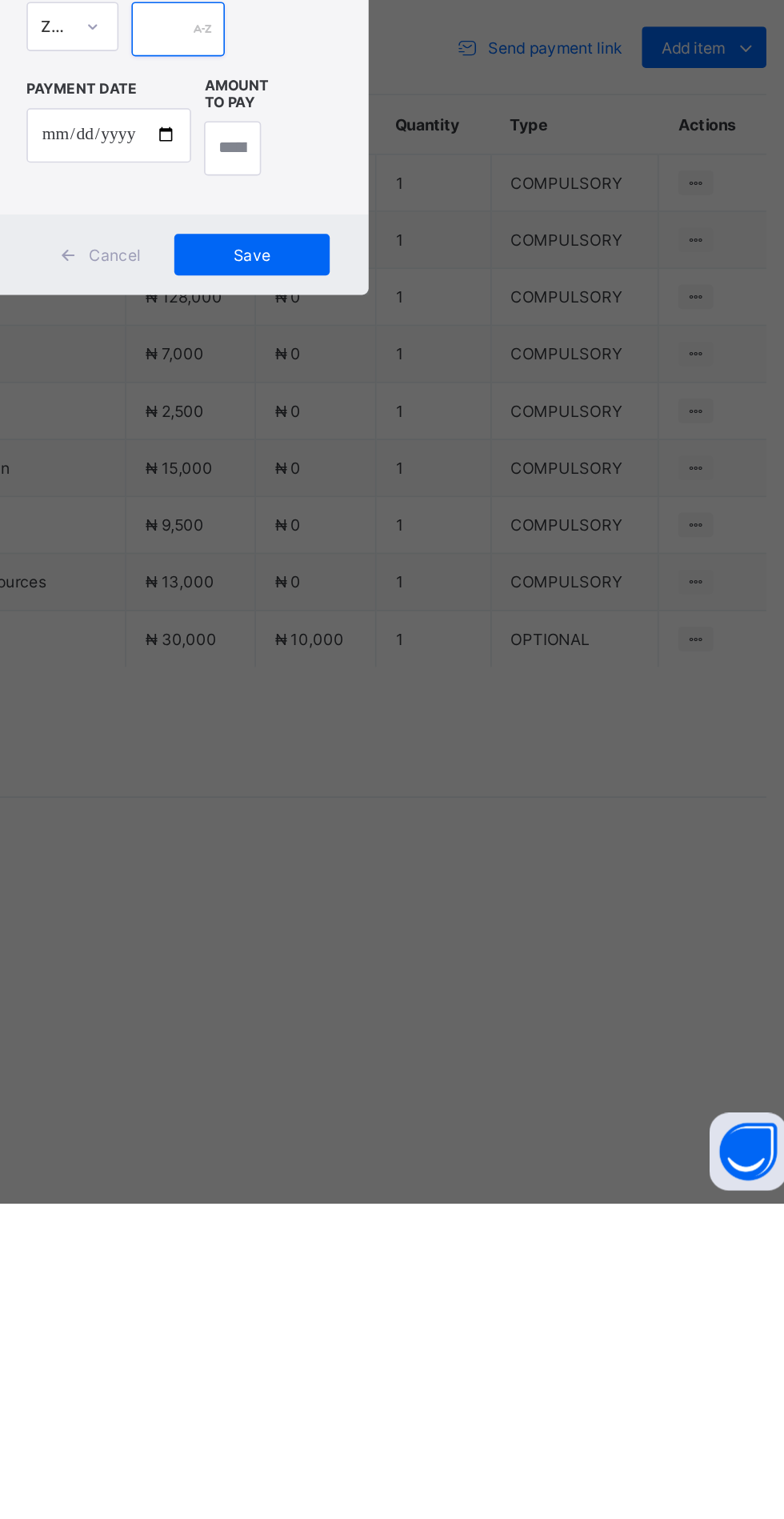
click at [420, 811] on input "text" at bounding box center [392, 793] width 57 height 33
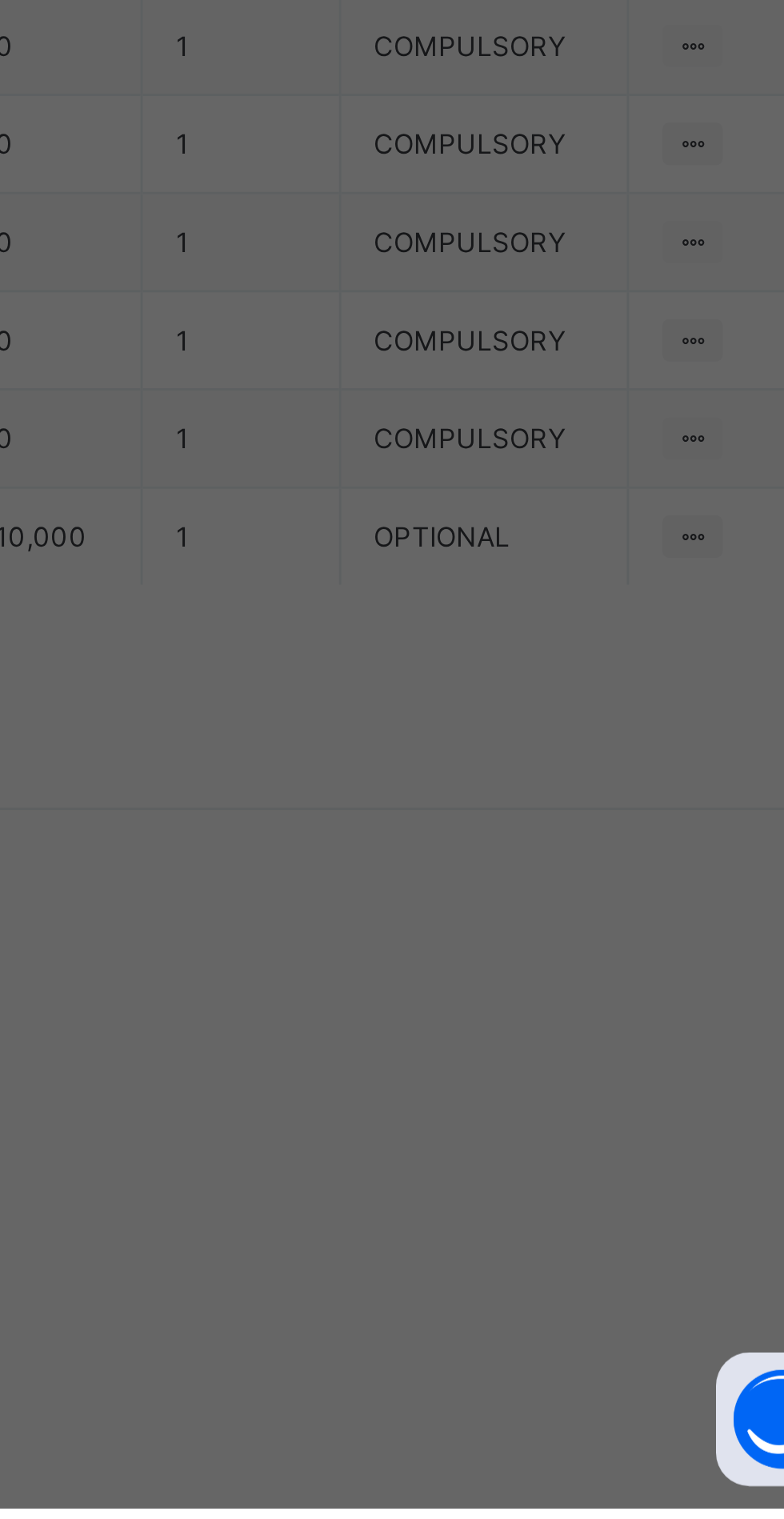
scroll to position [0, 29]
type input "**********"
click at [400, 876] on input "date" at bounding box center [349, 858] width 102 height 33
type input "**********"
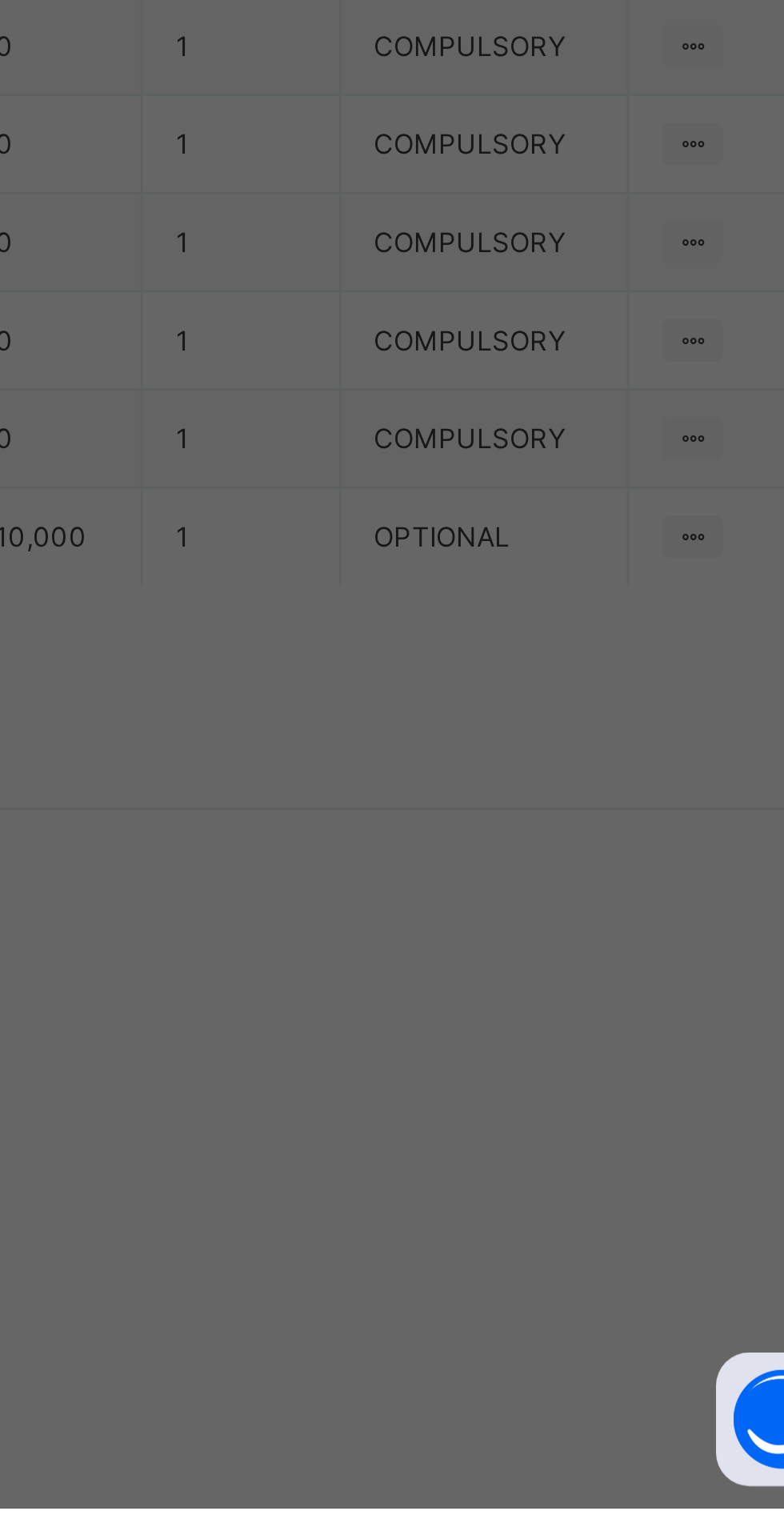
click at [442, 884] on input "currency" at bounding box center [425, 867] width 34 height 33
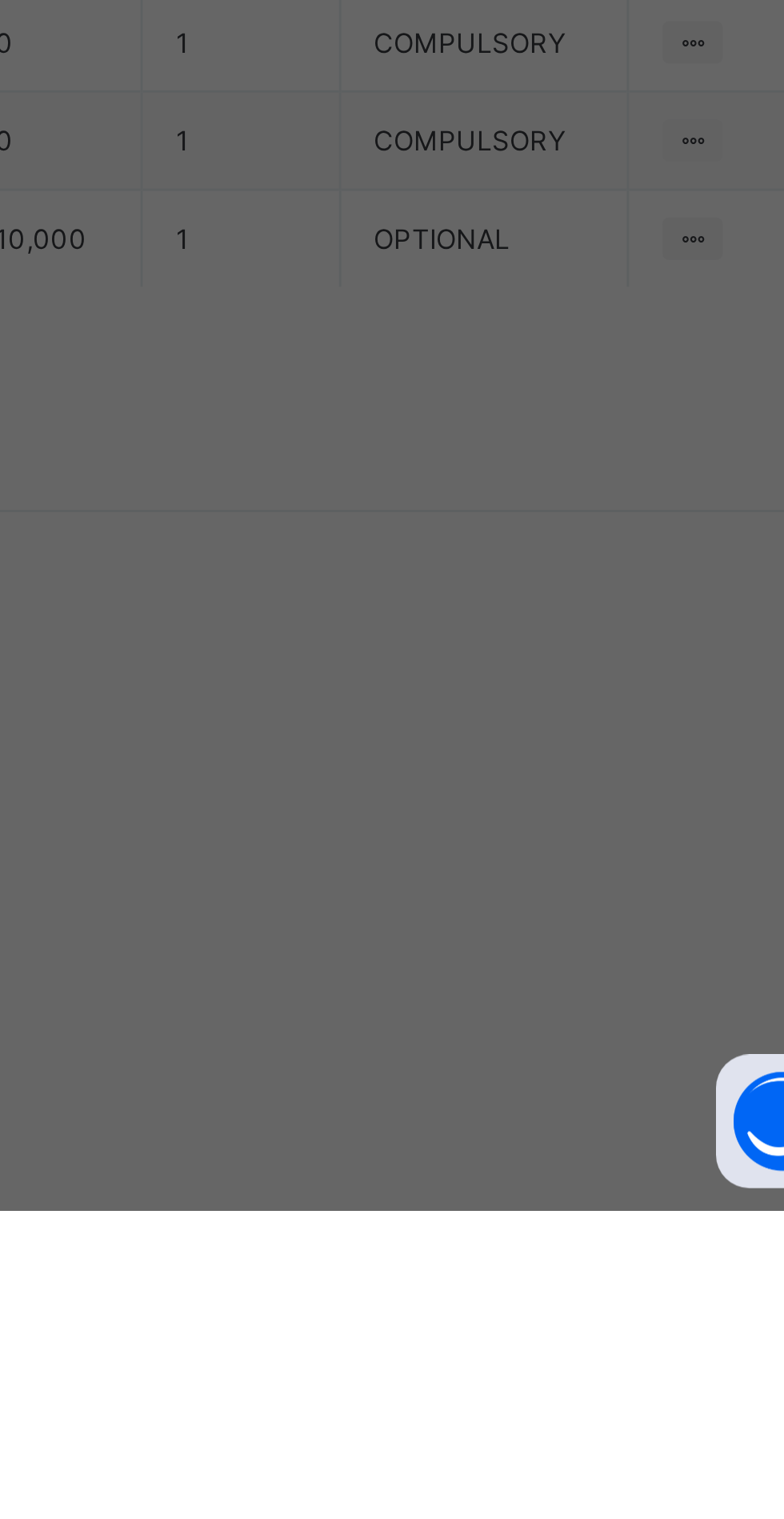
type input "*********"
click at [473, 940] on span "Save" at bounding box center [438, 934] width 72 height 12
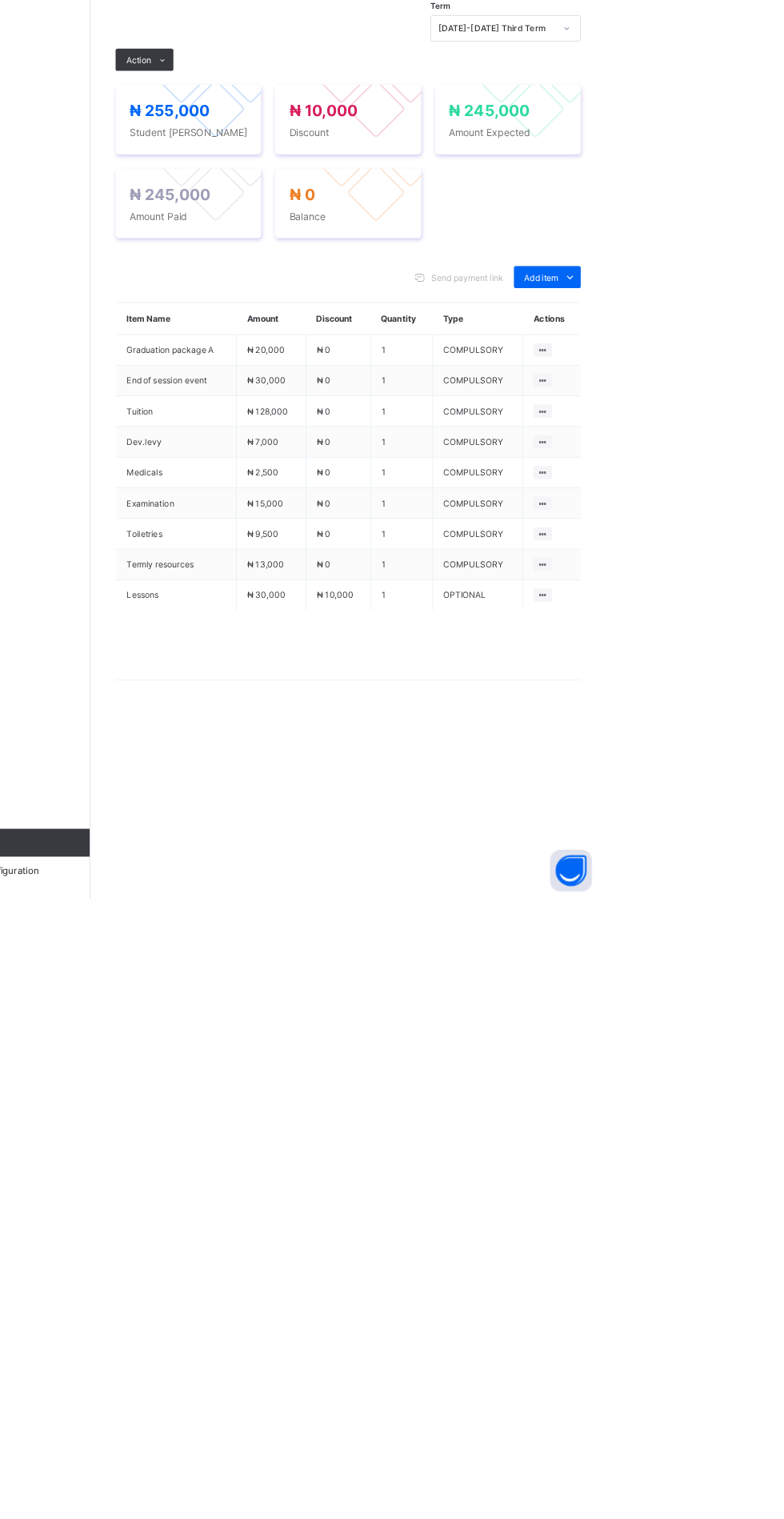
scroll to position [0, 0]
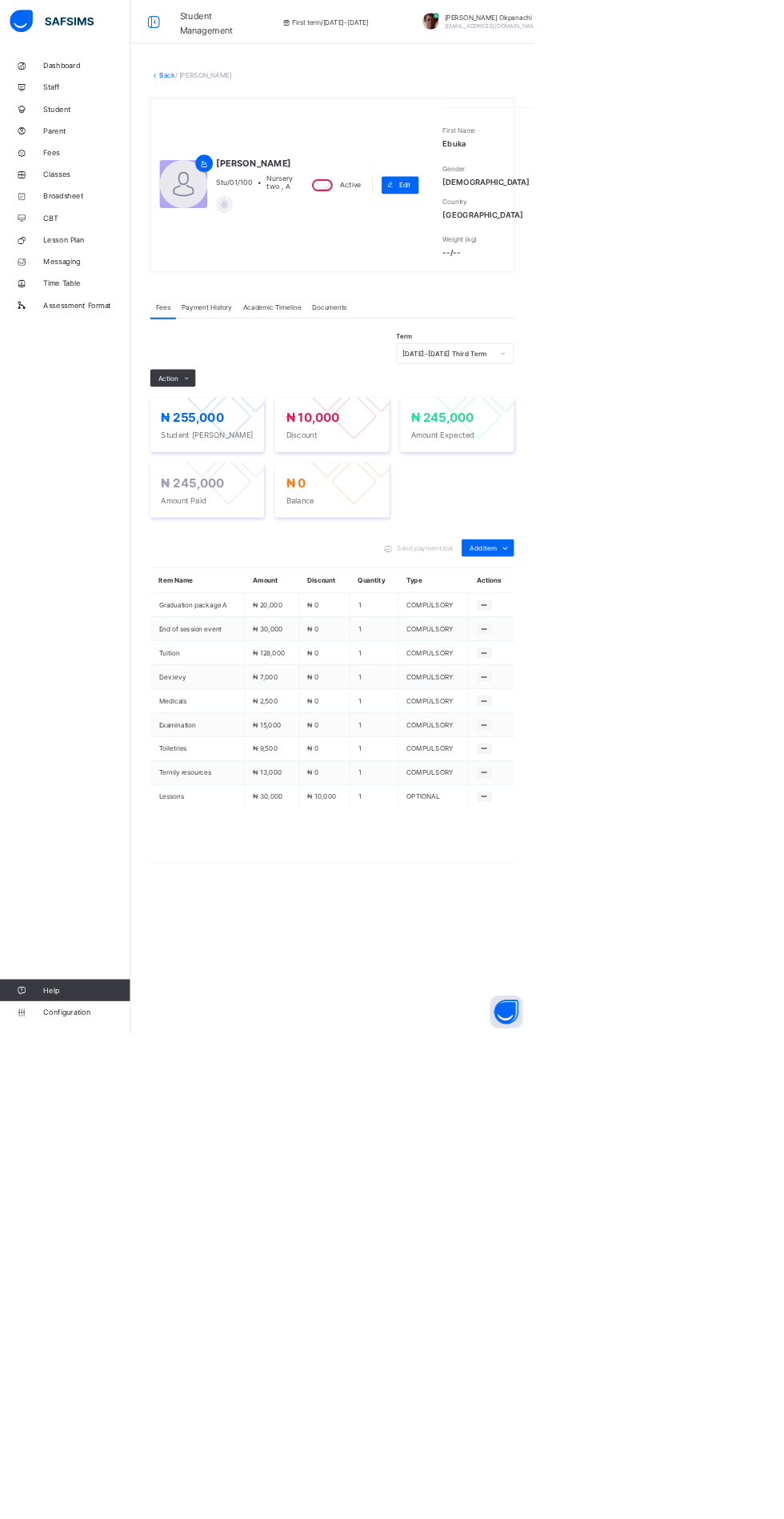
click at [258, 107] on link "Back" at bounding box center [246, 110] width 23 height 12
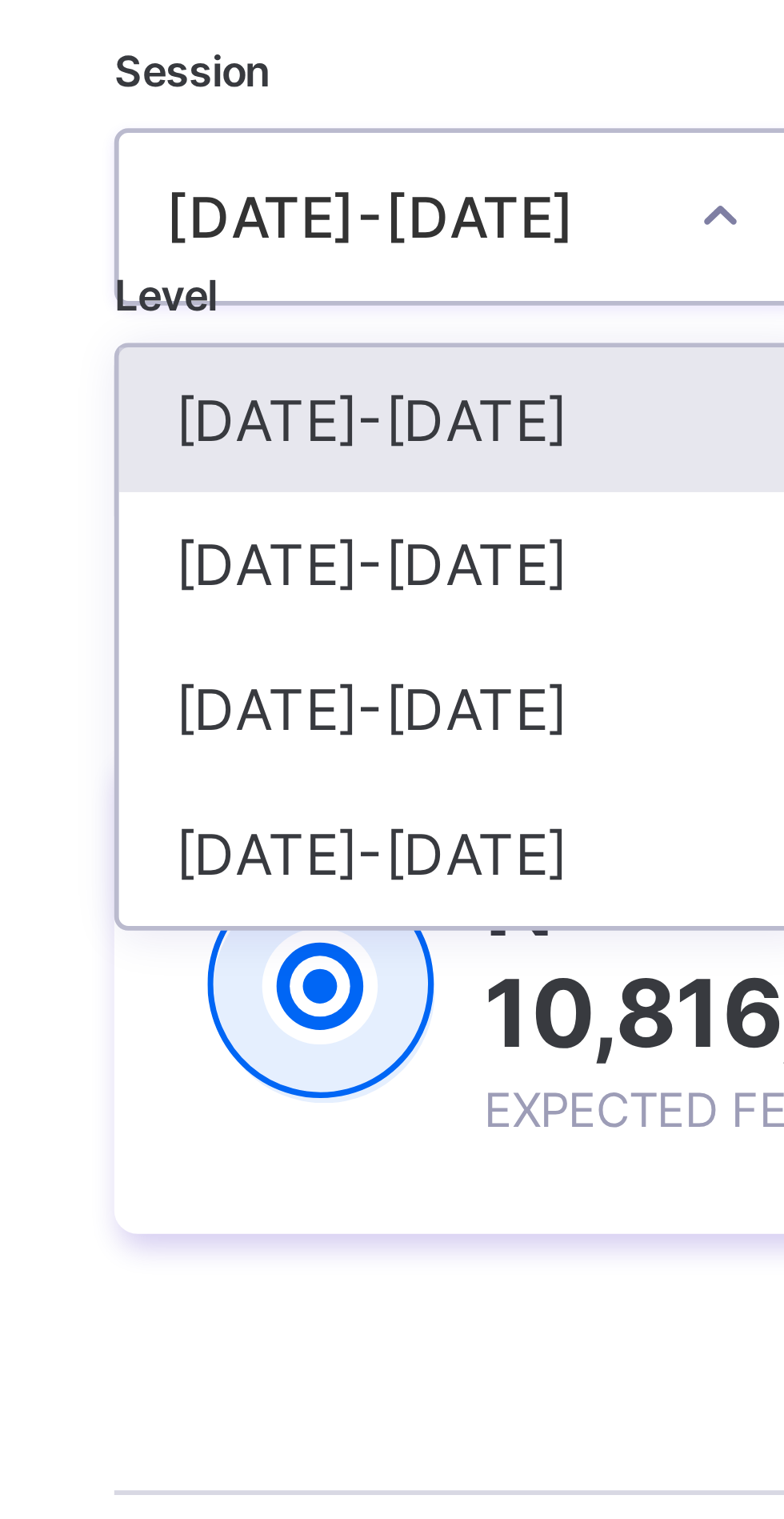
click at [285, 247] on div "[DATE]-[DATE]" at bounding box center [281, 247] width 119 height 25
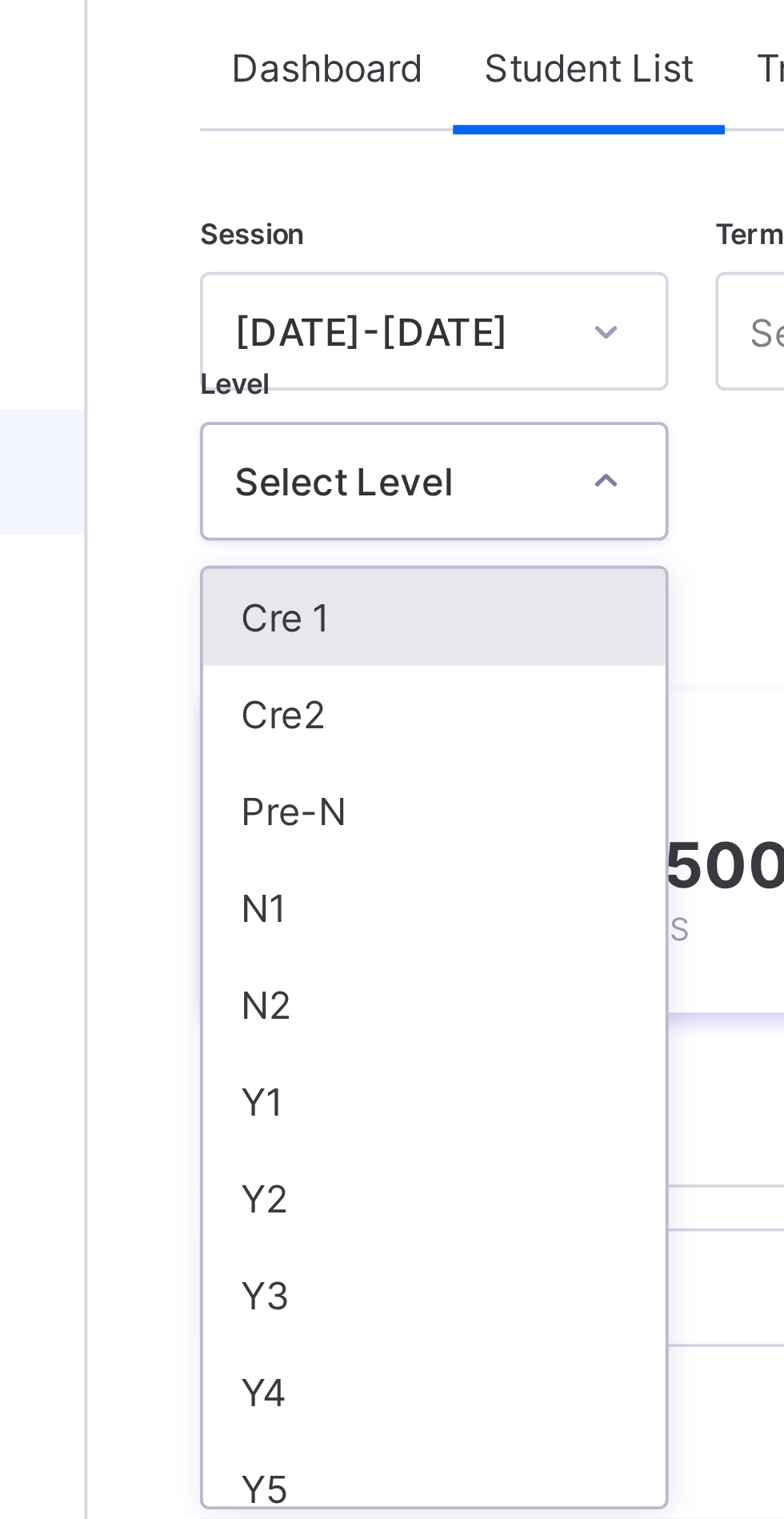
scroll to position [4, 0]
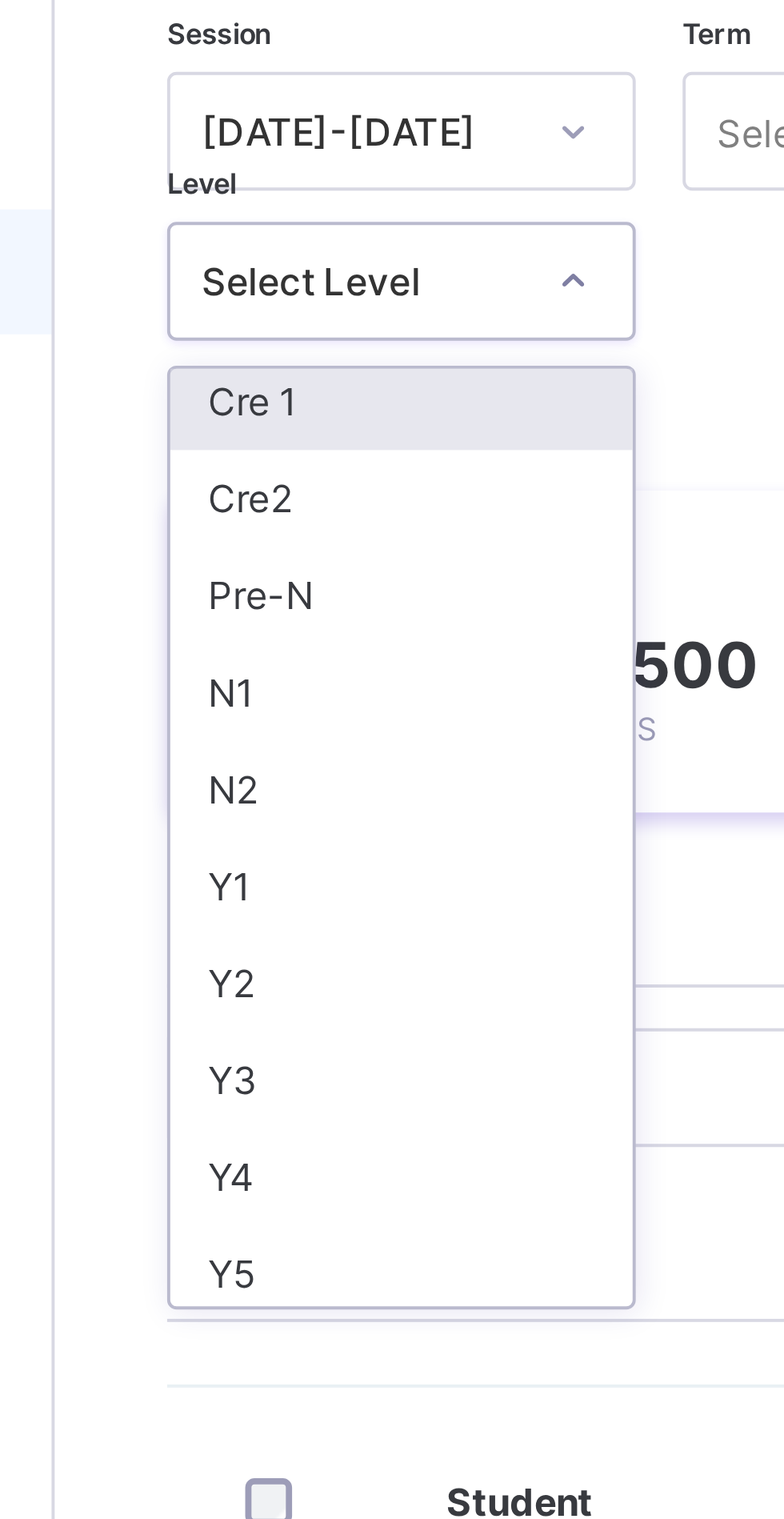
click at [258, 353] on div "N2" at bounding box center [281, 356] width 119 height 25
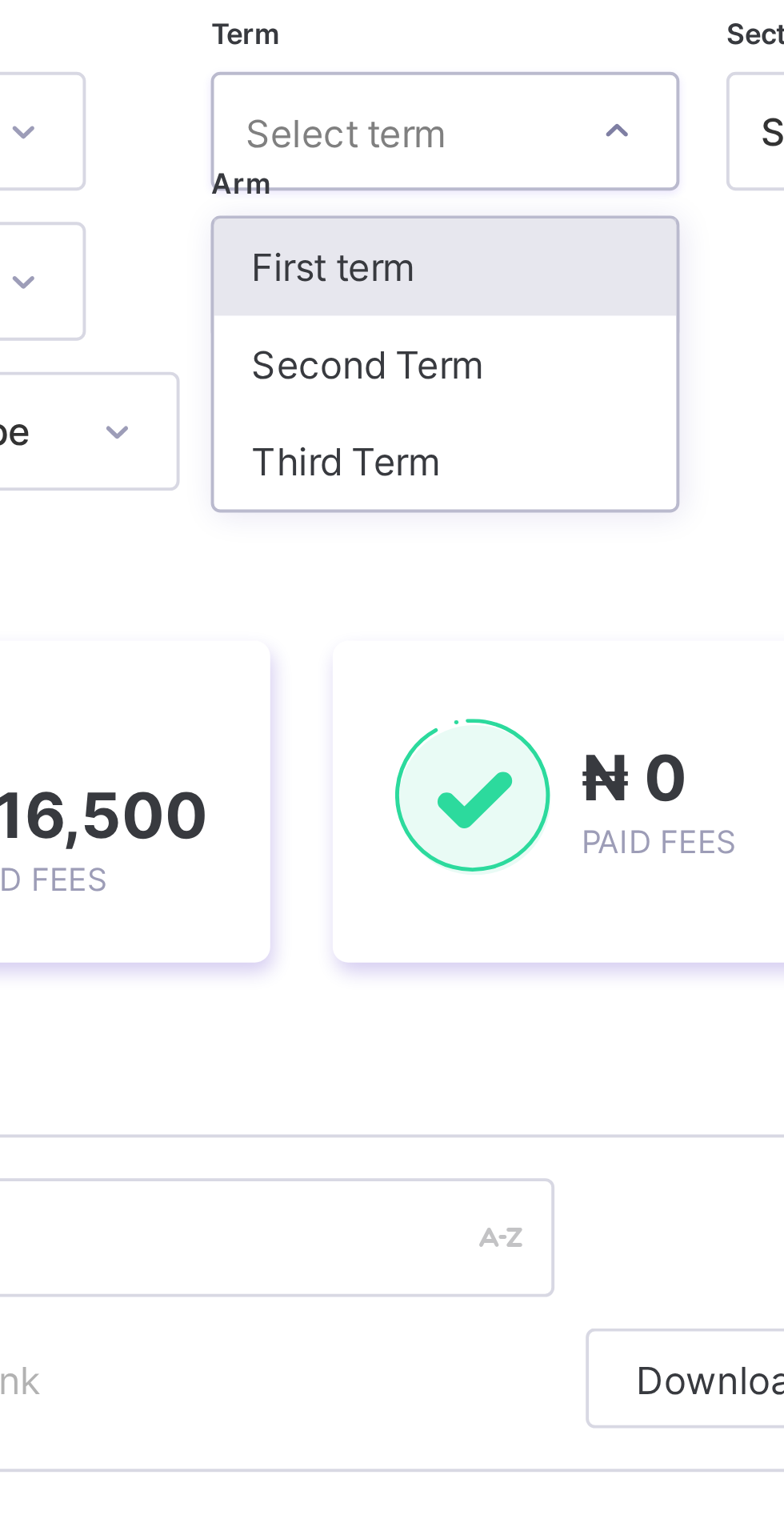
click at [433, 270] on div "Third Term" at bounding box center [433, 272] width 119 height 25
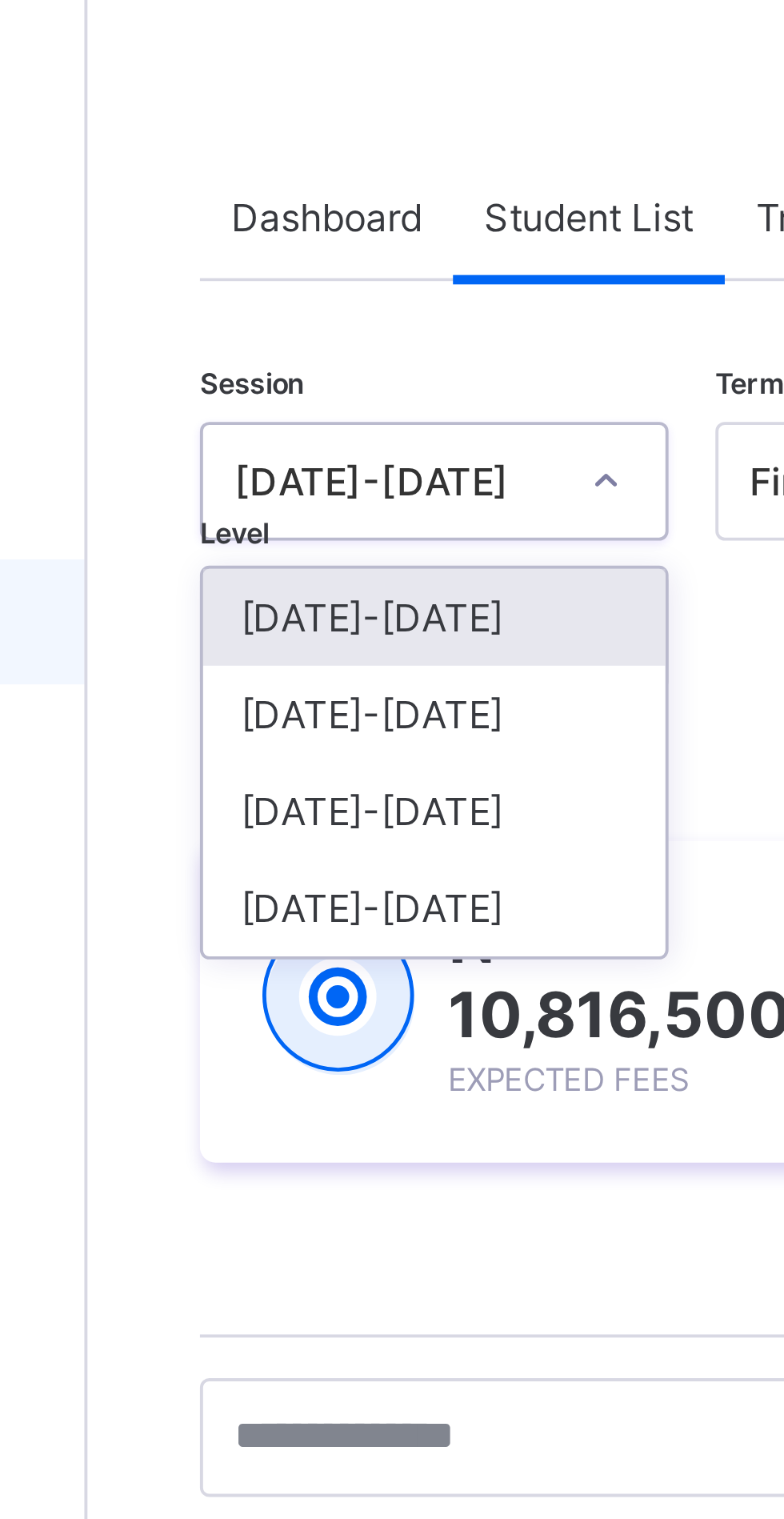
click at [276, 247] on div "[DATE]-[DATE]" at bounding box center [281, 247] width 119 height 25
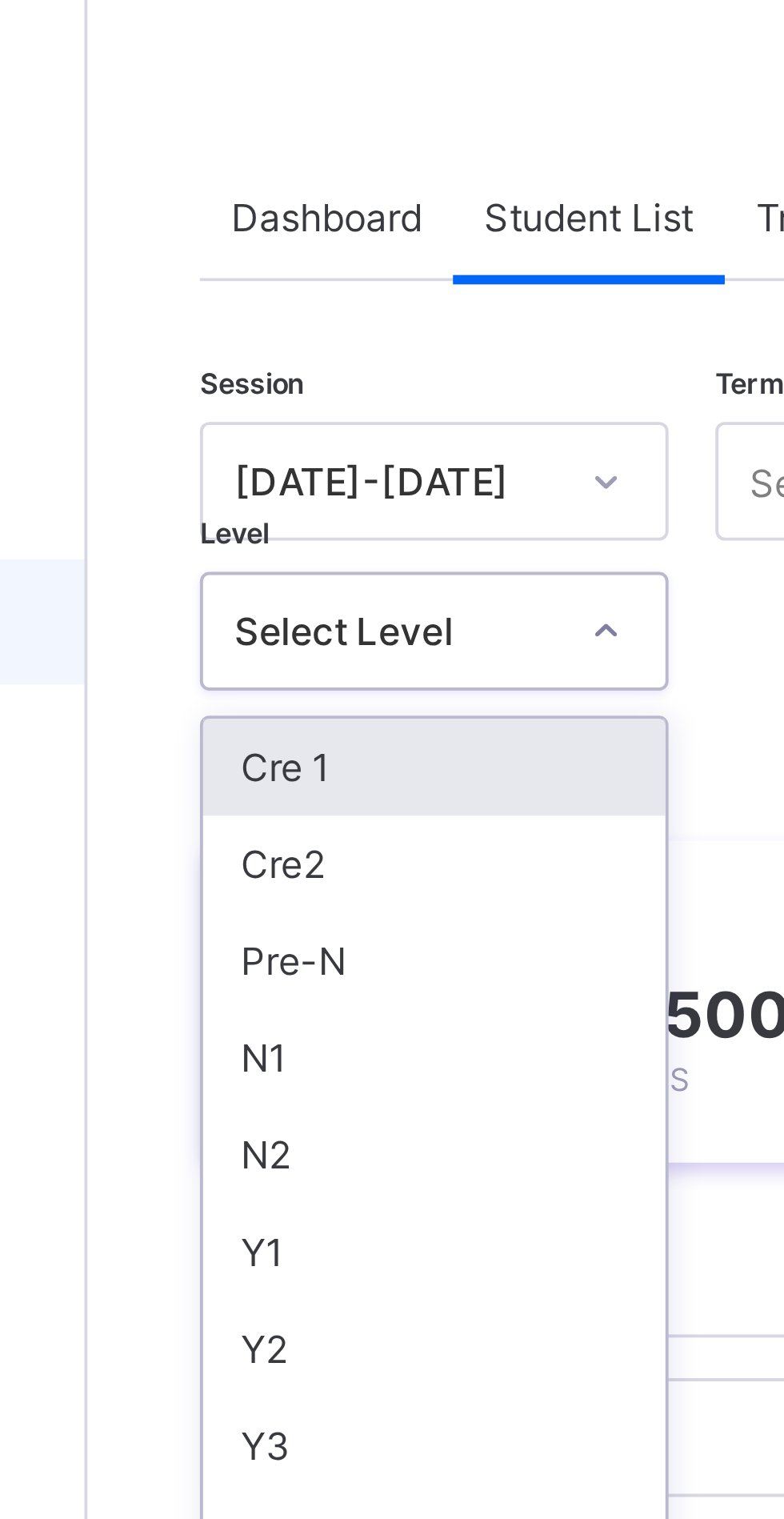
scroll to position [4, 0]
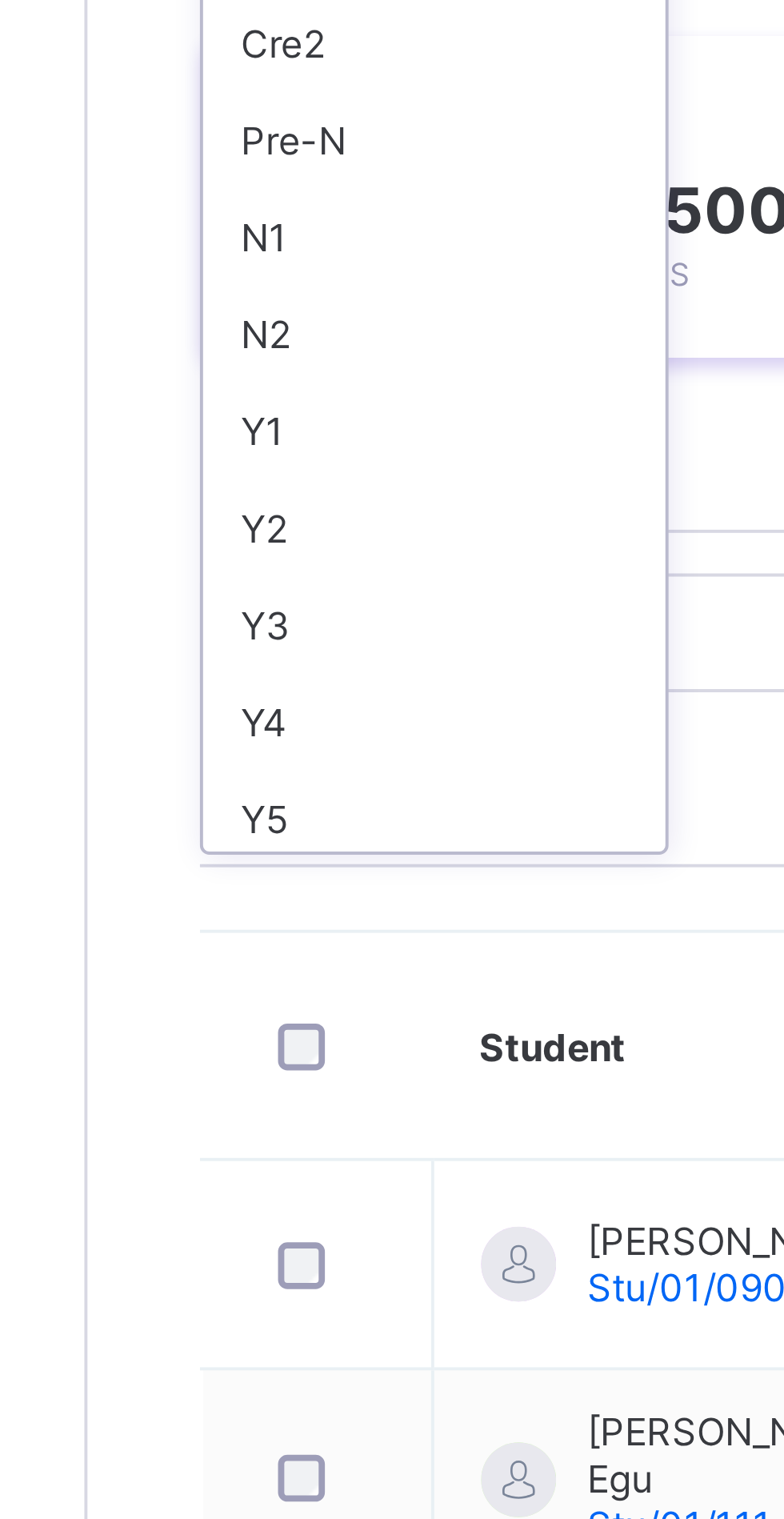
click at [255, 407] on div "Y2" at bounding box center [281, 405] width 119 height 25
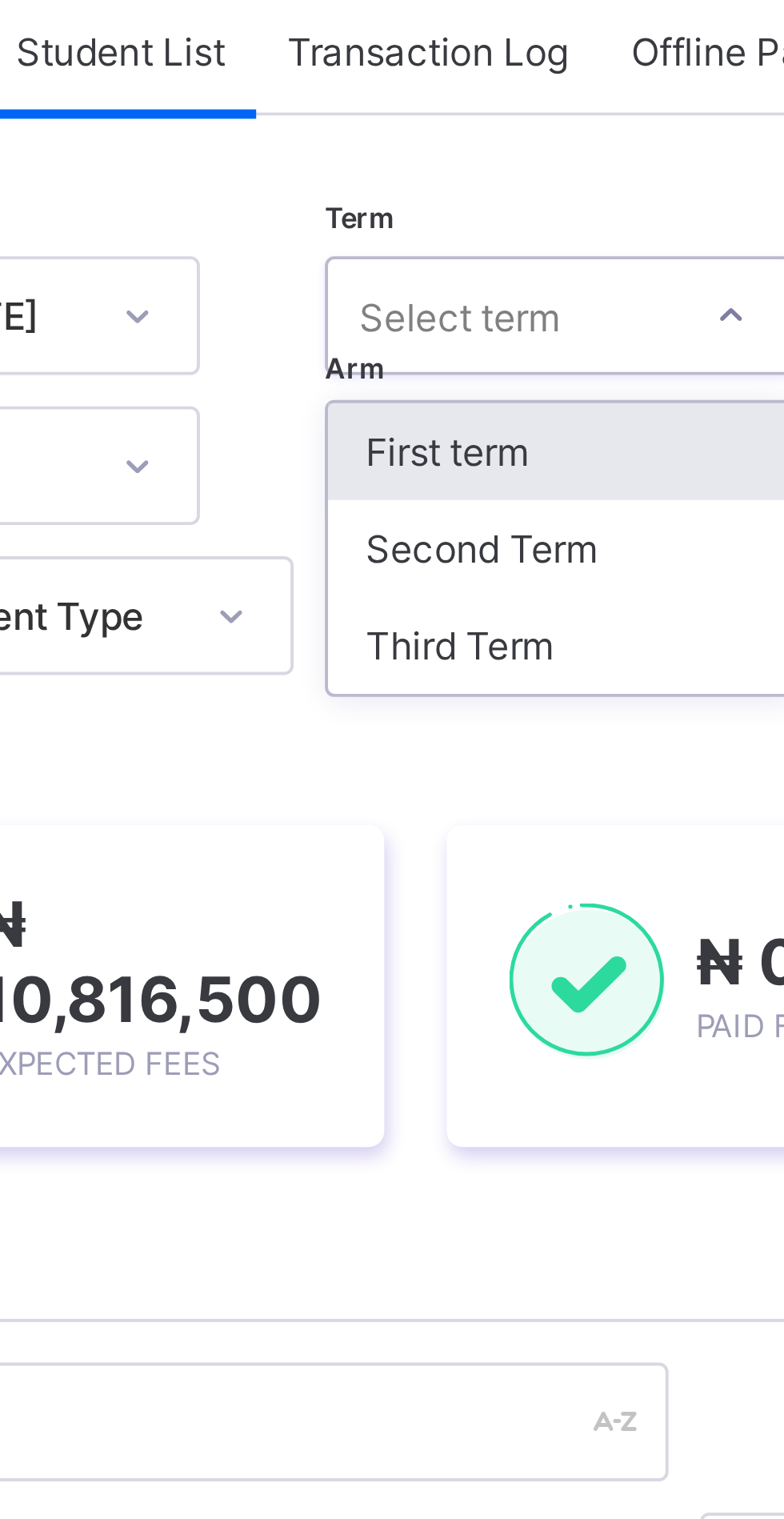
click at [415, 273] on div "Third Term" at bounding box center [433, 272] width 119 height 25
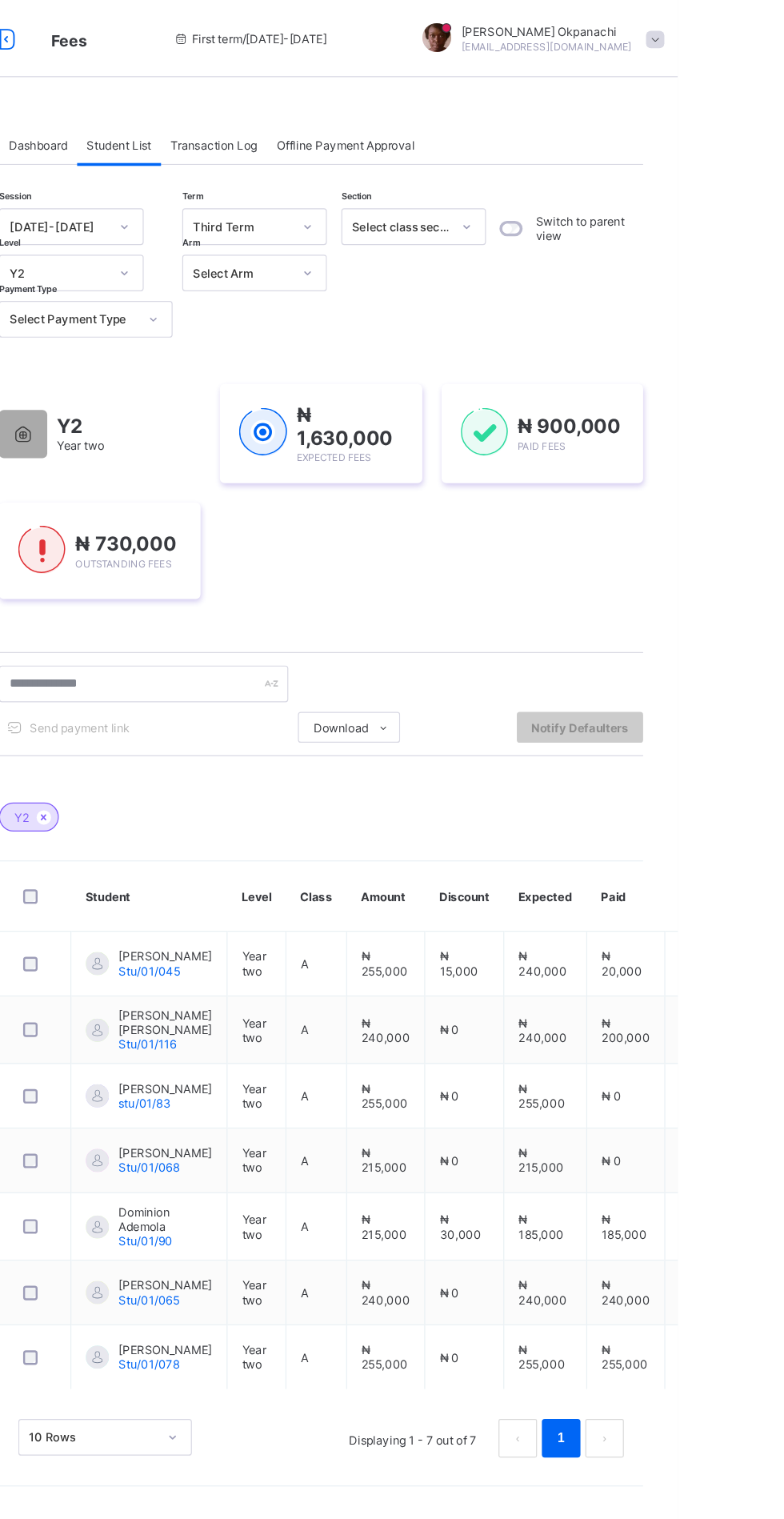
scroll to position [0, 0]
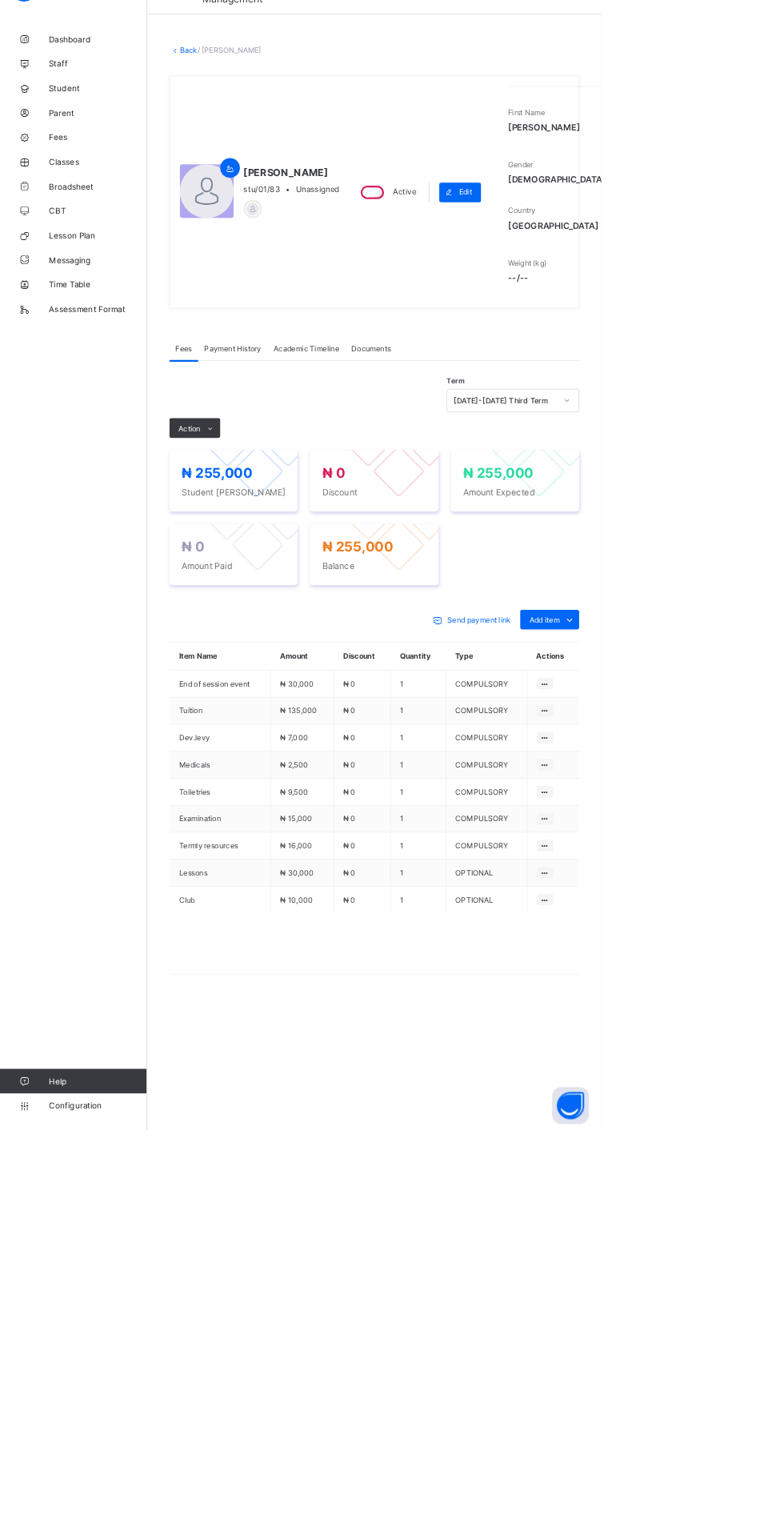
click at [275, 609] on icon at bounding box center [275, 603] width 12 height 10
click at [0, 0] on li "Receive Payment" at bounding box center [0, 0] width 0 height 0
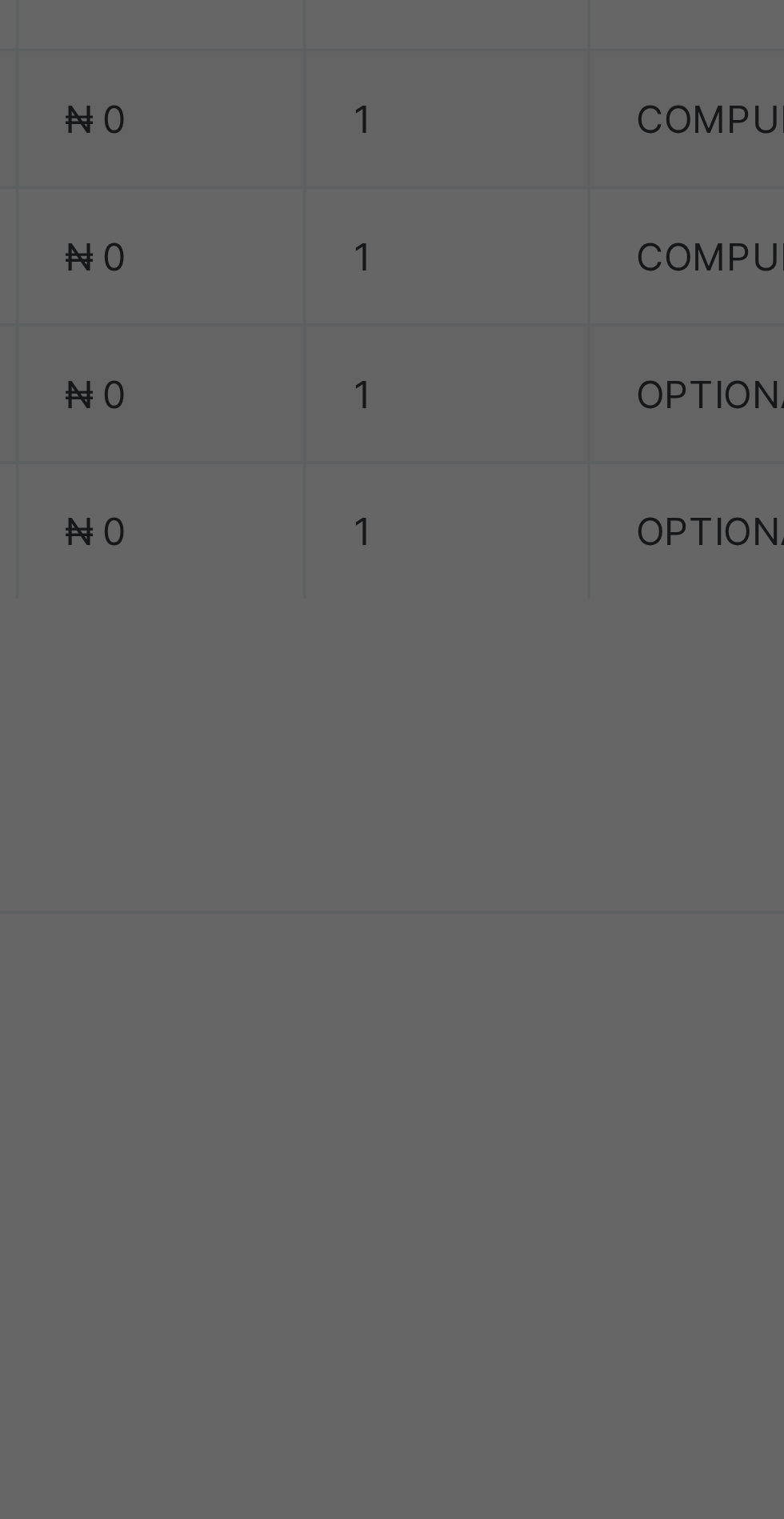
click at [354, 911] on div "Zenith Bank - Sound Minds Best Care Academy" at bounding box center [327, 862] width 55 height 96
click at [420, 811] on input "text" at bounding box center [392, 793] width 57 height 33
click at [420, 811] on div "**********" at bounding box center [392, 793] width 57 height 33
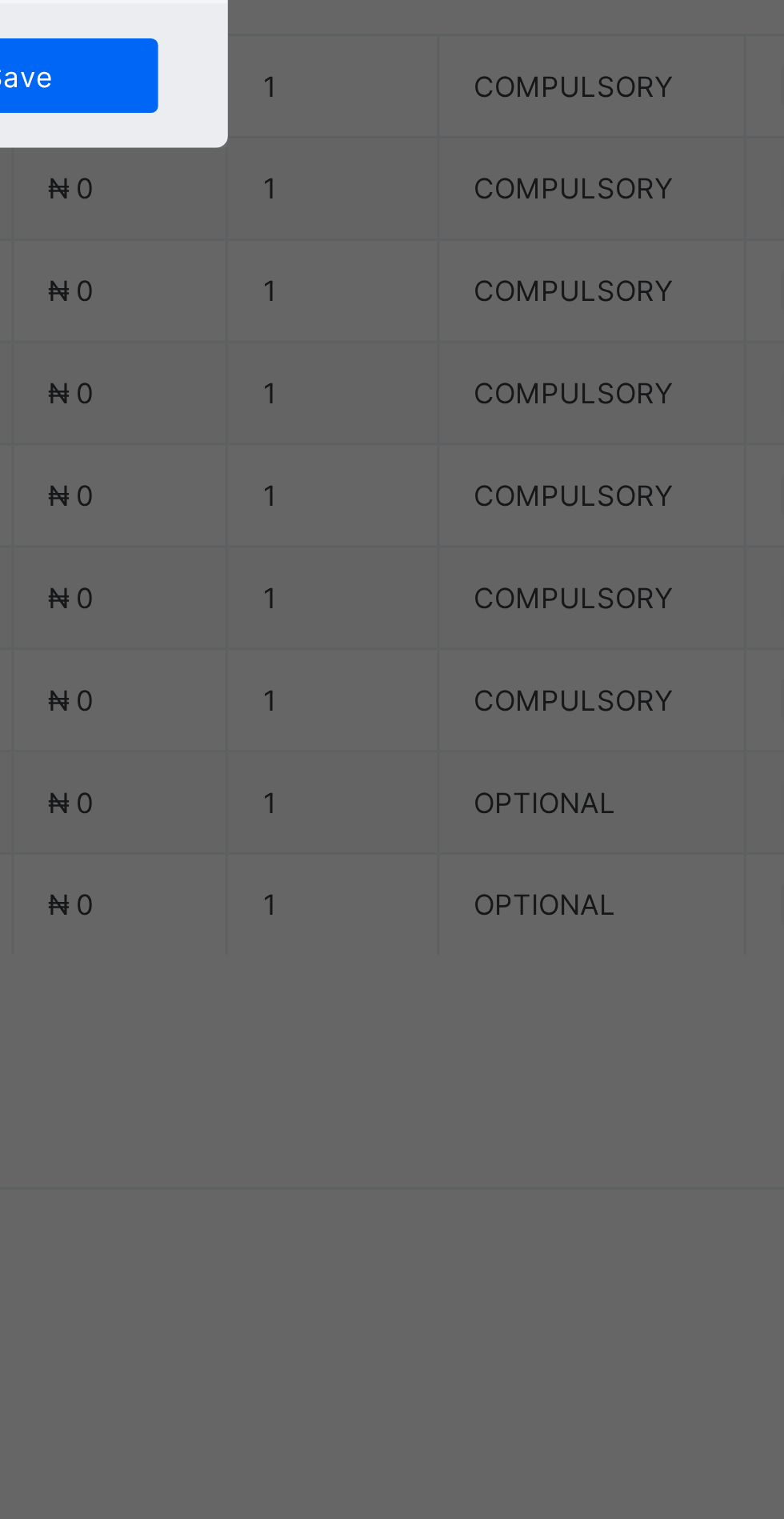
click at [420, 811] on input "**********" at bounding box center [392, 793] width 57 height 33
click at [420, 811] on div "**********" at bounding box center [392, 793] width 57 height 33
click at [420, 811] on input "**********" at bounding box center [392, 793] width 57 height 33
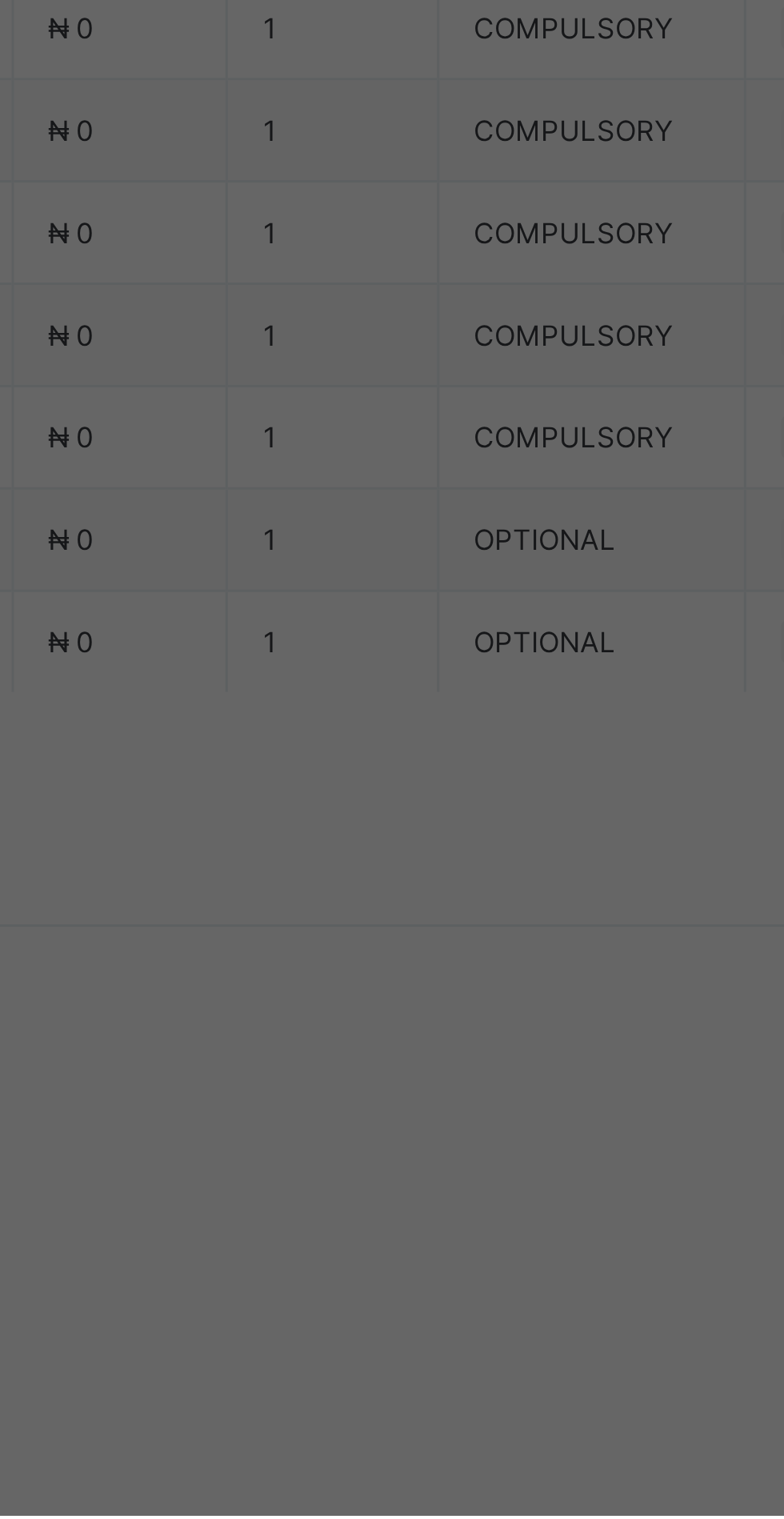
type input "**********"
click at [400, 876] on input "date" at bounding box center [349, 858] width 102 height 33
type input "**********"
click at [442, 884] on input "currency" at bounding box center [425, 867] width 34 height 33
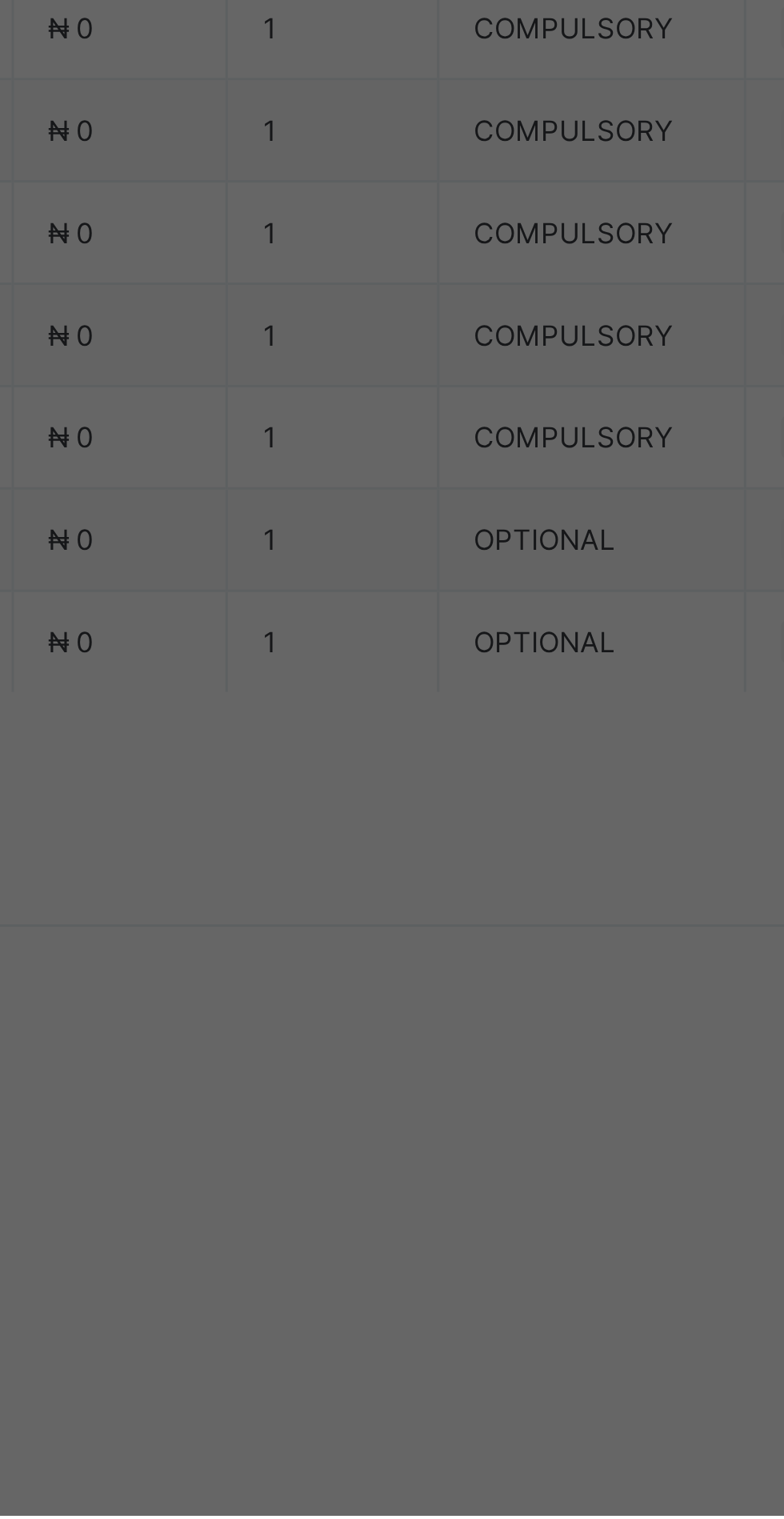
scroll to position [0, 29]
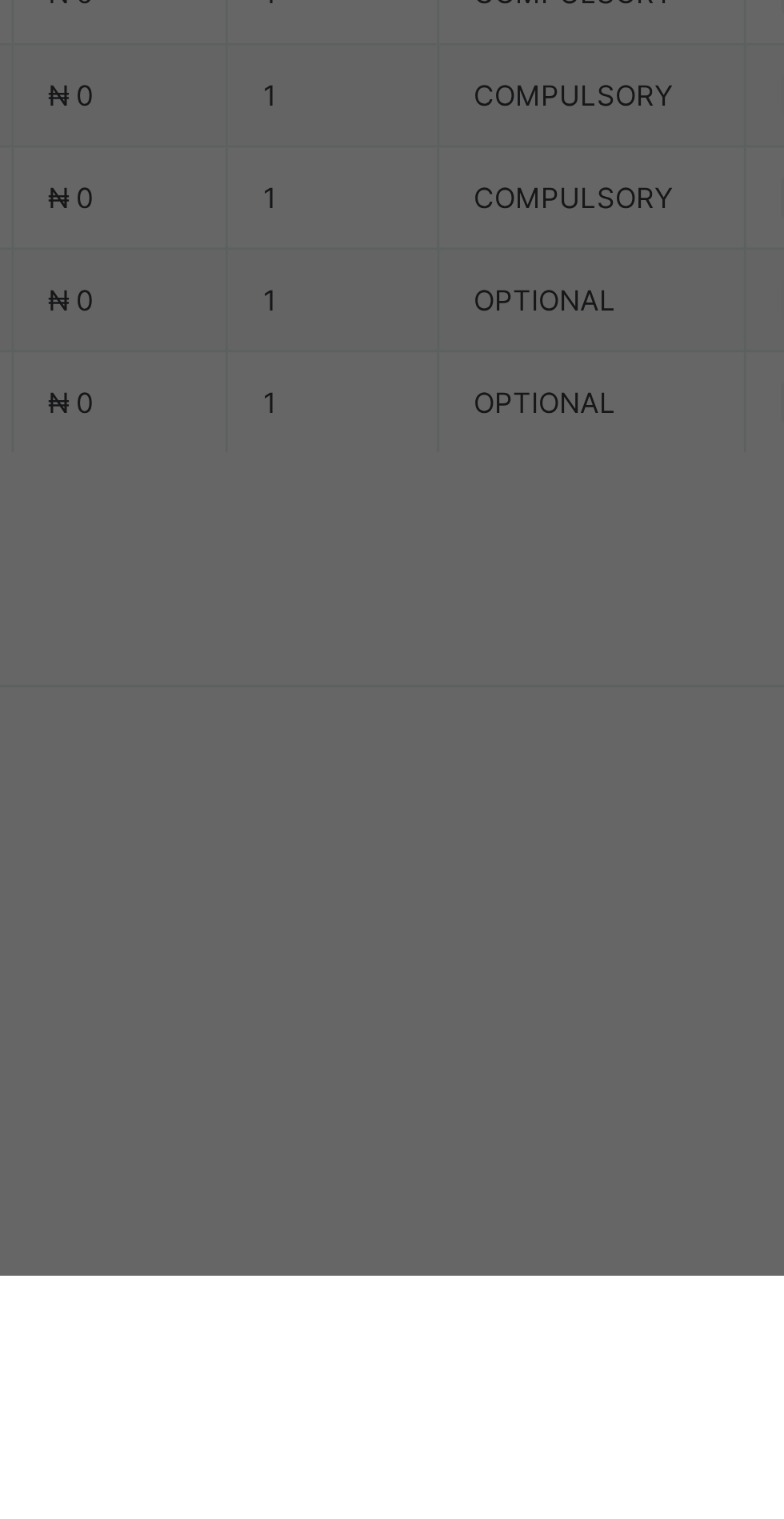
type input "*********"
click at [473, 940] on span "Save" at bounding box center [438, 934] width 72 height 12
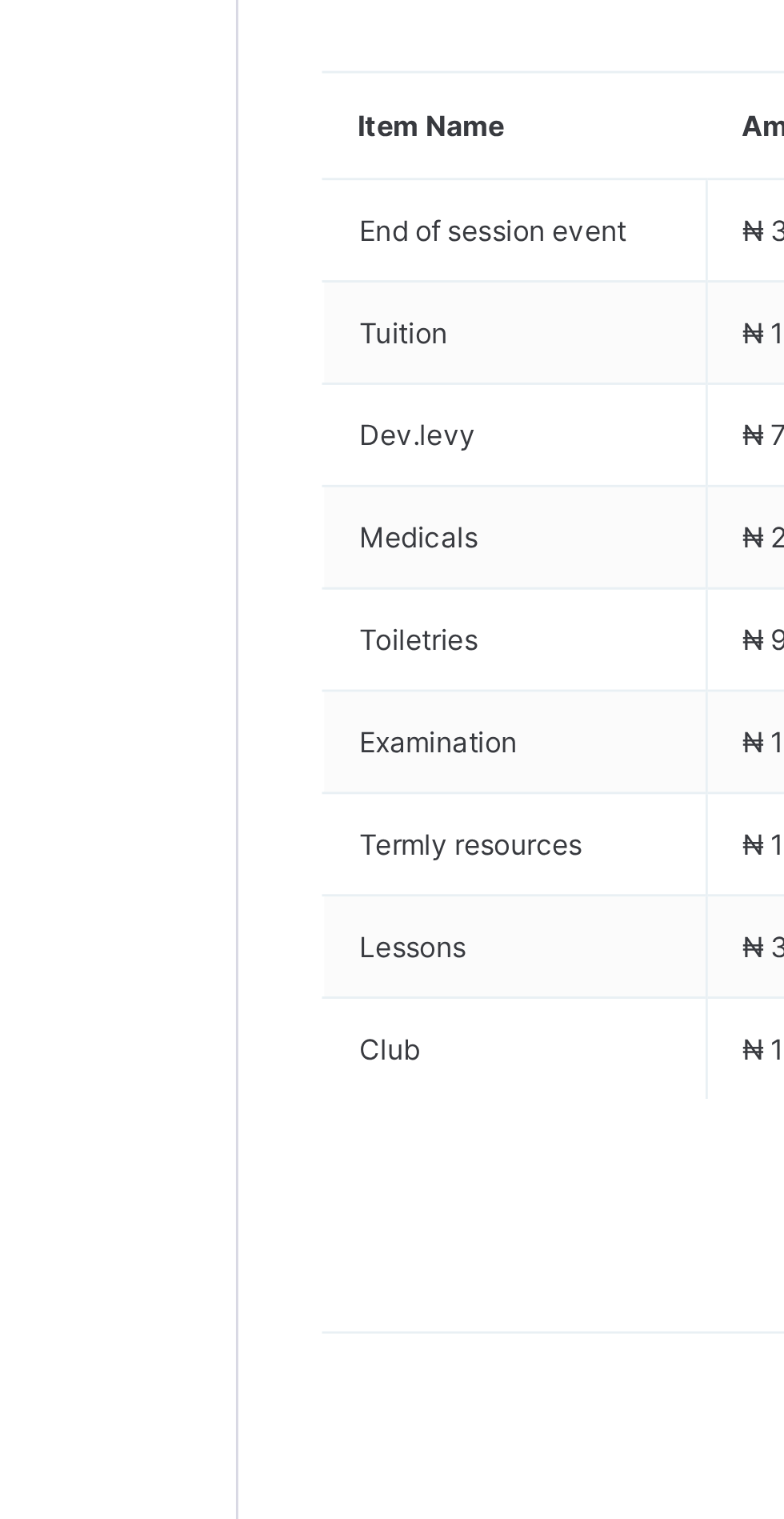
click at [276, 616] on span at bounding box center [275, 603] width 26 height 26
click at [0, 0] on li "Receive Payment" at bounding box center [0, 0] width 0 height 0
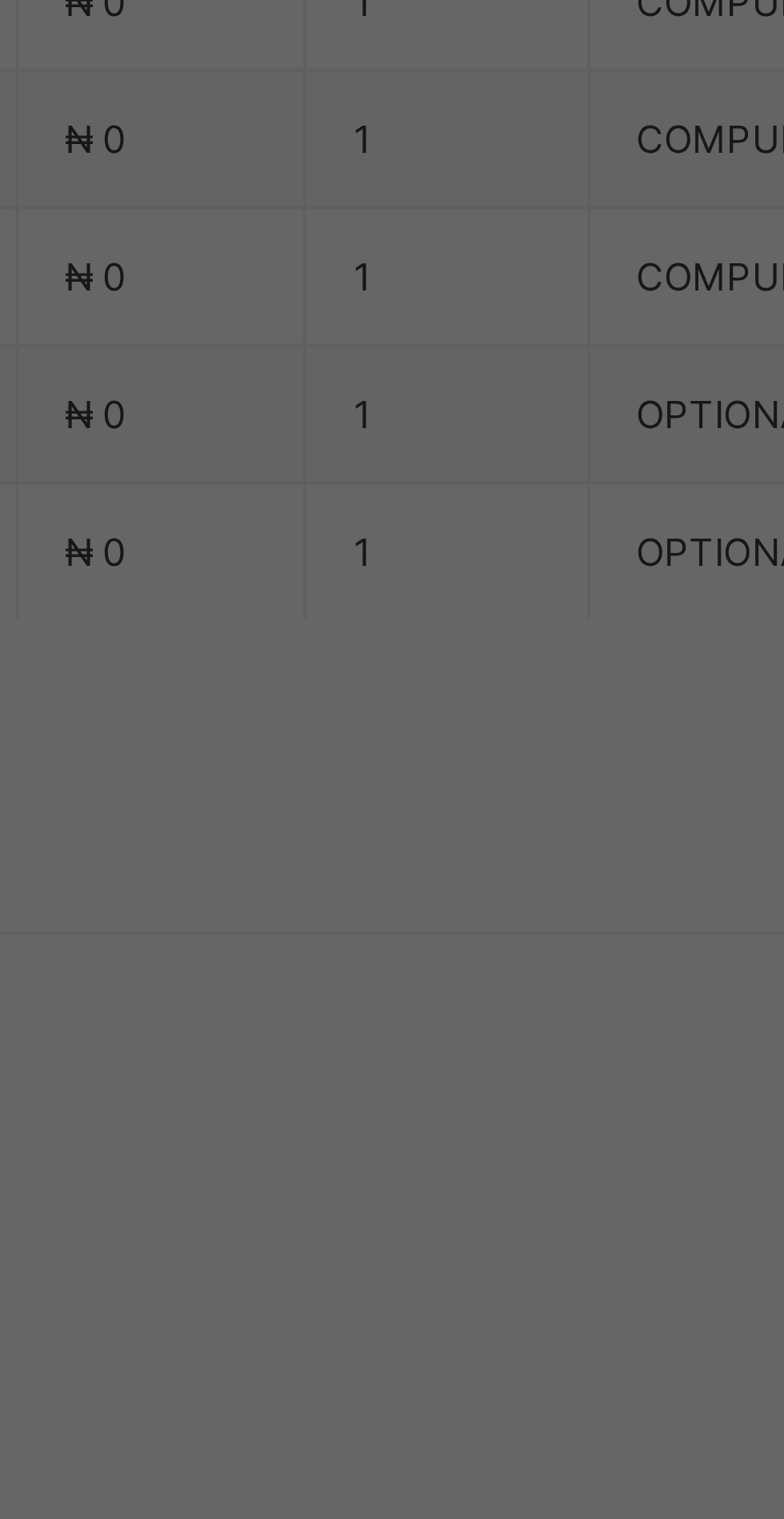
click at [354, 911] on div "Zenith Bank - Sound Minds Best Care Academy" at bounding box center [327, 862] width 55 height 96
click at [420, 811] on div at bounding box center [392, 793] width 57 height 33
type input "**********"
click at [400, 876] on input "date" at bounding box center [349, 858] width 102 height 33
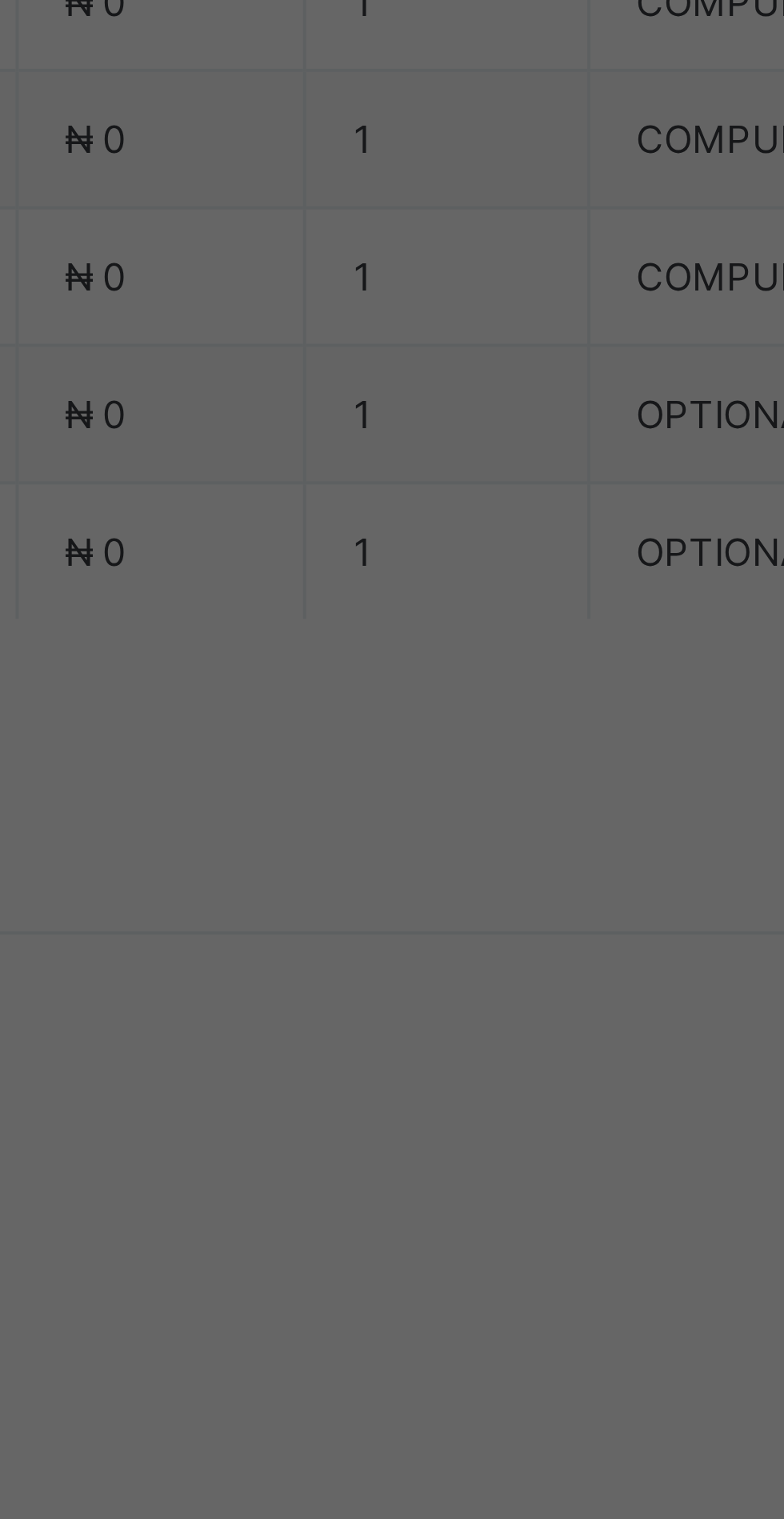
scroll to position [0, 0]
type input "**********"
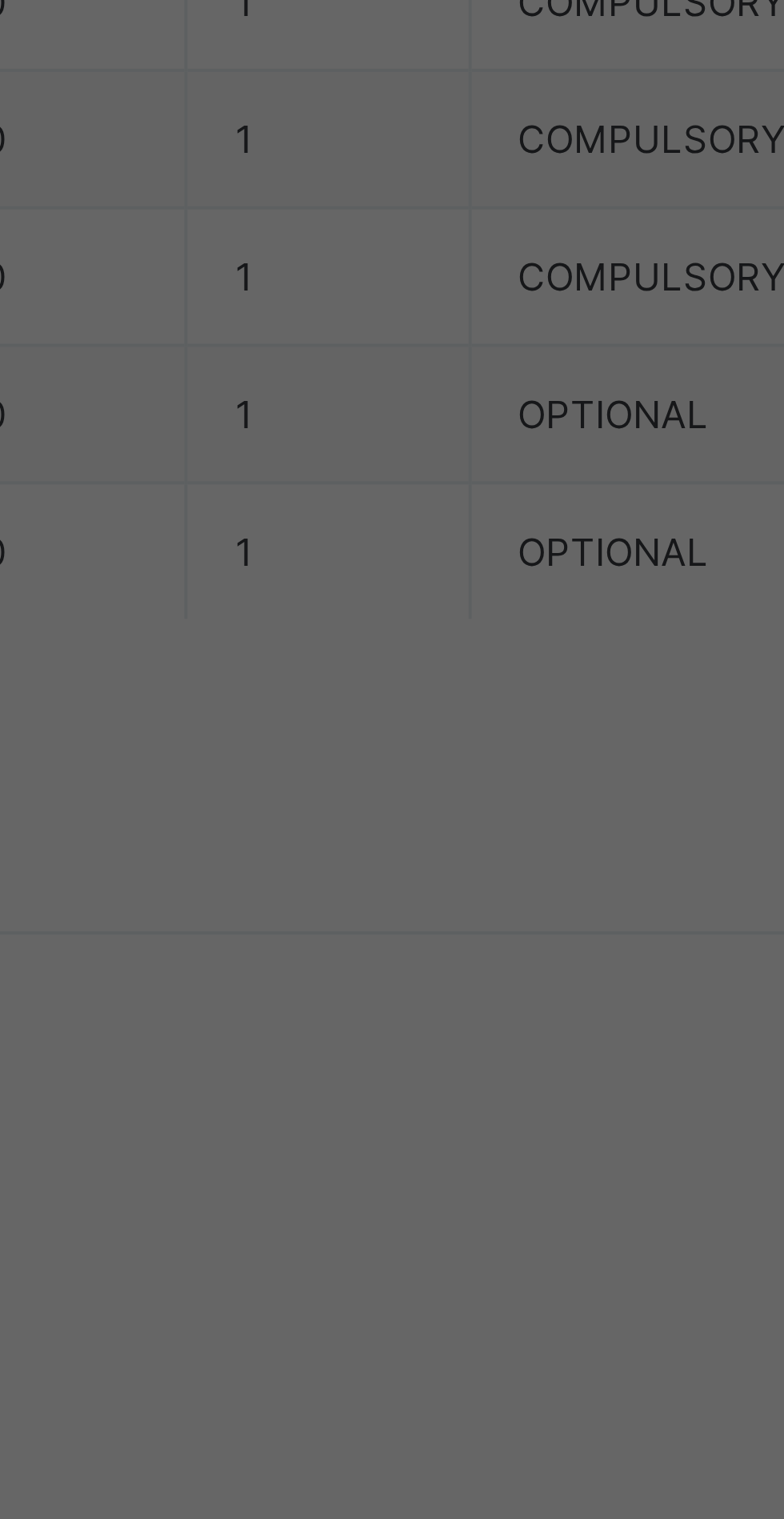
click at [445, 884] on input "currency" at bounding box center [427, 867] width 38 height 33
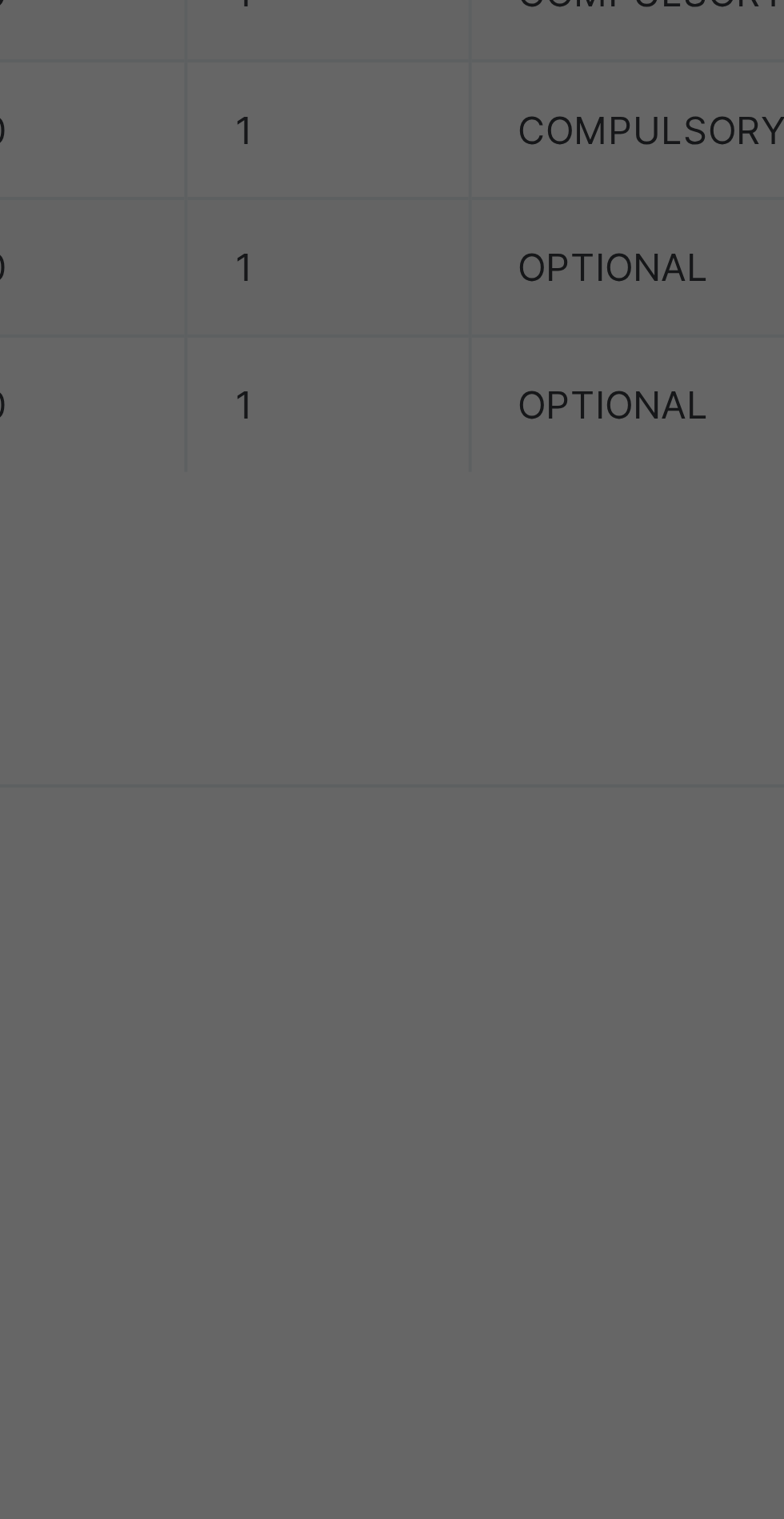
type input "*********"
click at [473, 940] on span "Save" at bounding box center [438, 934] width 72 height 12
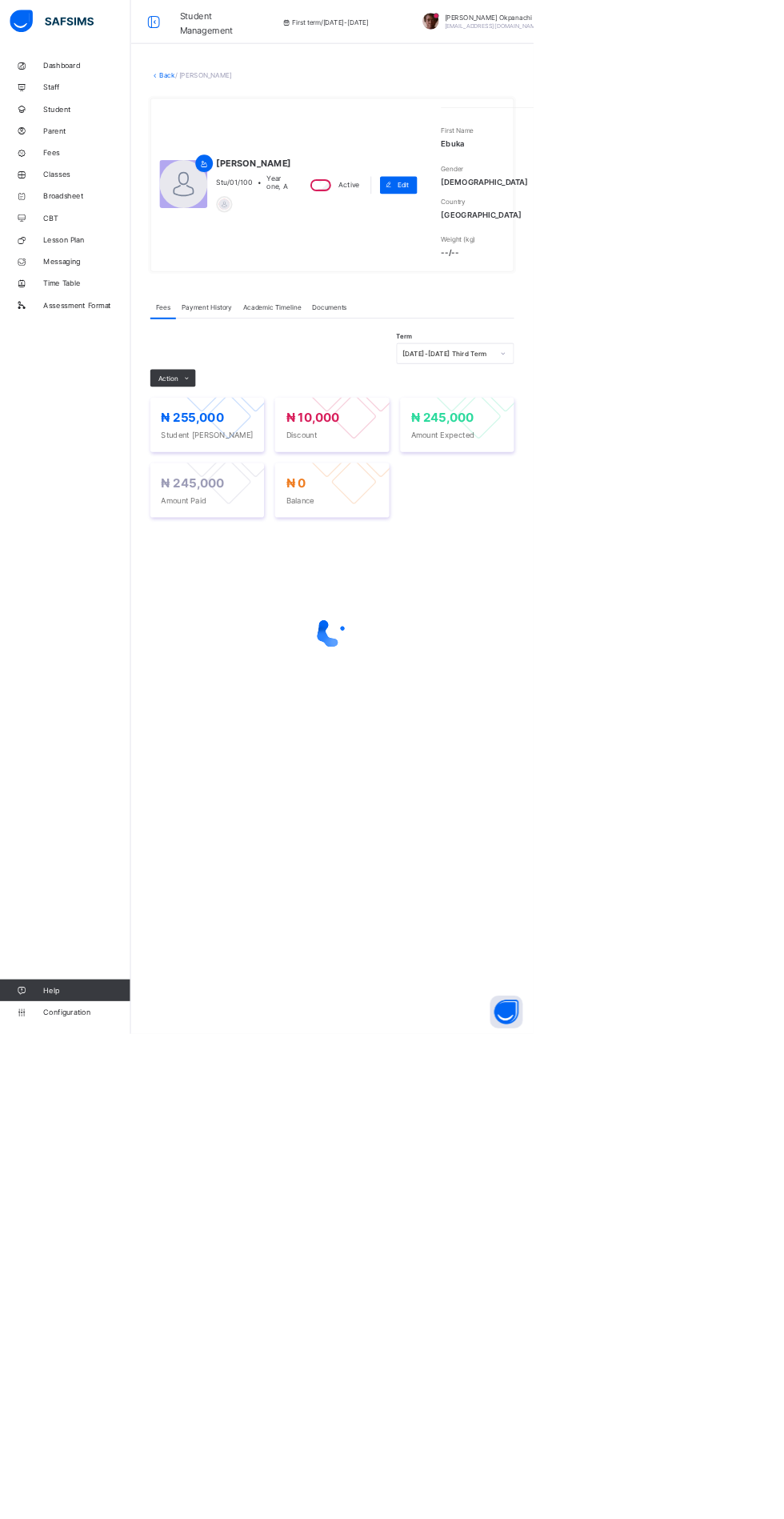
click at [254, 115] on link "Back" at bounding box center [246, 110] width 23 height 12
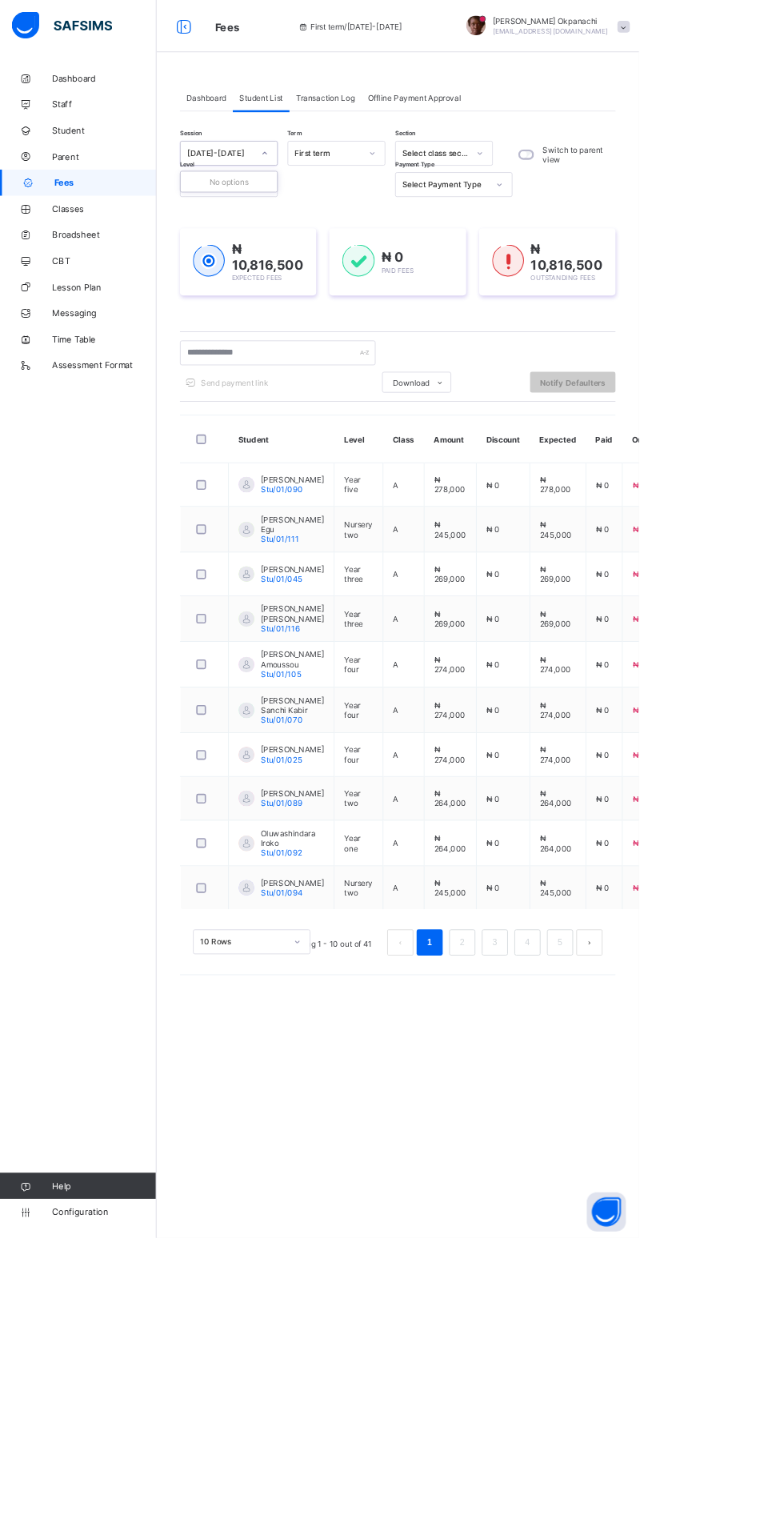
click at [325, 188] on icon at bounding box center [324, 188] width 9 height 16
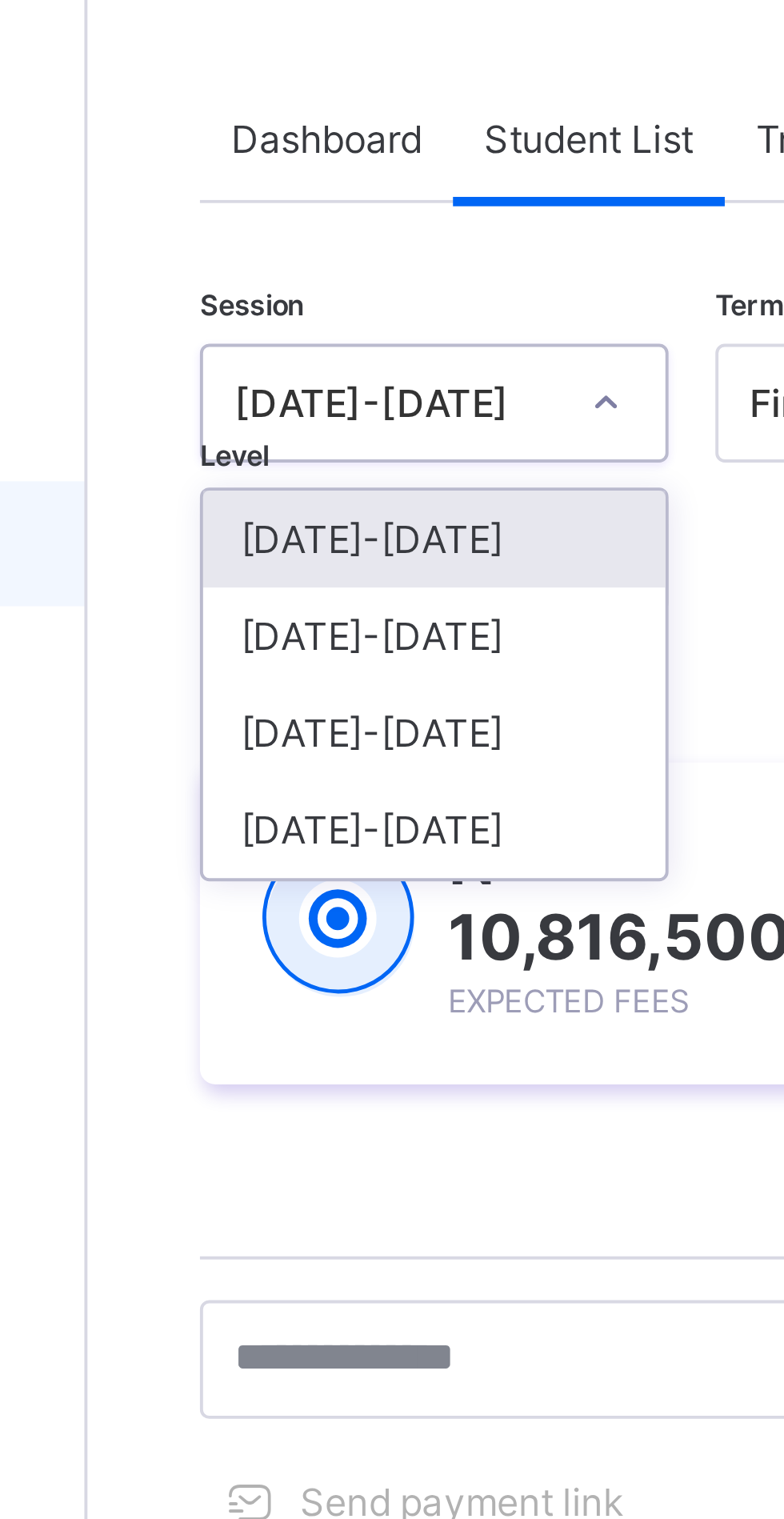
click at [282, 245] on div "[DATE]-[DATE]" at bounding box center [281, 247] width 119 height 25
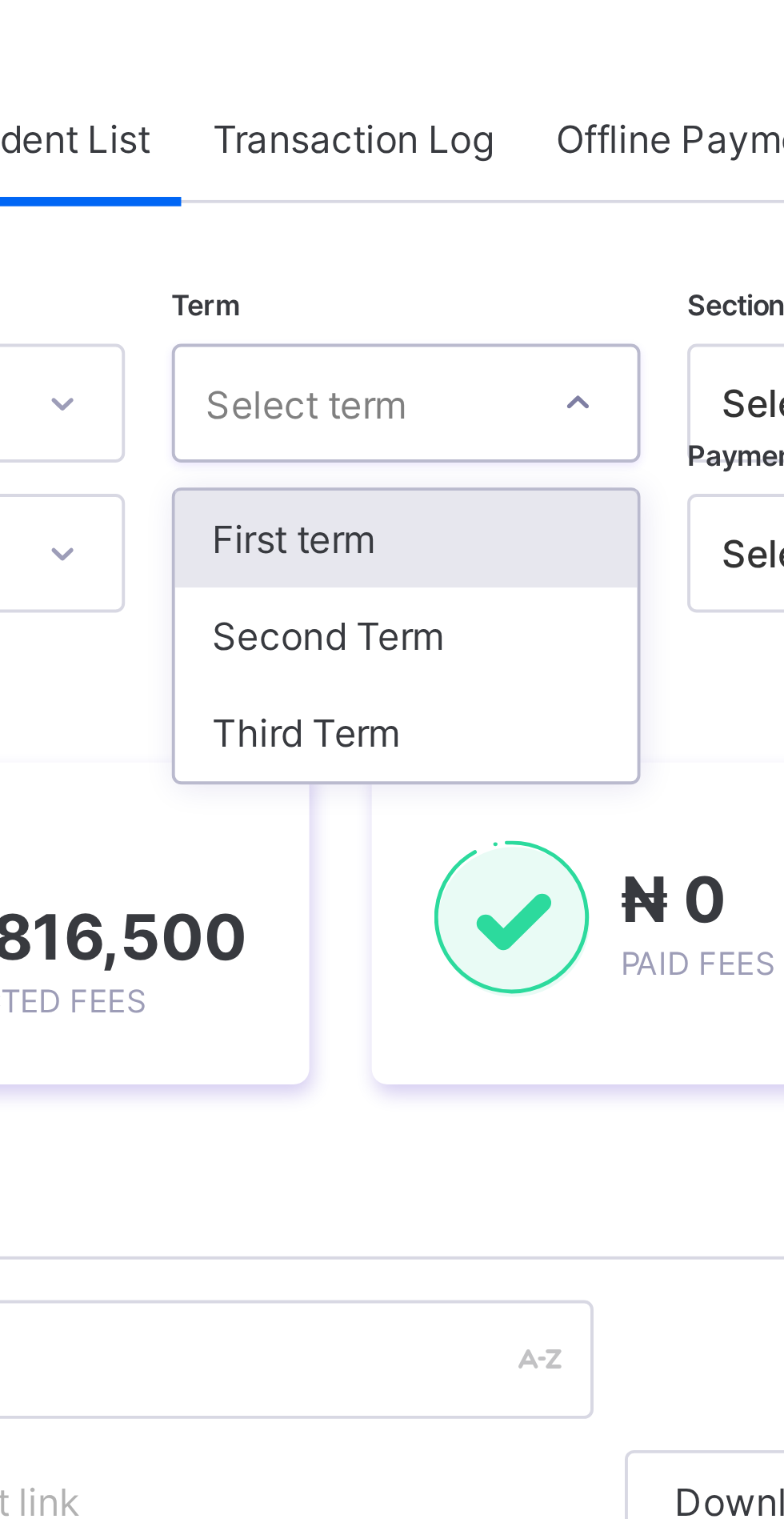
click at [410, 269] on div "Third Term" at bounding box center [412, 272] width 119 height 25
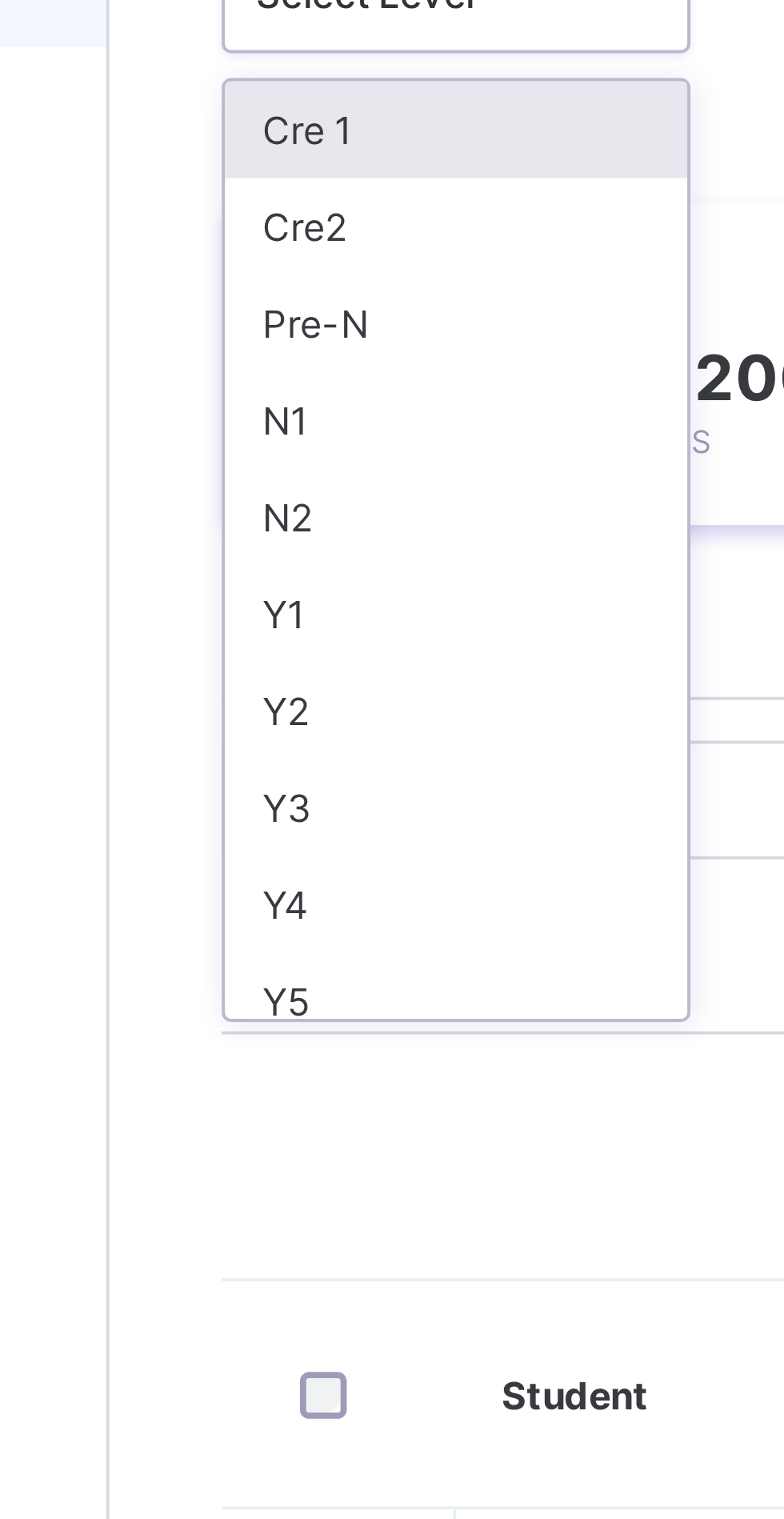
click at [253, 386] on div "Y1" at bounding box center [281, 385] width 119 height 25
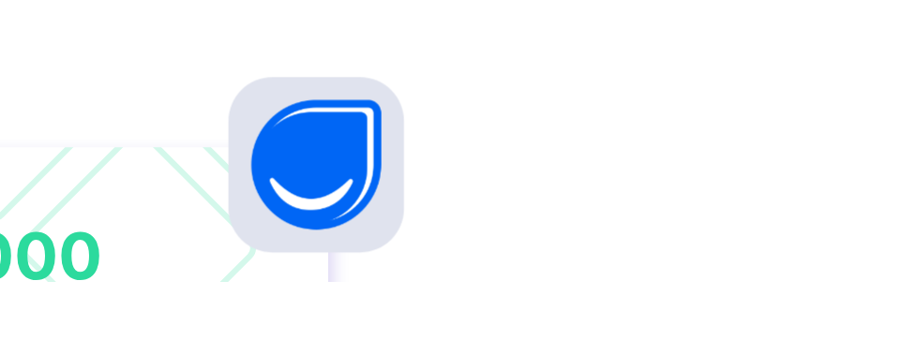
scroll to position [402, 0]
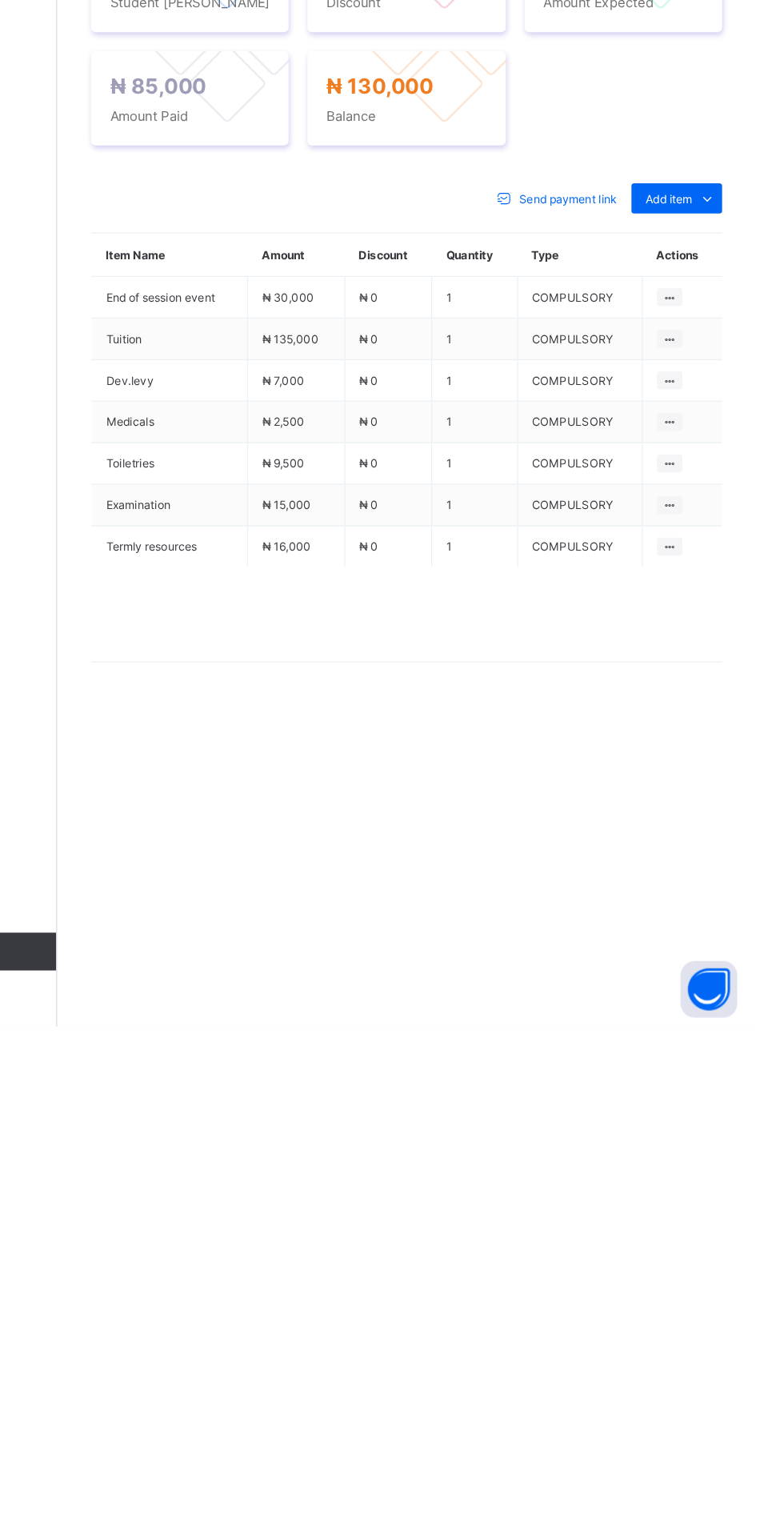
click at [241, 573] on span "Action" at bounding box center [247, 567] width 29 height 12
click at [0, 0] on ul "Receive Payment Manage Discount Send Email Reminder" at bounding box center [0, 0] width 0 height 0
click at [0, 0] on li "Receive Payment" at bounding box center [0, 0] width 0 height 0
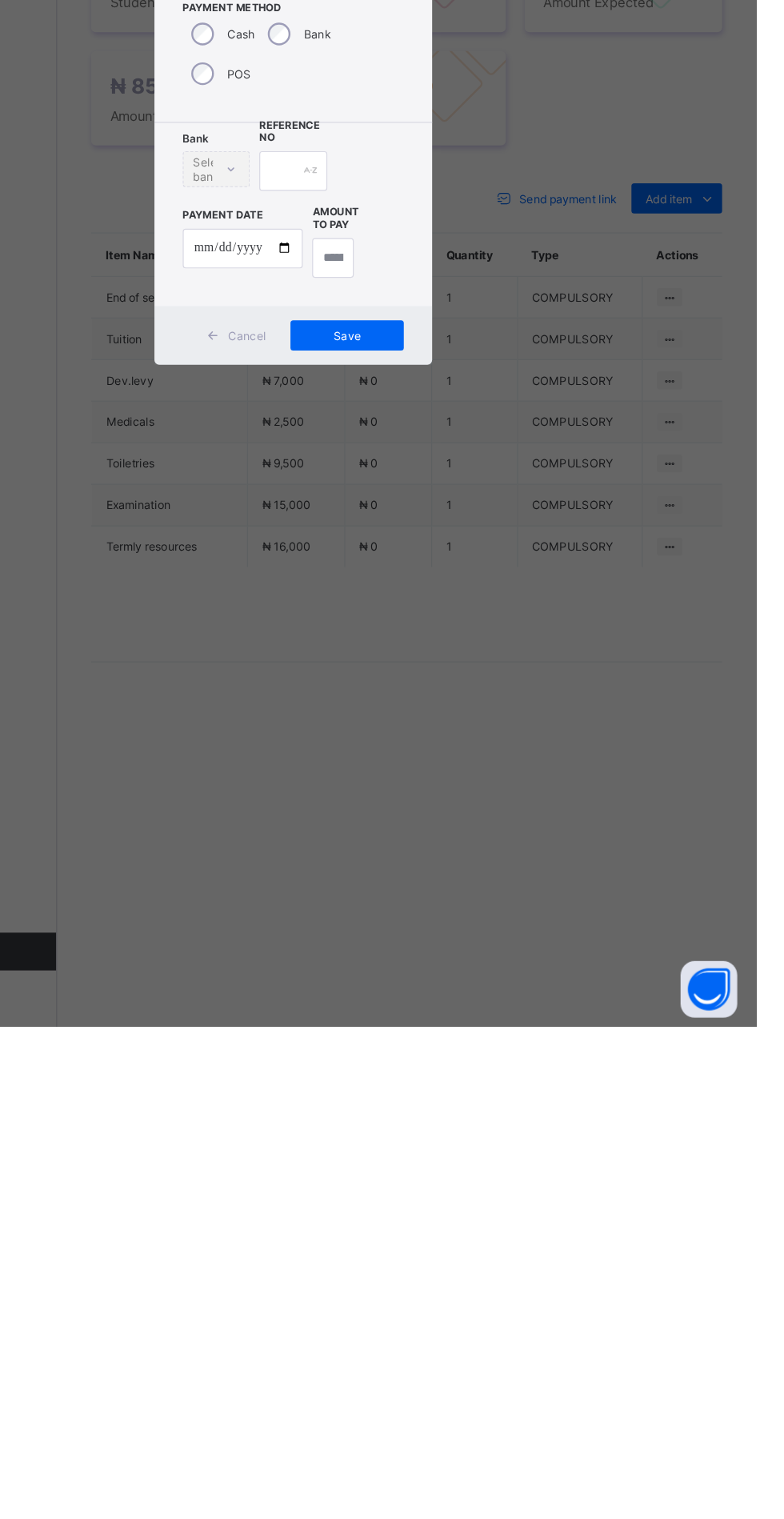
click at [428, 695] on div "Bank" at bounding box center [396, 677] width 65 height 33
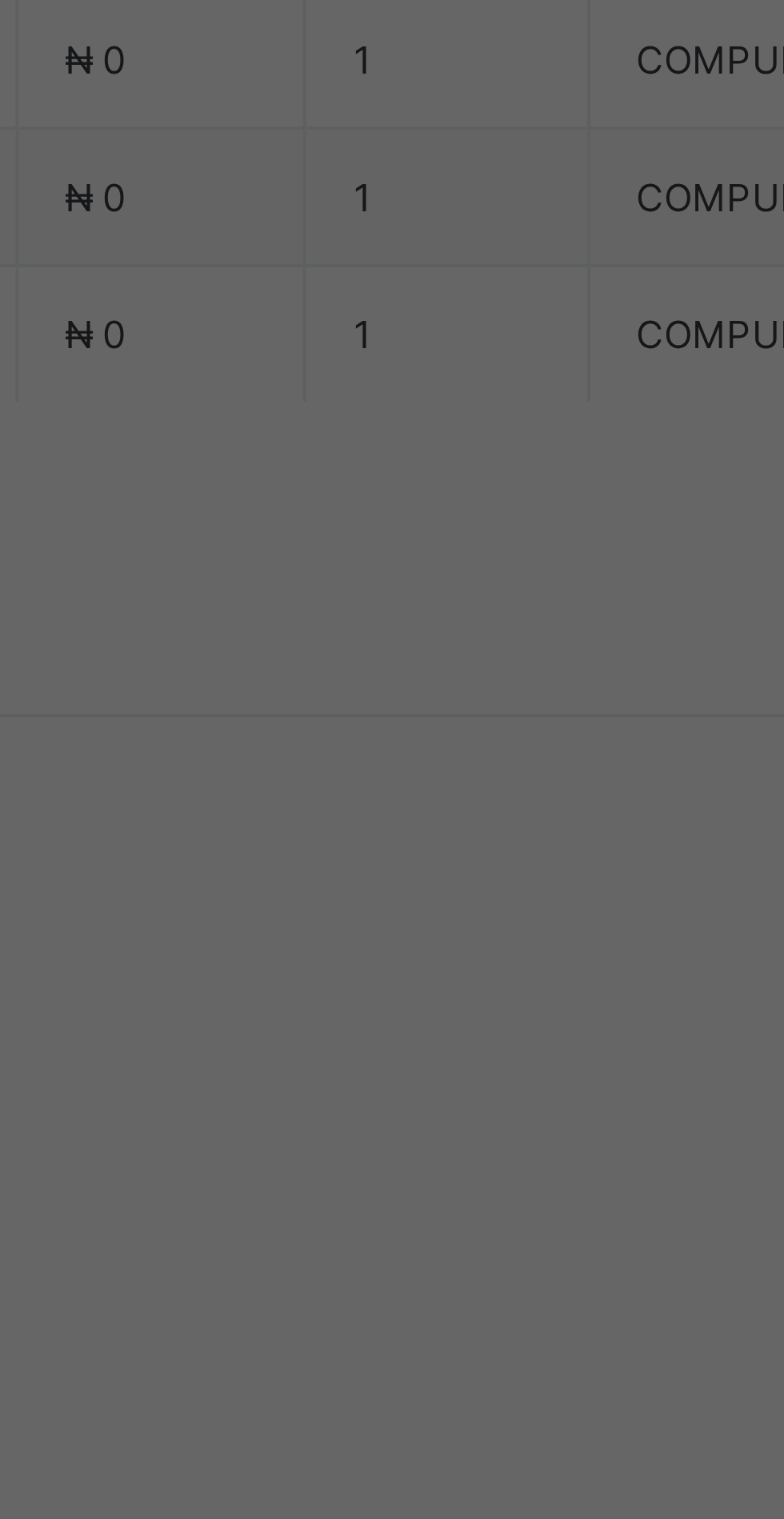
click at [400, 876] on input "date" at bounding box center [349, 858] width 102 height 33
type input "**********"
click at [420, 811] on input "text" at bounding box center [392, 793] width 57 height 33
click at [420, 811] on div "********" at bounding box center [392, 793] width 57 height 33
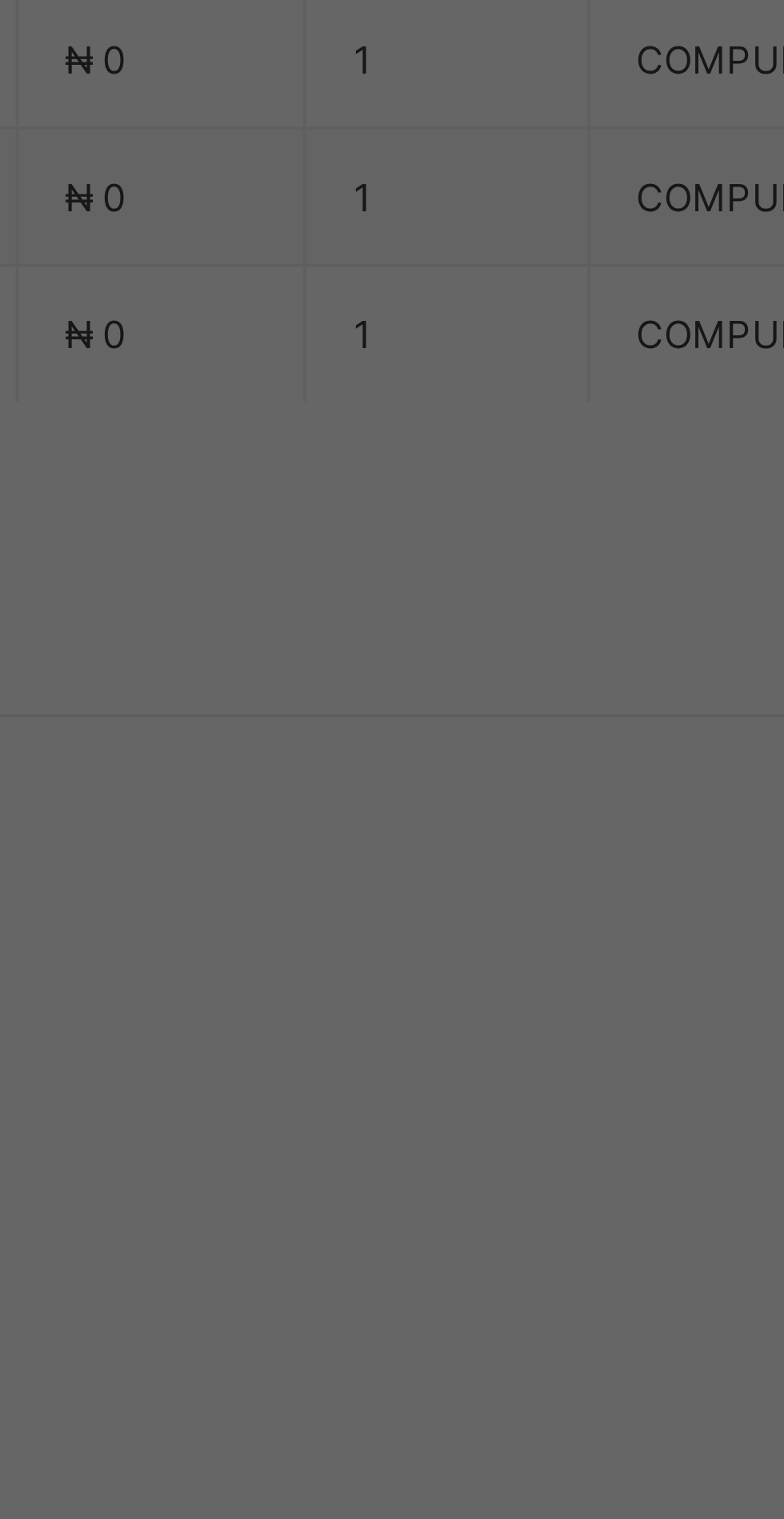
scroll to position [0, 0]
click at [420, 811] on input "********" at bounding box center [392, 793] width 57 height 33
click at [420, 811] on div "********" at bounding box center [392, 793] width 57 height 33
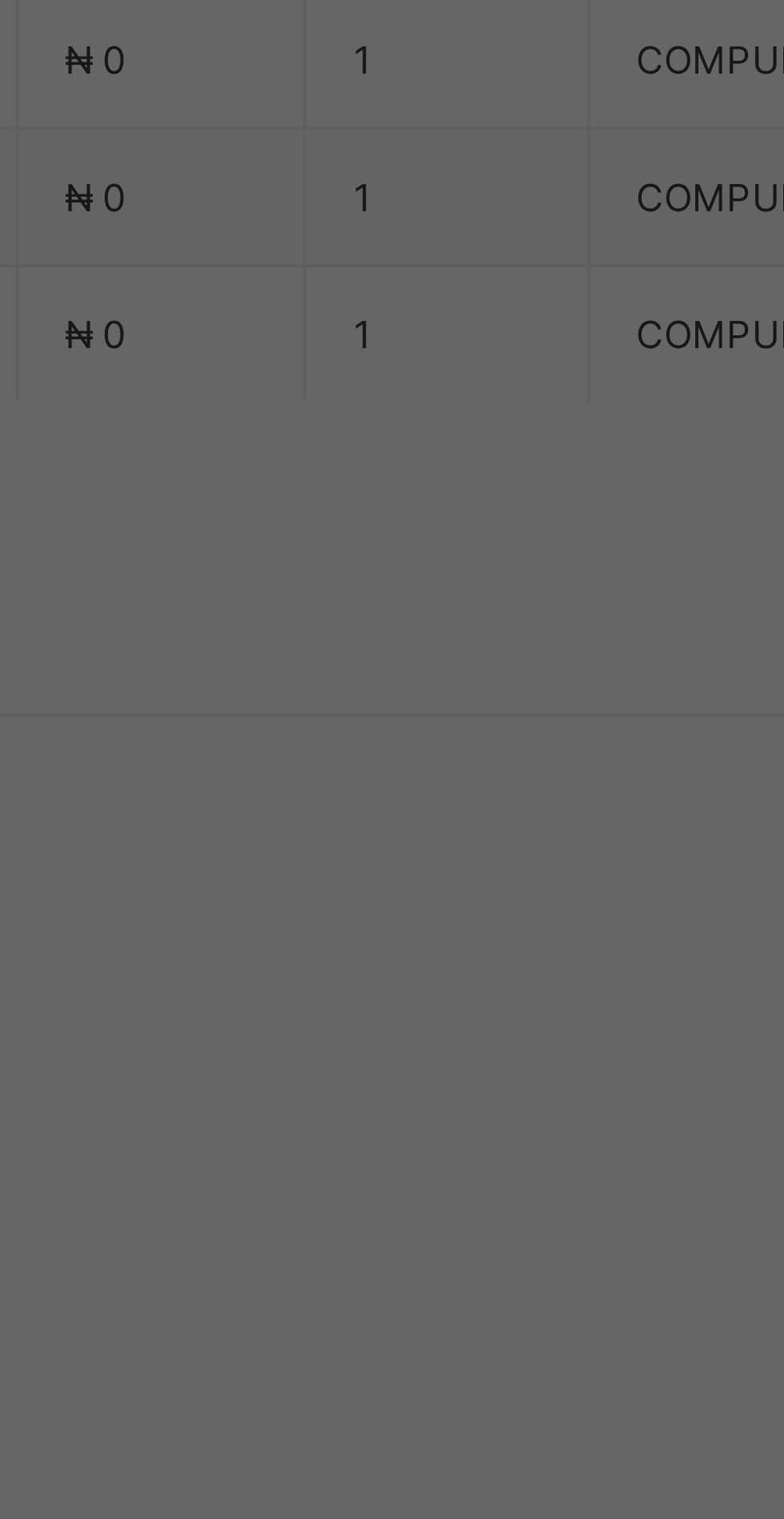
click at [420, 811] on div "********" at bounding box center [392, 793] width 57 height 33
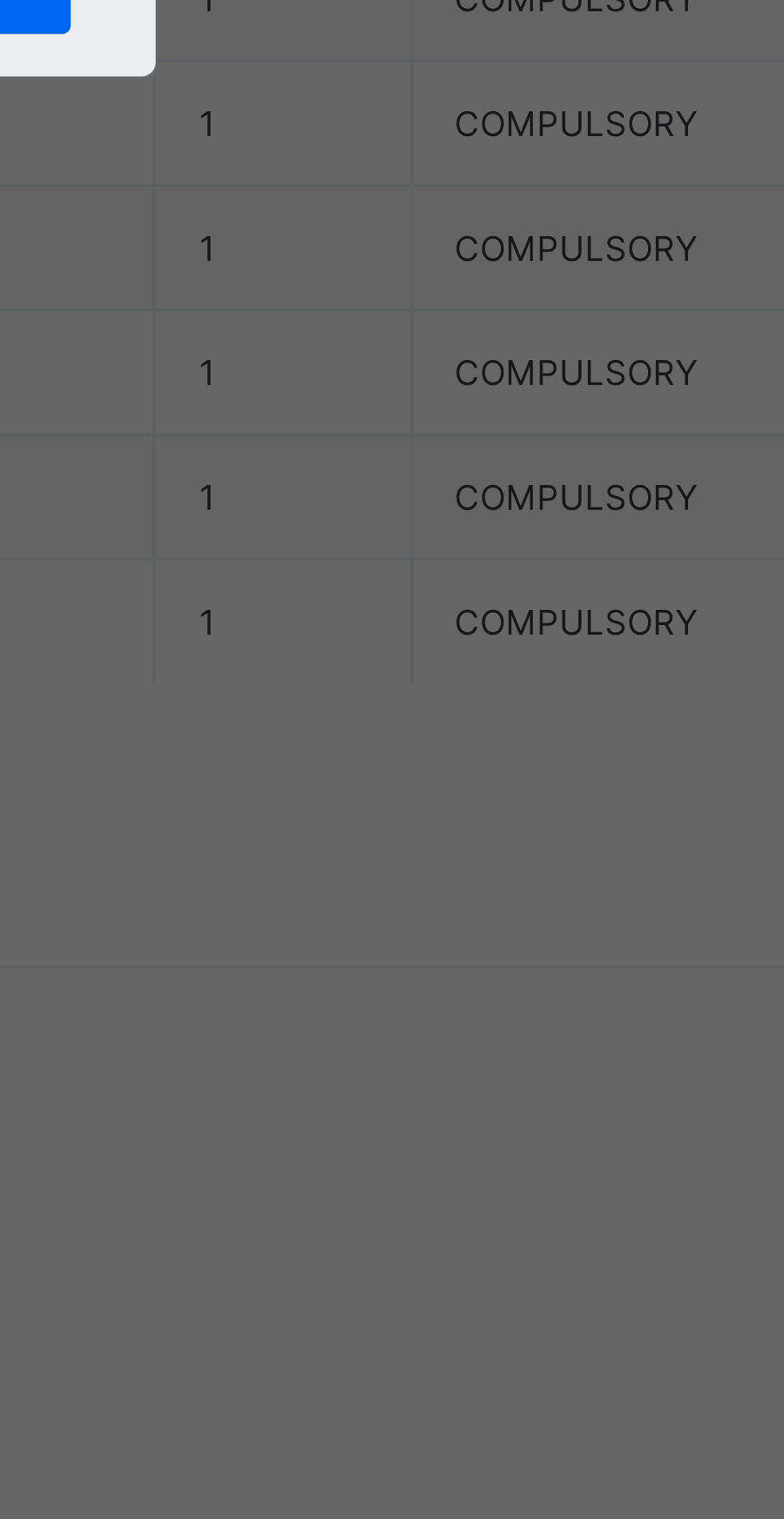
click at [509, 753] on div "Payment Method Cash Bank POS" at bounding box center [392, 689] width 235 height 127
click at [420, 811] on div "********" at bounding box center [392, 793] width 57 height 33
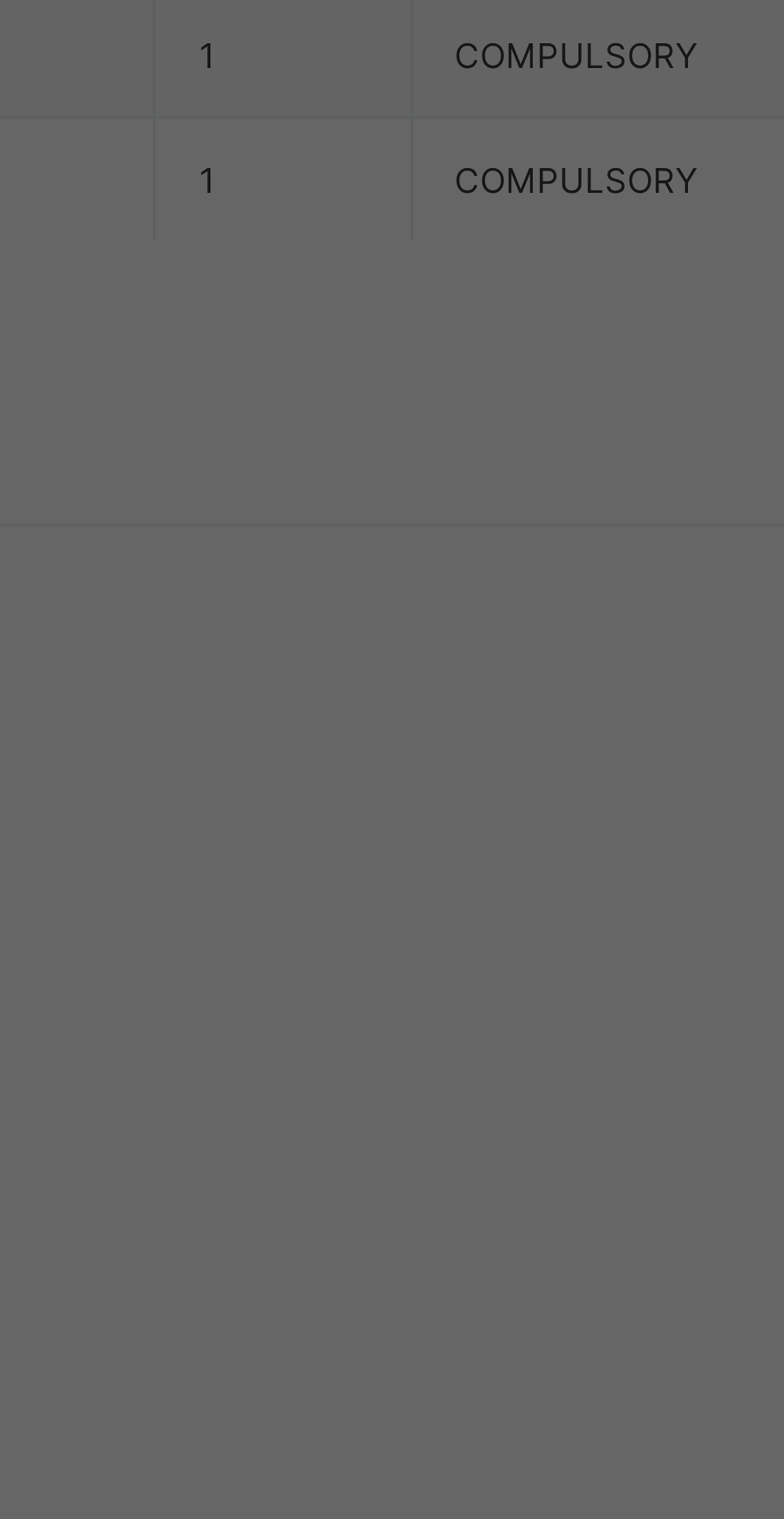
type input "**********"
click at [354, 911] on div "Zenith Bank - Sound Minds Best Care Academy" at bounding box center [327, 862] width 55 height 96
click at [442, 884] on input "currency" at bounding box center [425, 867] width 34 height 33
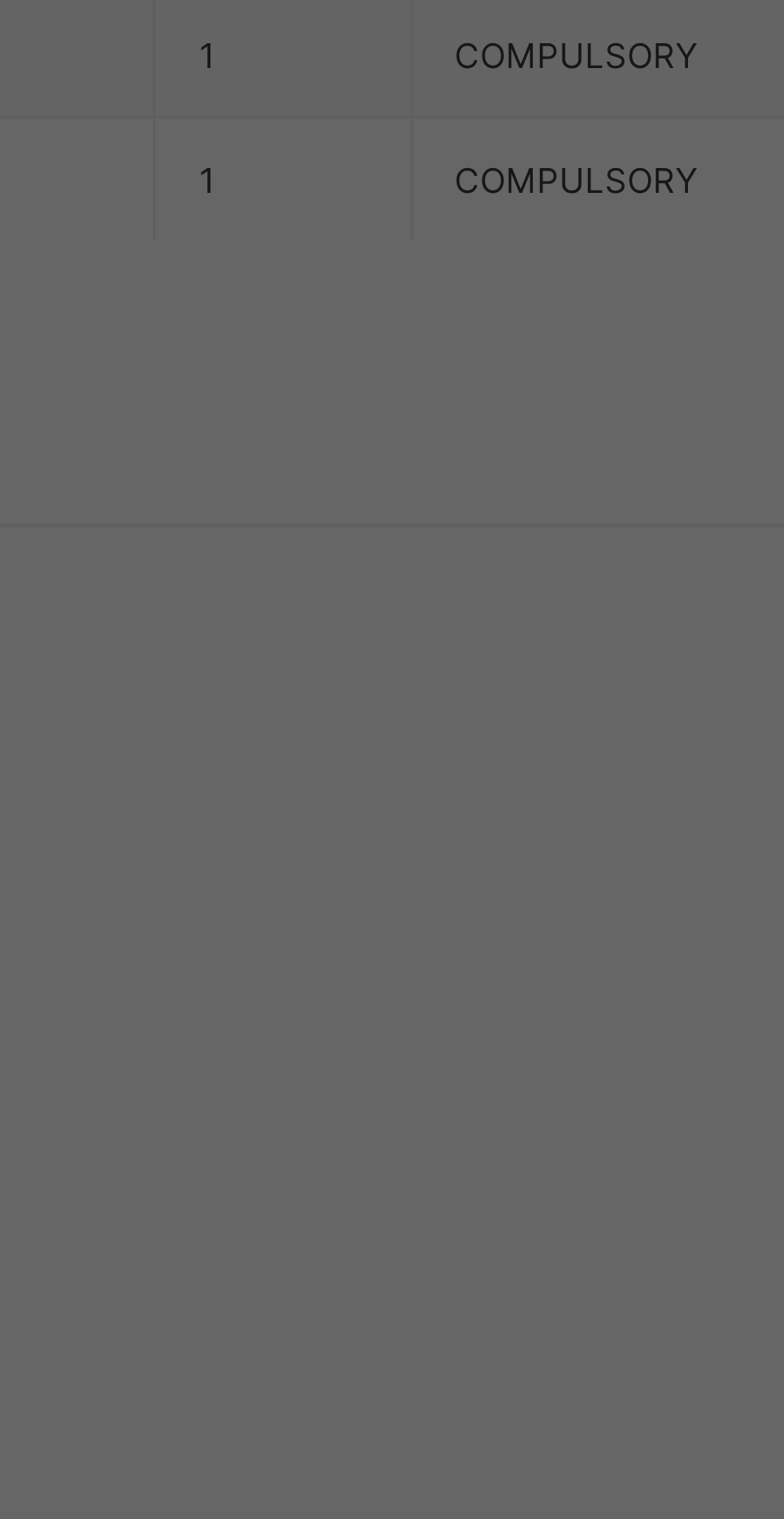
click at [473, 940] on span "Save" at bounding box center [438, 934] width 72 height 12
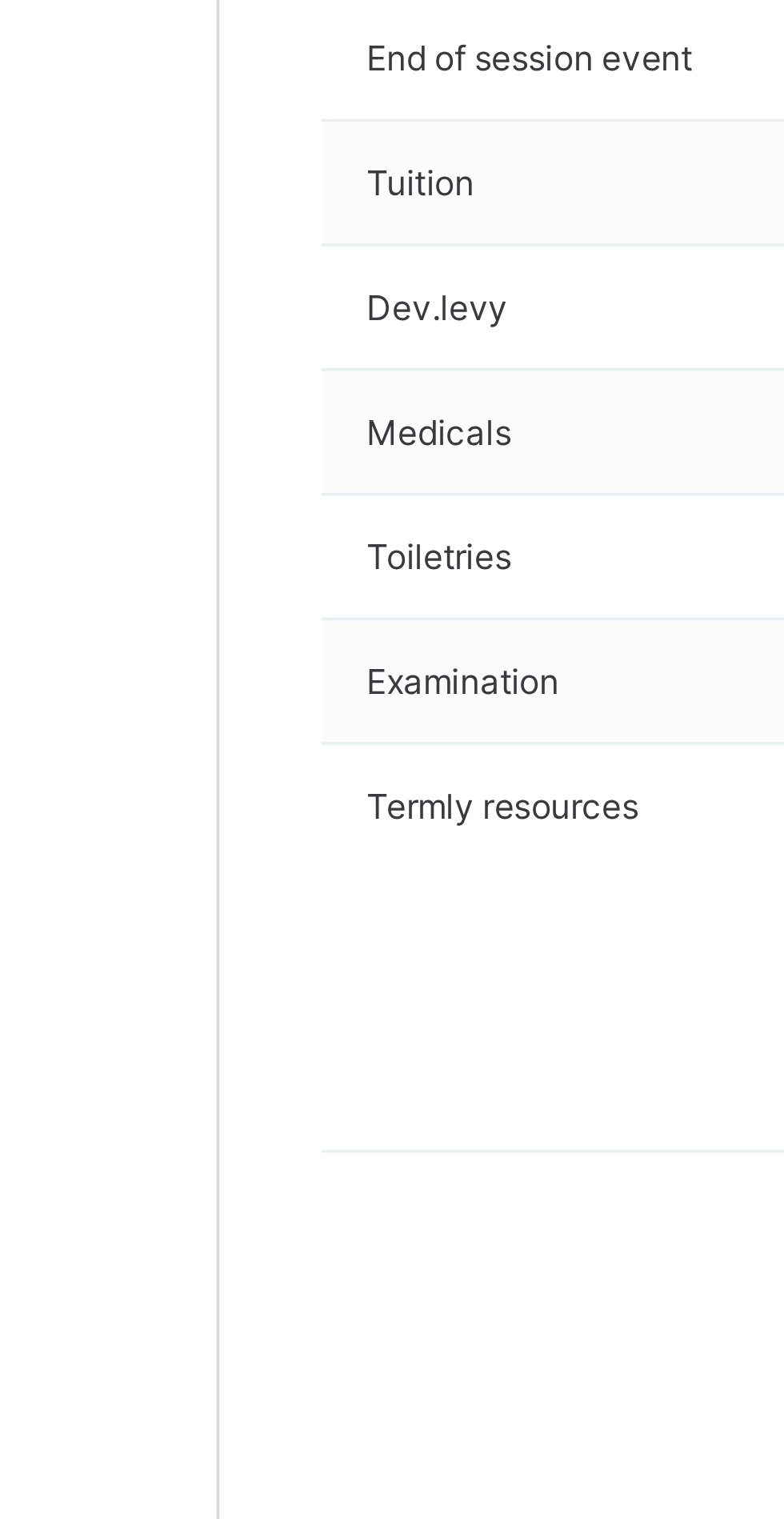
click at [276, 573] on icon at bounding box center [275, 567] width 12 height 10
click at [0, 0] on li "Receive Payment" at bounding box center [0, 0] width 0 height 0
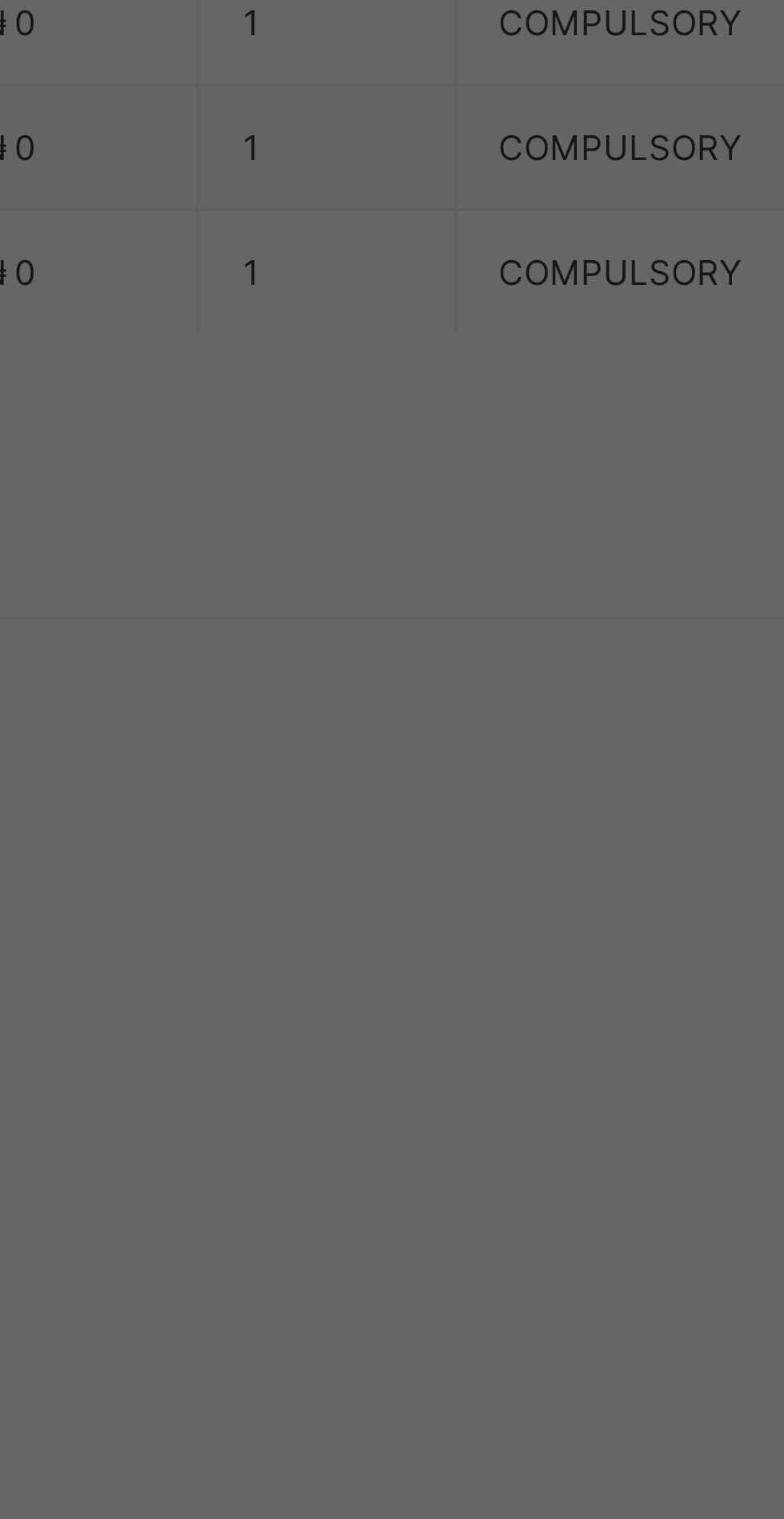
click at [354, 1008] on div "Zenith Bank - Sound Minds Best Care Academy" at bounding box center [327, 959] width 55 height 96
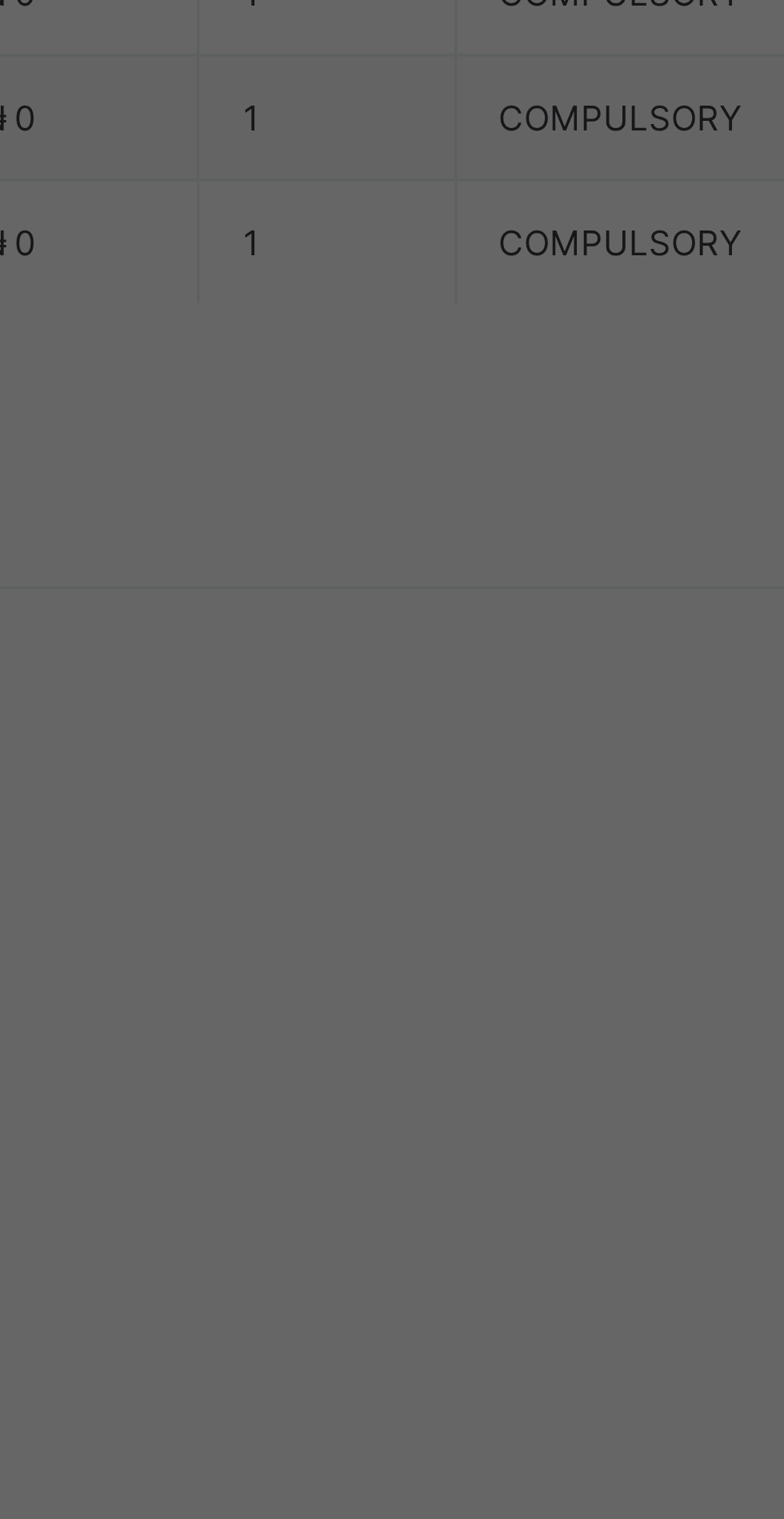
click at [465, 884] on input "currency" at bounding box center [436, 867] width 57 height 33
type input "********"
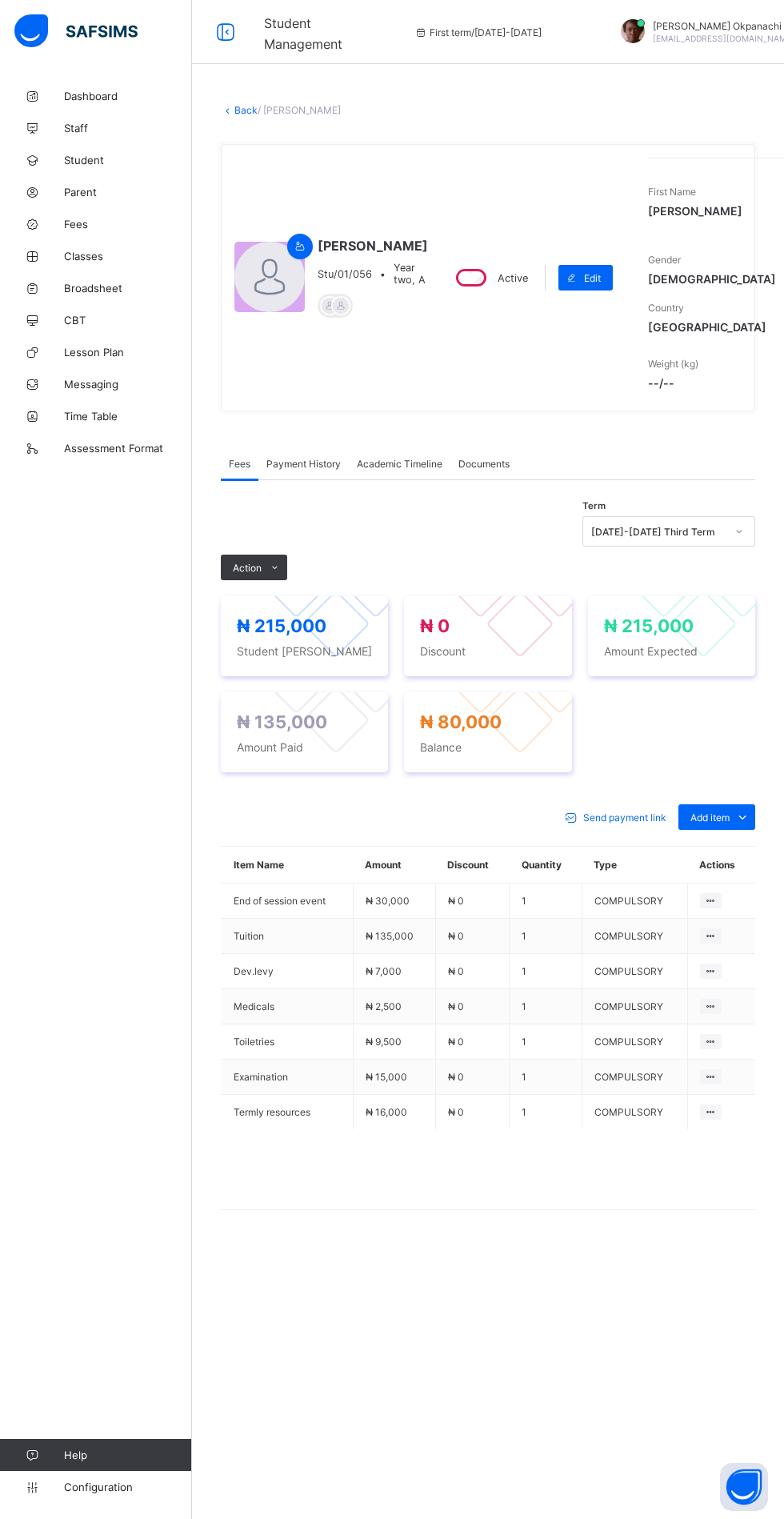
click at [279, 573] on icon at bounding box center [275, 567] width 12 height 10
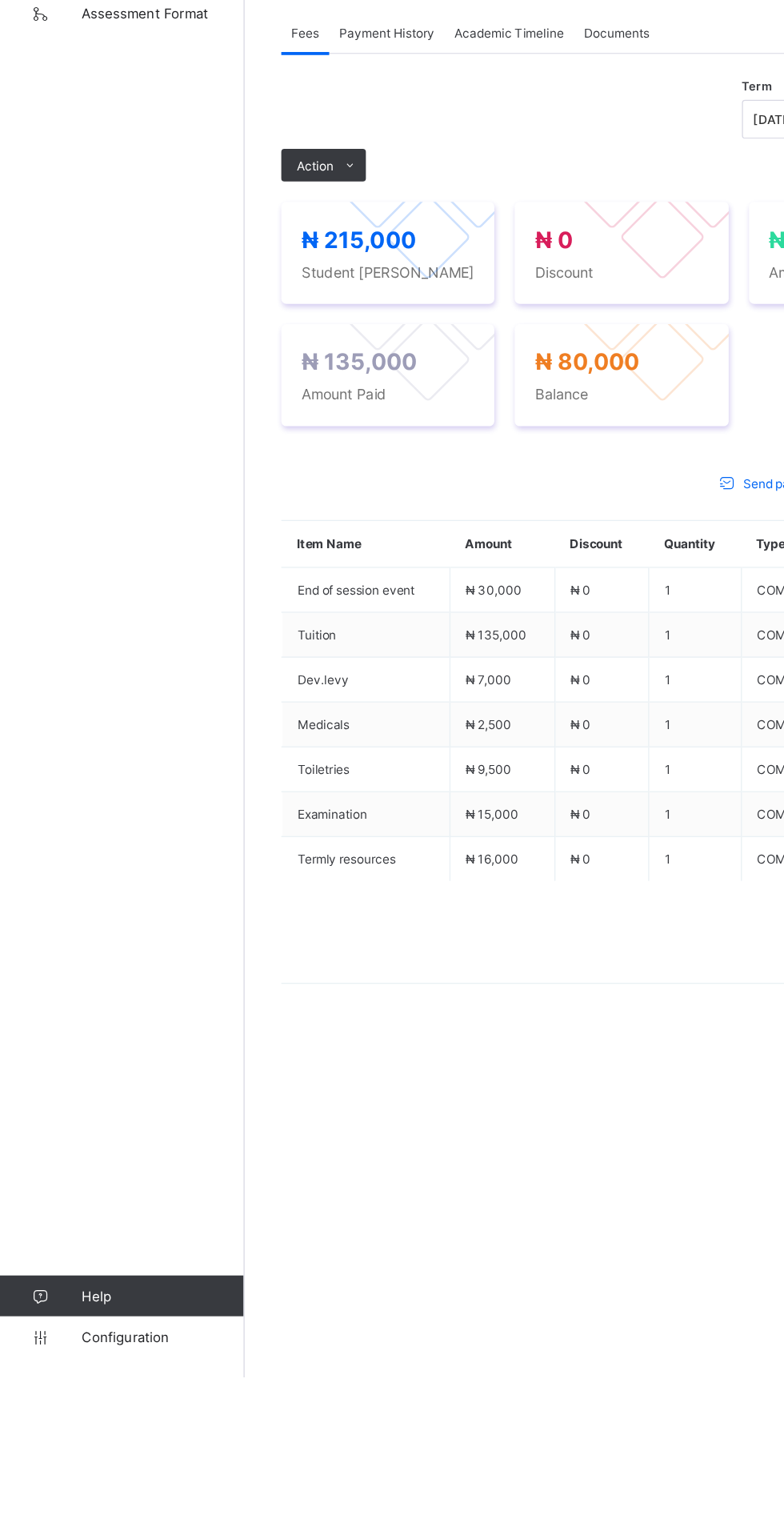
click at [0, 0] on li "Receive Payment" at bounding box center [0, 0] width 0 height 0
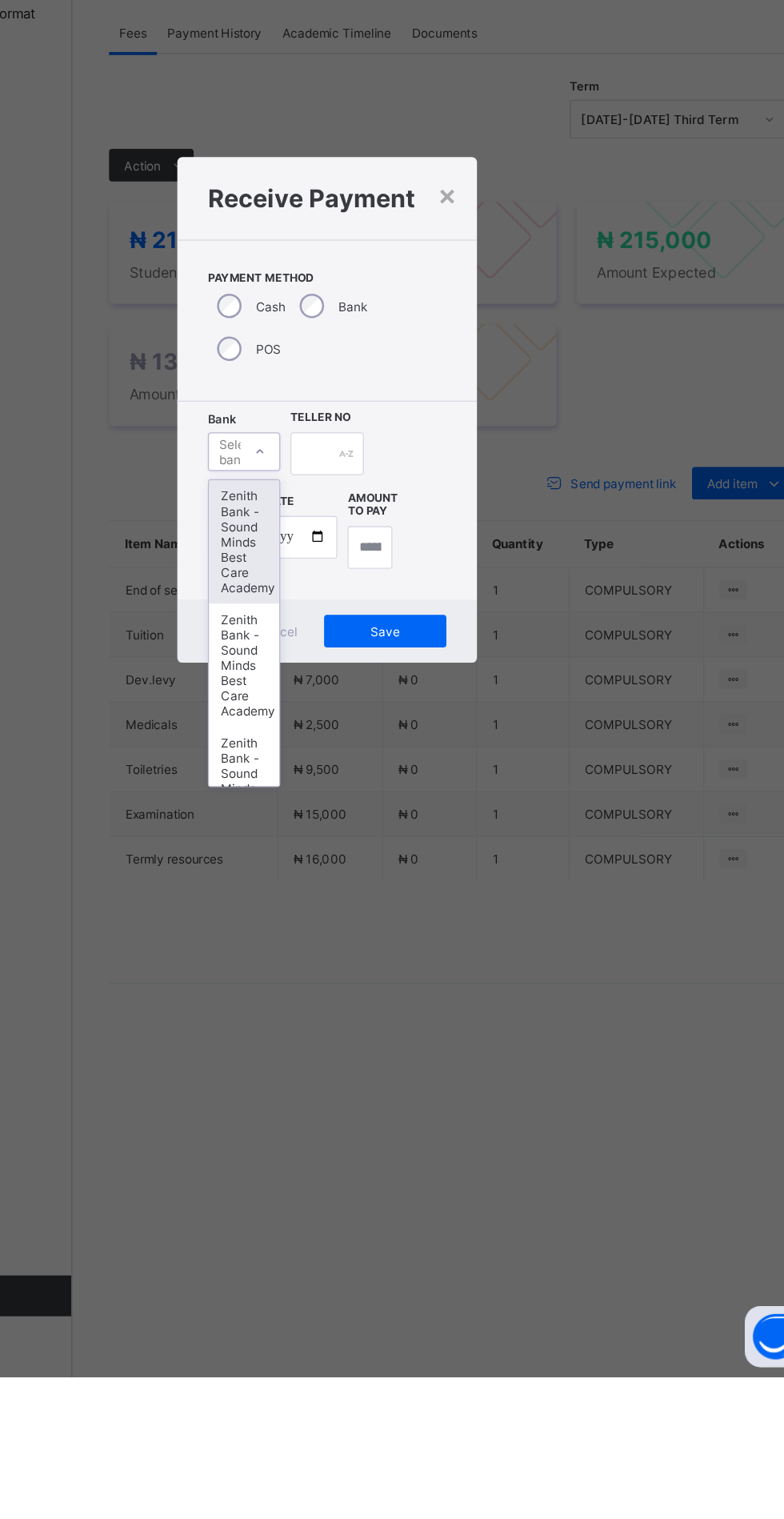
click at [354, 911] on div "Zenith Bank - Sound Minds Best Care Academy" at bounding box center [327, 862] width 55 height 96
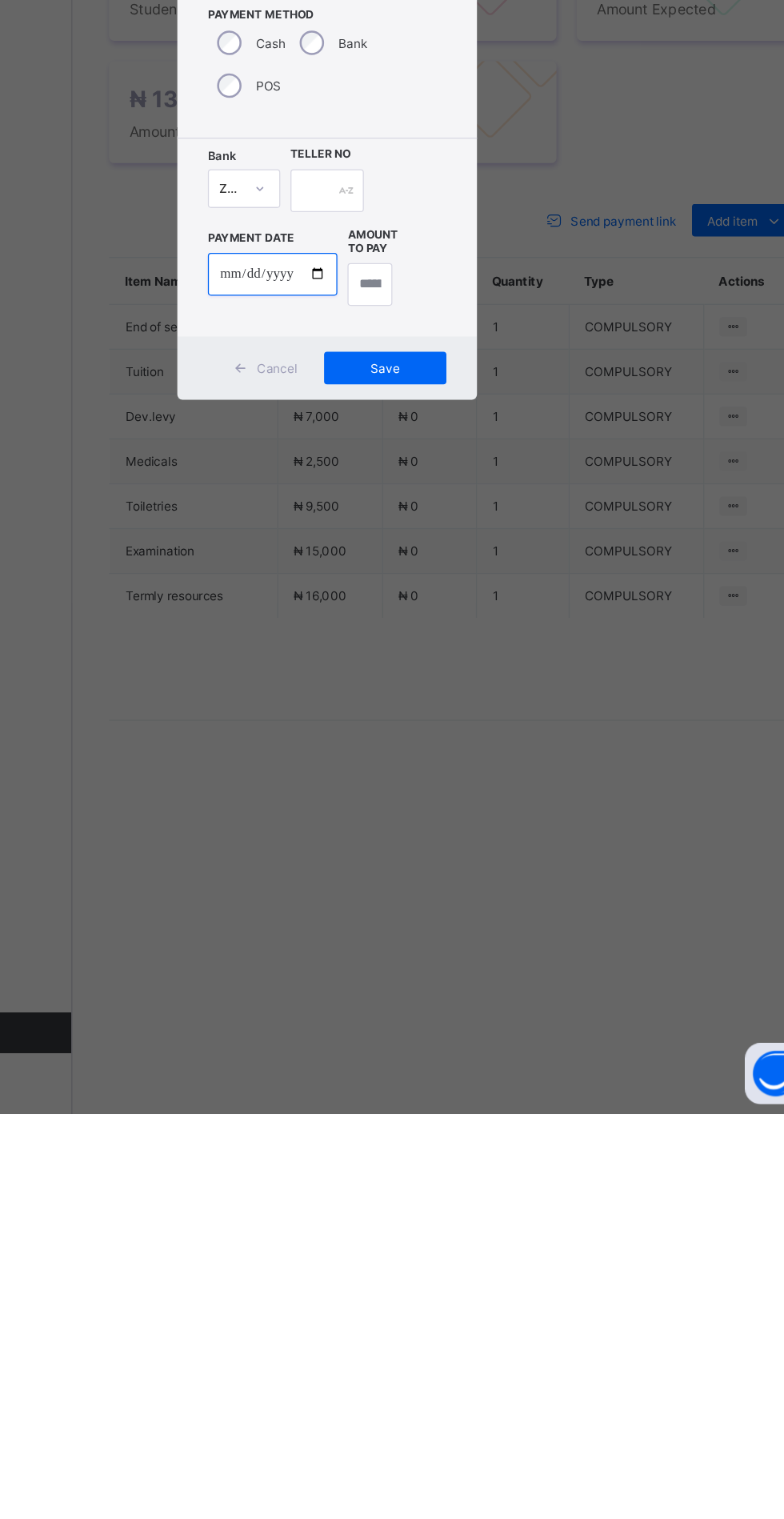
click at [400, 876] on input "date" at bounding box center [349, 858] width 102 height 33
type input "**********"
click at [420, 811] on div at bounding box center [392, 793] width 57 height 33
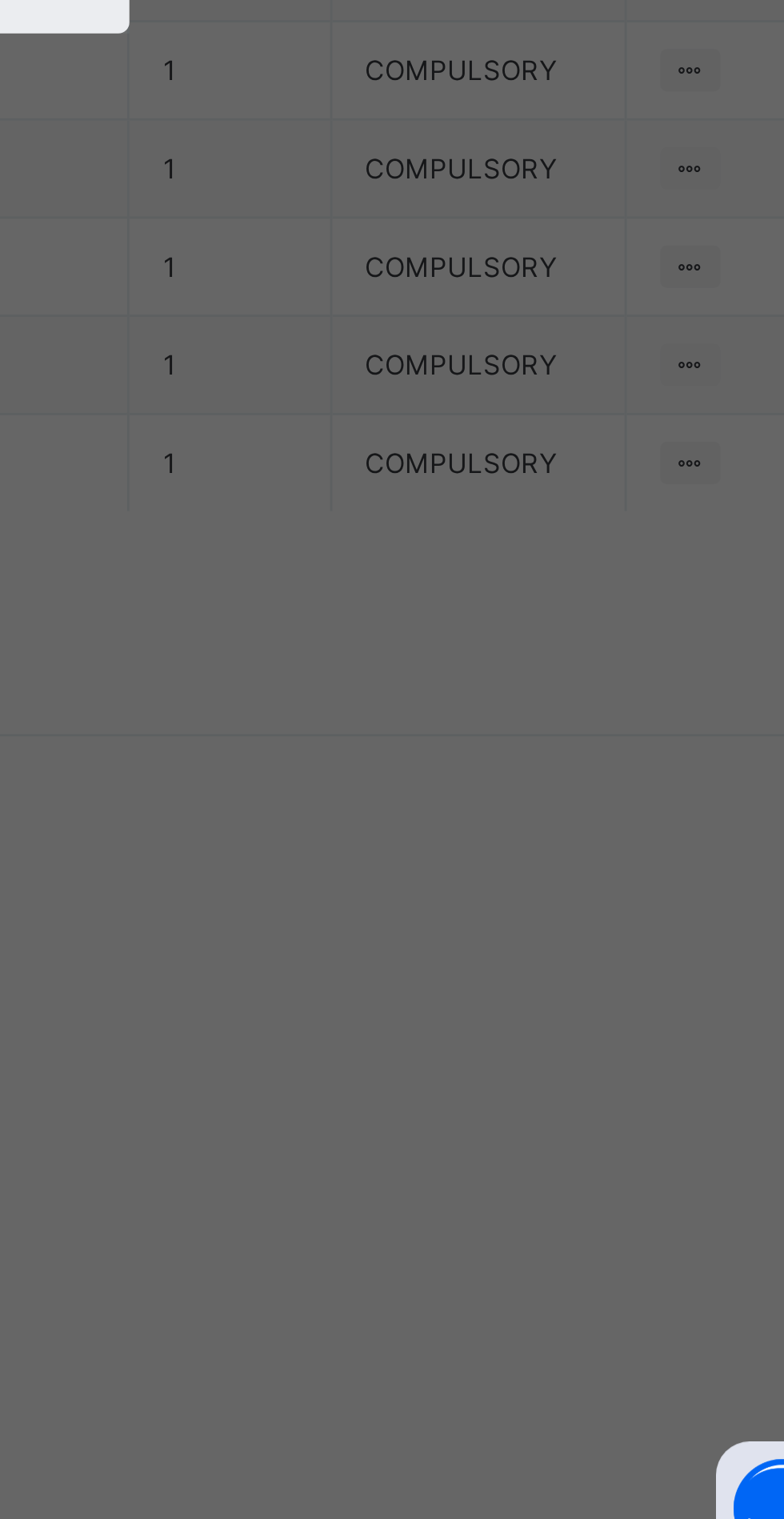
scroll to position [0, 30]
type input "**********"
click at [442, 884] on input "currency" at bounding box center [425, 867] width 34 height 33
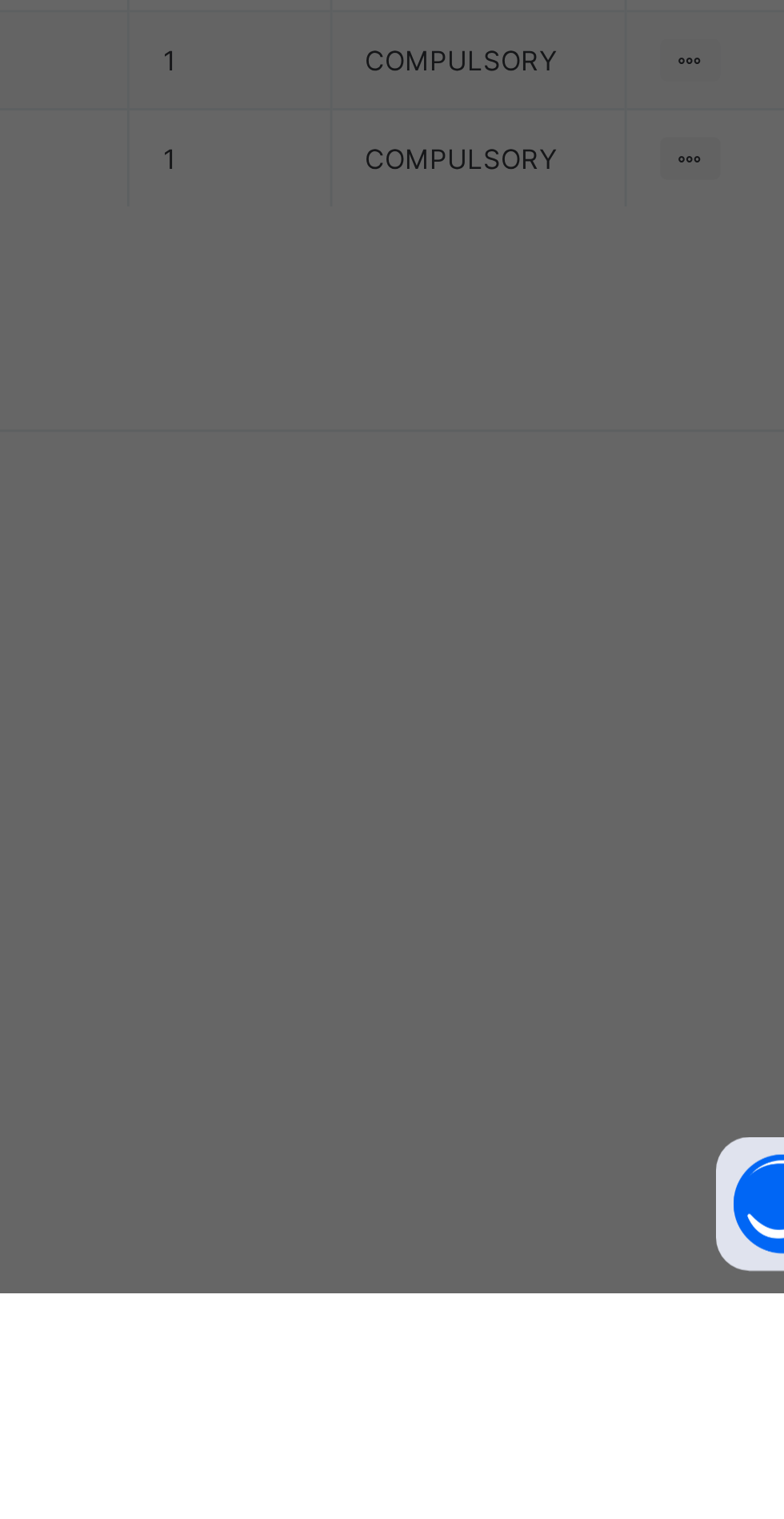
type input "********"
click at [473, 940] on span "Save" at bounding box center [438, 934] width 72 height 12
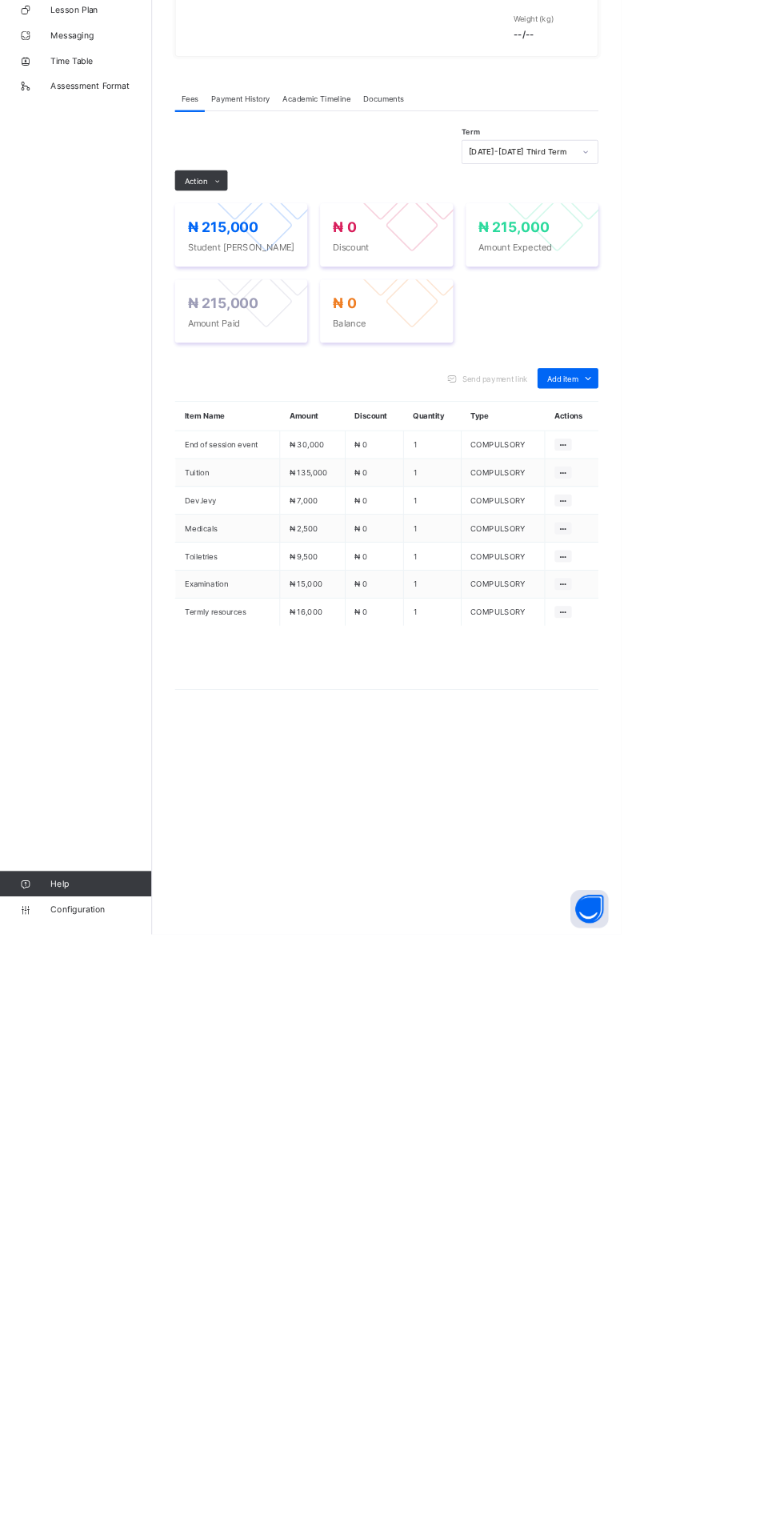
scroll to position [0, 0]
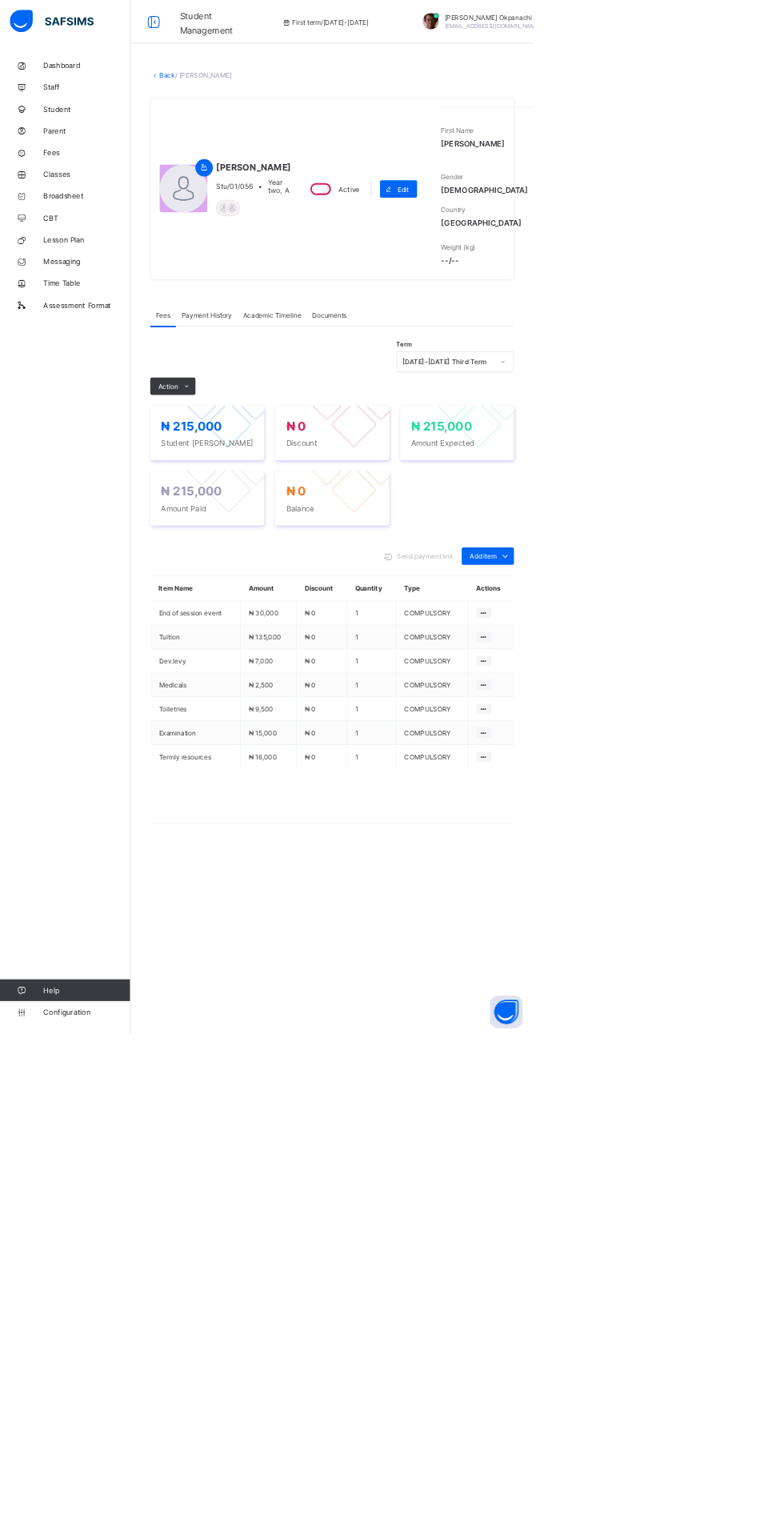
click at [258, 113] on link "Back" at bounding box center [246, 110] width 23 height 12
